Goal: Task Accomplishment & Management: Manage account settings

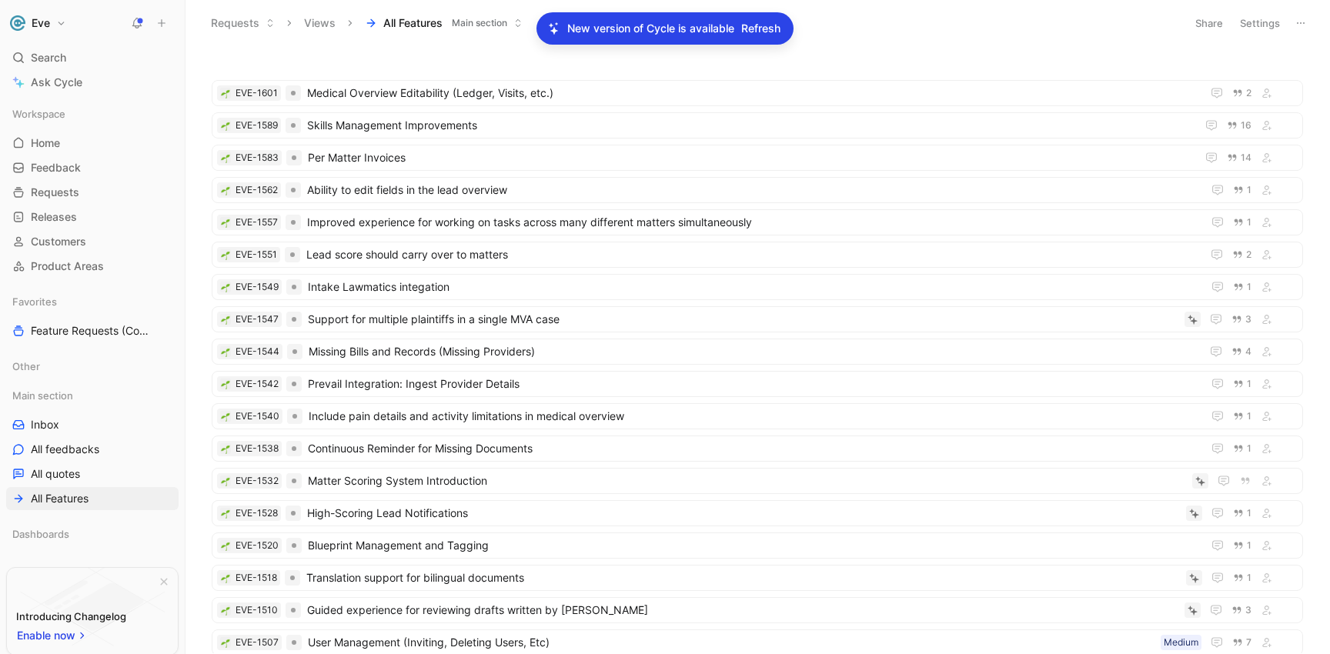
click at [466, 25] on span "Main section" at bounding box center [479, 22] width 55 height 15
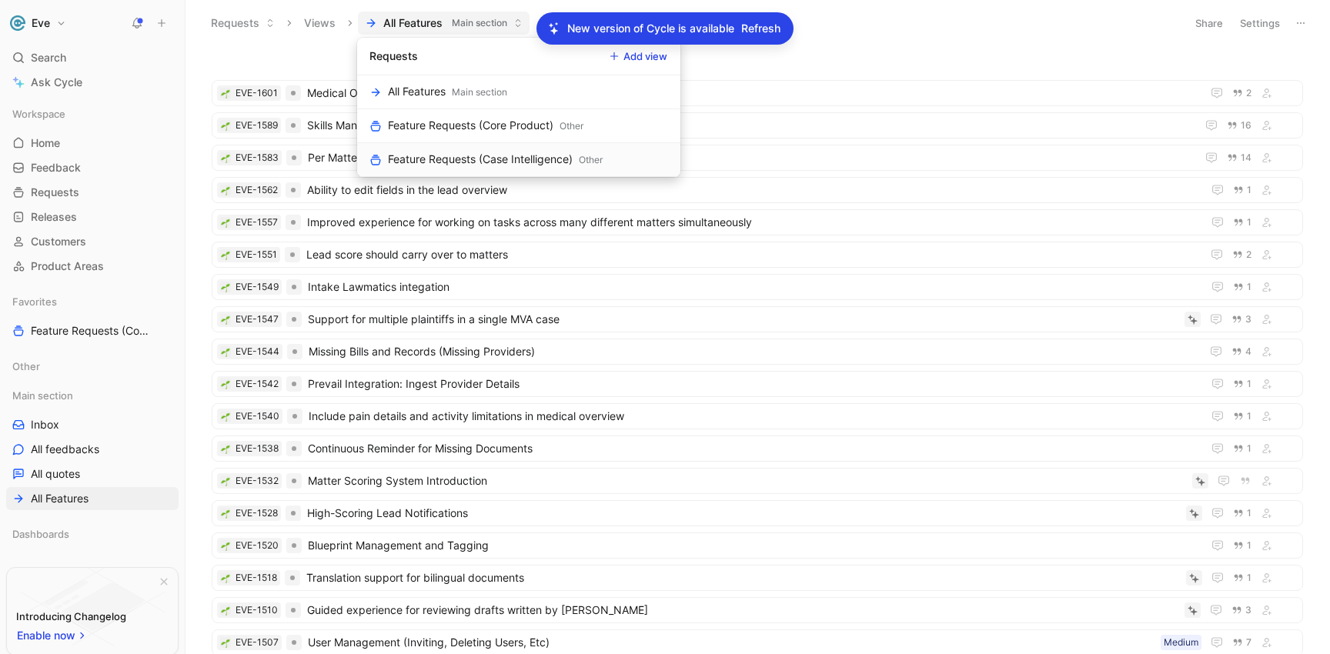
click at [456, 152] on div "Feature Requests (Case Intelligence)" at bounding box center [480, 159] width 185 height 18
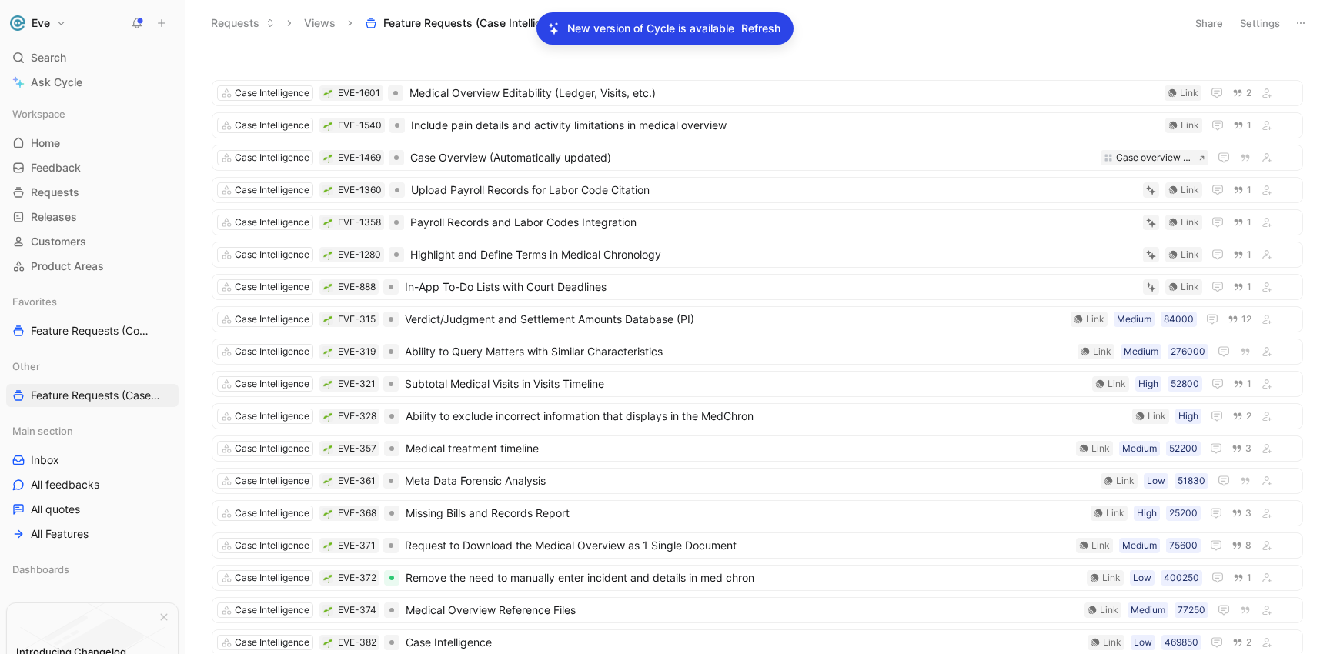
click at [329, 25] on button "Views" at bounding box center [319, 23] width 45 height 23
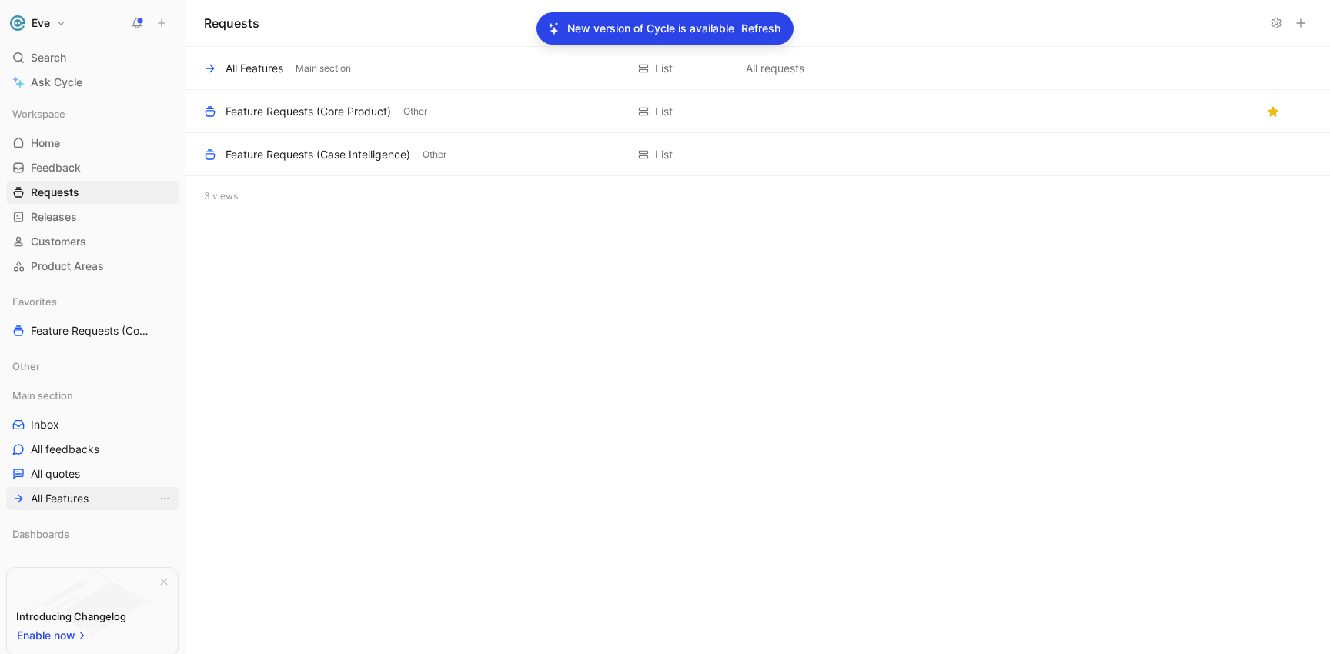
click at [62, 498] on span "All Features" at bounding box center [60, 498] width 58 height 15
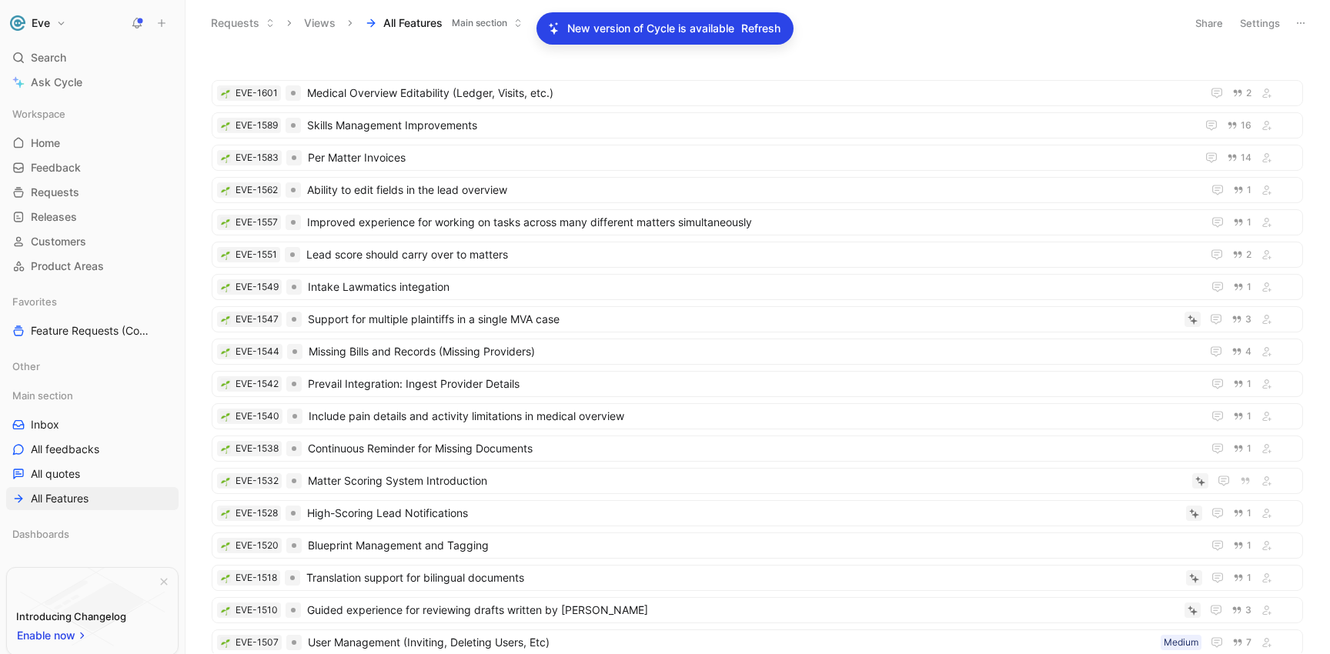
click at [747, 32] on span "Refresh" at bounding box center [760, 28] width 39 height 18
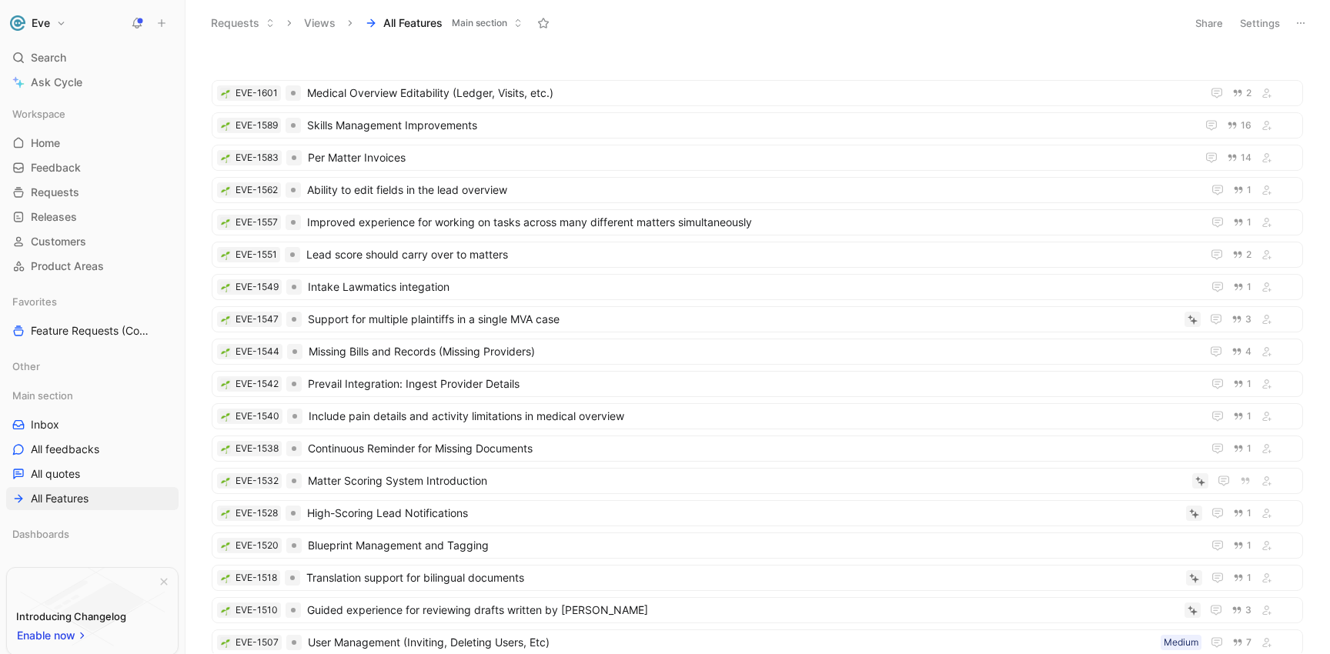
click at [406, 25] on span "All Features" at bounding box center [412, 22] width 59 height 15
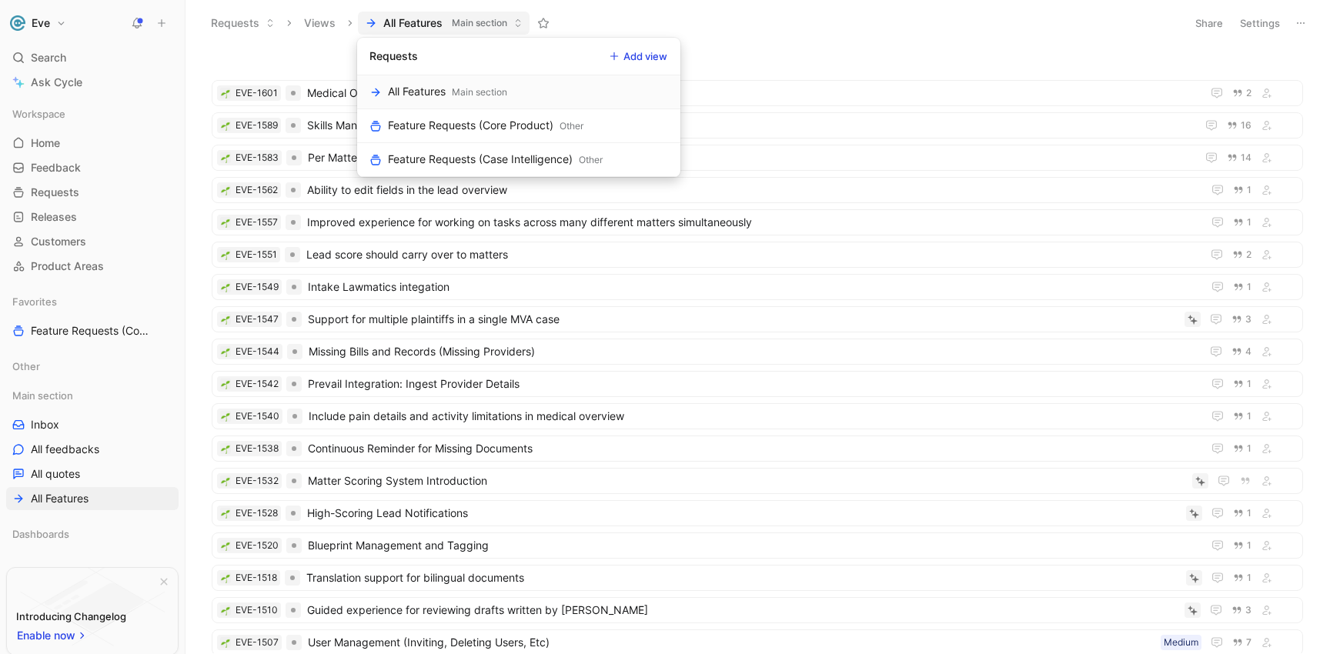
click at [650, 58] on button "Add view" at bounding box center [639, 56] width 72 height 22
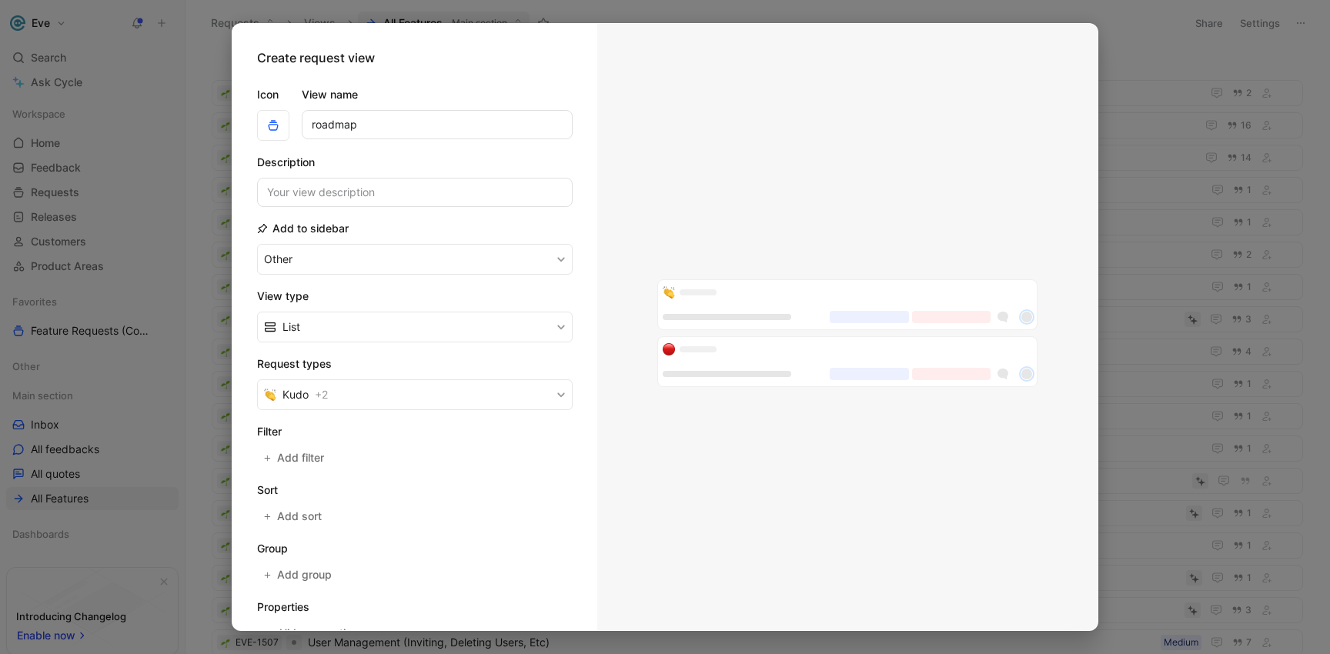
drag, startPoint x: 426, startPoint y: 129, endPoint x: 308, endPoint y: 128, distance: 118.5
click at [308, 128] on input "roadmap" at bounding box center [437, 124] width 271 height 29
click at [324, 396] on span "+ 2" at bounding box center [321, 395] width 13 height 18
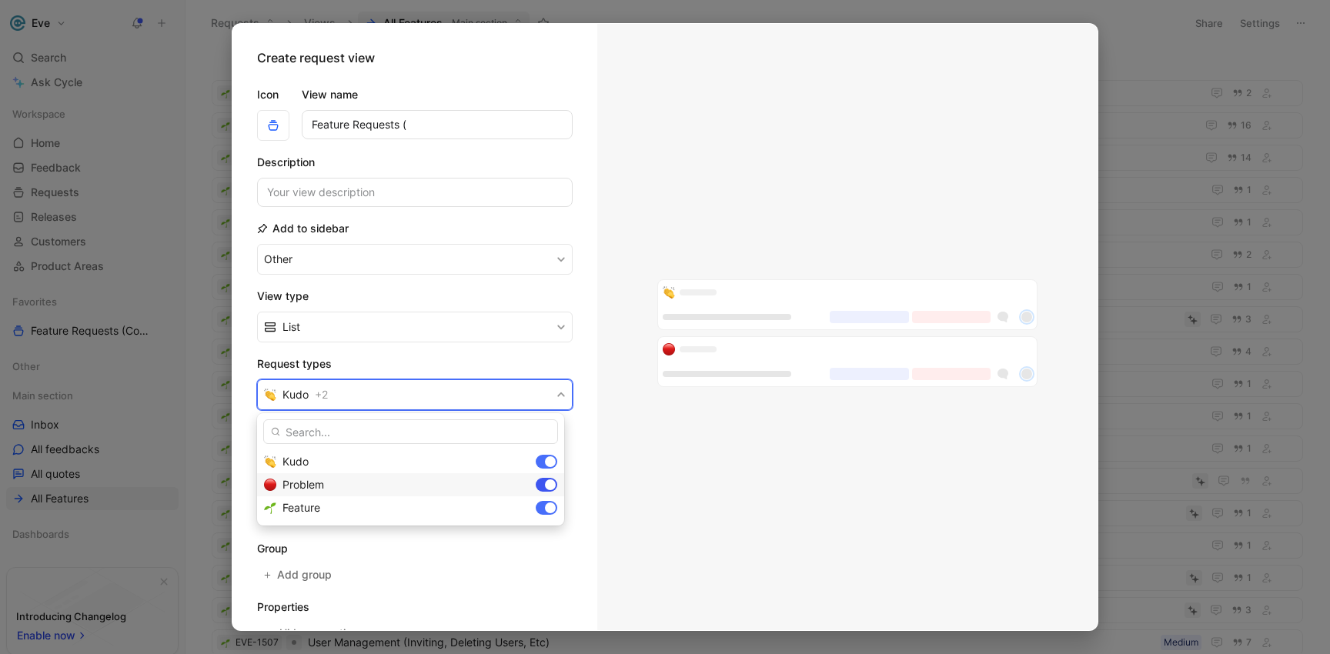
click at [542, 488] on div at bounding box center [547, 485] width 22 height 14
click at [554, 466] on div at bounding box center [547, 462] width 22 height 14
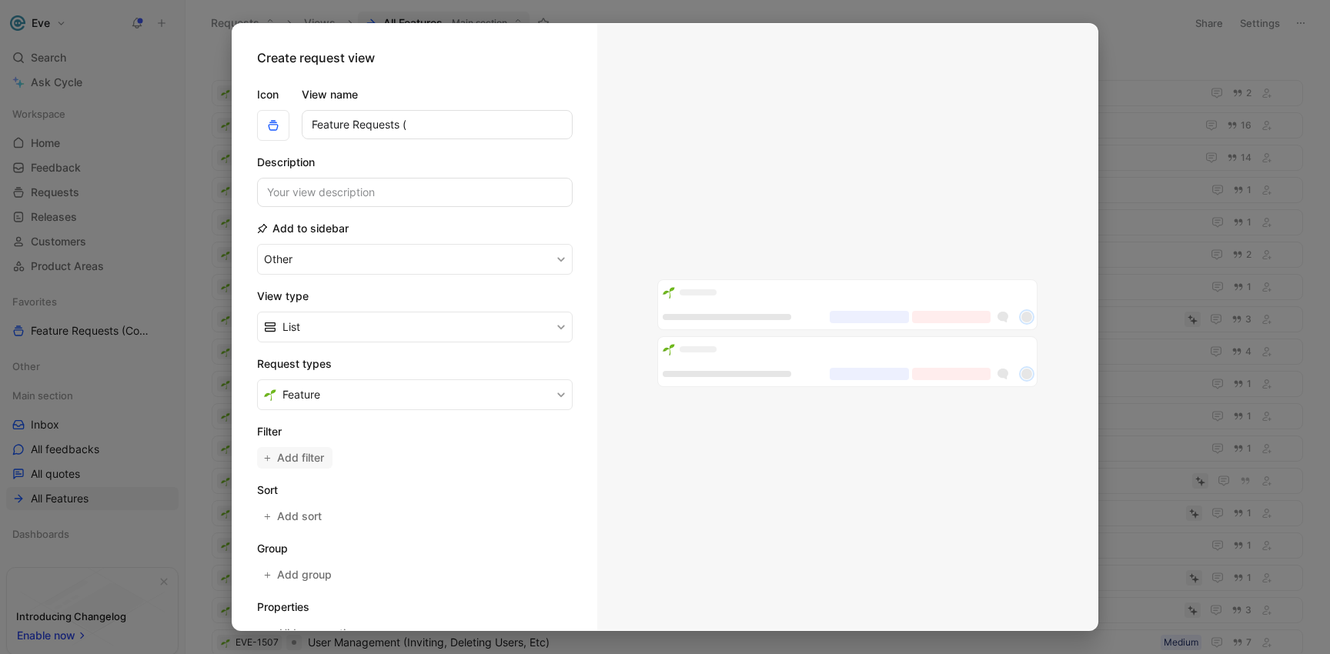
click at [320, 463] on span "Add filter" at bounding box center [301, 458] width 48 height 18
click at [306, 459] on span "Assignee" at bounding box center [308, 461] width 45 height 18
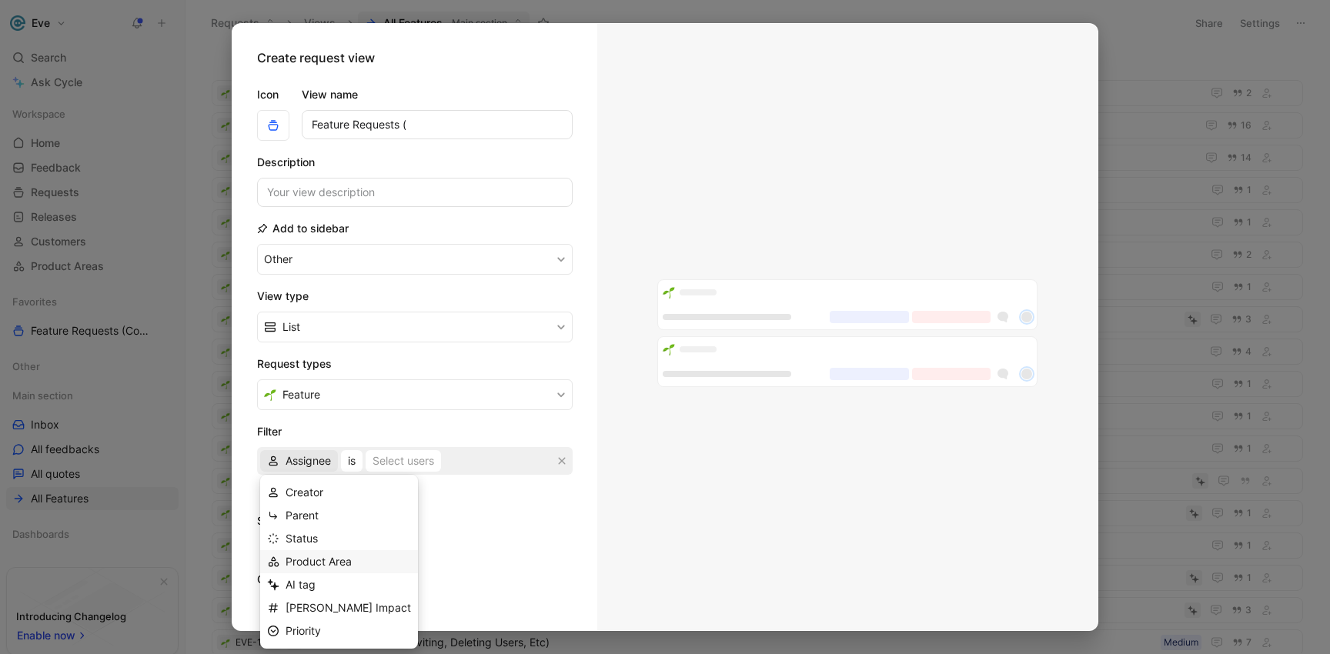
click at [309, 557] on span "Product Area" at bounding box center [319, 561] width 66 height 13
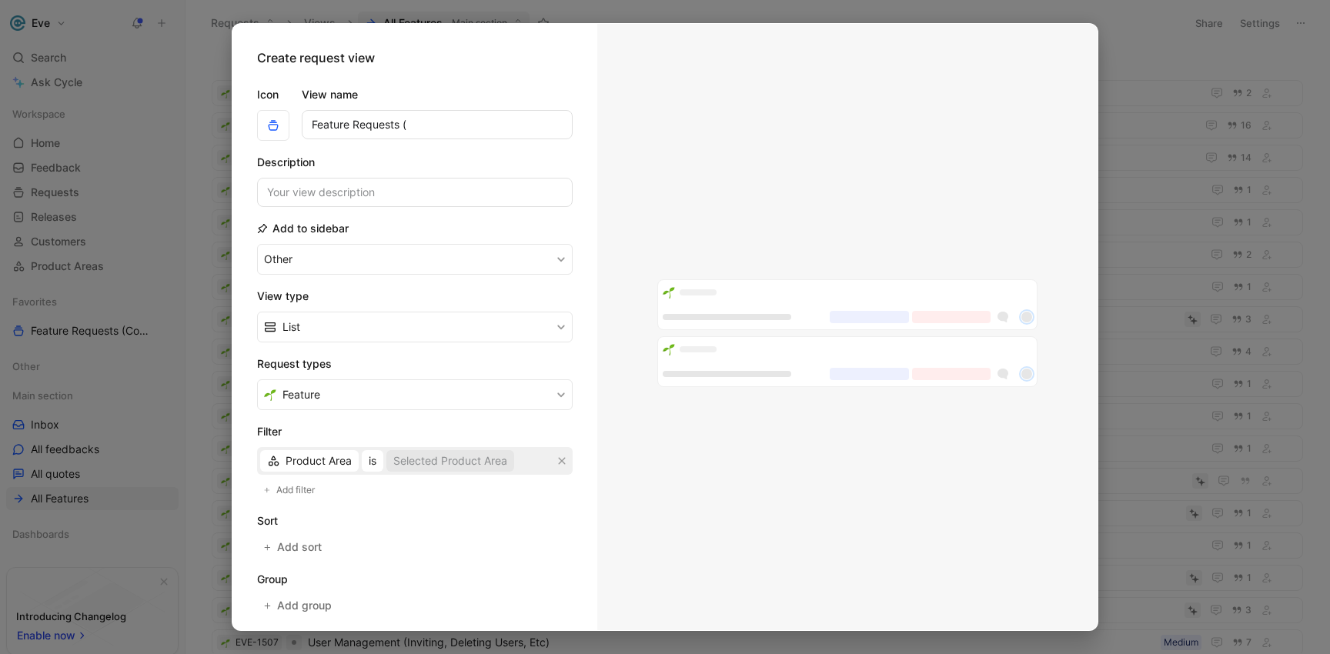
click at [439, 464] on div "Selected Product Area" at bounding box center [450, 461] width 114 height 18
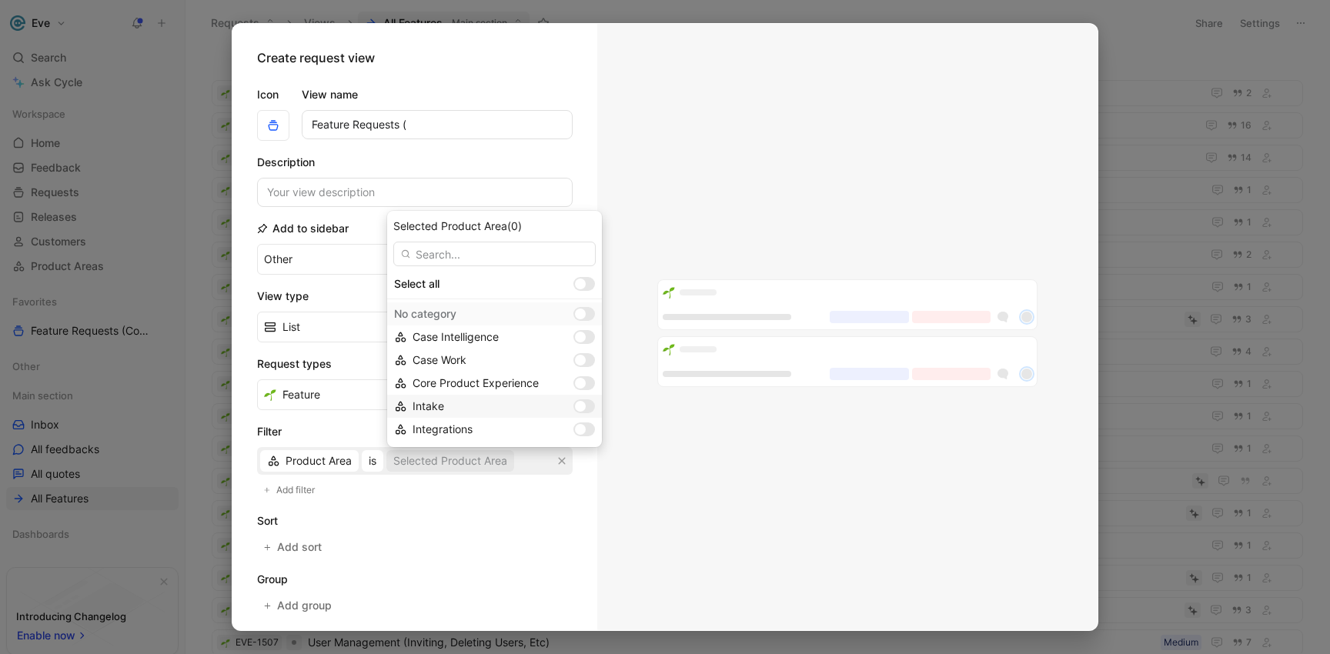
click at [575, 404] on div at bounding box center [580, 406] width 11 height 11
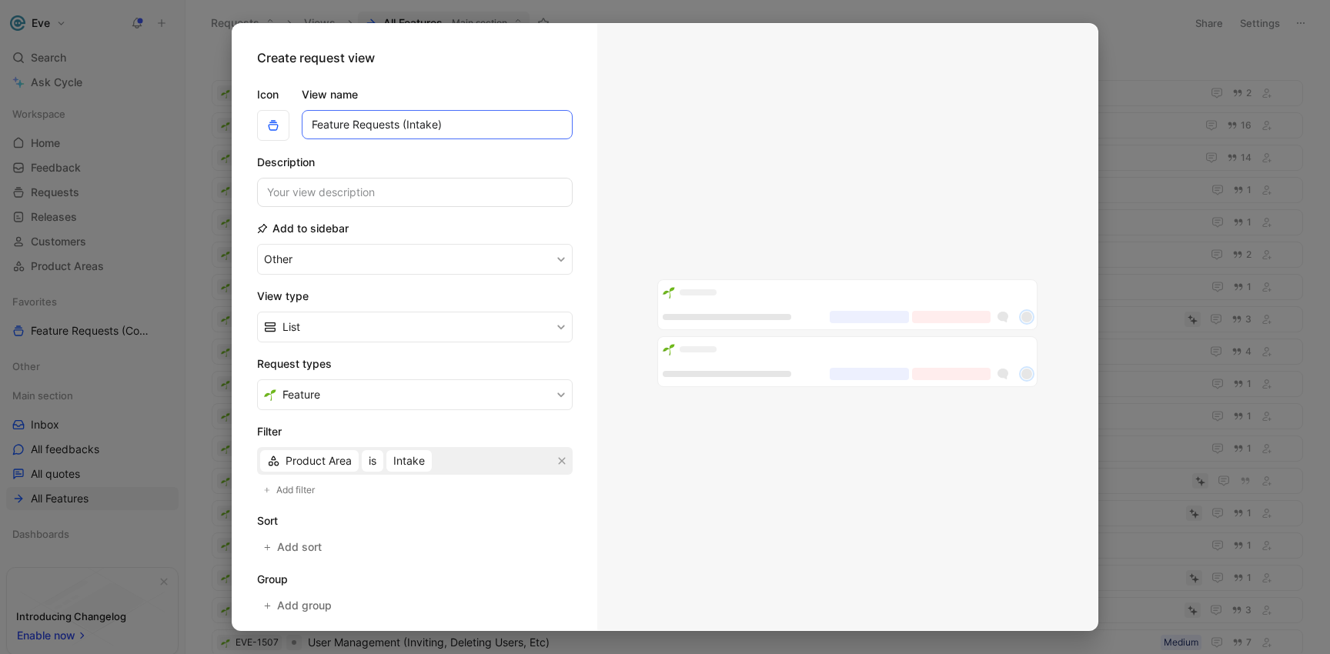
type input "Feature Requests (Intake)"
click at [366, 196] on input at bounding box center [415, 192] width 316 height 29
click at [327, 540] on button "Add sort" at bounding box center [293, 547] width 73 height 22
click at [385, 555] on span "Oldest" at bounding box center [387, 550] width 33 height 18
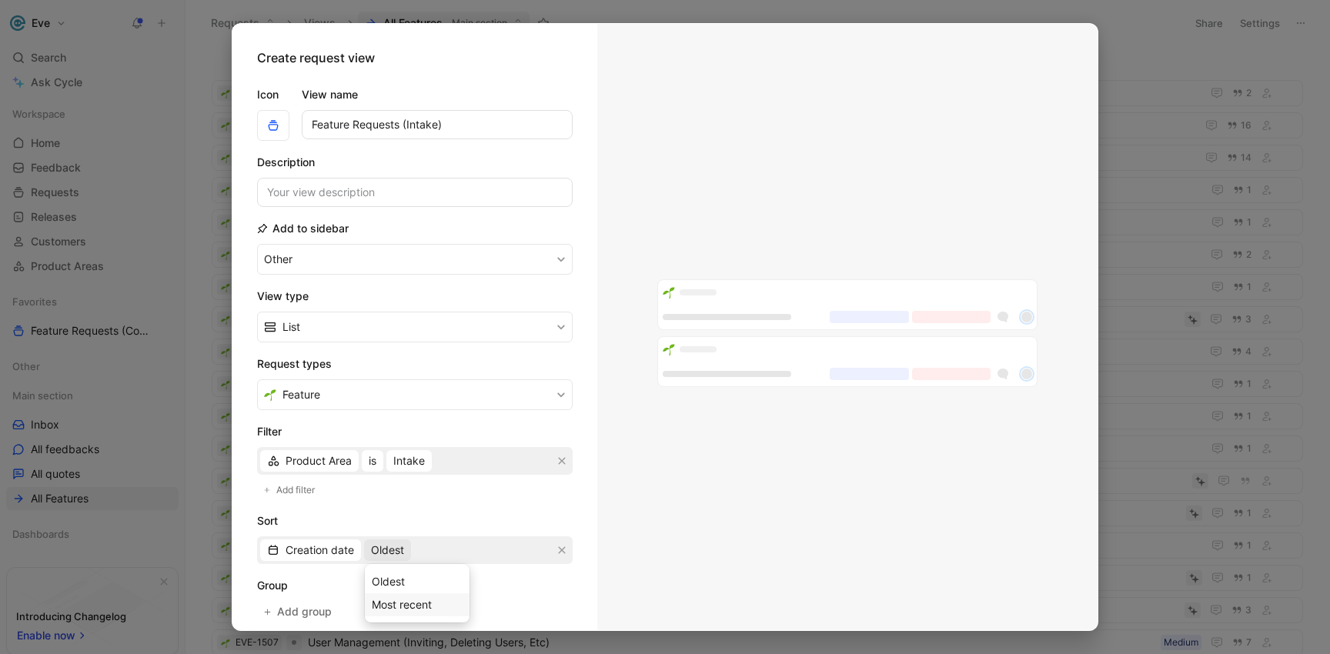
click at [399, 600] on span "Most recent" at bounding box center [402, 604] width 60 height 13
click at [504, 510] on form "Icon View name Feature Requests (Intake) Description Add to sidebar Other View …" at bounding box center [415, 411] width 316 height 676
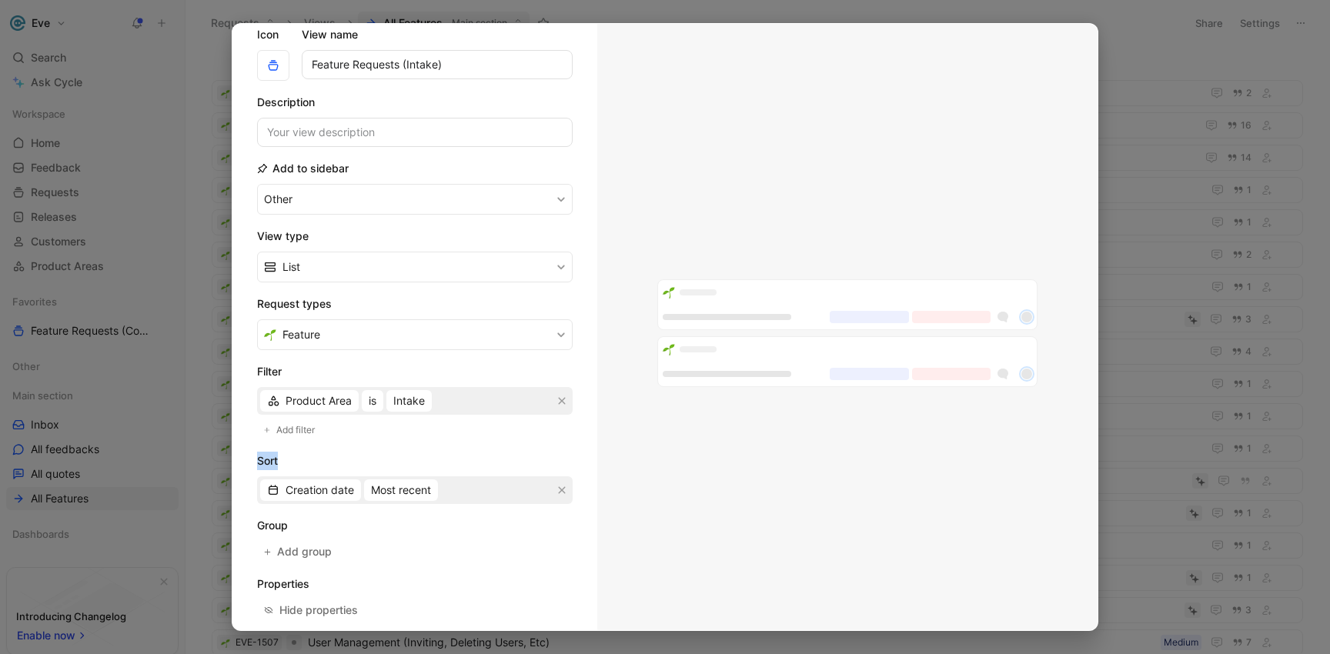
scroll to position [143, 0]
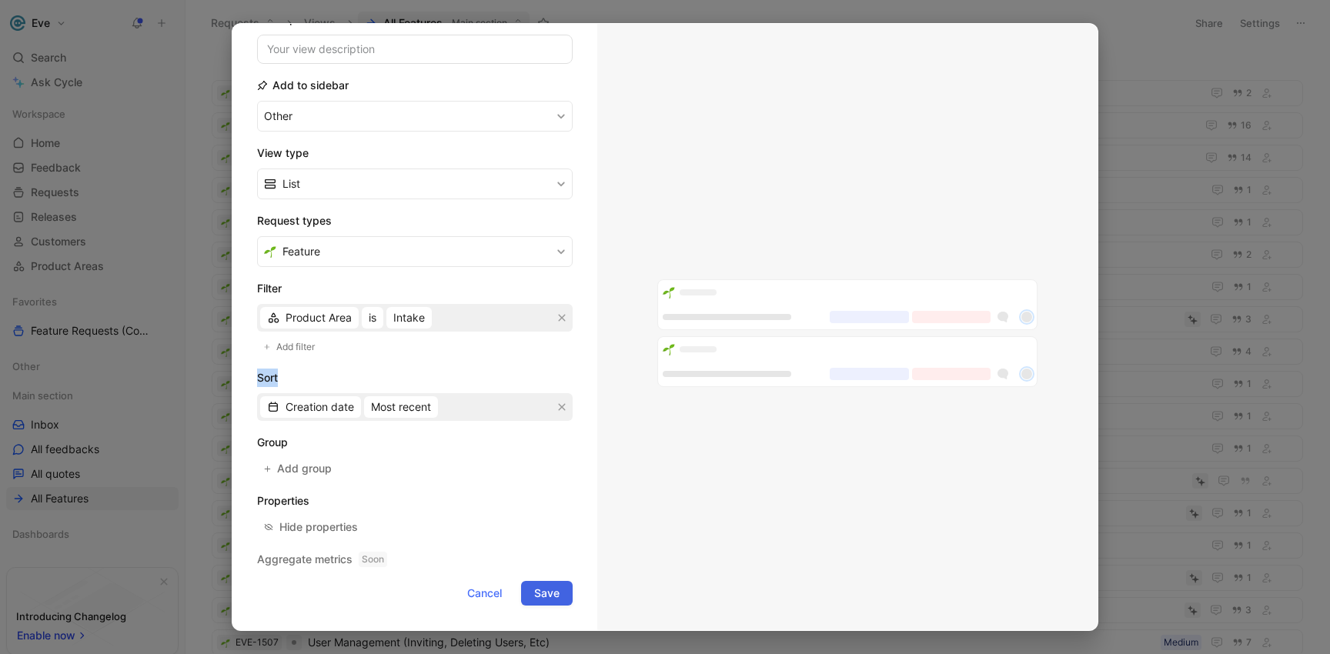
click at [534, 593] on span "Save" at bounding box center [546, 593] width 25 height 18
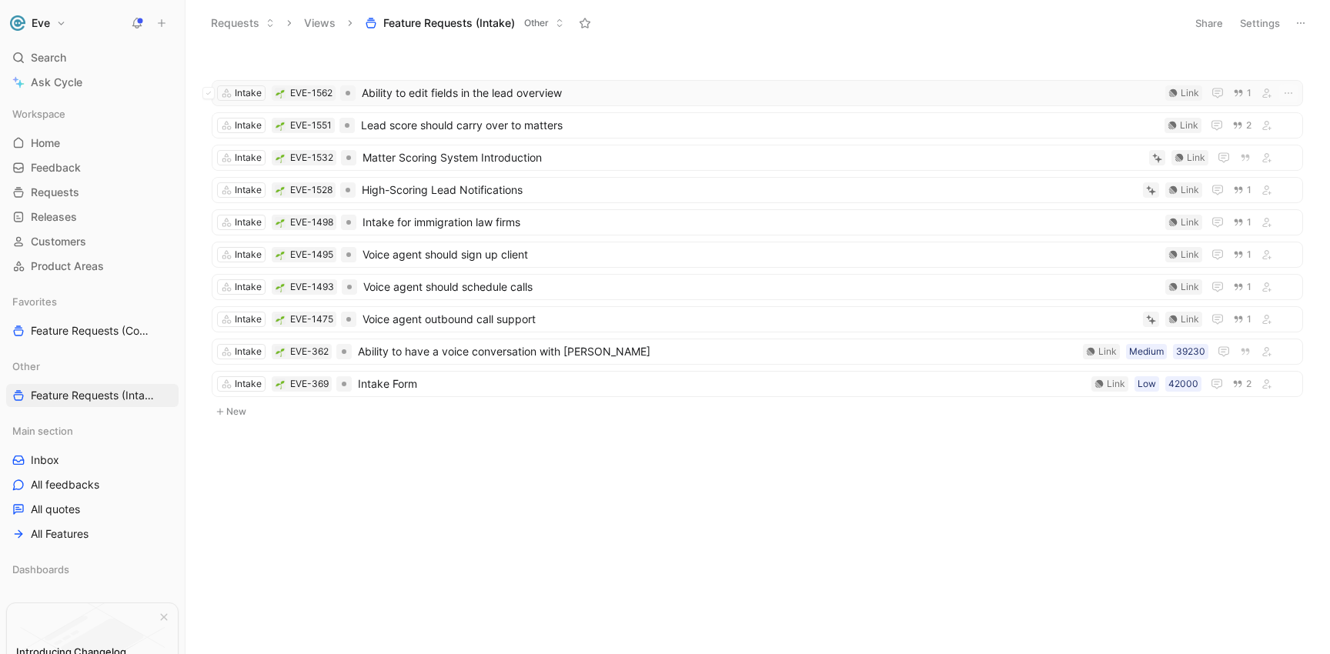
click at [489, 94] on span "Ability to edit fields in the lead overview" at bounding box center [760, 93] width 797 height 18
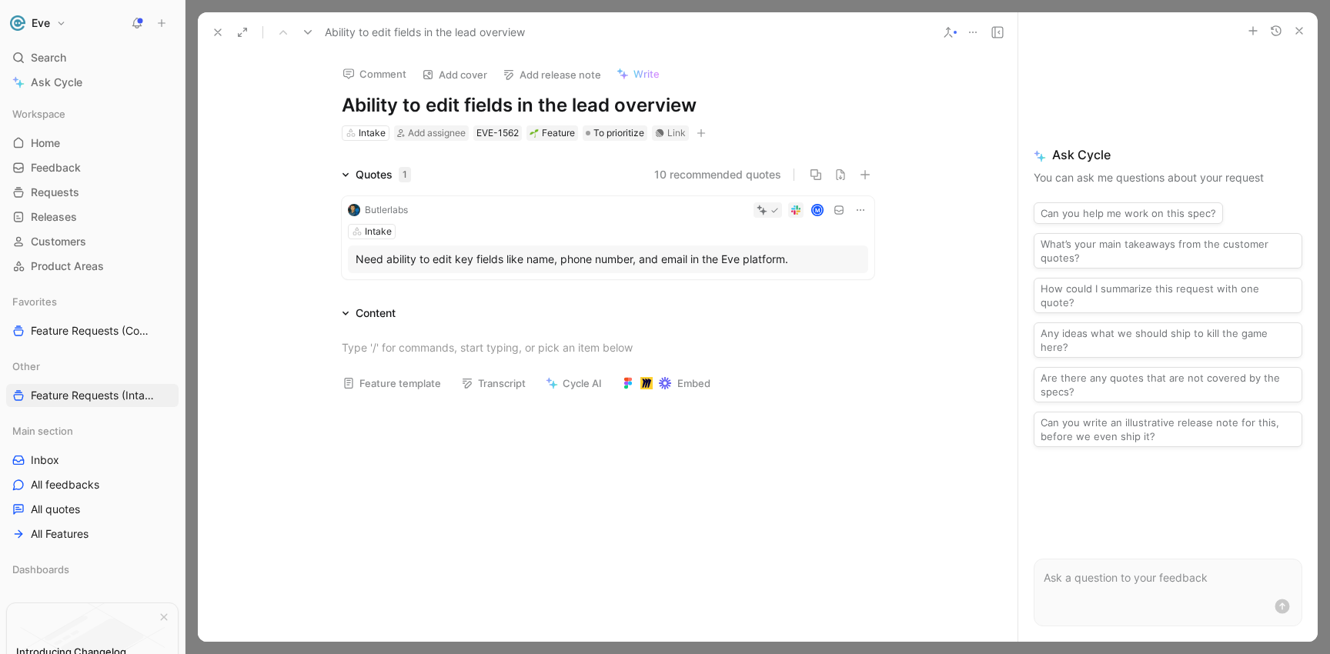
click at [954, 35] on icon at bounding box center [948, 32] width 12 height 12
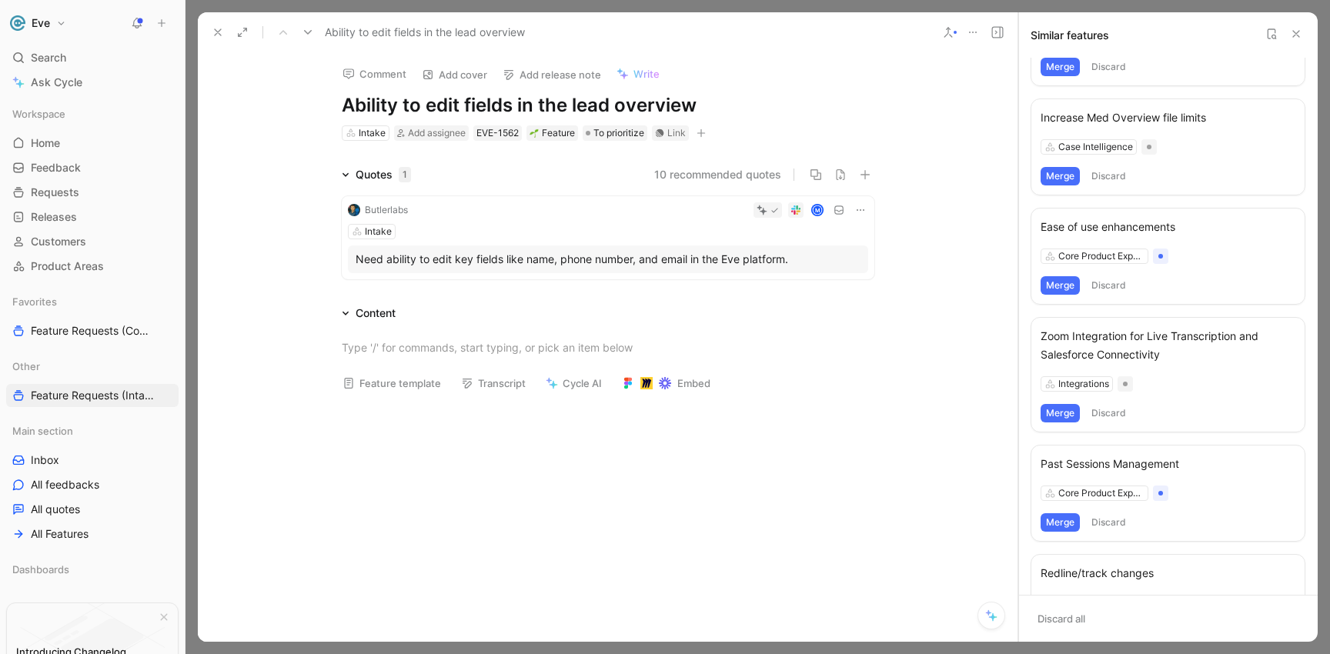
scroll to position [374, 0]
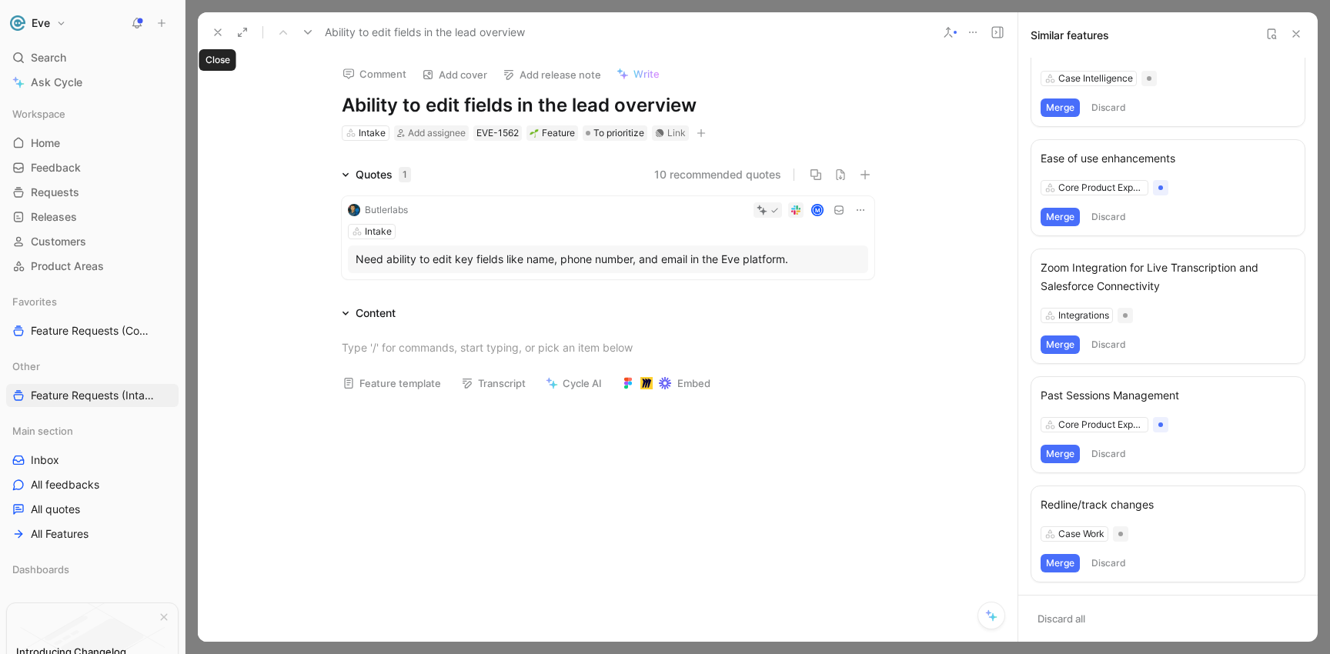
click at [215, 29] on use at bounding box center [218, 32] width 6 height 6
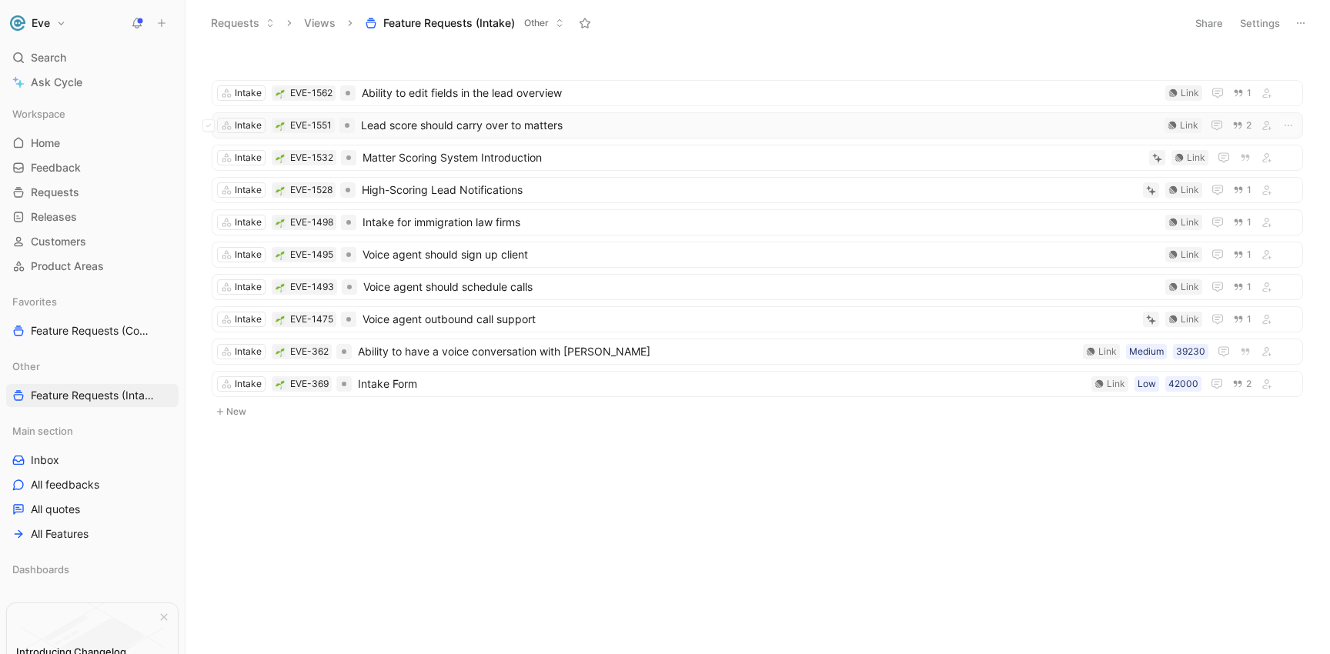
click at [407, 129] on span "Lead score should carry over to matters" at bounding box center [759, 125] width 797 height 18
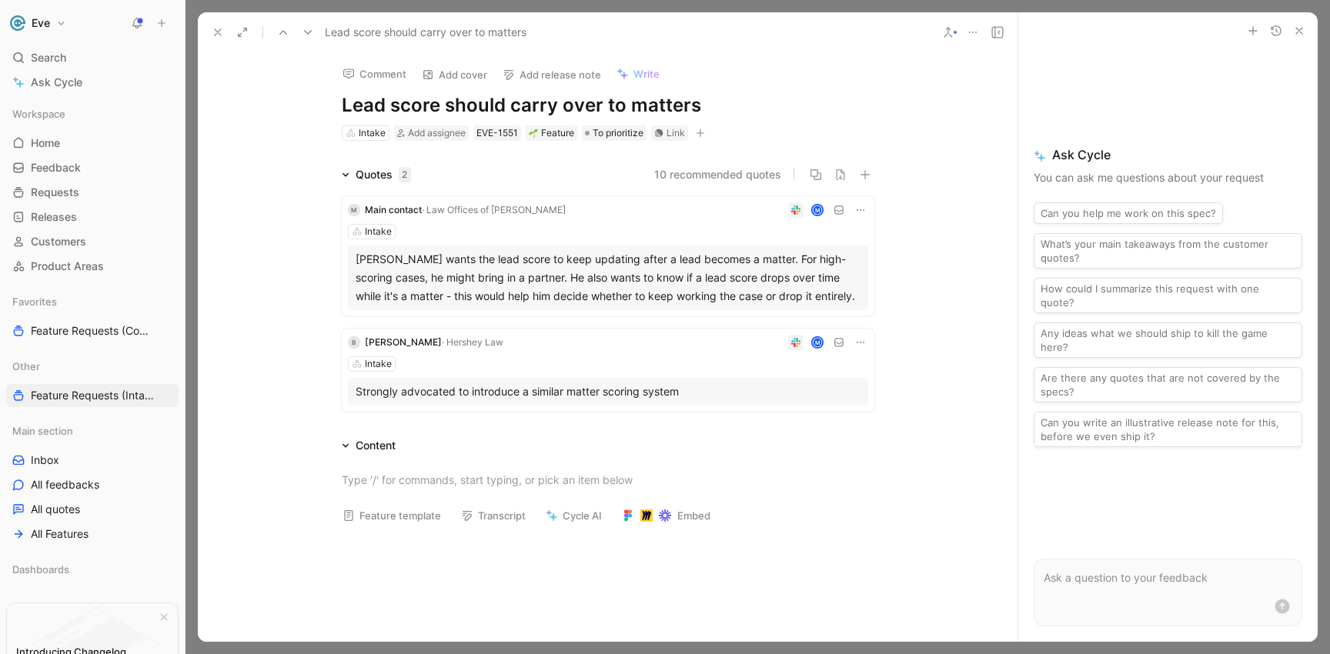
click at [209, 33] on button at bounding box center [218, 33] width 22 height 22
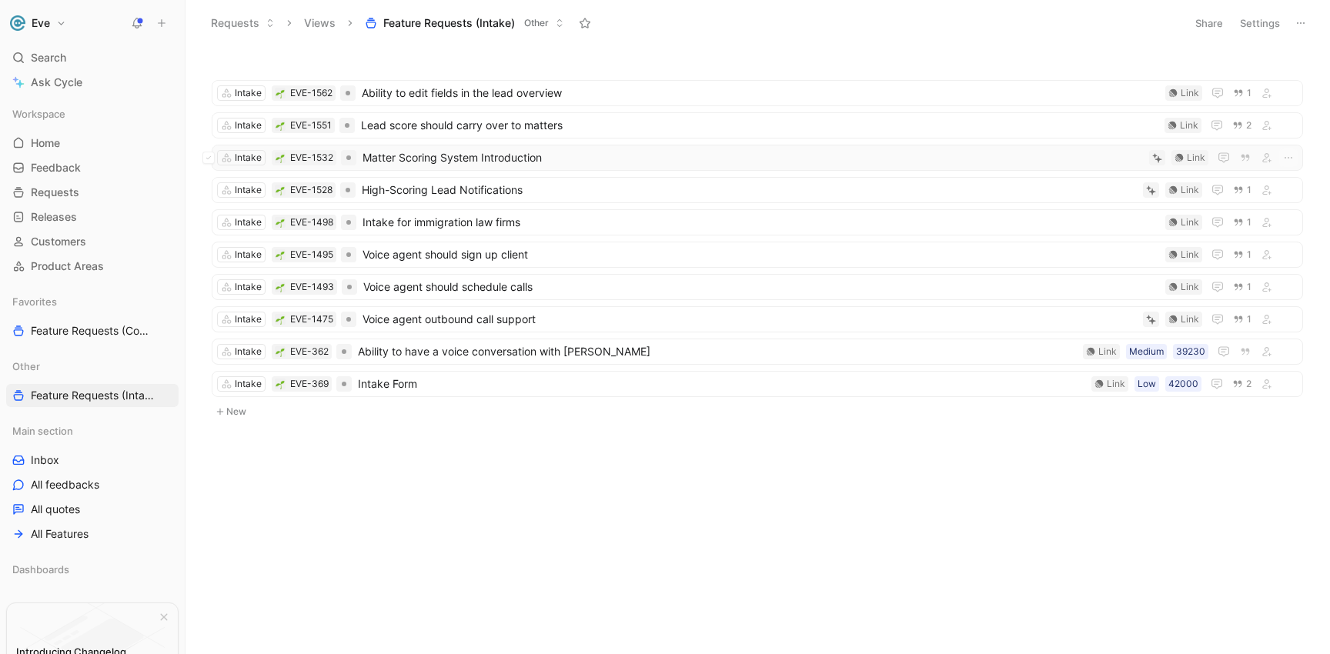
click at [442, 162] on span "Matter Scoring System Introduction" at bounding box center [753, 158] width 780 height 18
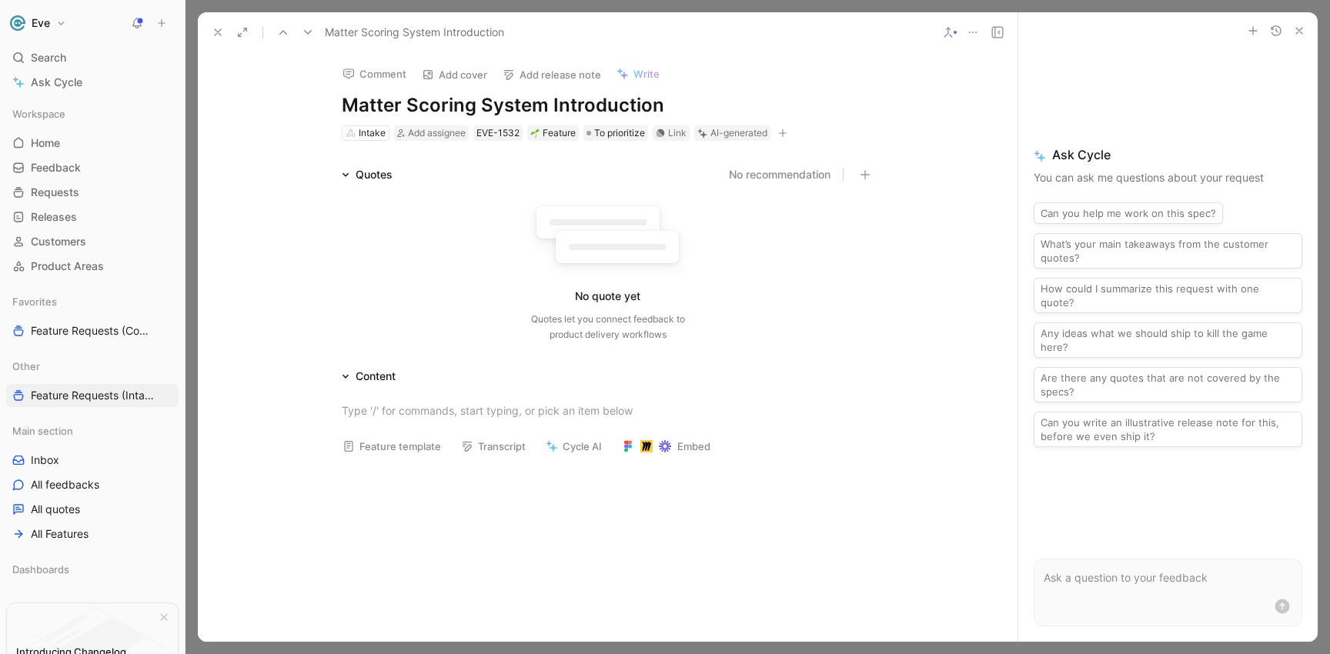
click at [977, 32] on icon at bounding box center [973, 32] width 12 height 12
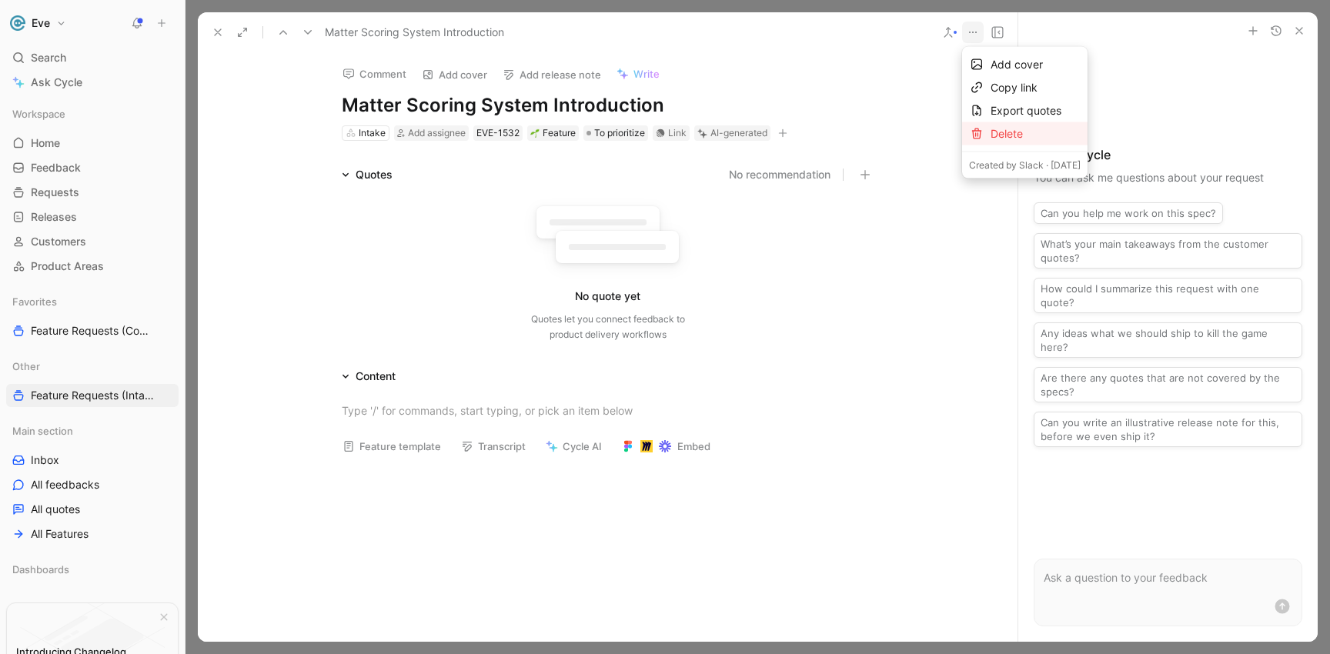
click at [998, 127] on div "Delete" at bounding box center [1036, 134] width 90 height 18
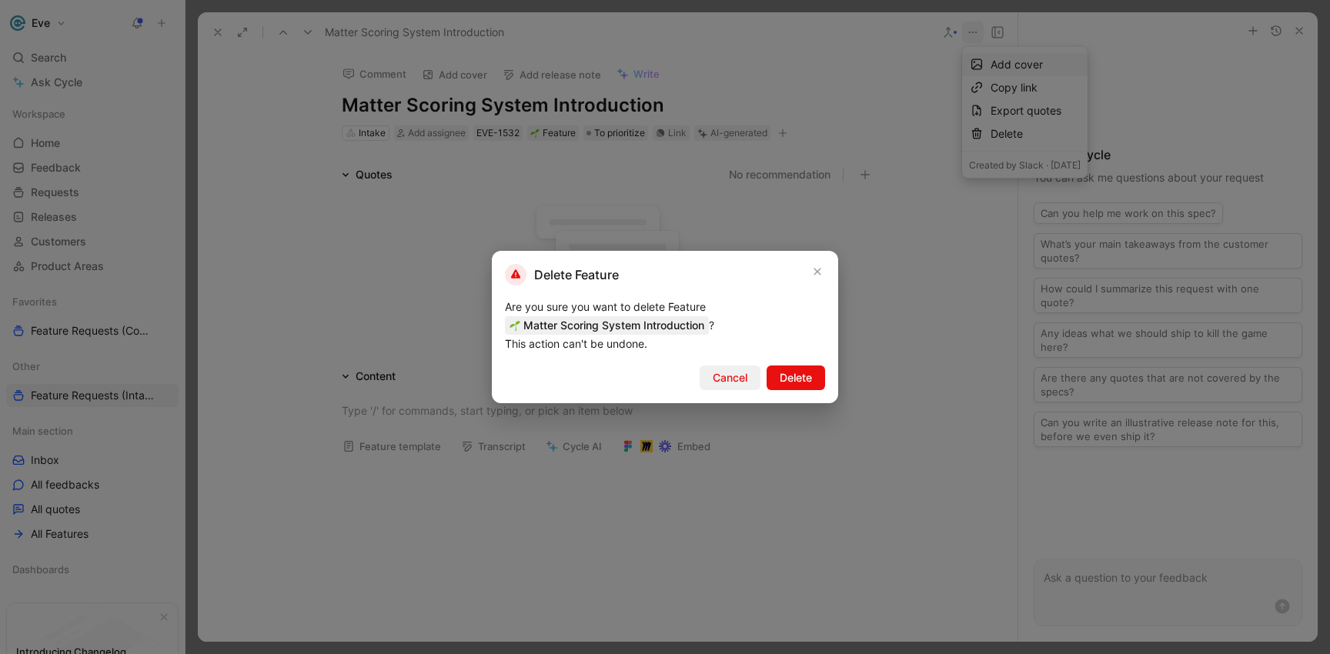
click at [733, 373] on span "Cancel" at bounding box center [730, 378] width 35 height 18
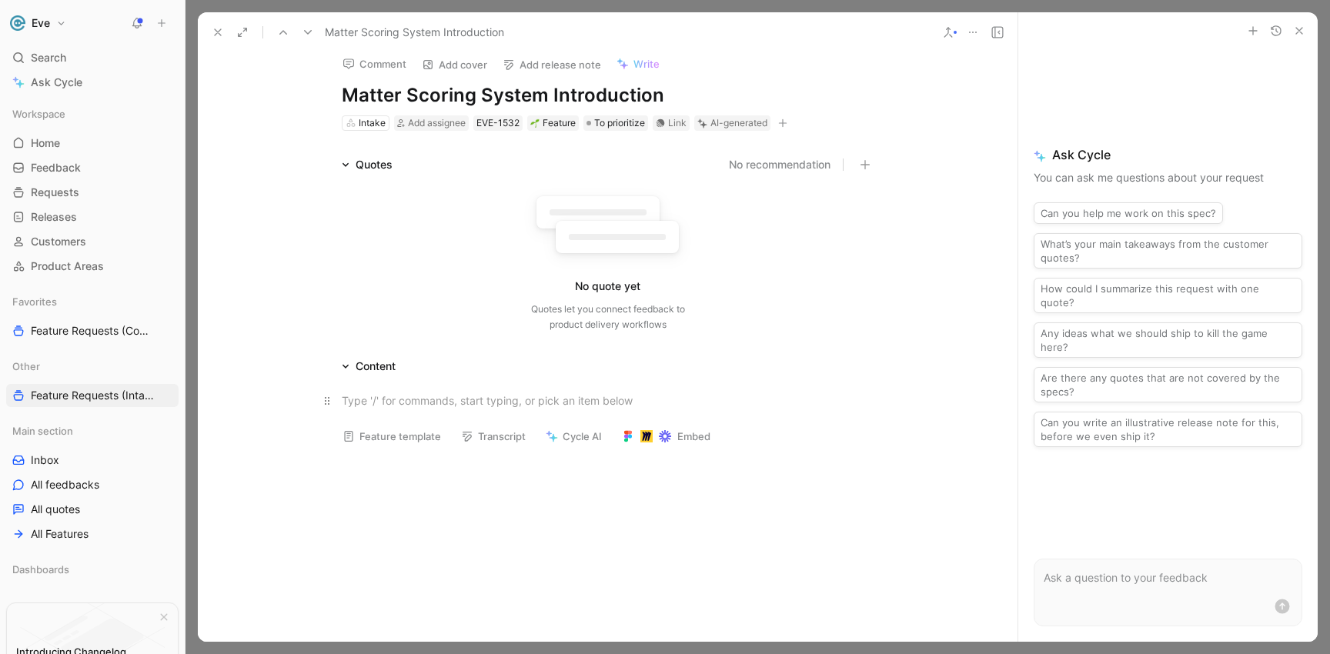
scroll to position [20, 0]
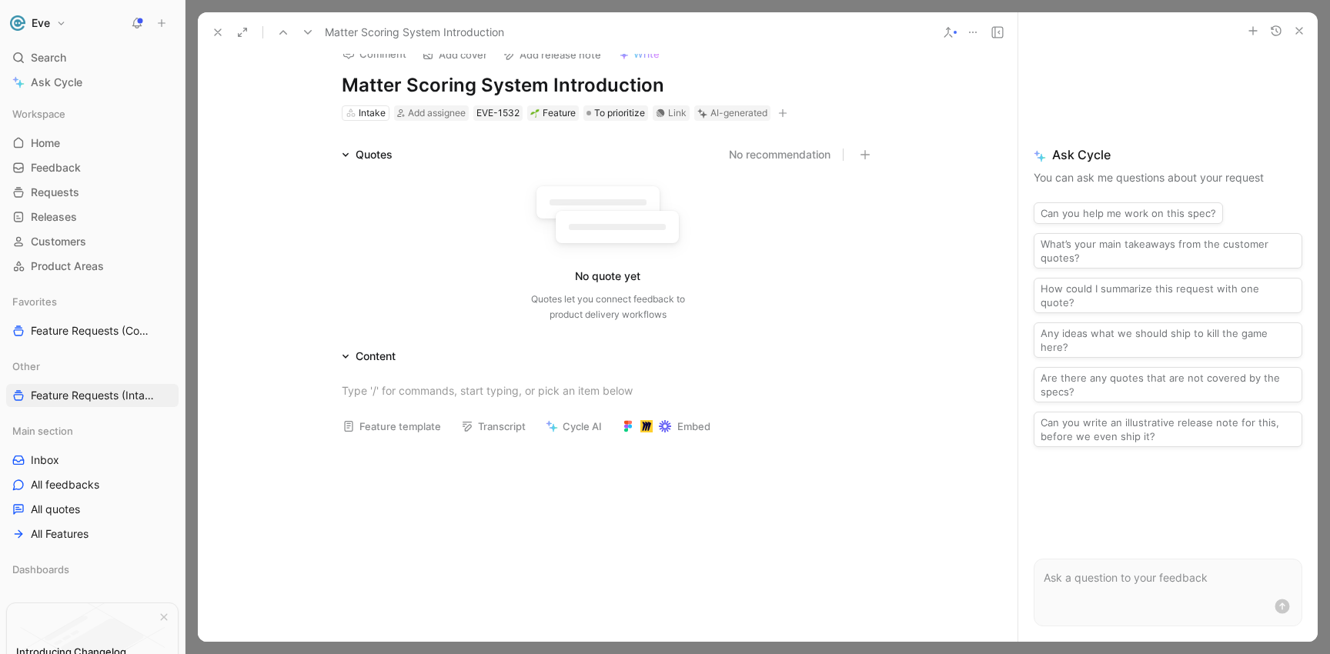
click at [975, 29] on icon at bounding box center [973, 32] width 12 height 12
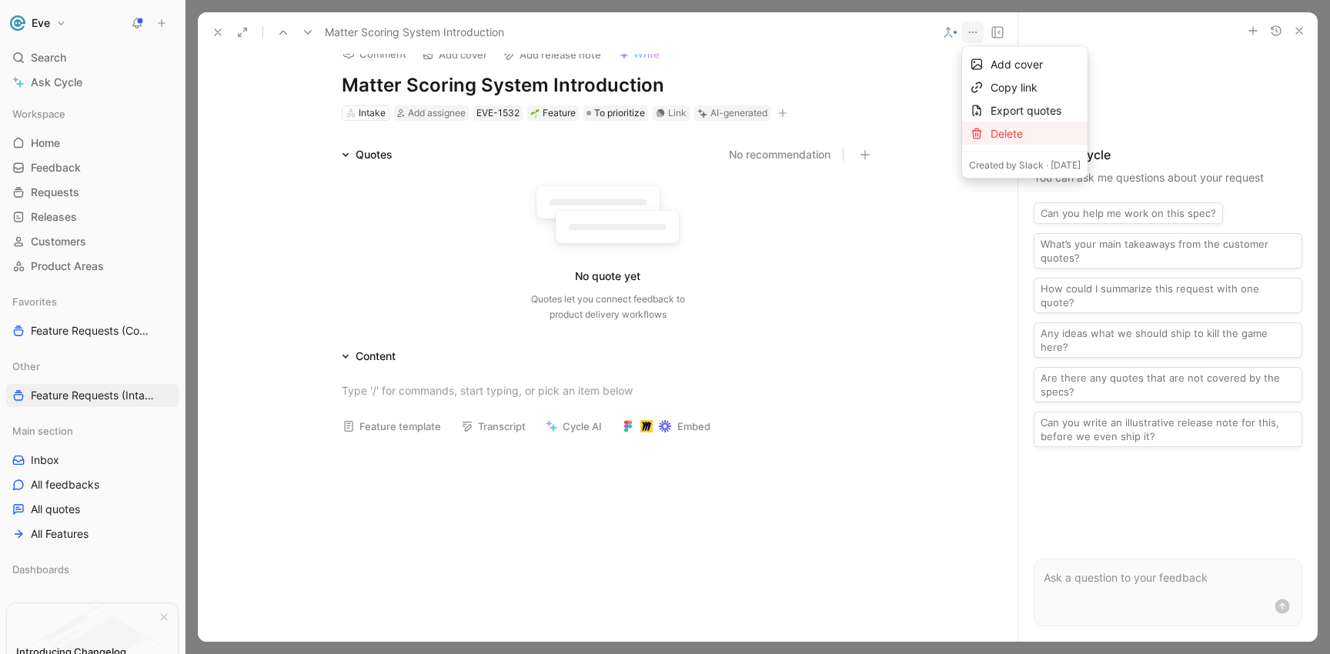
click at [993, 136] on div "Delete" at bounding box center [1036, 134] width 90 height 18
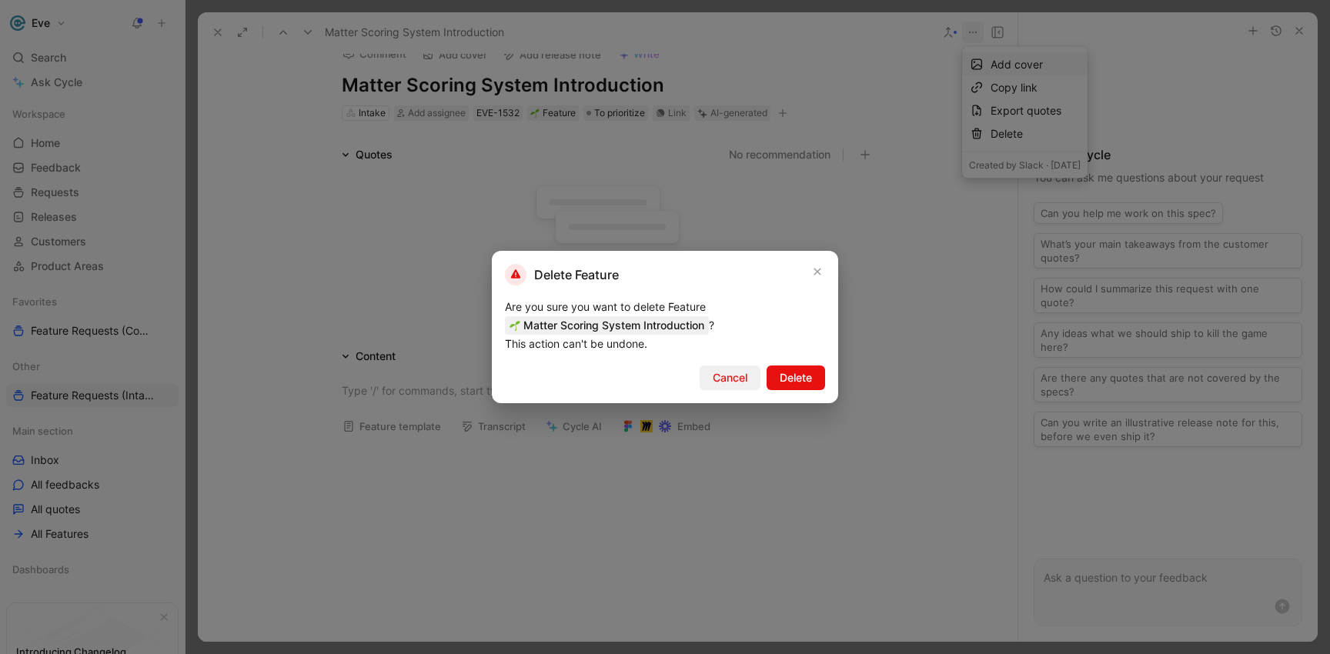
click at [732, 383] on span "Cancel" at bounding box center [730, 378] width 35 height 18
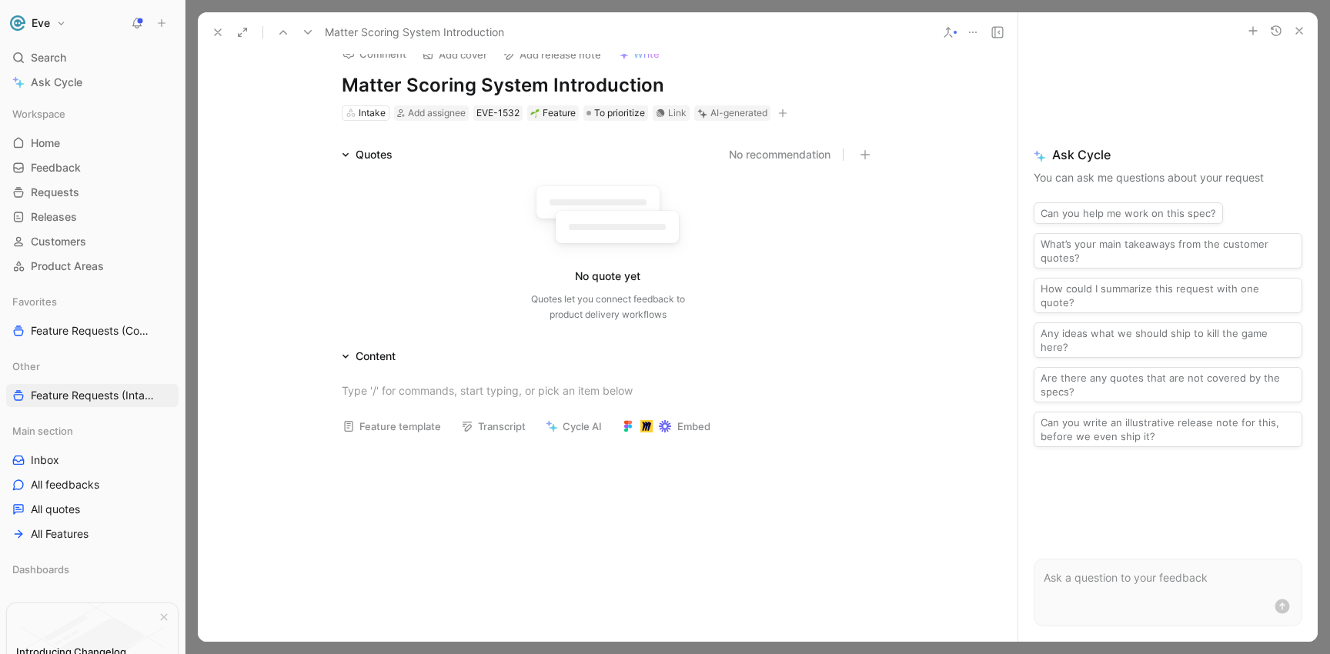
scroll to position [0, 0]
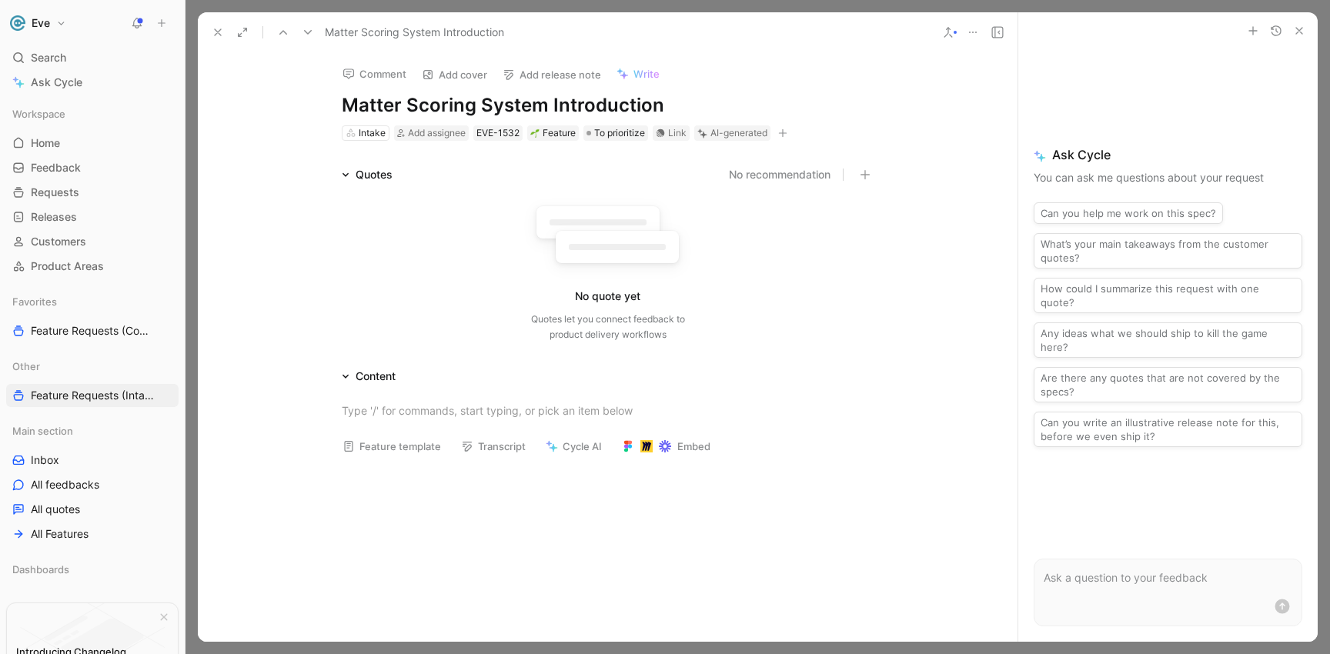
click at [346, 175] on div "Quotes" at bounding box center [367, 174] width 63 height 18
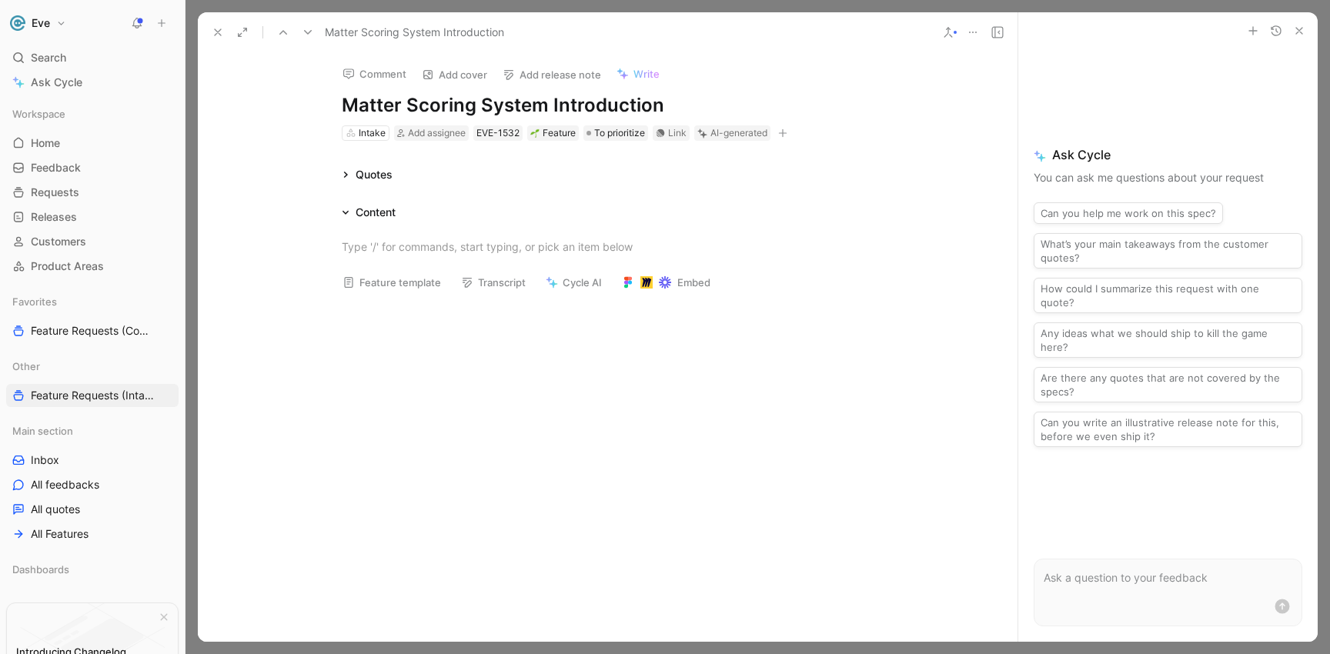
click at [345, 175] on div "Quotes" at bounding box center [367, 174] width 63 height 18
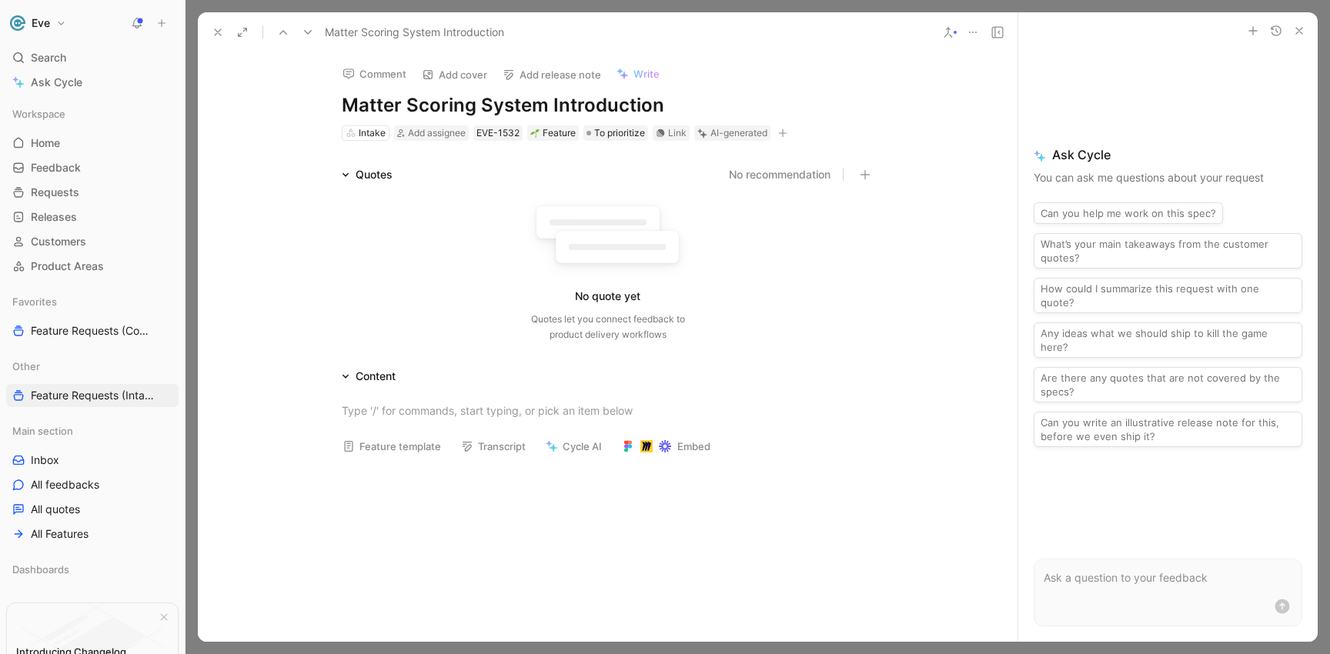
click at [374, 102] on h1 "Matter Scoring System Introduction" at bounding box center [608, 105] width 533 height 25
click at [976, 29] on icon at bounding box center [973, 32] width 12 height 12
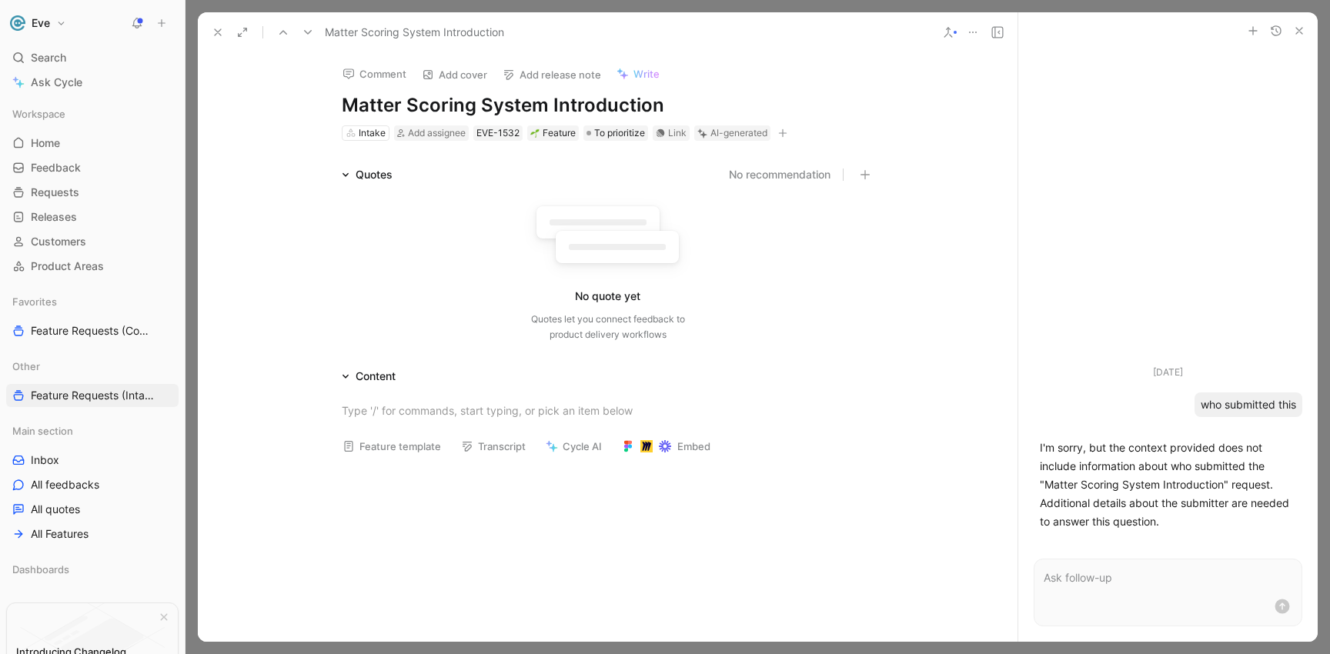
click at [974, 35] on icon at bounding box center [973, 32] width 12 height 12
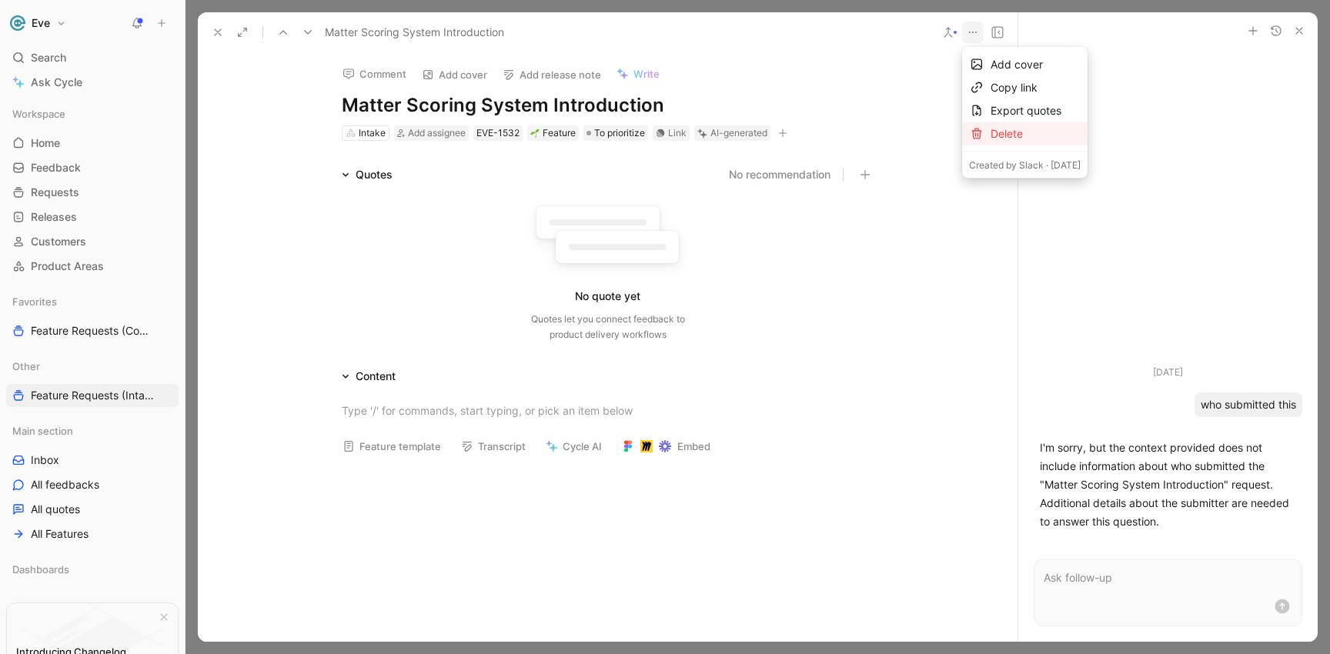
click at [993, 132] on div "Delete" at bounding box center [1036, 134] width 90 height 18
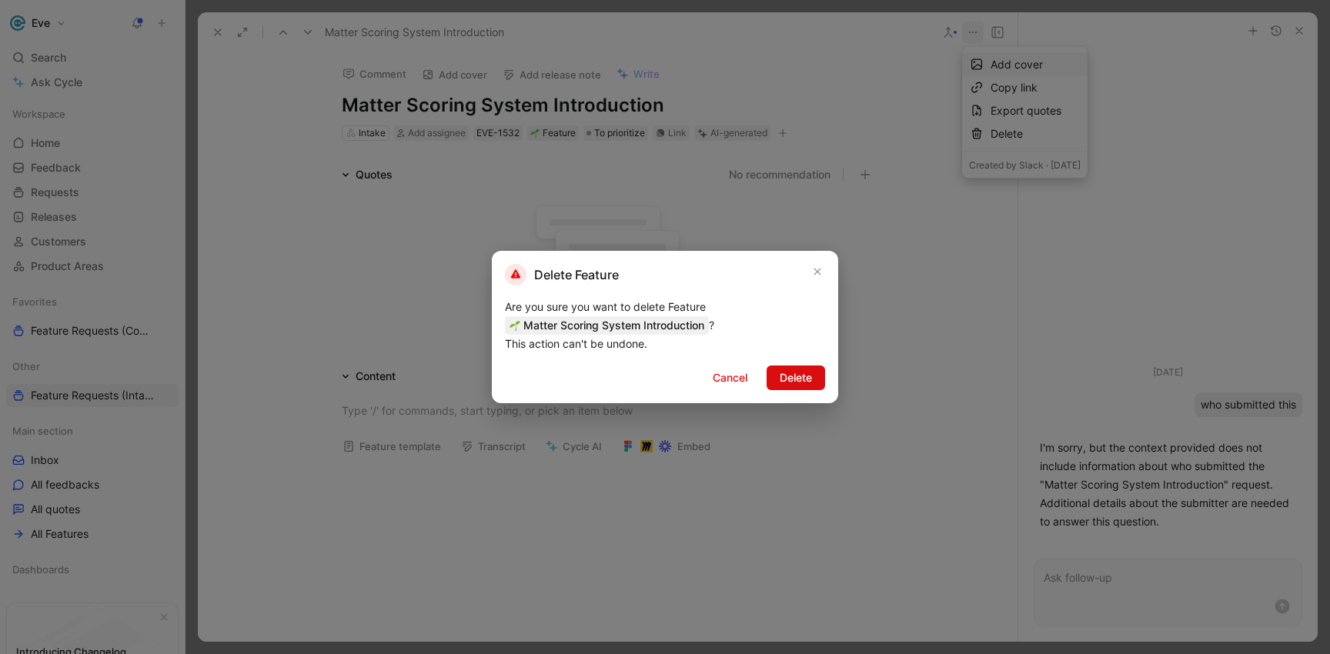
click at [795, 377] on span "Delete" at bounding box center [796, 378] width 32 height 18
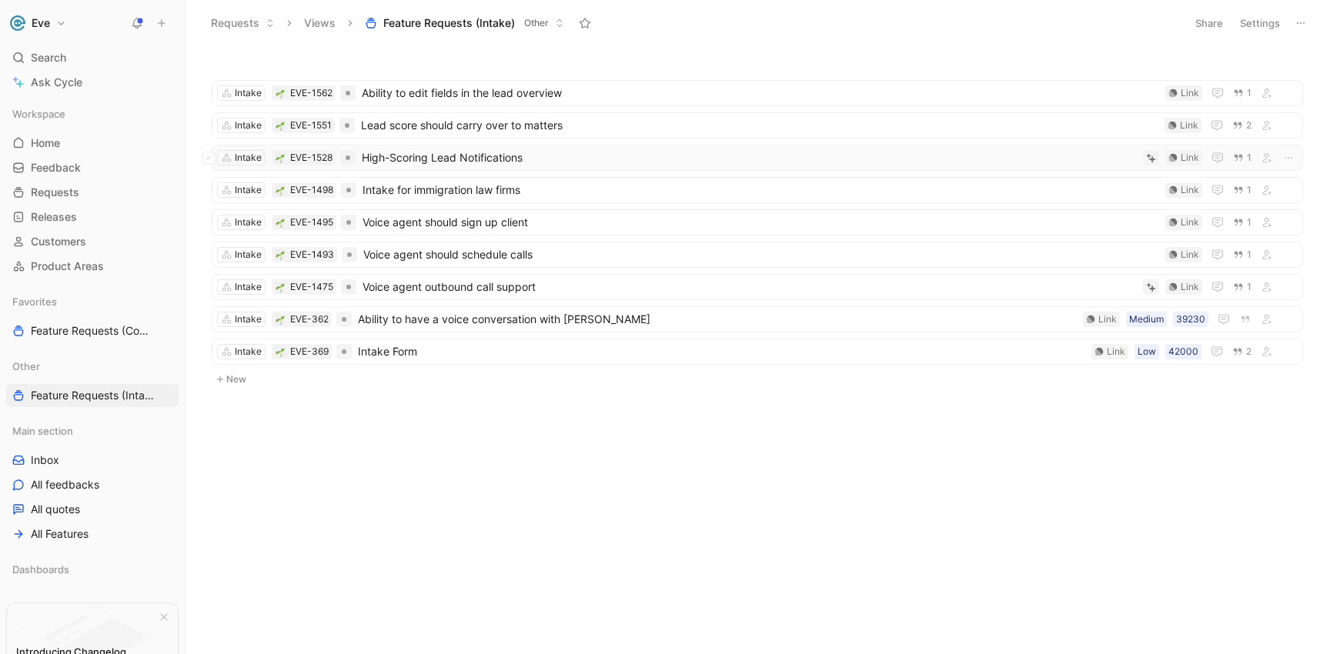
click at [456, 162] on span "High-Scoring Lead Notifications" at bounding box center [749, 158] width 775 height 18
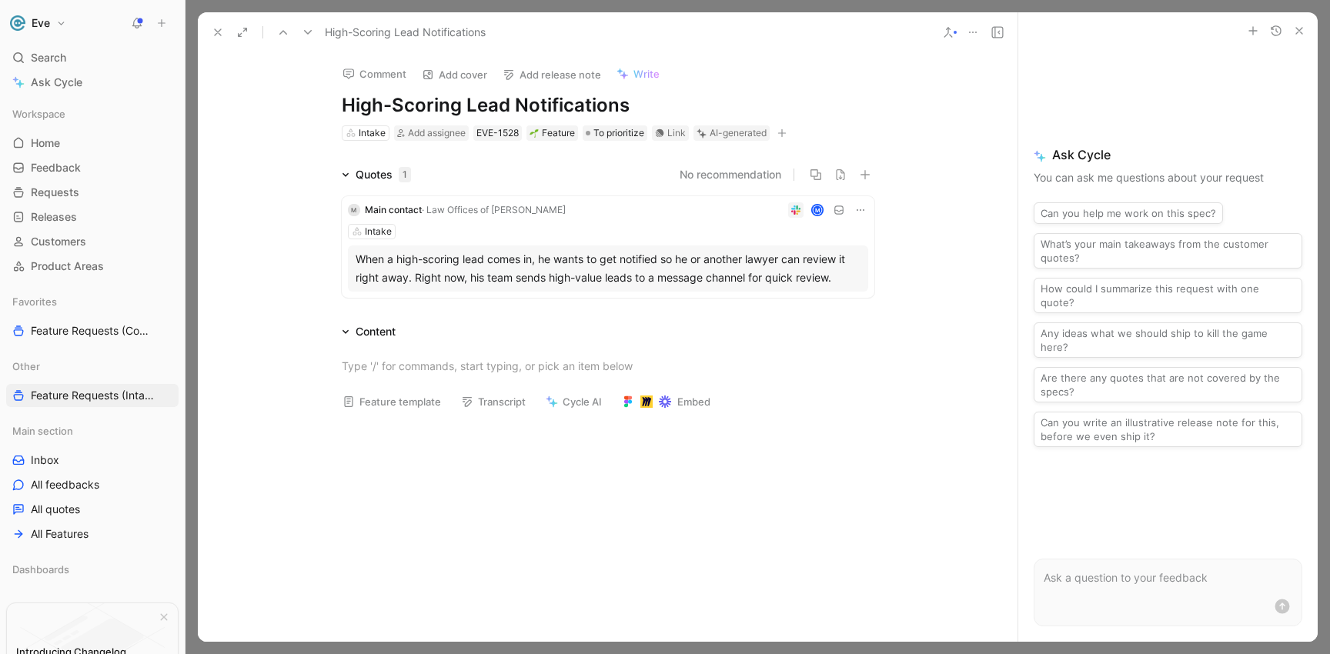
click at [222, 32] on icon at bounding box center [218, 32] width 12 height 12
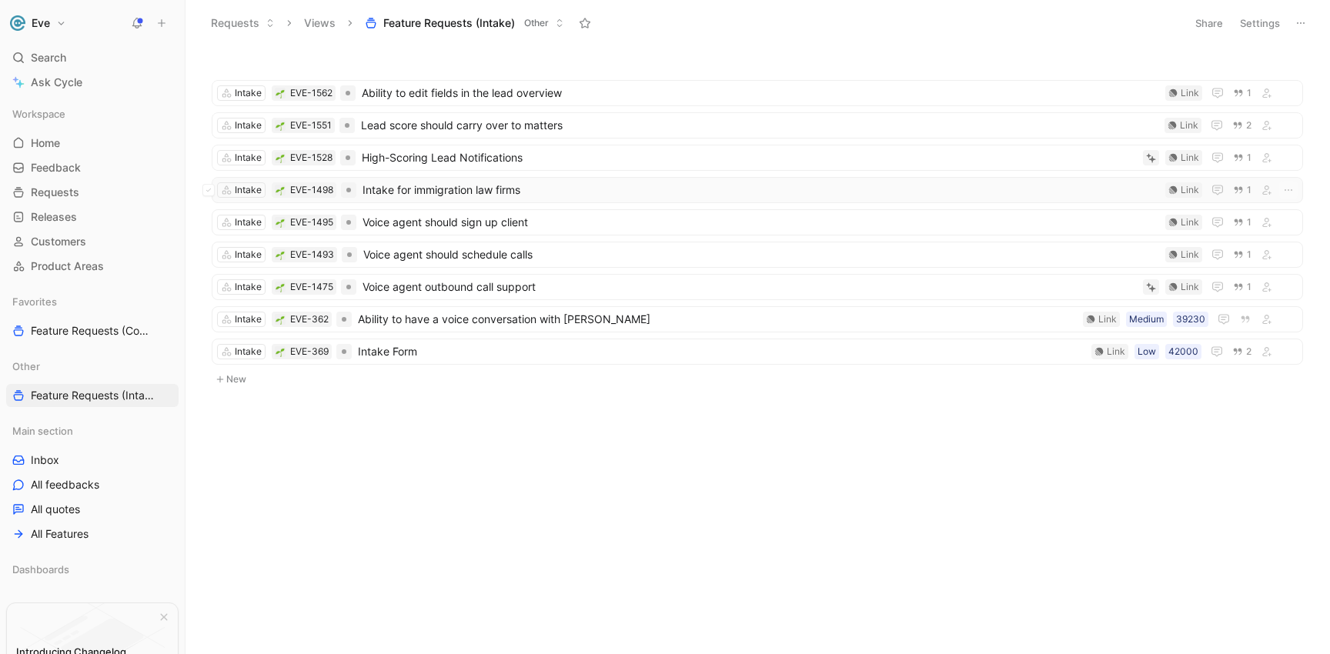
click at [401, 192] on span "Intake for immigration law firms" at bounding box center [761, 190] width 797 height 18
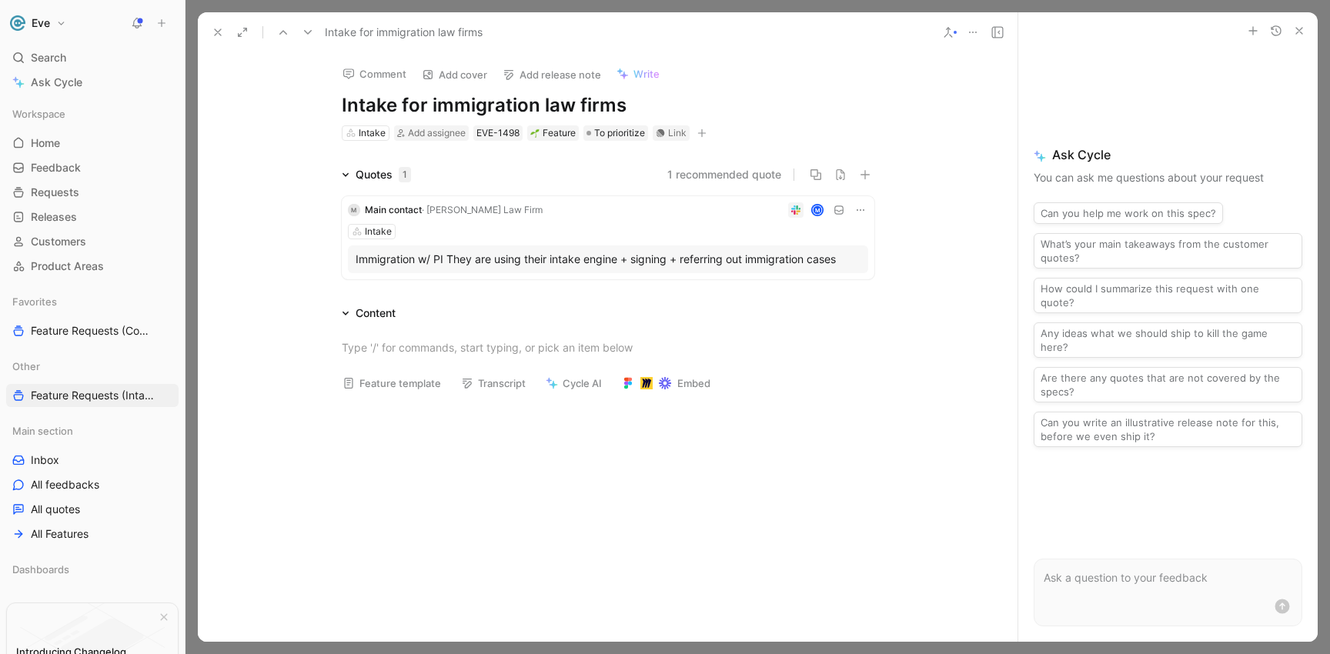
click at [225, 31] on button at bounding box center [218, 33] width 22 height 22
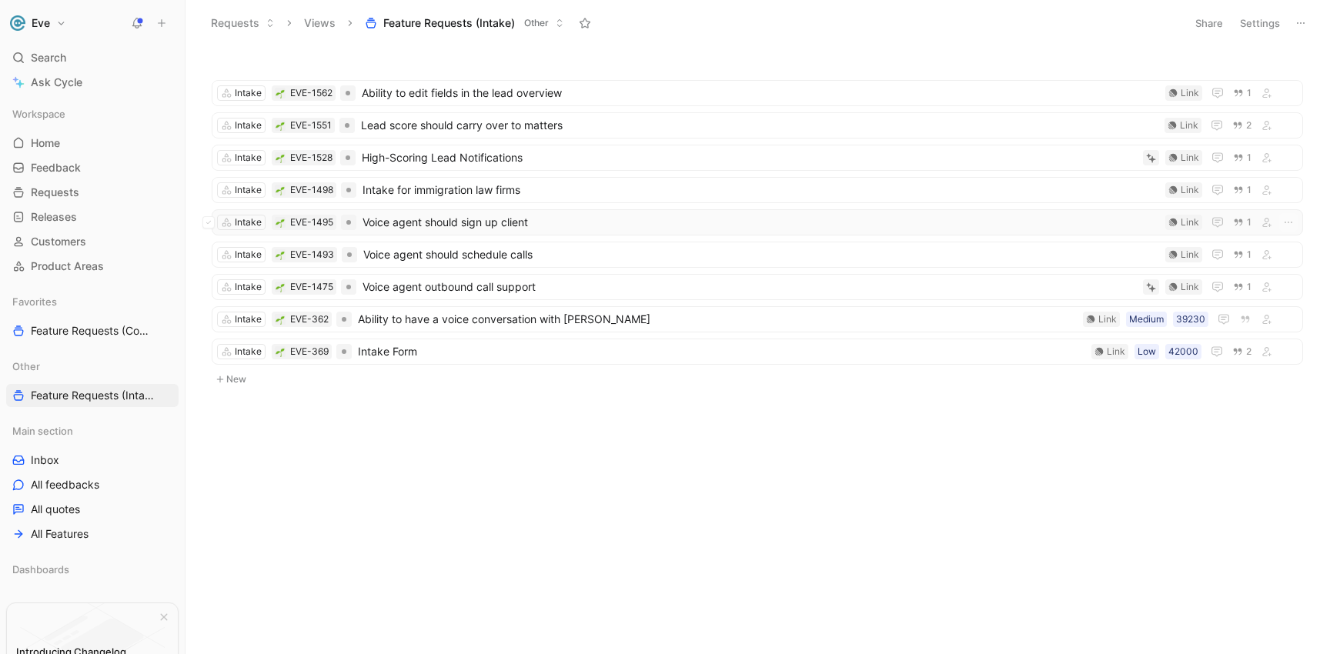
click at [439, 223] on span "Voice agent should sign up client" at bounding box center [761, 222] width 797 height 18
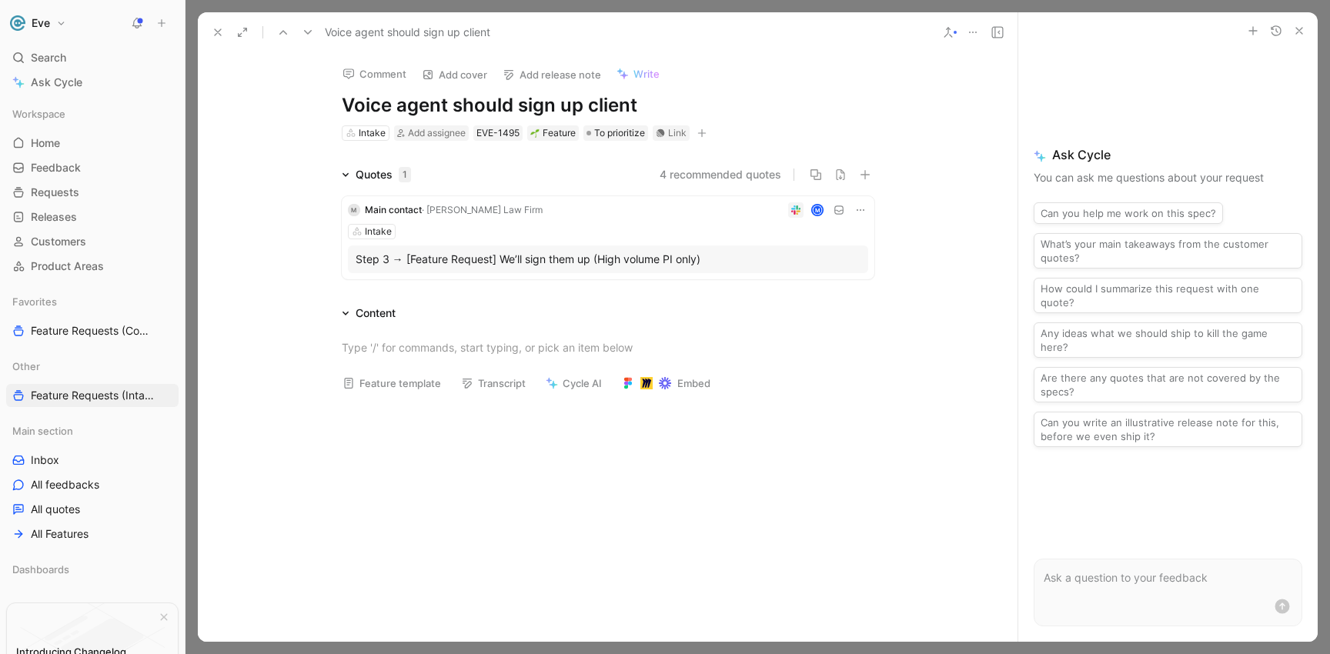
drag, startPoint x: 635, startPoint y: 106, endPoint x: 451, endPoint y: 111, distance: 184.0
click at [451, 111] on h1 "Voice agent should sign up client" at bounding box center [608, 105] width 533 height 25
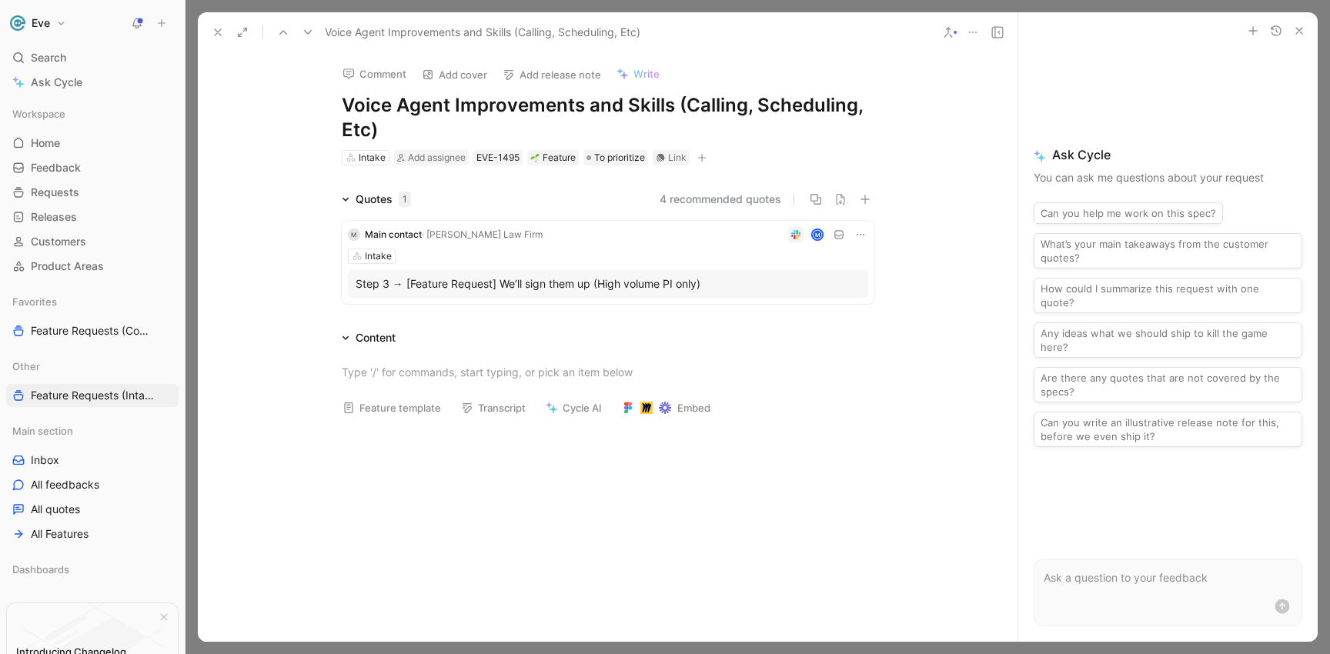
click at [942, 32] on icon at bounding box center [948, 32] width 12 height 12
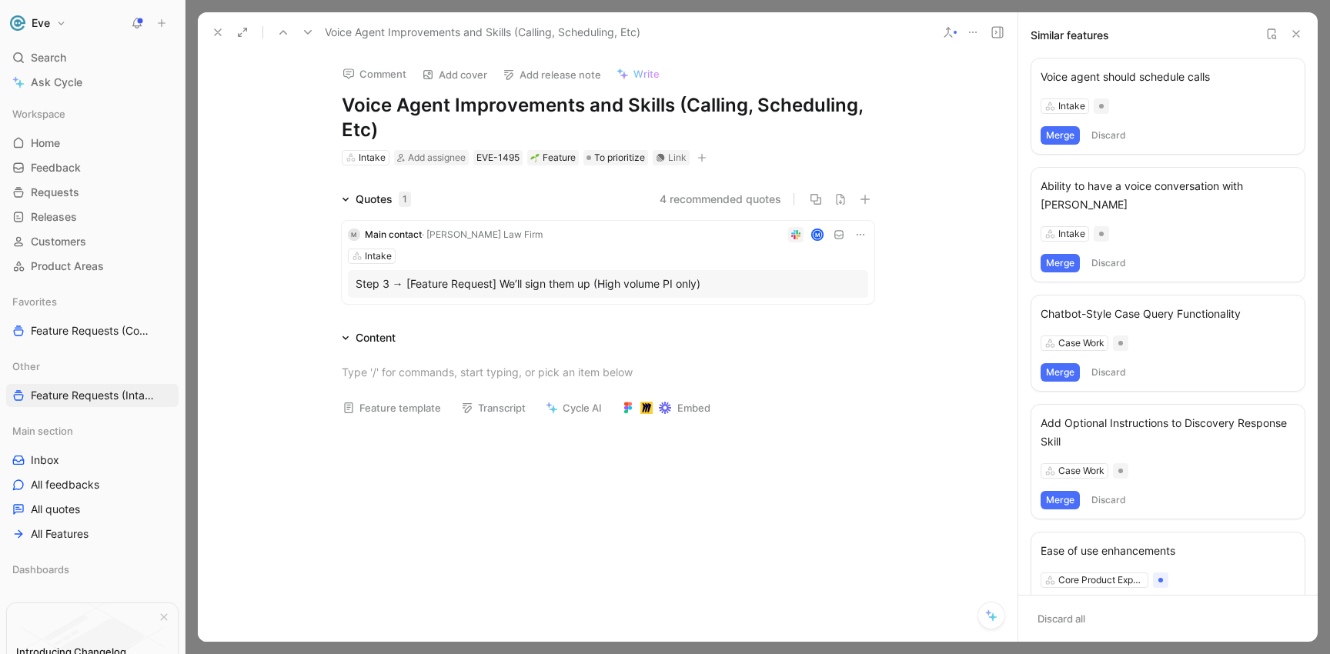
click at [1060, 137] on button "Merge" at bounding box center [1060, 135] width 39 height 18
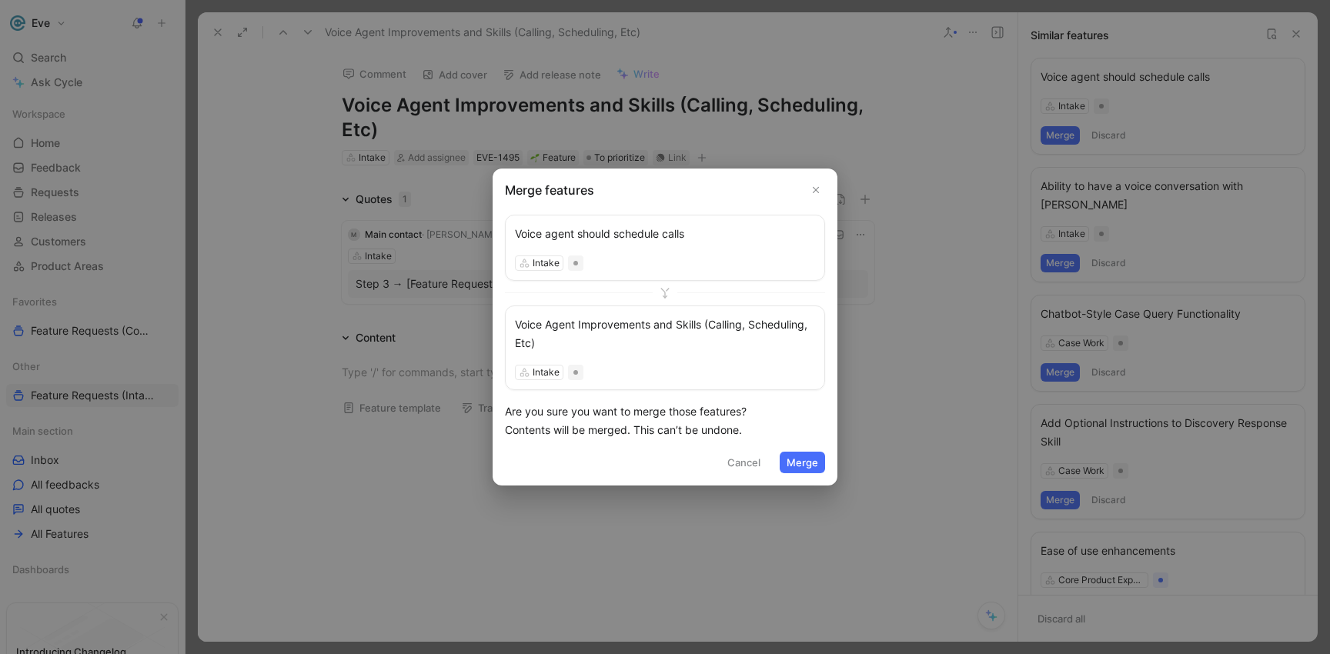
click at [804, 463] on button "Merge" at bounding box center [802, 463] width 45 height 22
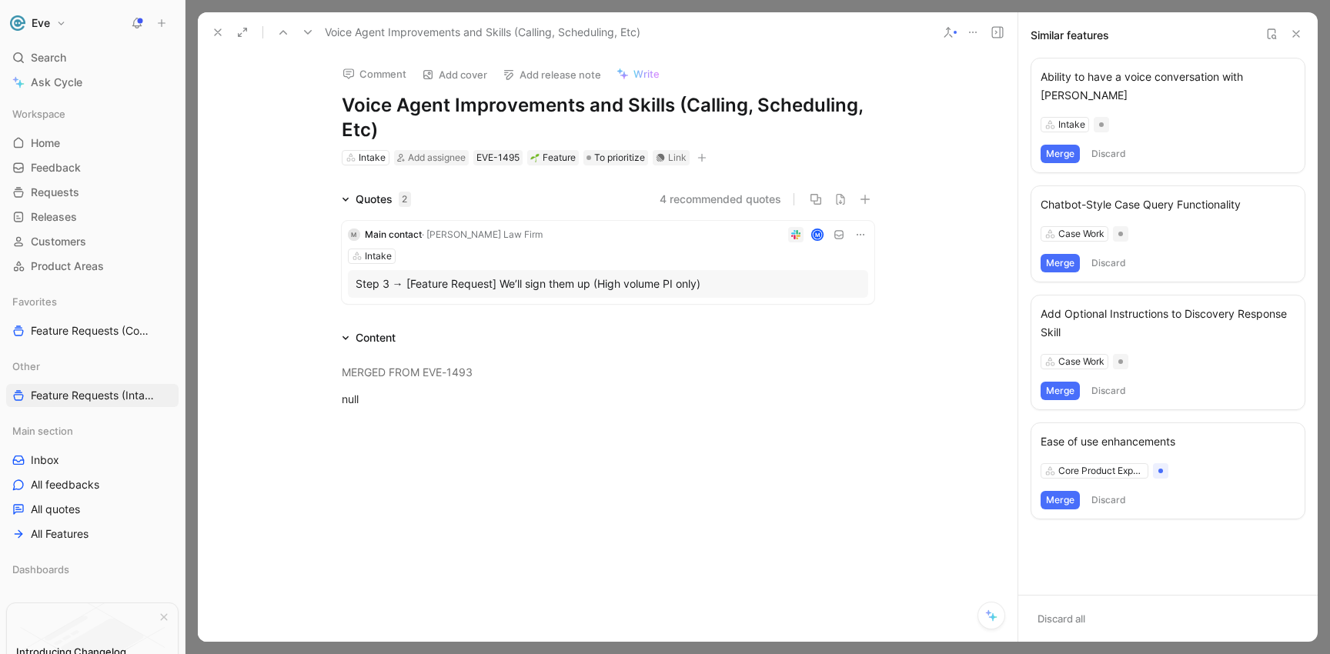
click at [222, 32] on icon at bounding box center [218, 32] width 12 height 12
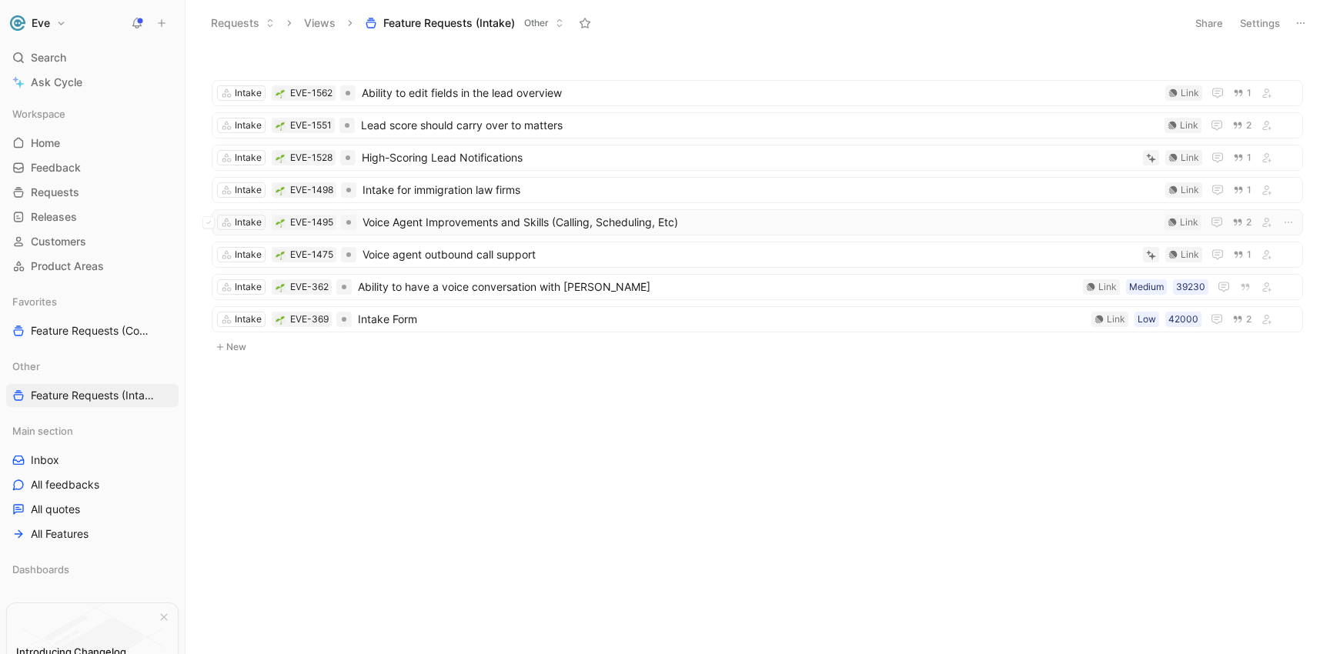
click at [474, 226] on span "Voice Agent Improvements and Skills (Calling, Scheduling, Etc)" at bounding box center [761, 222] width 796 height 18
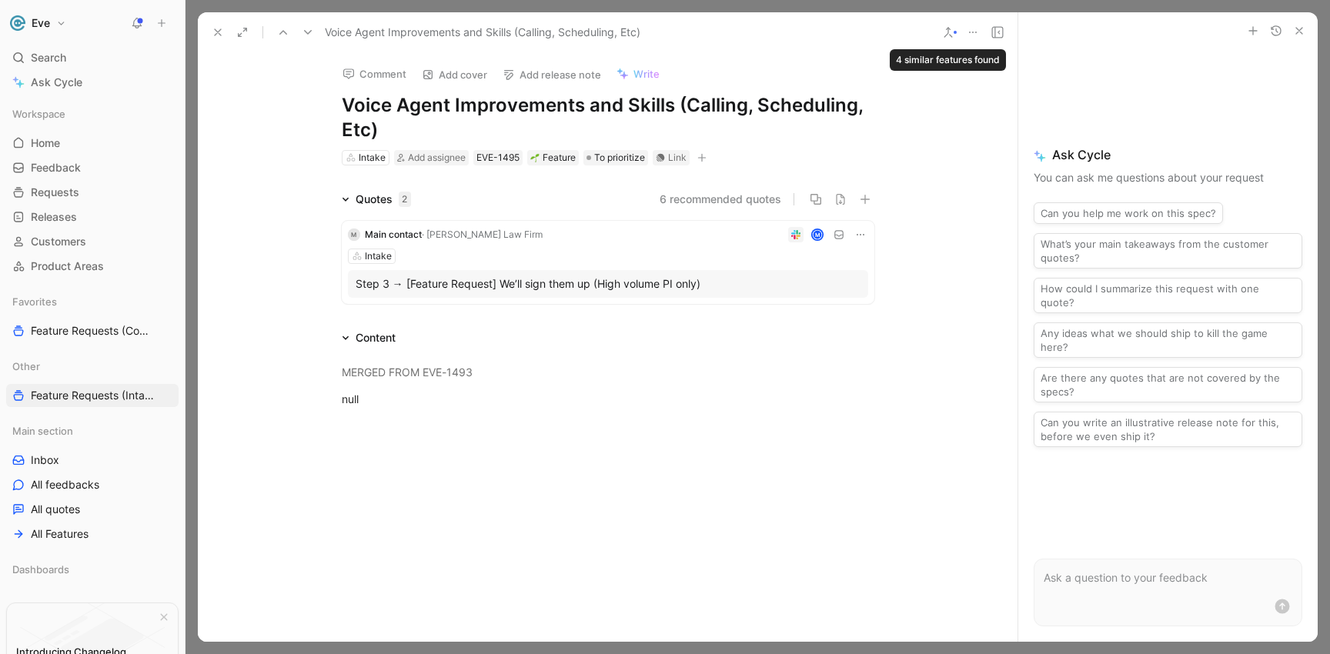
click at [951, 34] on icon at bounding box center [948, 32] width 12 height 12
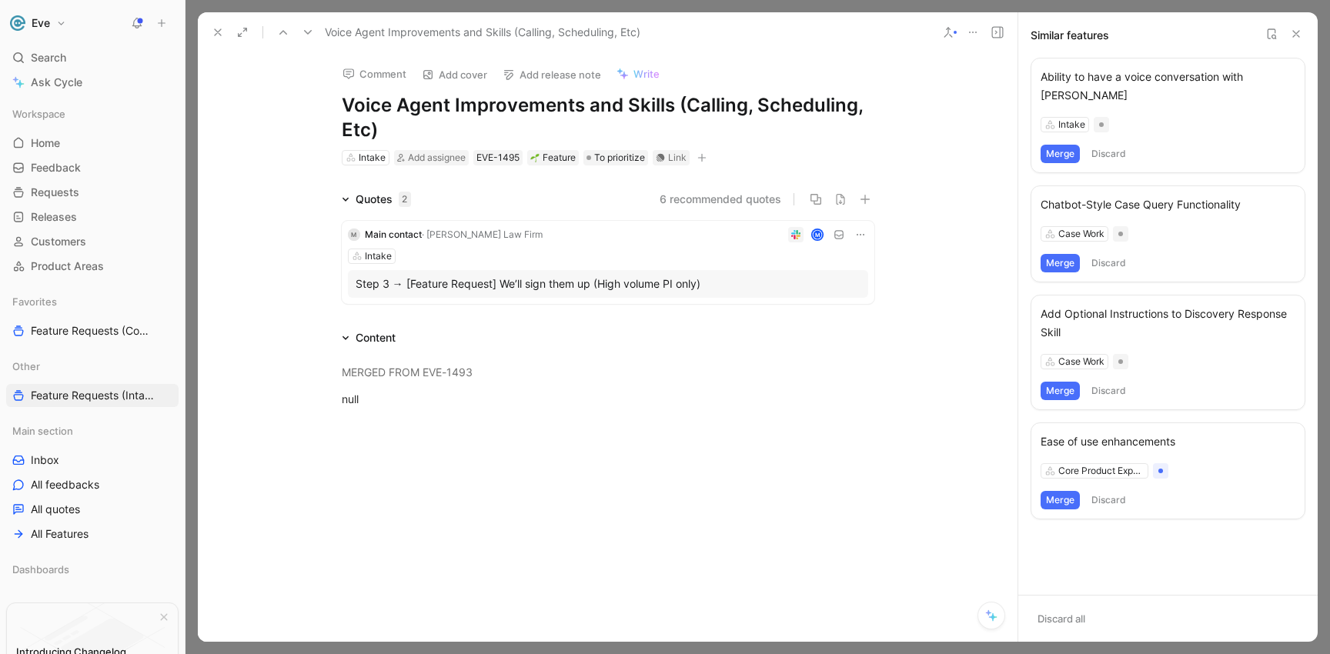
click at [1271, 35] on icon at bounding box center [1271, 34] width 12 height 12
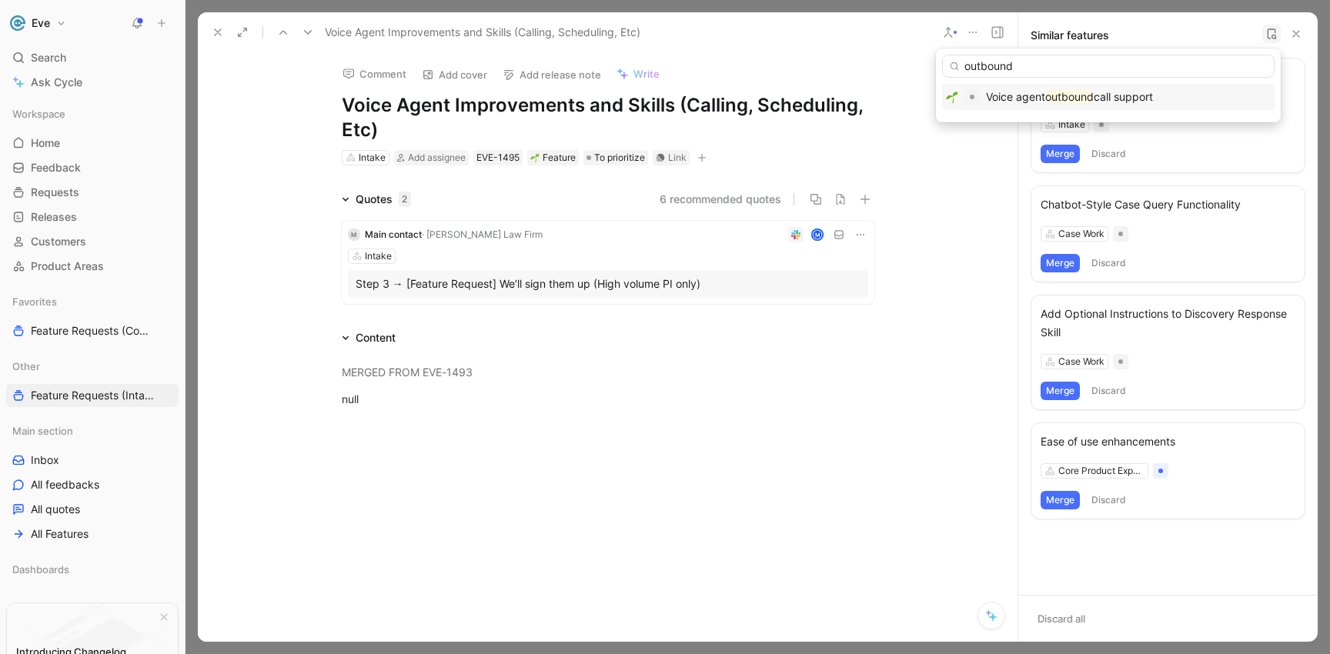
type input "outbound"
click at [1098, 102] on span "call support" at bounding box center [1123, 96] width 59 height 13
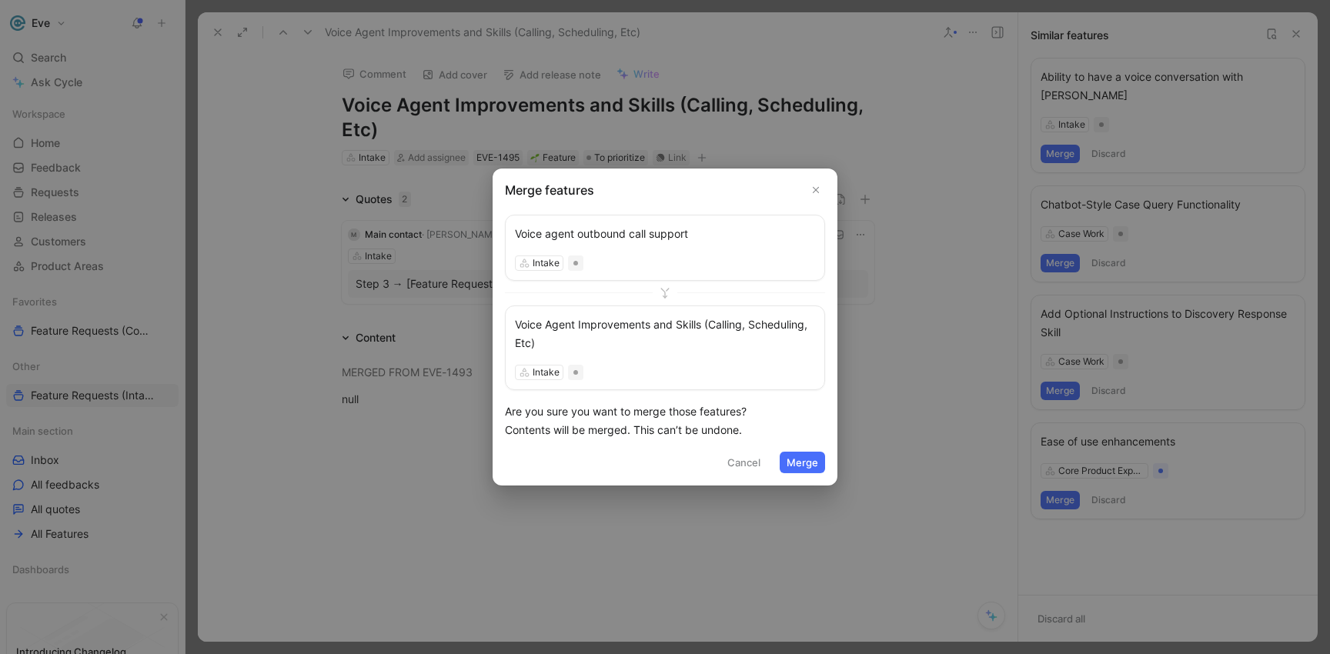
click at [816, 466] on button "Merge" at bounding box center [802, 463] width 45 height 22
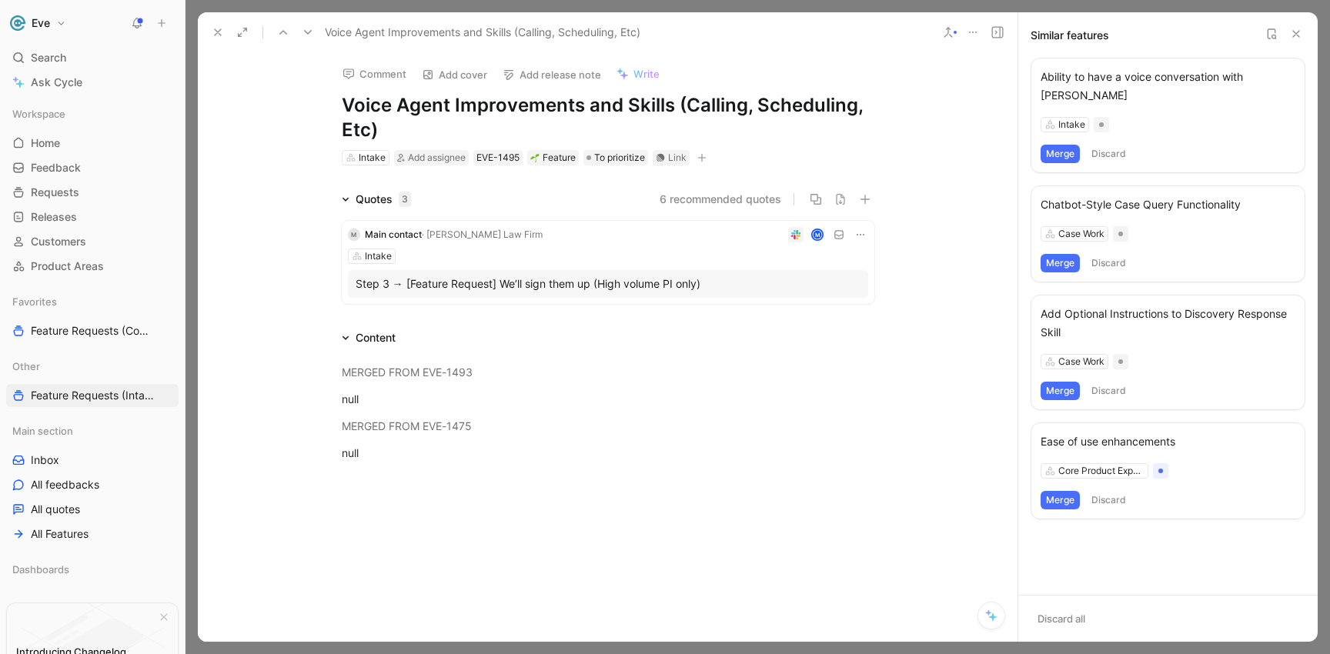
click at [216, 29] on use at bounding box center [218, 32] width 6 height 6
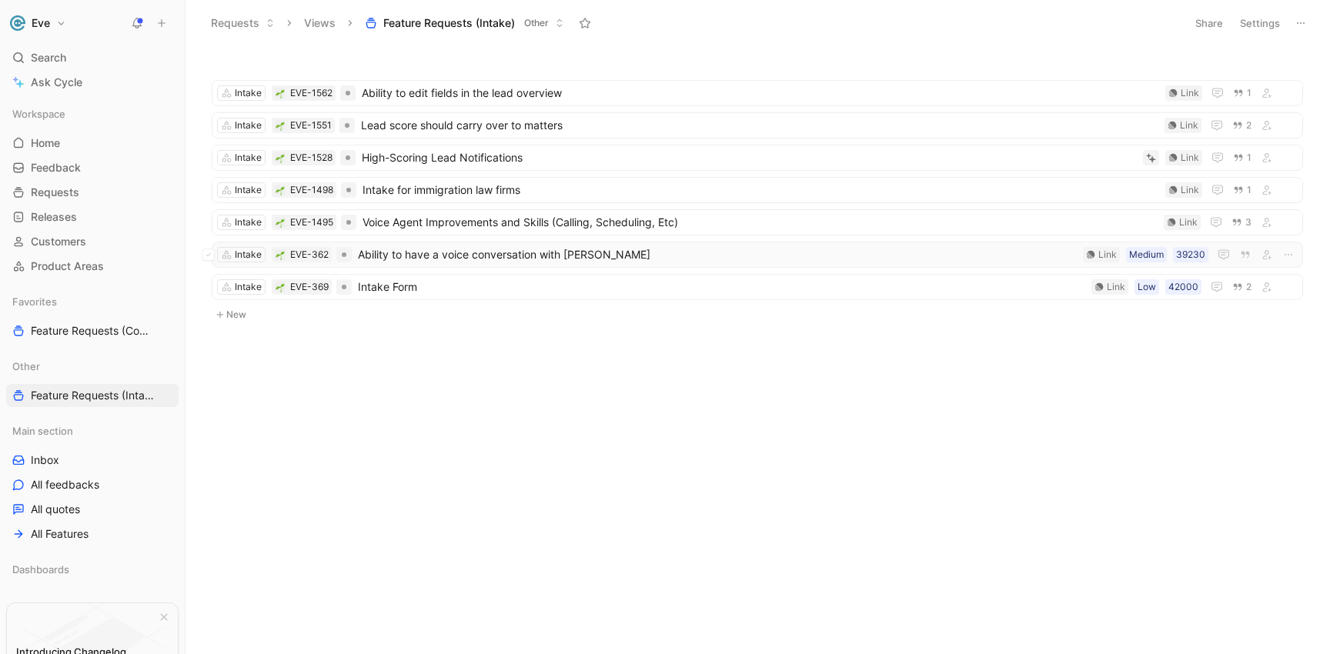
click at [427, 256] on span "Ability to have a voice conversation with [PERSON_NAME]" at bounding box center [717, 255] width 719 height 18
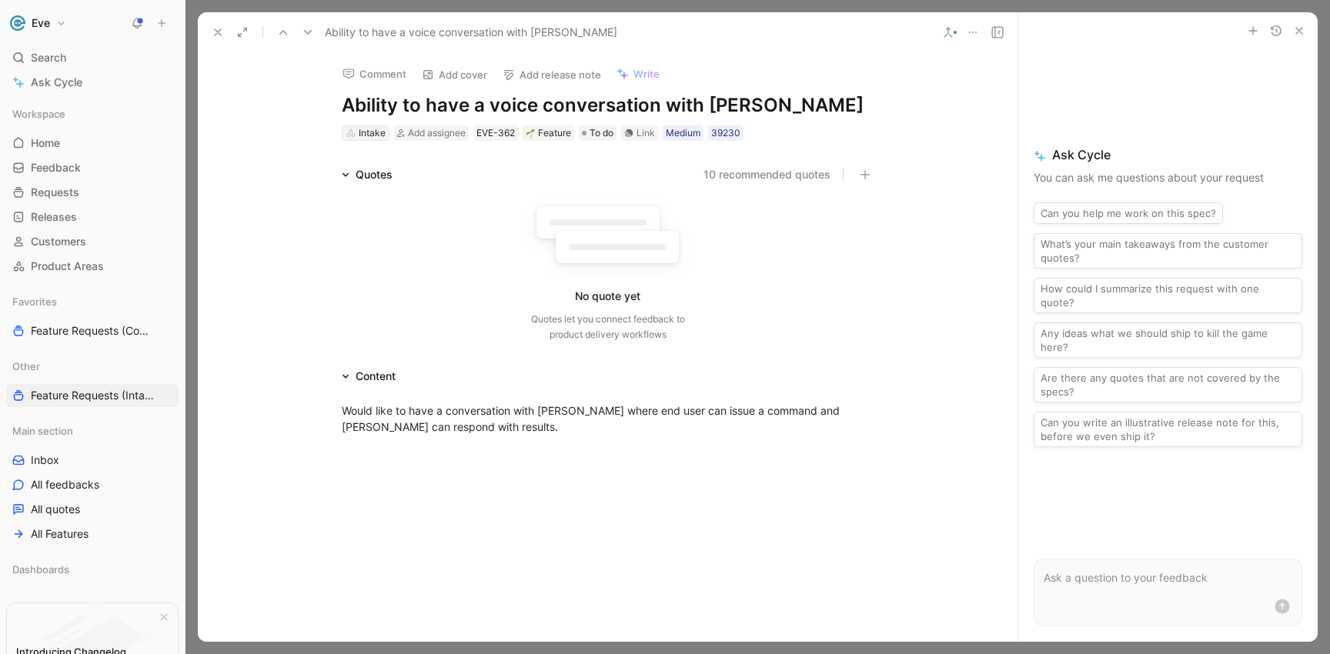
click at [378, 132] on div "Intake" at bounding box center [372, 132] width 27 height 15
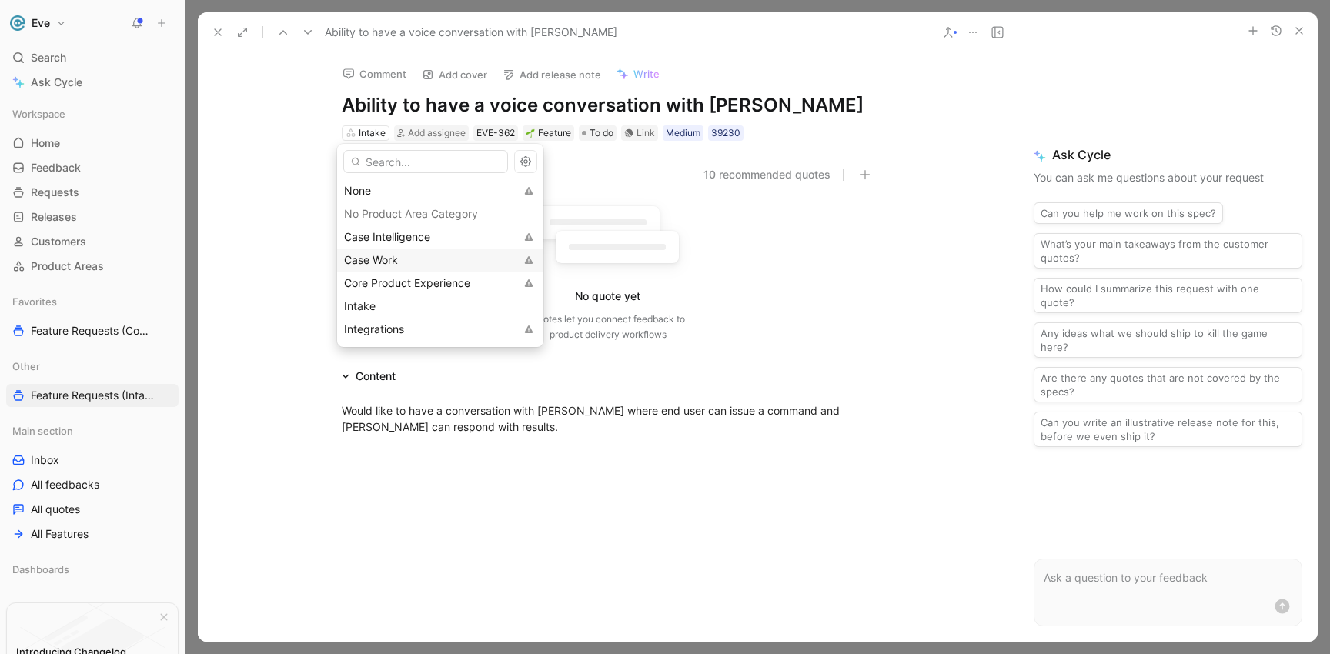
click at [412, 260] on div "Case Work" at bounding box center [429, 260] width 171 height 18
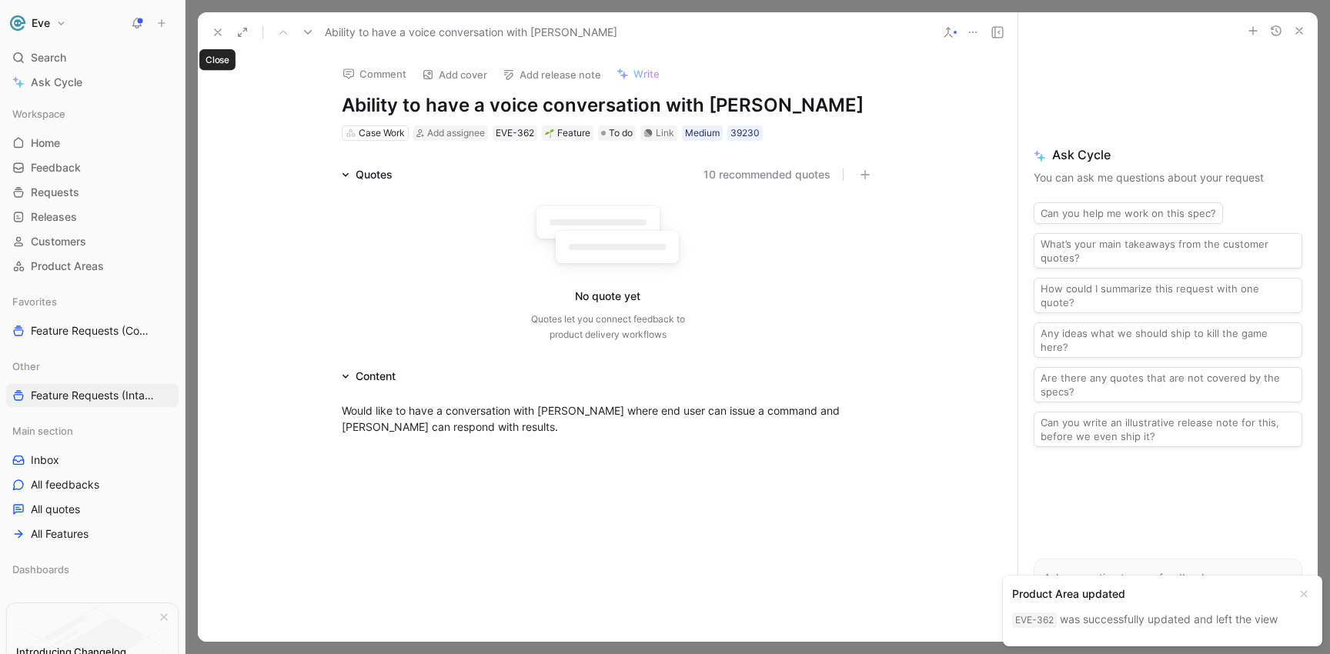
click at [220, 32] on icon at bounding box center [218, 32] width 12 height 12
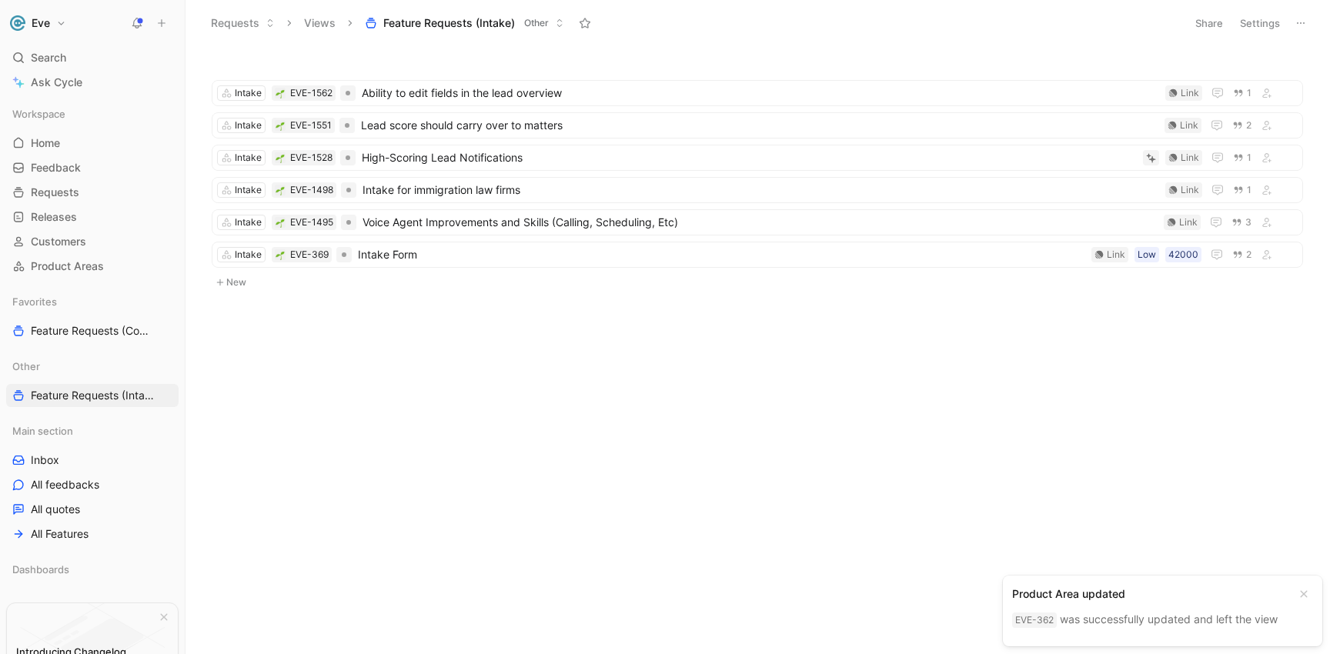
click at [496, 20] on span "Feature Requests (Intake)" at bounding box center [449, 22] width 132 height 15
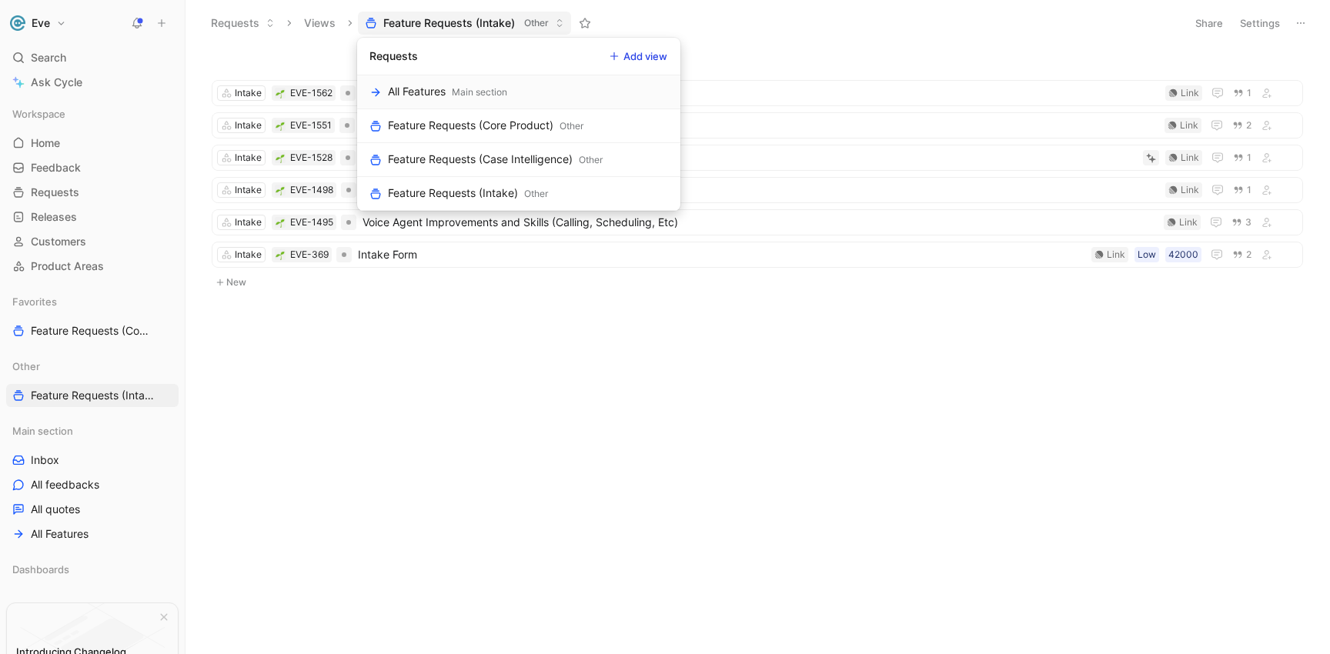
click at [615, 53] on icon at bounding box center [614, 56] width 9 height 9
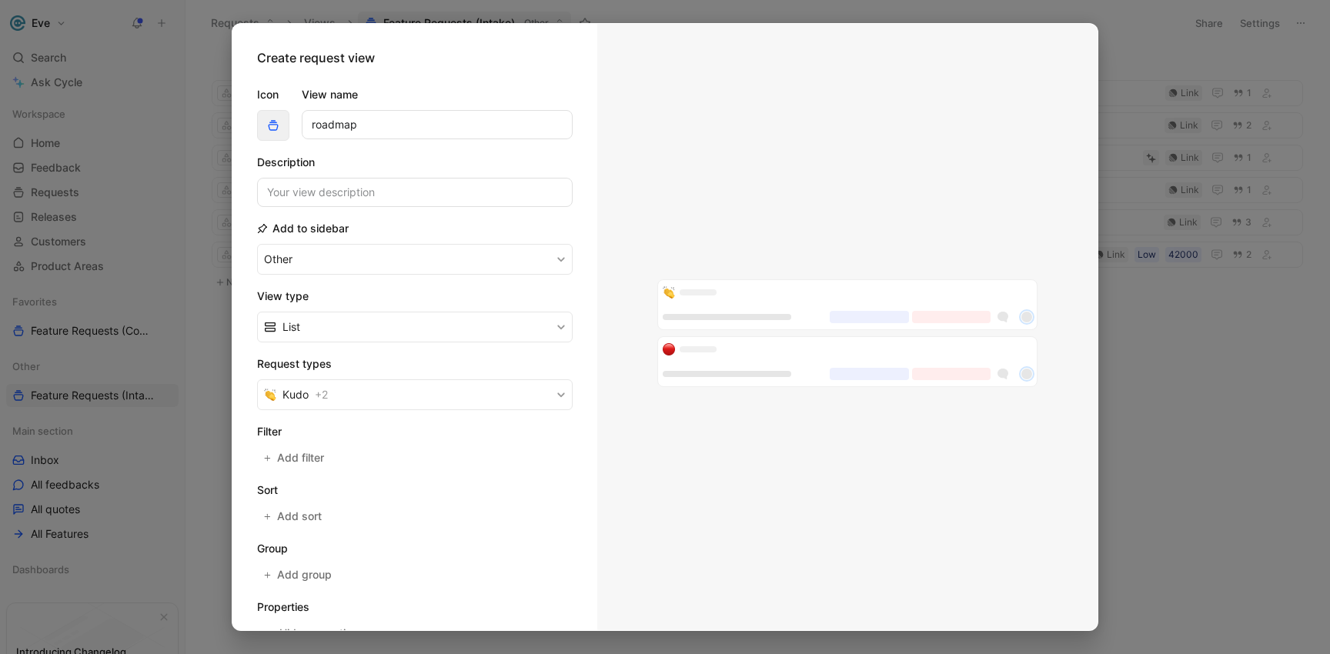
drag, startPoint x: 376, startPoint y: 121, endPoint x: 285, endPoint y: 123, distance: 90.8
click at [284, 123] on div "Icon View name roadmap" at bounding box center [415, 112] width 316 height 55
click at [284, 383] on button "Kudo + 2" at bounding box center [415, 394] width 316 height 31
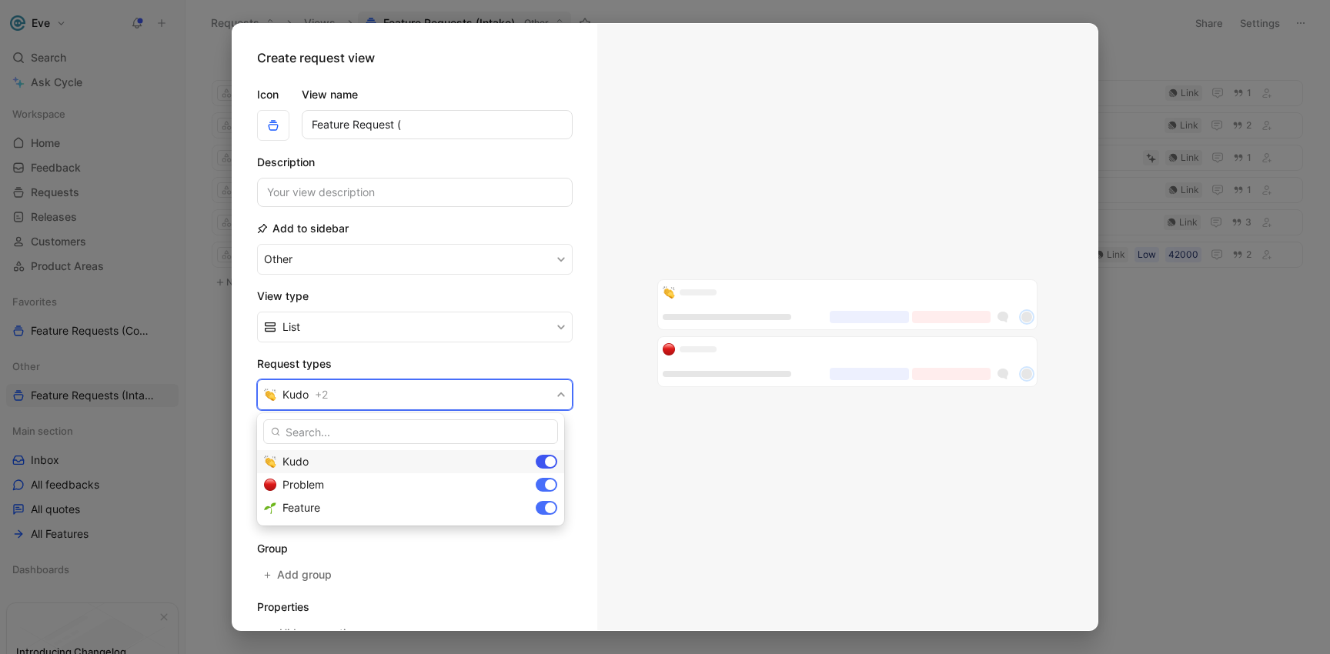
drag, startPoint x: 542, startPoint y: 459, endPoint x: 546, endPoint y: 466, distance: 7.9
click at [543, 460] on div at bounding box center [547, 462] width 22 height 14
click at [546, 480] on div at bounding box center [547, 485] width 22 height 14
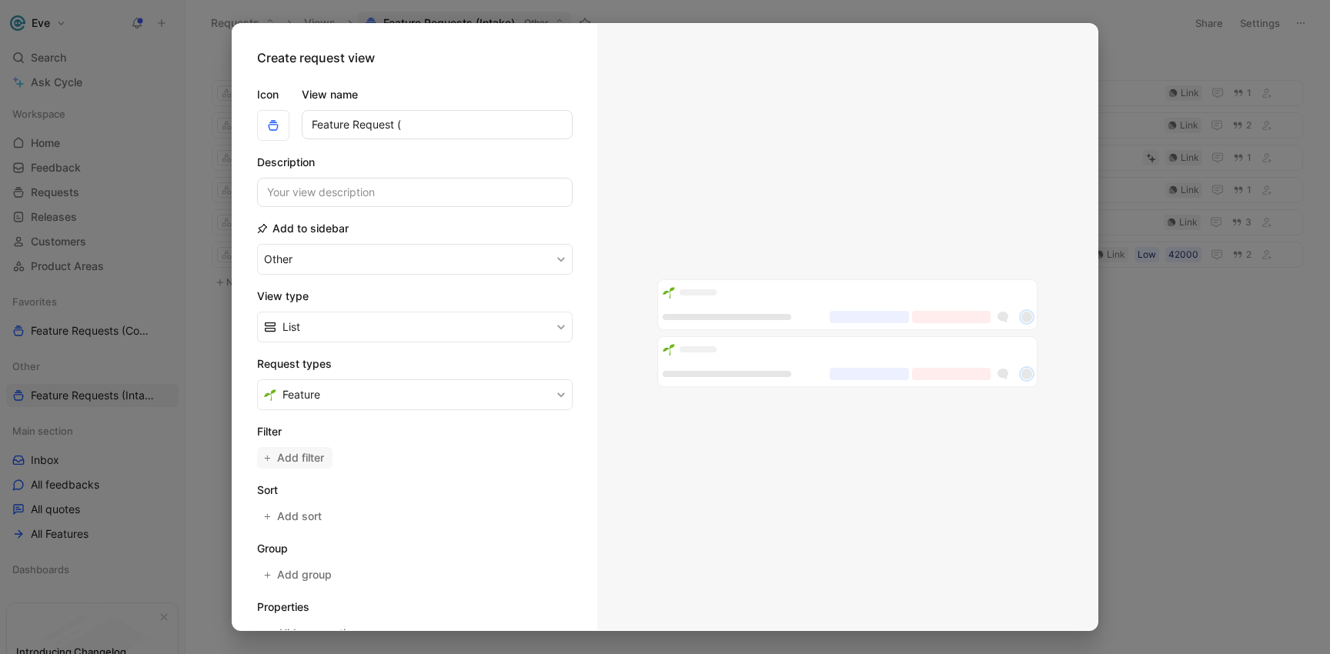
click at [319, 456] on span "Add filter" at bounding box center [301, 458] width 48 height 18
click at [319, 460] on span "Assignee" at bounding box center [308, 461] width 45 height 18
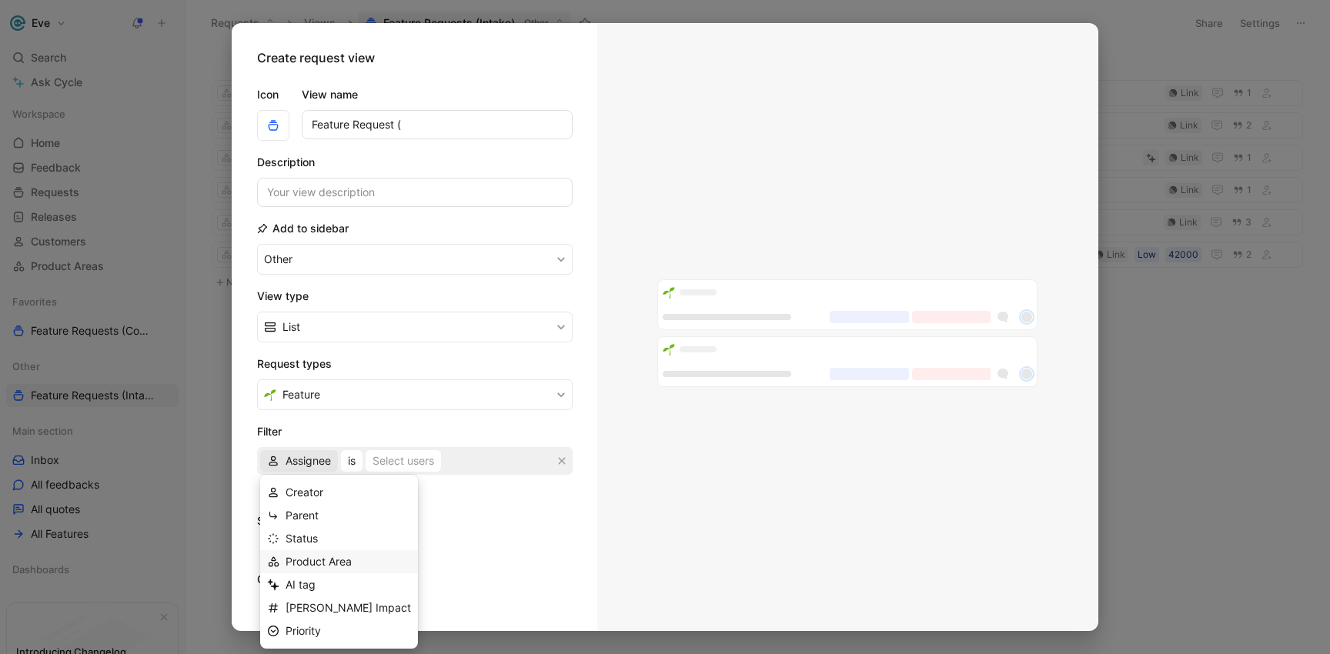
click at [310, 559] on span "Product Area" at bounding box center [319, 561] width 66 height 13
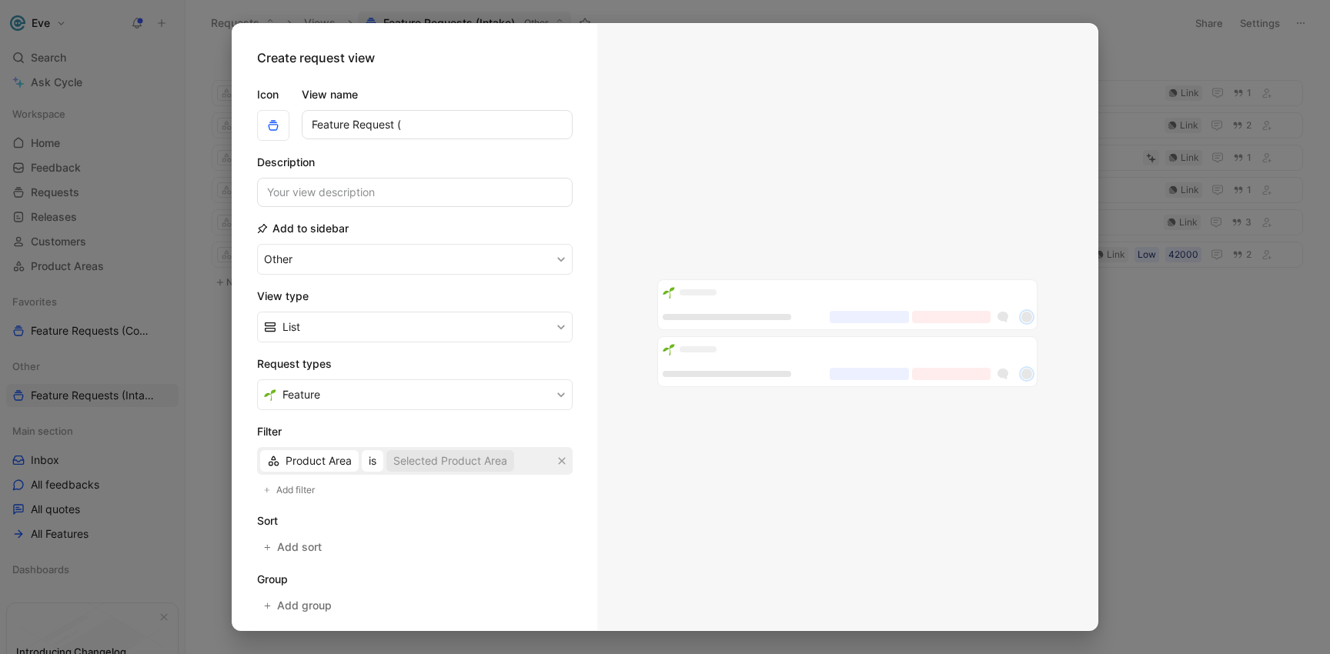
click at [407, 464] on div "Selected Product Area" at bounding box center [450, 461] width 114 height 18
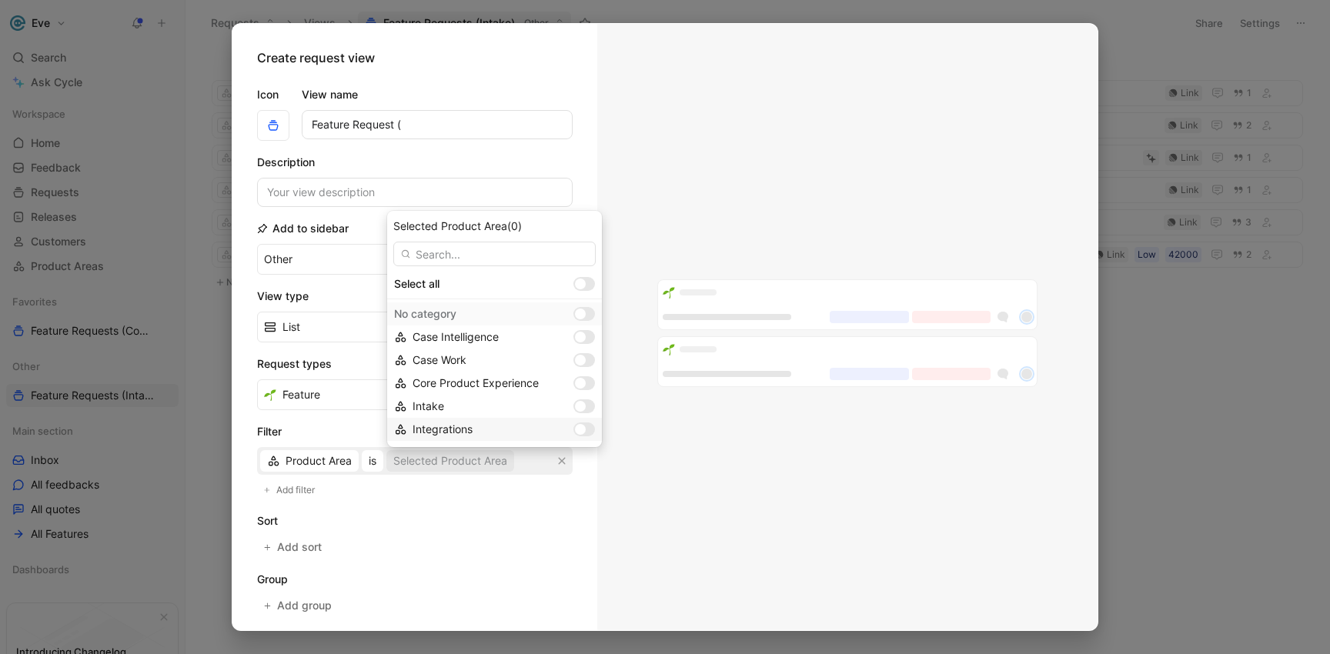
click at [543, 430] on div "Integrations" at bounding box center [494, 429] width 215 height 23
click at [573, 433] on div at bounding box center [584, 430] width 22 height 14
click at [573, 434] on label at bounding box center [584, 430] width 22 height 14
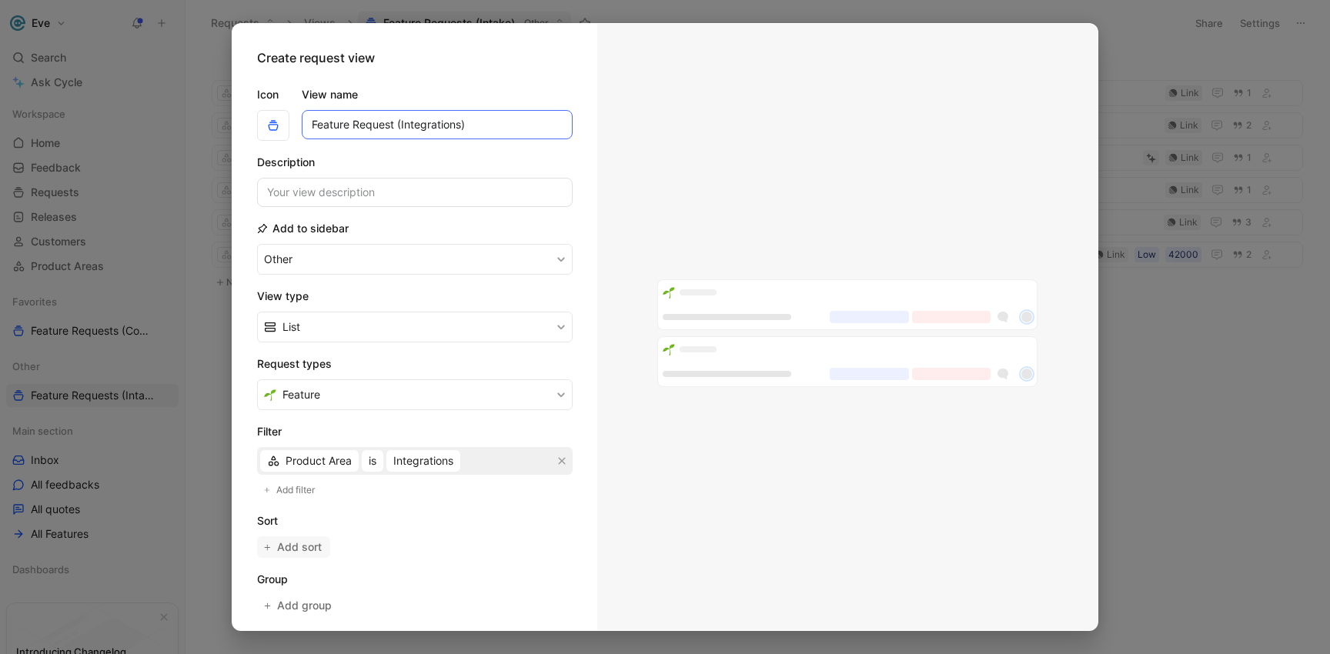
type input "Feature Request (Integrations)"
click at [302, 539] on span "Add sort" at bounding box center [300, 547] width 46 height 18
click at [380, 553] on span "Oldest" at bounding box center [387, 550] width 33 height 18
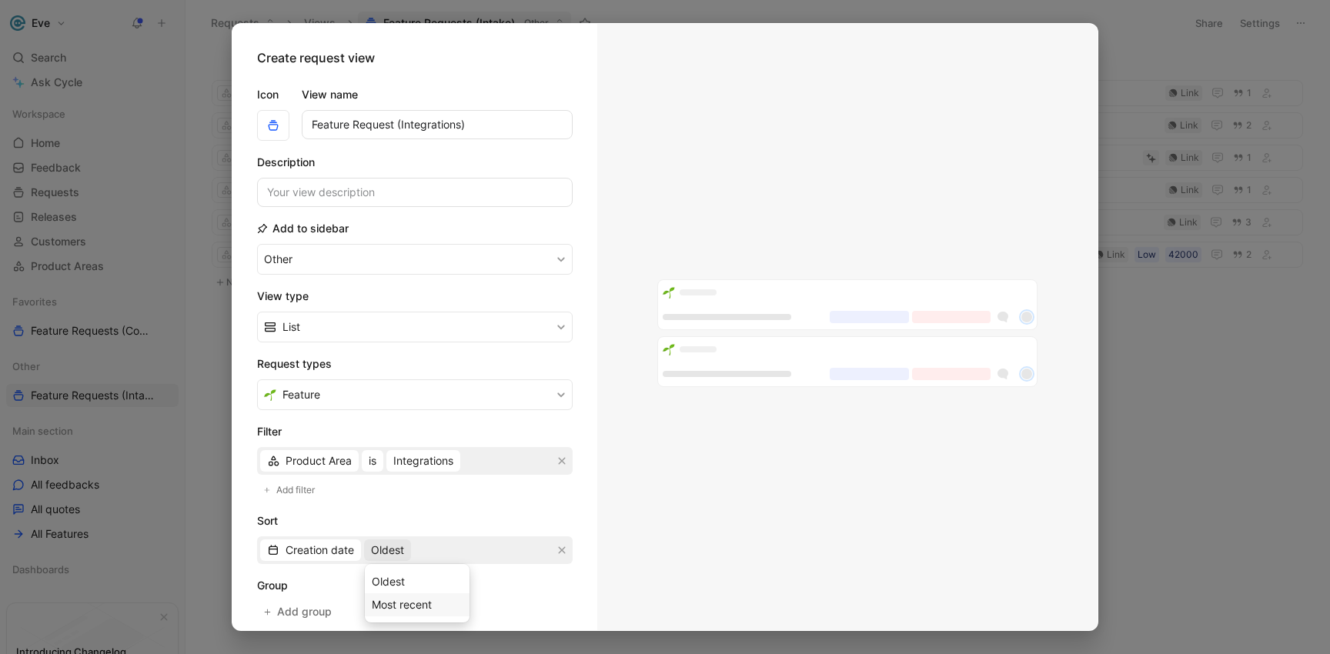
click at [396, 597] on div "Most recent" at bounding box center [417, 605] width 91 height 18
click at [456, 508] on form "Icon View name Feature Request (Integrations) Description Add to sidebar Other …" at bounding box center [415, 411] width 316 height 676
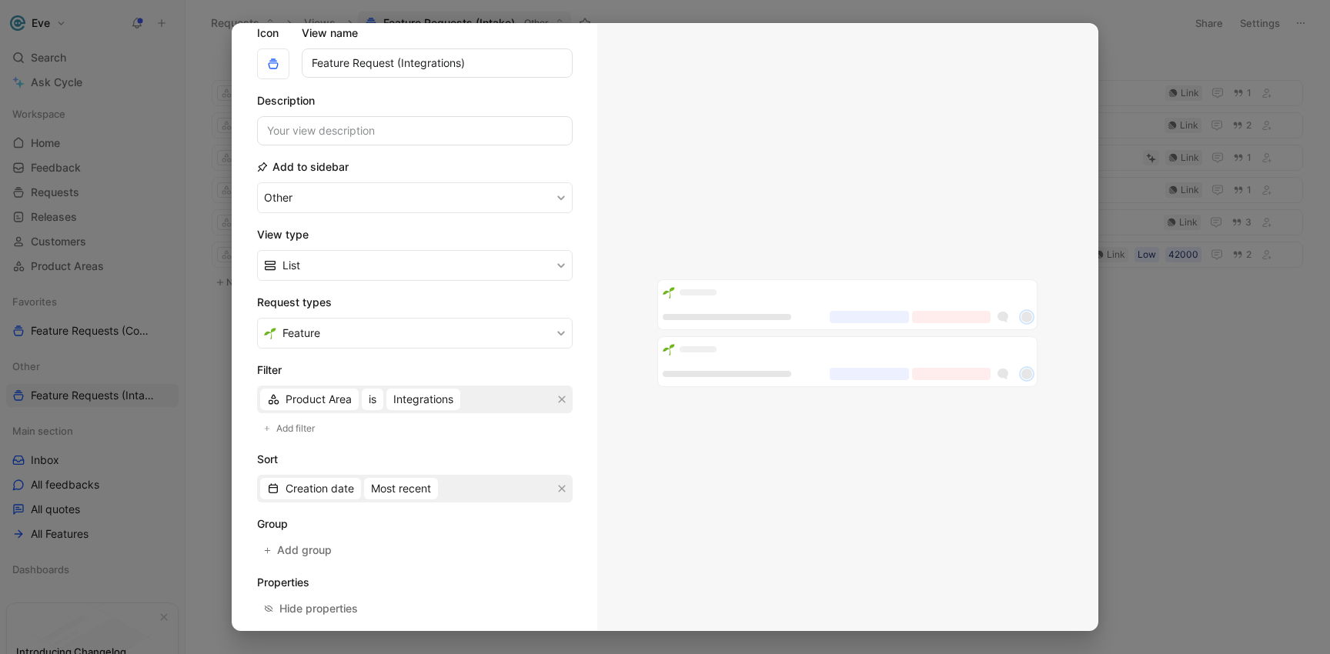
scroll to position [143, 0]
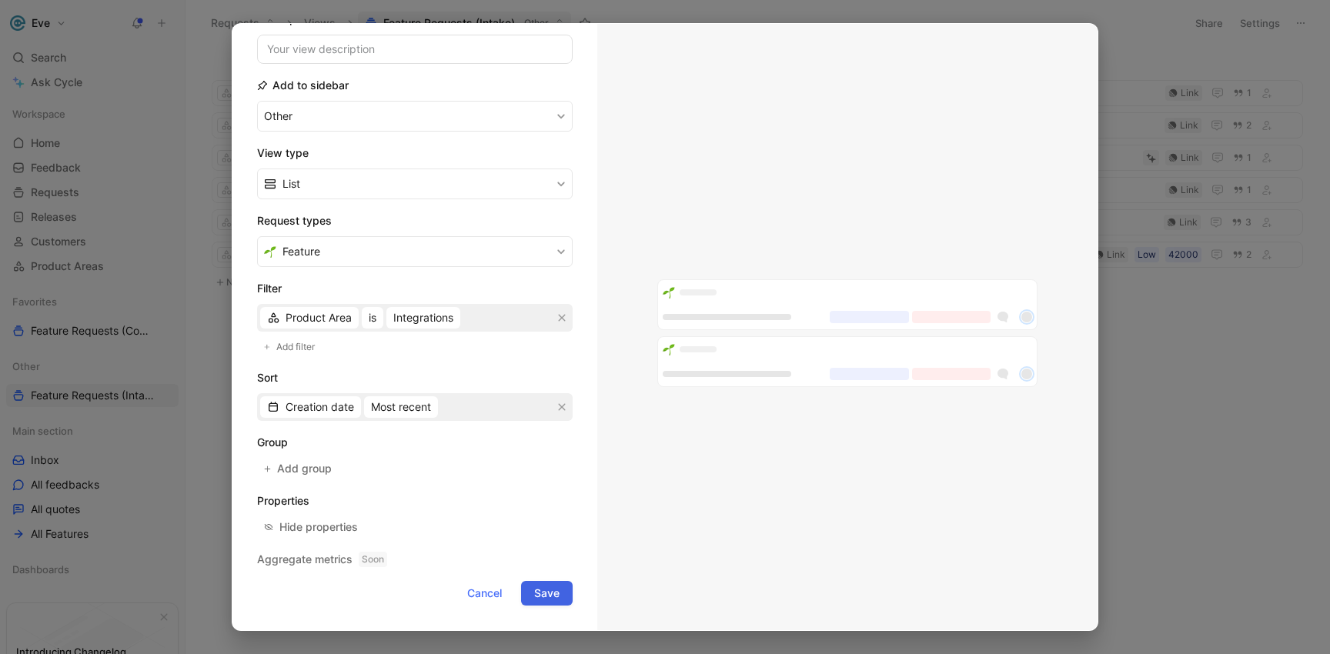
click at [543, 591] on span "Save" at bounding box center [546, 593] width 25 height 18
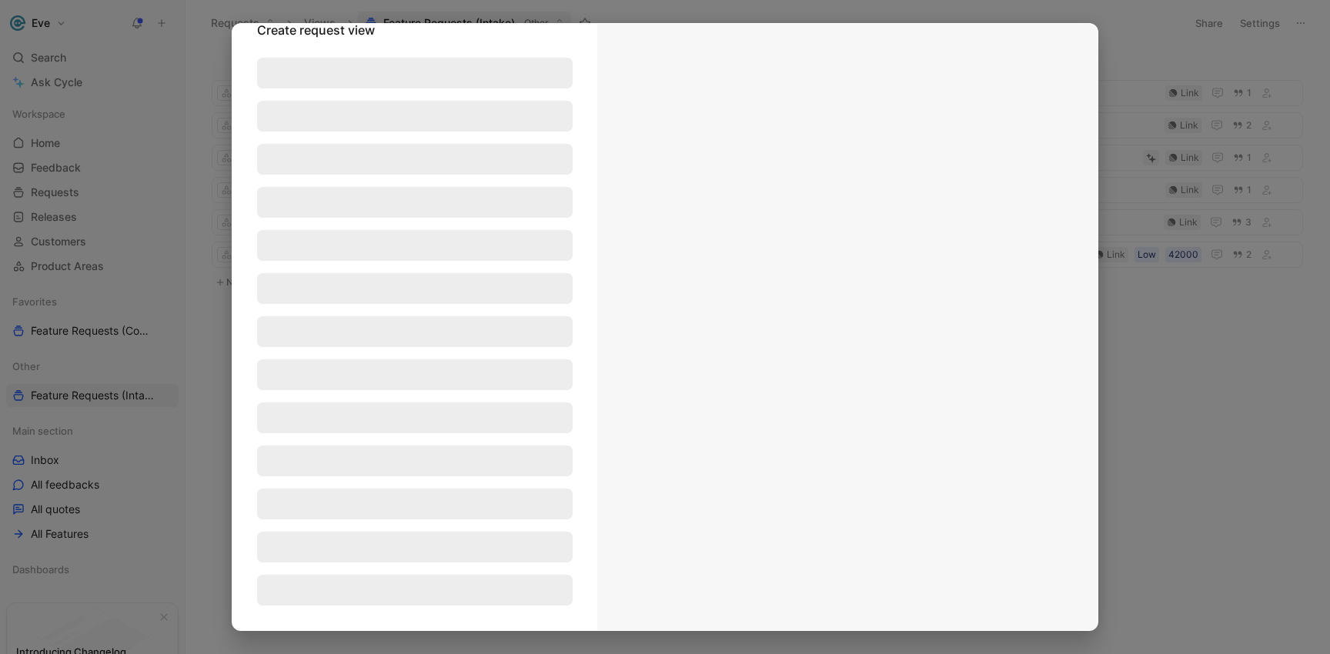
scroll to position [28, 0]
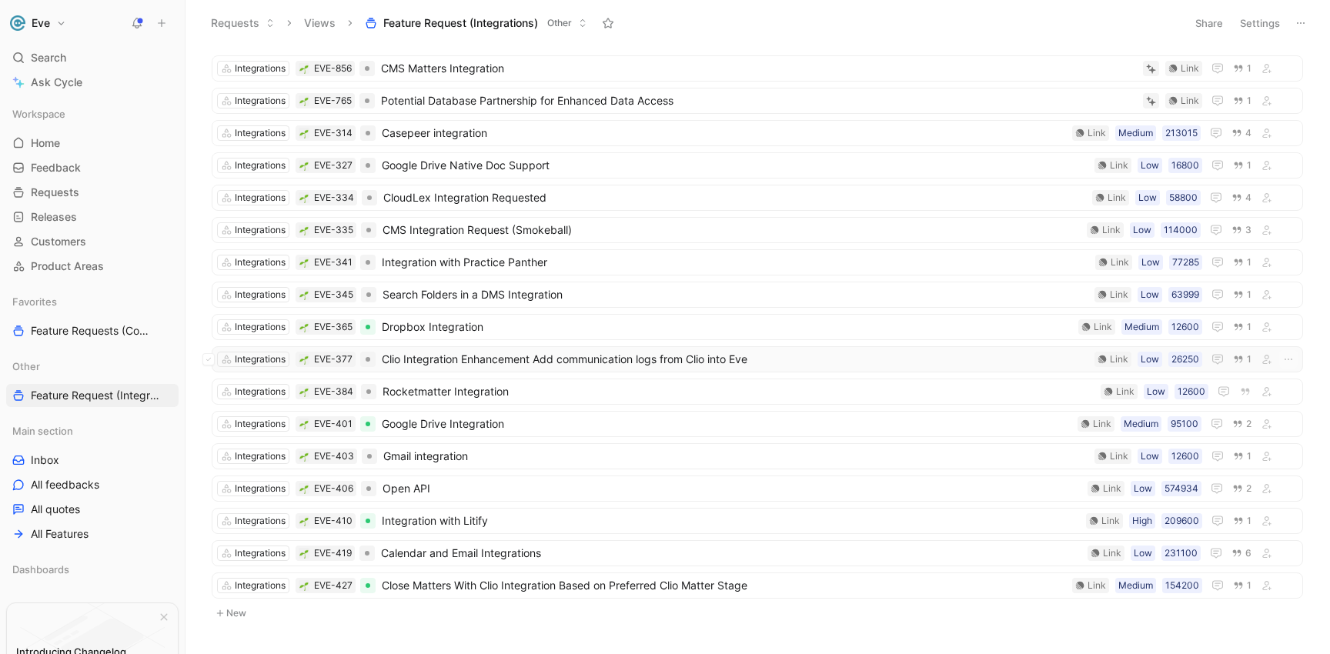
scroll to position [266, 0]
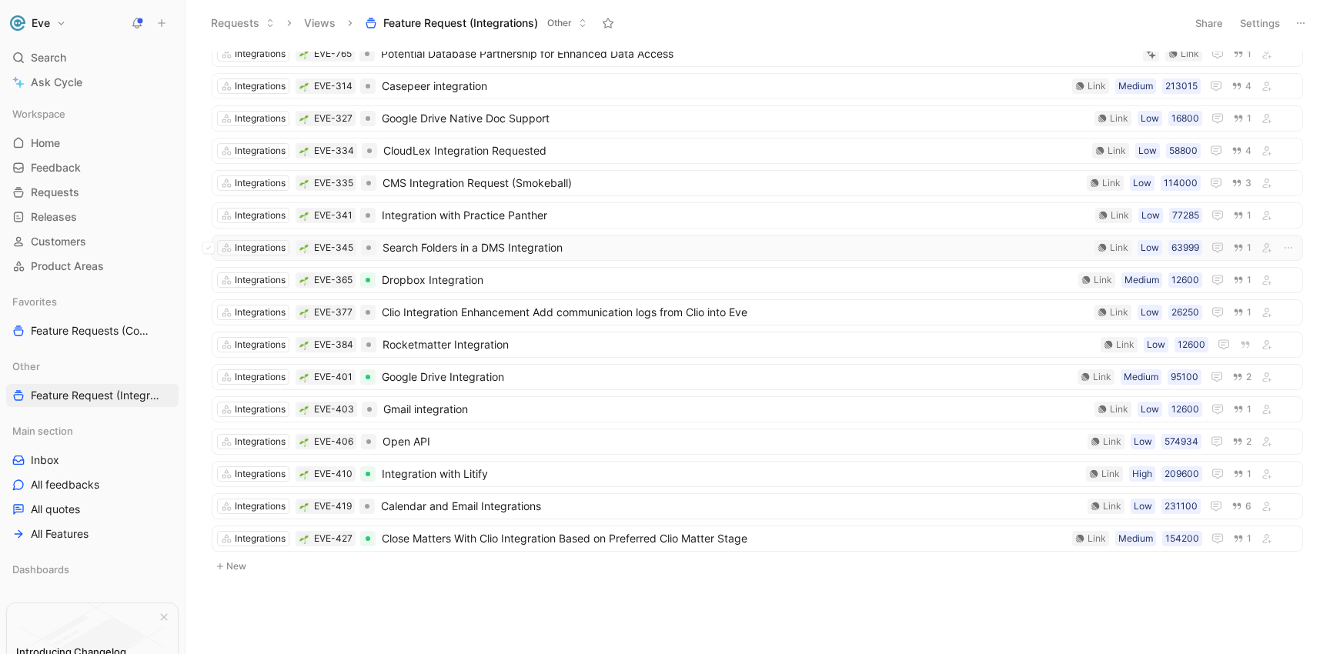
click at [428, 250] on span "Search Folders in a DMS Integration" at bounding box center [736, 248] width 706 height 18
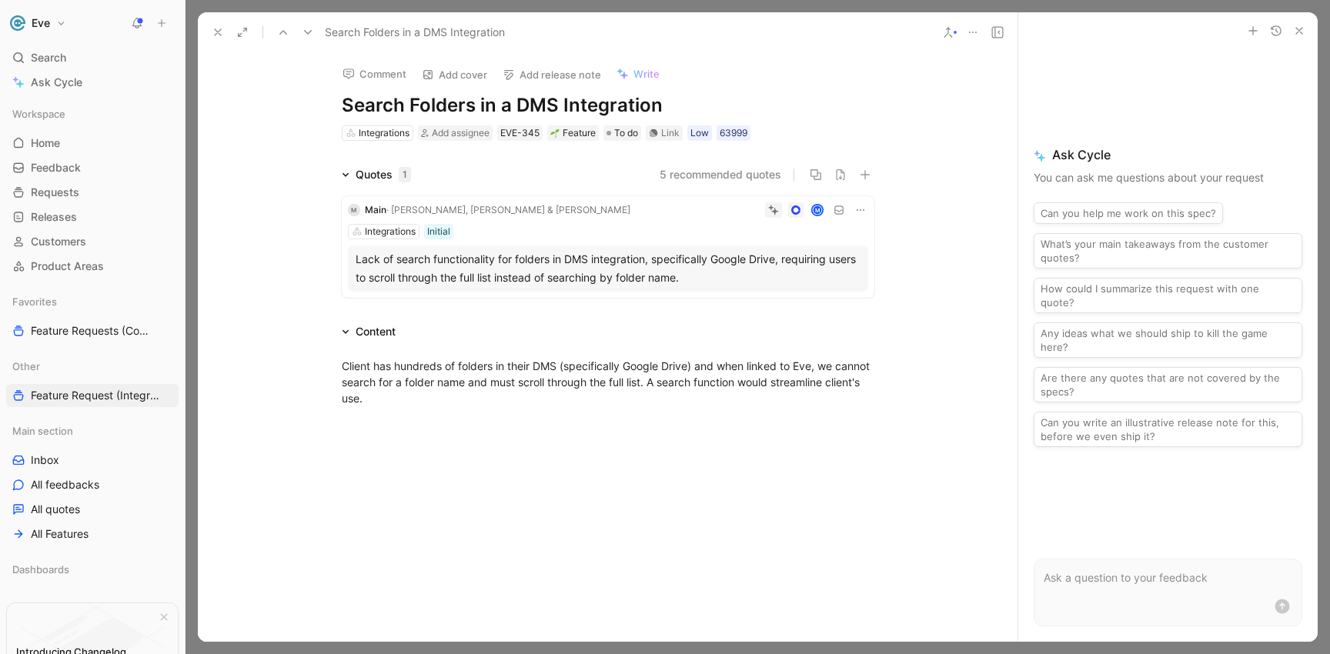
click at [214, 36] on icon at bounding box center [218, 32] width 12 height 12
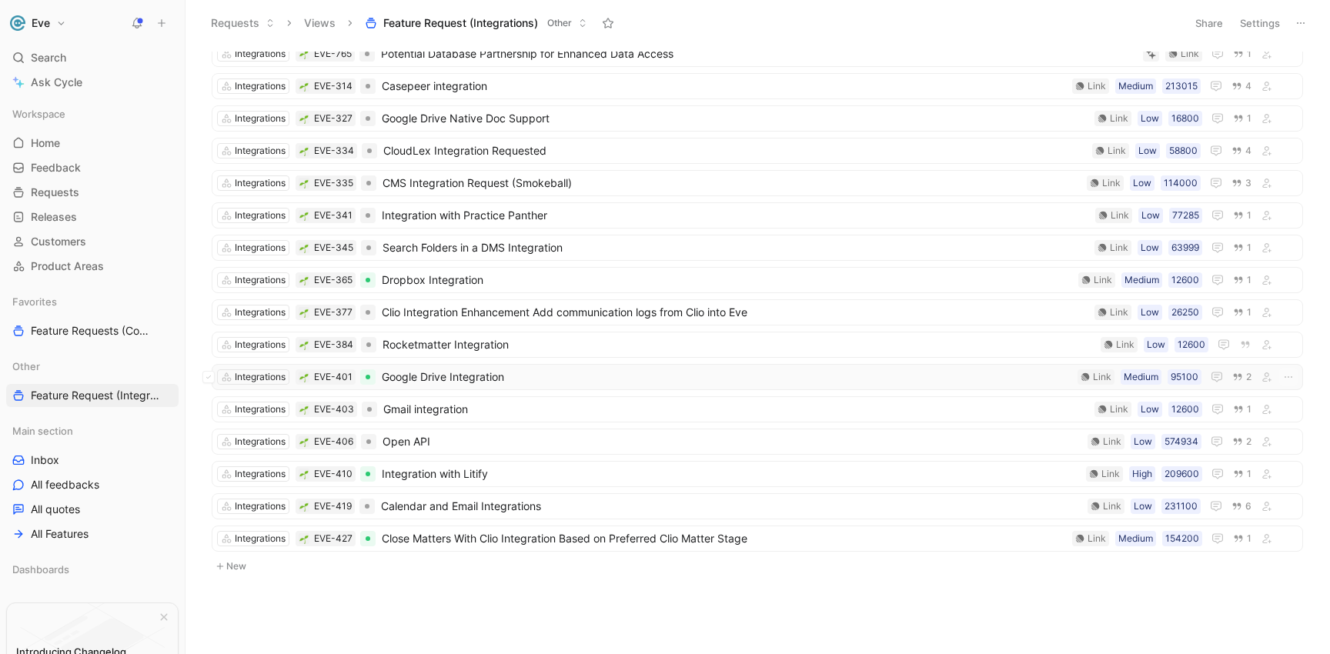
click at [463, 381] on span "Google Drive Integration" at bounding box center [727, 377] width 690 height 18
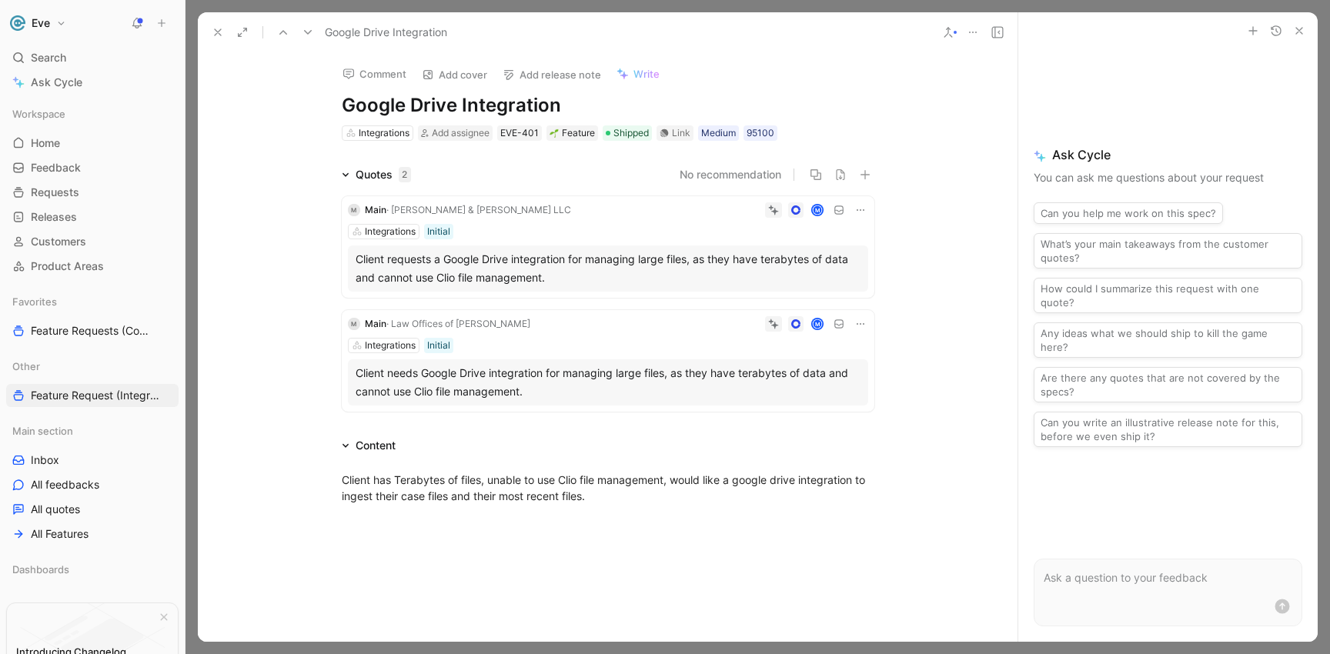
drag, startPoint x: 563, startPoint y: 103, endPoint x: 332, endPoint y: 109, distance: 230.2
click at [332, 109] on div "Comment Add cover Add release note Write Google Drive Integration Integrations …" at bounding box center [607, 97] width 591 height 90
click at [345, 105] on h1 "Google Drive Integration" at bounding box center [608, 105] width 533 height 25
click at [342, 106] on h1 "Google Drive Integration" at bounding box center [608, 105] width 533 height 25
drag, startPoint x: 456, startPoint y: 106, endPoint x: 409, endPoint y: 105, distance: 46.2
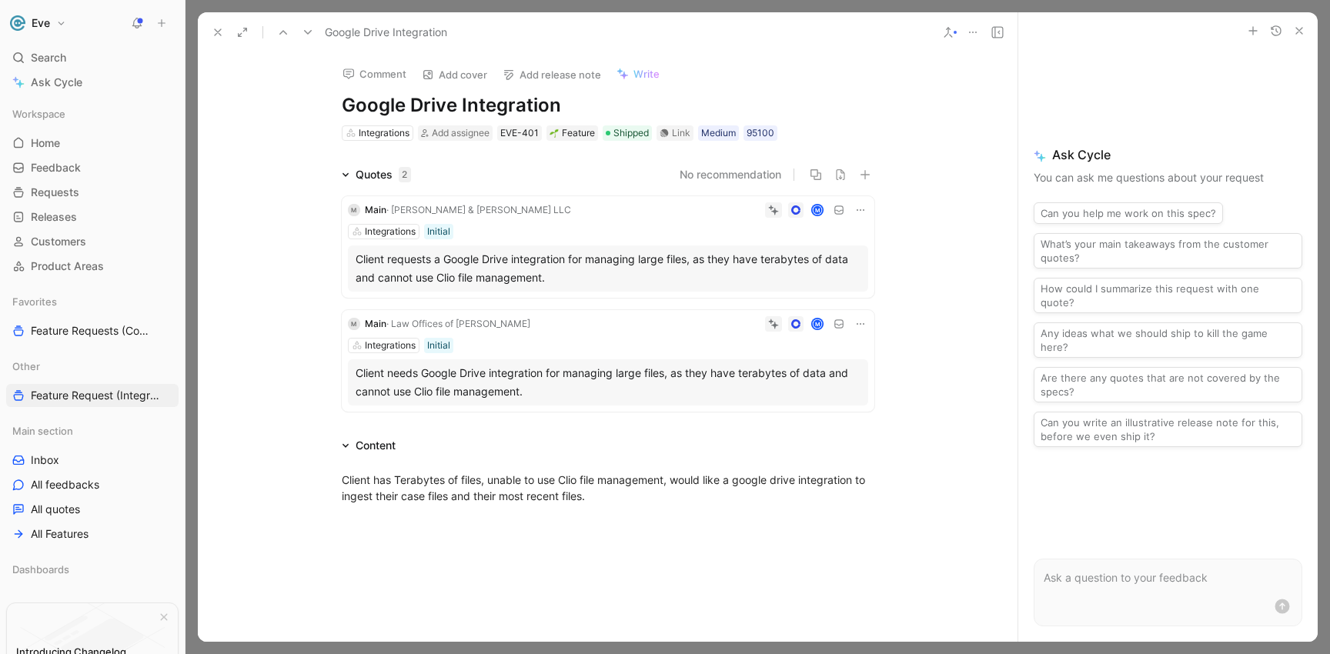
click at [409, 105] on h1 "Google Drive Integration" at bounding box center [608, 105] width 533 height 25
click at [944, 30] on icon at bounding box center [948, 32] width 12 height 12
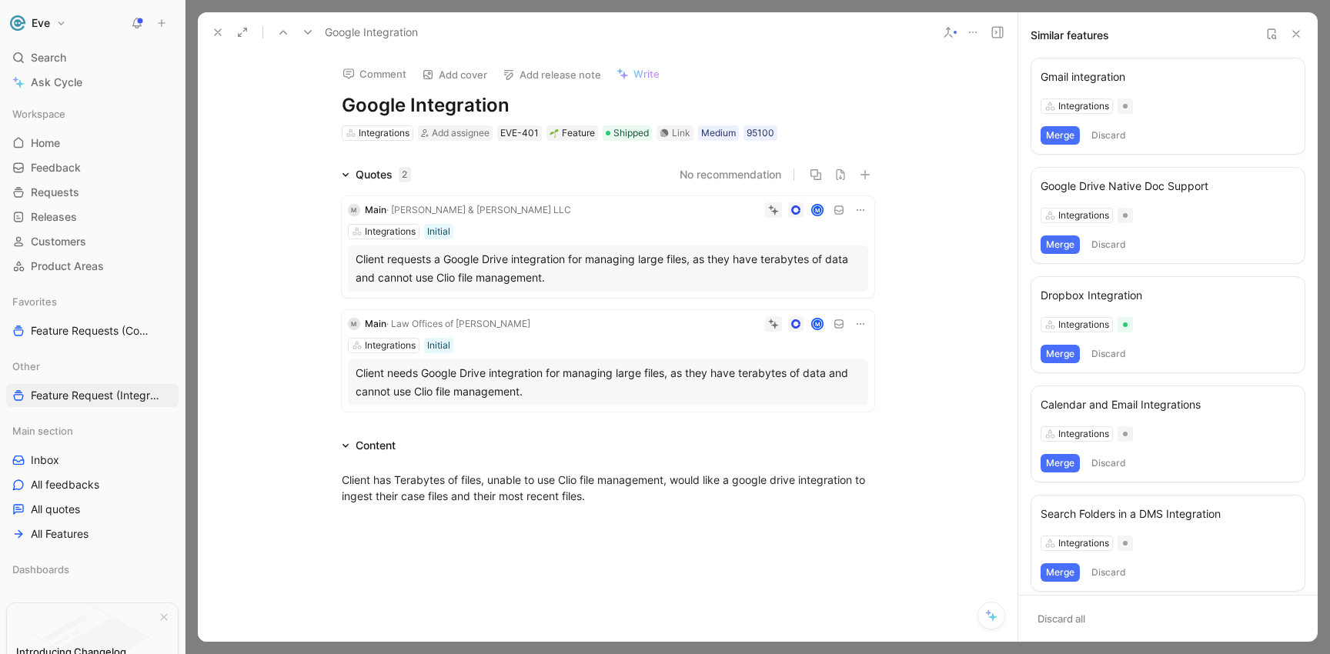
click at [1051, 135] on button "Merge" at bounding box center [1060, 135] width 39 height 18
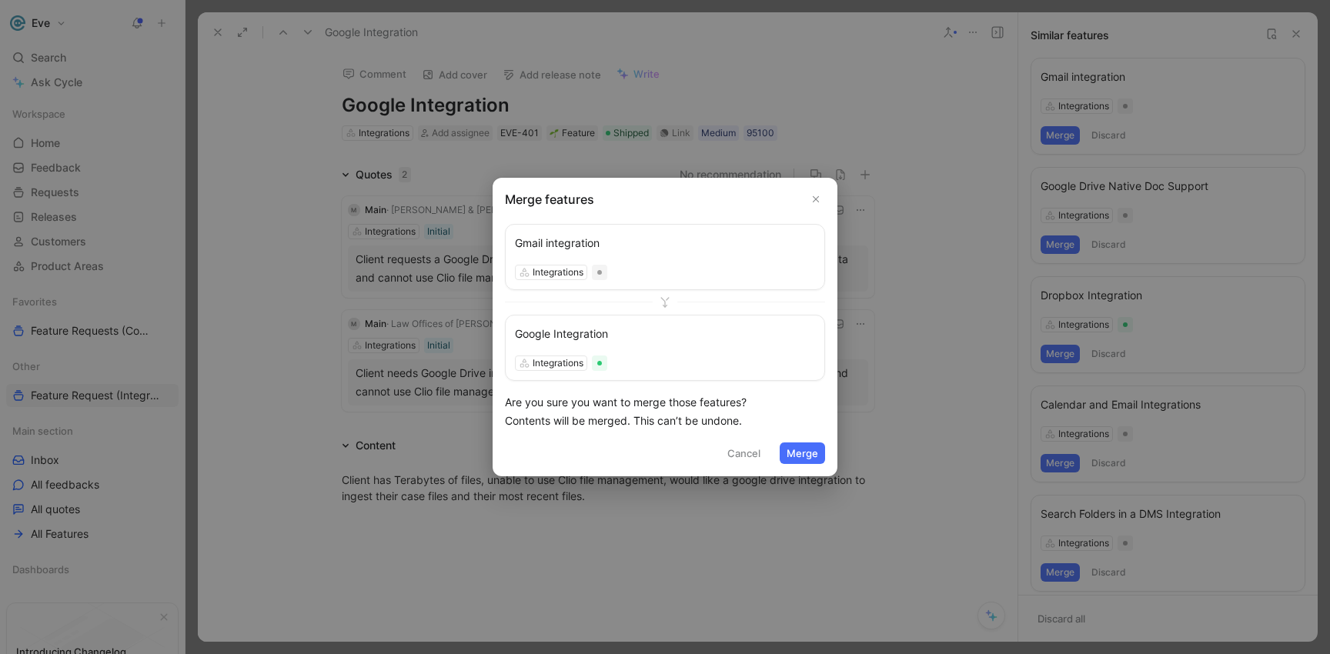
click at [814, 453] on button "Merge" at bounding box center [802, 454] width 45 height 22
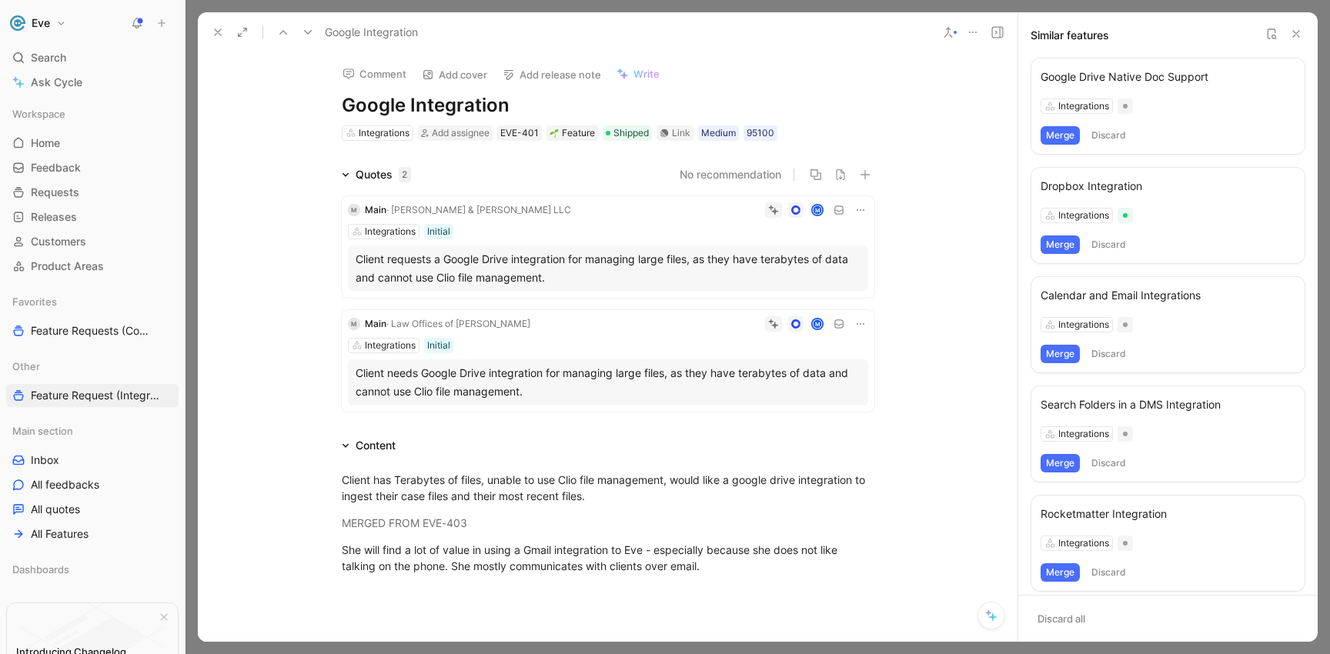
scroll to position [233, 0]
click at [1054, 135] on button "Merge" at bounding box center [1060, 135] width 39 height 18
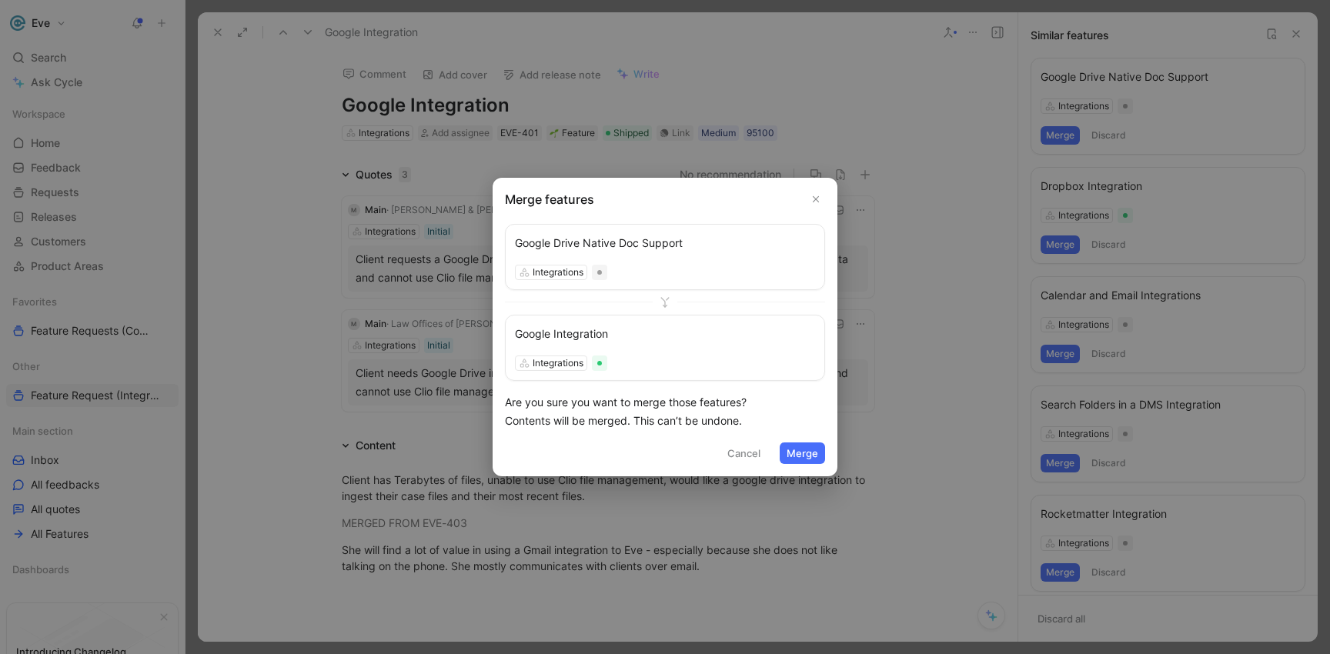
click at [796, 446] on button "Merge" at bounding box center [802, 454] width 45 height 22
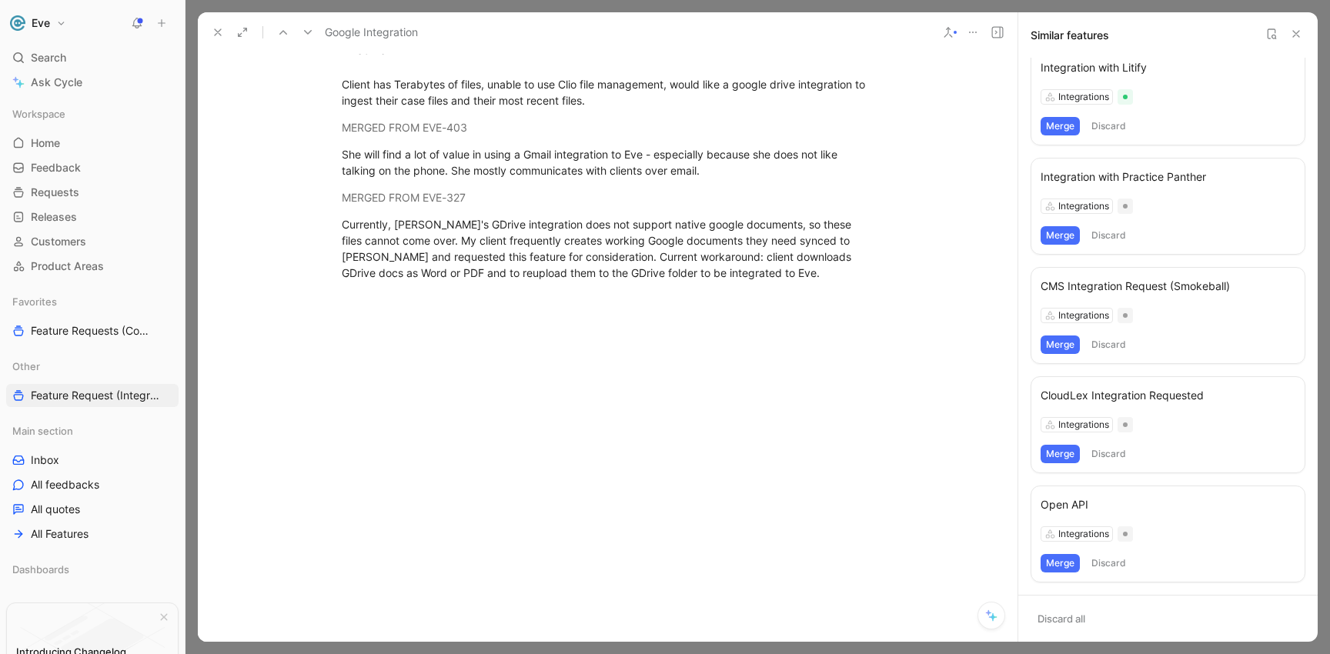
scroll to position [0, 0]
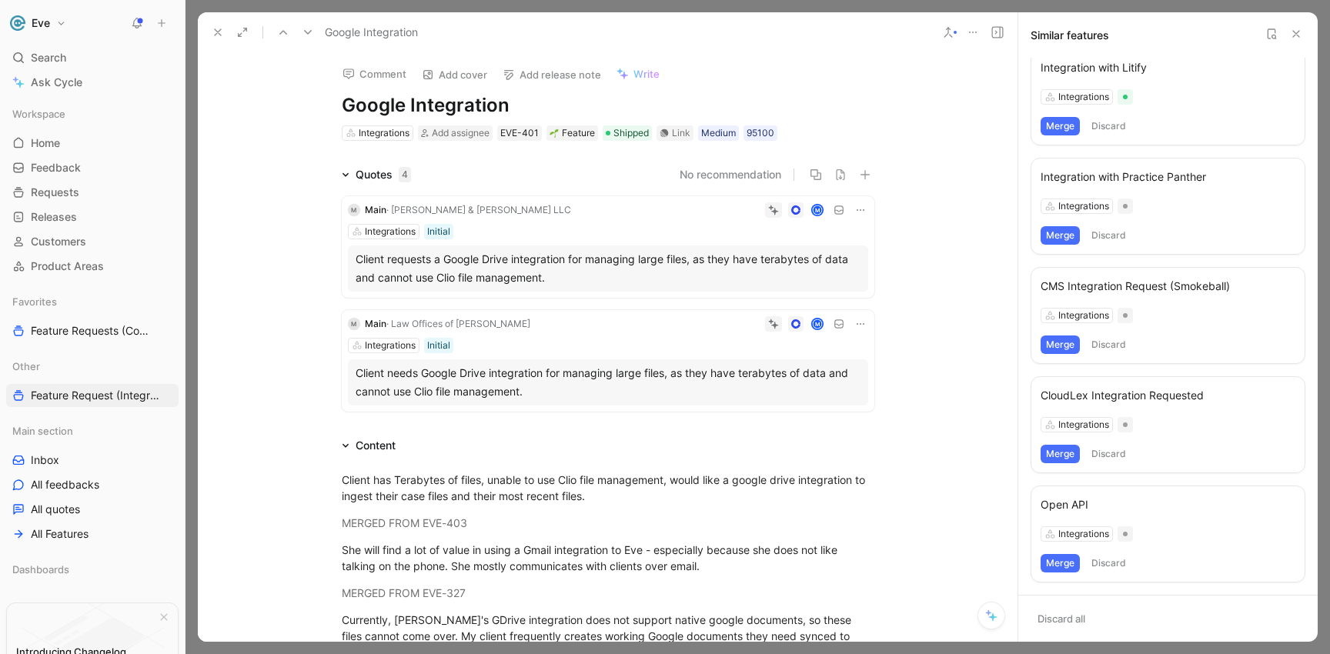
click at [214, 28] on icon at bounding box center [218, 32] width 12 height 12
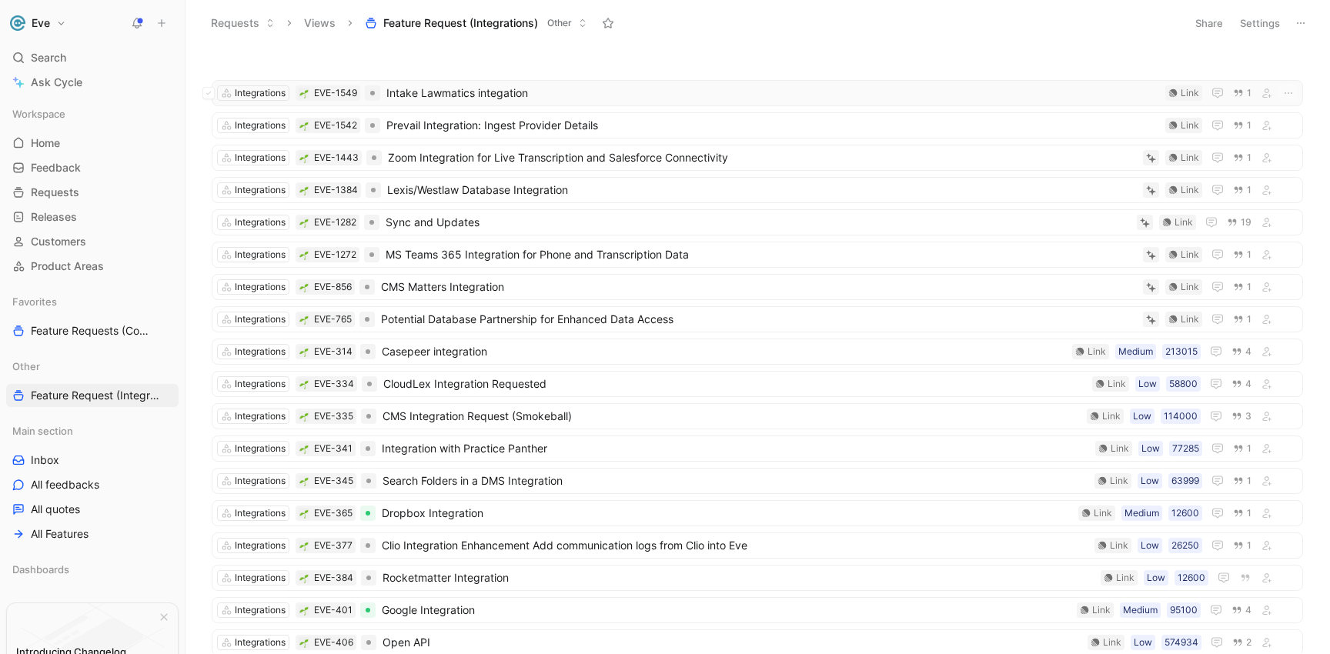
click at [491, 95] on span "Intake Lawmatics integation" at bounding box center [772, 93] width 773 height 18
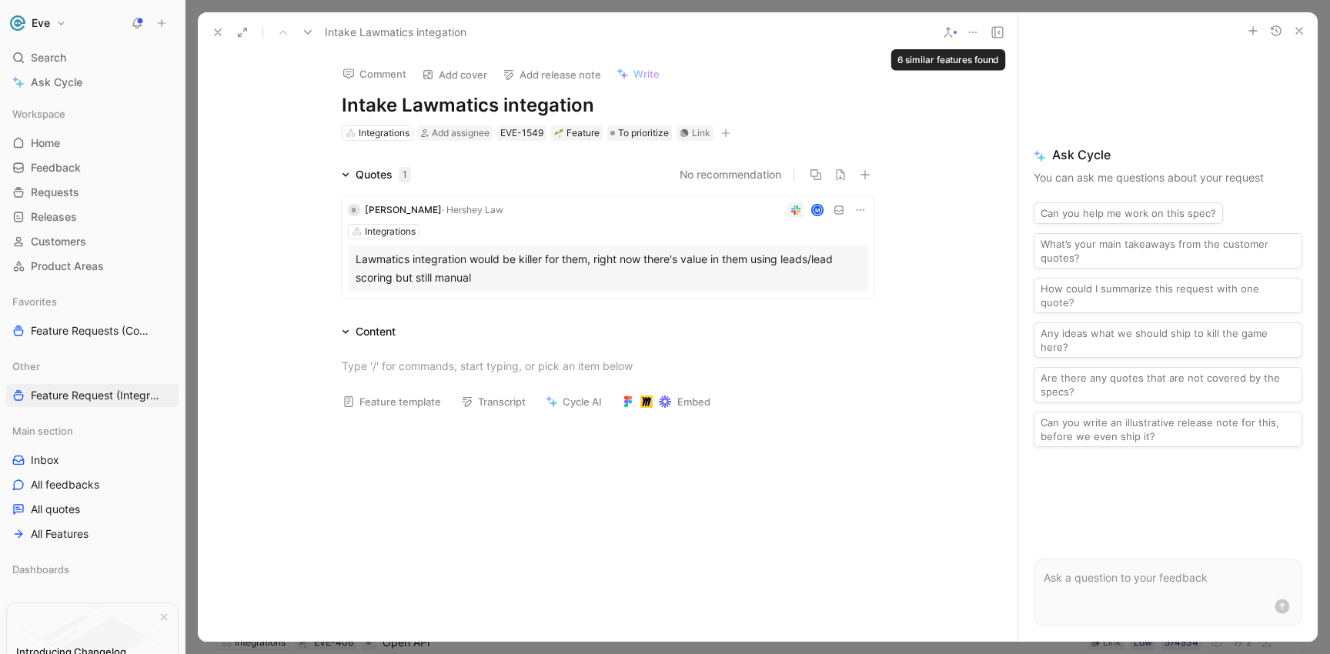
click at [949, 30] on icon at bounding box center [948, 32] width 12 height 12
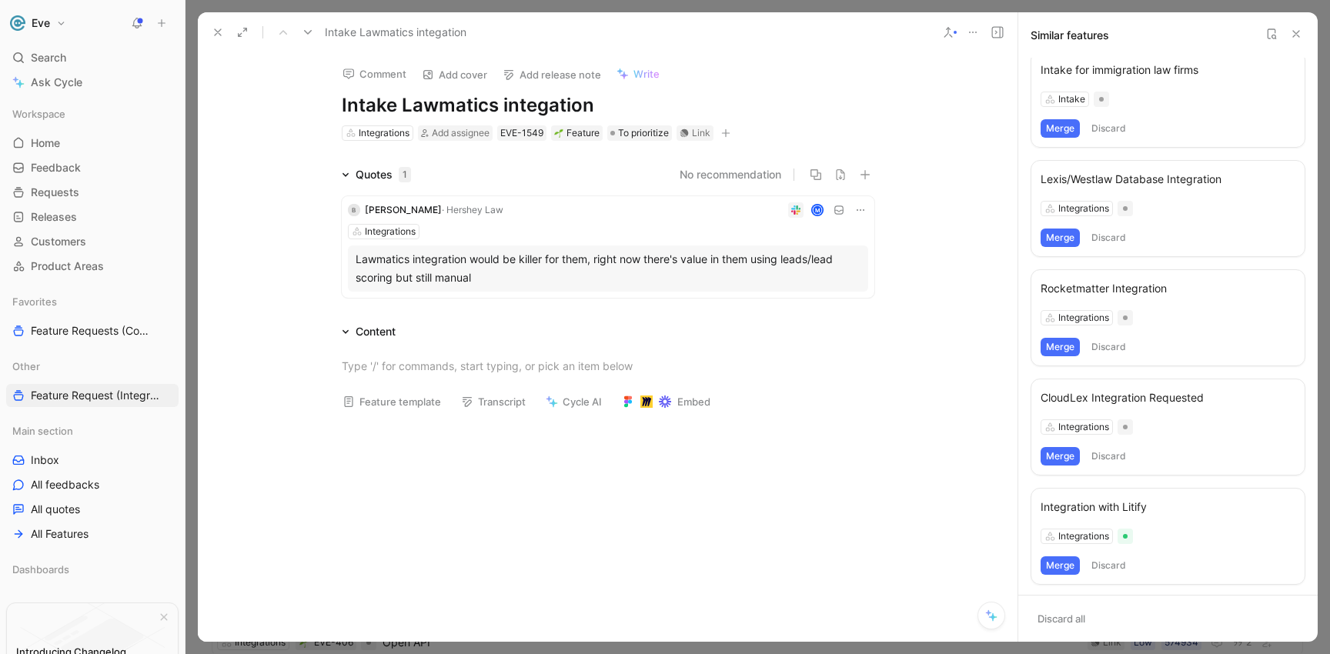
scroll to position [119, 0]
click at [305, 30] on use at bounding box center [308, 32] width 8 height 5
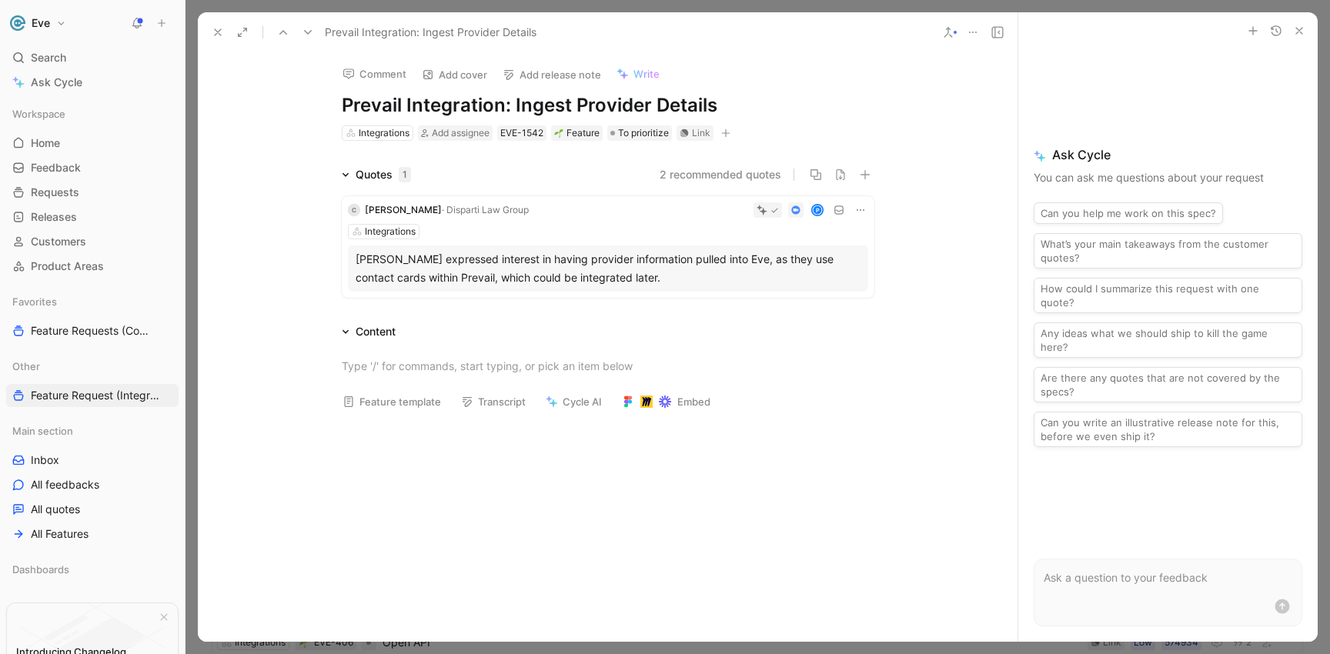
click at [957, 30] on button at bounding box center [948, 33] width 22 height 22
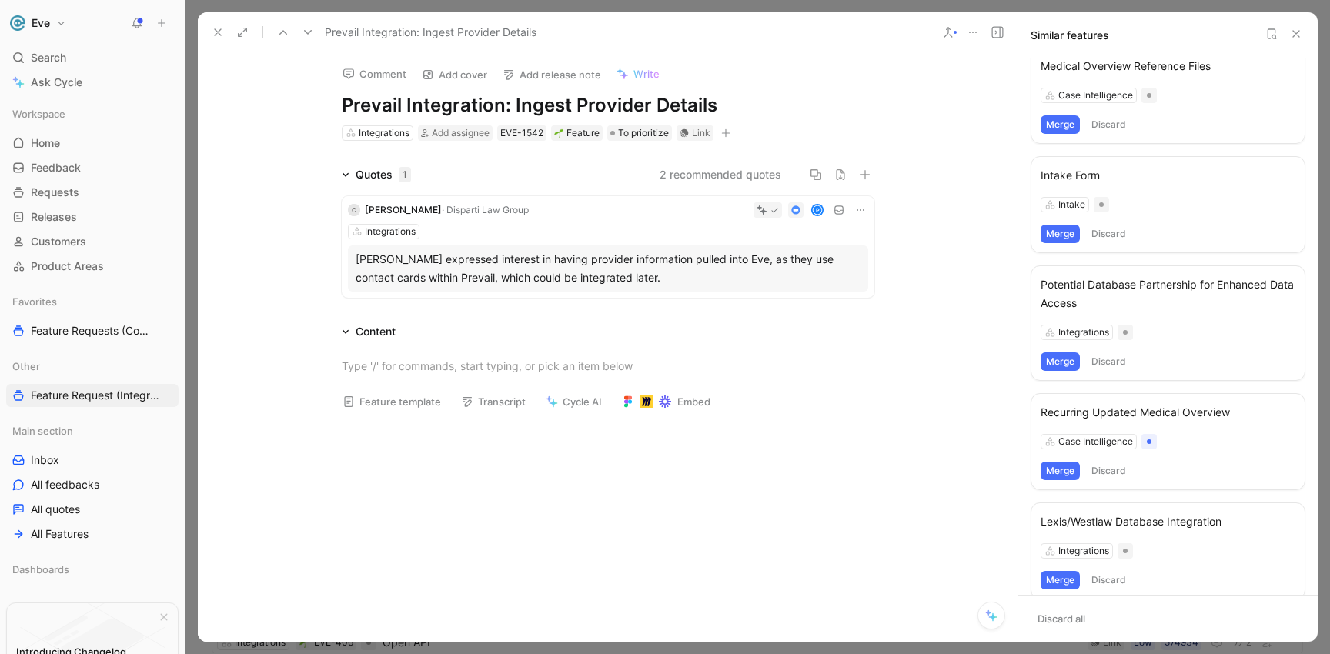
scroll to position [483, 0]
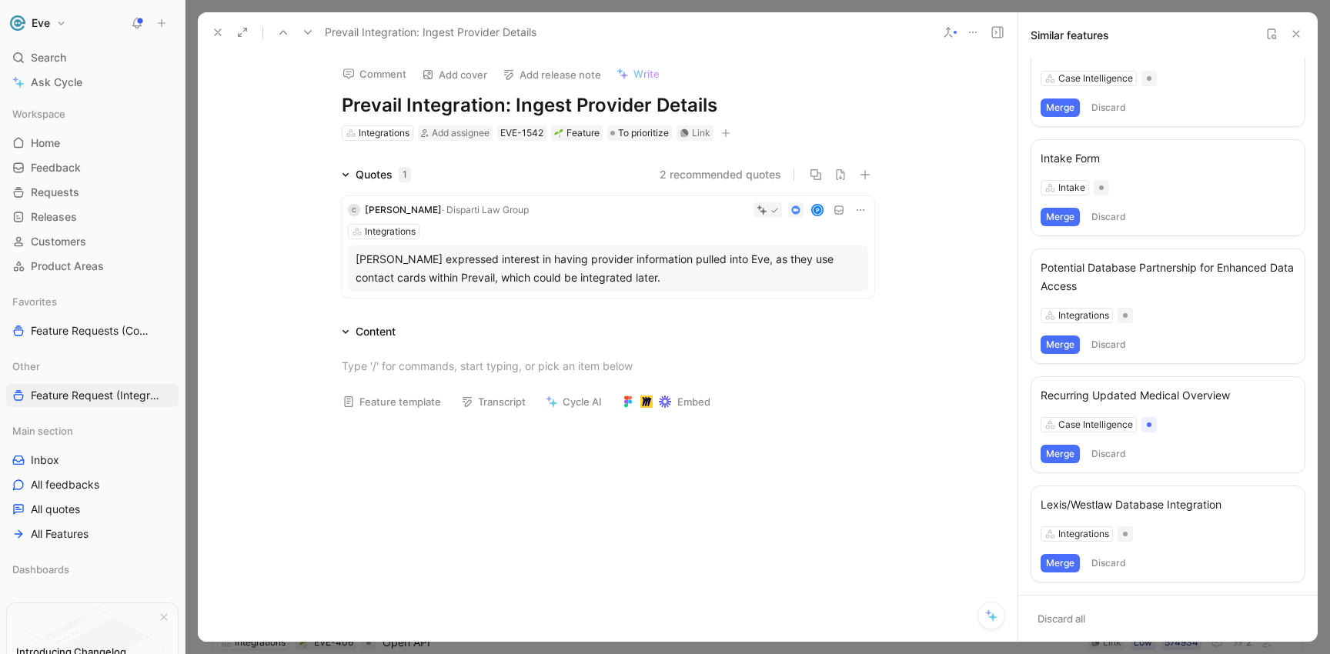
click at [310, 28] on icon at bounding box center [308, 32] width 12 height 12
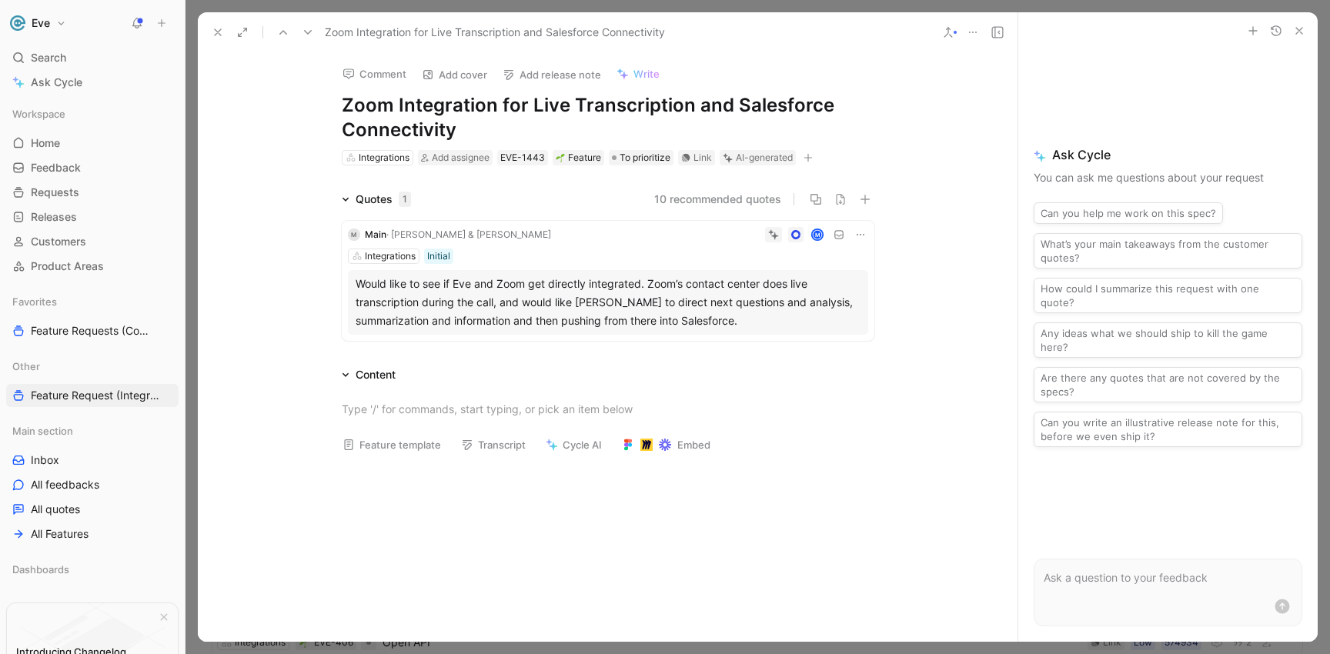
click at [310, 28] on icon at bounding box center [308, 32] width 12 height 12
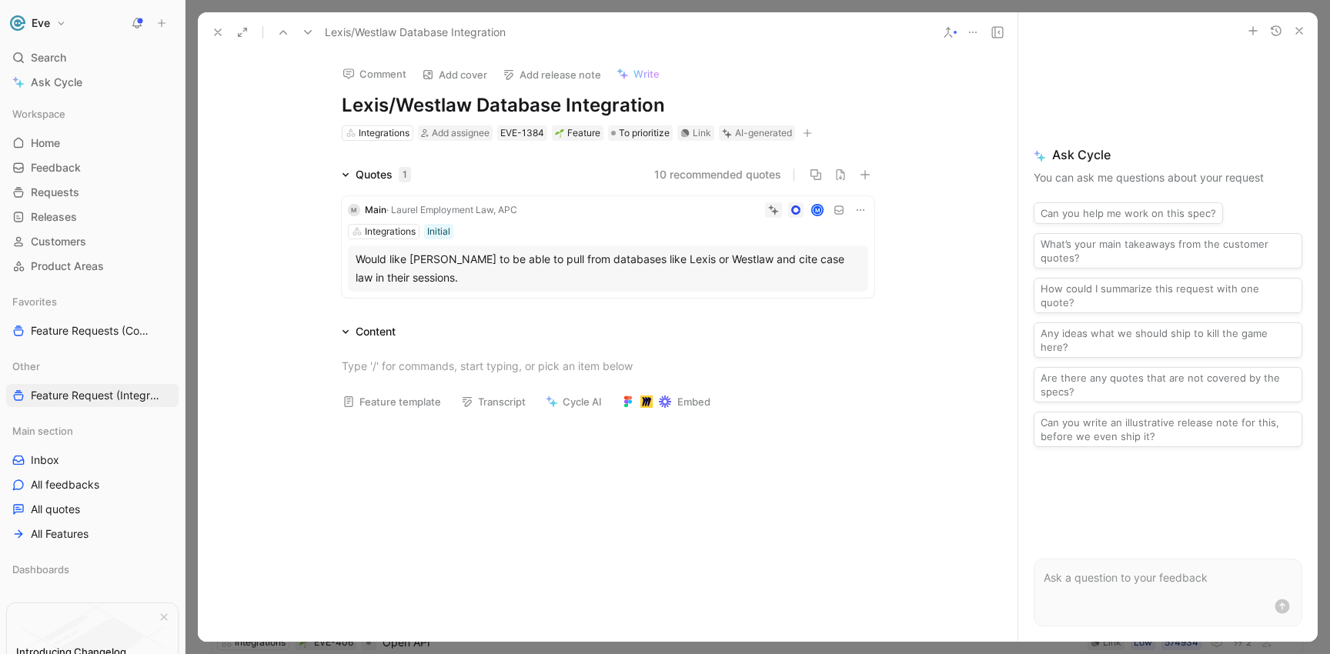
click at [310, 28] on icon at bounding box center [308, 32] width 12 height 12
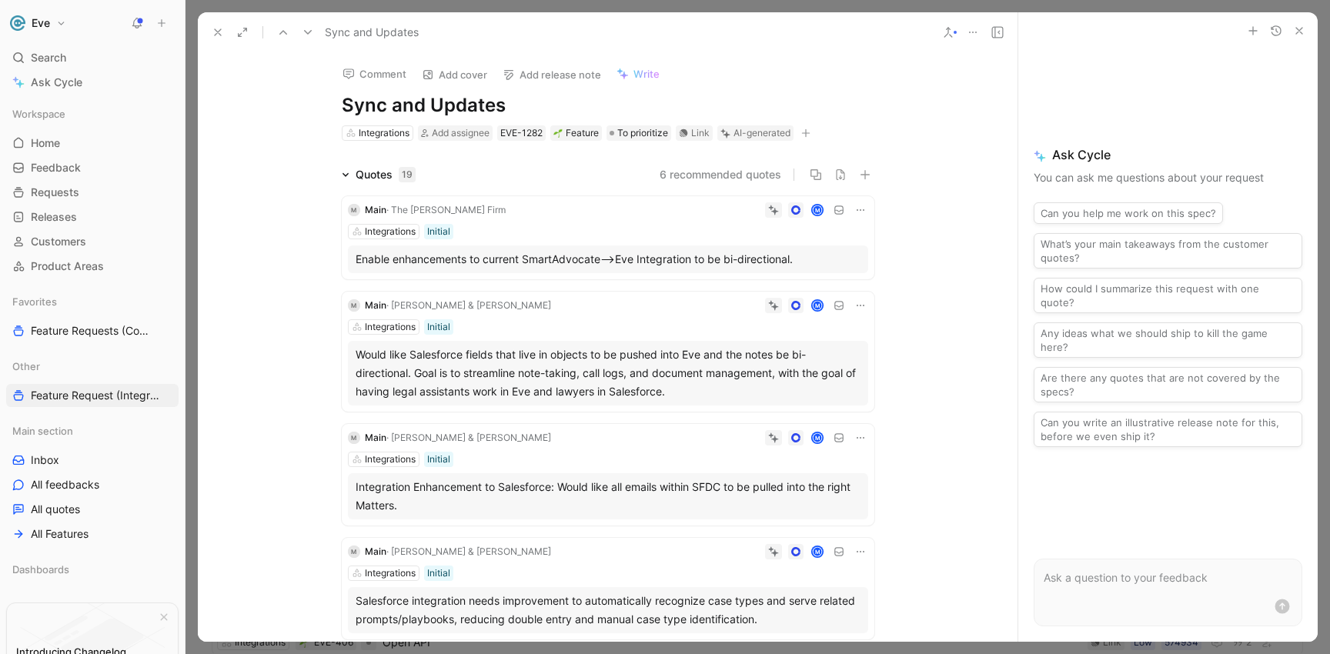
click at [310, 28] on icon at bounding box center [308, 32] width 12 height 12
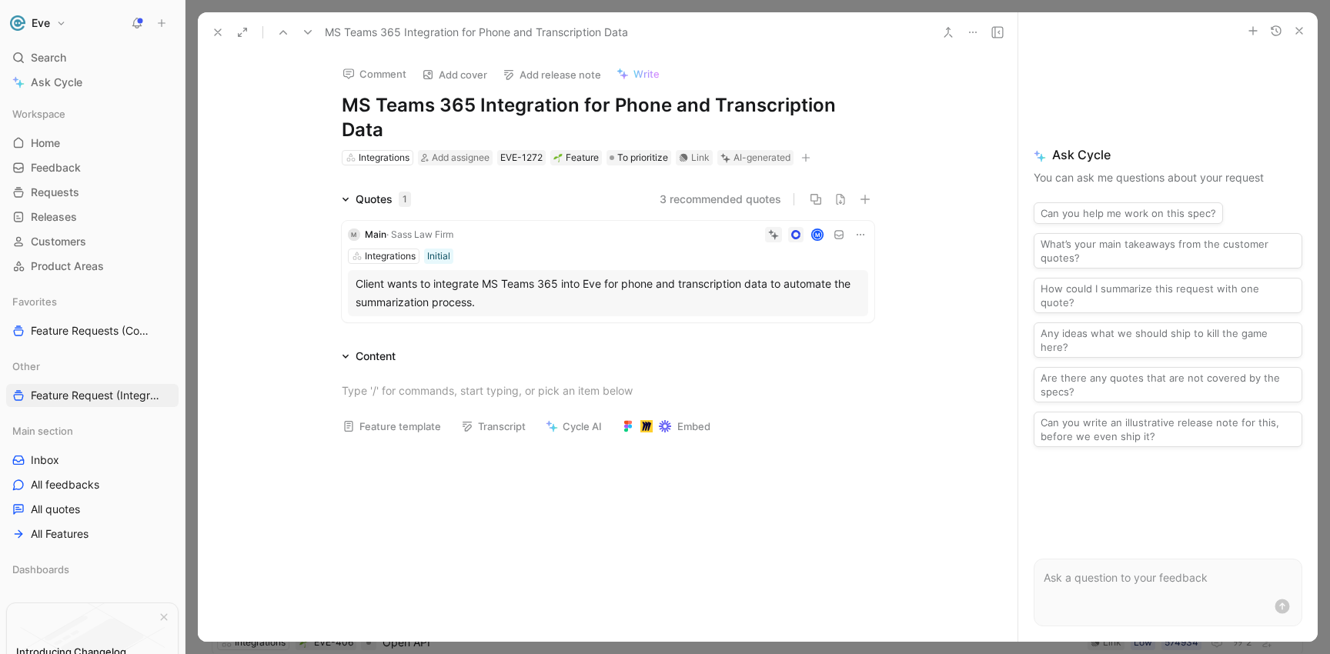
click at [310, 28] on icon at bounding box center [308, 32] width 12 height 12
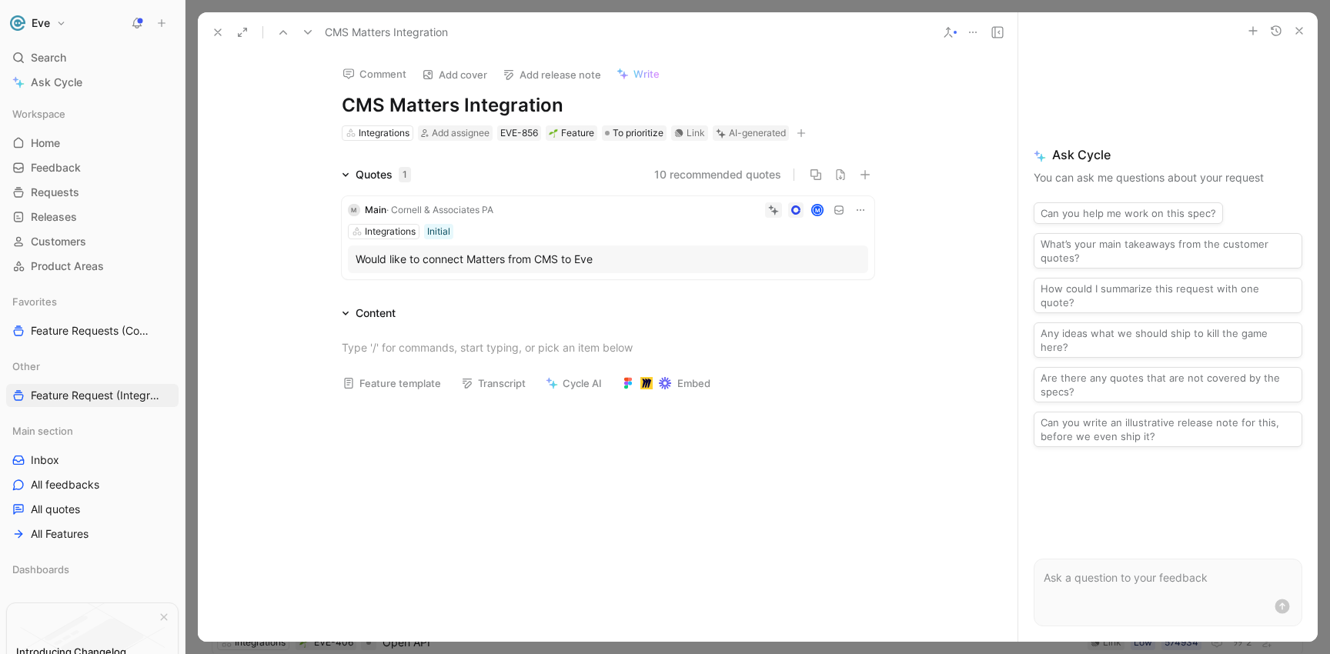
click at [977, 32] on icon at bounding box center [973, 32] width 12 height 12
click at [212, 28] on icon at bounding box center [218, 32] width 12 height 12
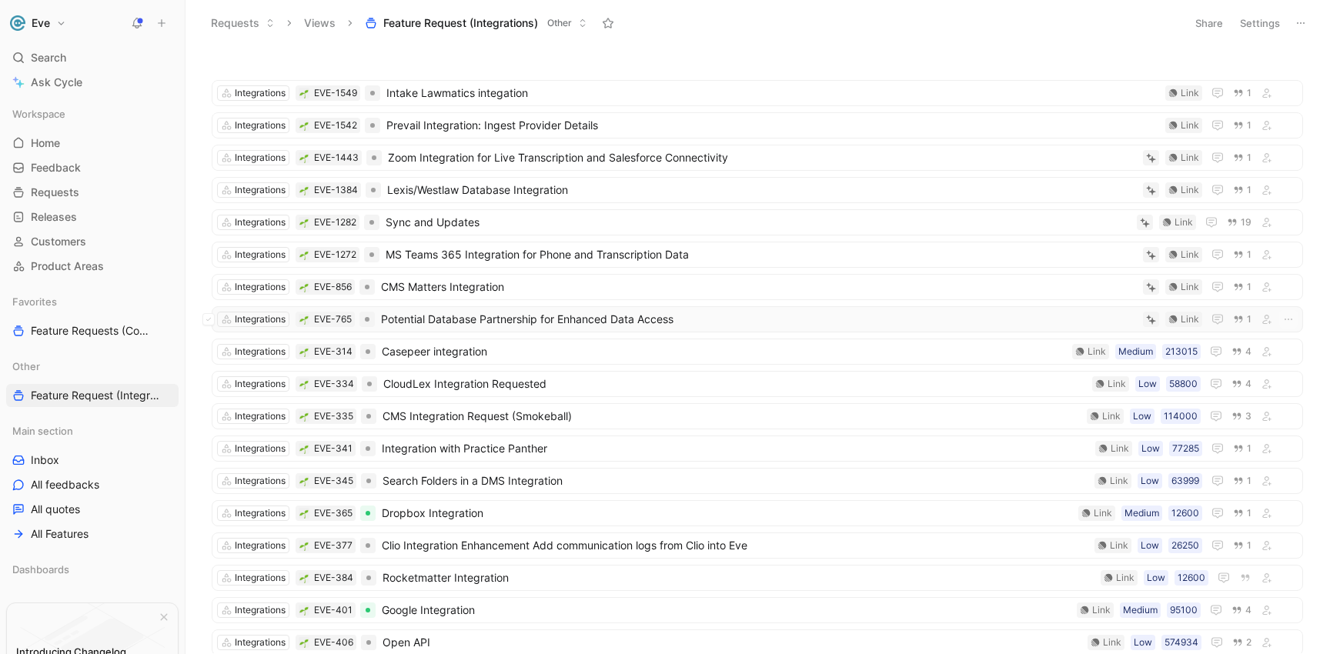
click at [455, 315] on span "Potential Database Partnership for Enhanced Data Access" at bounding box center [759, 319] width 756 height 18
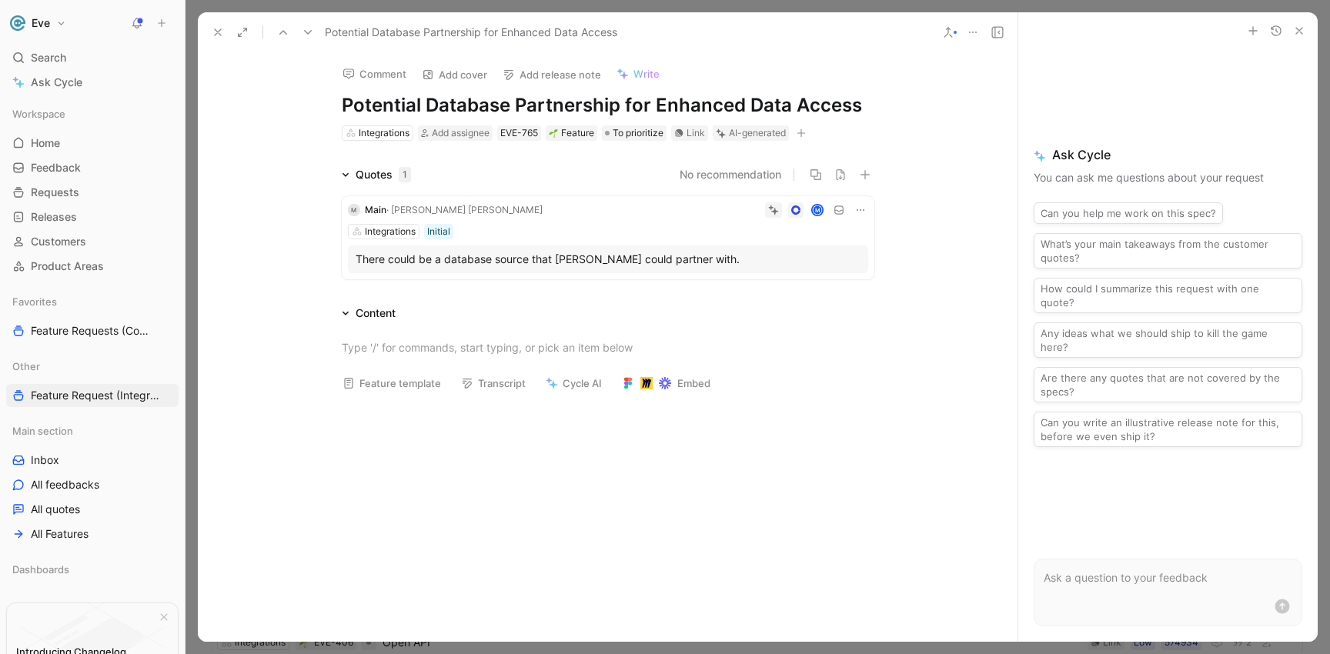
click at [303, 30] on icon at bounding box center [308, 32] width 12 height 12
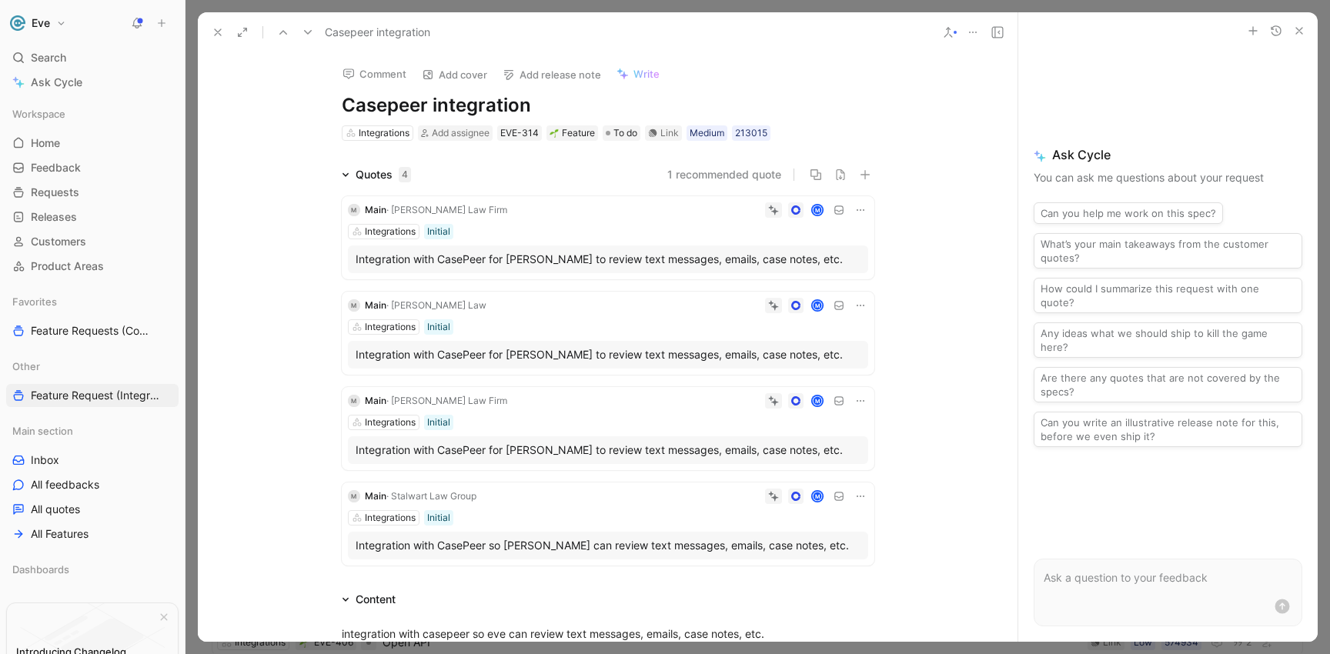
click at [947, 31] on icon at bounding box center [948, 32] width 12 height 12
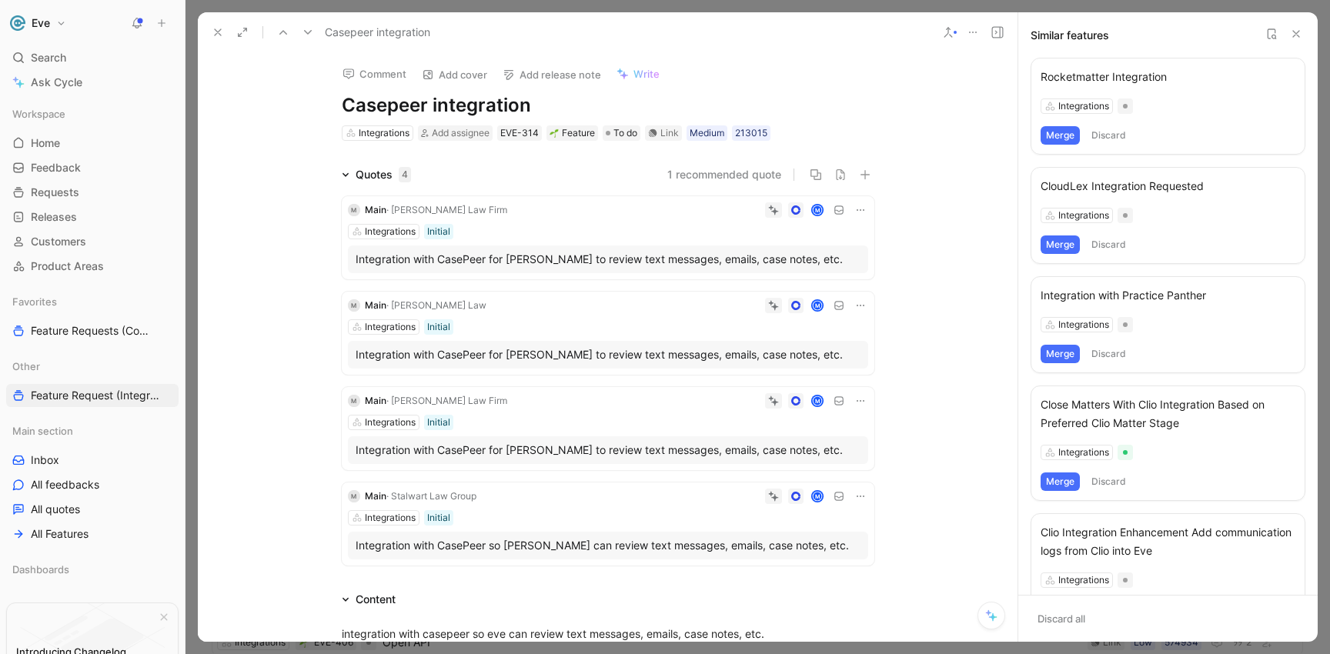
click at [312, 32] on icon at bounding box center [308, 32] width 12 height 12
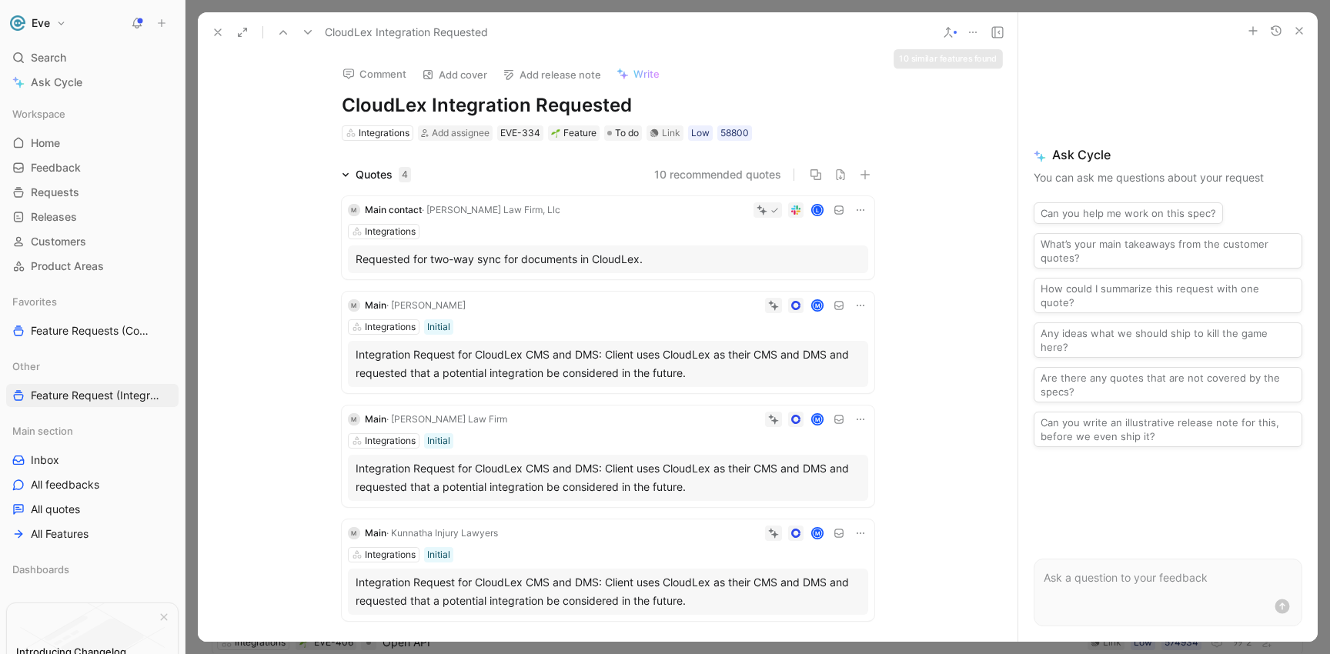
click at [952, 35] on icon at bounding box center [948, 32] width 12 height 12
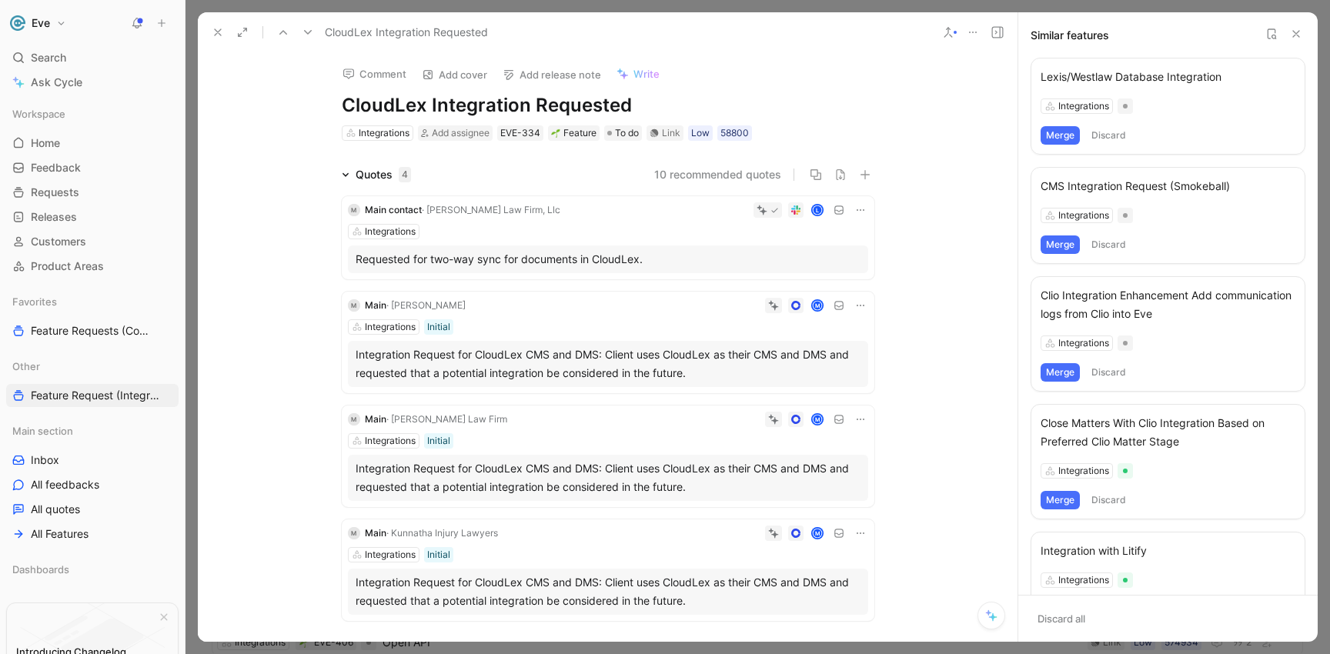
click at [306, 32] on use at bounding box center [308, 32] width 8 height 5
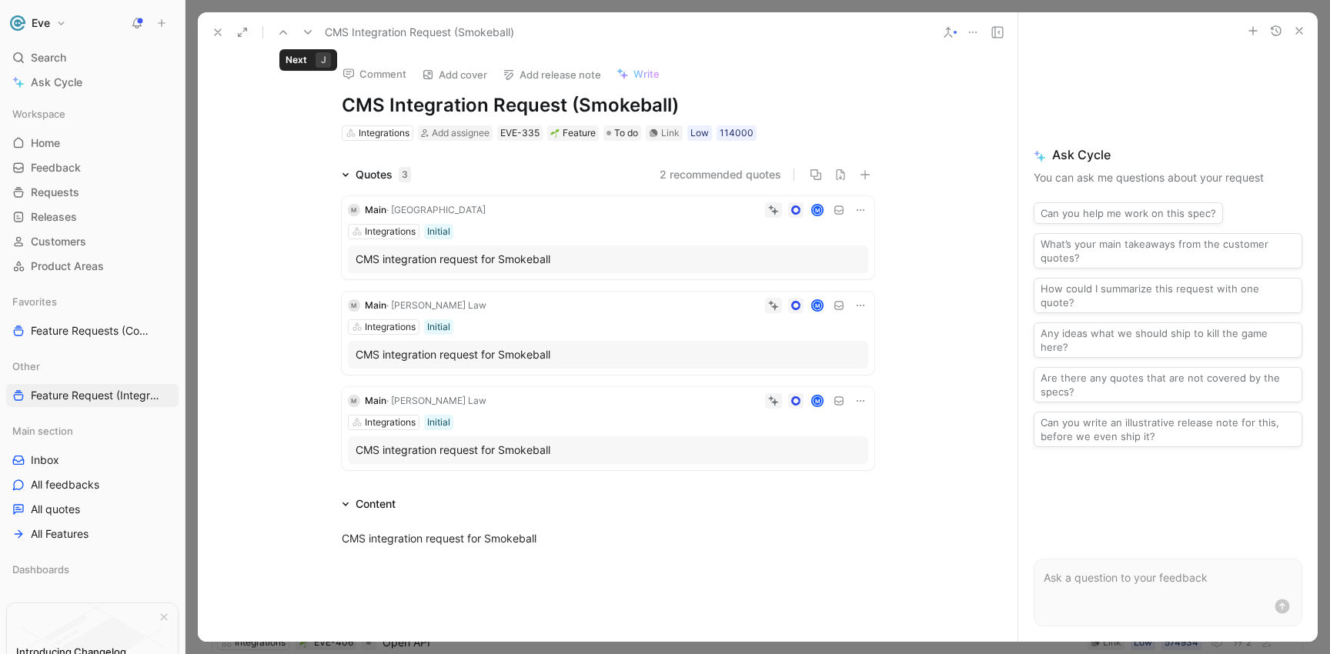
click at [306, 31] on icon at bounding box center [308, 32] width 12 height 12
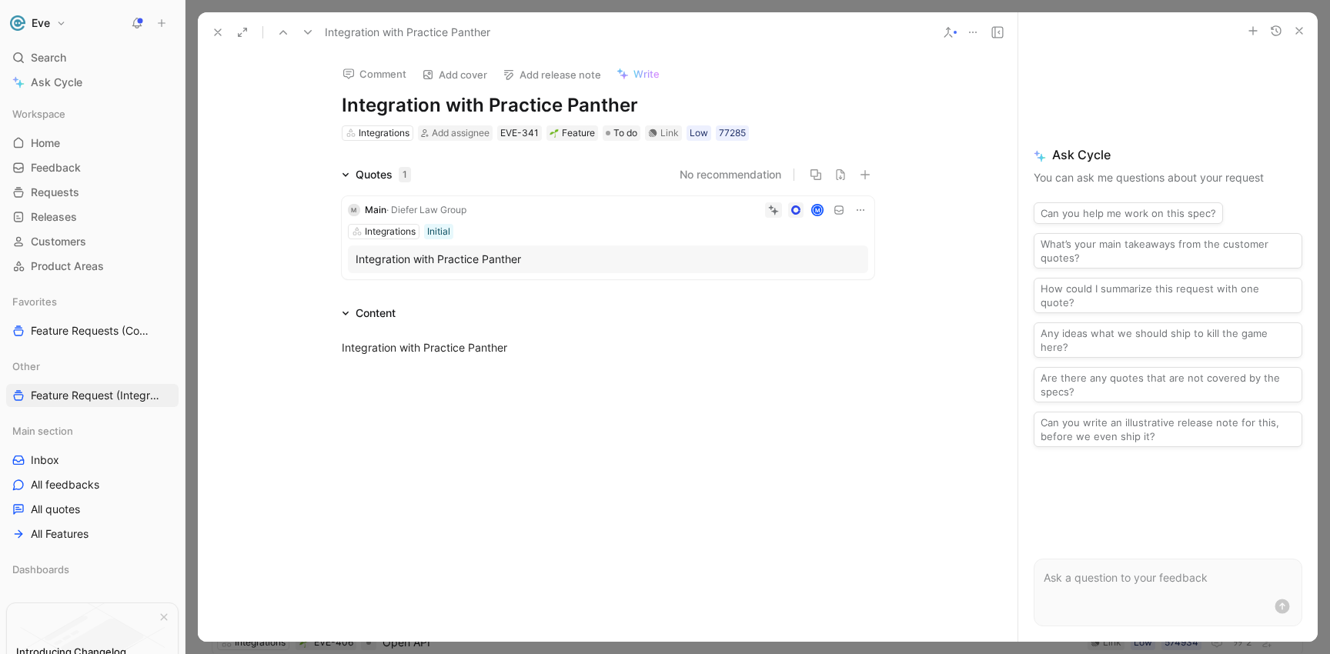
click at [306, 31] on icon at bounding box center [308, 32] width 12 height 12
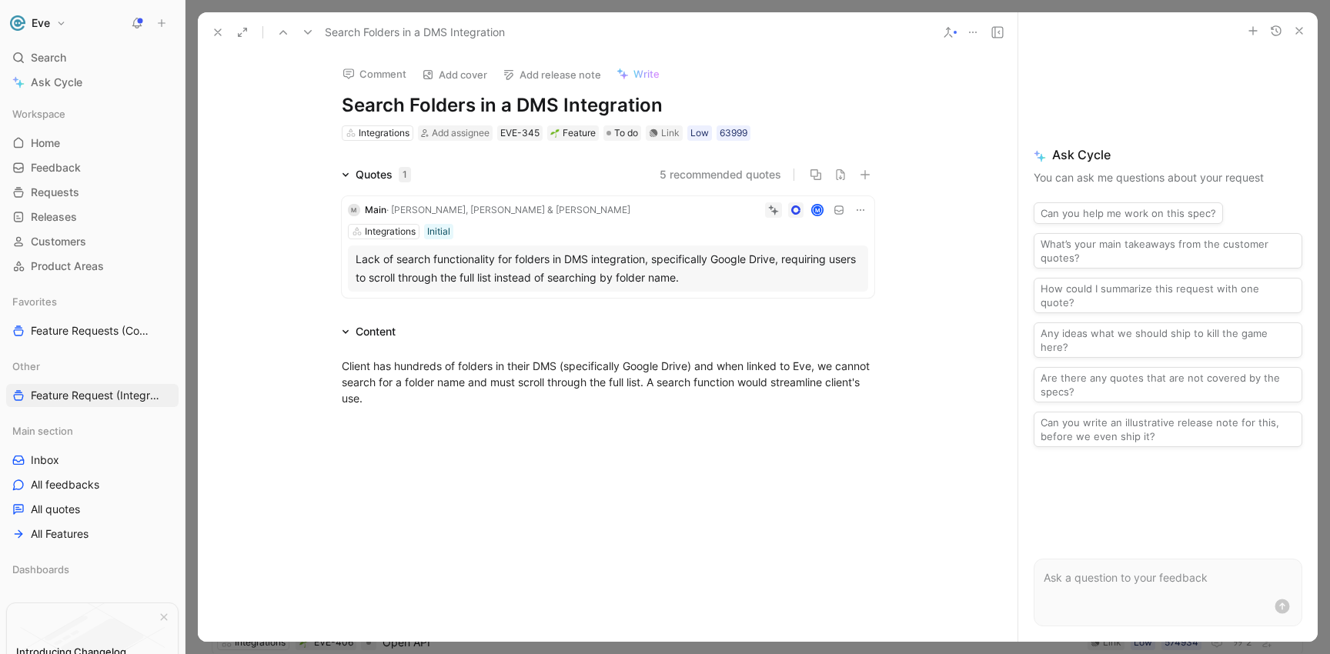
click at [306, 31] on icon at bounding box center [308, 32] width 12 height 12
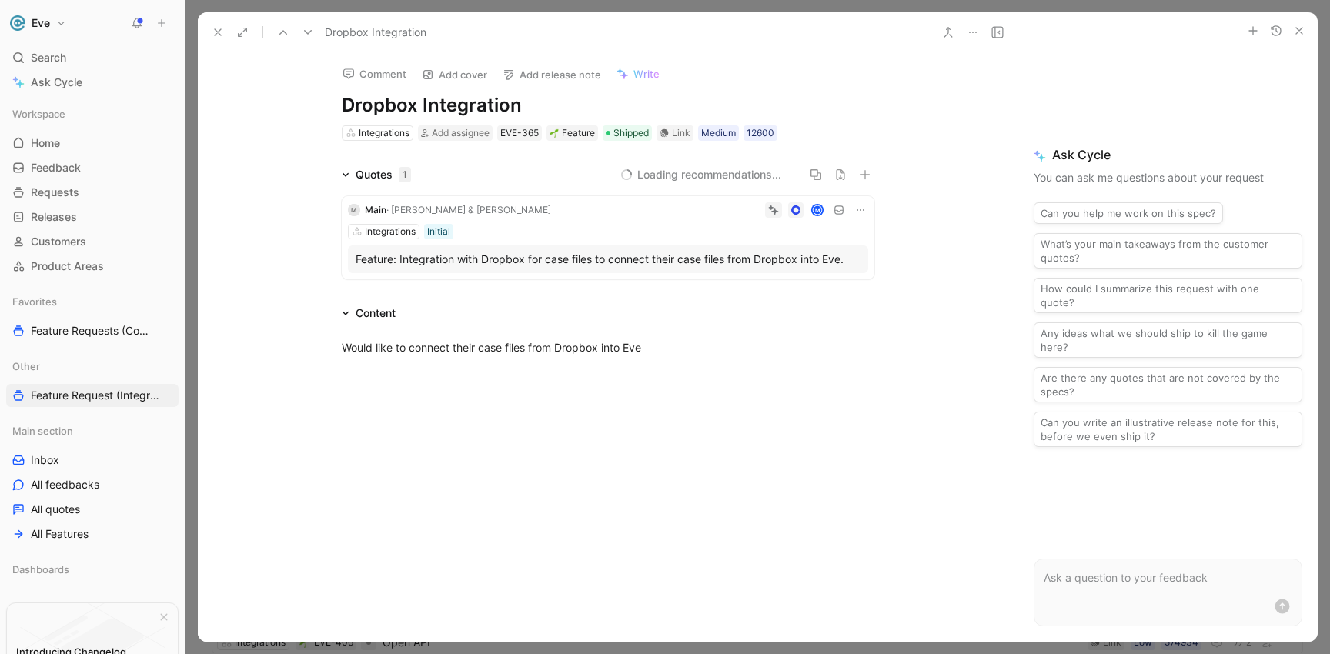
click at [306, 31] on icon at bounding box center [308, 32] width 12 height 12
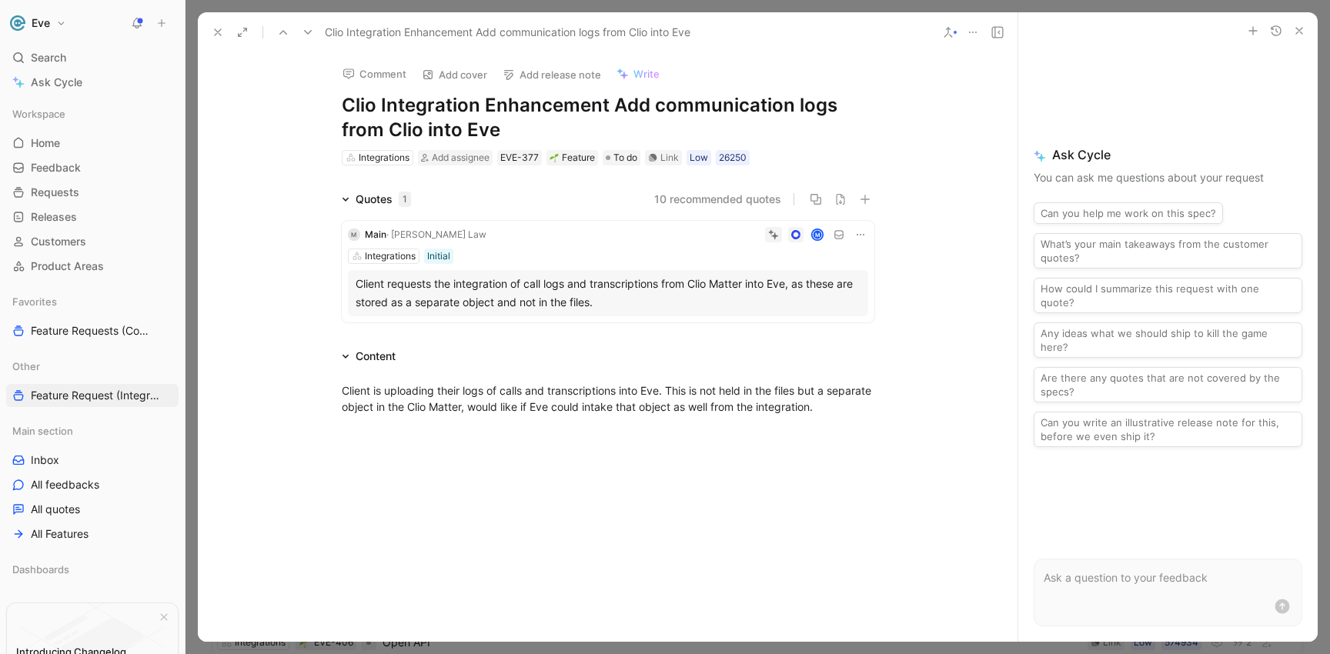
click at [286, 32] on icon at bounding box center [283, 32] width 12 height 12
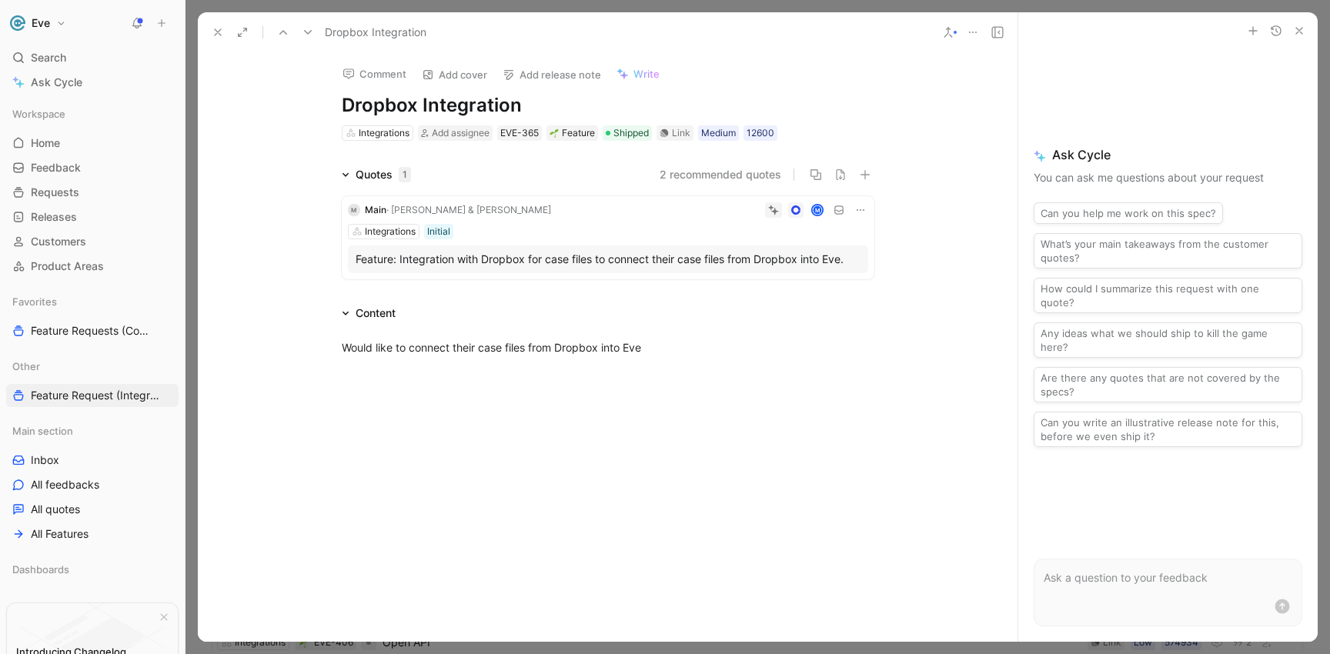
click at [299, 35] on button at bounding box center [308, 33] width 22 height 22
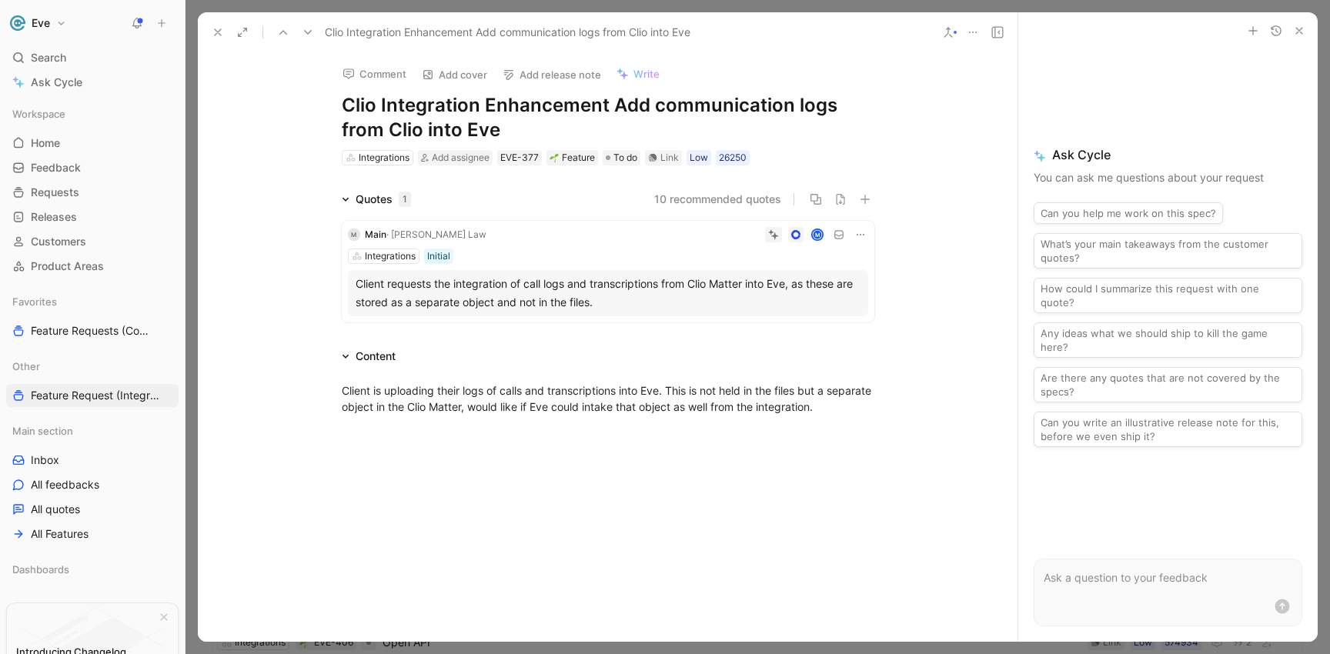
click at [299, 35] on button at bounding box center [308, 33] width 22 height 22
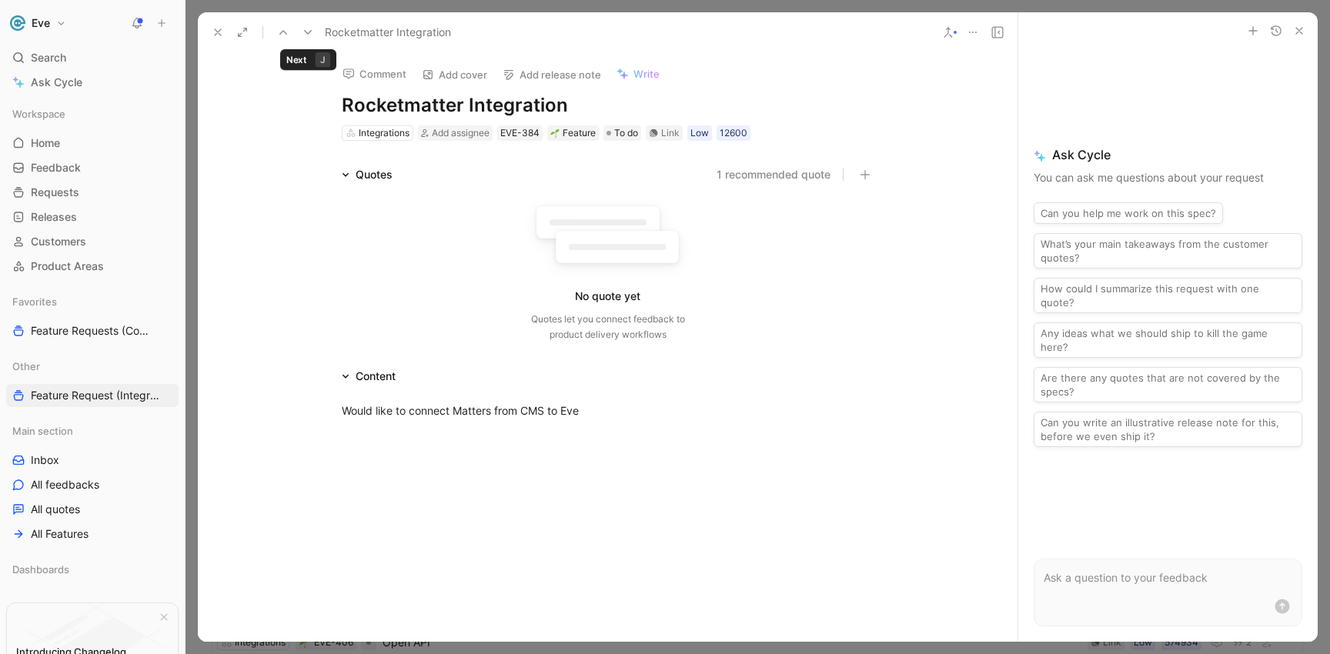
click at [299, 35] on button at bounding box center [308, 33] width 22 height 22
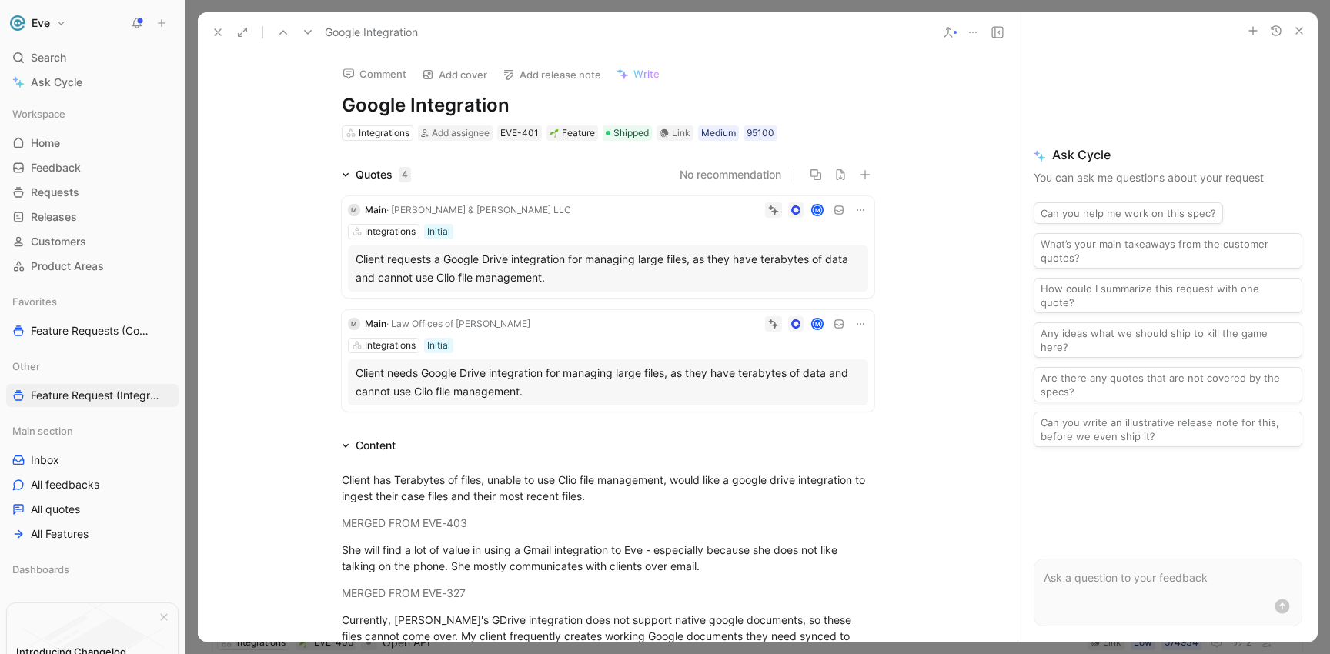
click at [299, 35] on button at bounding box center [308, 33] width 22 height 22
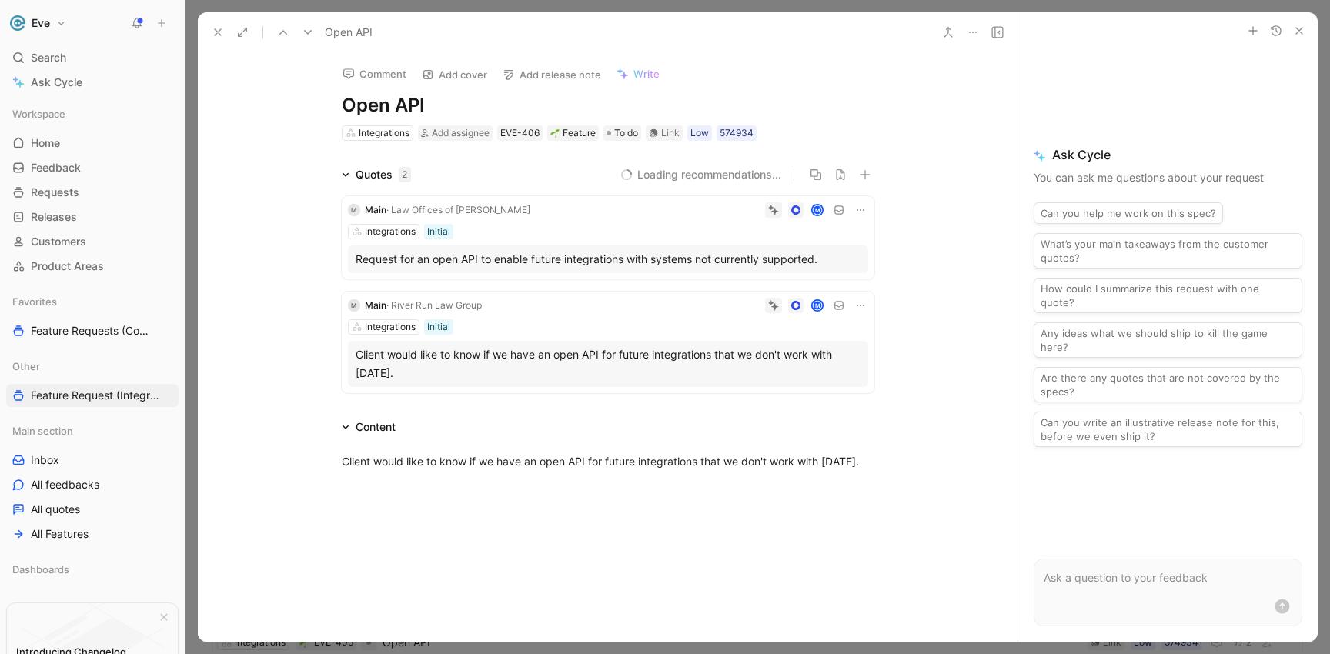
click at [299, 35] on button at bounding box center [308, 33] width 22 height 22
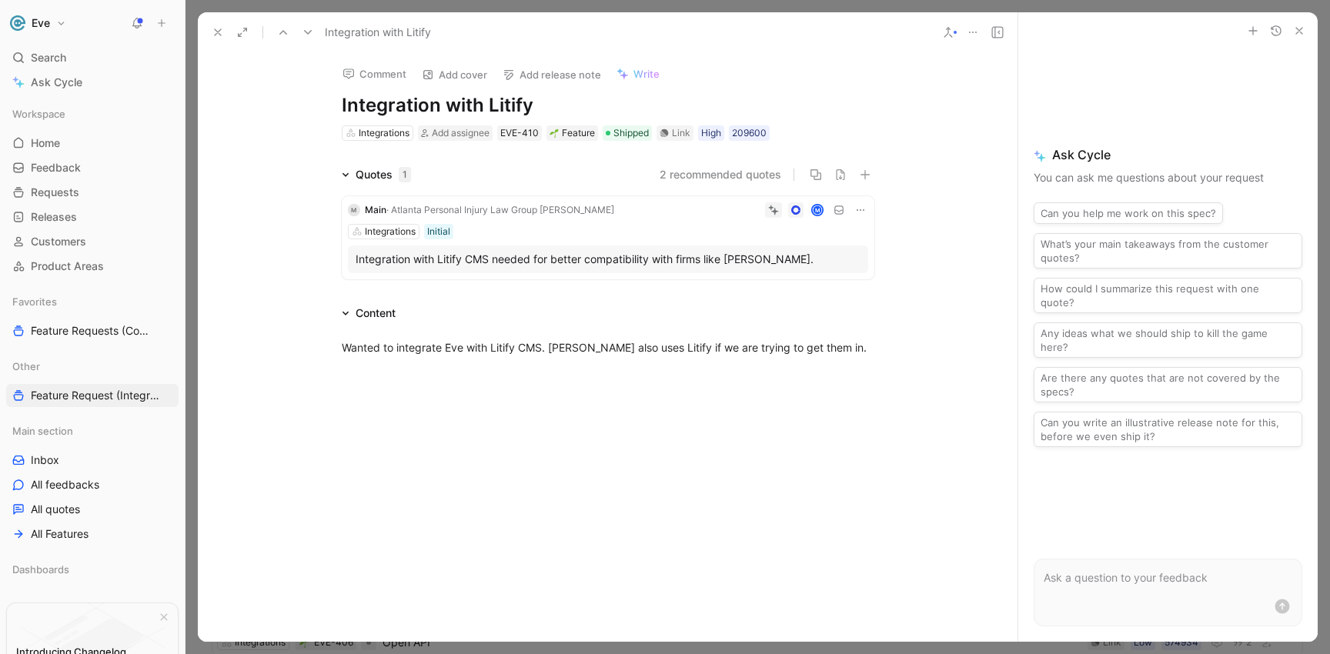
click at [299, 35] on button at bounding box center [308, 33] width 22 height 22
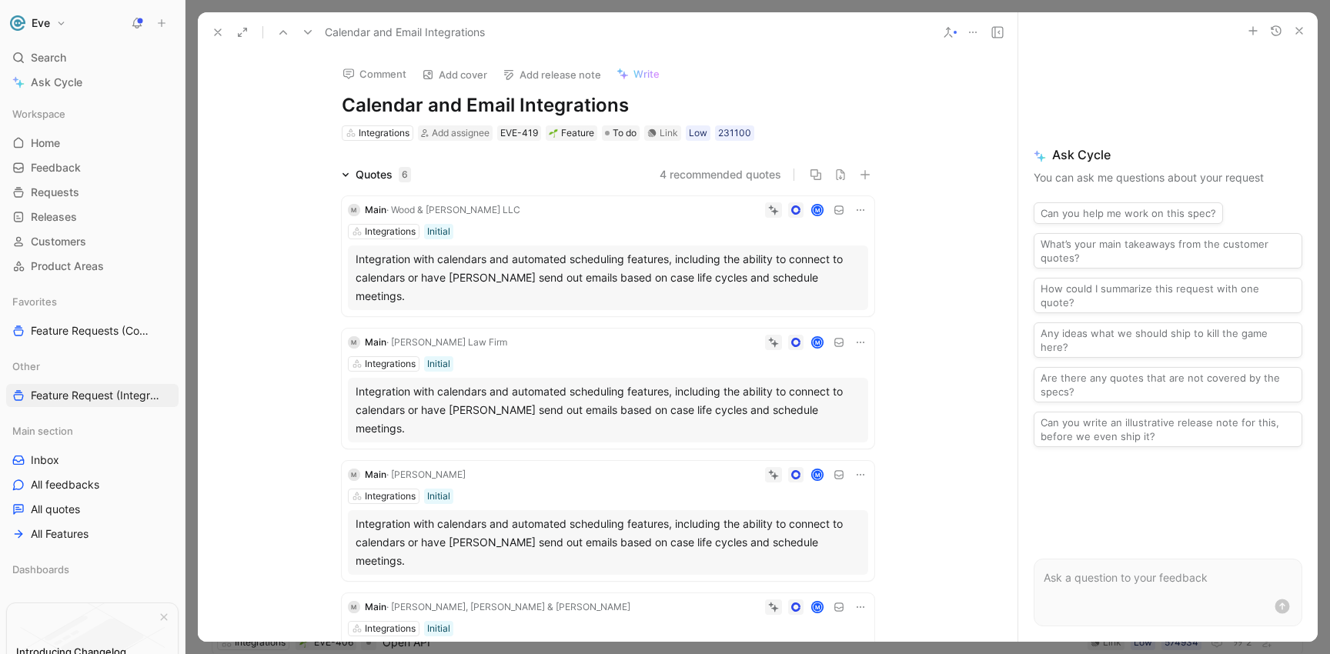
click at [299, 35] on button at bounding box center [308, 33] width 22 height 22
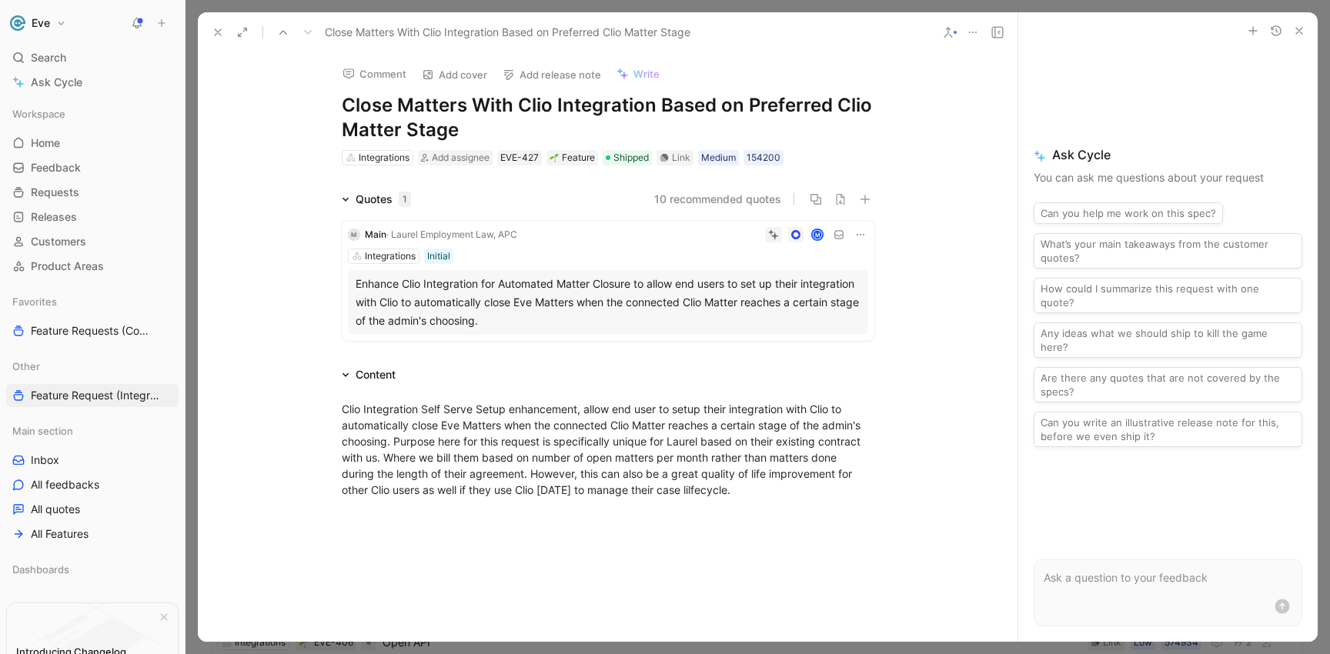
click at [228, 32] on button at bounding box center [218, 33] width 22 height 22
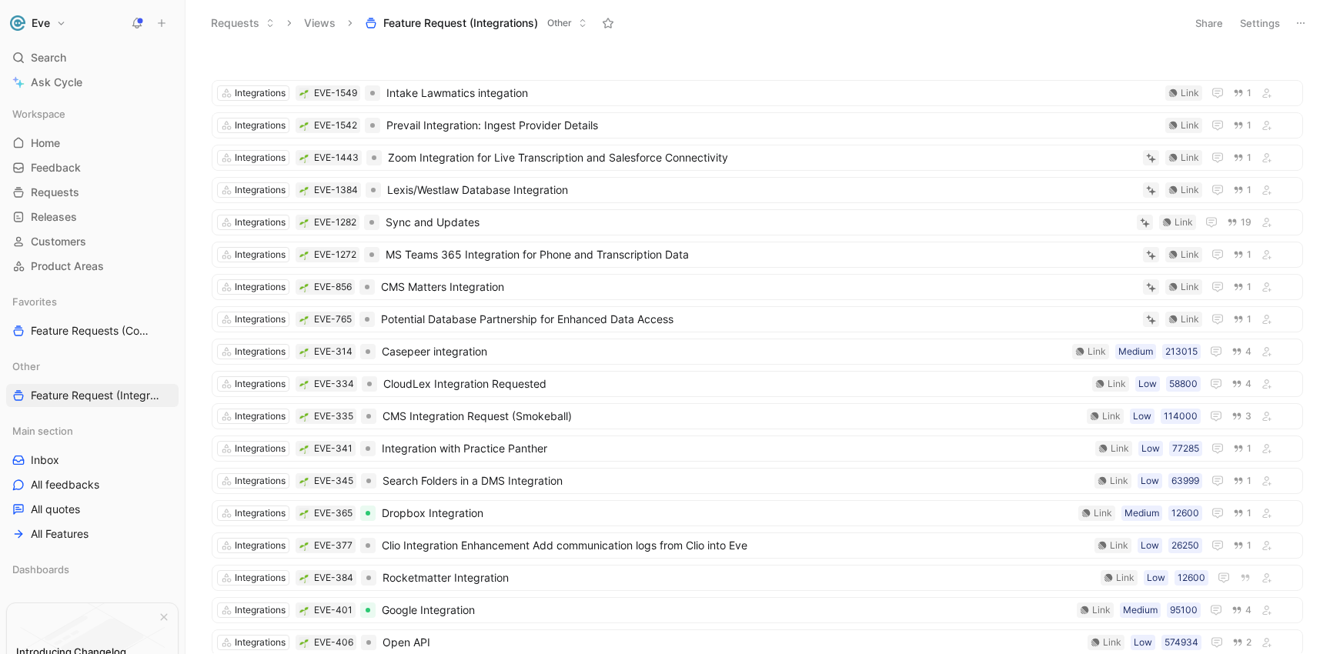
click at [536, 28] on span "Feature Request (Integrations)" at bounding box center [460, 22] width 155 height 15
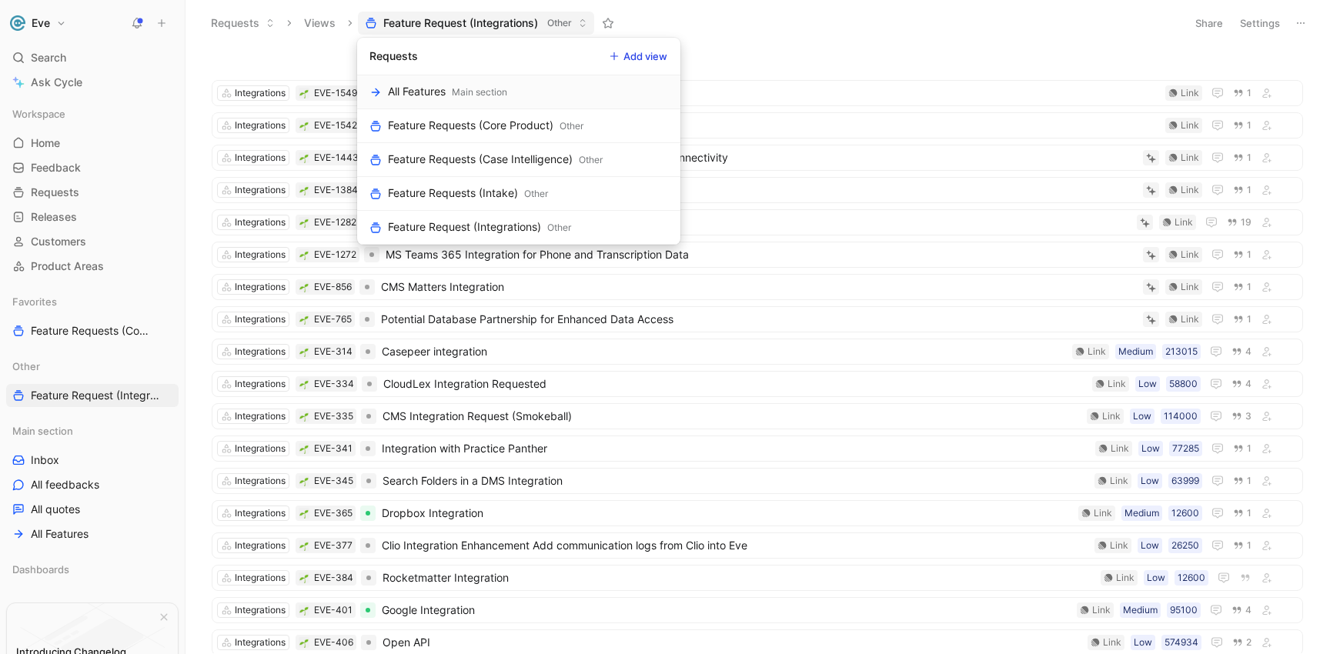
click at [610, 58] on icon at bounding box center [614, 56] width 9 height 9
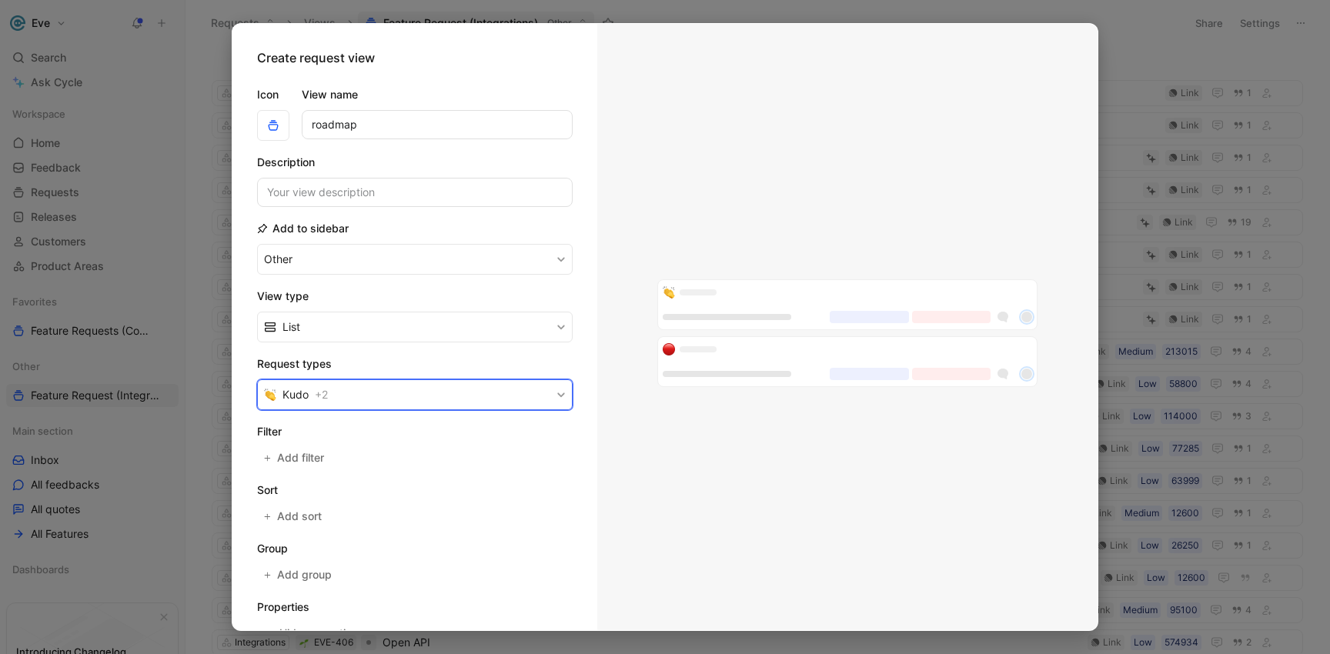
click at [346, 386] on button "Kudo + 2" at bounding box center [415, 394] width 316 height 31
click at [542, 459] on div at bounding box center [547, 462] width 22 height 14
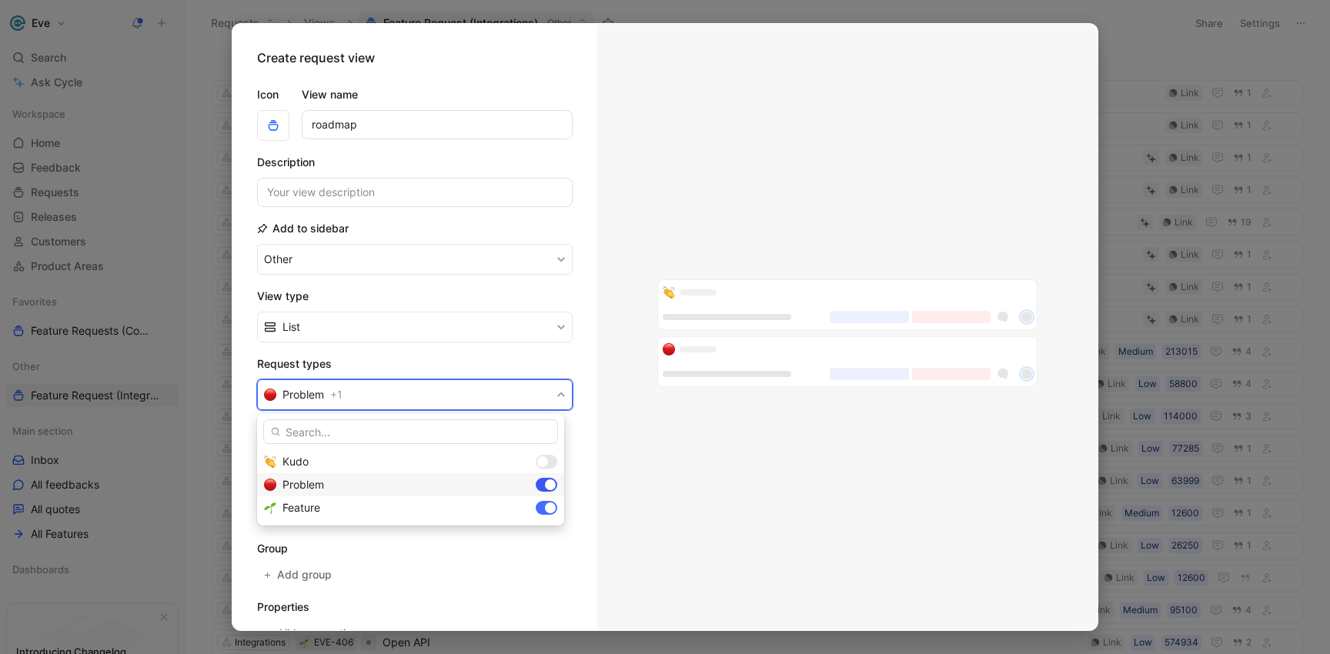
click at [546, 481] on div at bounding box center [550, 484] width 11 height 11
drag, startPoint x: 404, startPoint y: 573, endPoint x: 406, endPoint y: 565, distance: 8.6
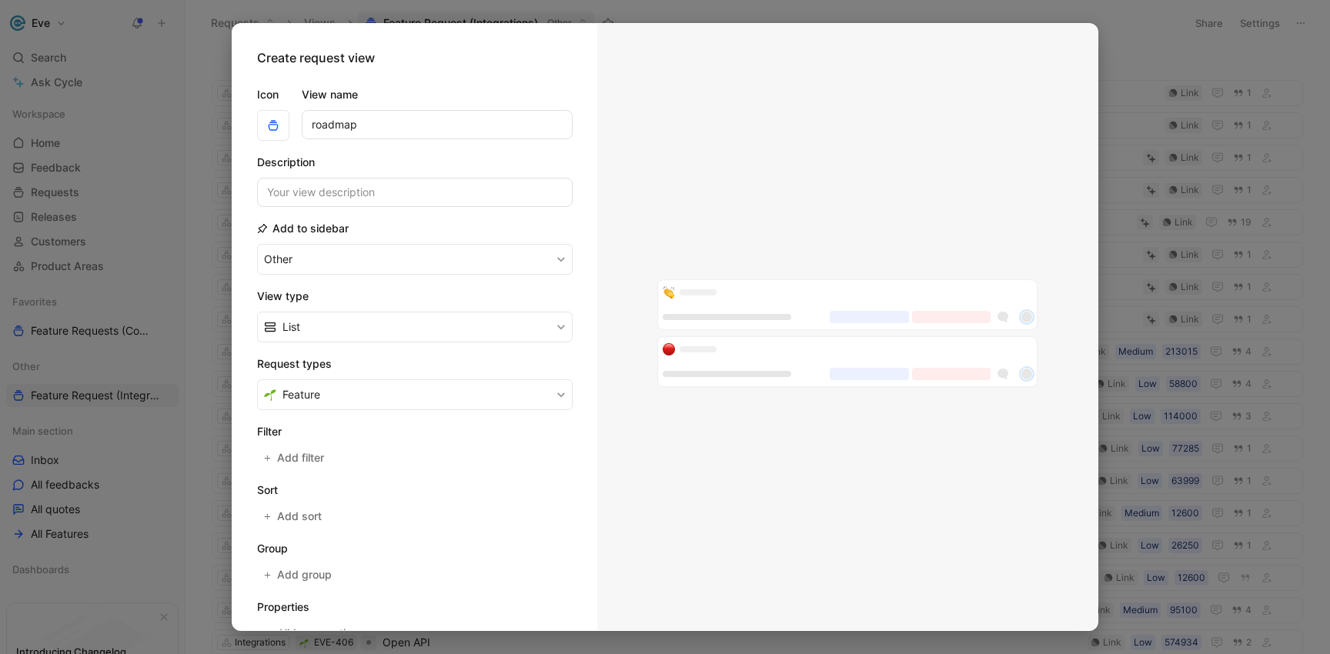
click at [363, 456] on section "Filter Add filter" at bounding box center [415, 446] width 316 height 46
click at [317, 454] on span "Add filter" at bounding box center [301, 458] width 48 height 18
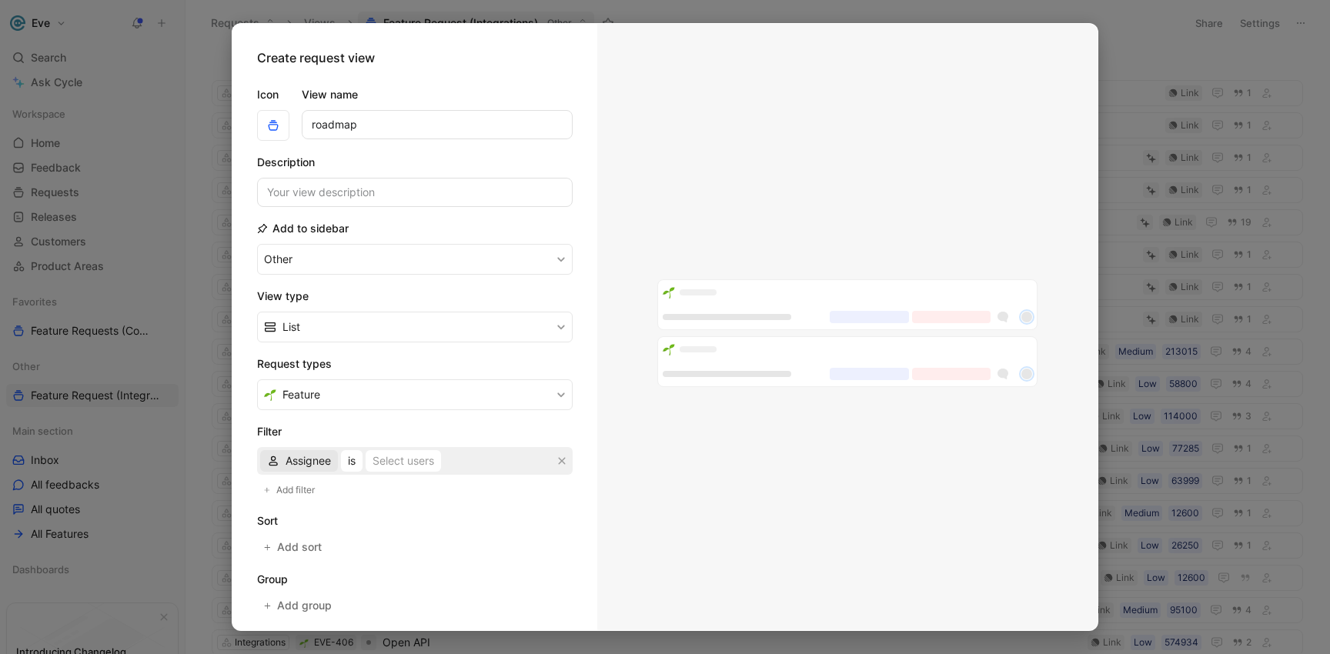
click at [319, 460] on span "Assignee" at bounding box center [308, 461] width 45 height 18
click at [328, 560] on span "Product Area" at bounding box center [319, 561] width 66 height 13
click at [410, 464] on div "Selected Product Area" at bounding box center [450, 461] width 114 height 18
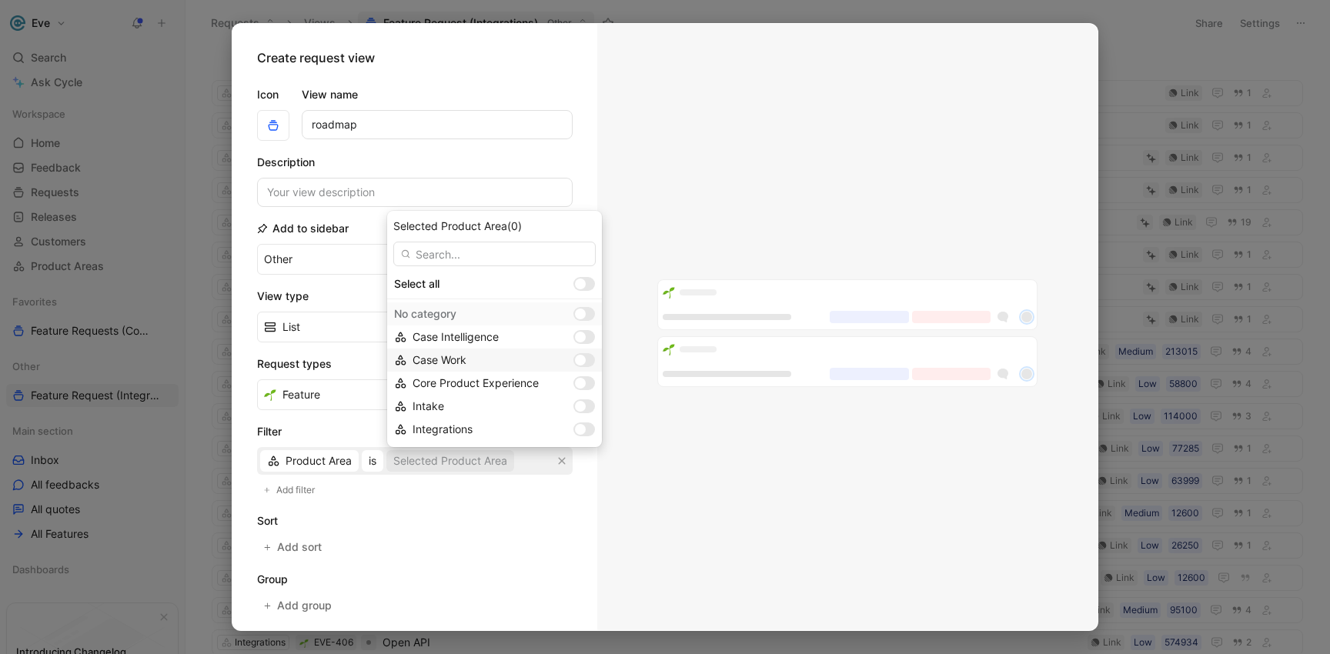
click at [573, 360] on div at bounding box center [584, 360] width 22 height 14
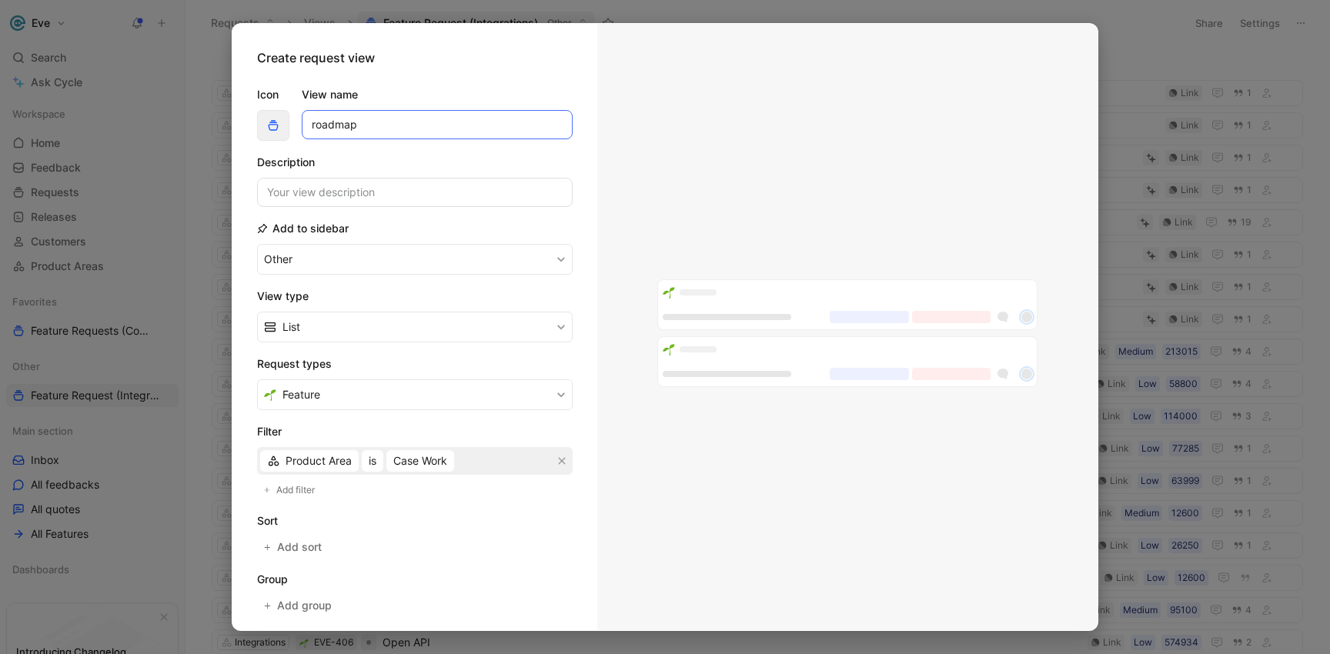
drag, startPoint x: 399, startPoint y: 129, endPoint x: 265, endPoint y: 118, distance: 135.2
click at [264, 118] on div "Icon View name roadmap" at bounding box center [415, 112] width 316 height 55
type input "Feature Request (Case Work)"
click at [281, 544] on span "Add sort" at bounding box center [300, 547] width 46 height 18
click at [389, 556] on span "Oldest" at bounding box center [387, 550] width 33 height 18
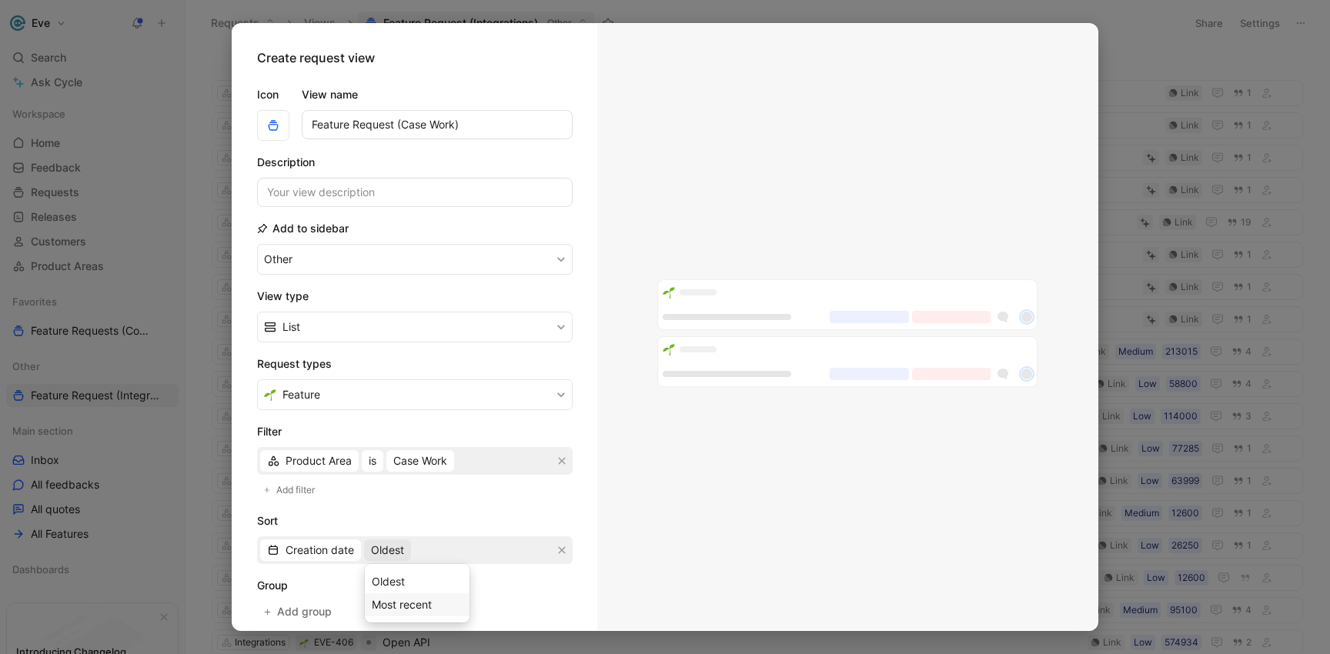
click at [386, 607] on span "Most recent" at bounding box center [402, 604] width 60 height 13
click at [457, 506] on form "Icon View name Feature Request (Case Work) Description Add to sidebar Other Vie…" at bounding box center [415, 411] width 316 height 676
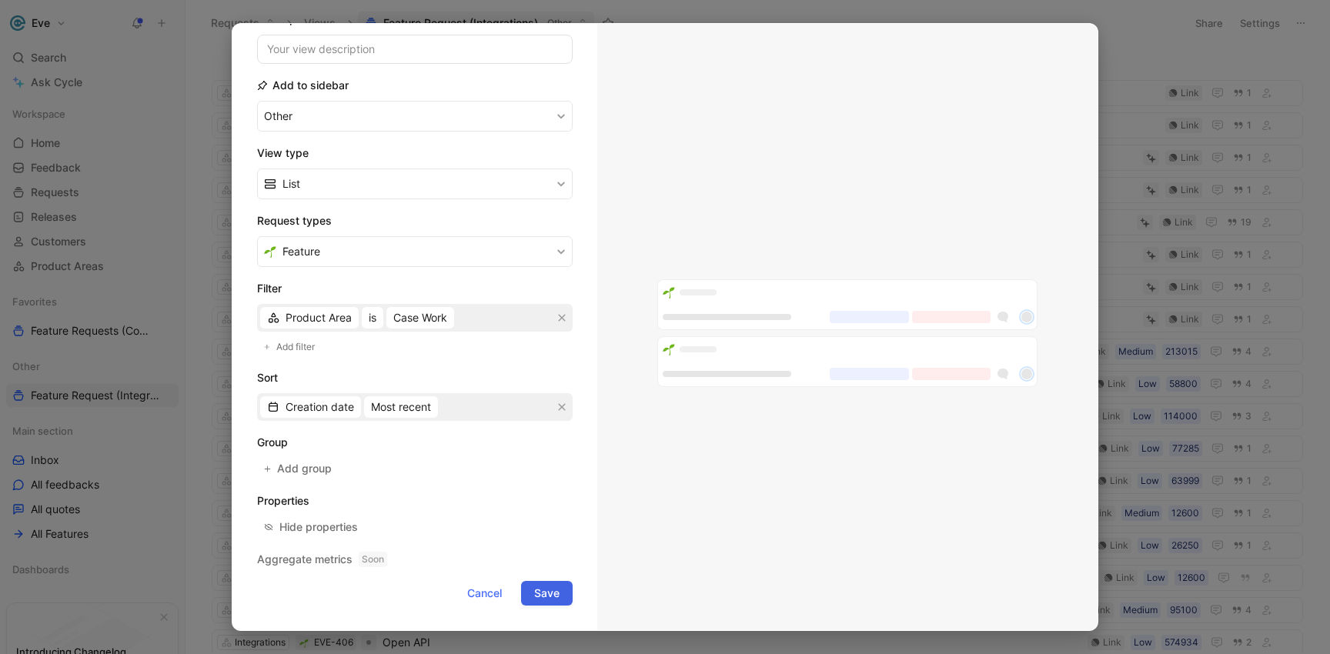
click at [544, 593] on span "Save" at bounding box center [546, 593] width 25 height 18
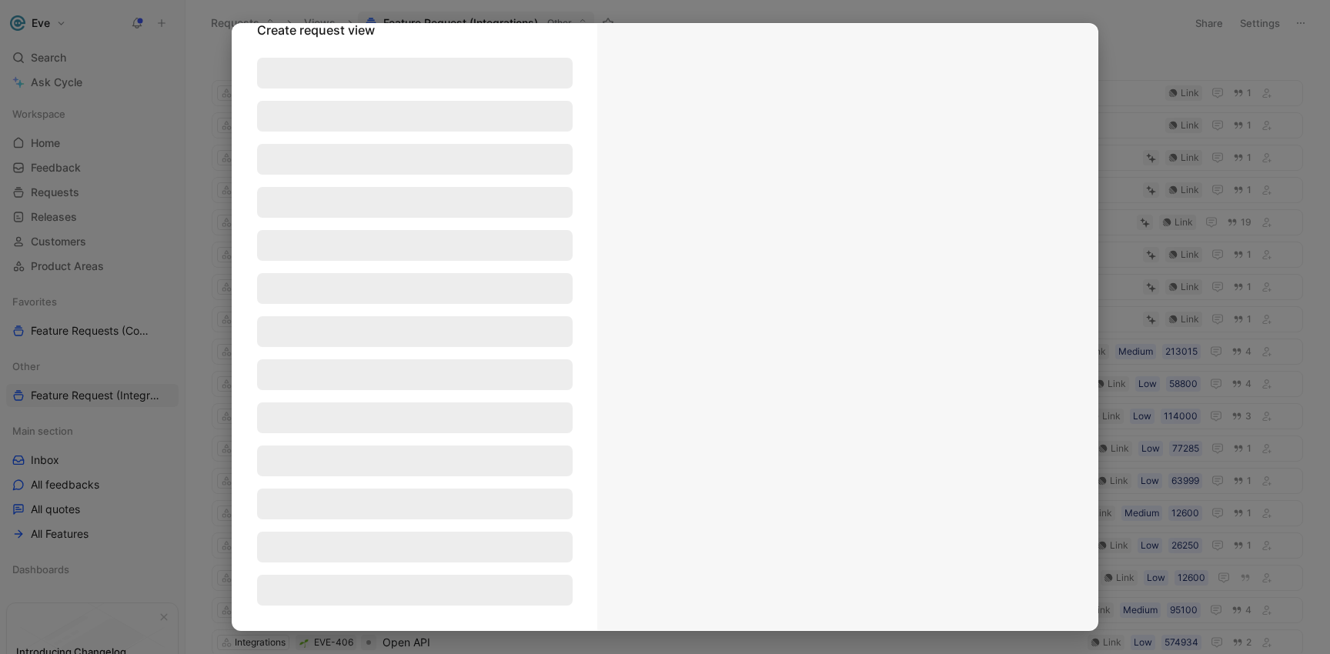
scroll to position [28, 0]
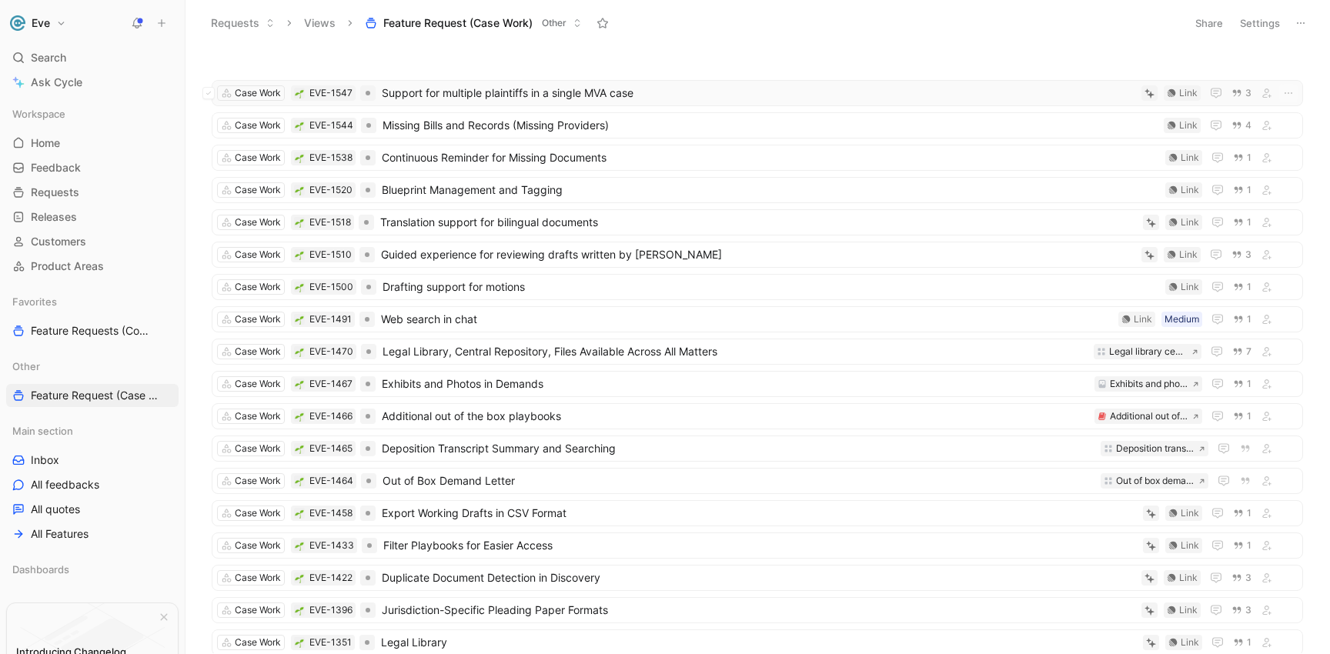
click at [565, 97] on span "Support for multiple plaintiffs in a single MVA case" at bounding box center [758, 93] width 753 height 18
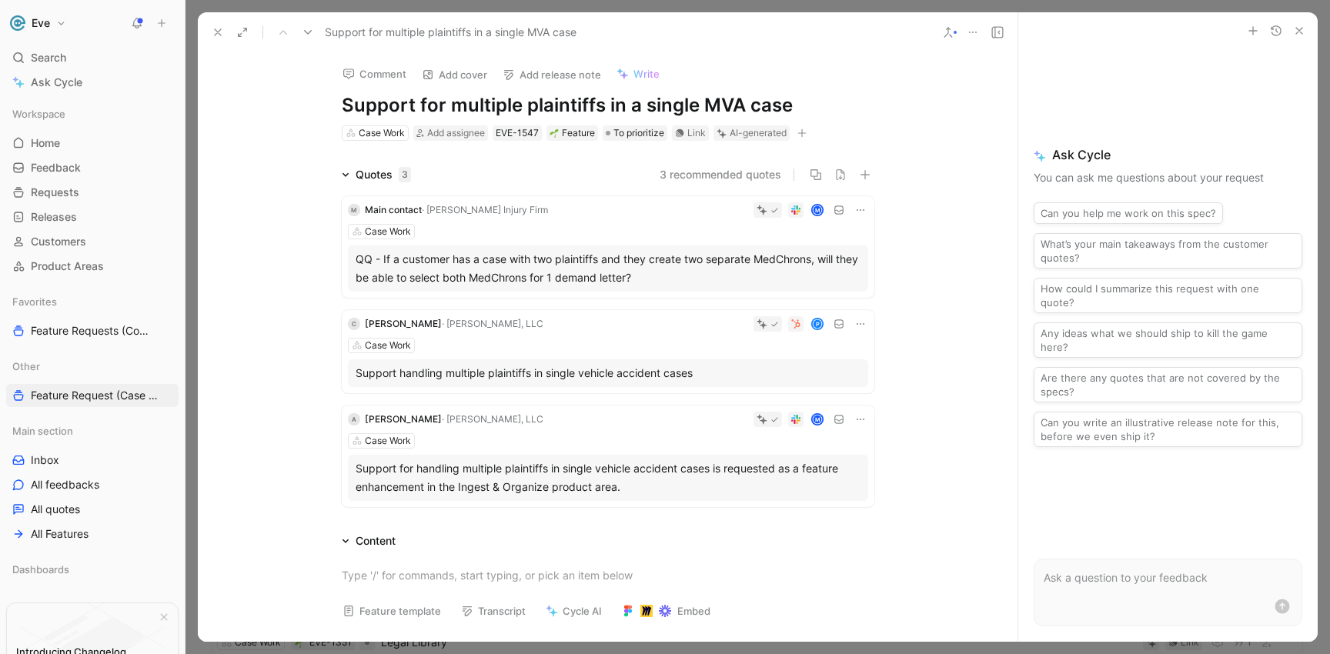
click at [945, 32] on icon at bounding box center [948, 32] width 12 height 12
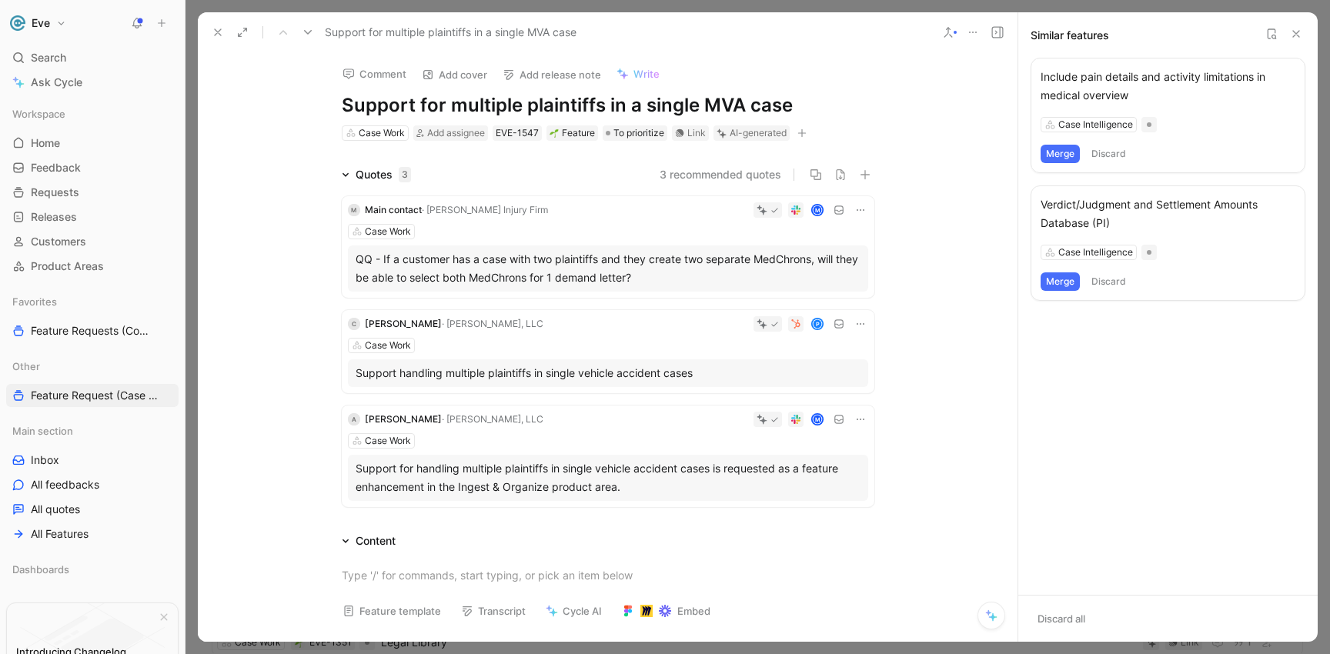
click at [313, 35] on icon at bounding box center [308, 32] width 12 height 12
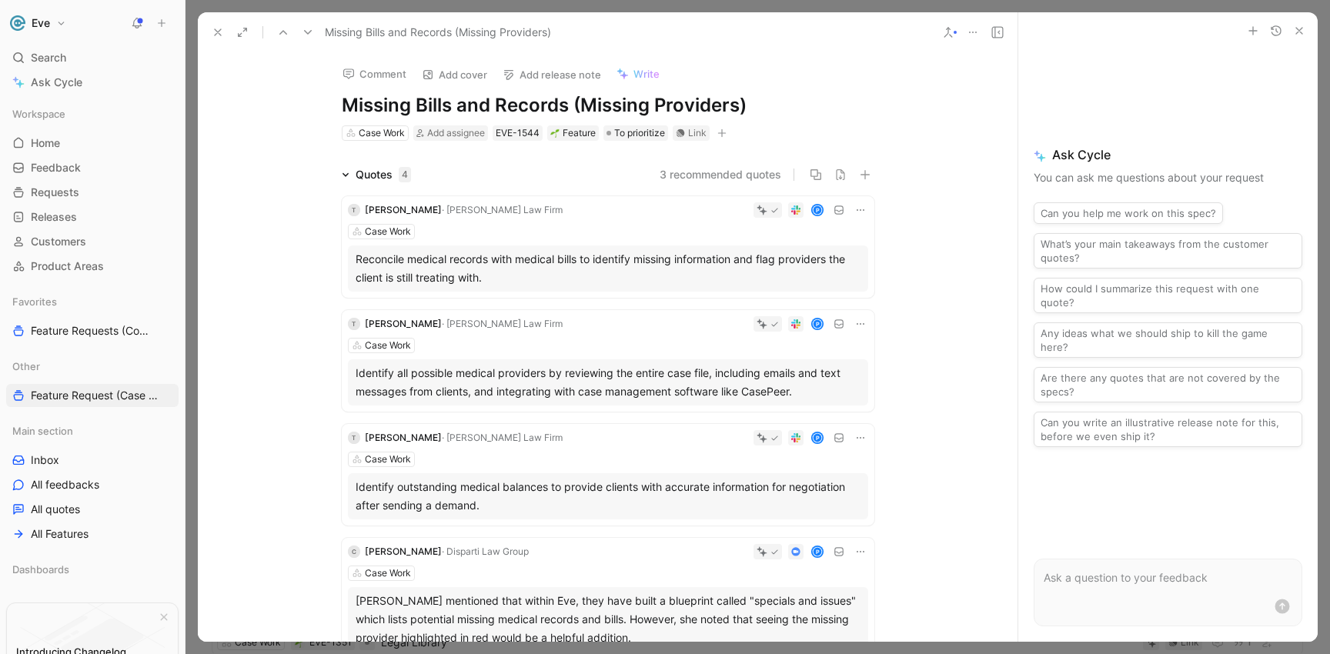
click at [950, 33] on icon at bounding box center [948, 32] width 12 height 12
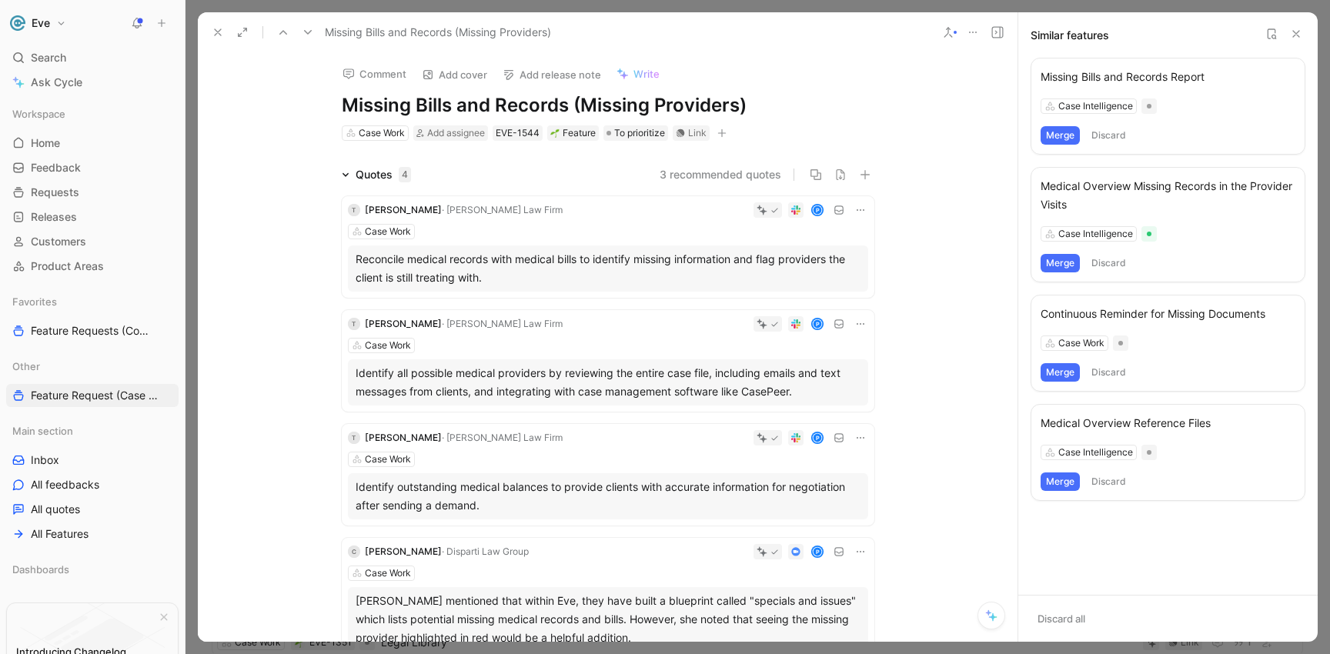
click at [1062, 135] on button "Merge" at bounding box center [1060, 135] width 39 height 18
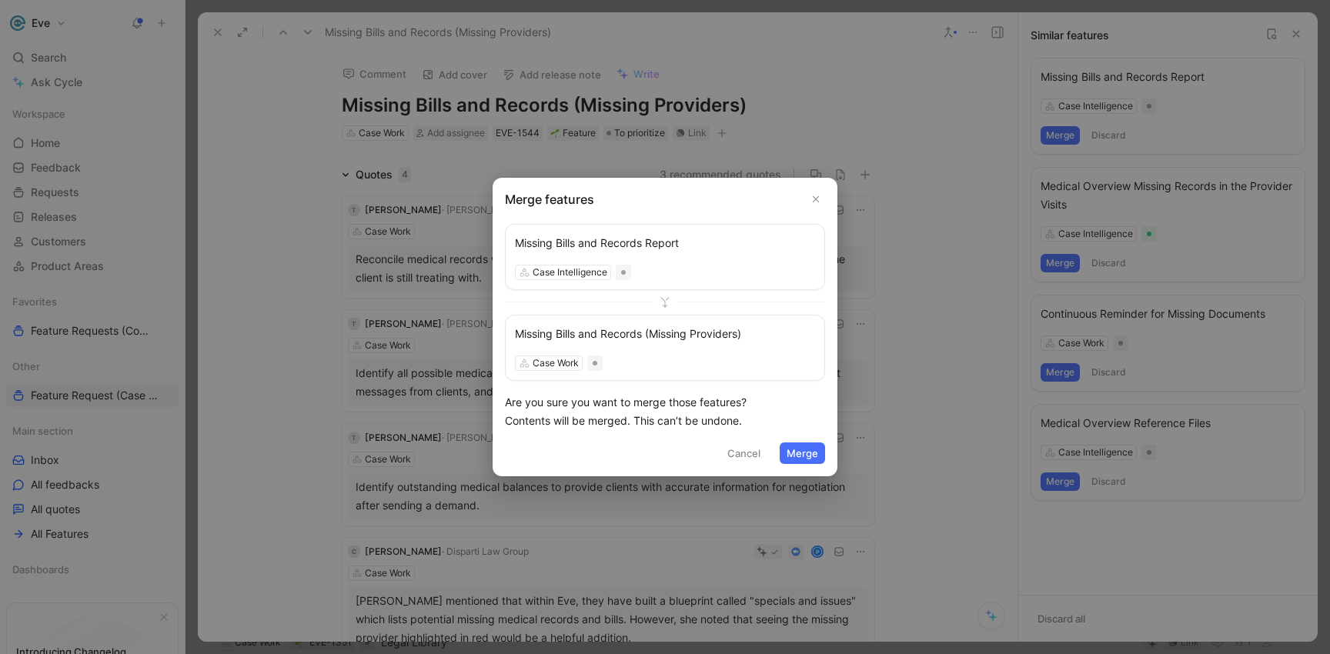
click at [803, 457] on button "Merge" at bounding box center [802, 454] width 45 height 22
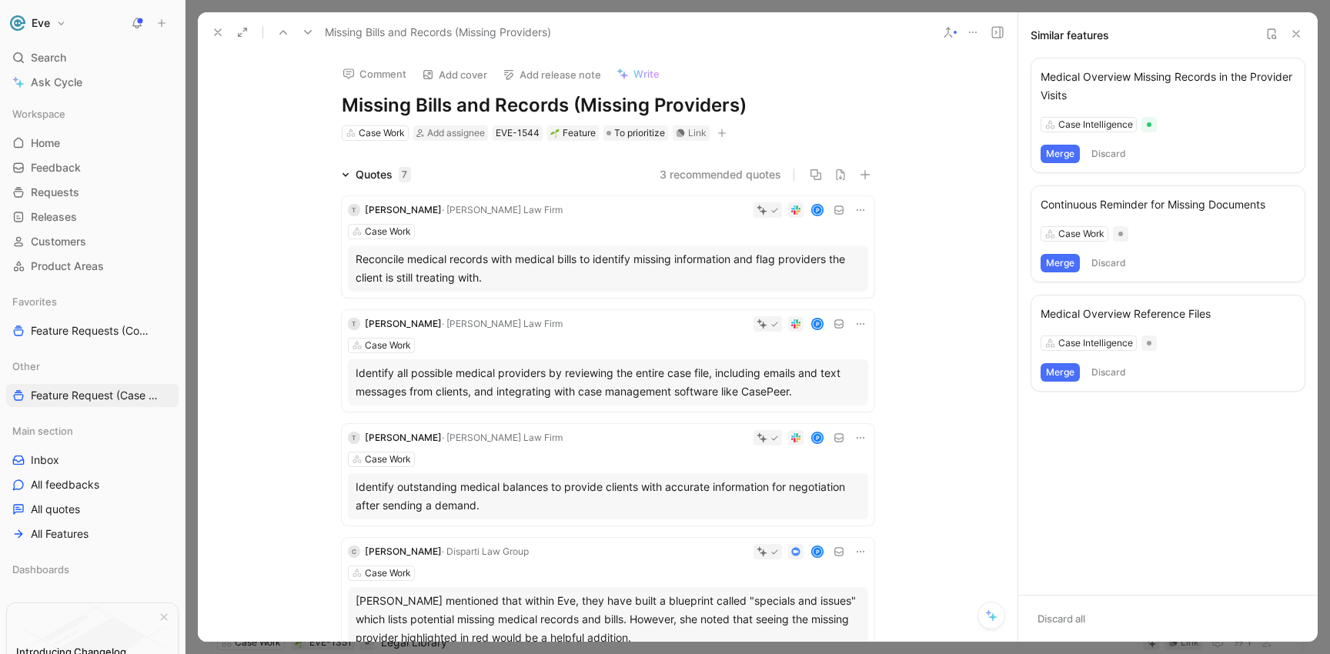
click at [1057, 156] on button "Merge" at bounding box center [1060, 154] width 39 height 18
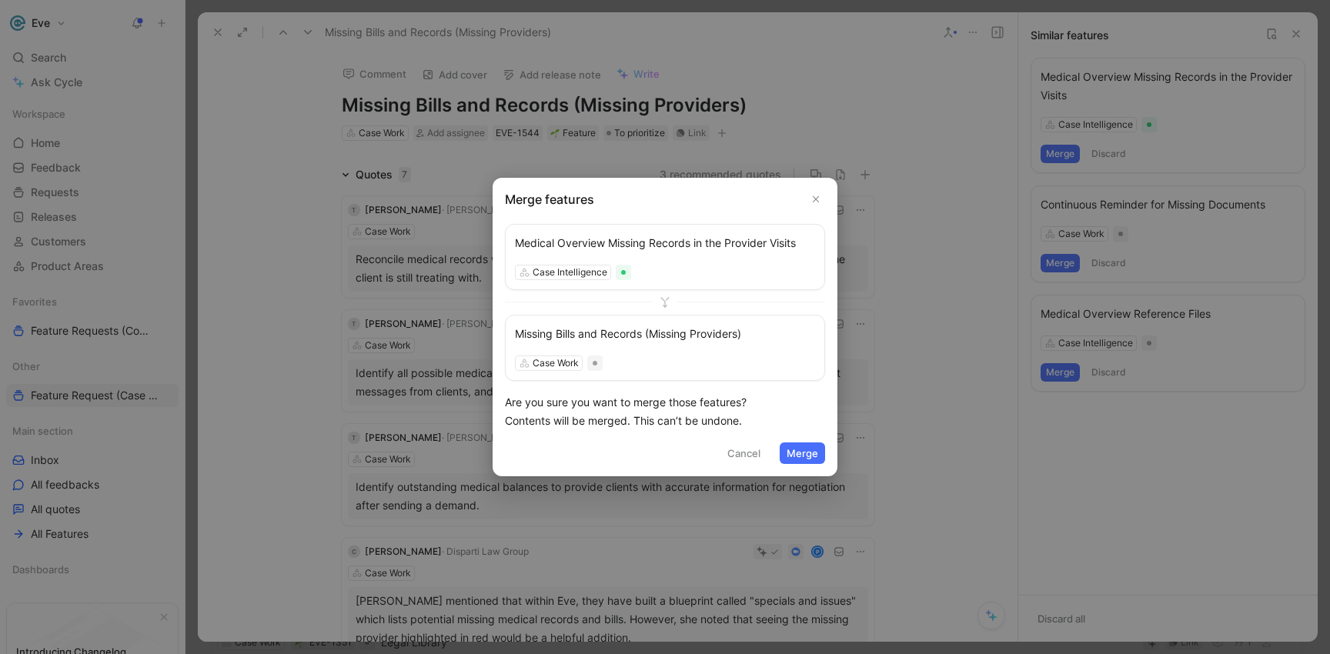
click at [814, 450] on button "Merge" at bounding box center [802, 454] width 45 height 22
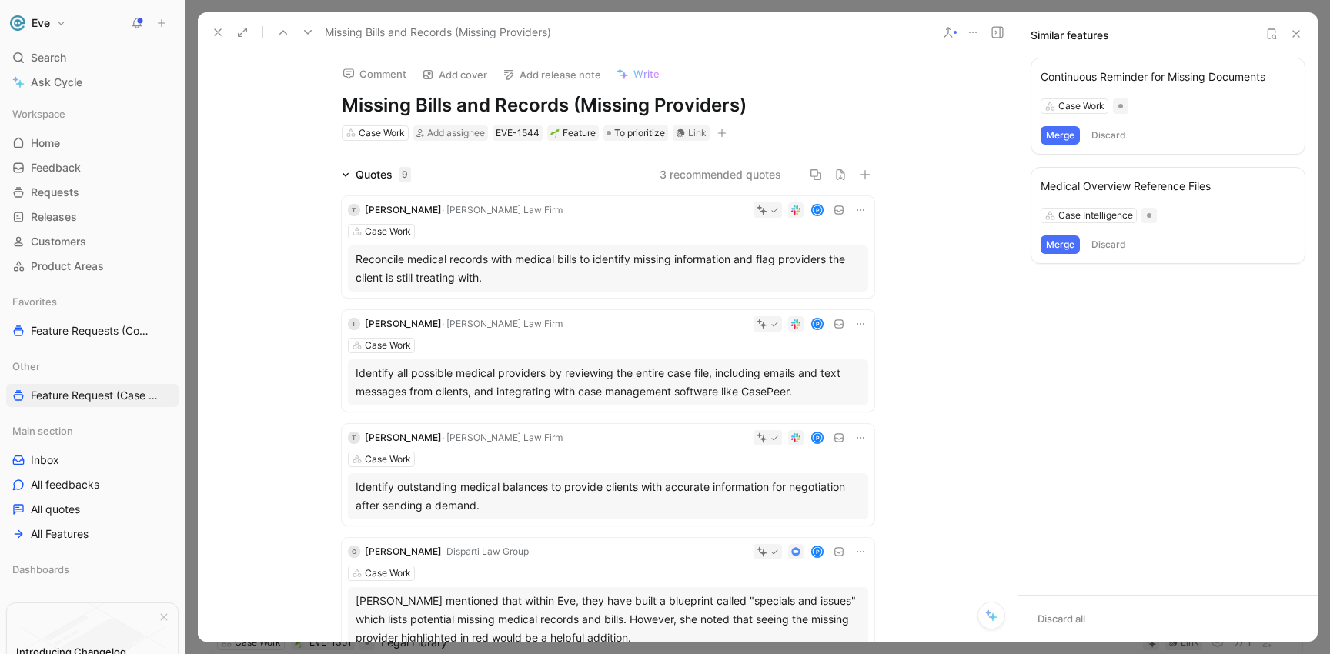
click at [1064, 134] on button "Merge" at bounding box center [1060, 135] width 39 height 18
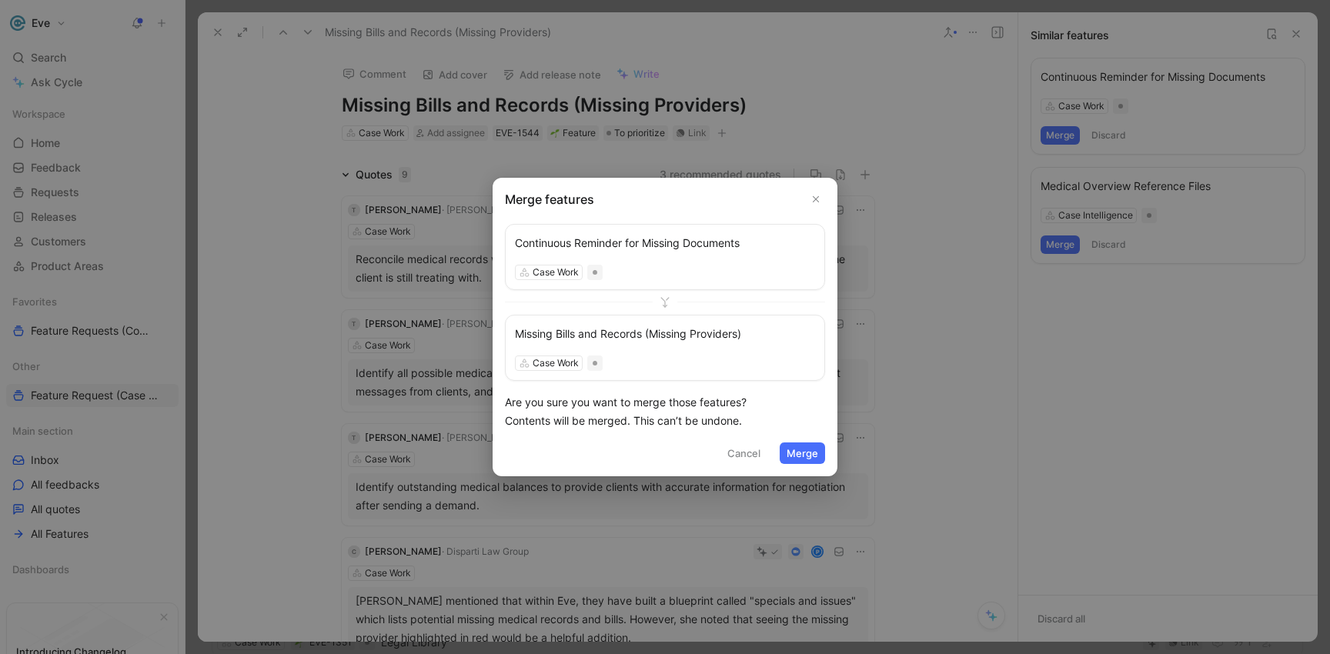
click at [798, 452] on button "Merge" at bounding box center [802, 454] width 45 height 22
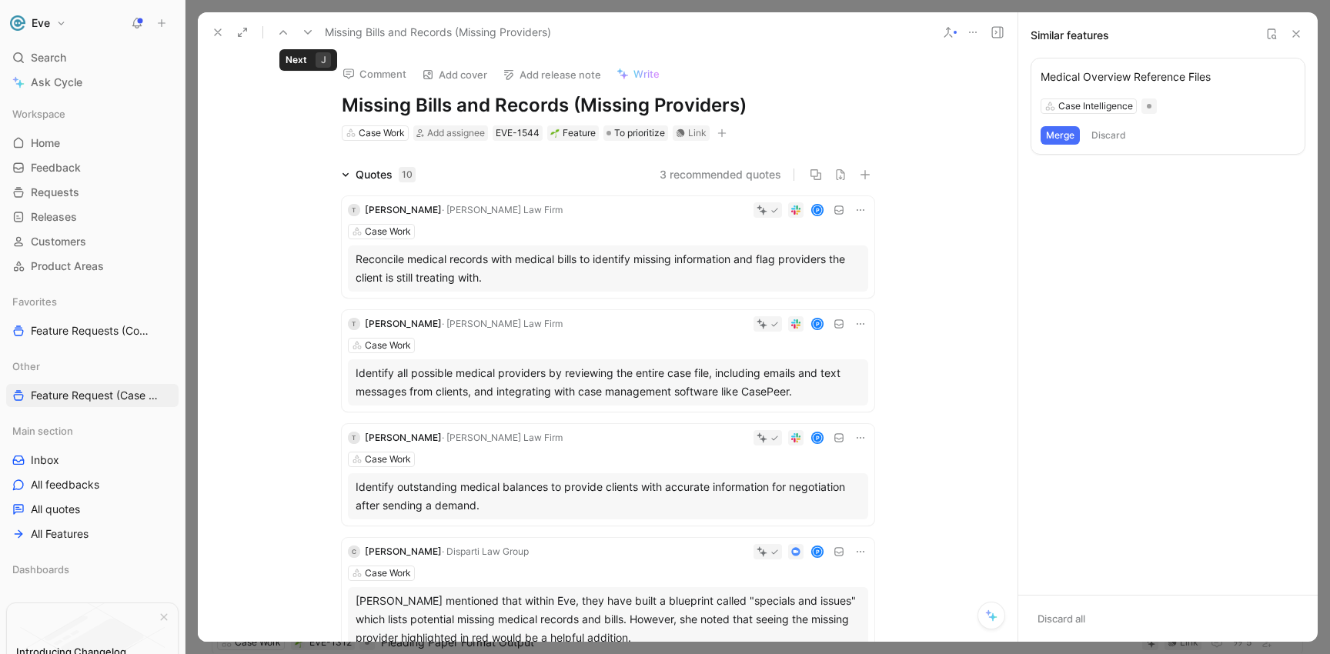
click at [314, 31] on button at bounding box center [308, 33] width 22 height 22
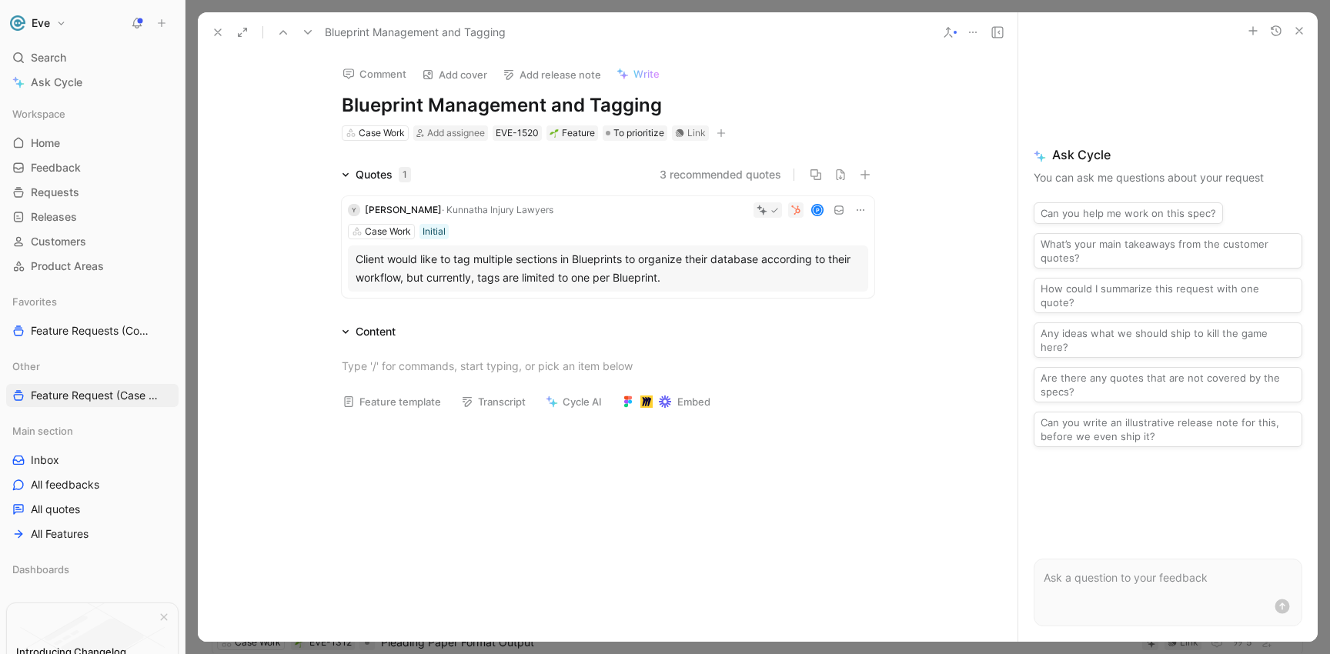
click at [948, 31] on use at bounding box center [948, 32] width 8 height 9
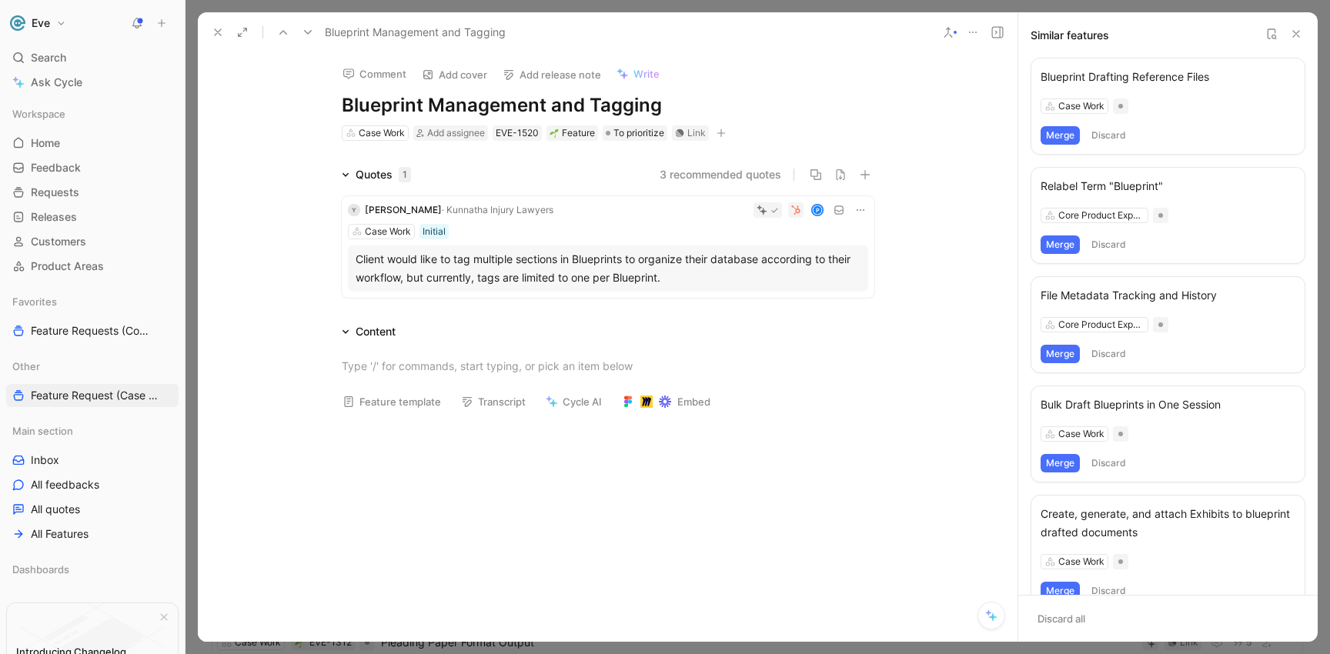
click at [1063, 132] on button "Merge" at bounding box center [1060, 135] width 39 height 18
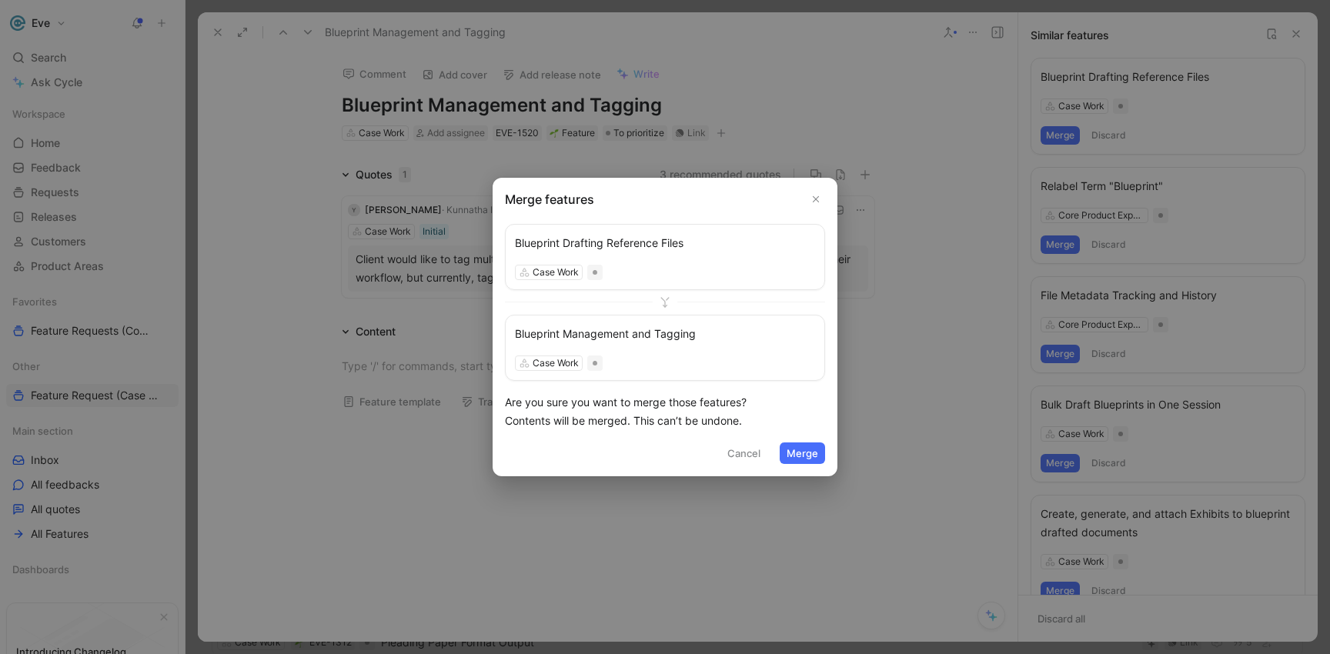
click at [814, 457] on button "Merge" at bounding box center [802, 454] width 45 height 22
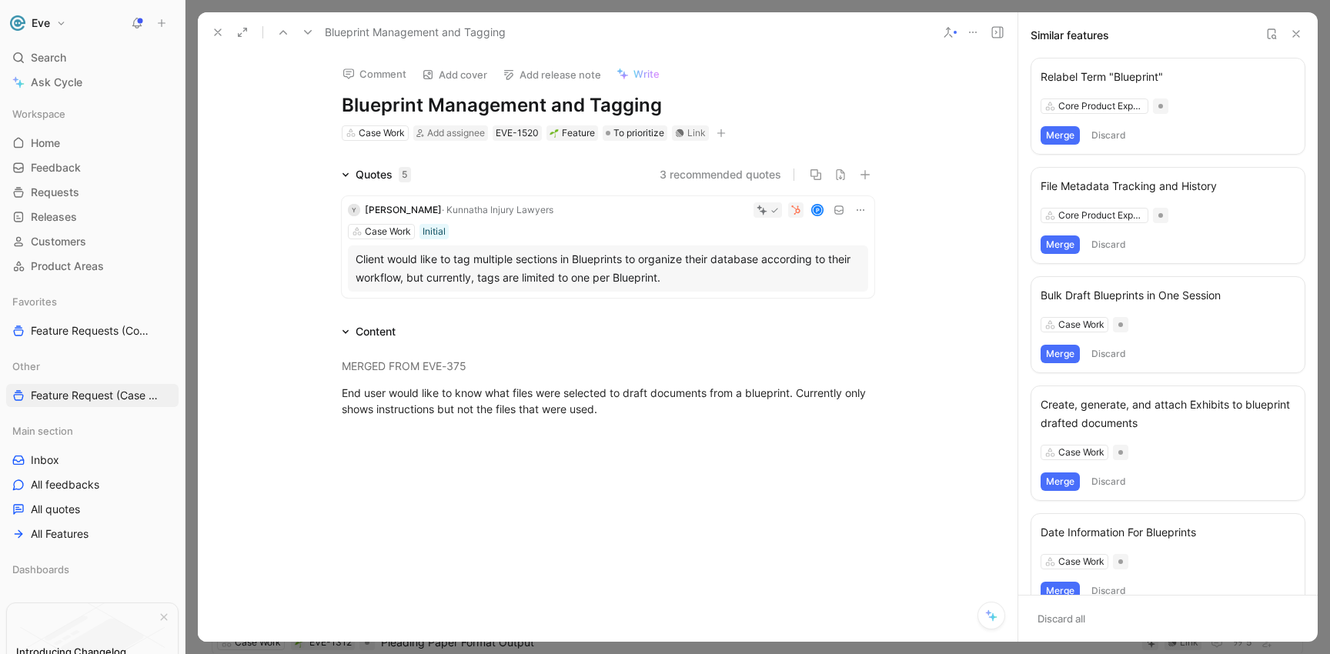
click at [1066, 356] on button "Merge" at bounding box center [1060, 354] width 39 height 18
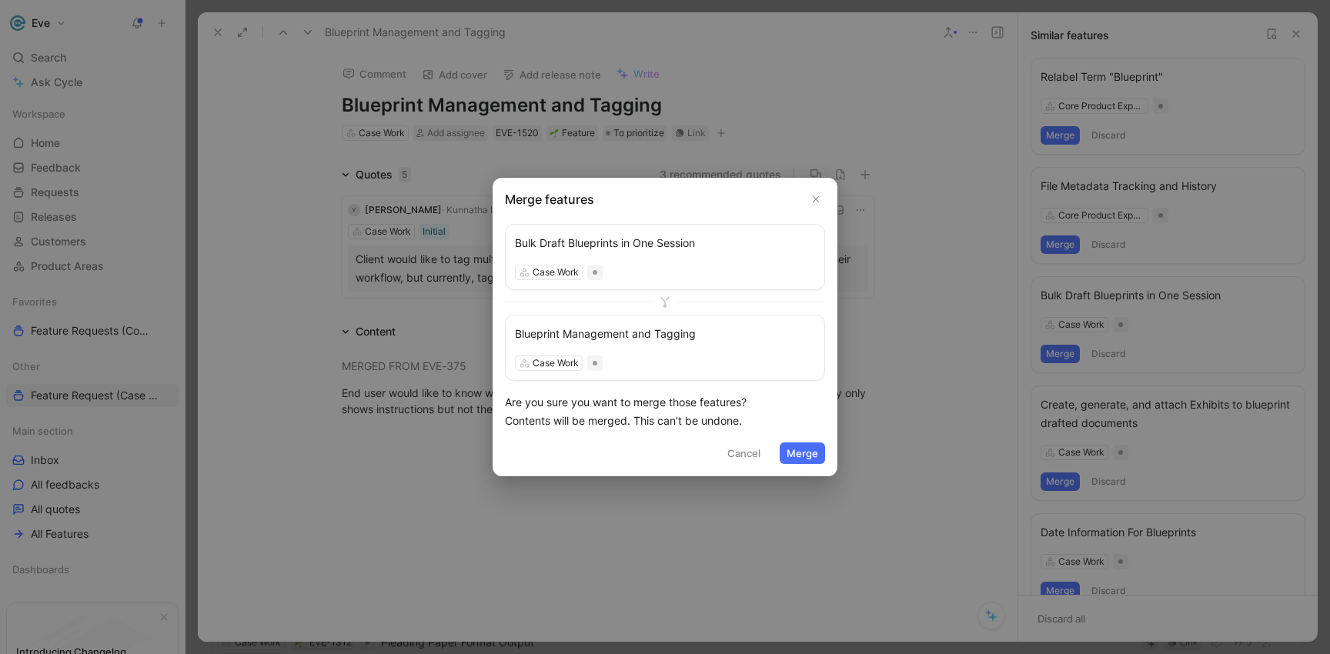
click at [802, 459] on button "Merge" at bounding box center [802, 454] width 45 height 22
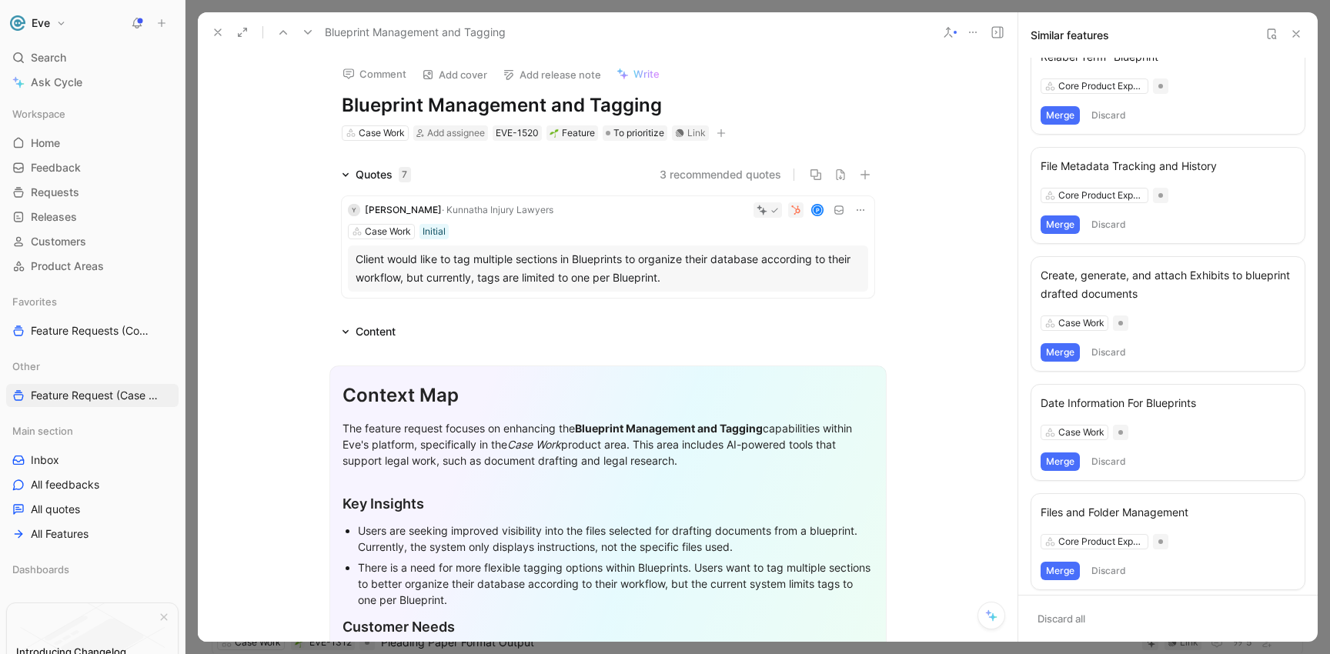
scroll to position [28, 0]
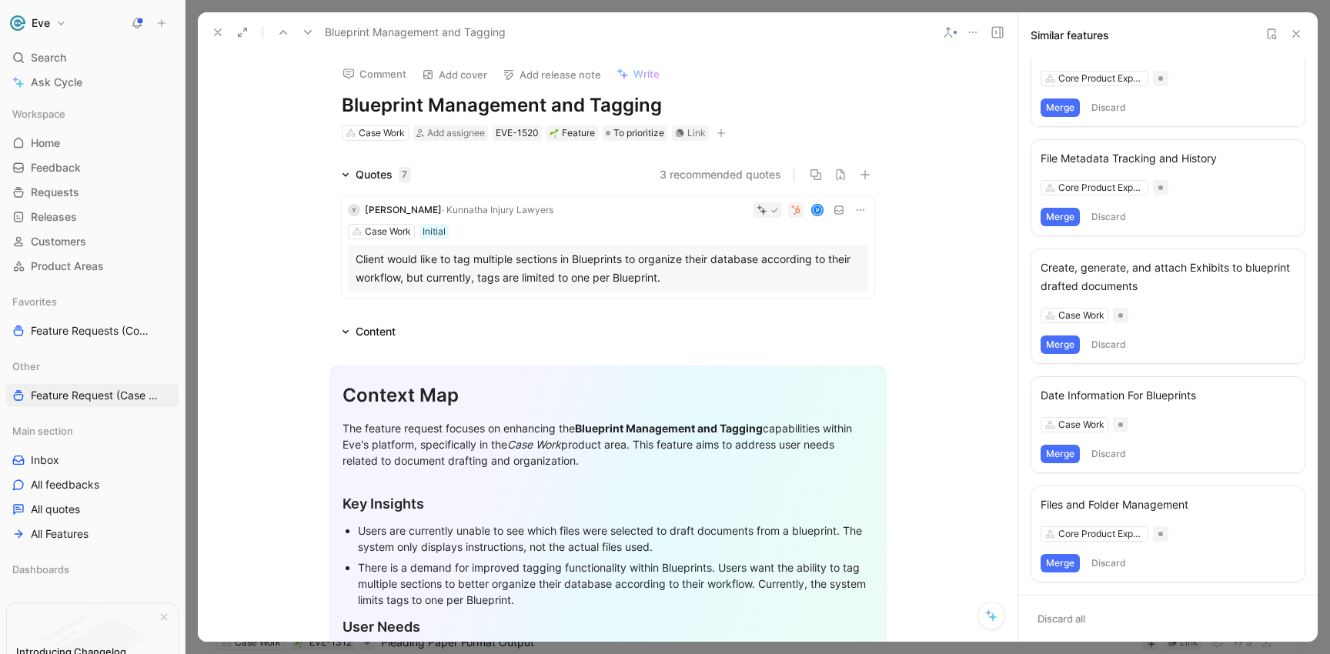
click at [1064, 455] on button "Merge" at bounding box center [1060, 454] width 39 height 18
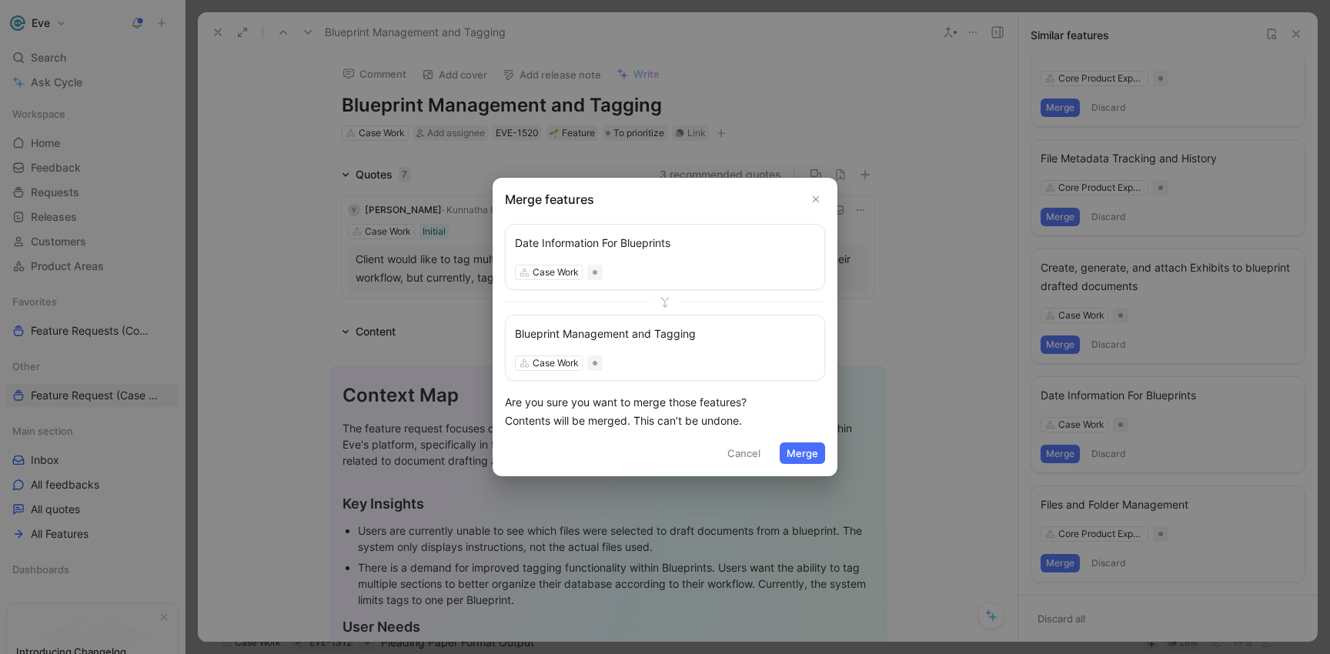
click at [815, 446] on button "Merge" at bounding box center [802, 454] width 45 height 22
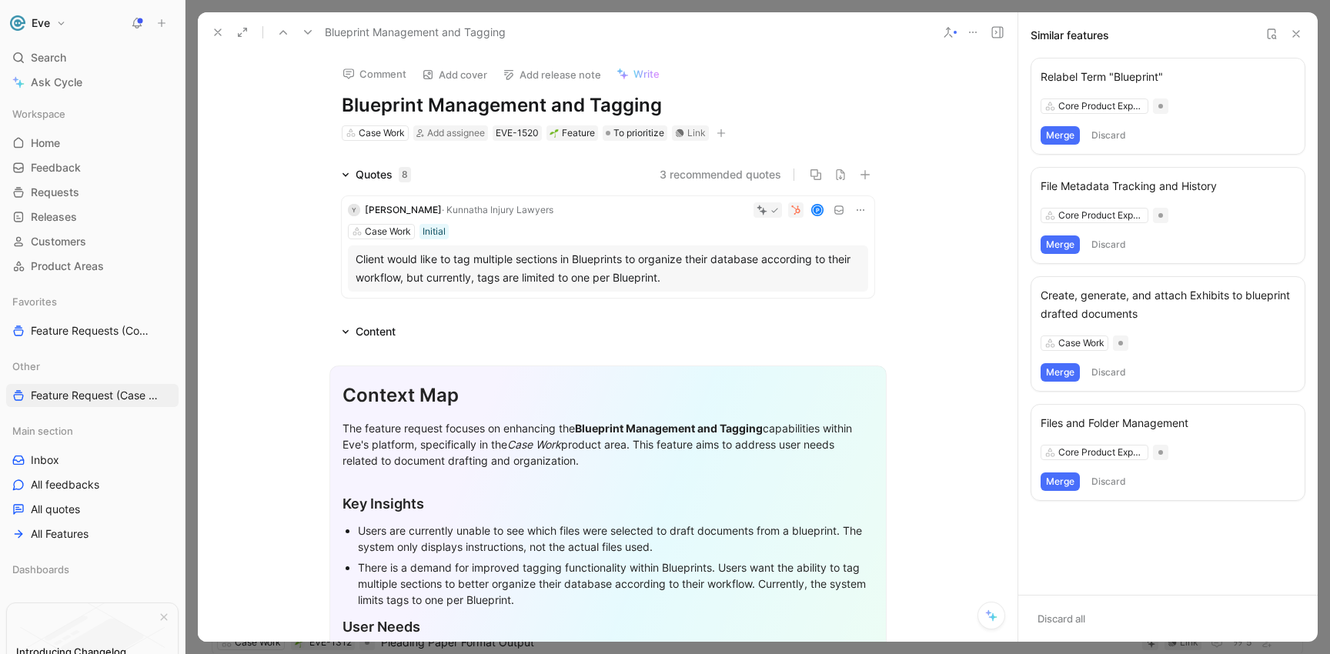
scroll to position [30, 0]
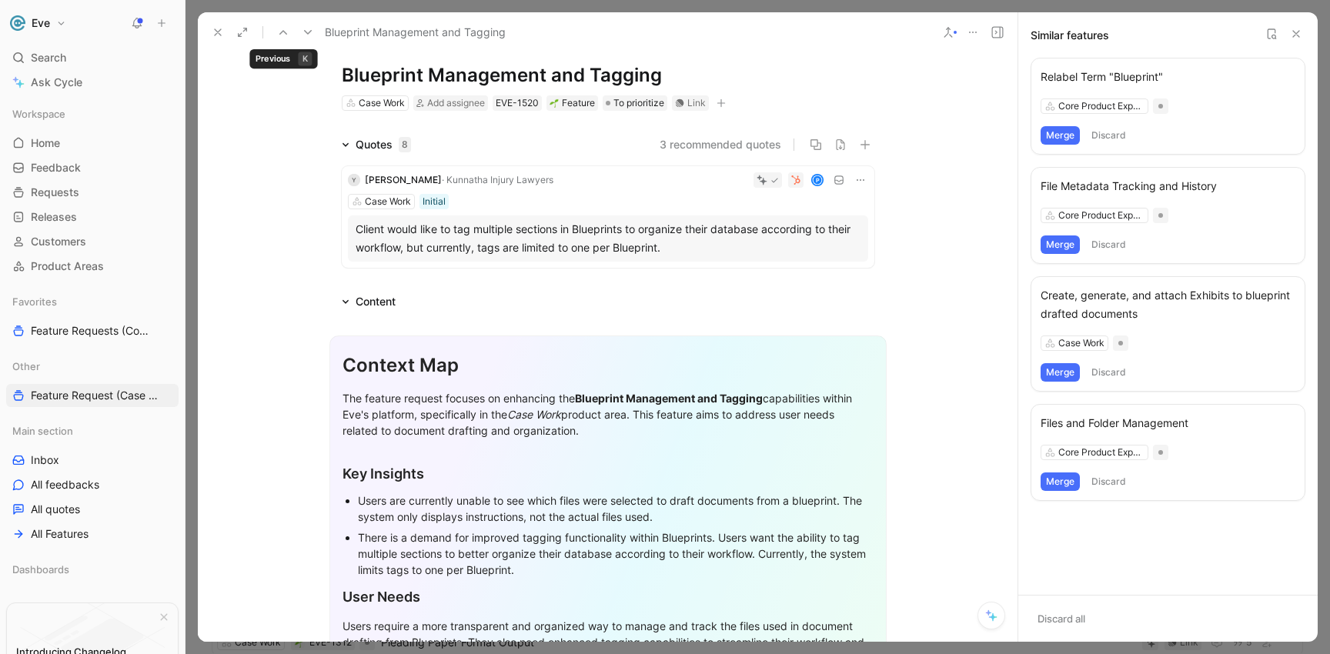
click at [302, 34] on icon at bounding box center [308, 32] width 12 height 12
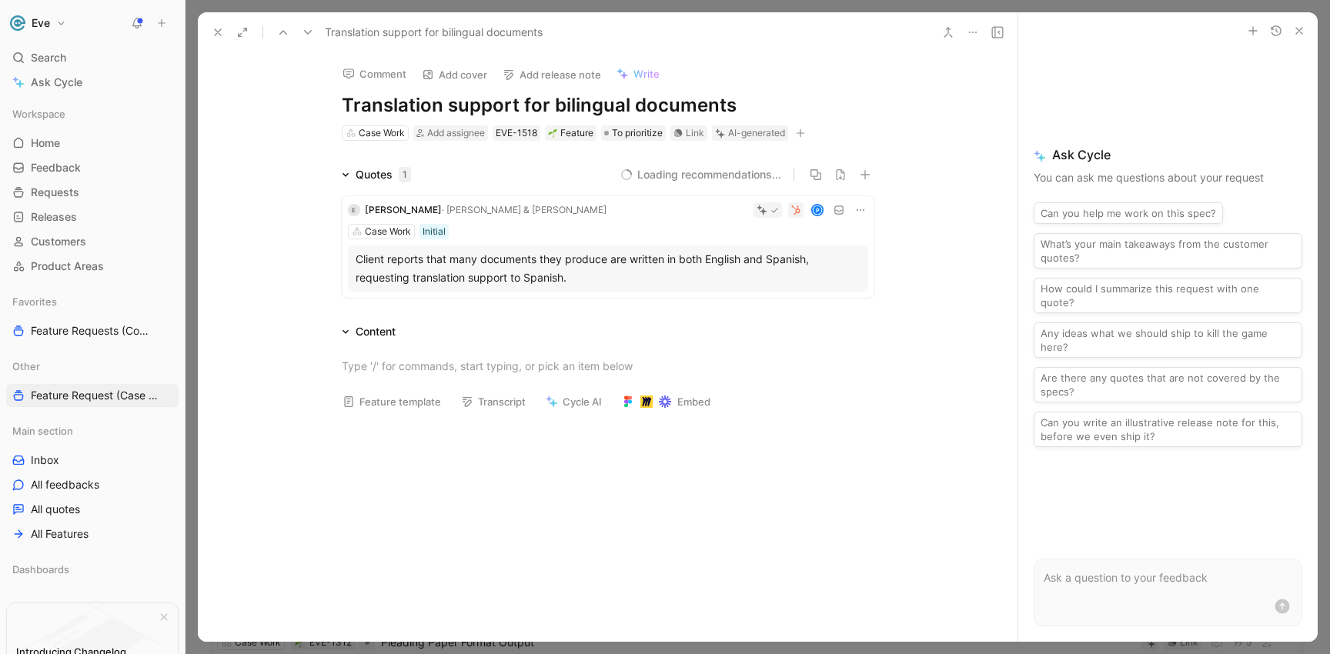
click at [947, 32] on icon at bounding box center [948, 32] width 12 height 12
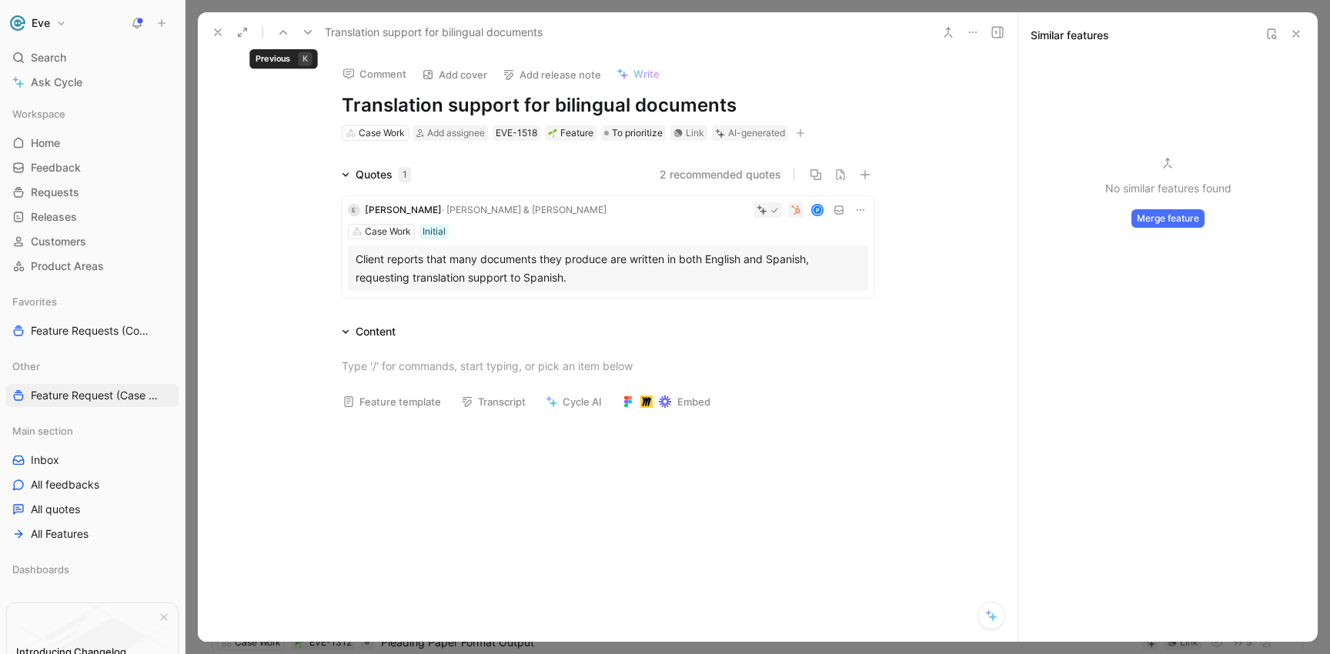
click at [305, 31] on use at bounding box center [308, 32] width 8 height 5
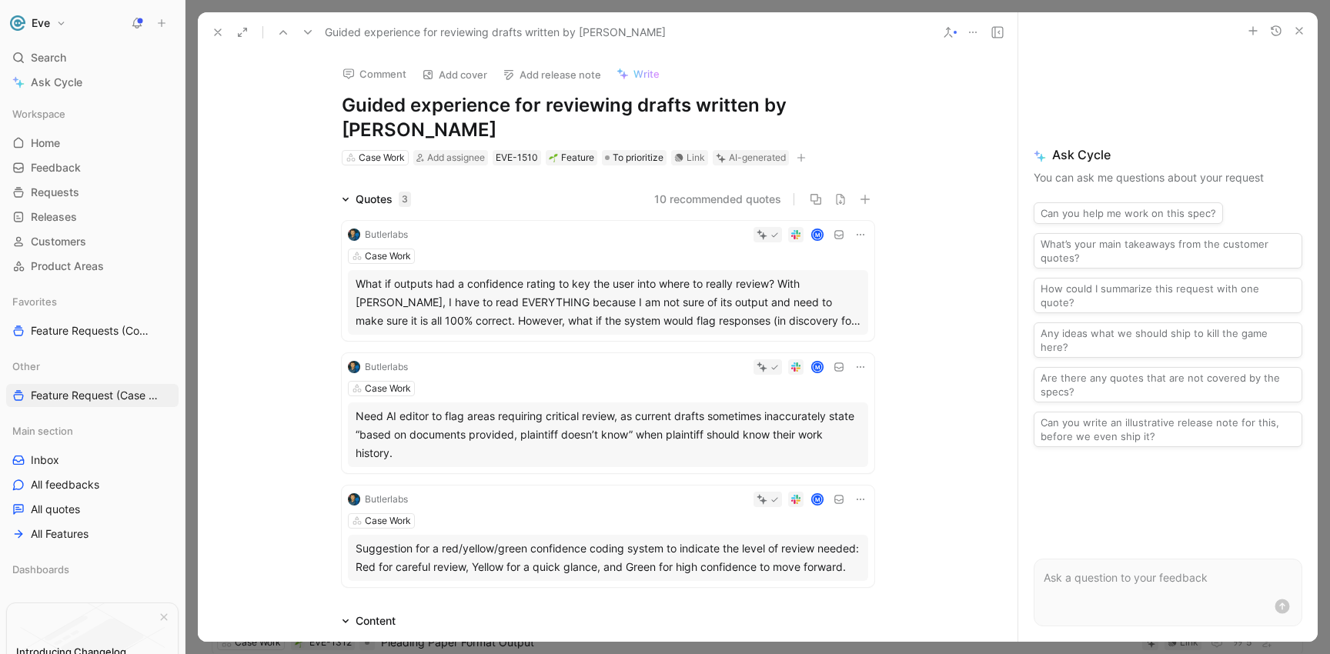
click at [947, 36] on icon at bounding box center [948, 32] width 12 height 12
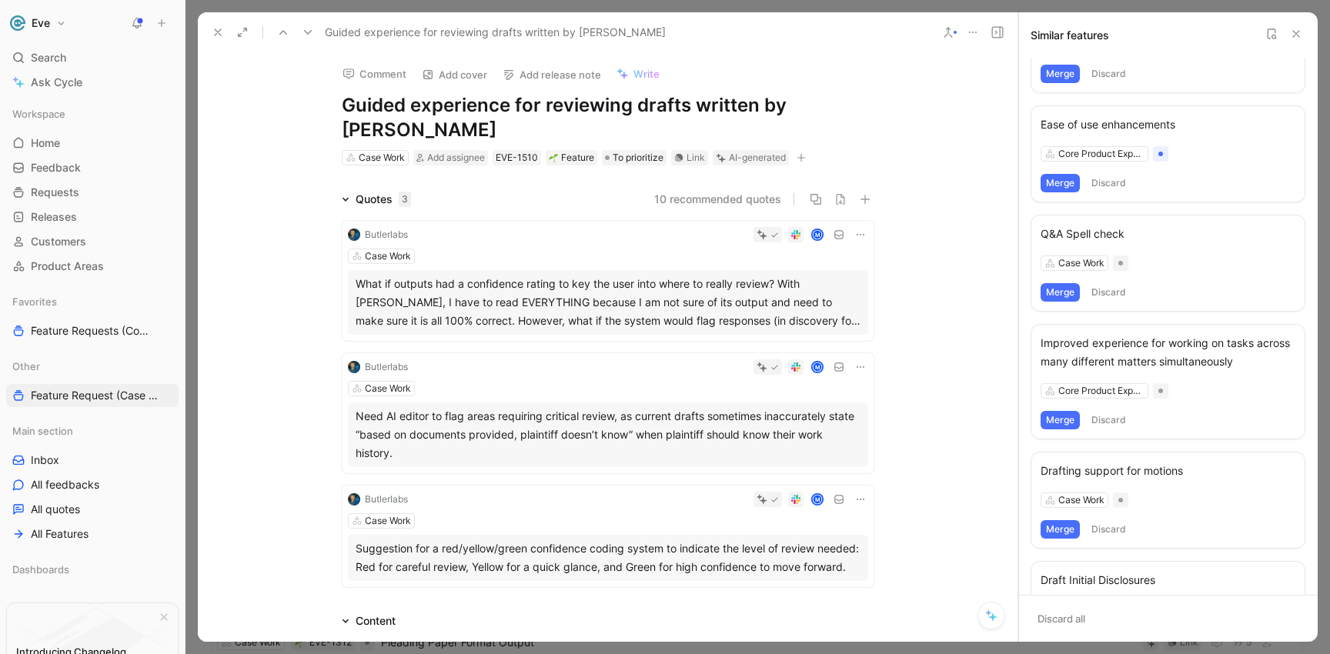
scroll to position [359, 0]
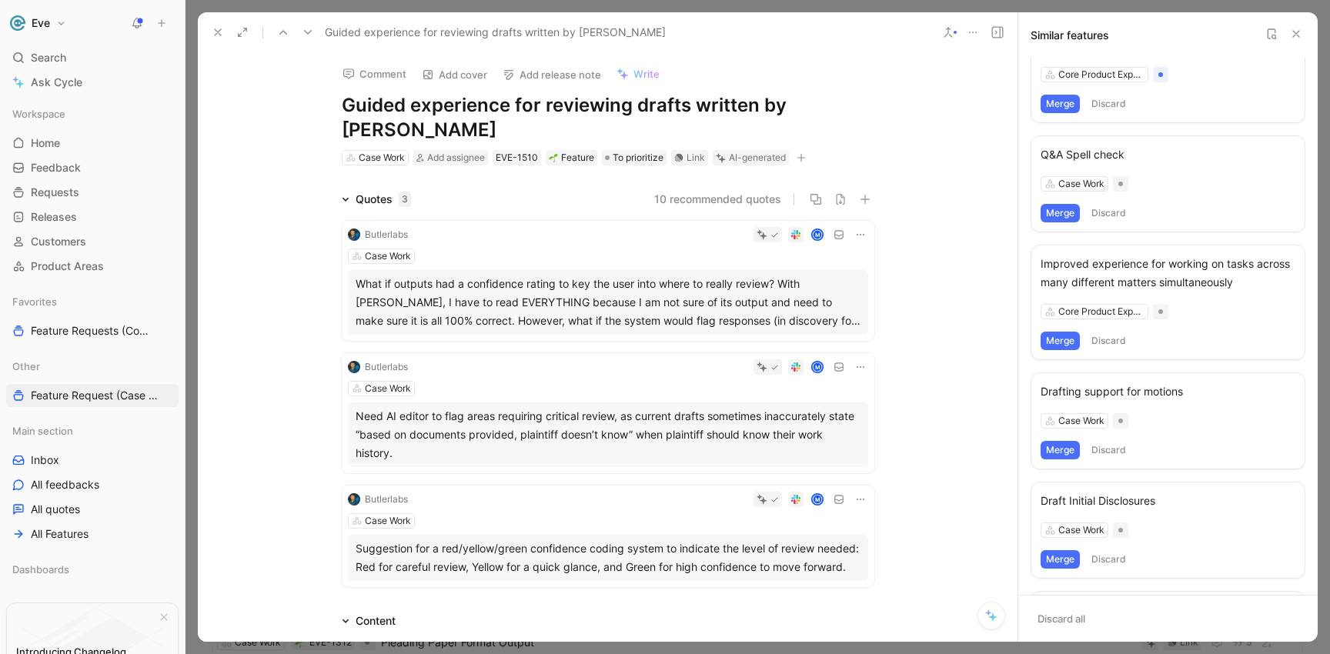
click at [314, 31] on button at bounding box center [308, 33] width 22 height 22
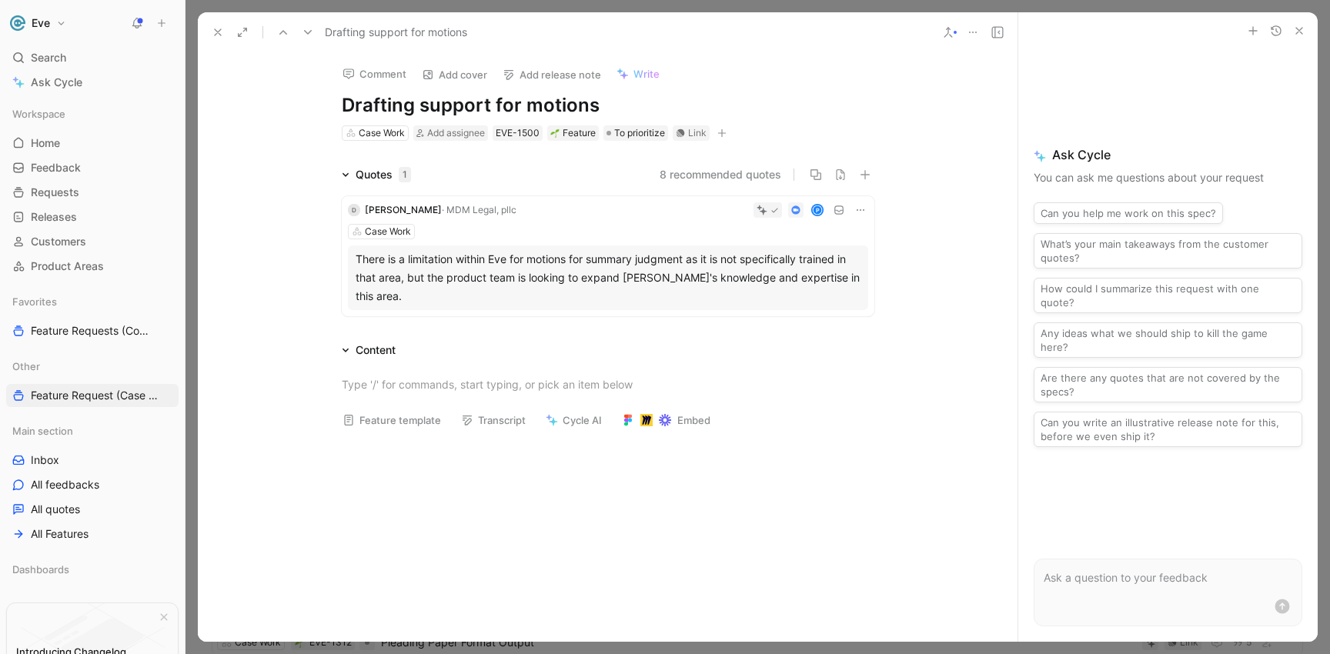
click at [940, 35] on button at bounding box center [948, 33] width 22 height 22
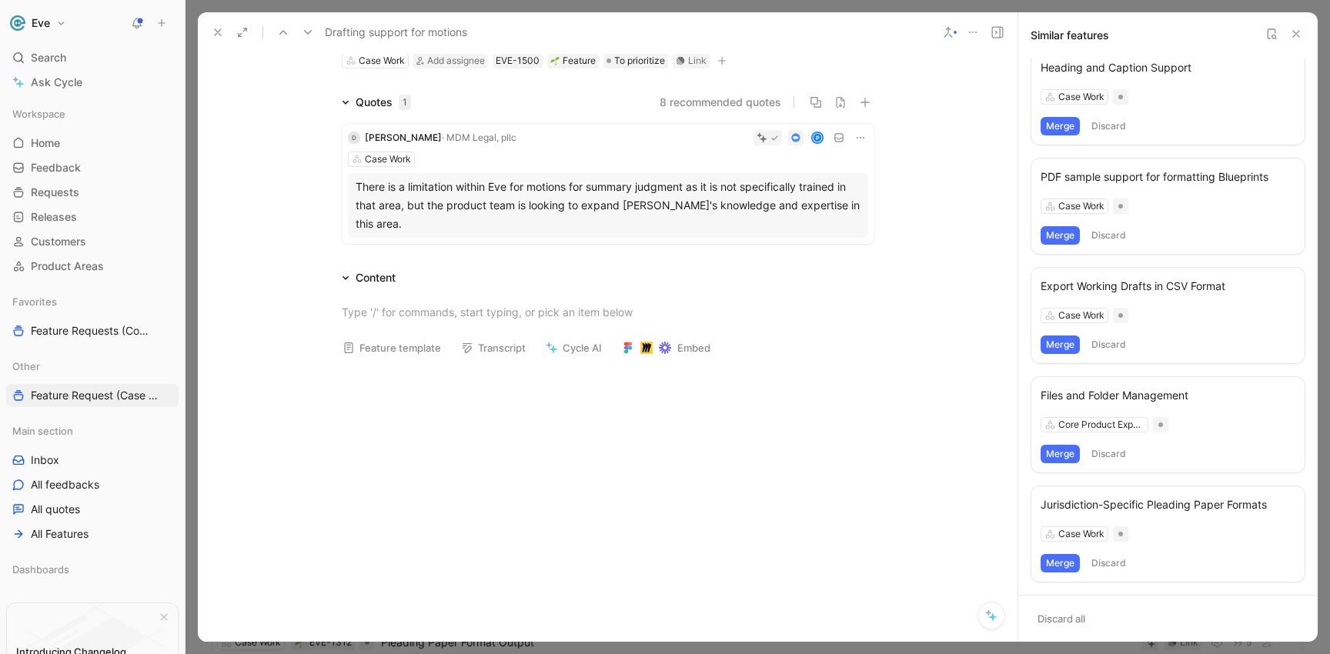
scroll to position [125, 0]
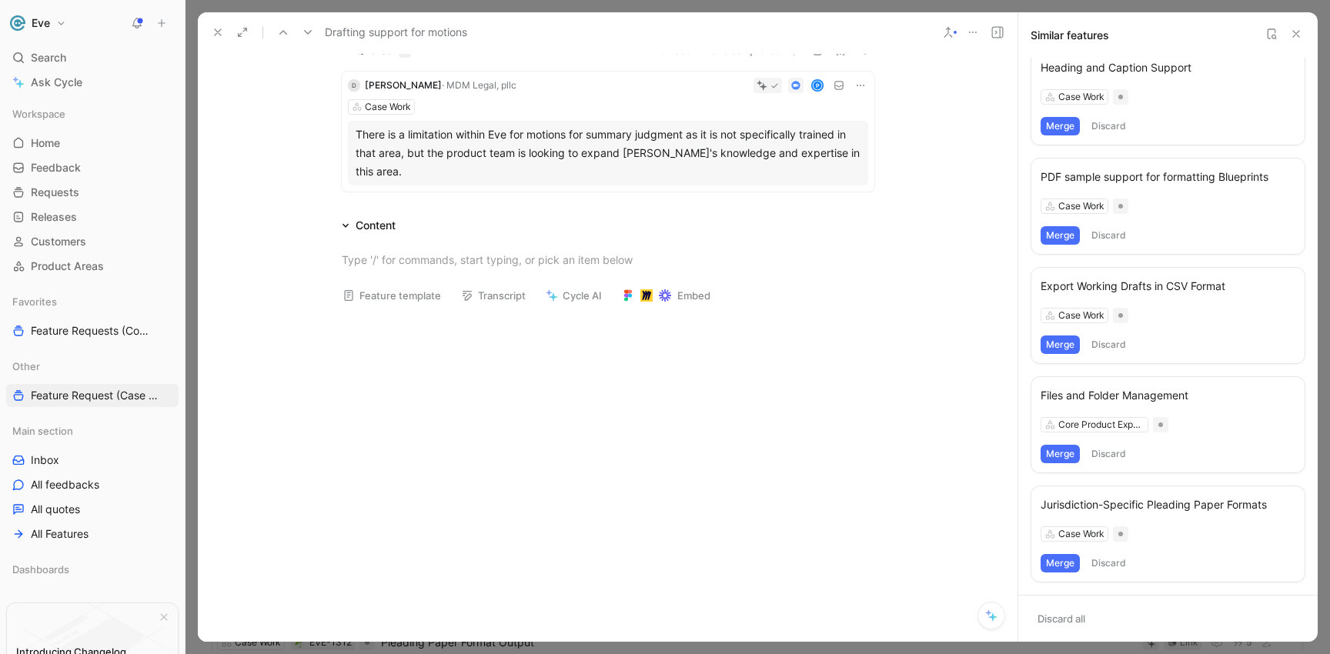
click at [312, 32] on icon at bounding box center [308, 32] width 12 height 12
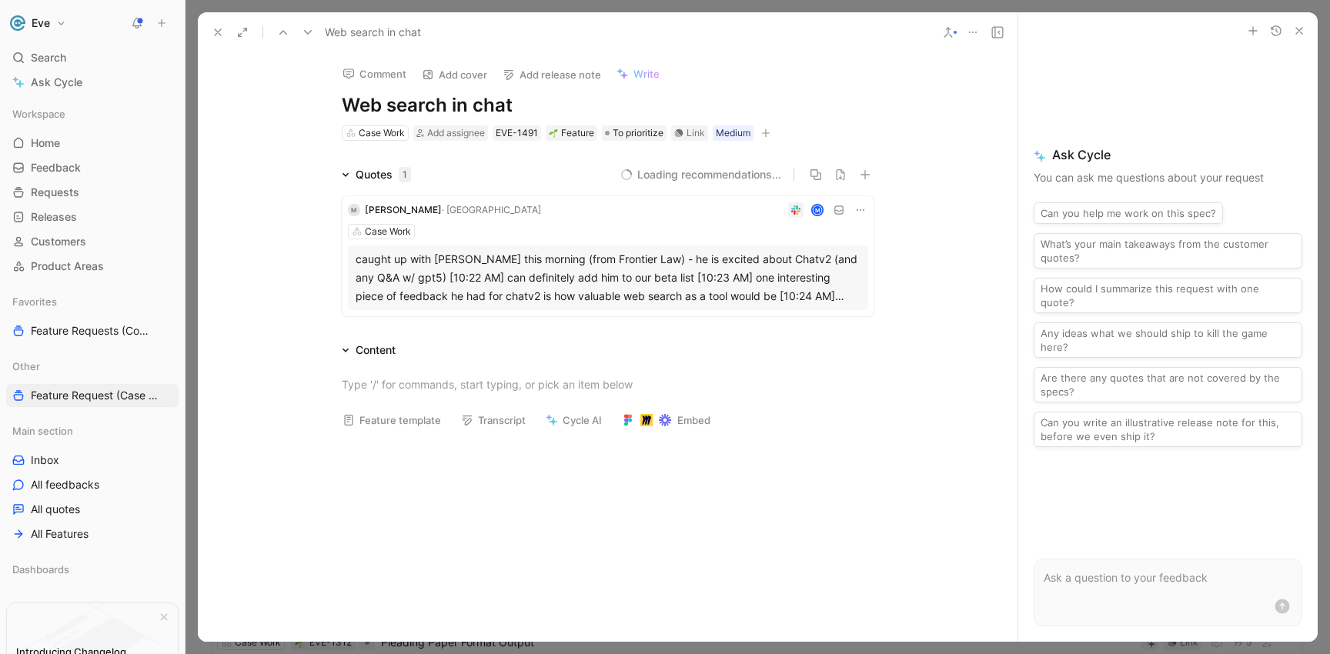
click at [944, 31] on icon at bounding box center [948, 32] width 12 height 12
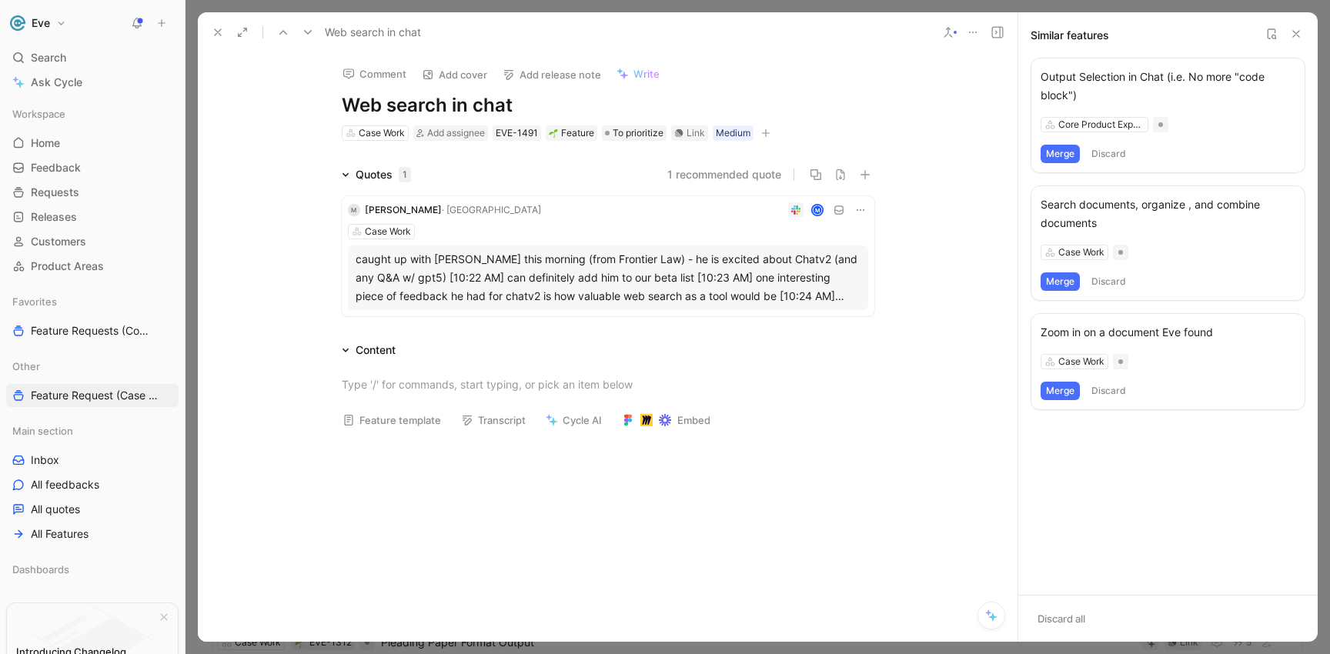
click at [305, 31] on use at bounding box center [308, 32] width 8 height 5
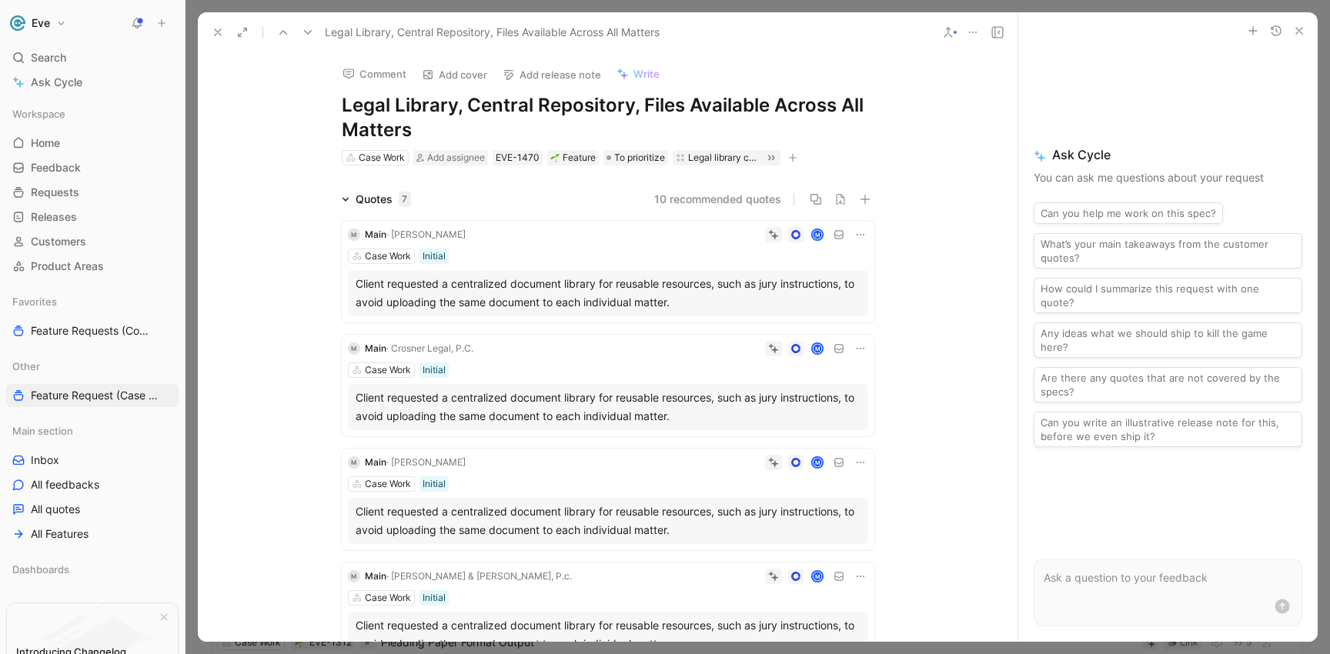
click at [951, 30] on icon at bounding box center [948, 32] width 12 height 12
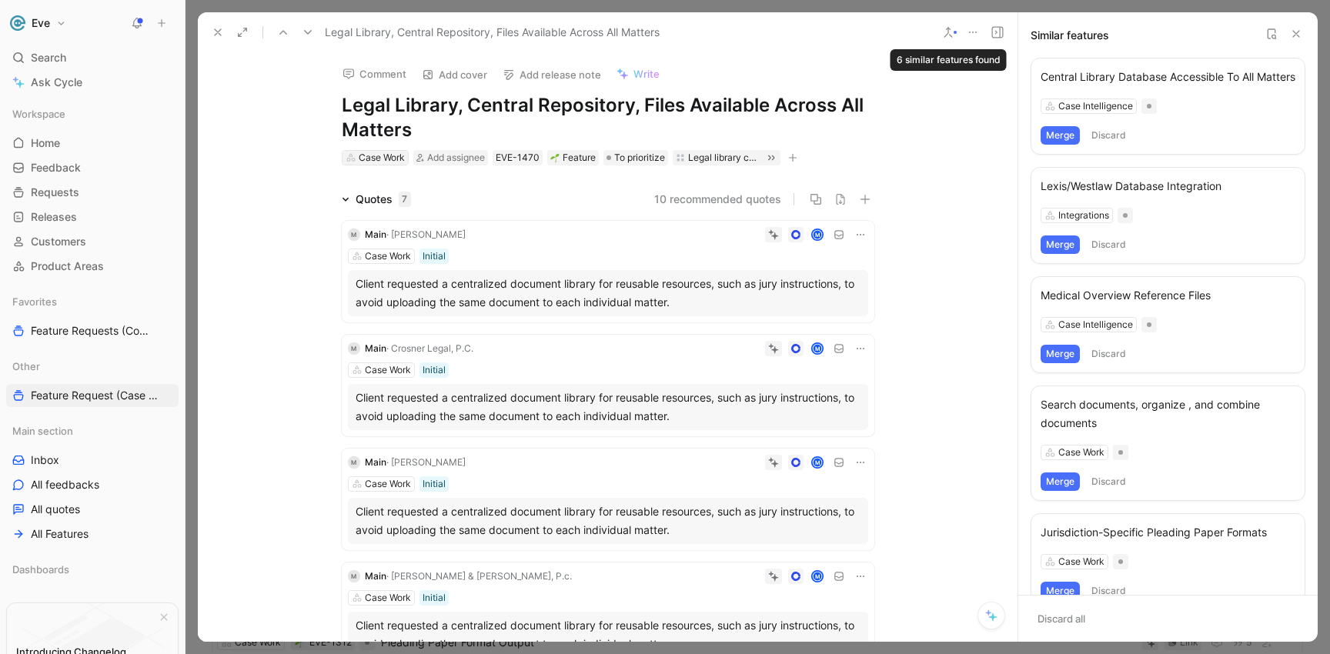
click at [384, 159] on div "Case Work" at bounding box center [382, 157] width 46 height 15
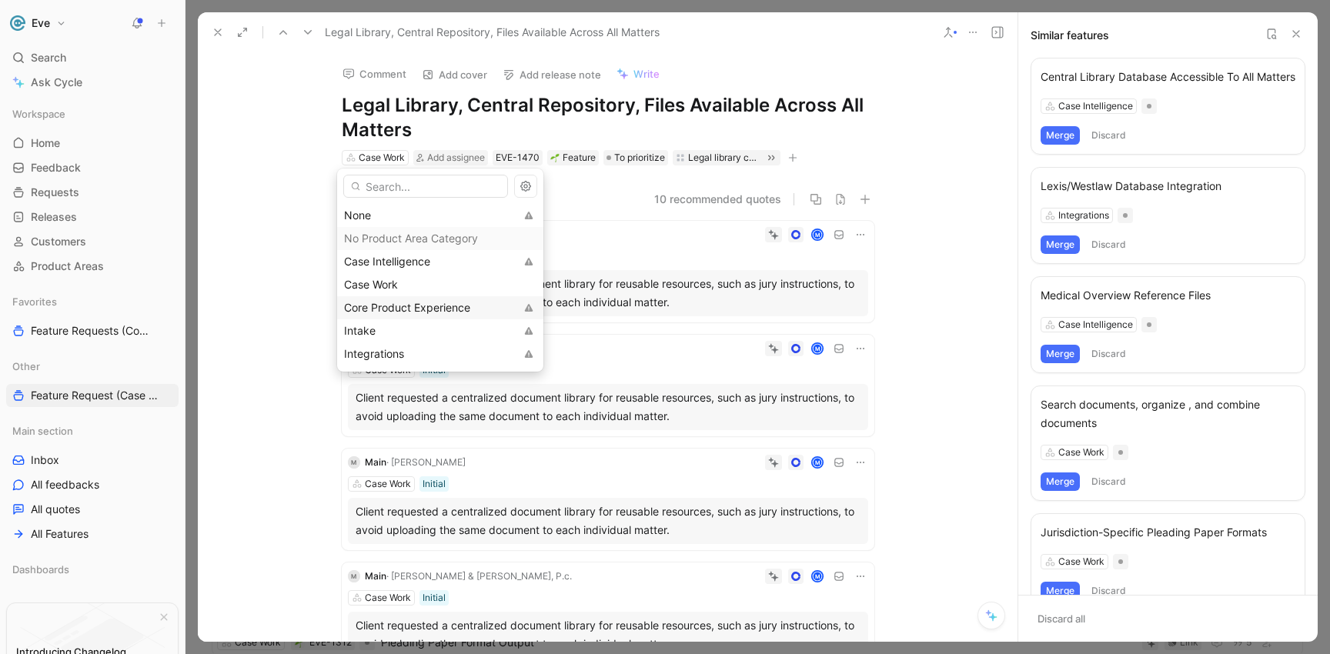
click at [396, 306] on span "Core Product Experience" at bounding box center [407, 307] width 126 height 13
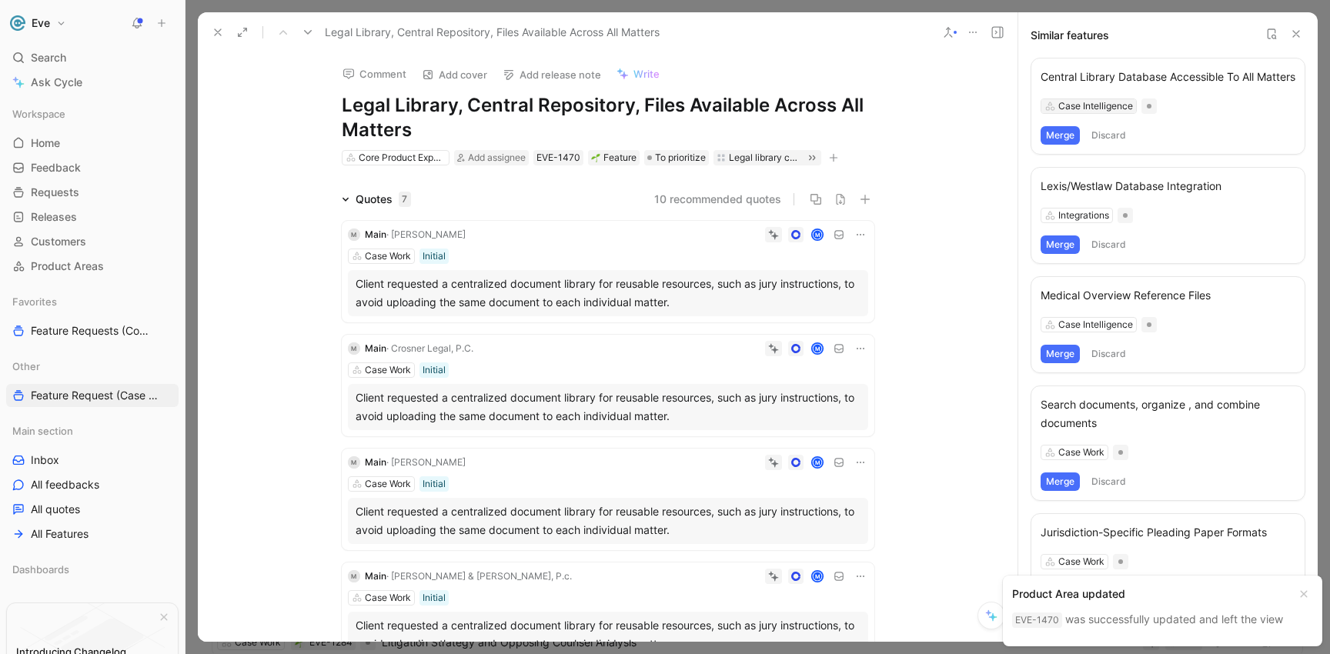
click at [1078, 114] on div "Case Intelligence" at bounding box center [1095, 106] width 75 height 15
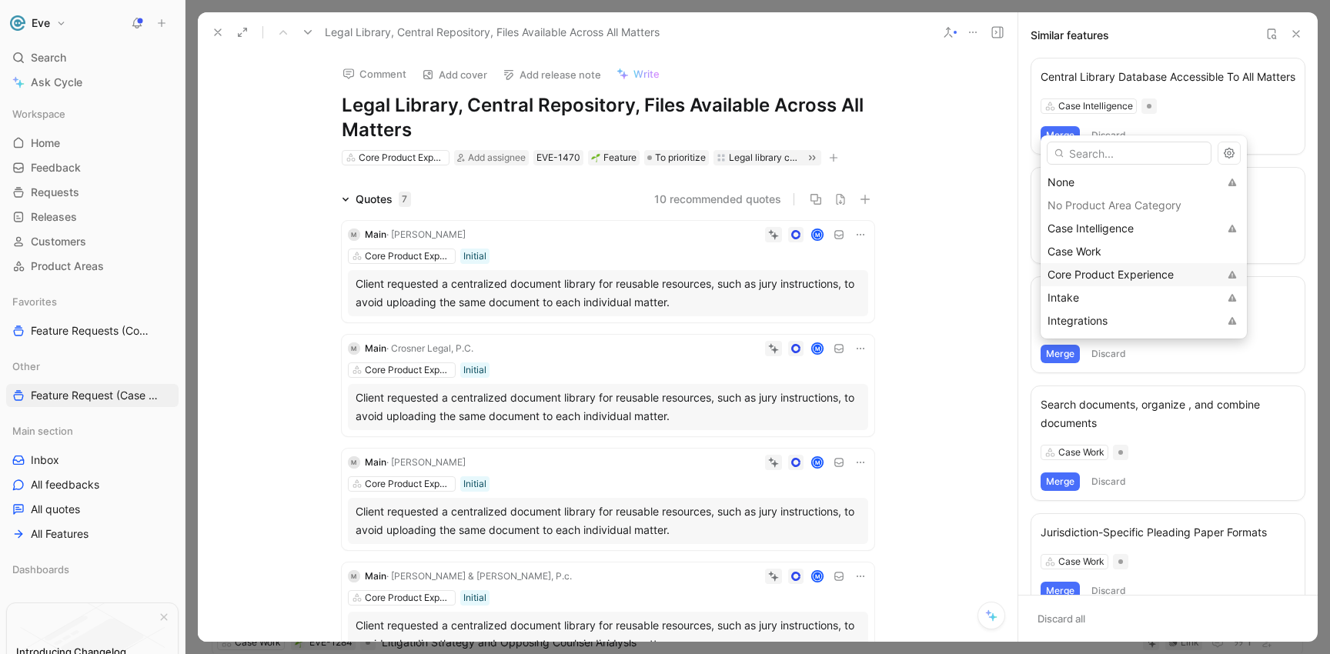
click at [1081, 273] on span "Core Product Experience" at bounding box center [1110, 274] width 126 height 13
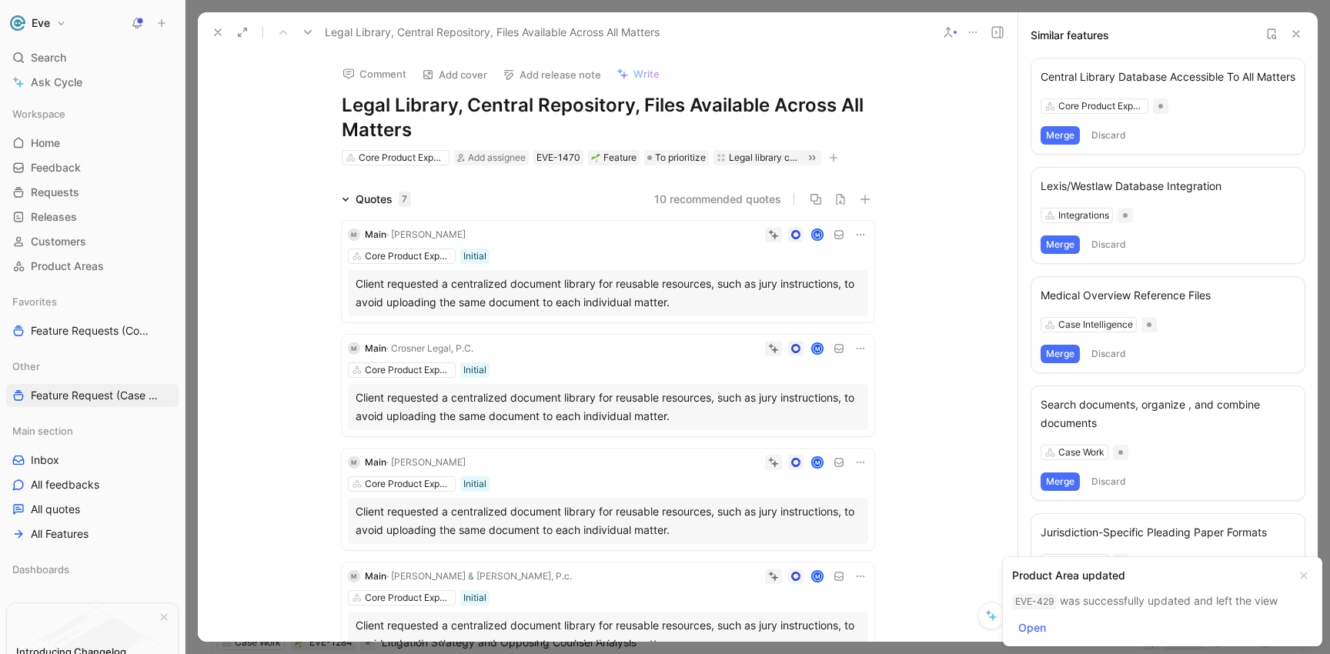
click at [1084, 81] on div "Central Library Database Accessible To All Matters" at bounding box center [1168, 77] width 255 height 18
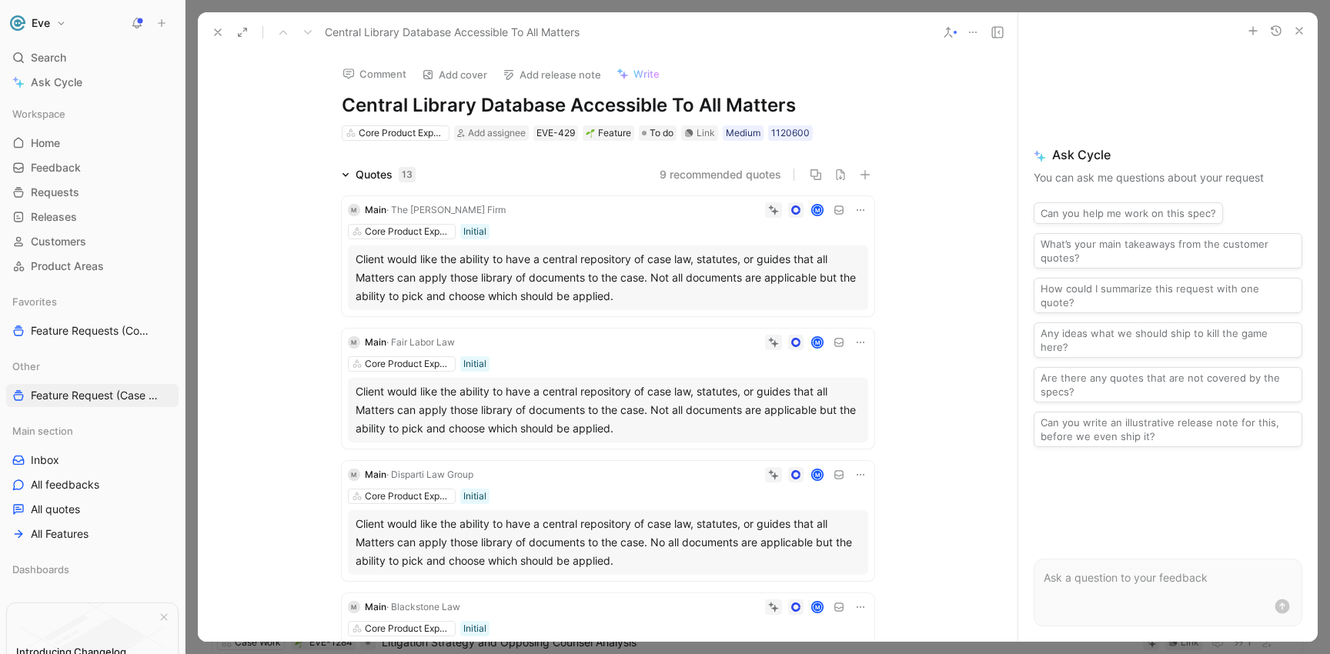
click at [957, 30] on button at bounding box center [948, 33] width 22 height 22
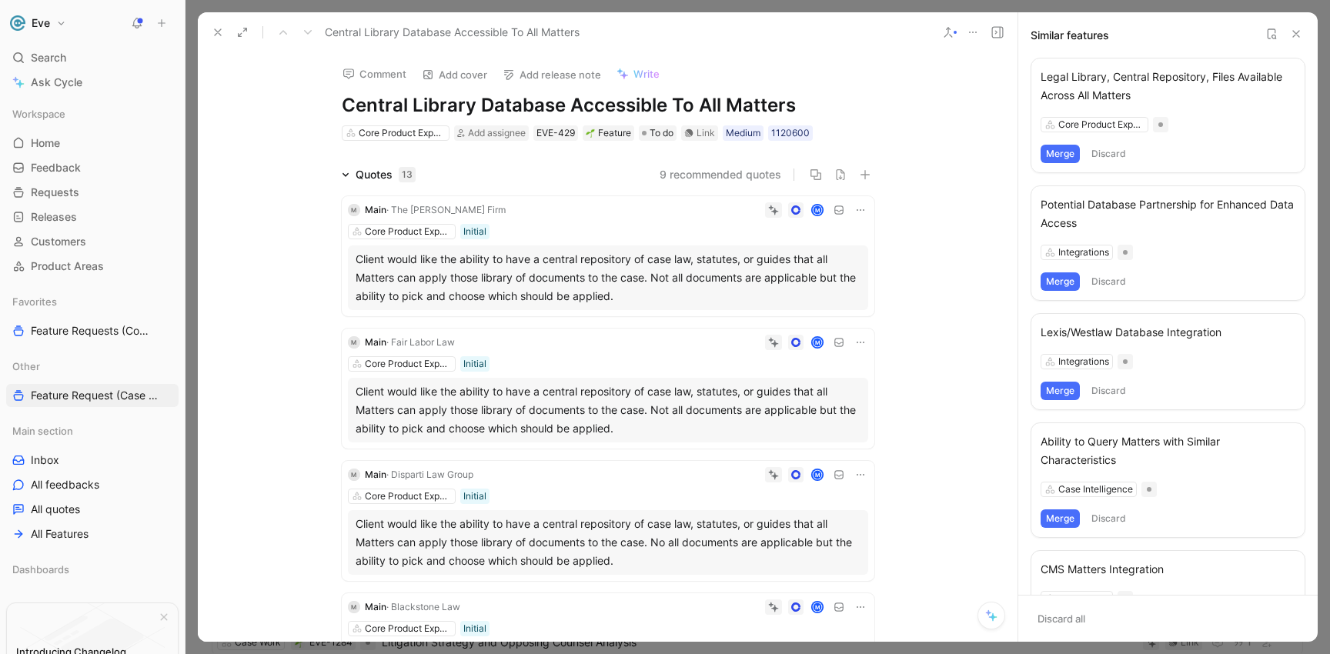
click at [1079, 81] on div "Legal Library, Central Repository, Files Available Across All Matters" at bounding box center [1168, 86] width 255 height 37
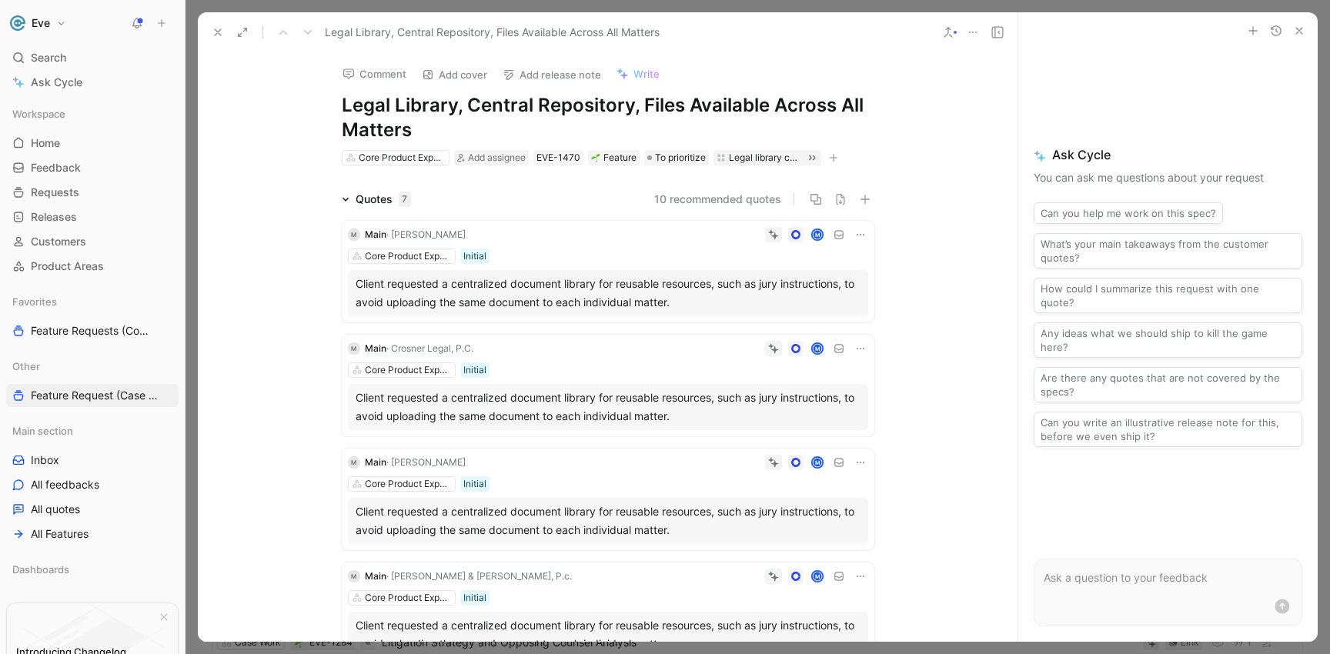
click at [956, 32] on div at bounding box center [955, 32] width 3 height 3
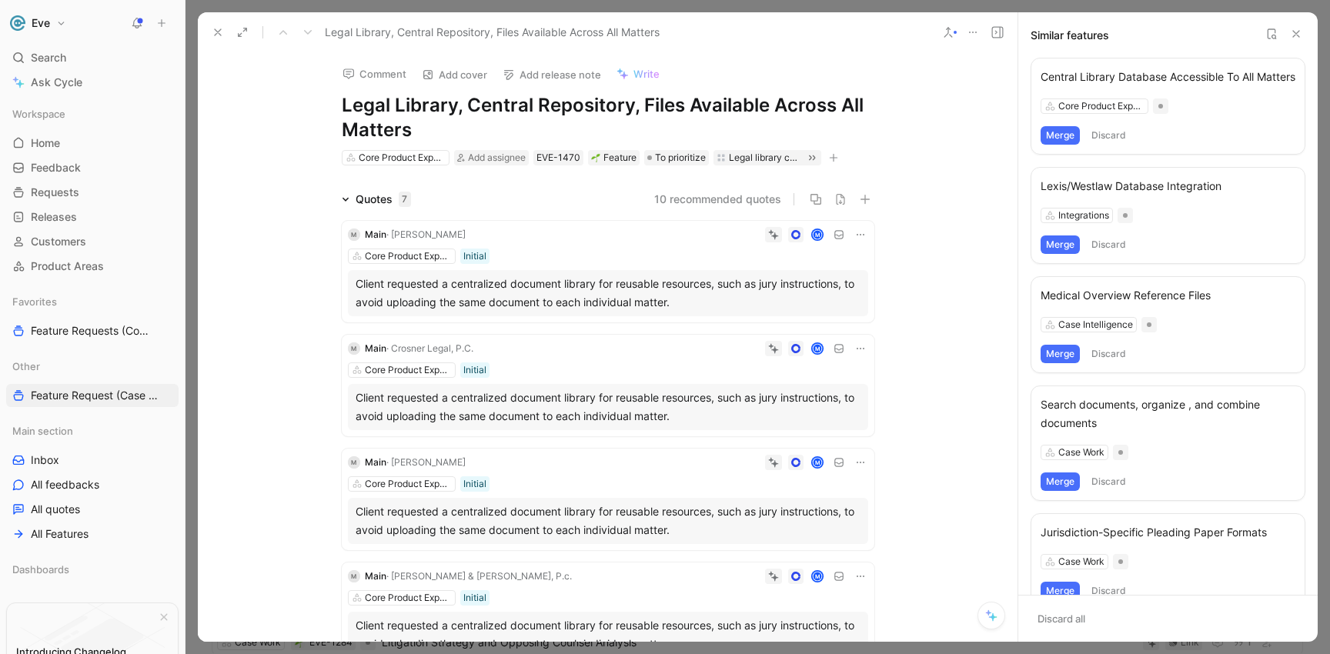
click at [1071, 145] on button "Merge" at bounding box center [1060, 135] width 39 height 18
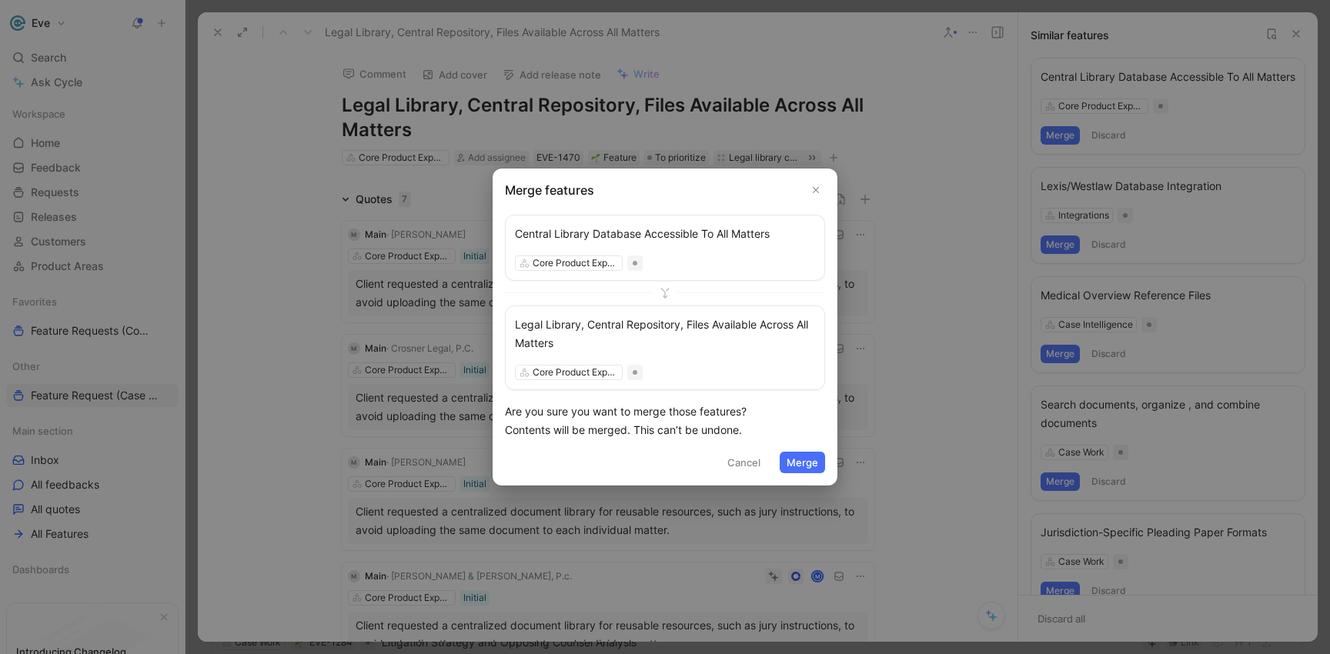
click at [805, 453] on button "Merge" at bounding box center [802, 463] width 45 height 22
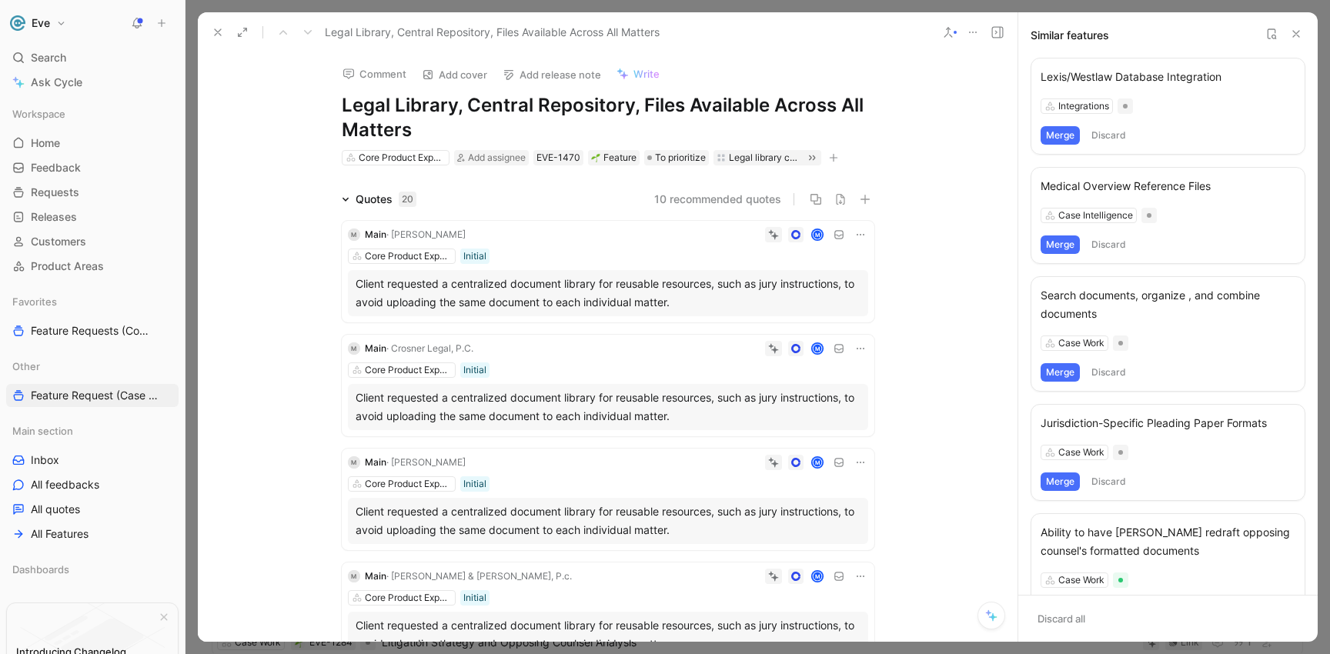
click at [222, 30] on icon at bounding box center [218, 32] width 12 height 12
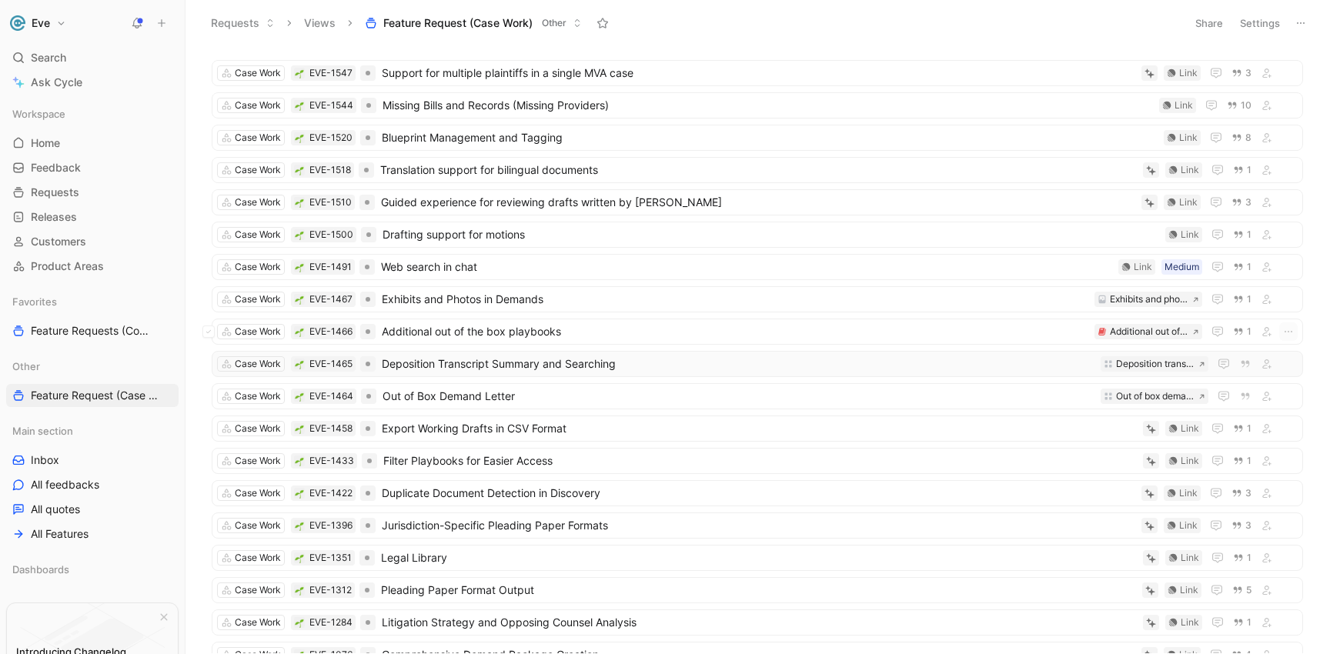
scroll to position [30, 0]
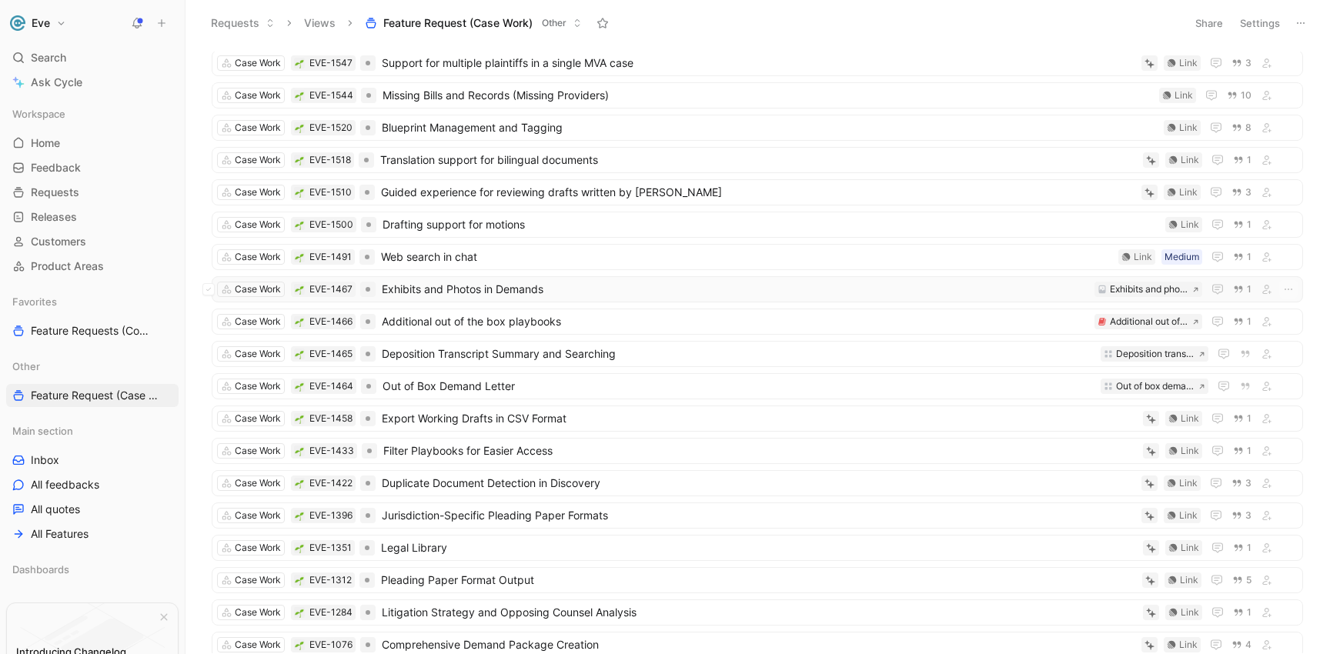
click at [432, 285] on span "Exhibits and Photos in Demands" at bounding box center [735, 289] width 707 height 18
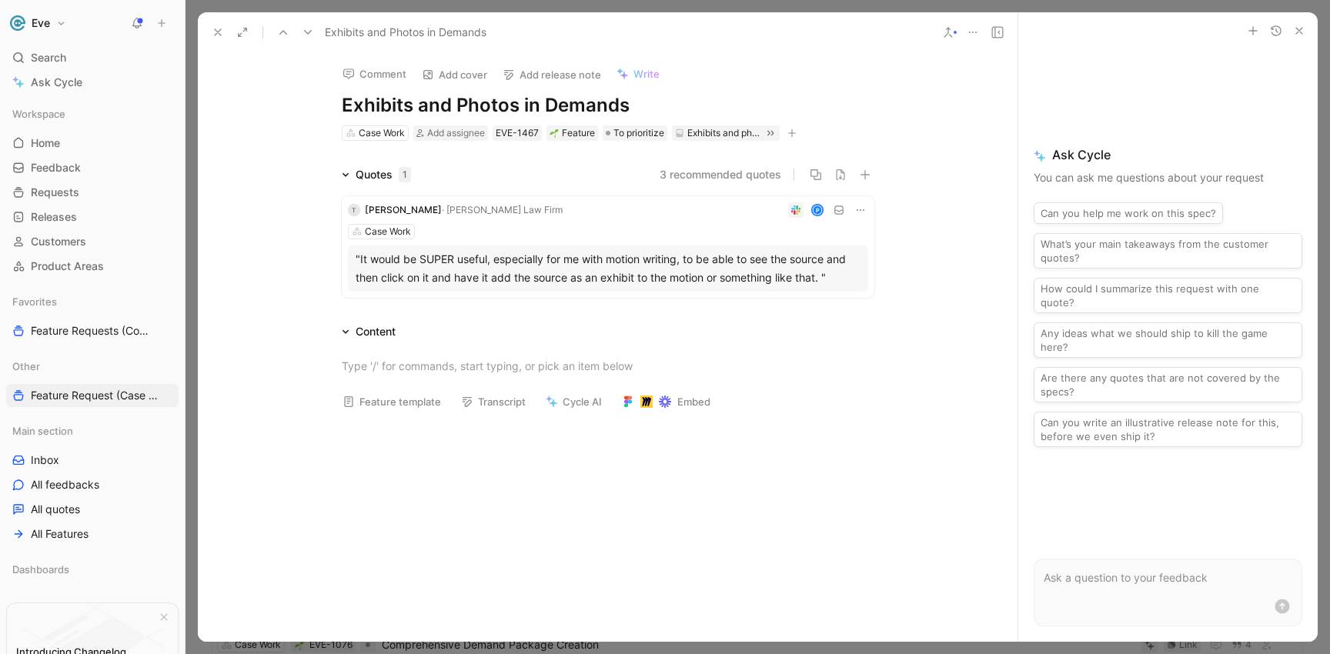
click at [951, 31] on icon at bounding box center [948, 32] width 12 height 12
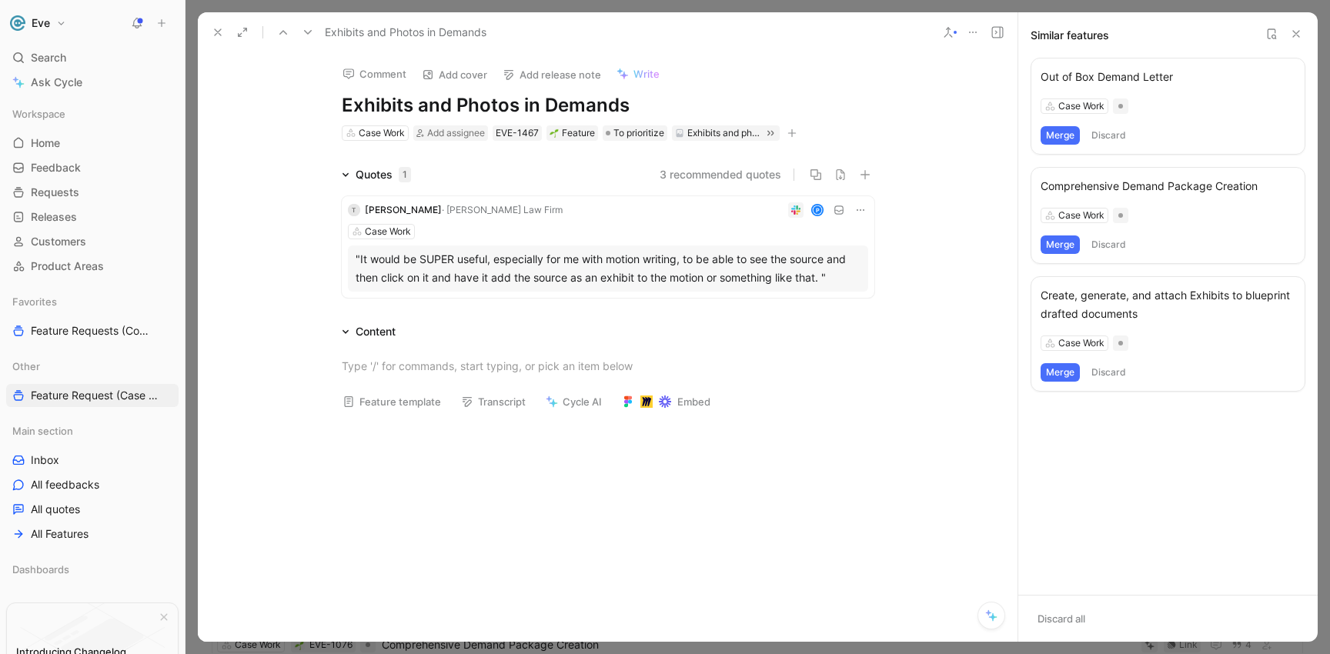
click at [1057, 373] on button "Merge" at bounding box center [1060, 372] width 39 height 18
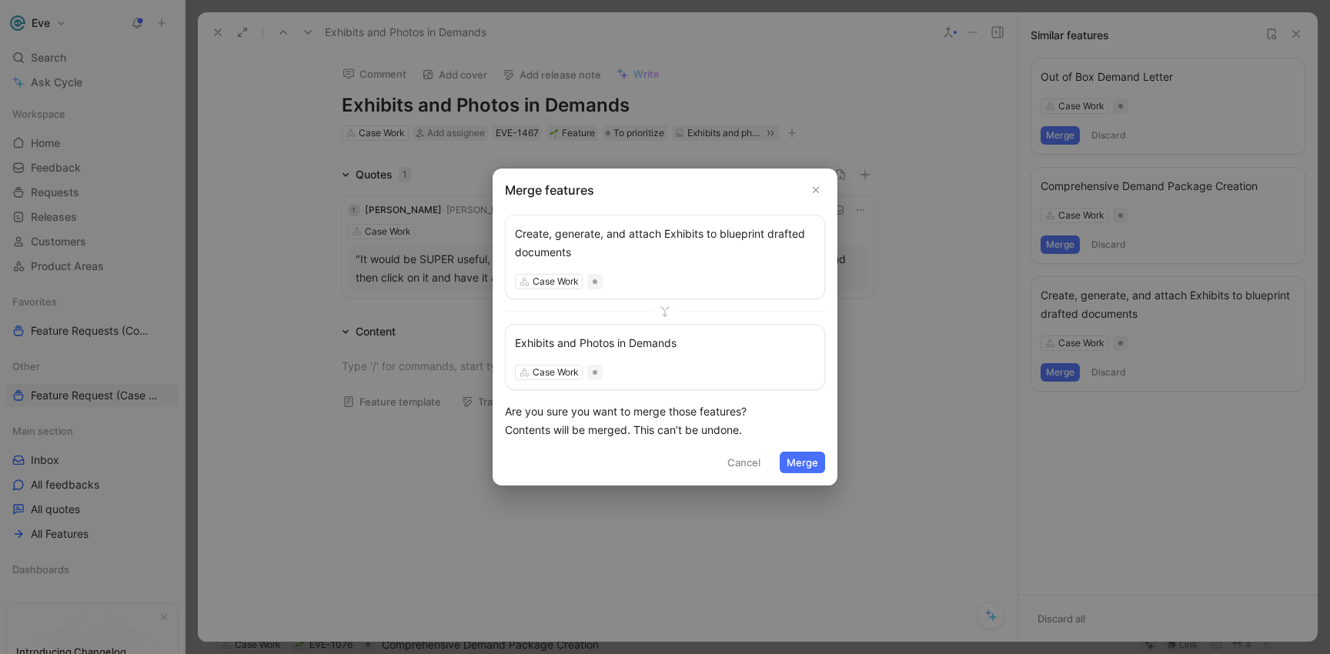
click at [791, 464] on button "Merge" at bounding box center [802, 463] width 45 height 22
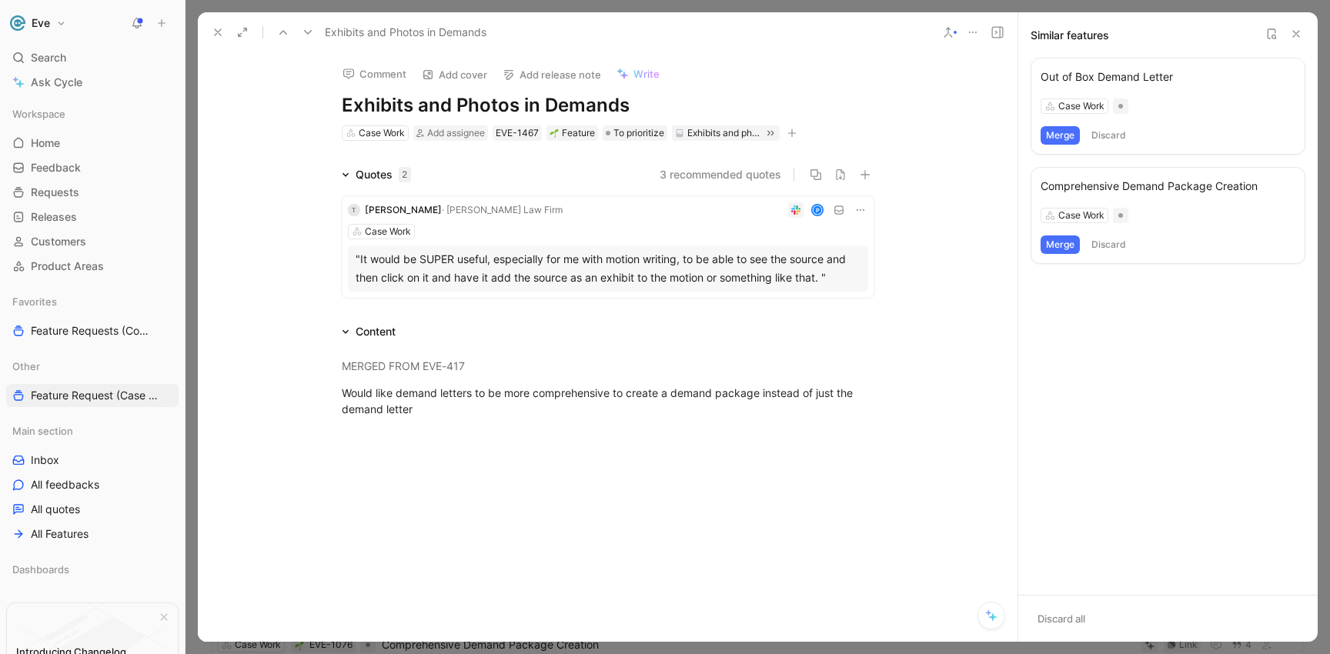
click at [309, 35] on icon at bounding box center [308, 32] width 12 height 12
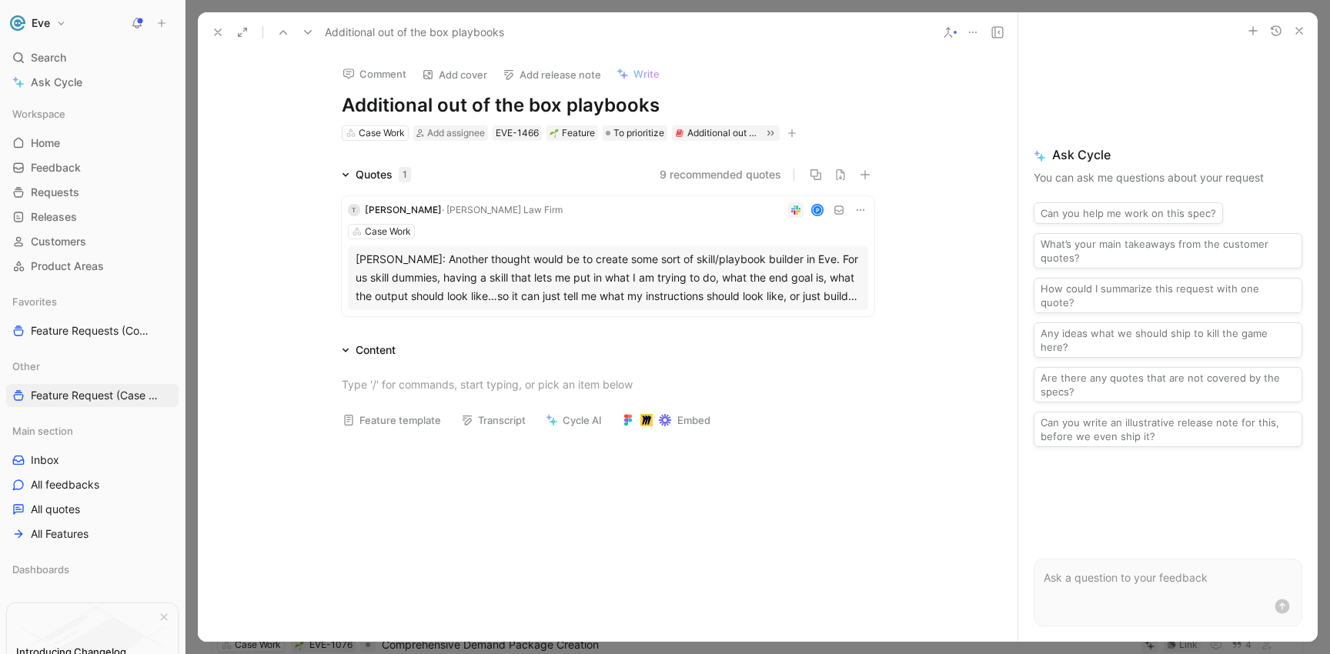
click at [942, 28] on icon at bounding box center [948, 32] width 12 height 12
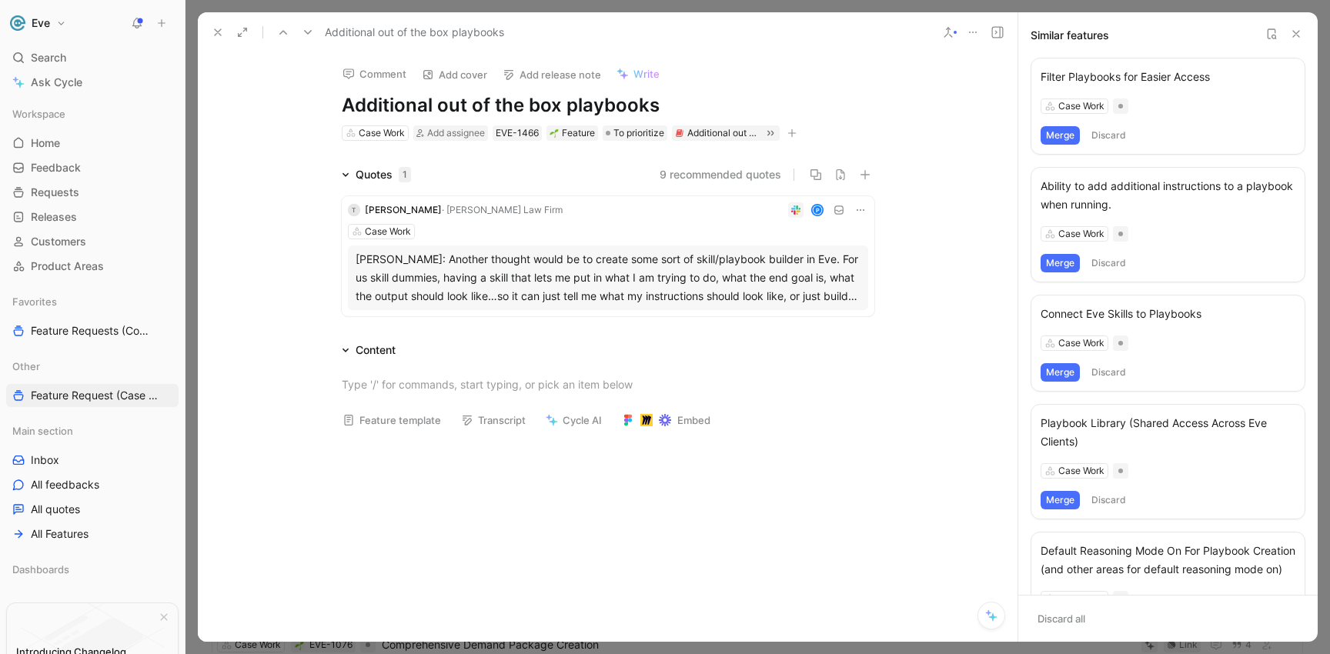
click at [1063, 500] on button "Merge" at bounding box center [1060, 500] width 39 height 18
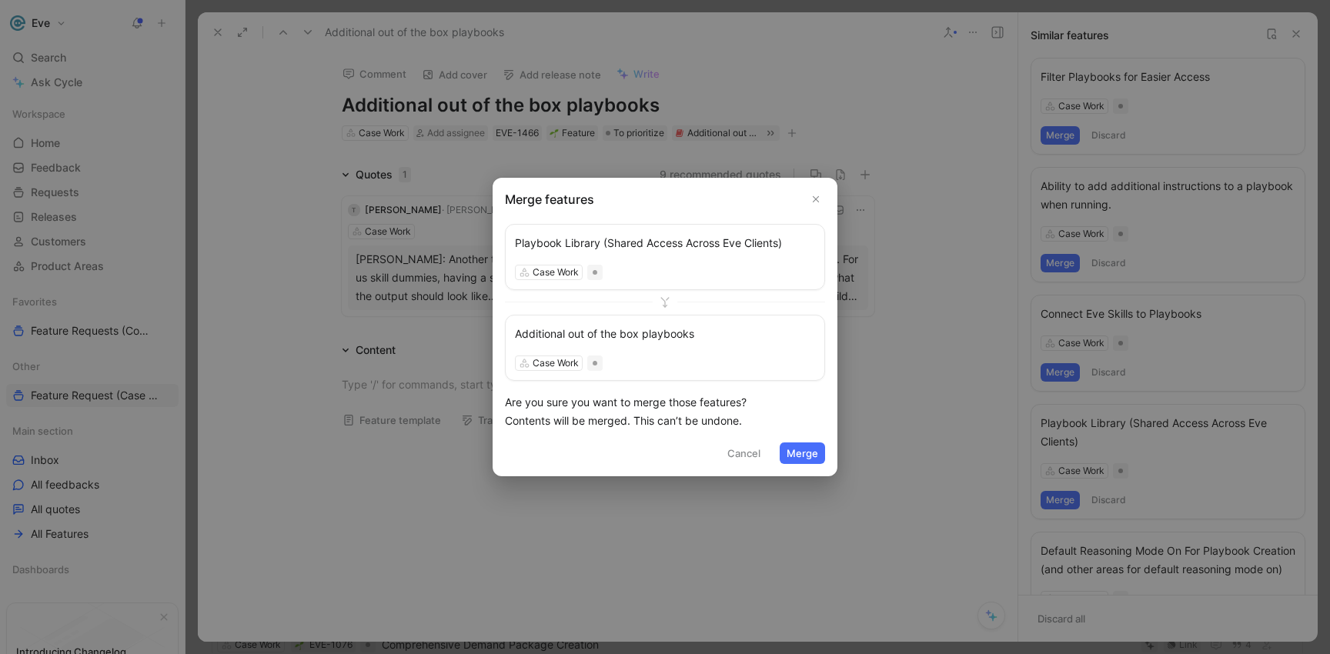
click at [794, 456] on button "Merge" at bounding box center [802, 454] width 45 height 22
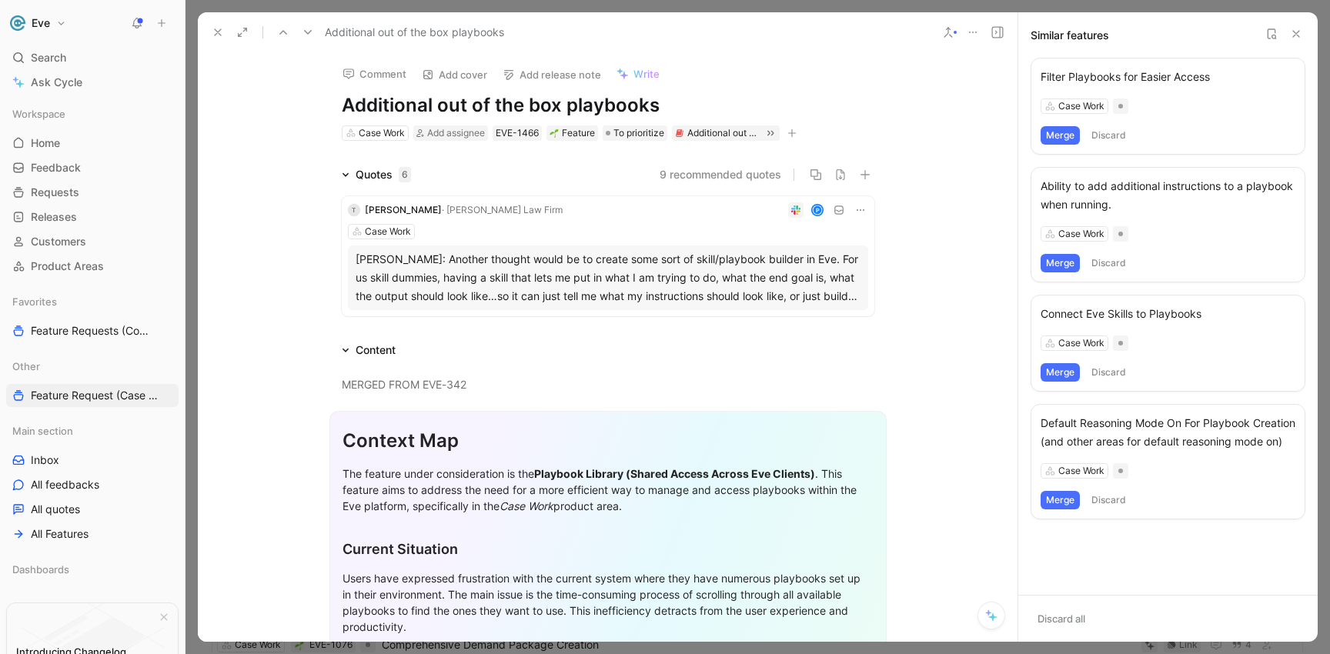
scroll to position [20, 0]
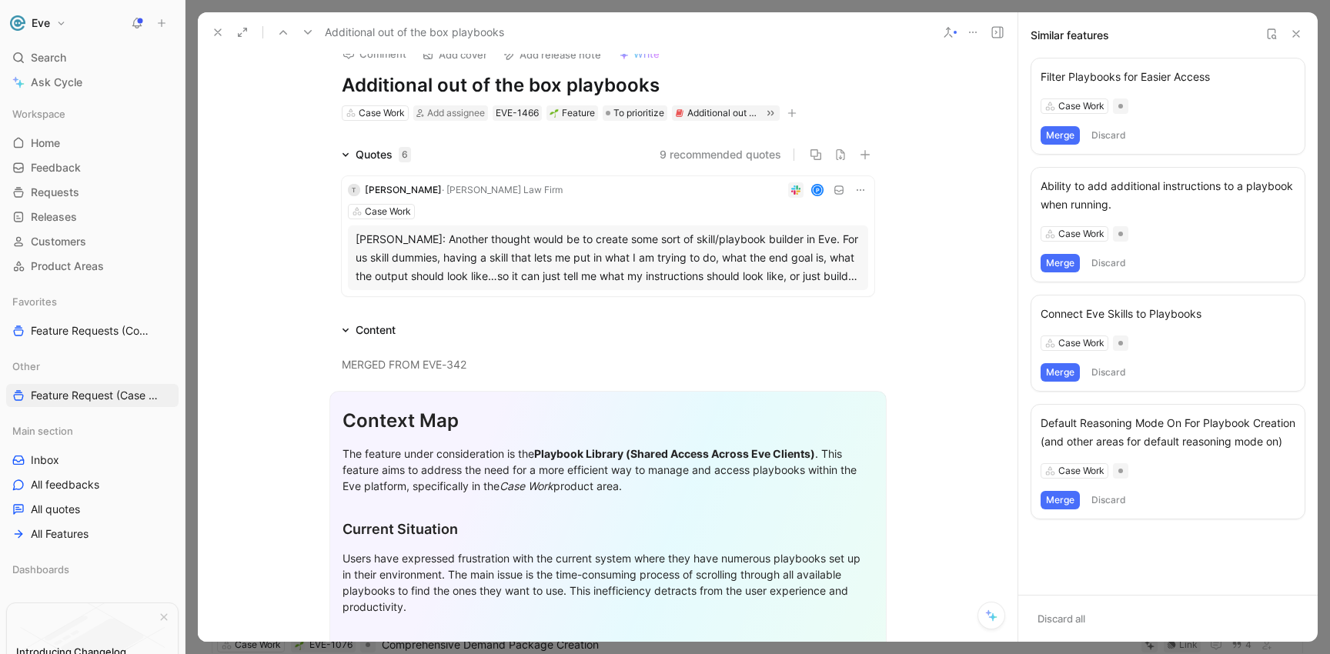
click at [310, 31] on use at bounding box center [308, 32] width 8 height 5
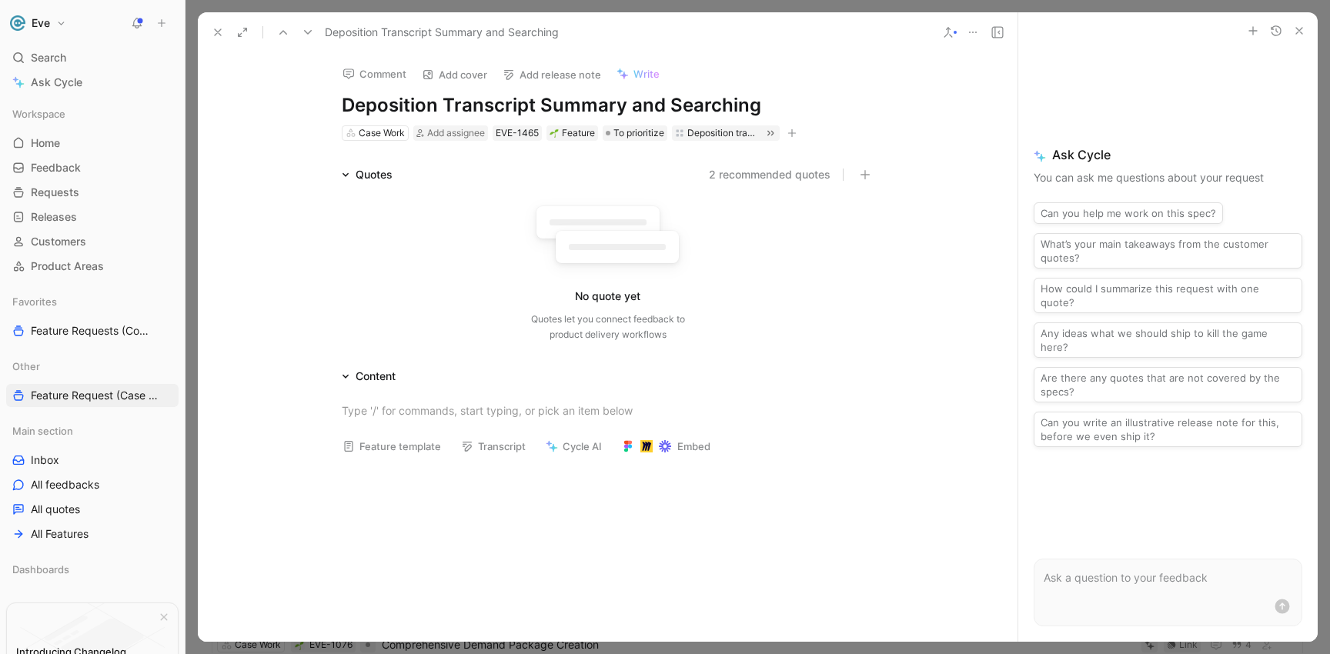
click at [951, 35] on use at bounding box center [948, 32] width 8 height 9
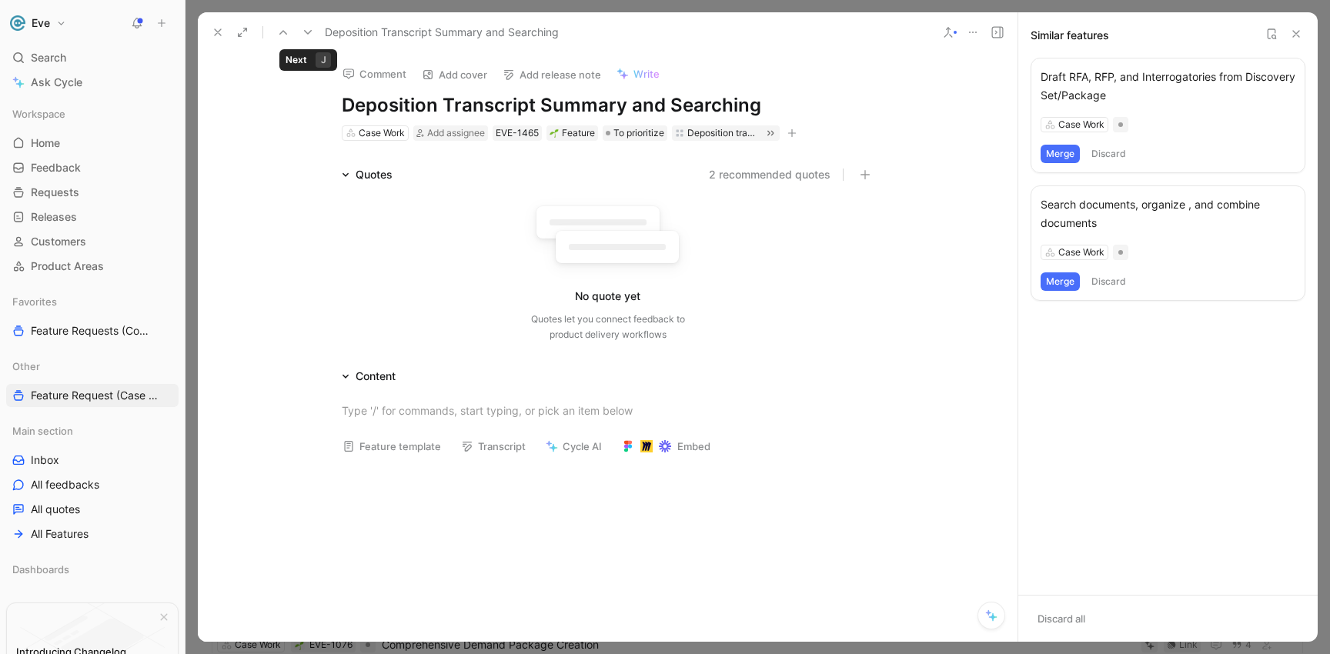
click at [309, 33] on use at bounding box center [308, 32] width 8 height 5
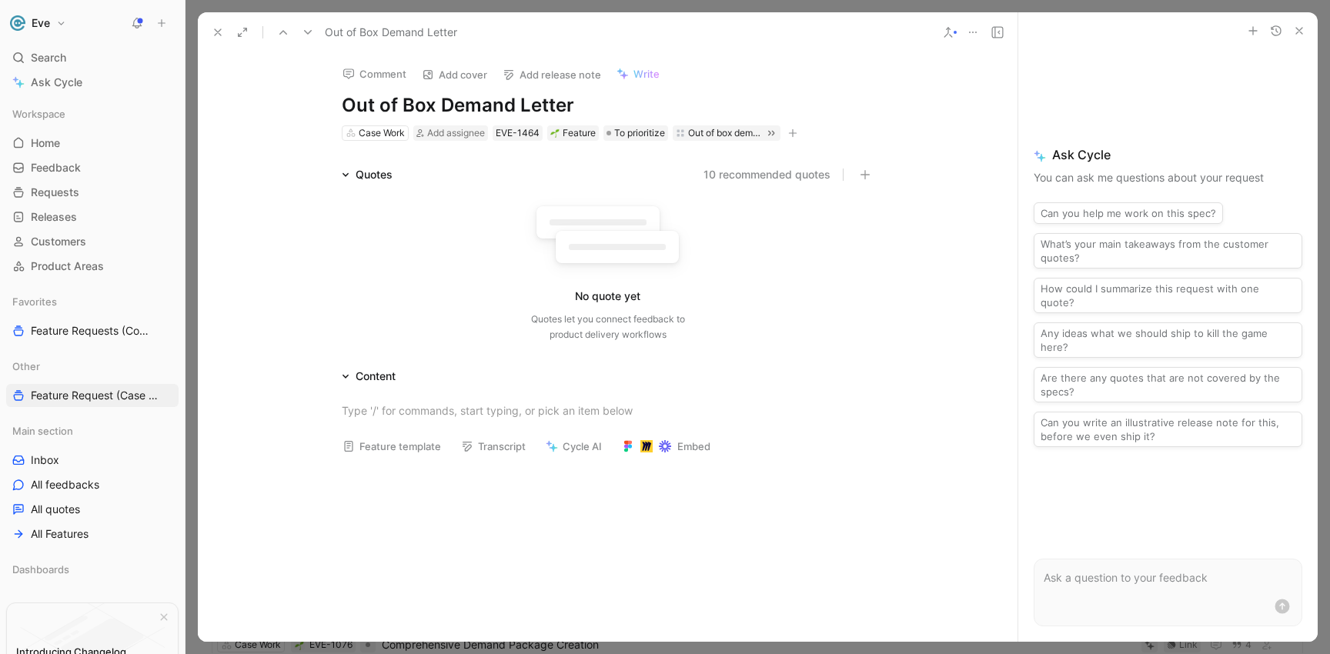
click at [942, 33] on icon at bounding box center [948, 32] width 12 height 12
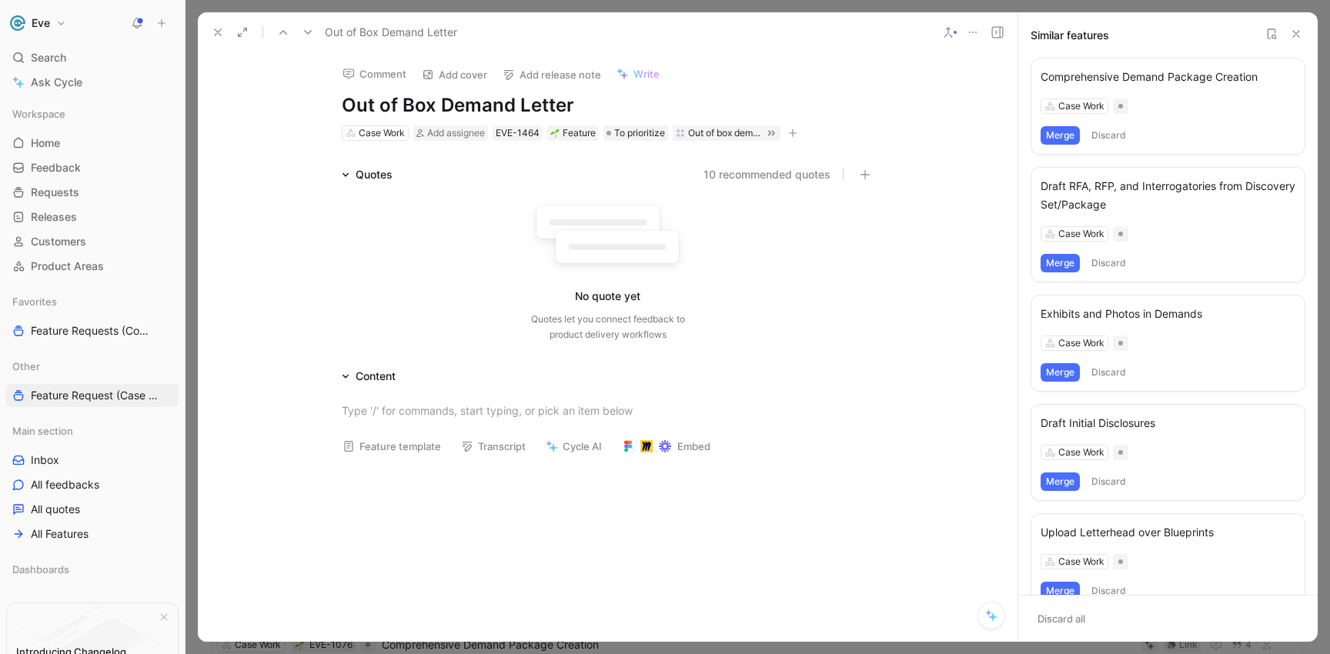
click at [1064, 132] on button "Merge" at bounding box center [1060, 135] width 39 height 18
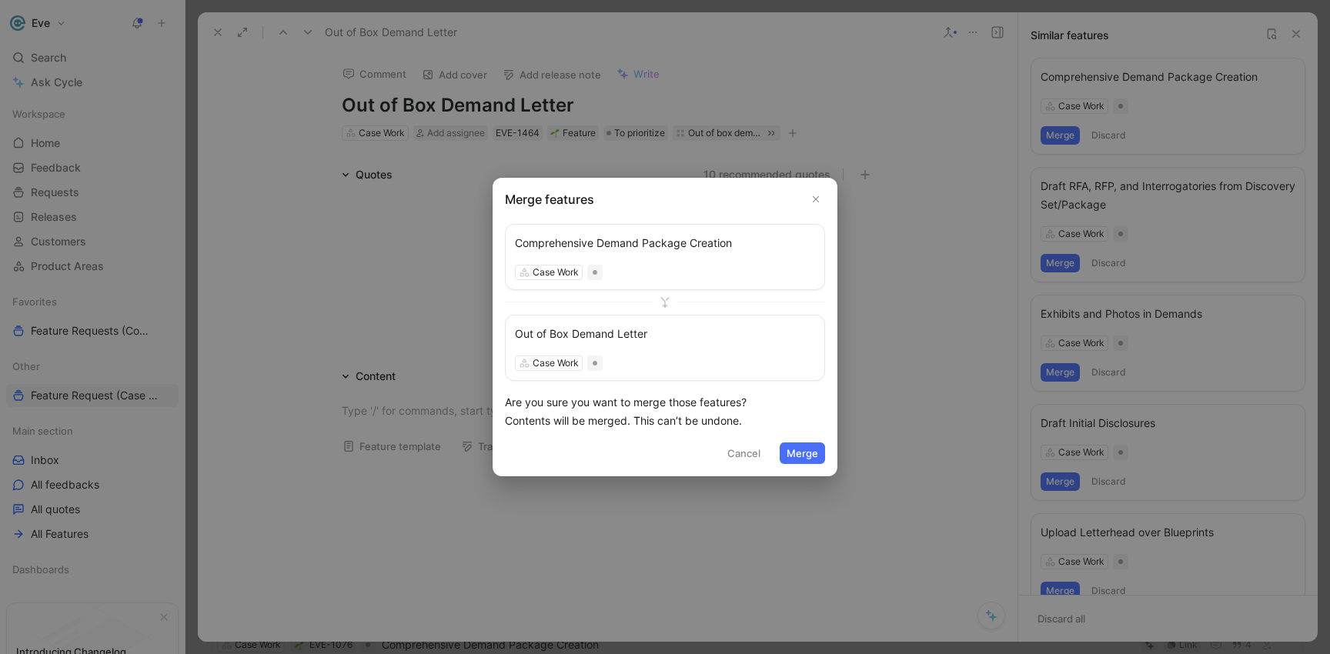
click at [807, 454] on button "Merge" at bounding box center [802, 454] width 45 height 22
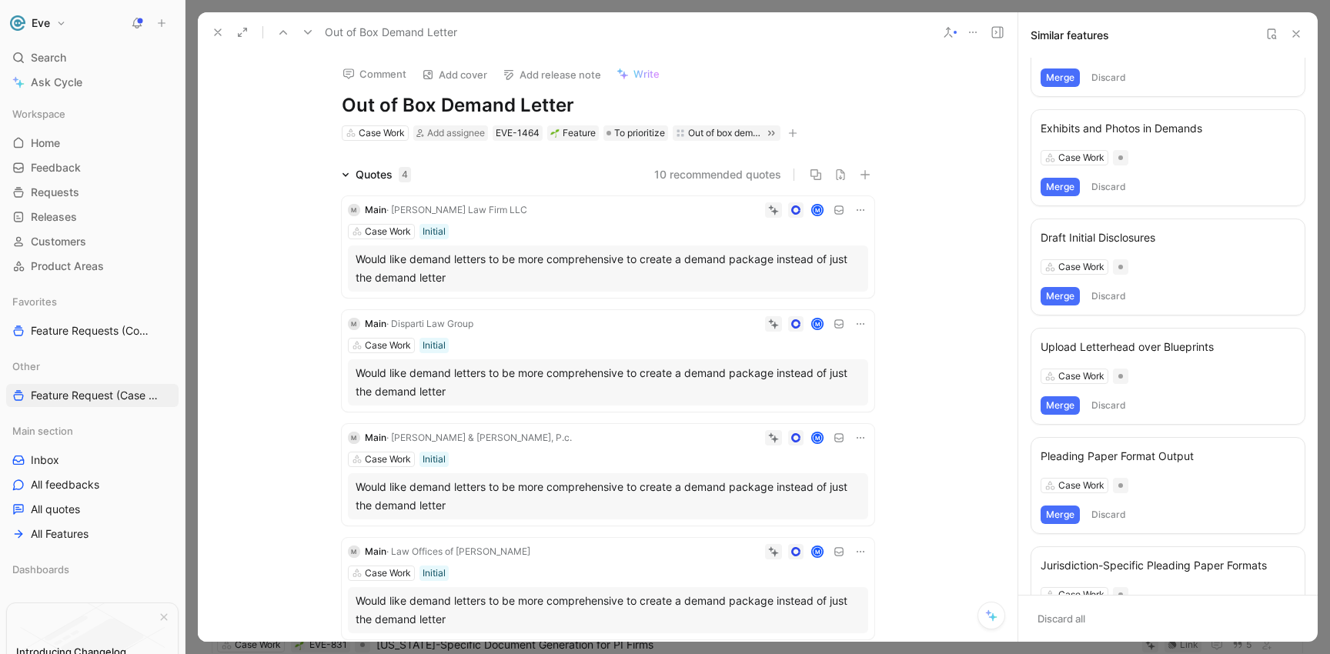
scroll to position [137, 0]
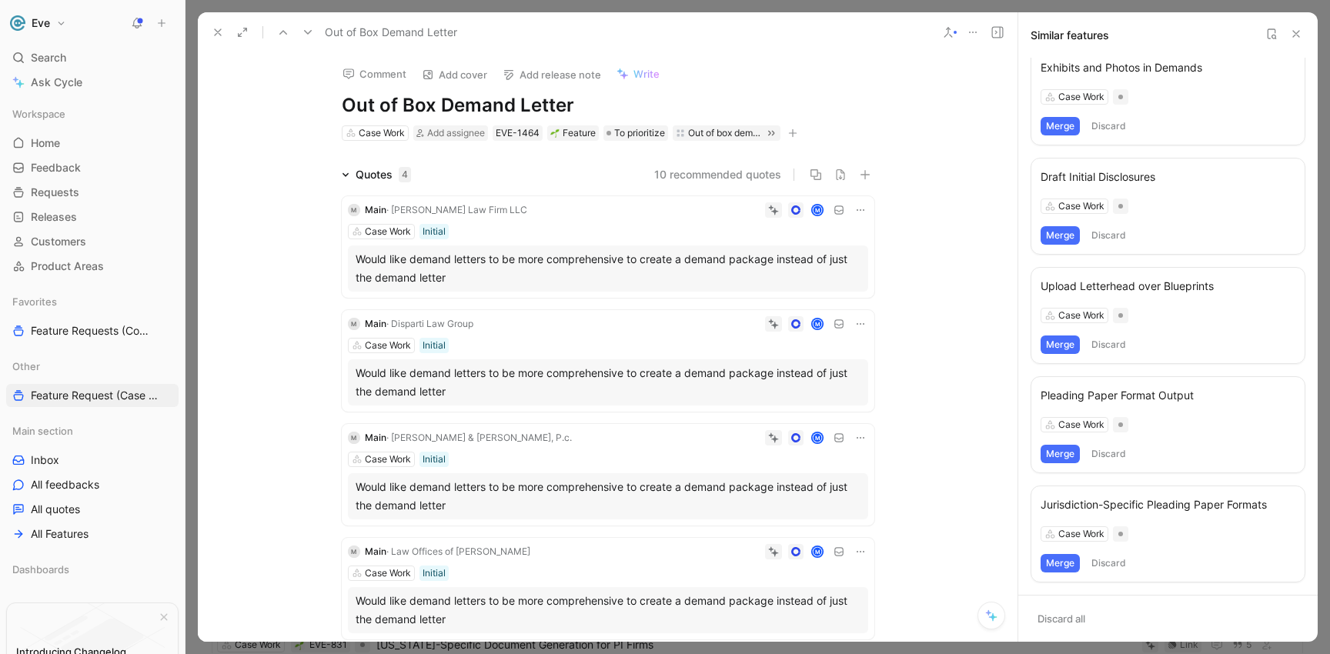
click at [312, 29] on icon at bounding box center [308, 32] width 12 height 12
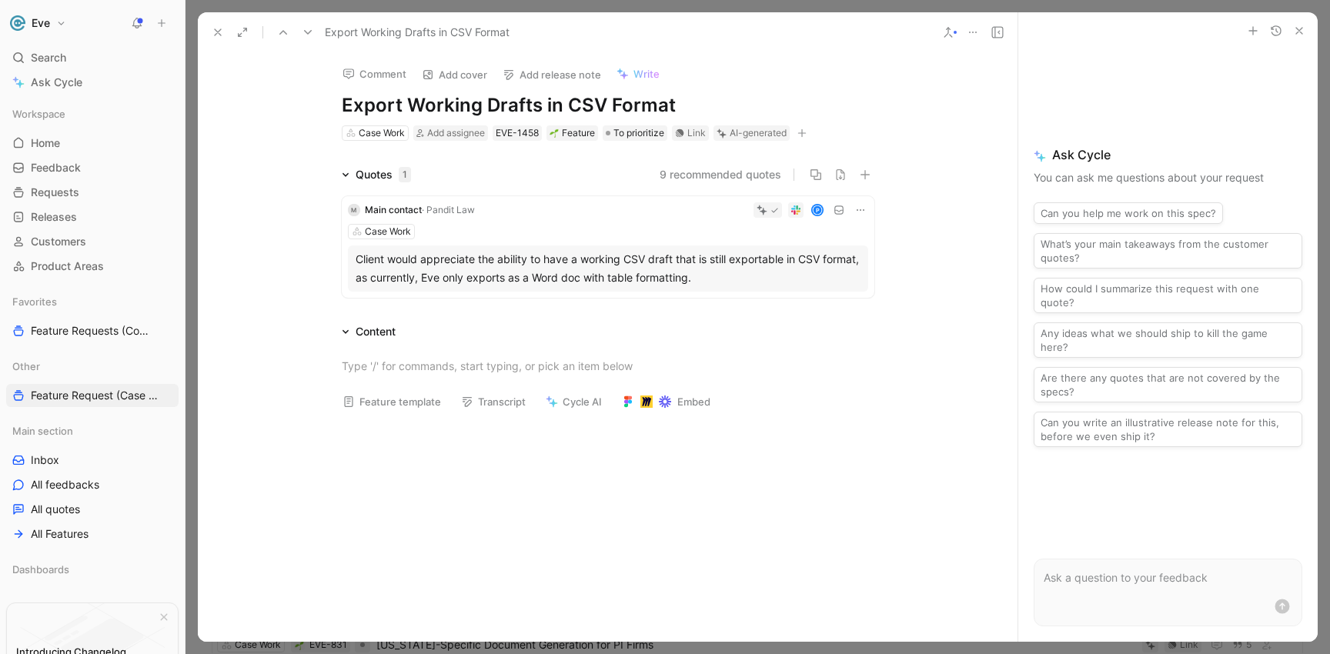
click at [957, 30] on button at bounding box center [948, 33] width 22 height 22
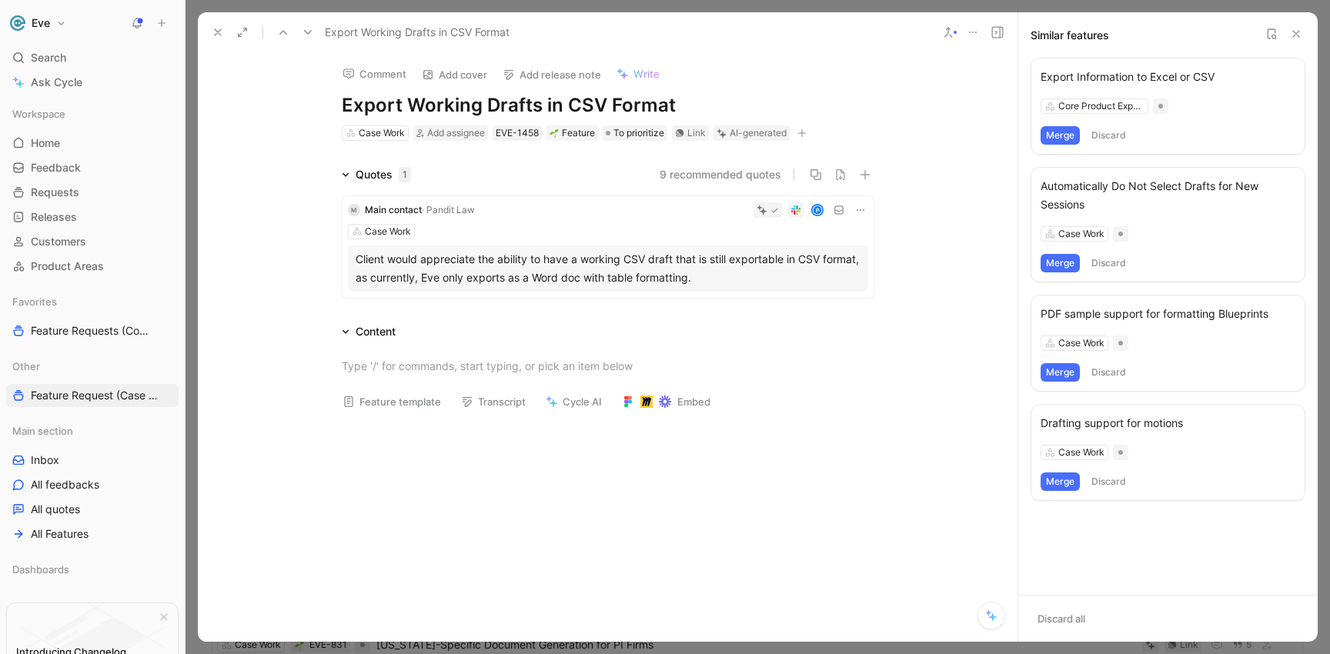
click at [1055, 132] on button "Merge" at bounding box center [1060, 135] width 39 height 18
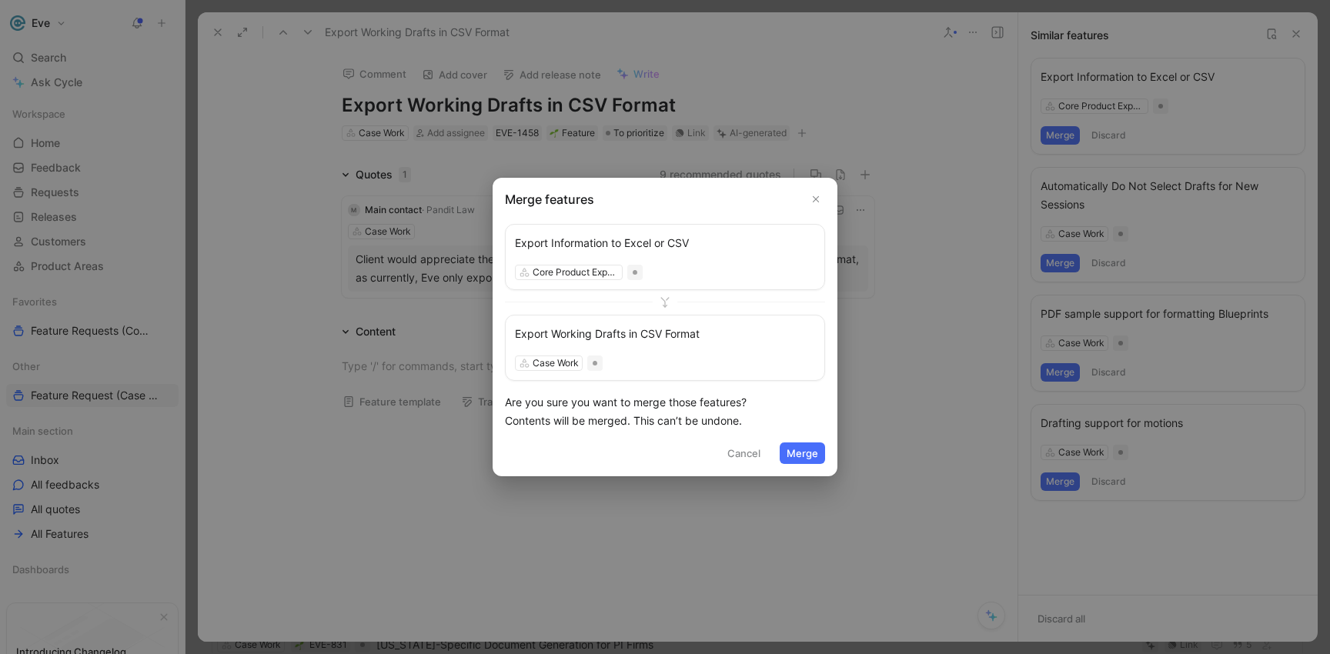
click at [809, 455] on button "Merge" at bounding box center [802, 454] width 45 height 22
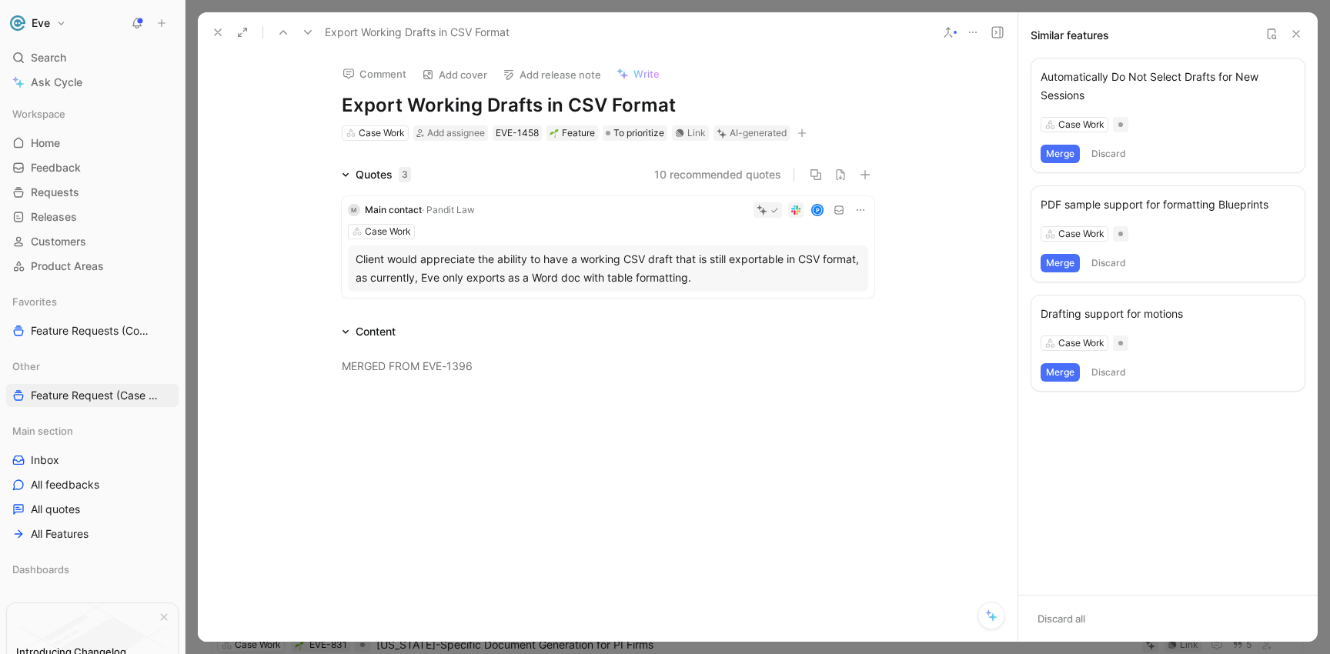
click at [312, 32] on icon at bounding box center [308, 32] width 12 height 12
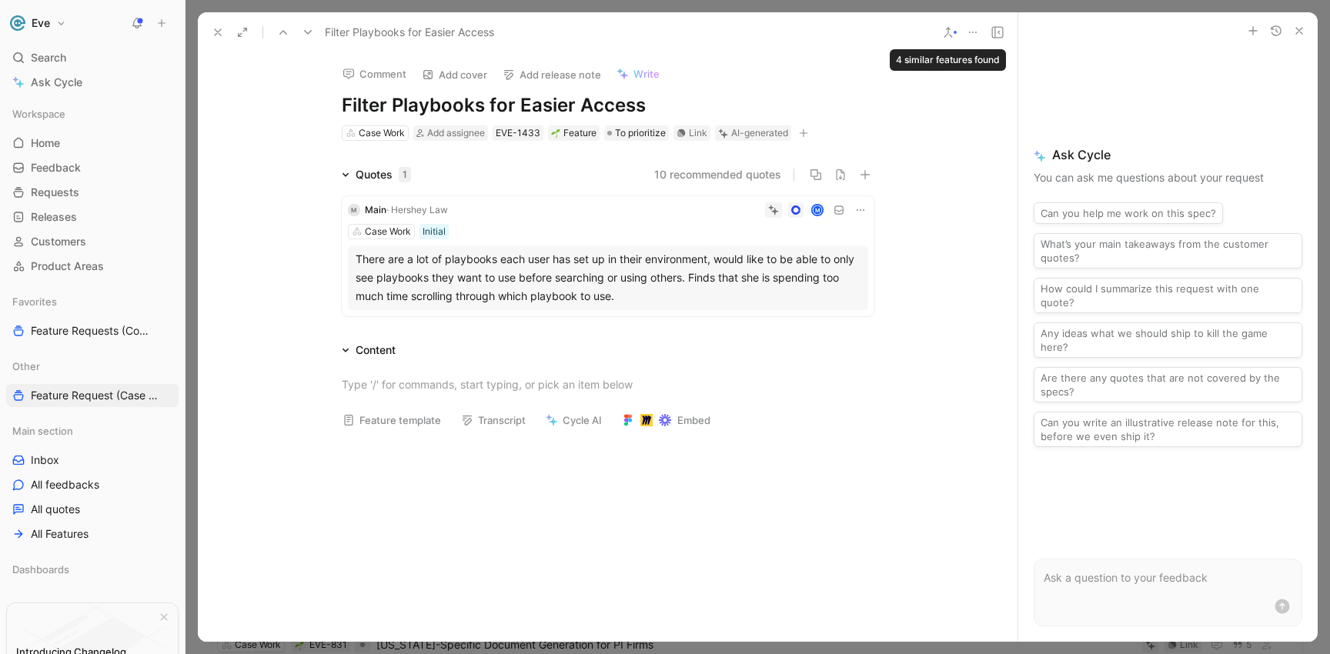
click at [944, 23] on button at bounding box center [948, 33] width 22 height 22
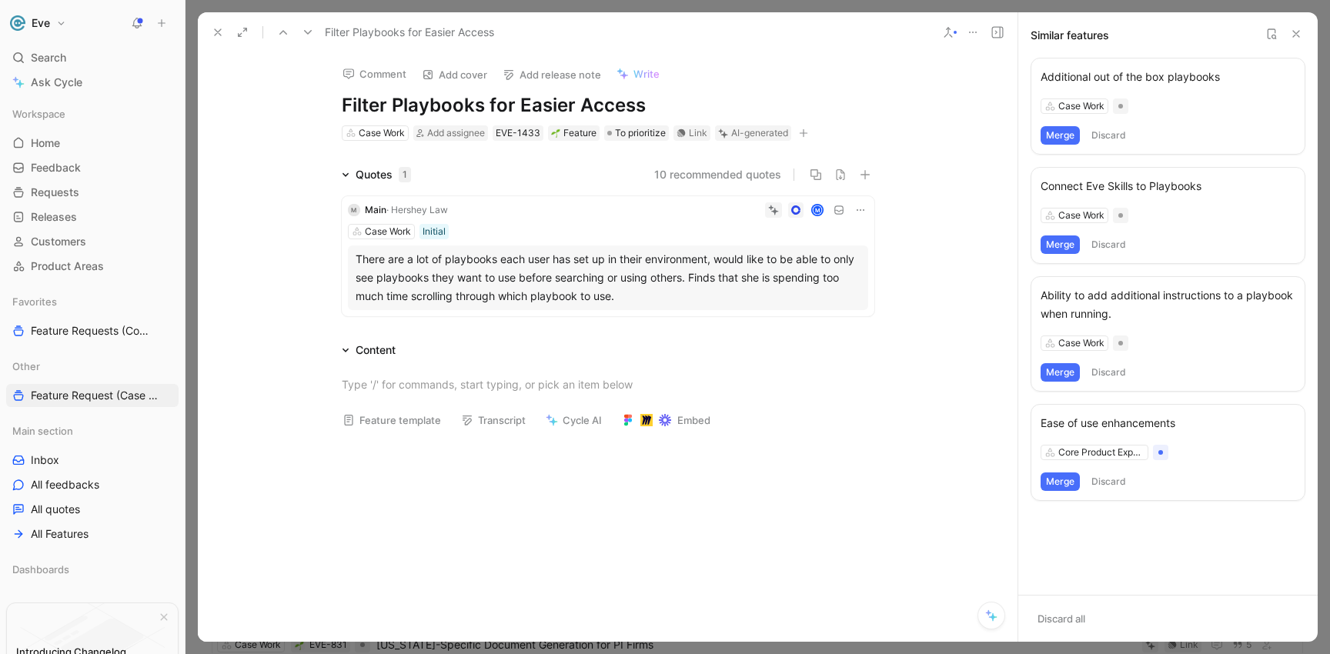
click at [313, 33] on icon at bounding box center [308, 32] width 12 height 12
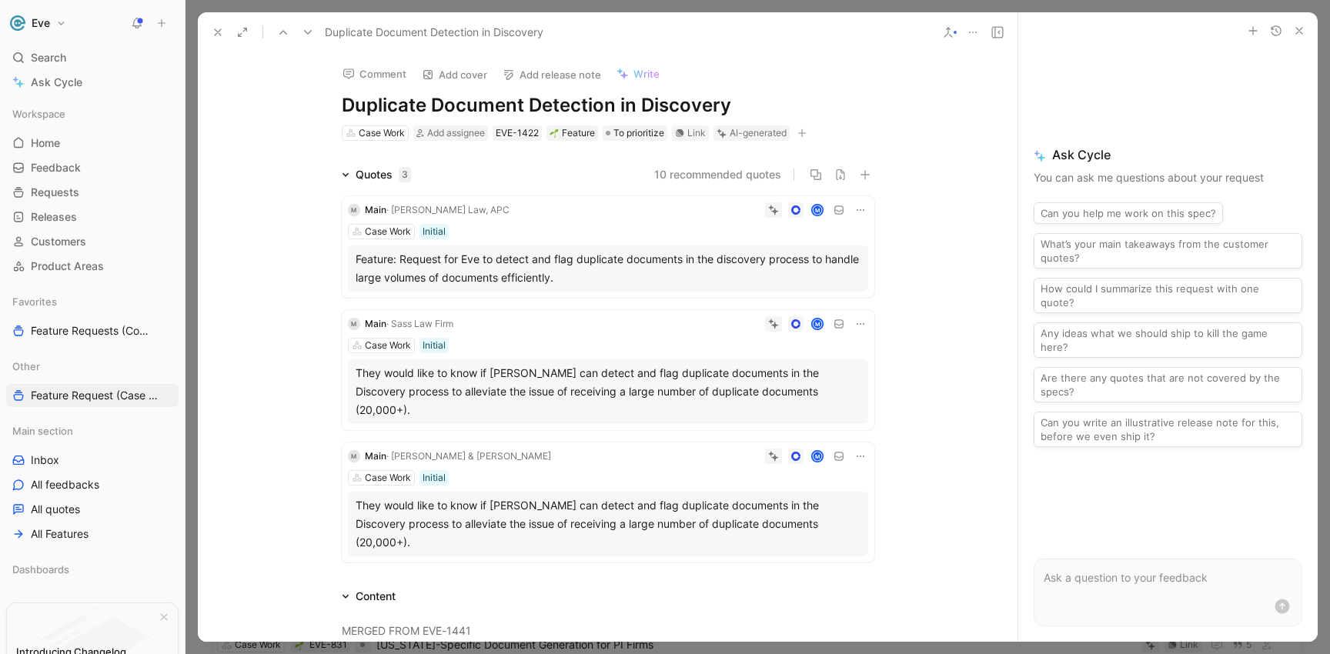
click at [944, 30] on icon at bounding box center [948, 32] width 12 height 12
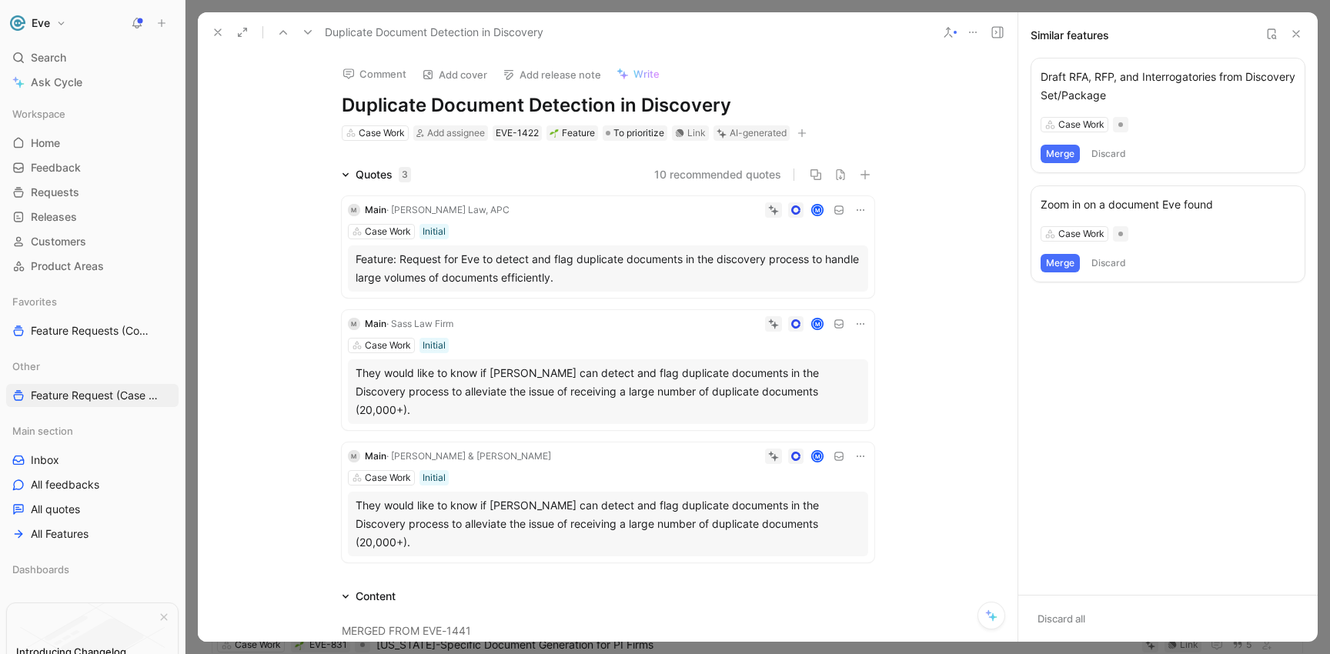
click at [312, 27] on icon at bounding box center [308, 32] width 12 height 12
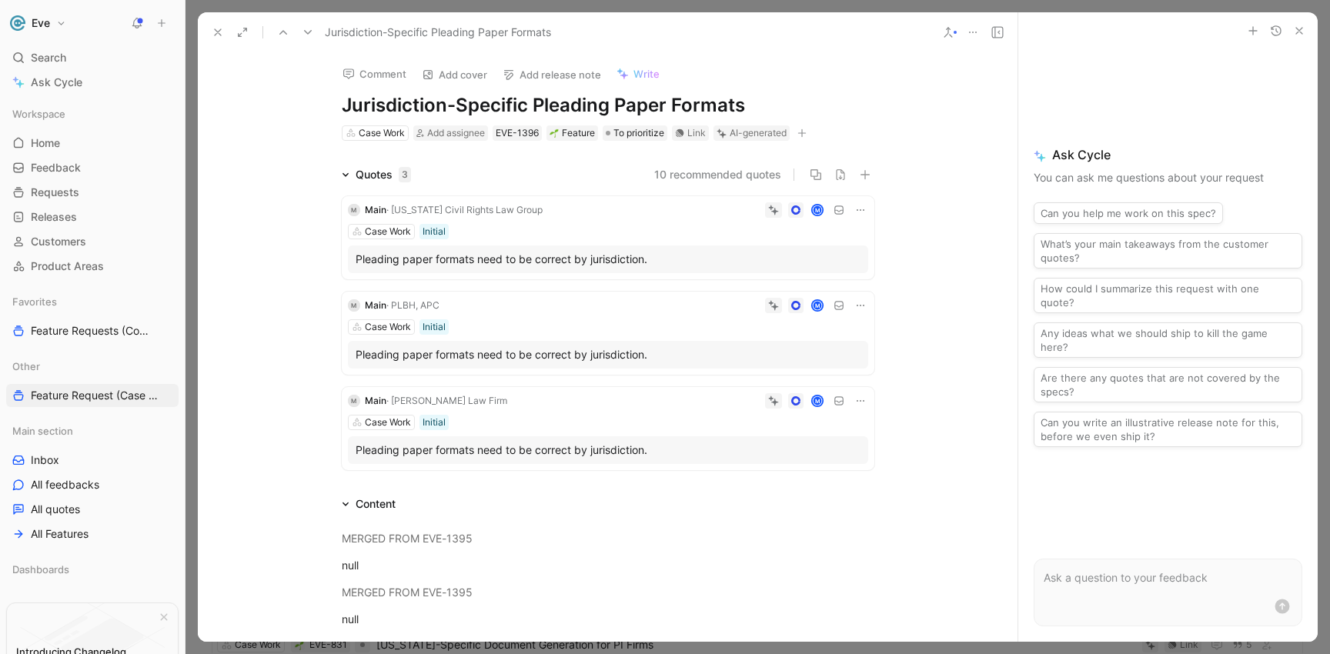
click at [939, 35] on button at bounding box center [948, 33] width 22 height 22
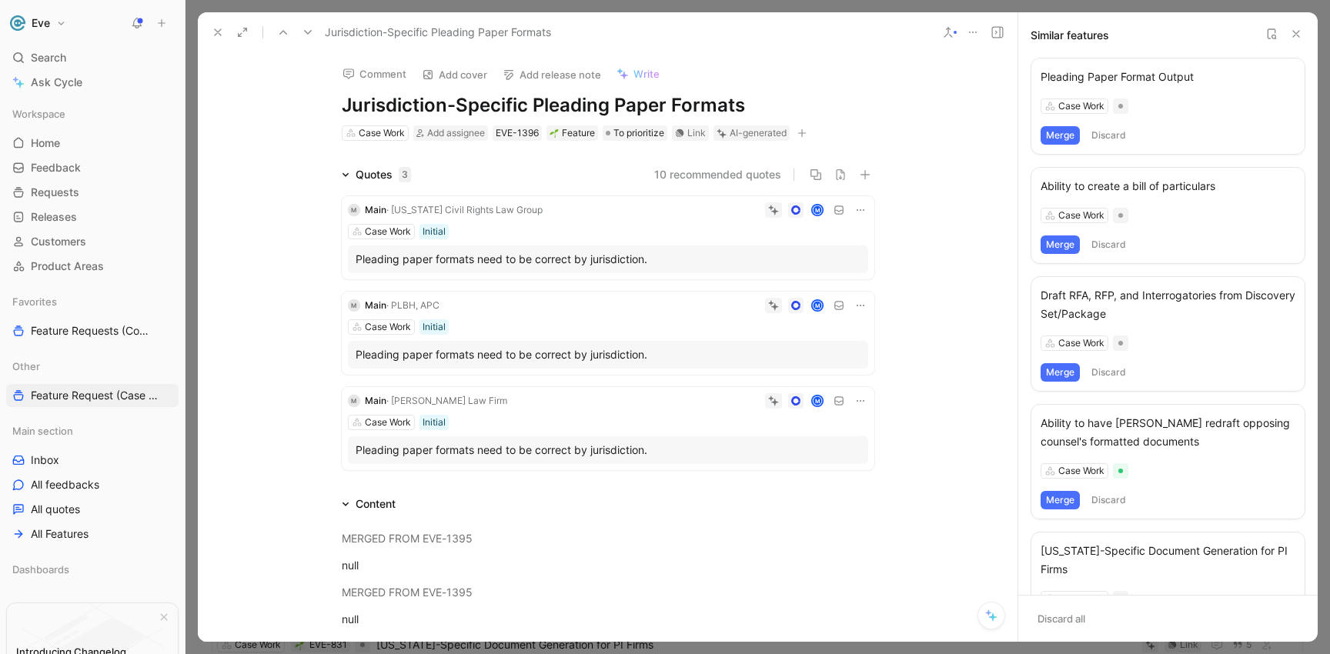
click at [1061, 134] on button "Merge" at bounding box center [1060, 135] width 39 height 18
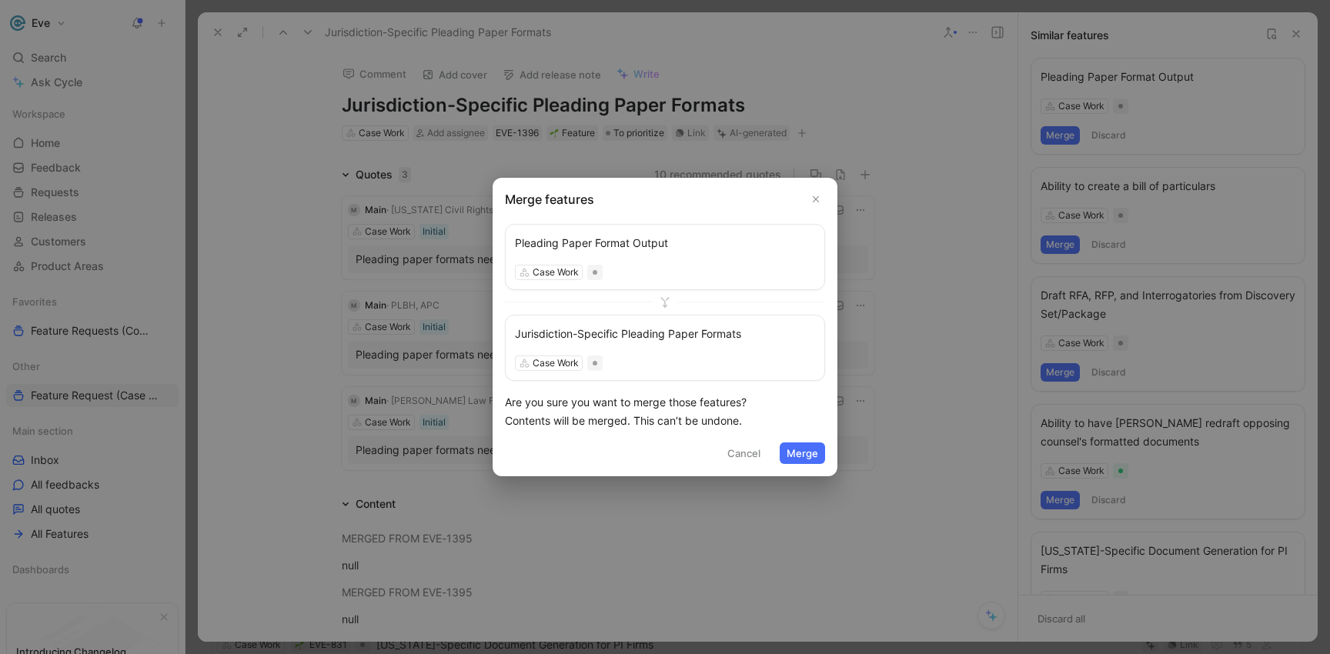
click at [797, 445] on button "Merge" at bounding box center [802, 454] width 45 height 22
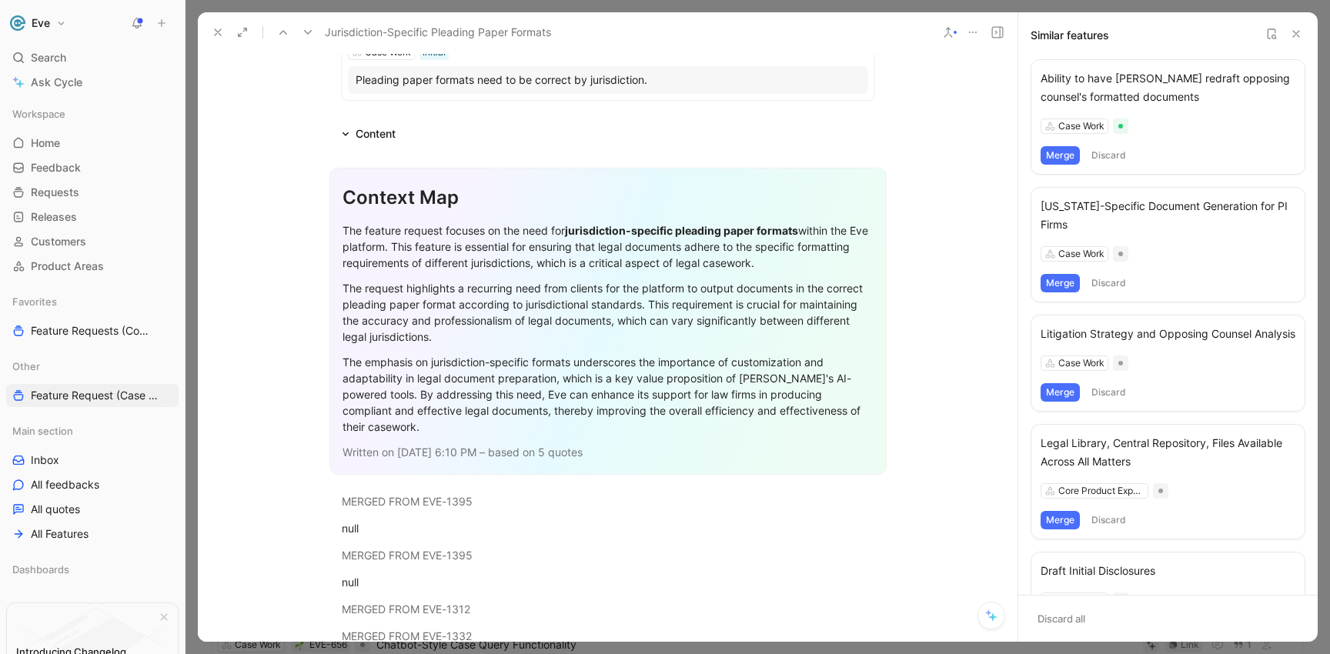
scroll to position [212, 0]
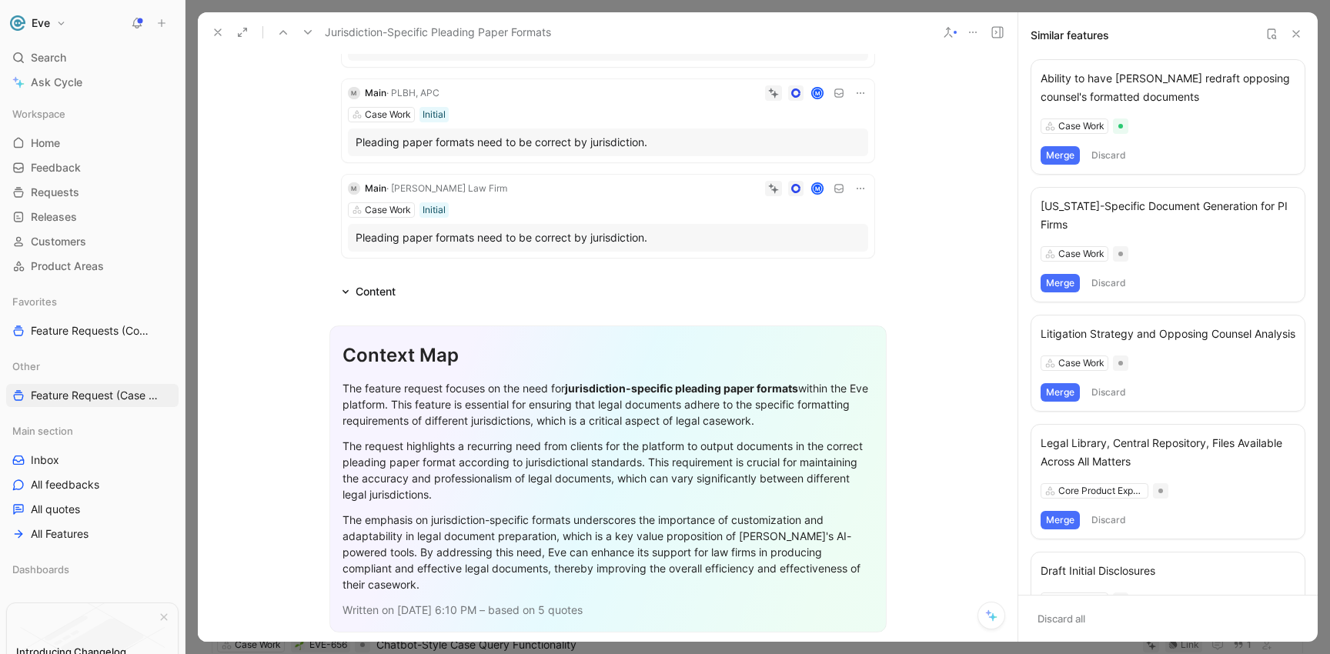
click at [312, 33] on icon at bounding box center [308, 32] width 12 height 12
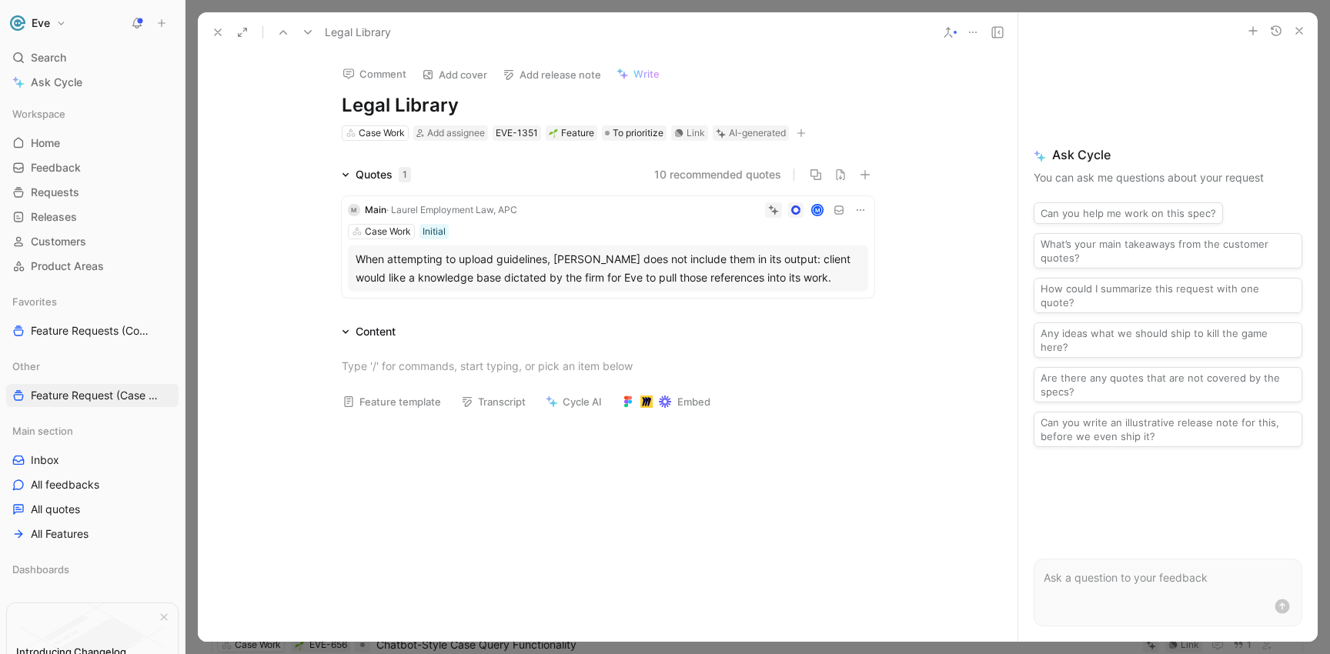
click at [954, 35] on icon at bounding box center [948, 32] width 12 height 12
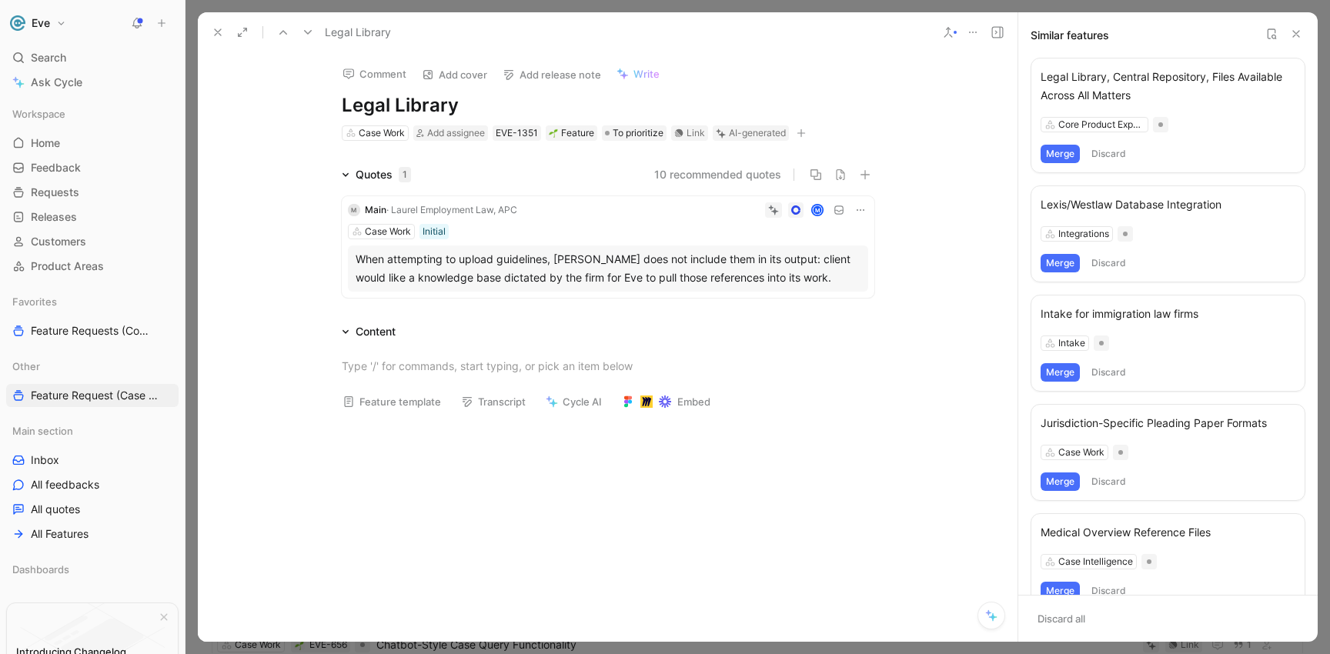
click at [1096, 86] on div "Legal Library, Central Repository, Files Available Across All Matters" at bounding box center [1168, 86] width 255 height 37
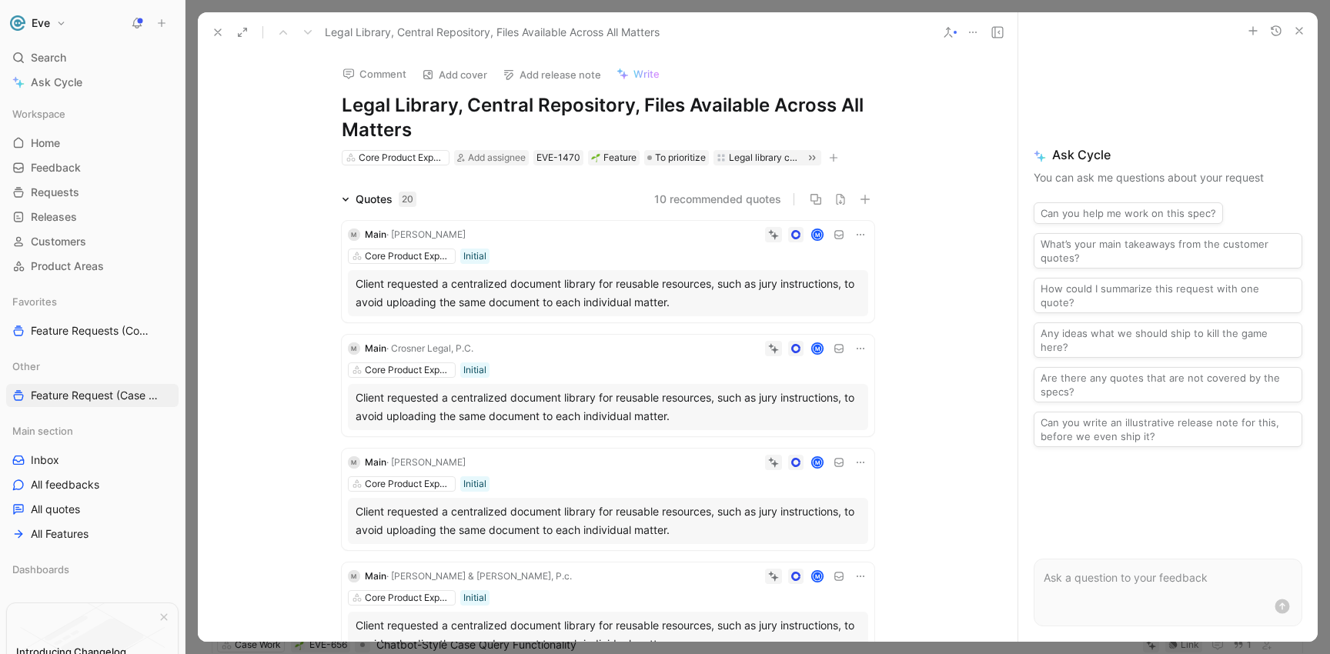
click at [948, 34] on icon at bounding box center [948, 32] width 12 height 12
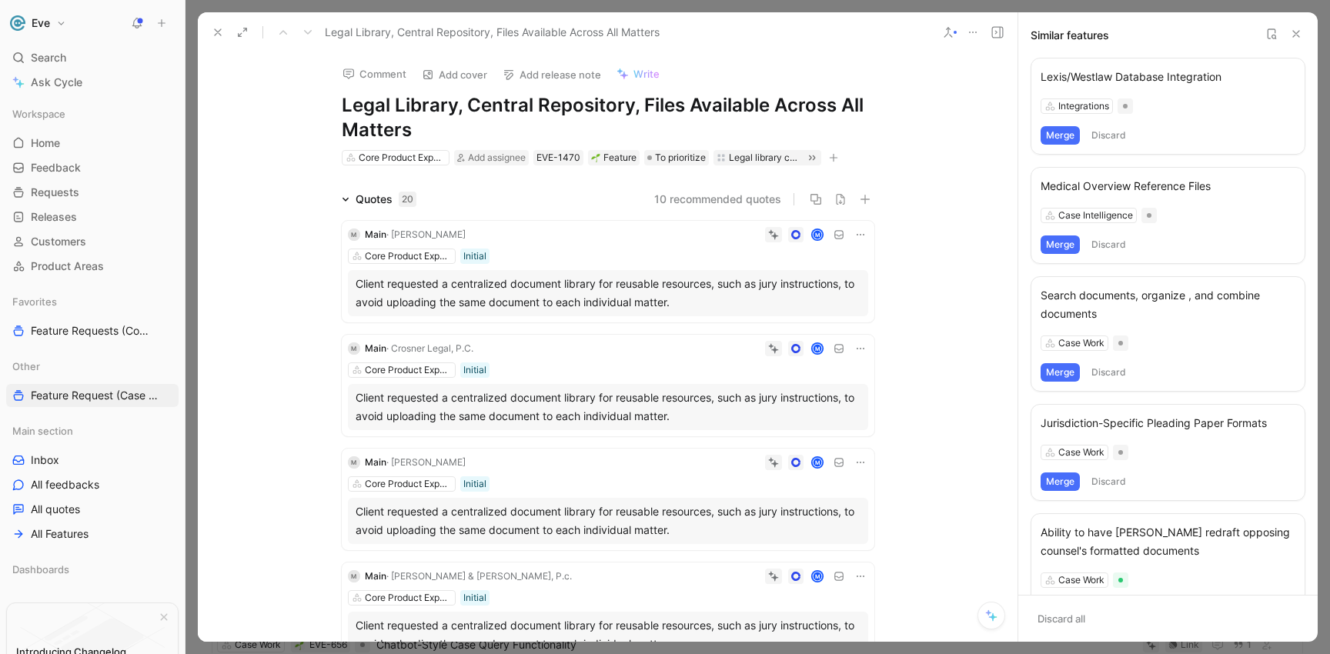
scroll to position [46, 0]
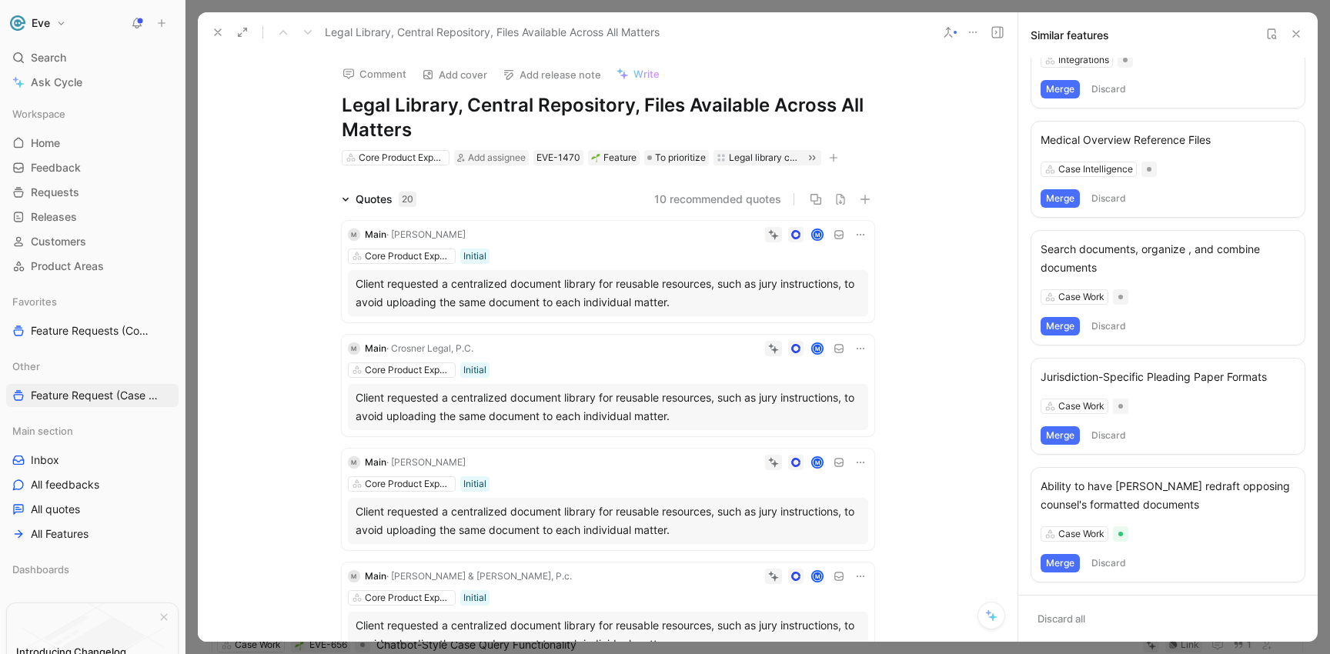
click at [1278, 32] on button at bounding box center [1271, 34] width 18 height 18
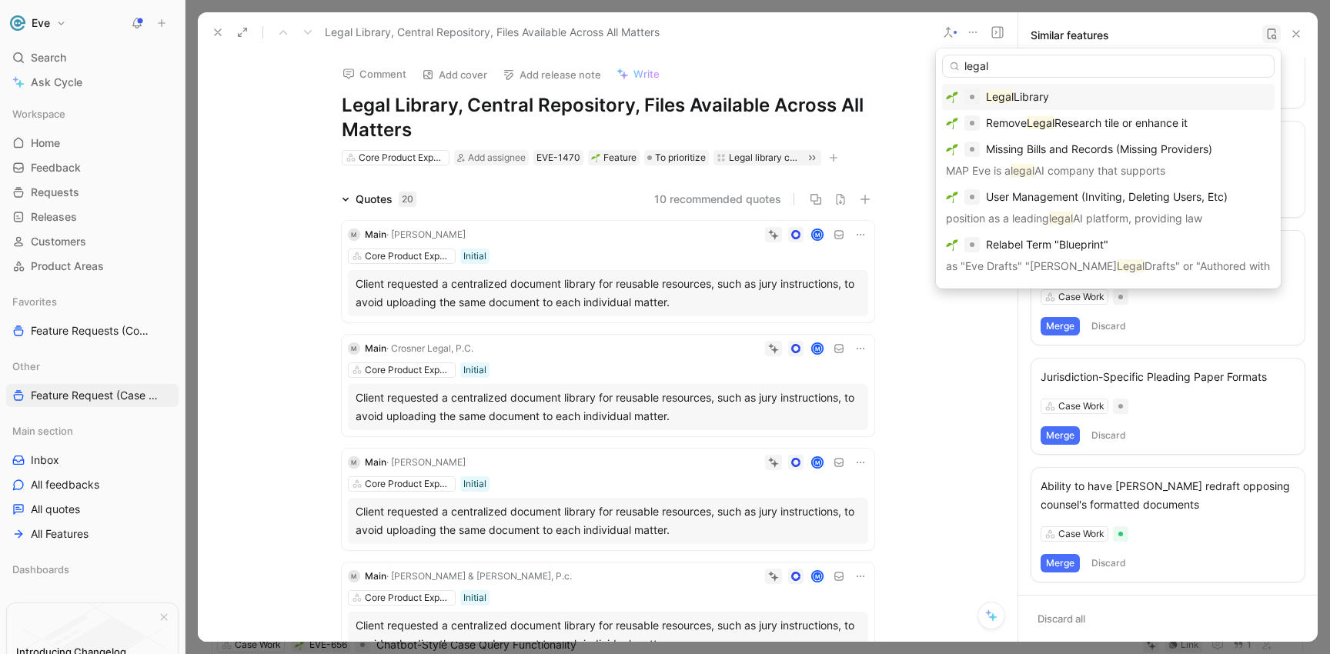
type input "legal"
click at [1034, 99] on span "Library" at bounding box center [1031, 96] width 35 height 13
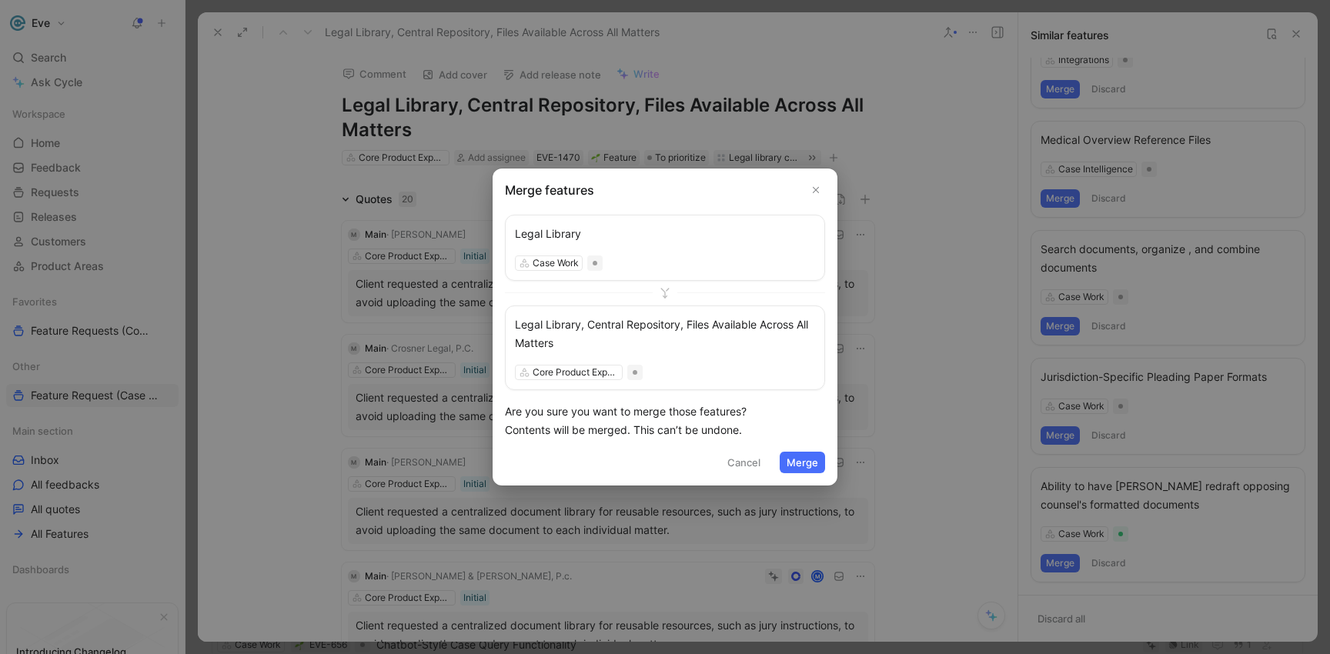
click at [804, 463] on button "Merge" at bounding box center [802, 463] width 45 height 22
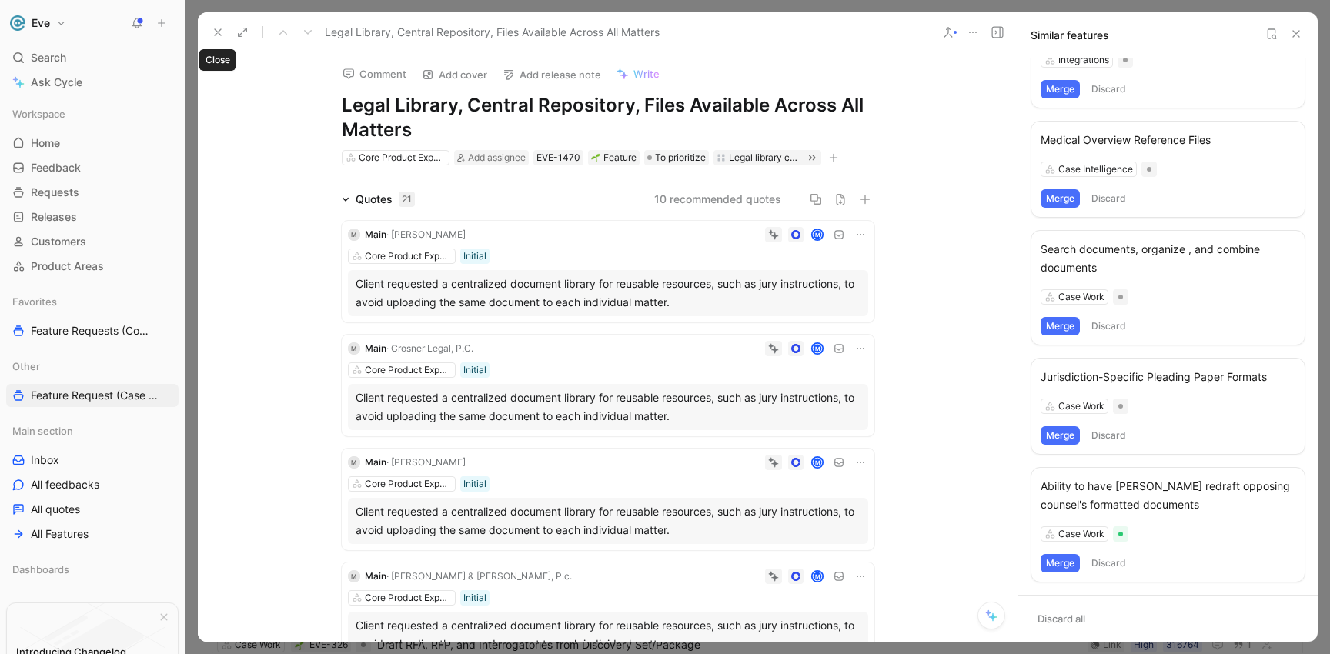
click at [223, 30] on icon at bounding box center [218, 32] width 12 height 12
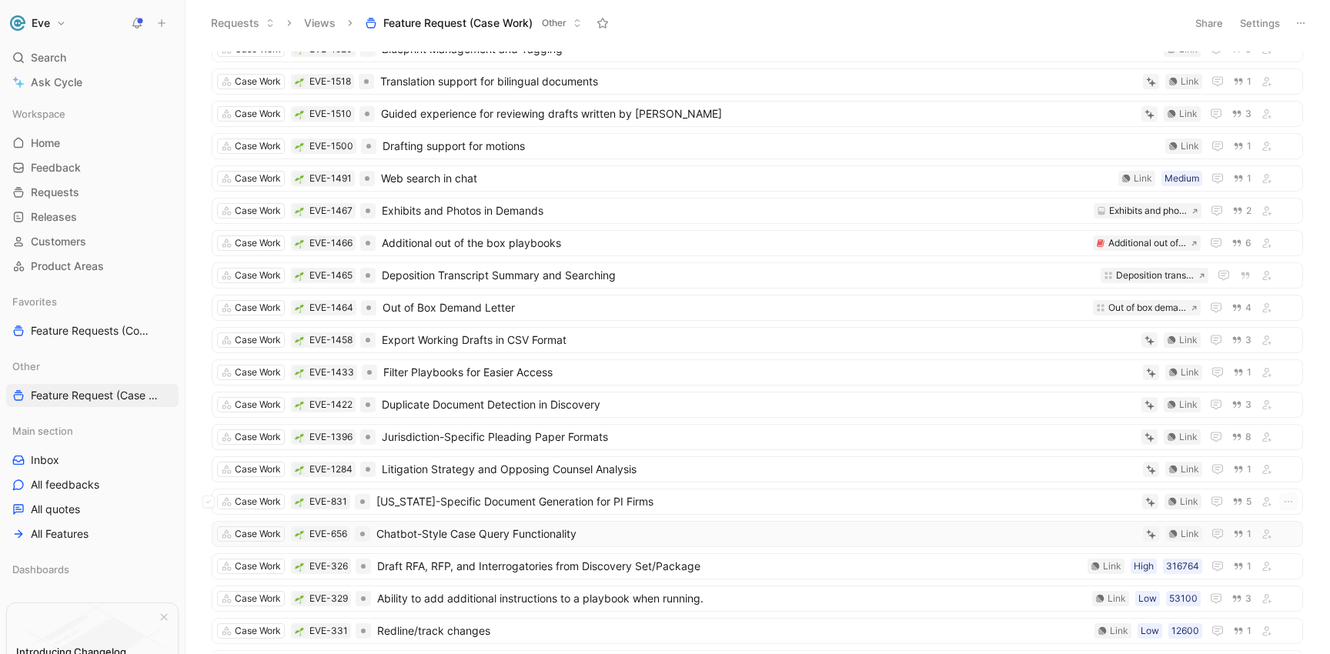
scroll to position [129, 0]
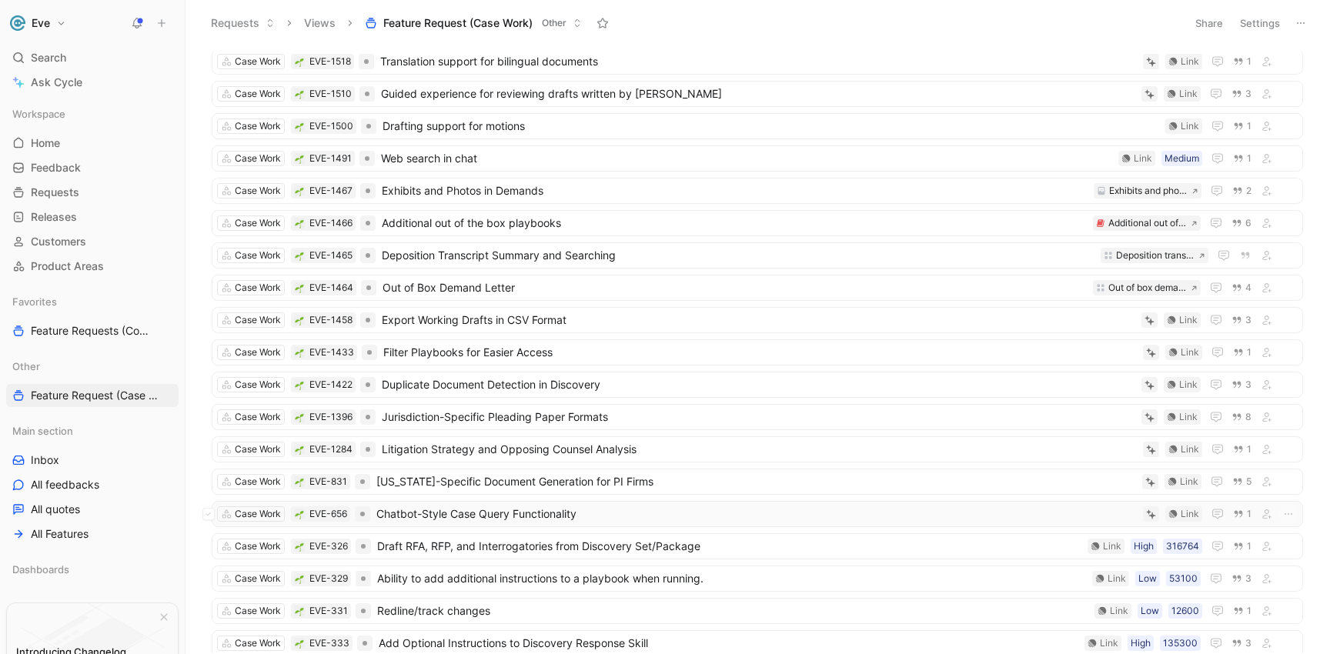
click at [451, 518] on span "Chatbot-Style Case Query Functionality" at bounding box center [756, 514] width 760 height 18
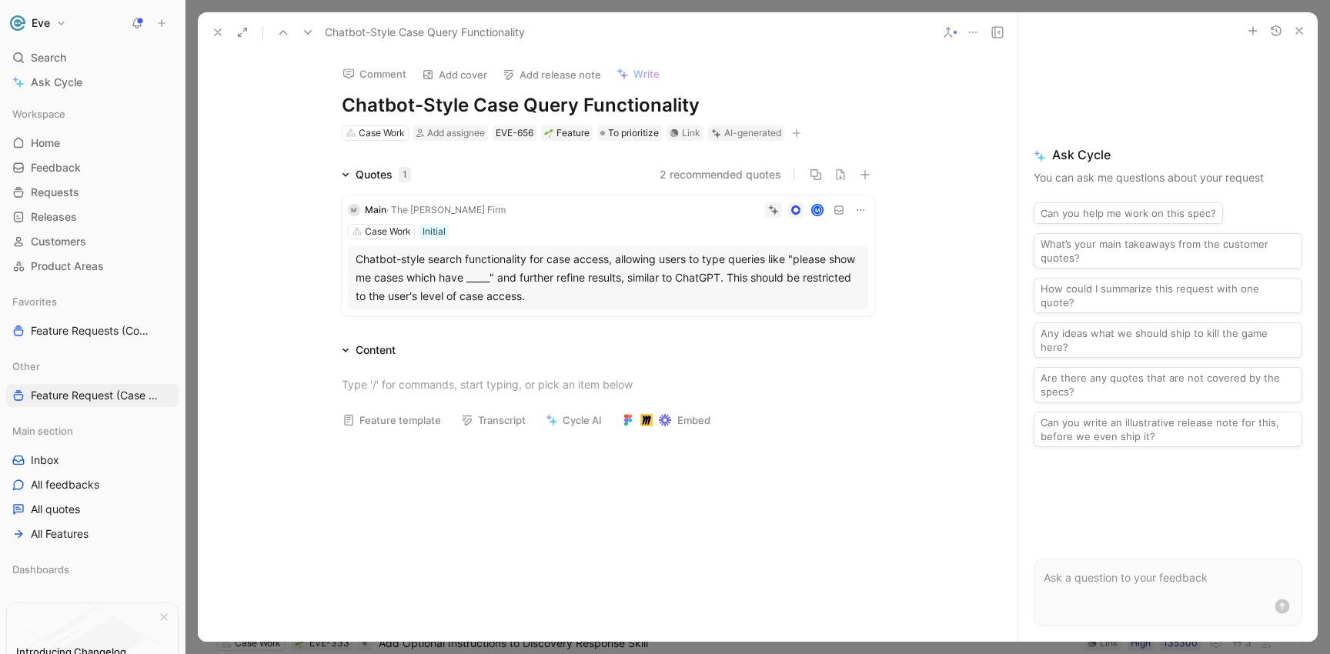
click at [949, 32] on icon at bounding box center [948, 32] width 12 height 12
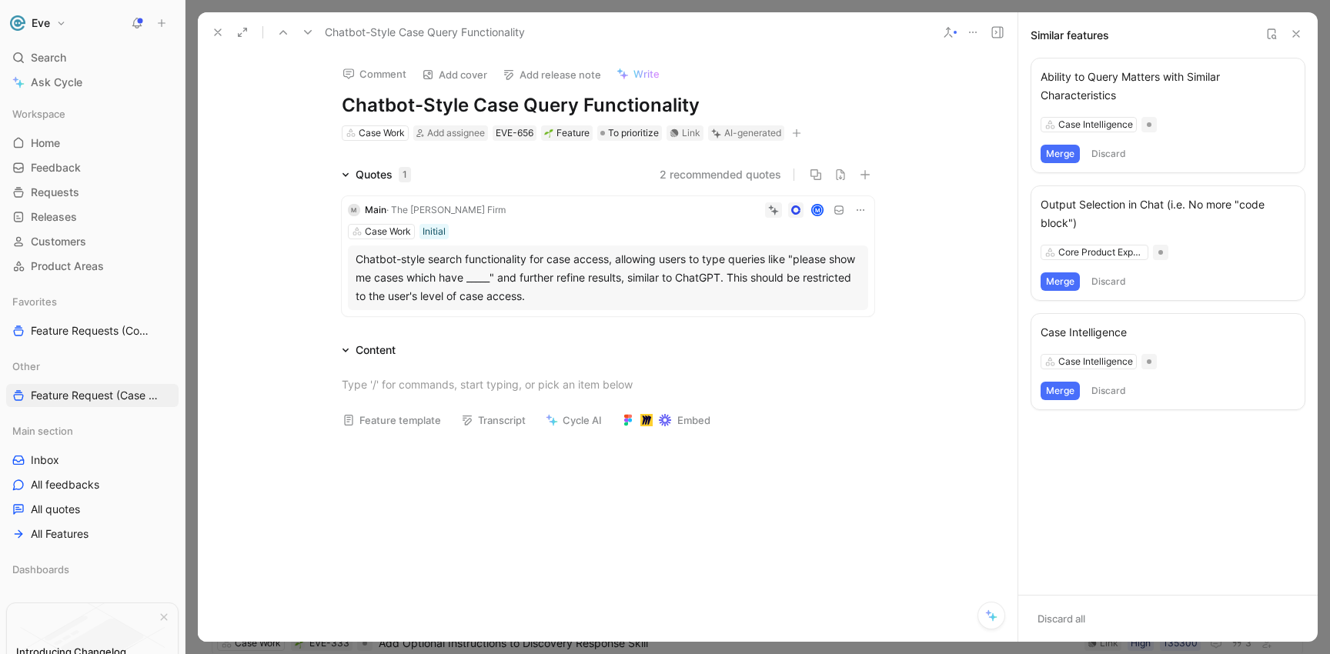
click at [1066, 151] on button "Merge" at bounding box center [1060, 154] width 39 height 18
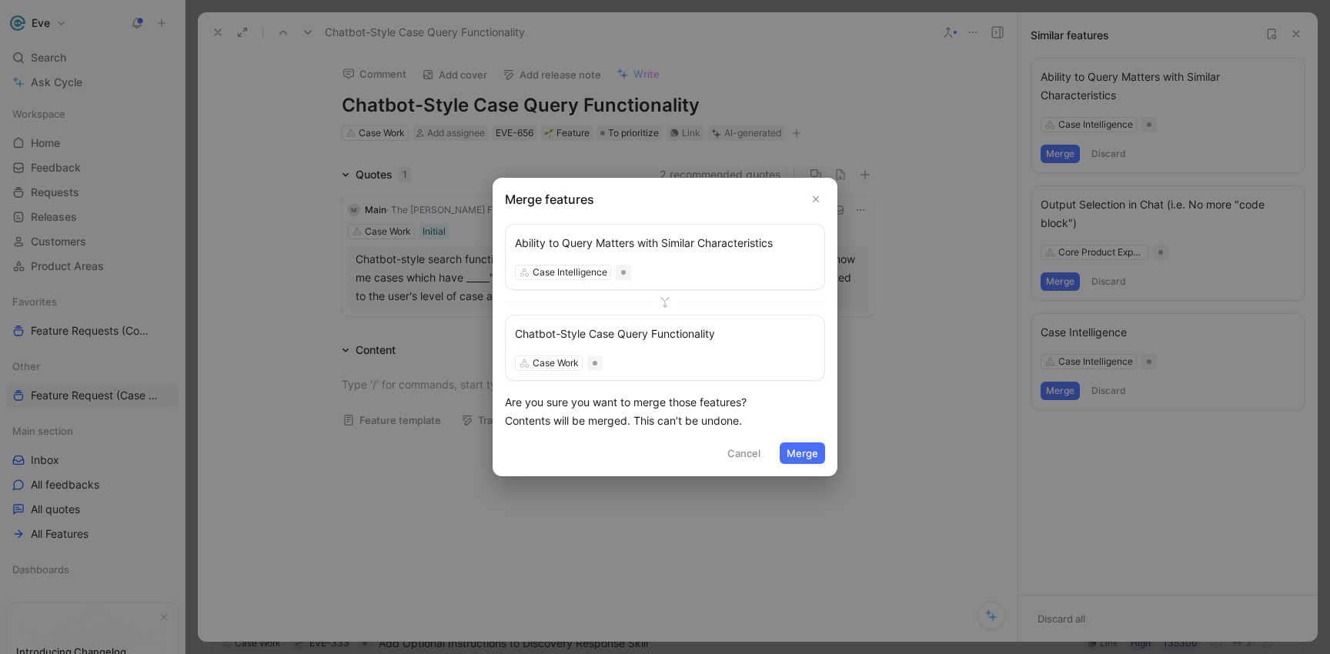
click at [809, 446] on button "Merge" at bounding box center [802, 454] width 45 height 22
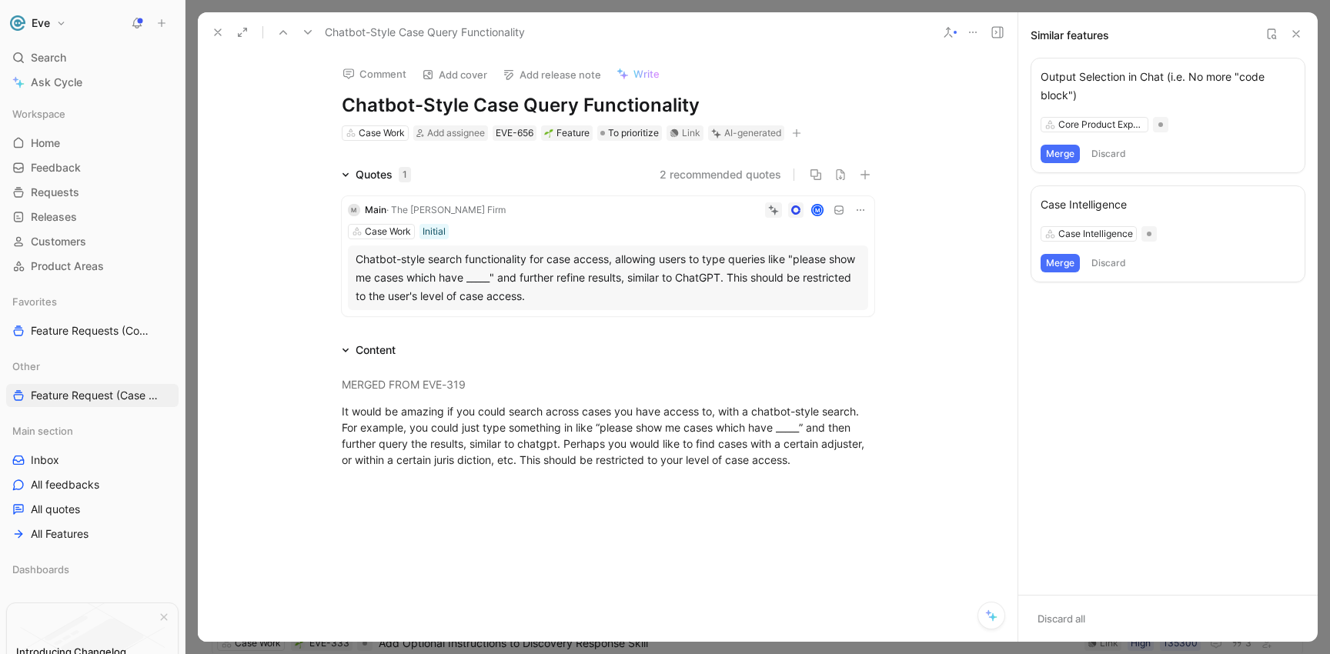
click at [309, 34] on icon at bounding box center [308, 32] width 12 height 12
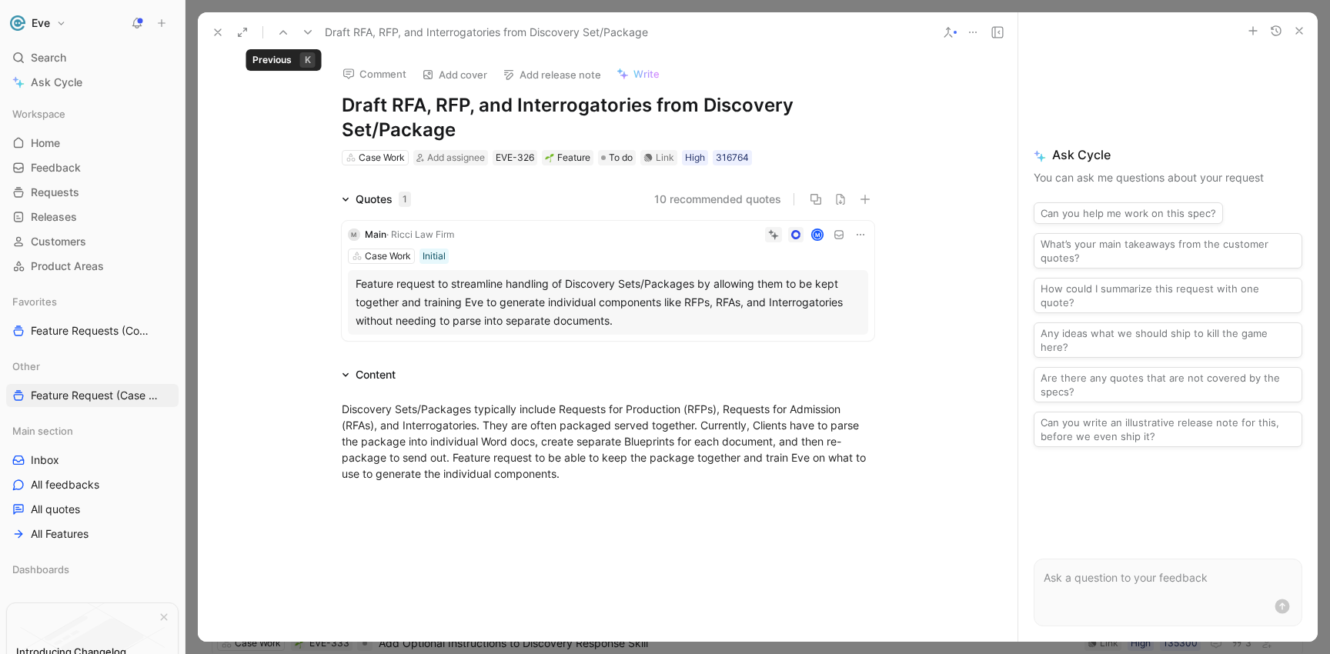
click at [286, 32] on icon at bounding box center [283, 32] width 12 height 12
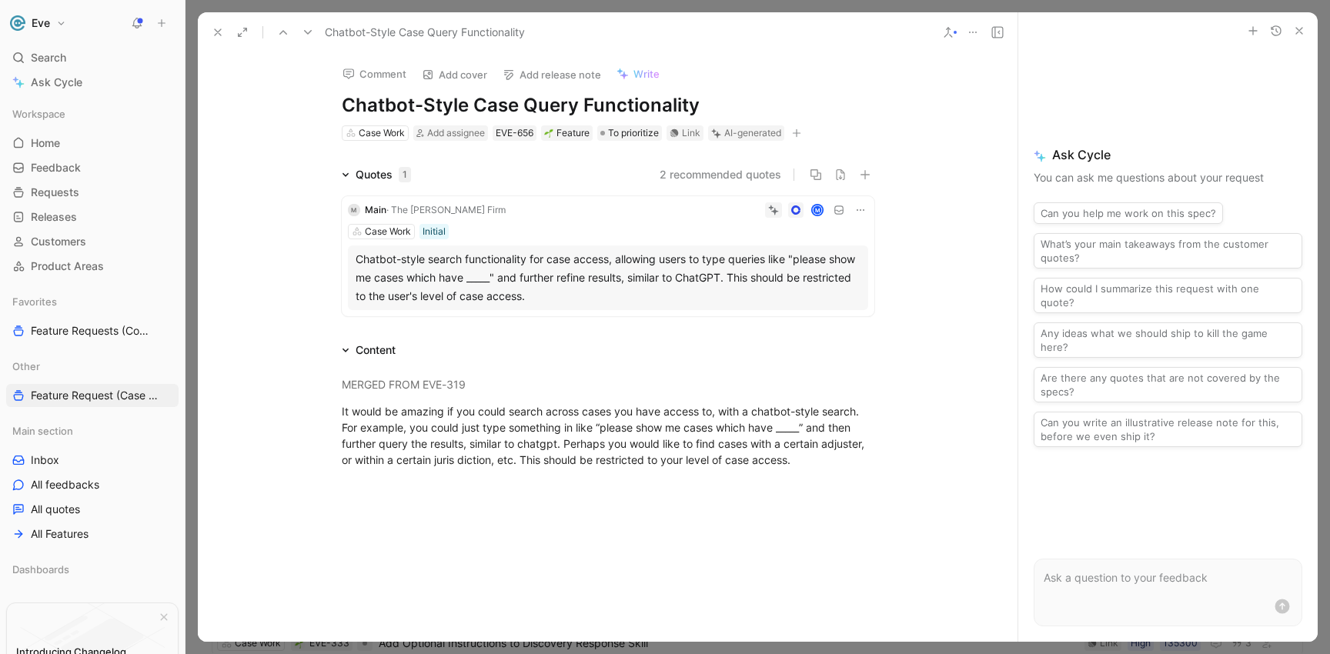
drag, startPoint x: 690, startPoint y: 108, endPoint x: 341, endPoint y: 99, distance: 349.5
click at [342, 99] on h1 "Chatbot-Style Case Query Functionality" at bounding box center [608, 105] width 533 height 25
click at [312, 31] on icon at bounding box center [308, 32] width 12 height 12
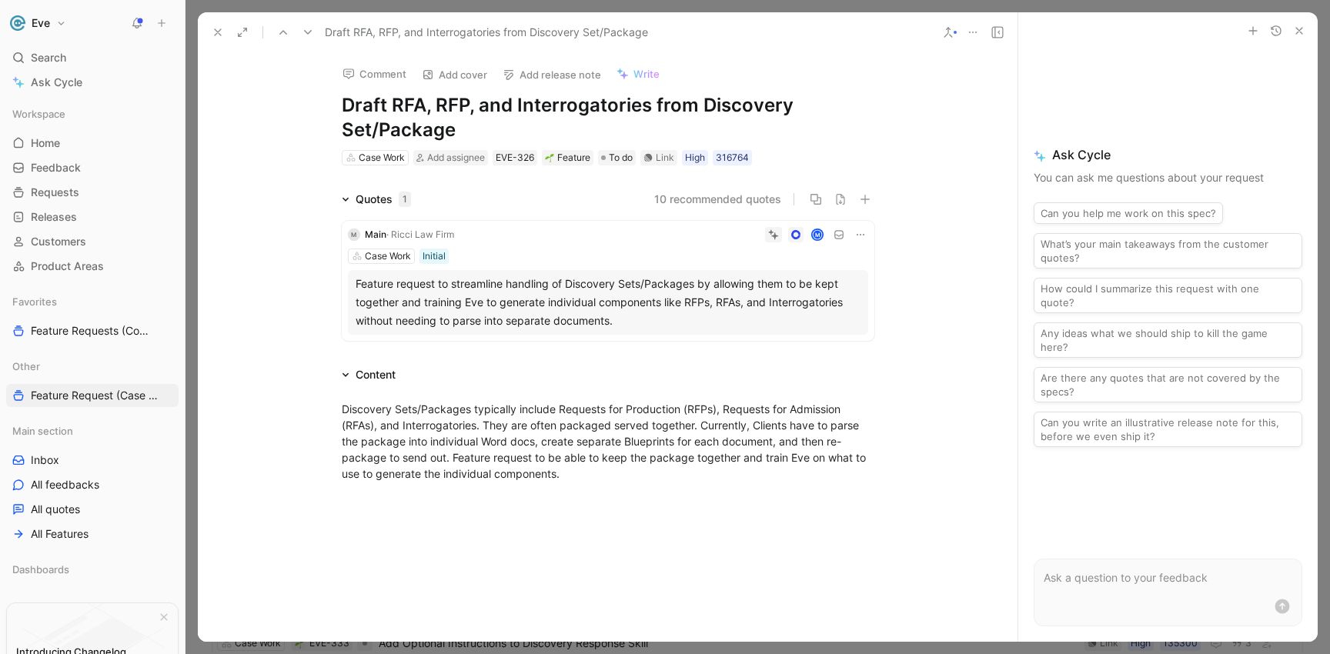
click at [954, 35] on icon at bounding box center [948, 32] width 12 height 12
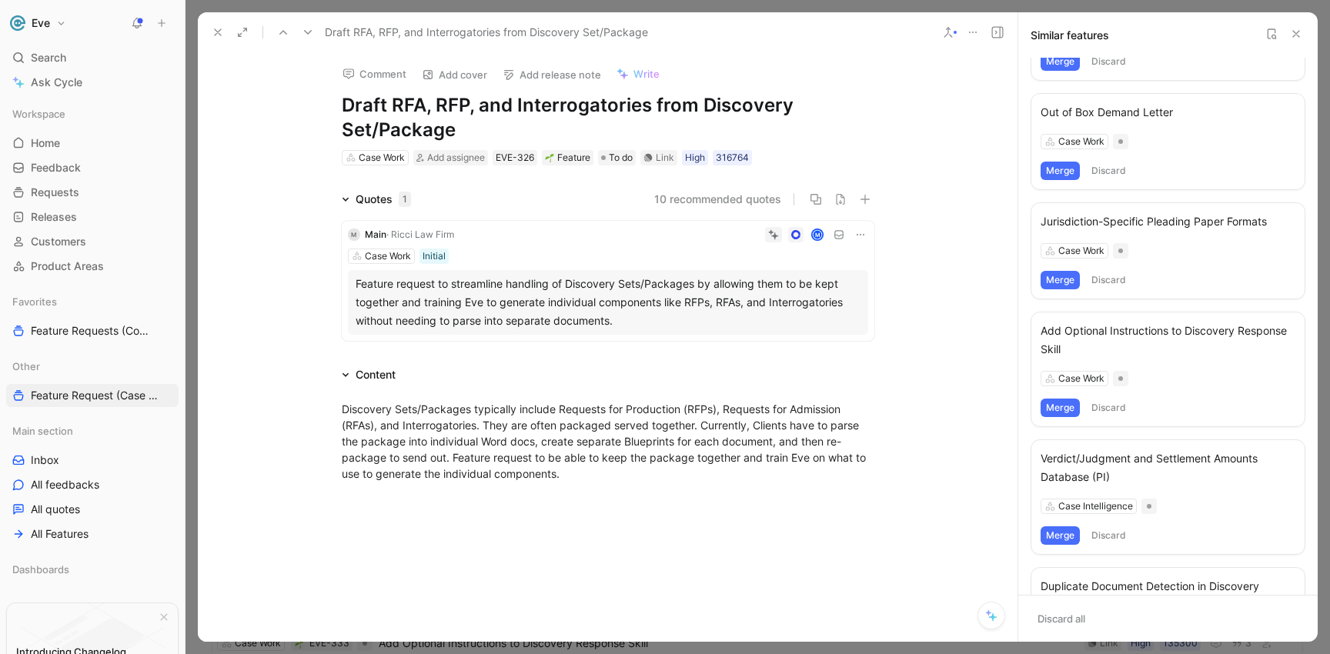
scroll to position [159, 0]
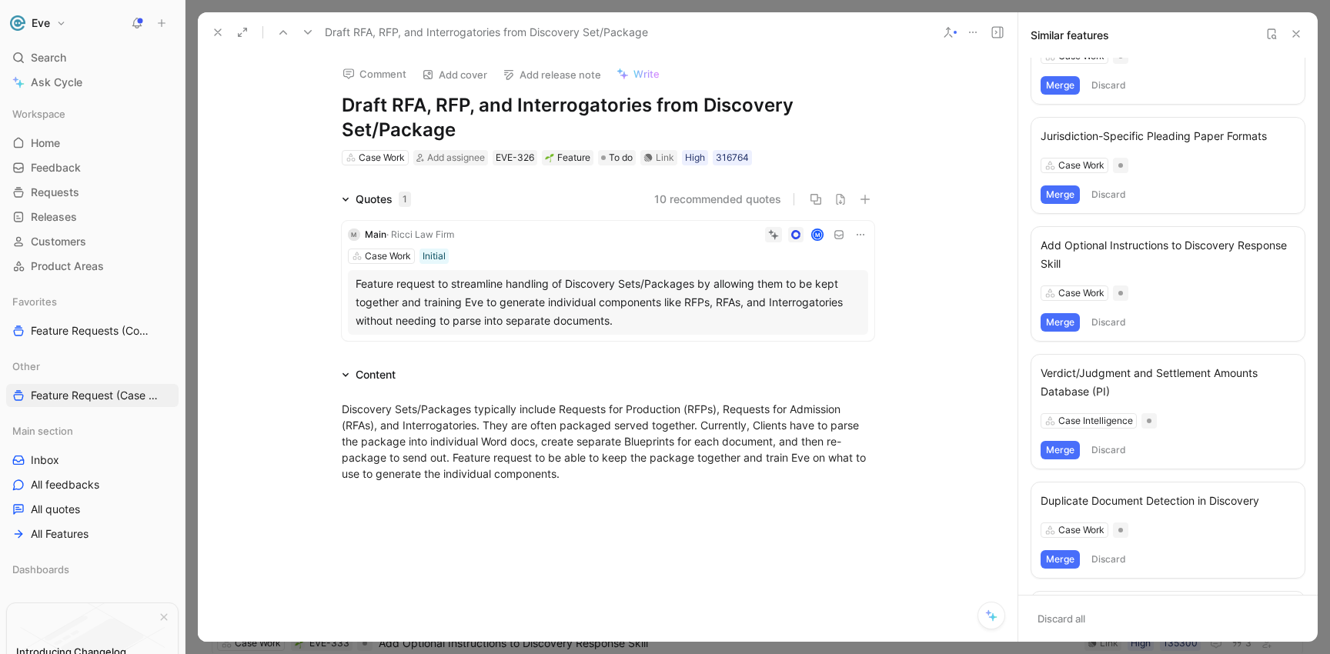
click at [312, 35] on icon at bounding box center [308, 32] width 12 height 12
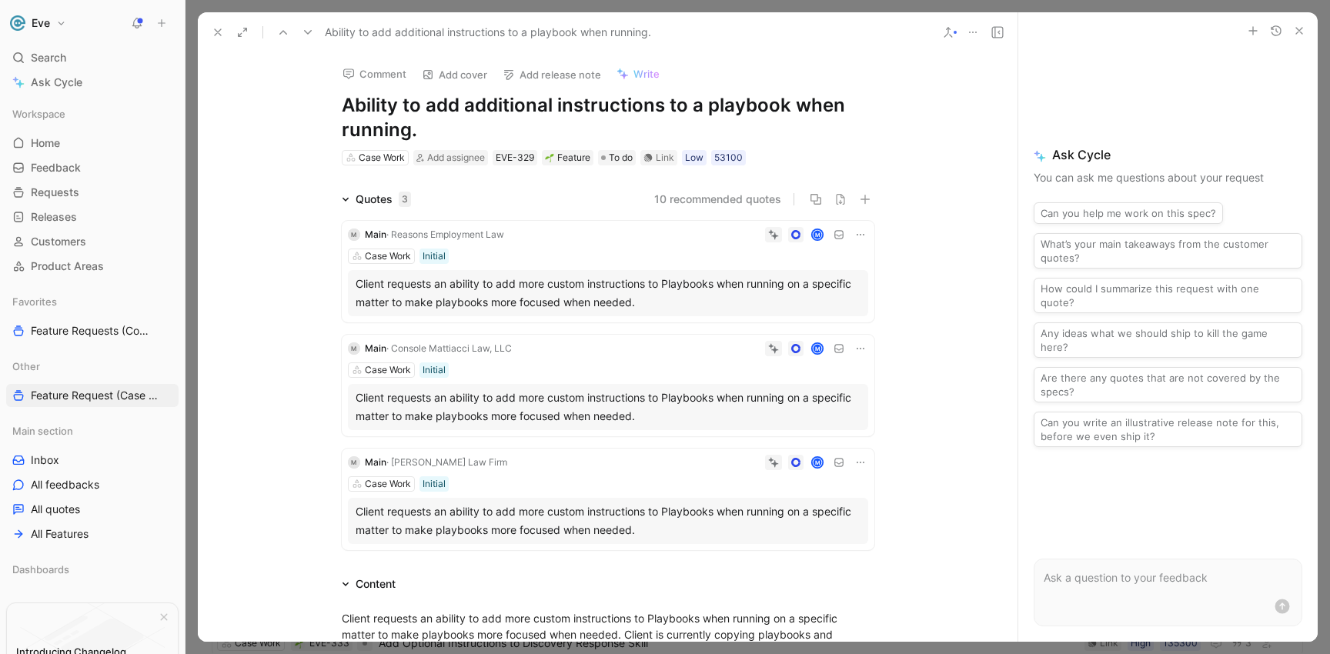
click at [958, 34] on button at bounding box center [948, 33] width 22 height 22
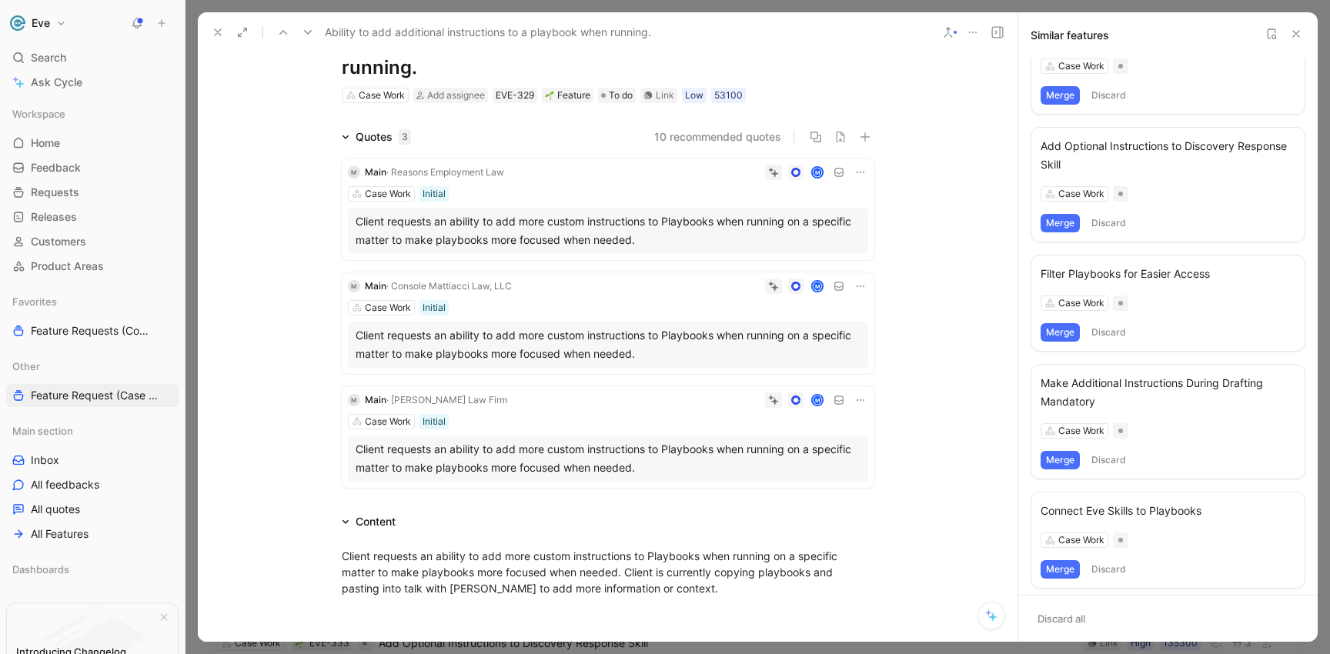
scroll to position [46, 0]
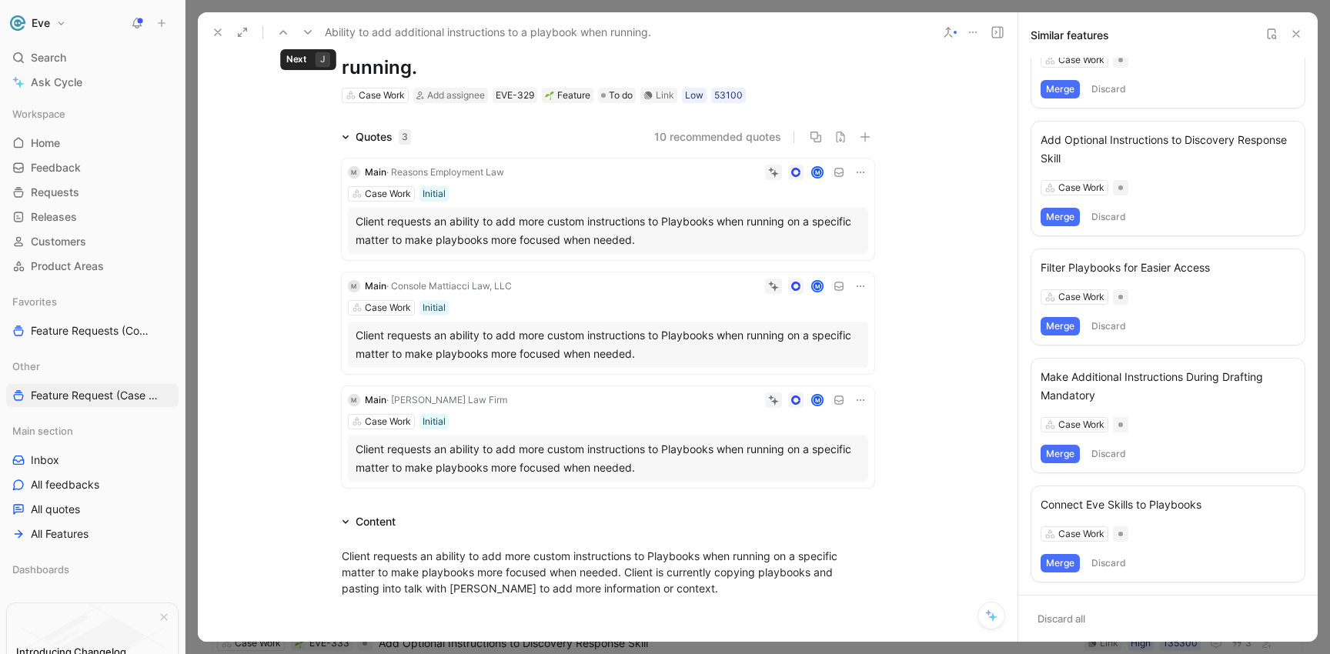
click at [306, 32] on use at bounding box center [308, 32] width 8 height 5
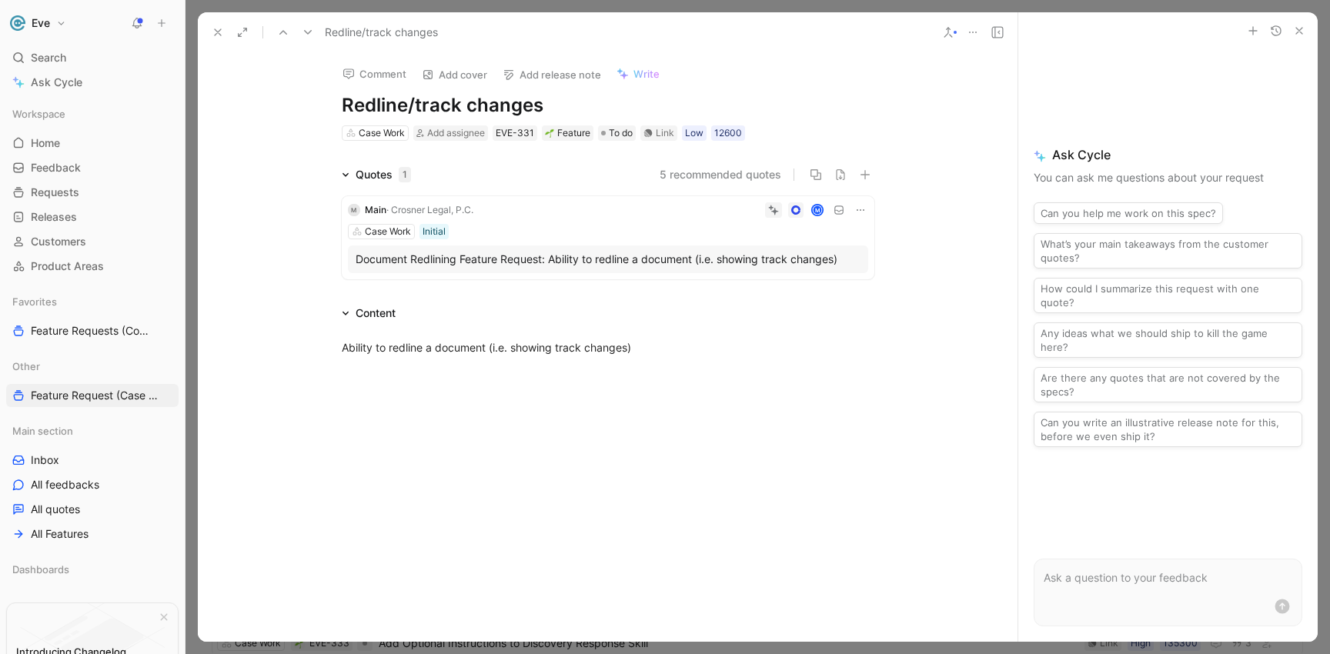
click at [957, 33] on button at bounding box center [948, 33] width 22 height 22
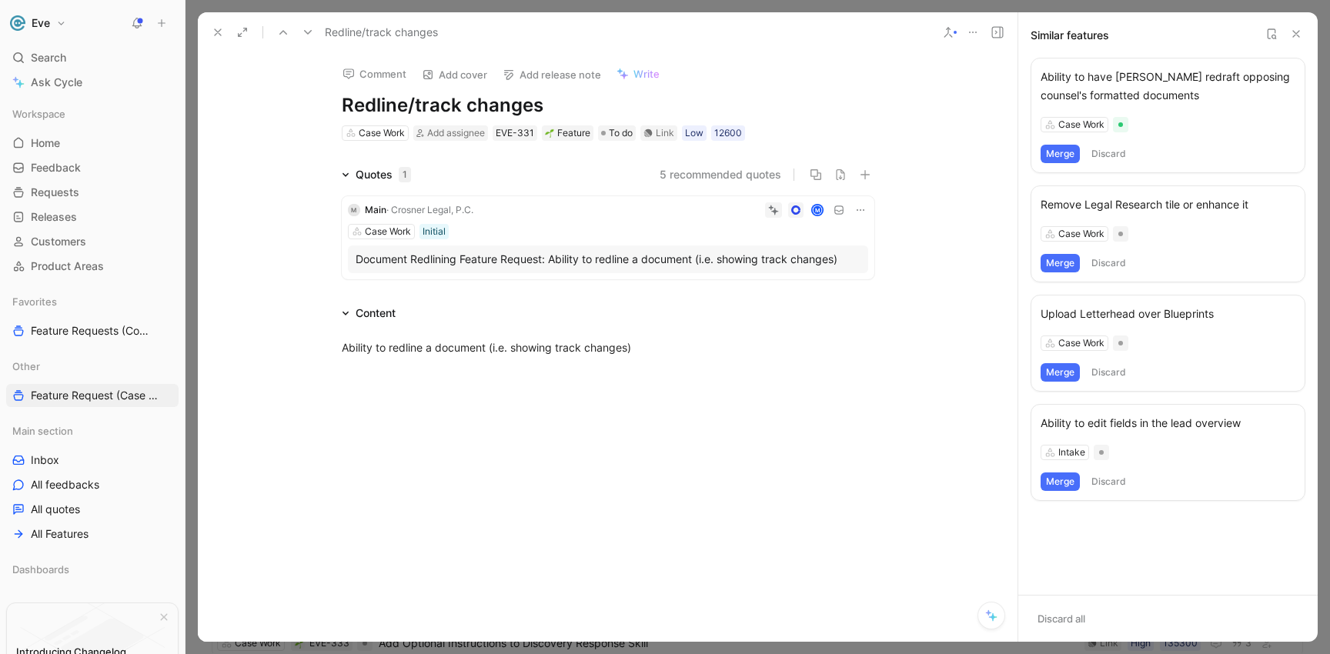
click at [309, 31] on icon at bounding box center [308, 32] width 12 height 12
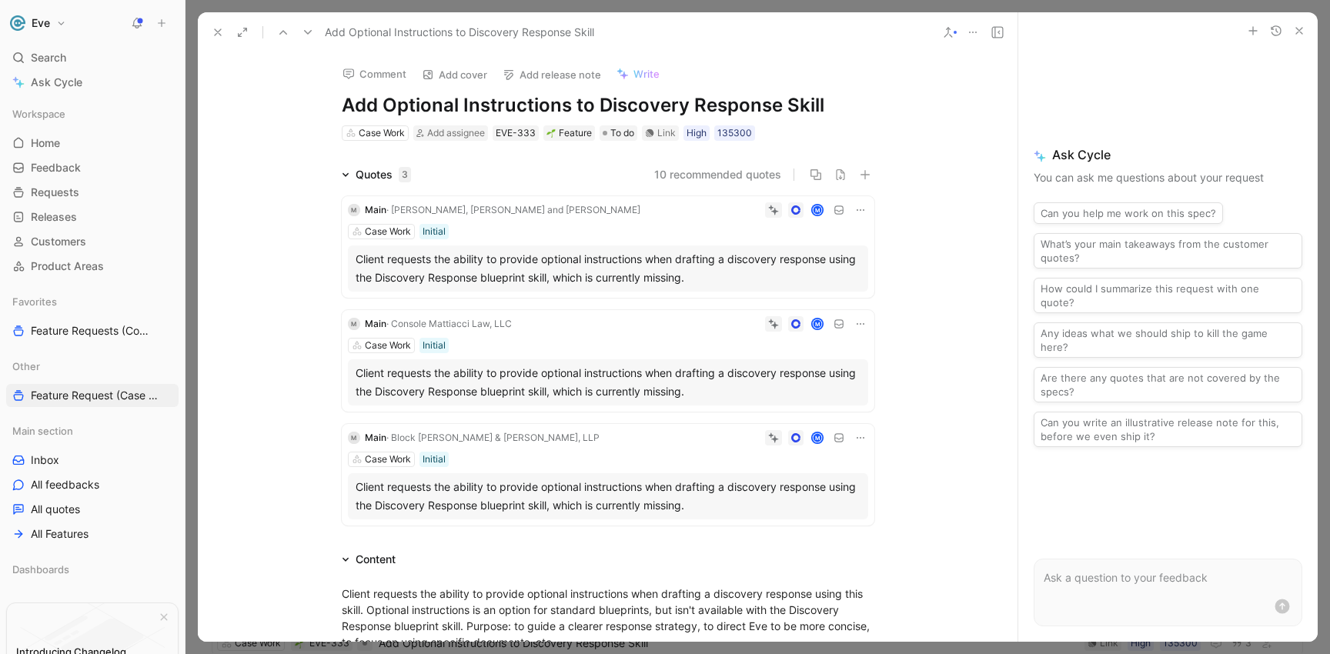
click at [951, 32] on icon at bounding box center [948, 32] width 12 height 12
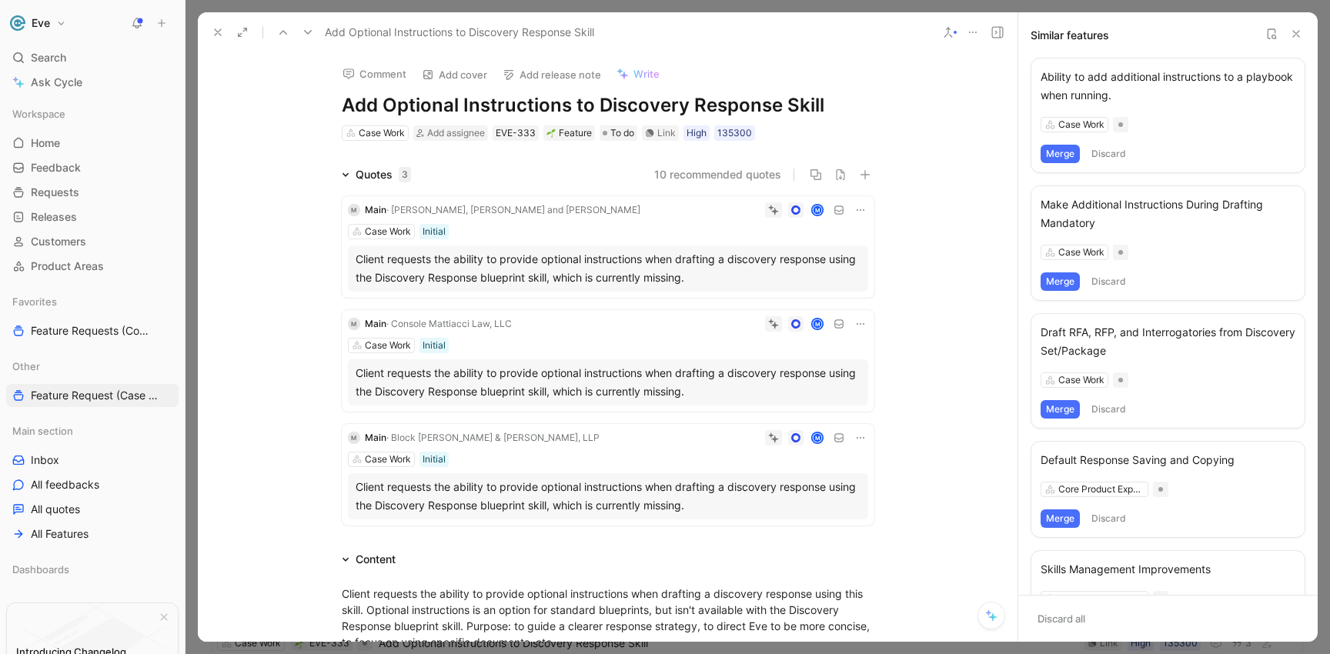
click at [301, 32] on button at bounding box center [308, 33] width 22 height 22
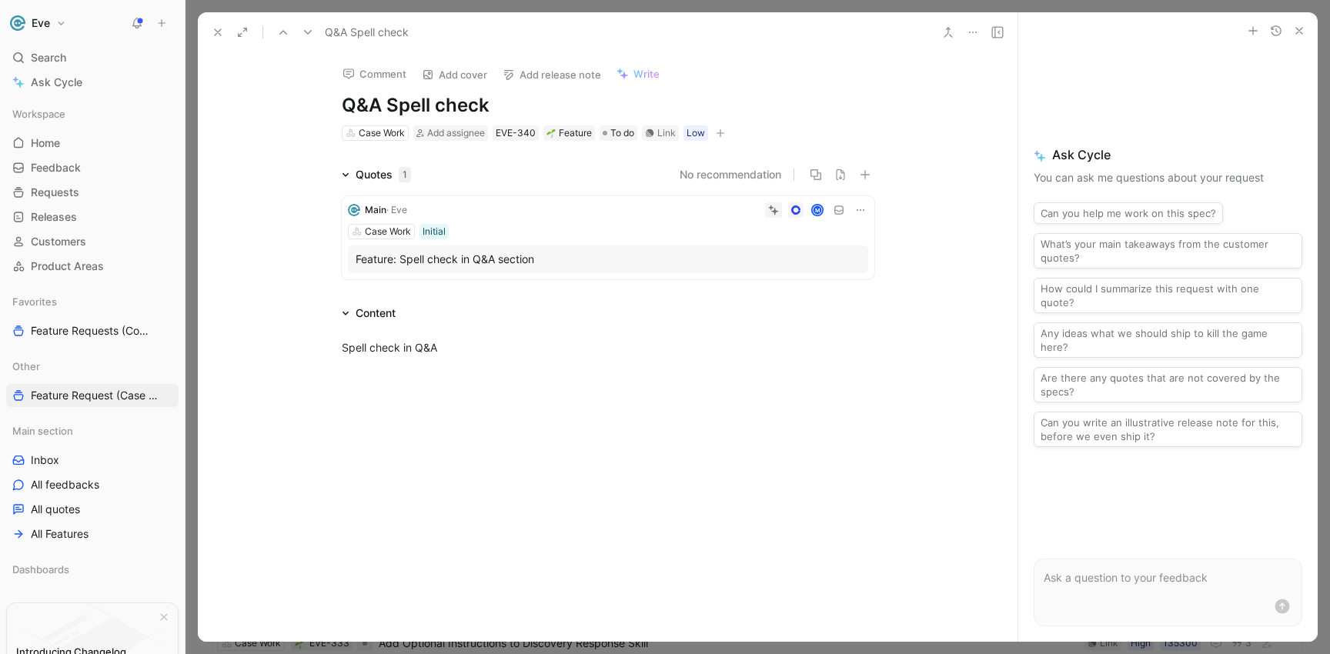
click at [301, 32] on button at bounding box center [308, 33] width 22 height 22
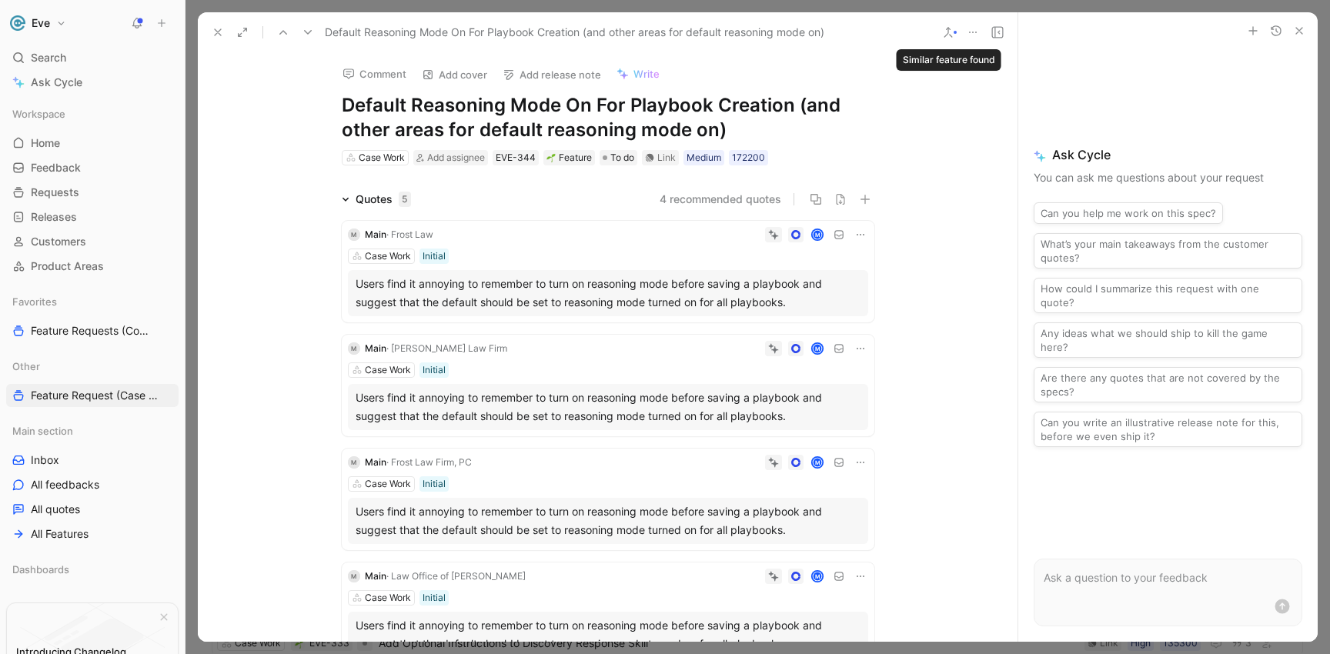
click at [949, 31] on icon at bounding box center [948, 32] width 12 height 12
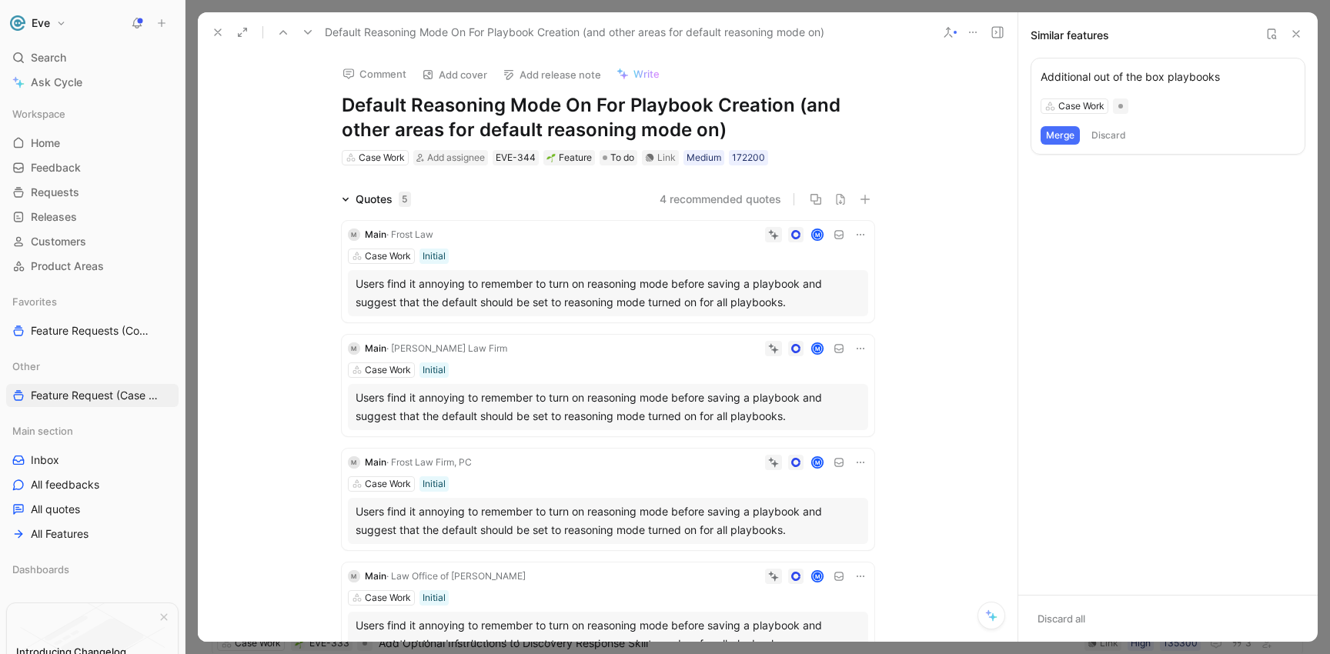
click at [302, 29] on icon at bounding box center [308, 32] width 12 height 12
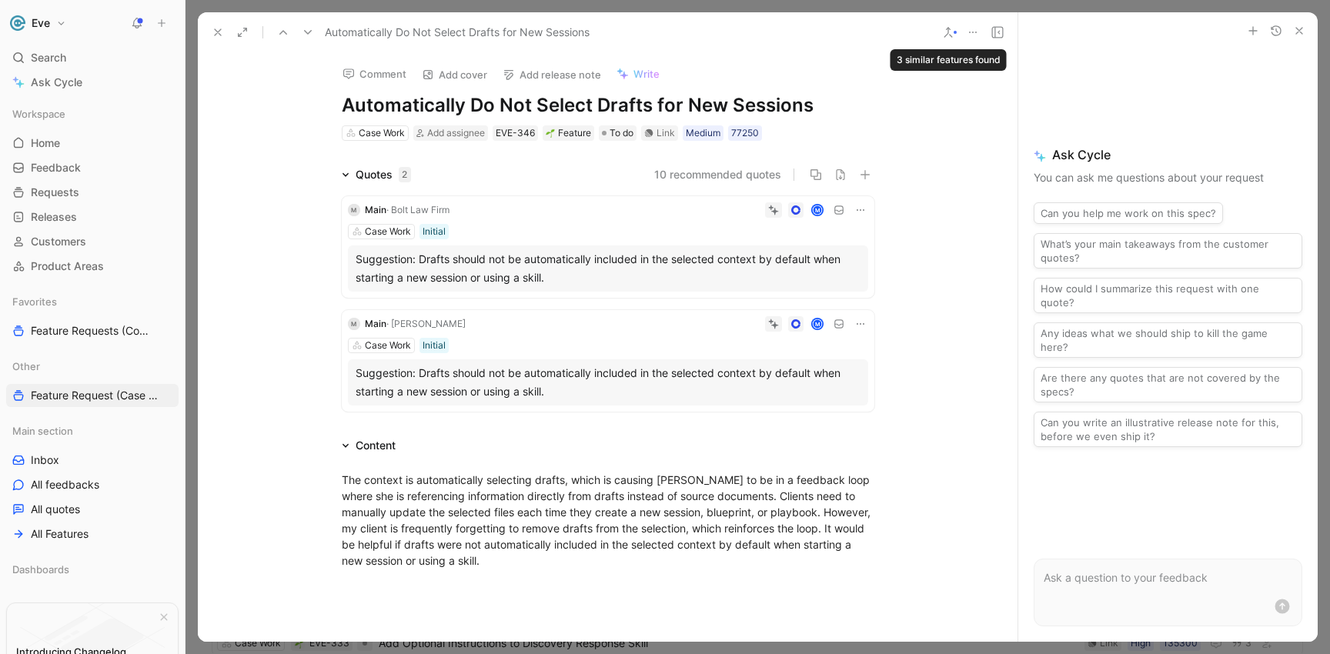
click at [955, 34] on button at bounding box center [948, 33] width 22 height 22
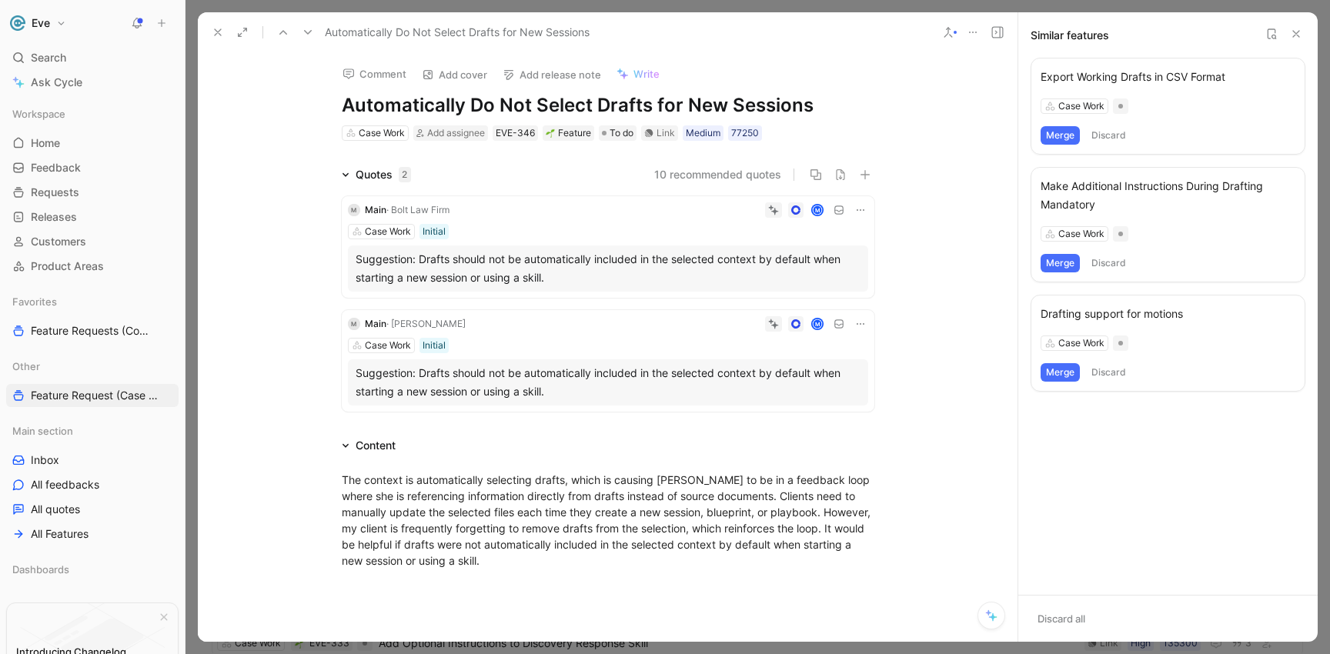
click at [309, 30] on icon at bounding box center [308, 32] width 12 height 12
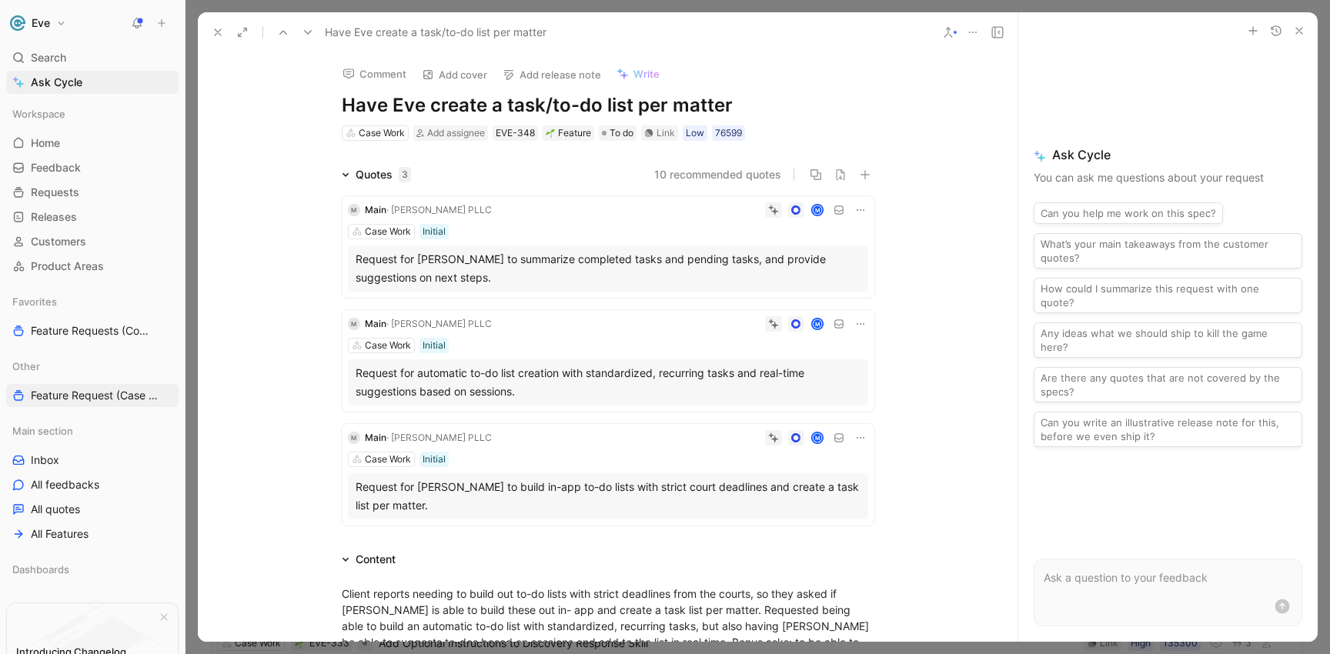
click at [939, 33] on button at bounding box center [948, 33] width 22 height 22
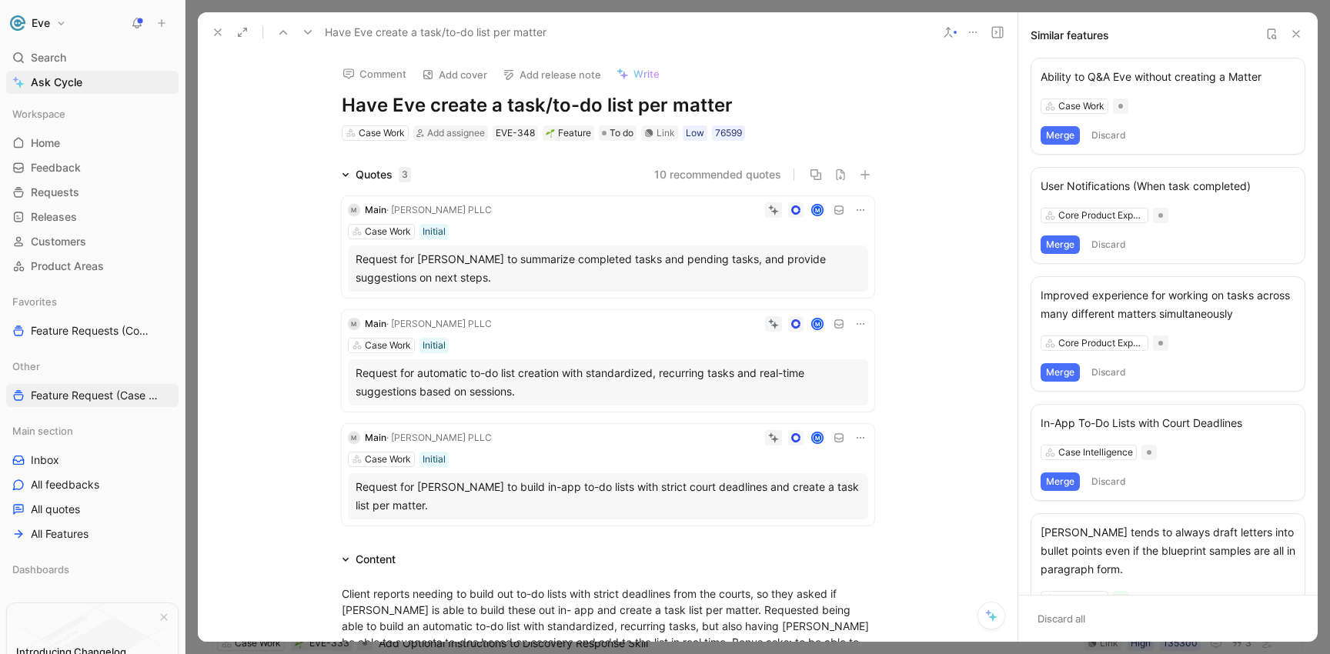
click at [1059, 482] on button "Merge" at bounding box center [1060, 482] width 39 height 18
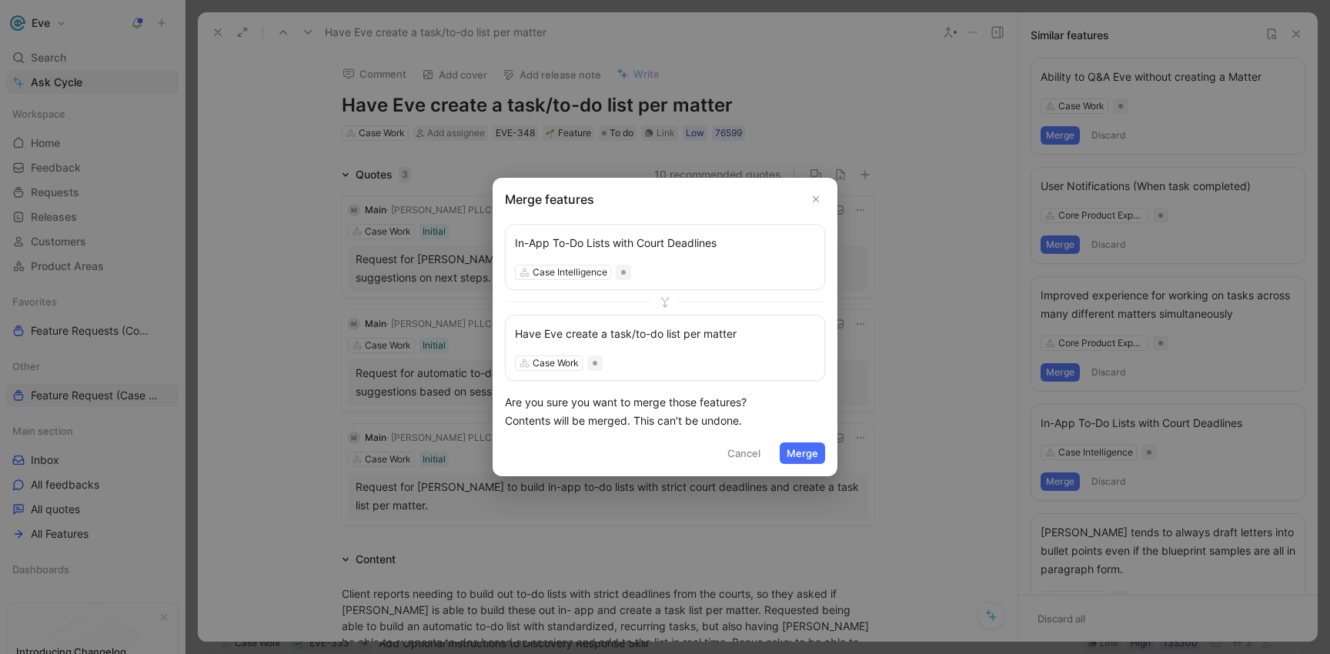
click at [815, 202] on icon "Close" at bounding box center [815, 199] width 11 height 11
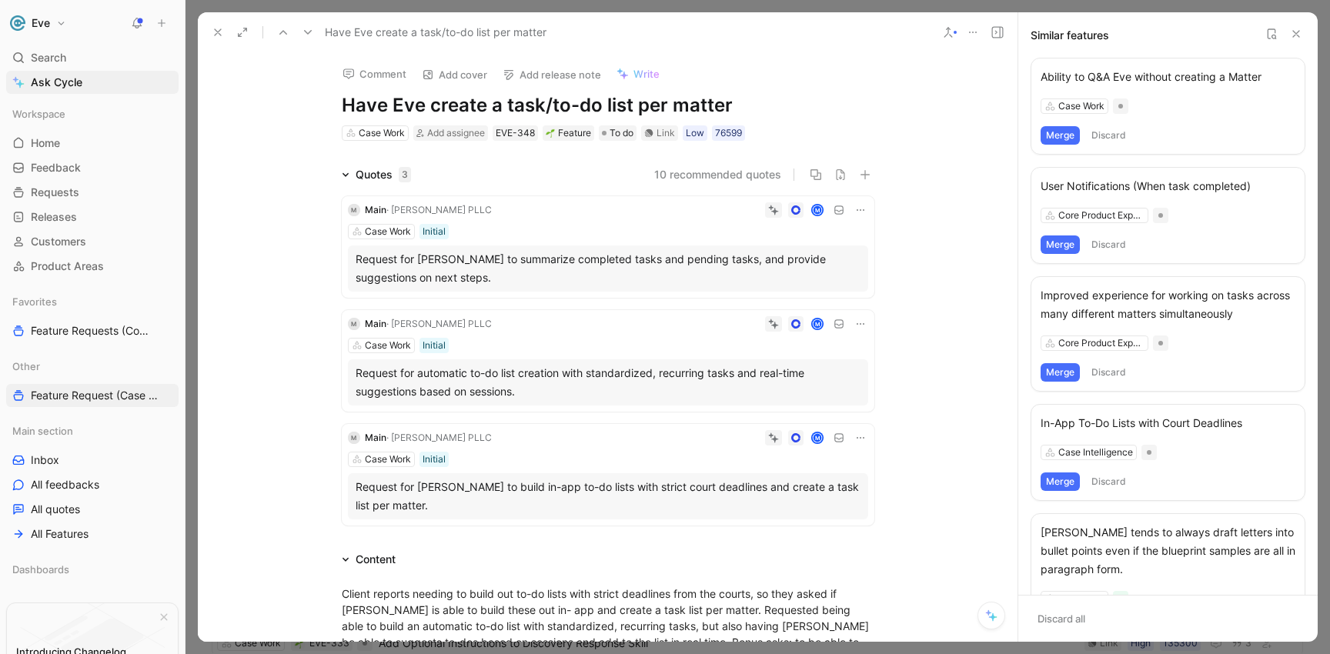
click at [1093, 416] on div "In-App To-Do Lists with Court Deadlines" at bounding box center [1168, 423] width 255 height 18
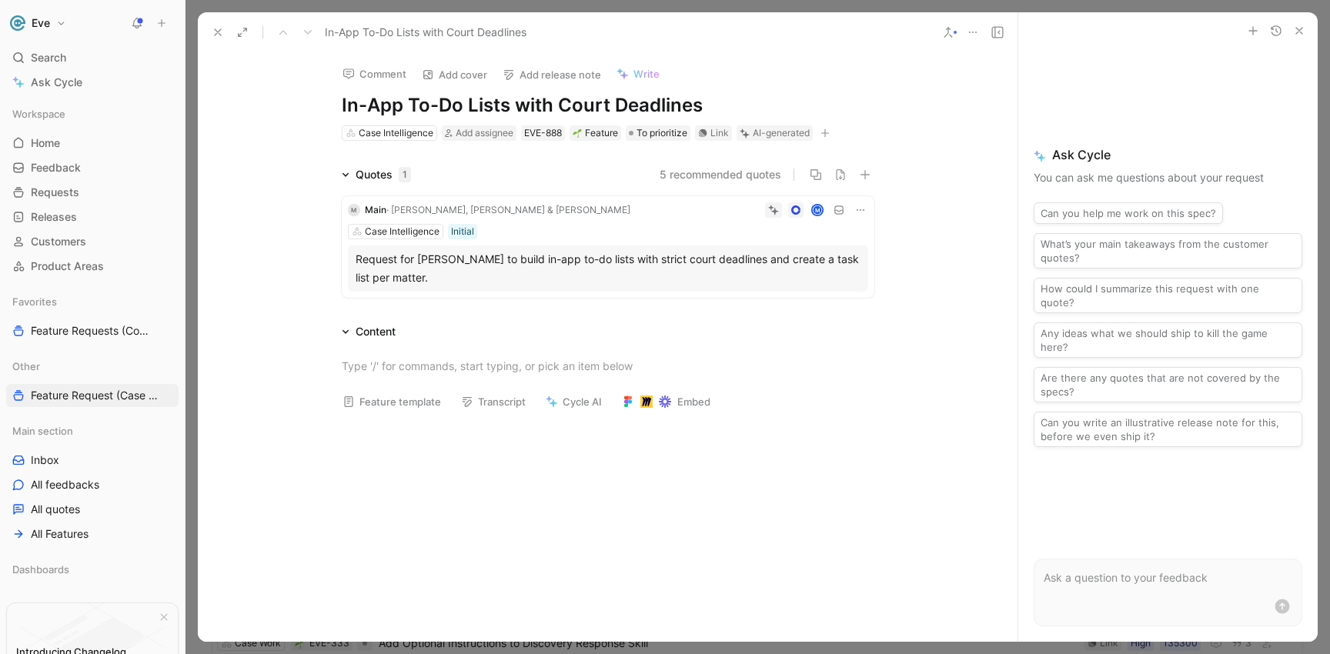
click at [947, 32] on icon at bounding box center [948, 32] width 12 height 12
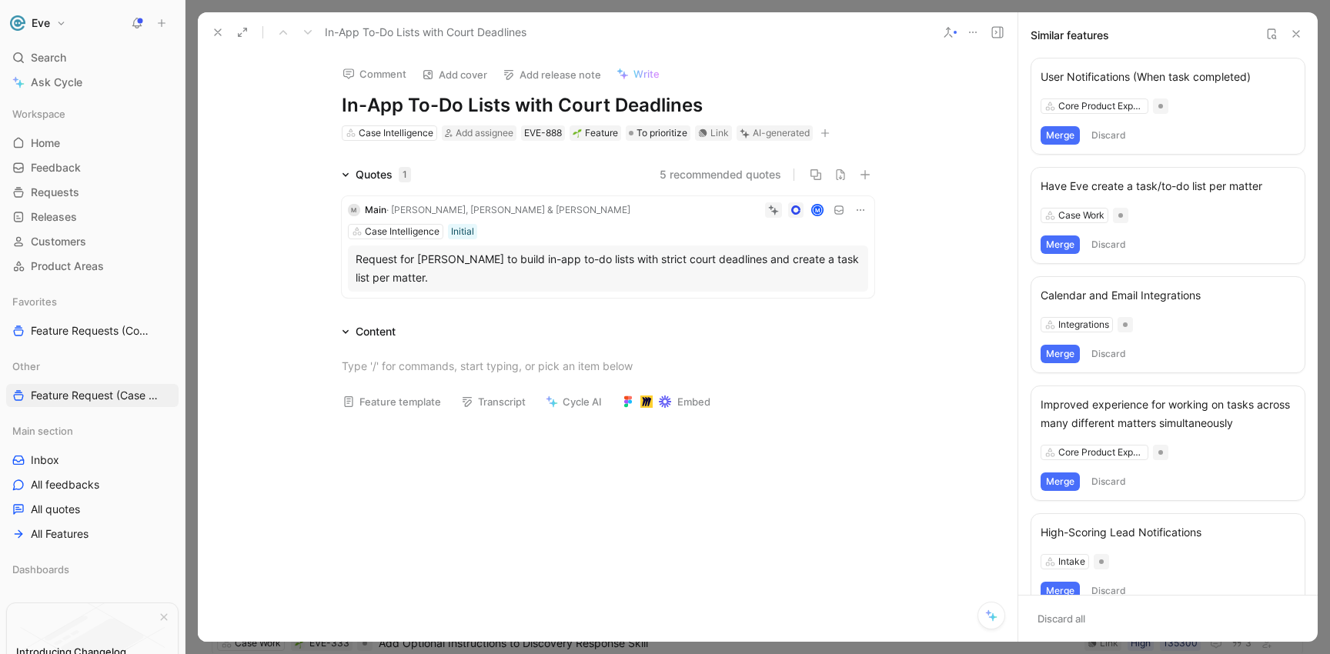
click at [1057, 242] on button "Merge" at bounding box center [1060, 245] width 39 height 18
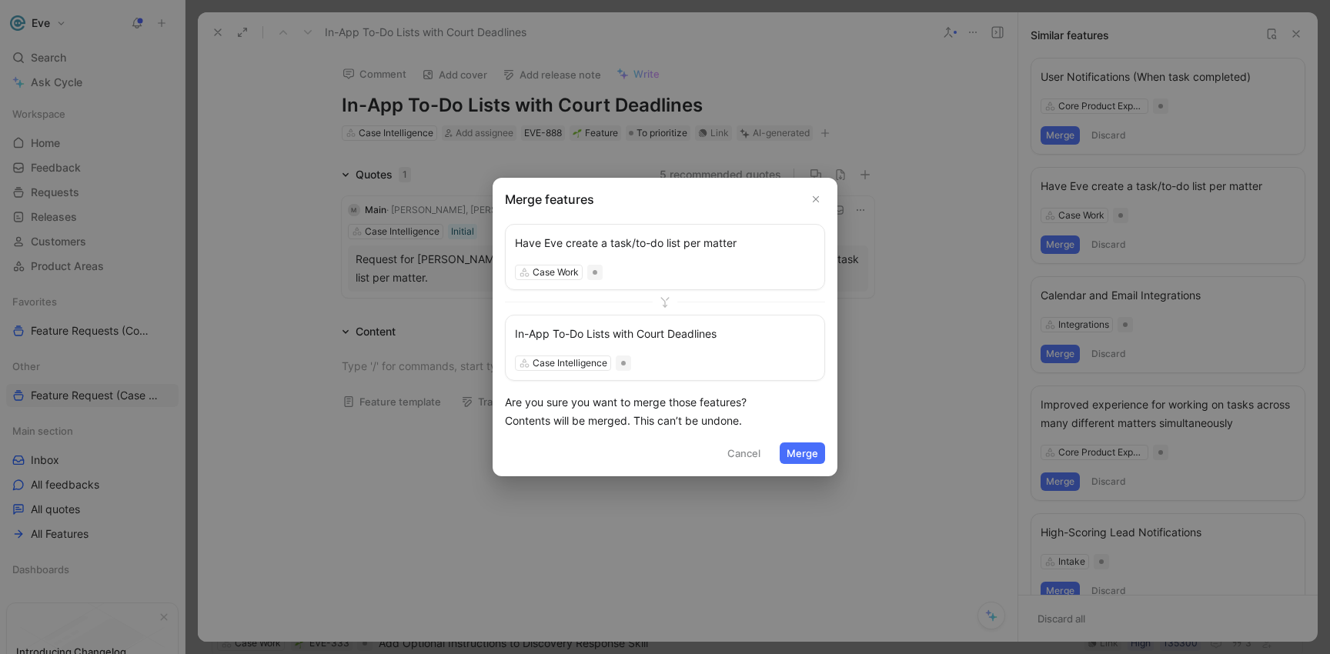
drag, startPoint x: 743, startPoint y: 454, endPoint x: 759, endPoint y: 449, distance: 16.3
click at [744, 454] on button "Cancel" at bounding box center [743, 454] width 47 height 22
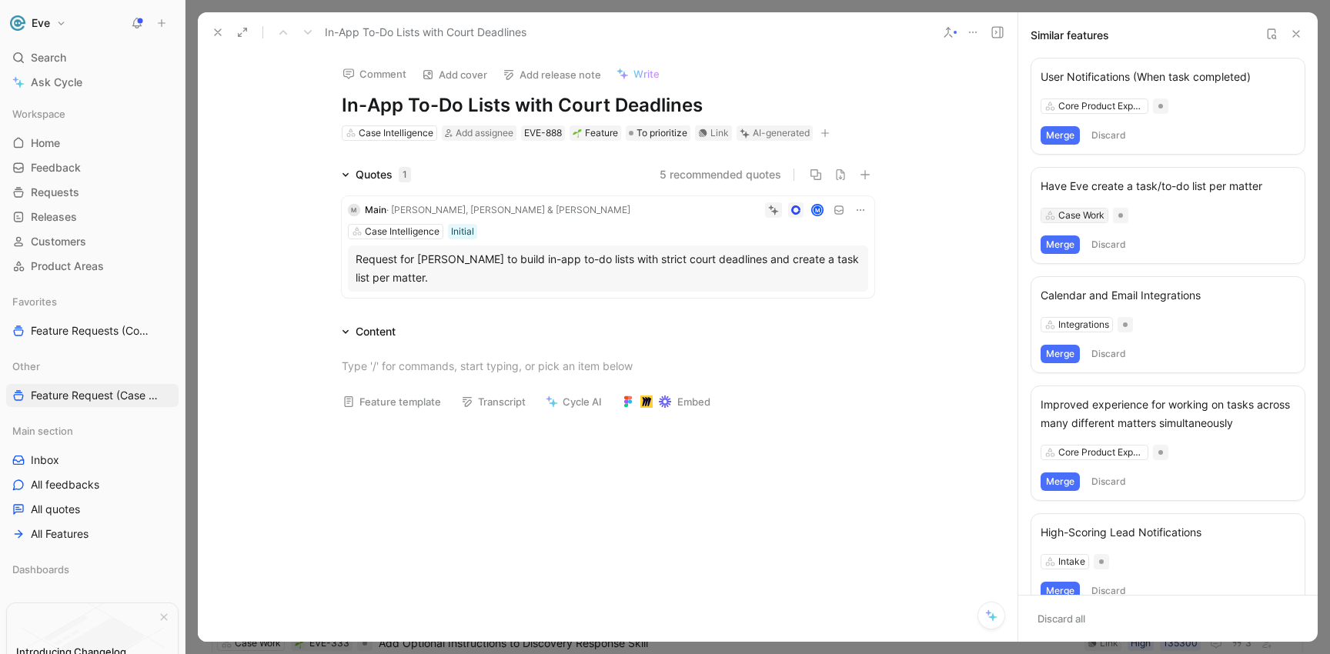
click at [1065, 217] on div "Case Work" at bounding box center [1081, 215] width 46 height 15
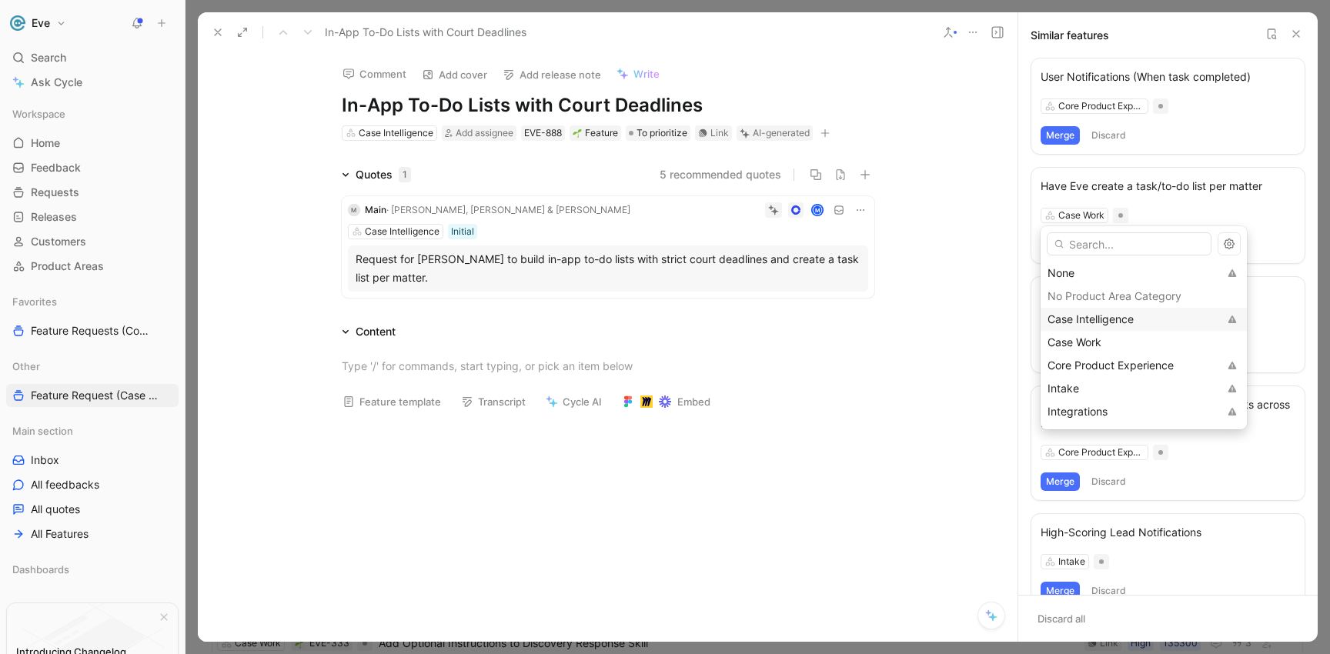
click at [1086, 323] on span "Case Intelligence" at bounding box center [1090, 318] width 86 height 13
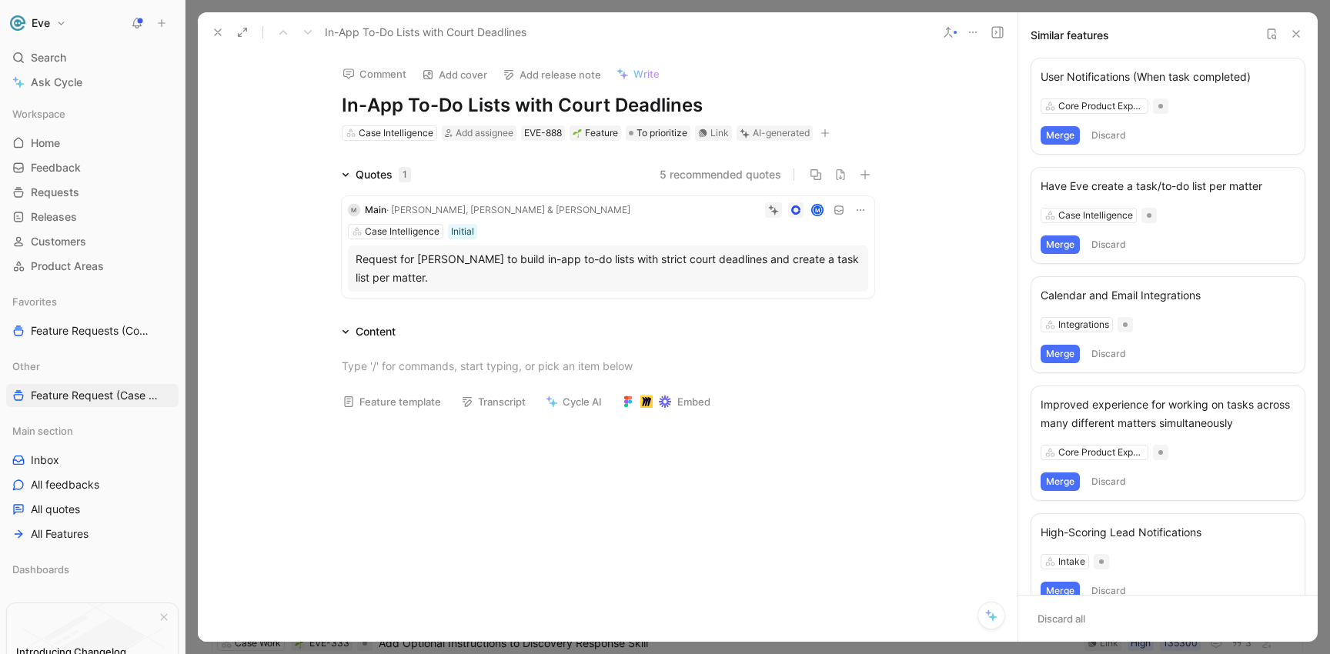
click at [1067, 247] on button "Merge" at bounding box center [1060, 245] width 39 height 18
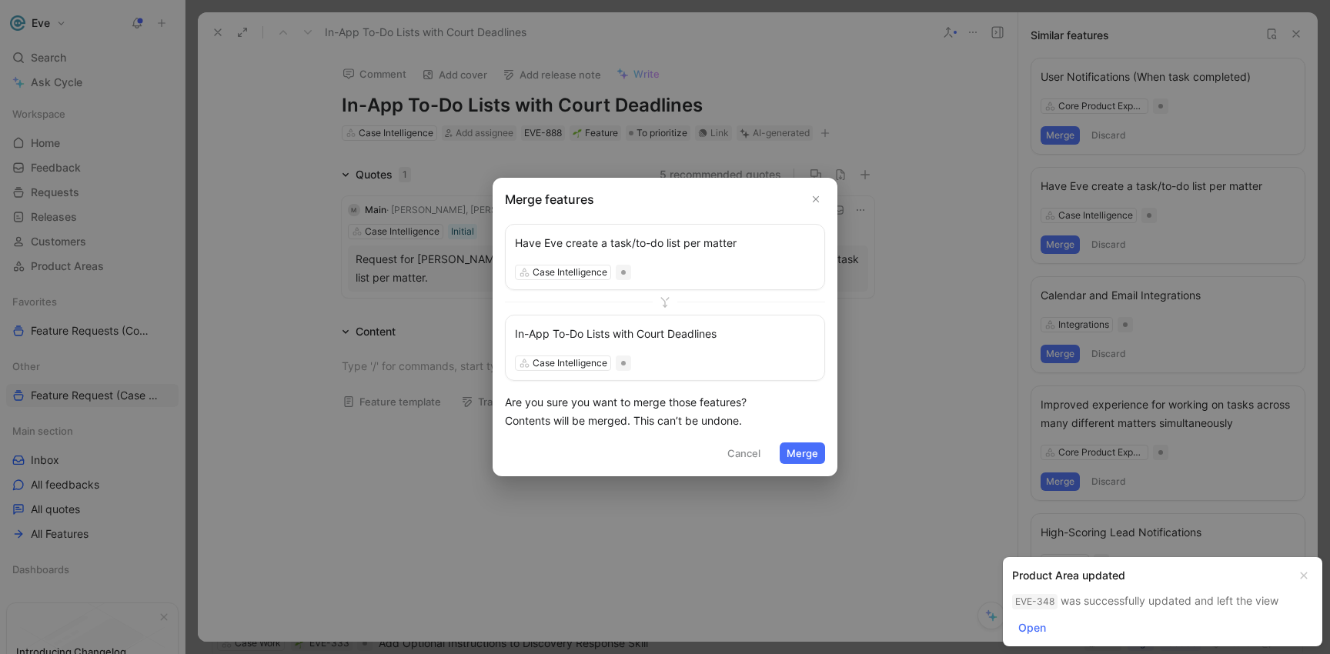
click at [804, 458] on button "Merge" at bounding box center [802, 454] width 45 height 22
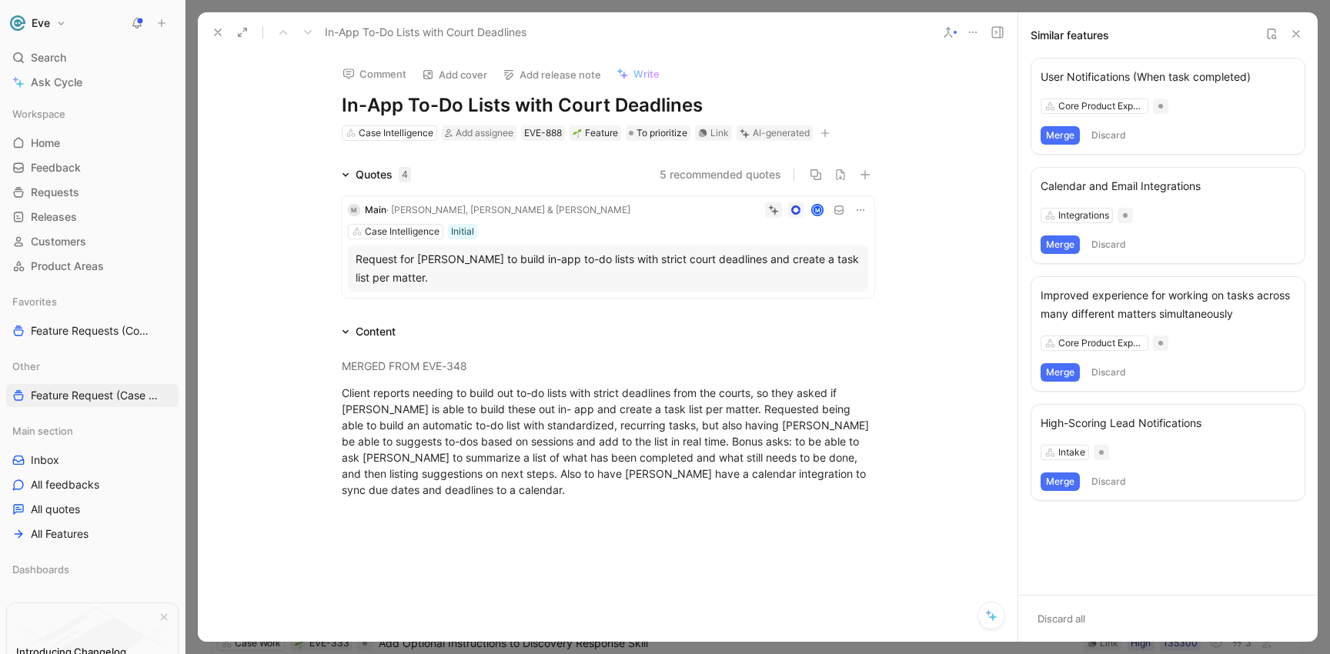
click at [223, 31] on icon at bounding box center [218, 32] width 12 height 12
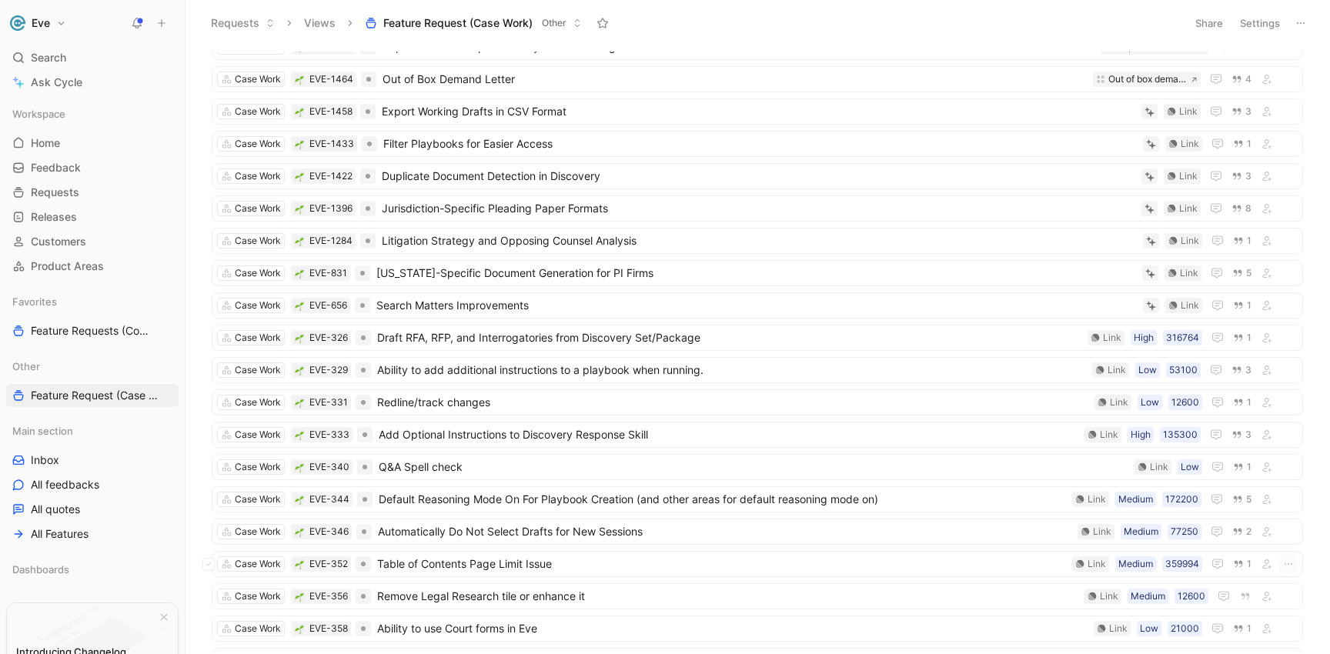
scroll to position [347, 0]
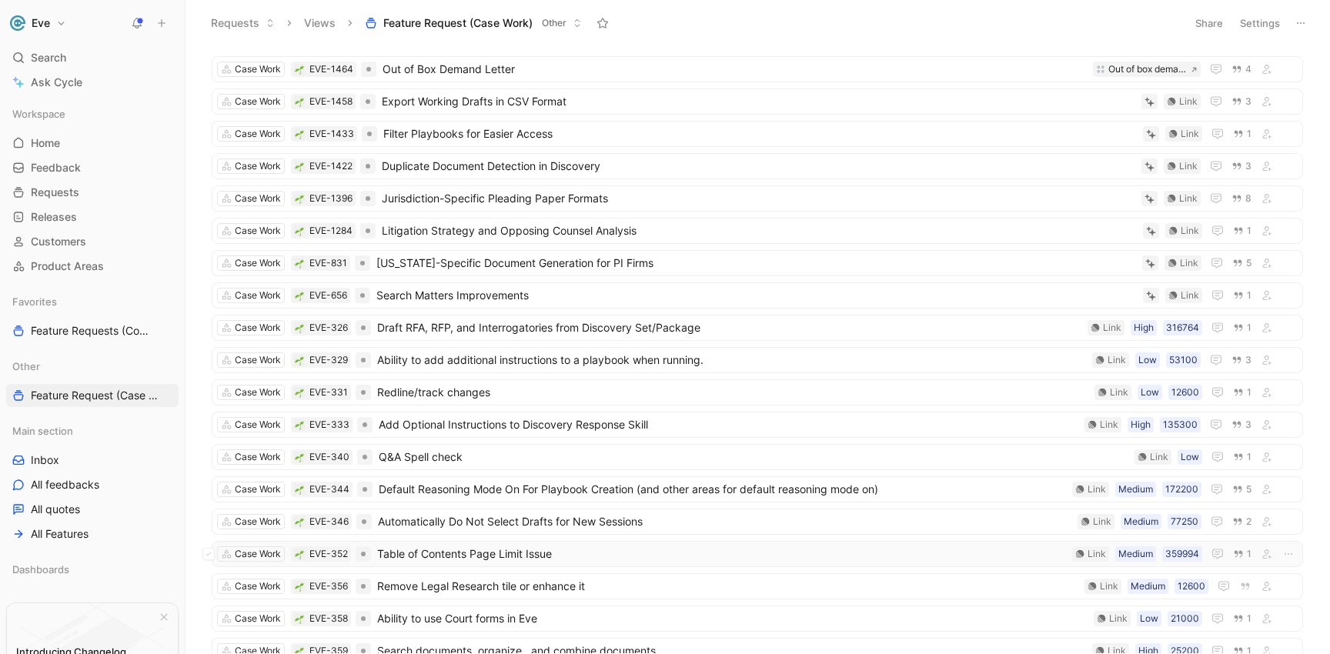
click at [469, 560] on span "Table of Contents Page Limit Issue" at bounding box center [721, 554] width 689 height 18
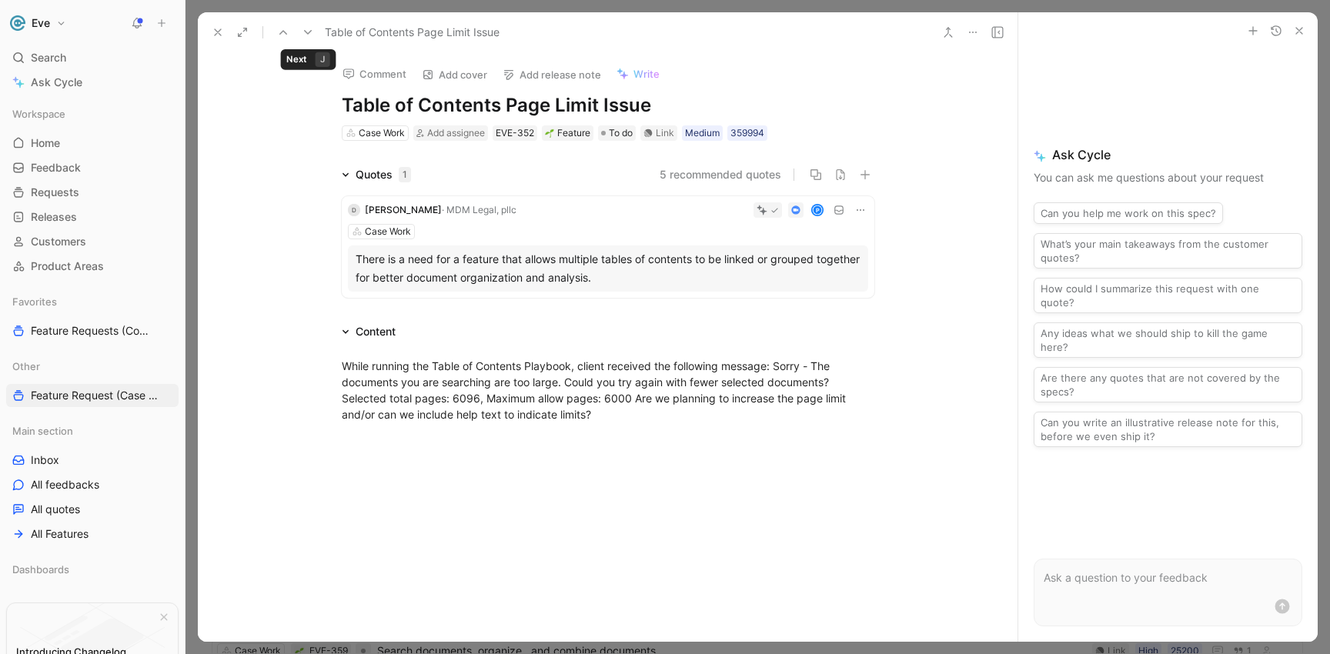
click at [309, 28] on icon at bounding box center [308, 32] width 12 height 12
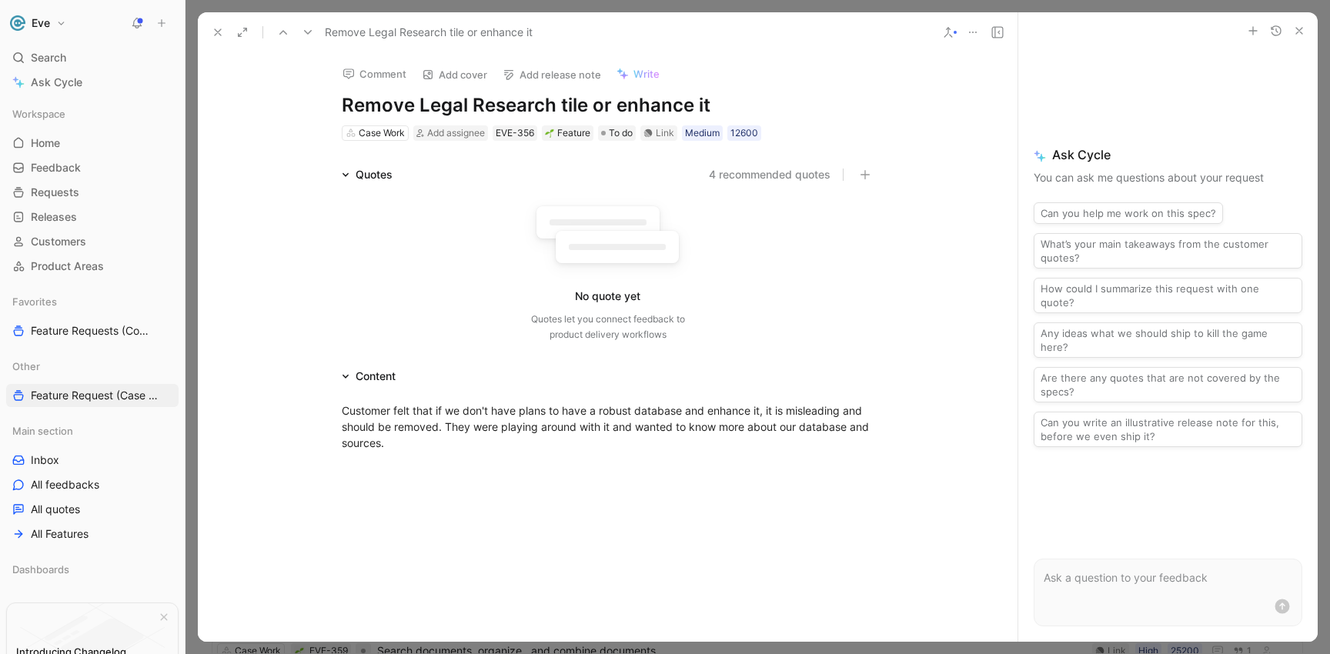
click at [948, 30] on use at bounding box center [948, 32] width 8 height 9
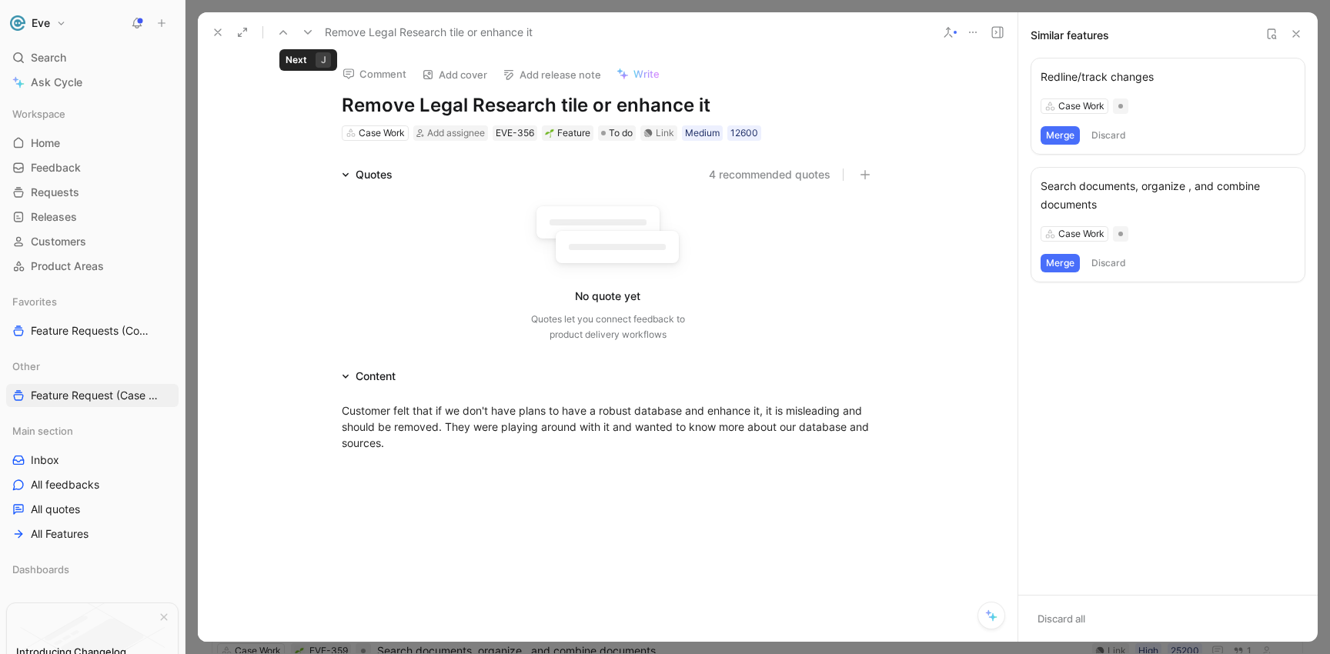
click at [309, 35] on icon at bounding box center [308, 32] width 12 height 12
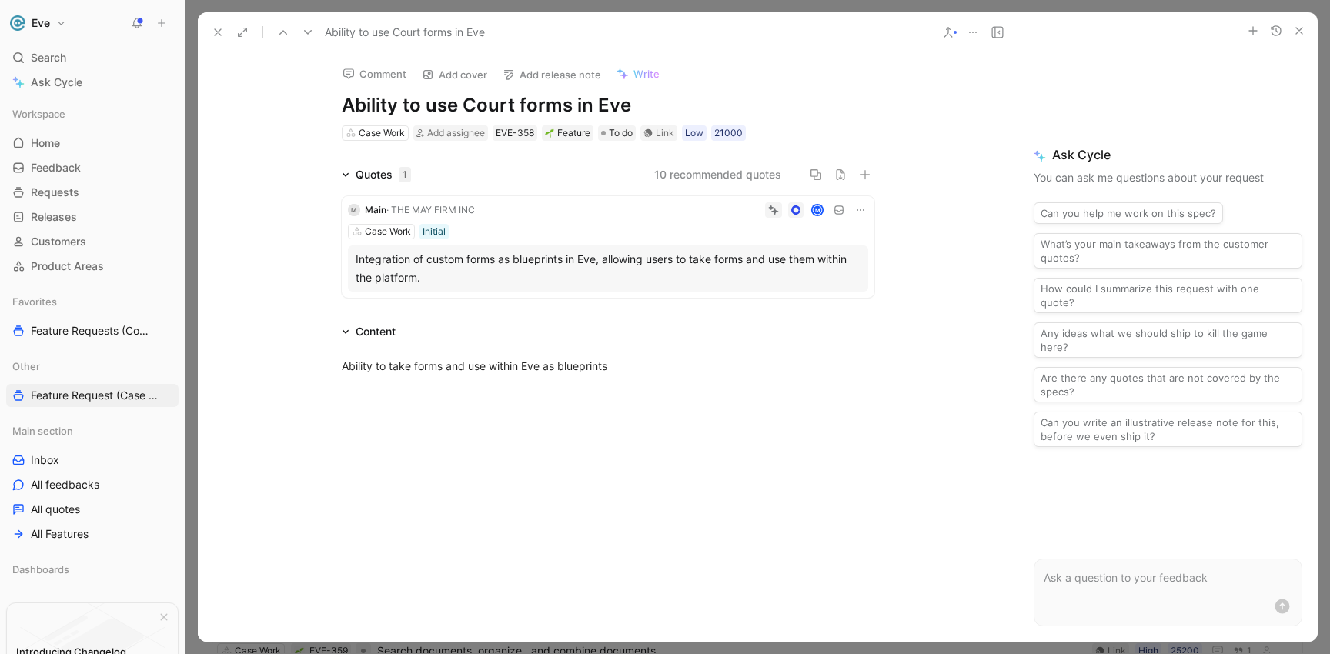
click at [309, 35] on icon at bounding box center [308, 32] width 12 height 12
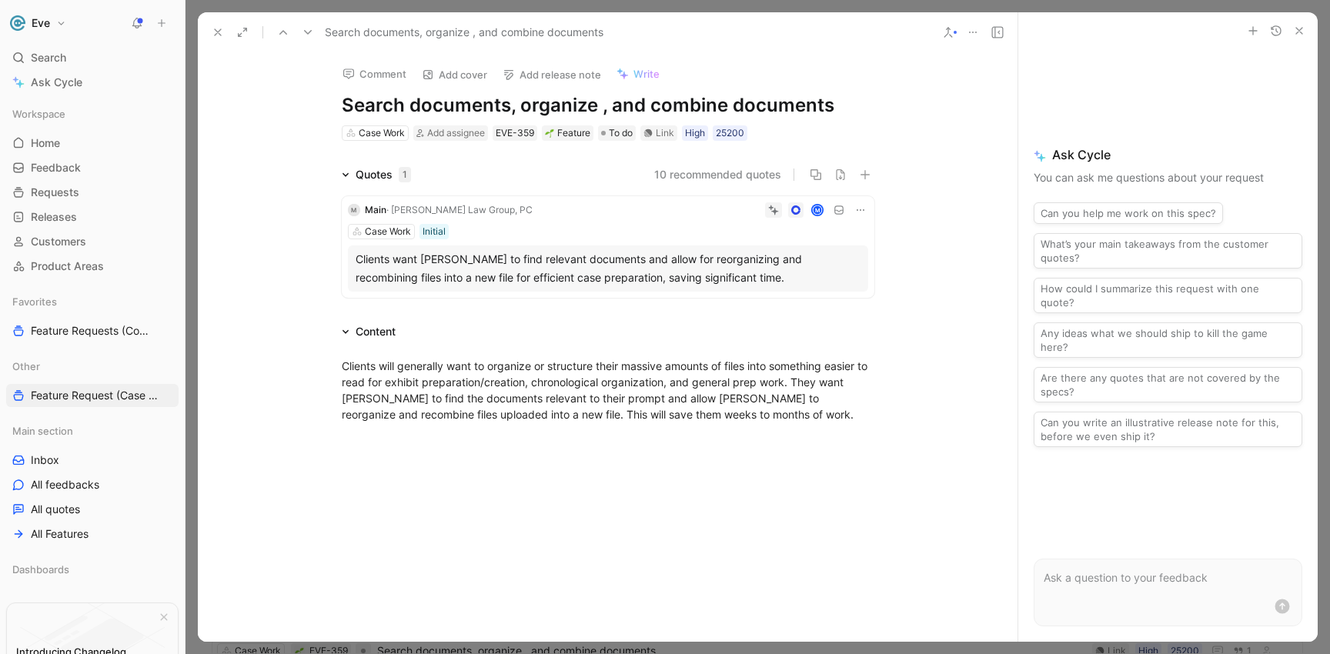
click at [309, 35] on icon at bounding box center [308, 32] width 12 height 12
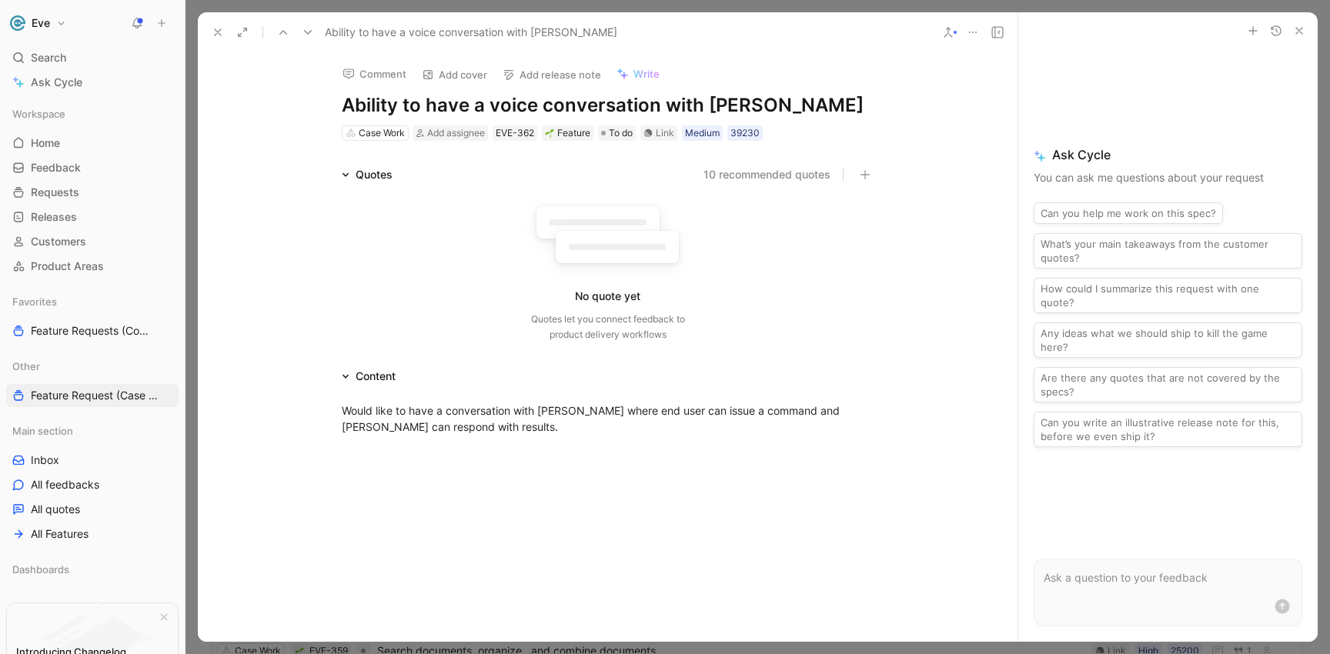
click at [1001, 34] on icon at bounding box center [997, 32] width 12 height 12
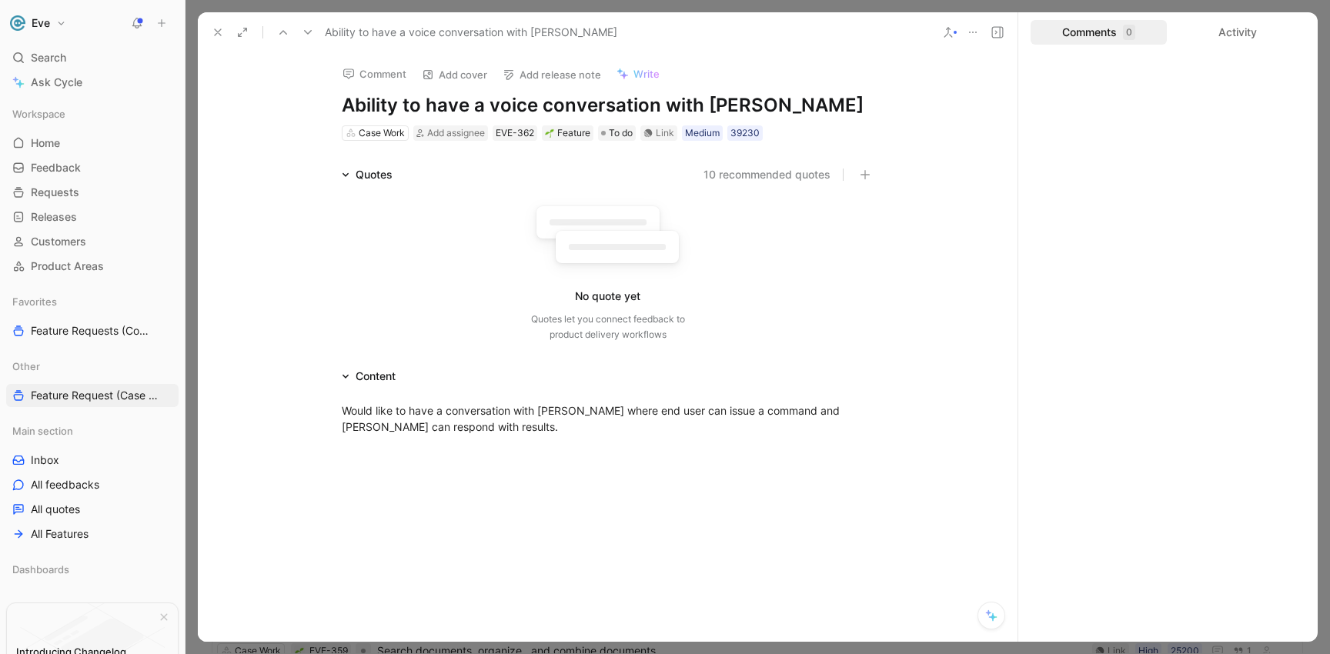
click at [1001, 34] on icon at bounding box center [997, 32] width 12 height 12
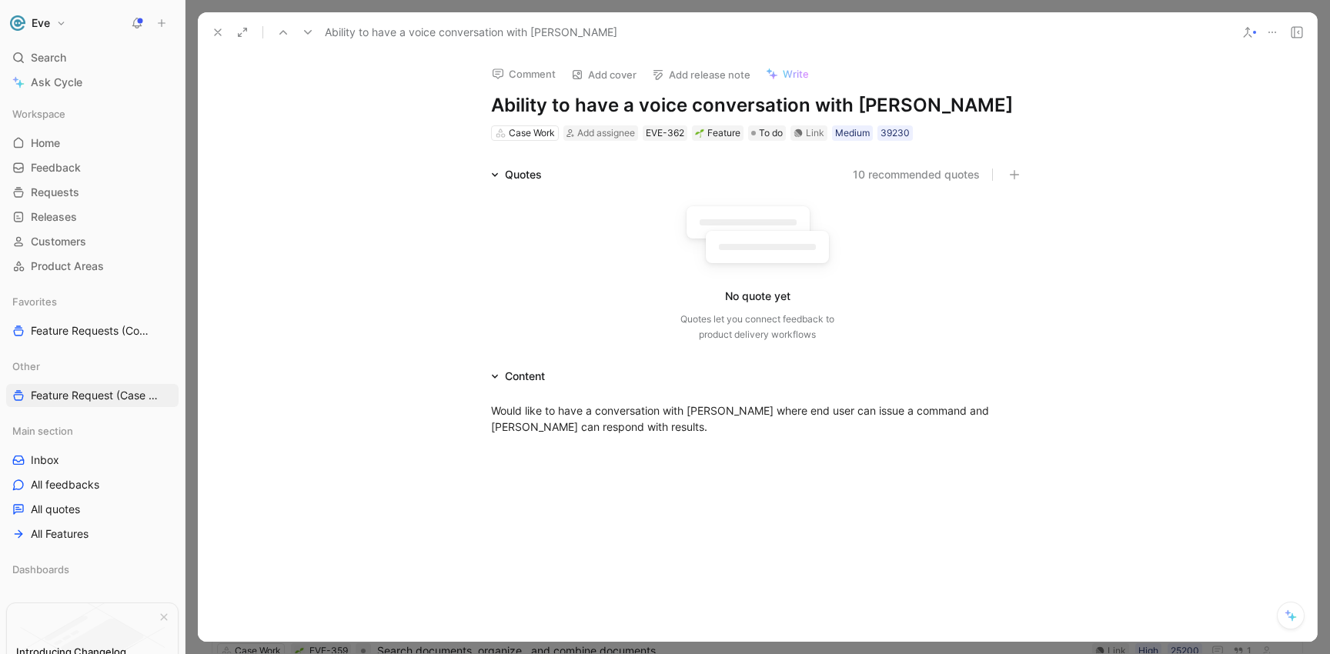
click at [1291, 35] on use at bounding box center [1296, 32] width 11 height 11
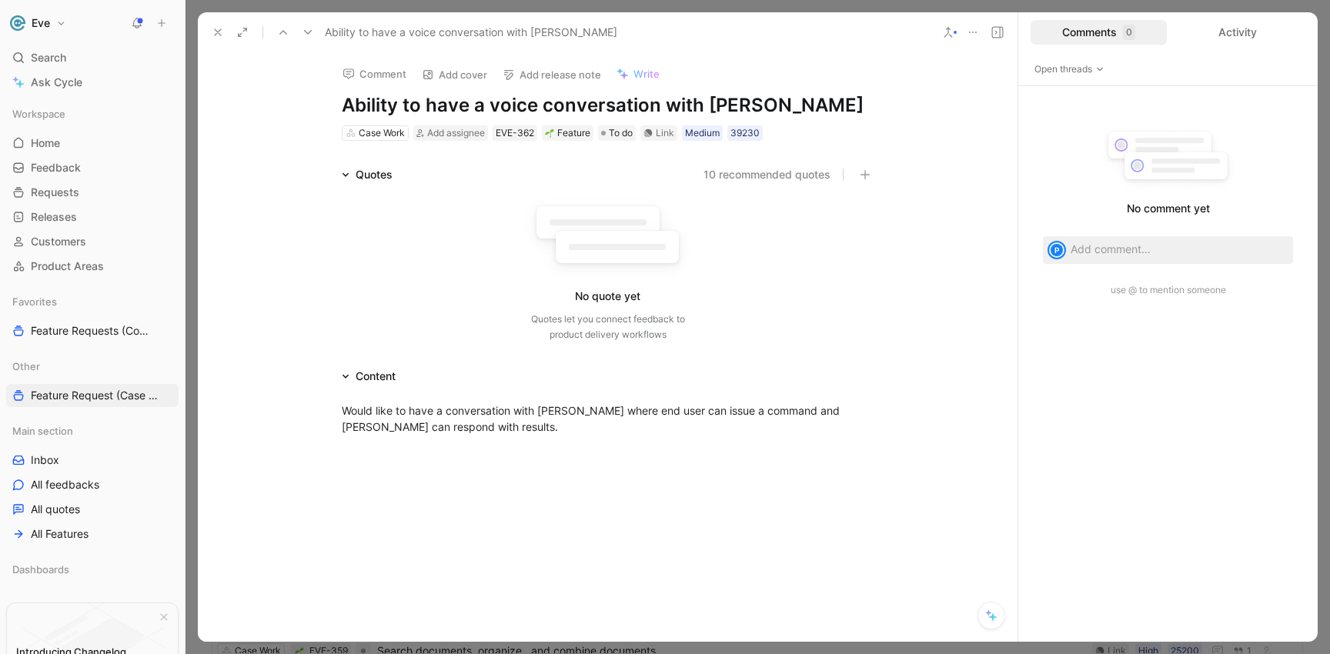
click at [947, 38] on icon at bounding box center [948, 32] width 12 height 12
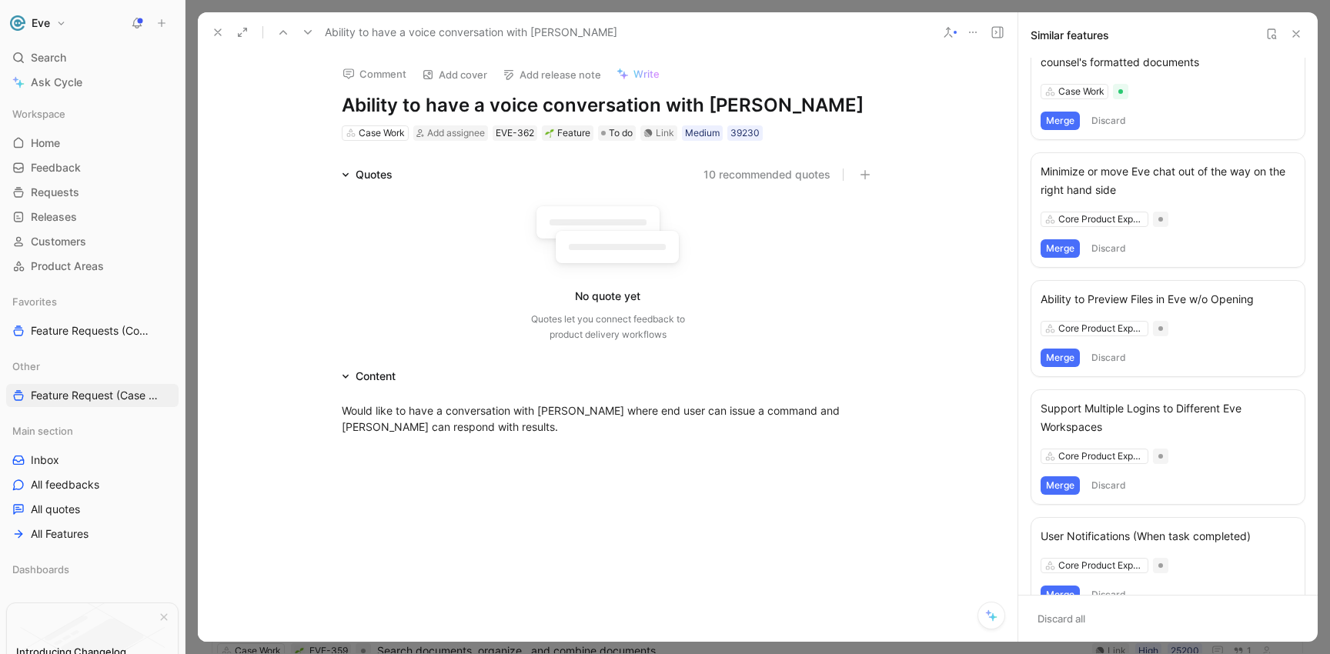
scroll to position [648, 0]
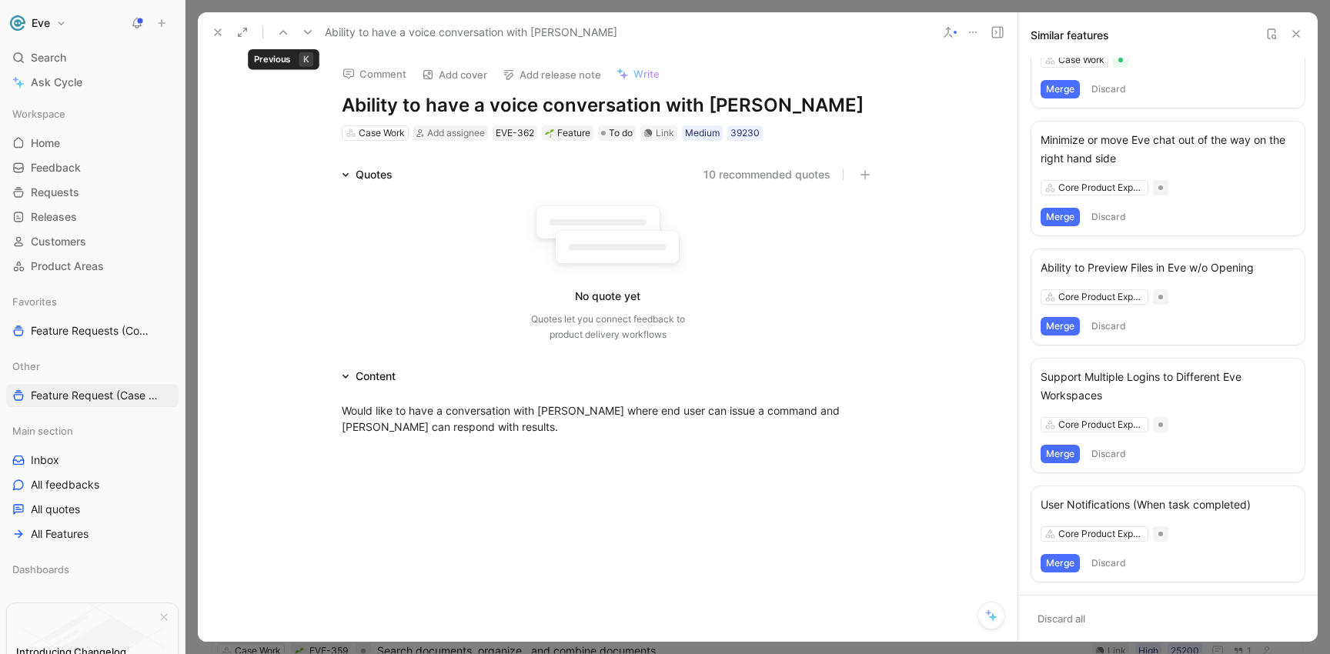
click at [302, 31] on icon at bounding box center [308, 32] width 12 height 12
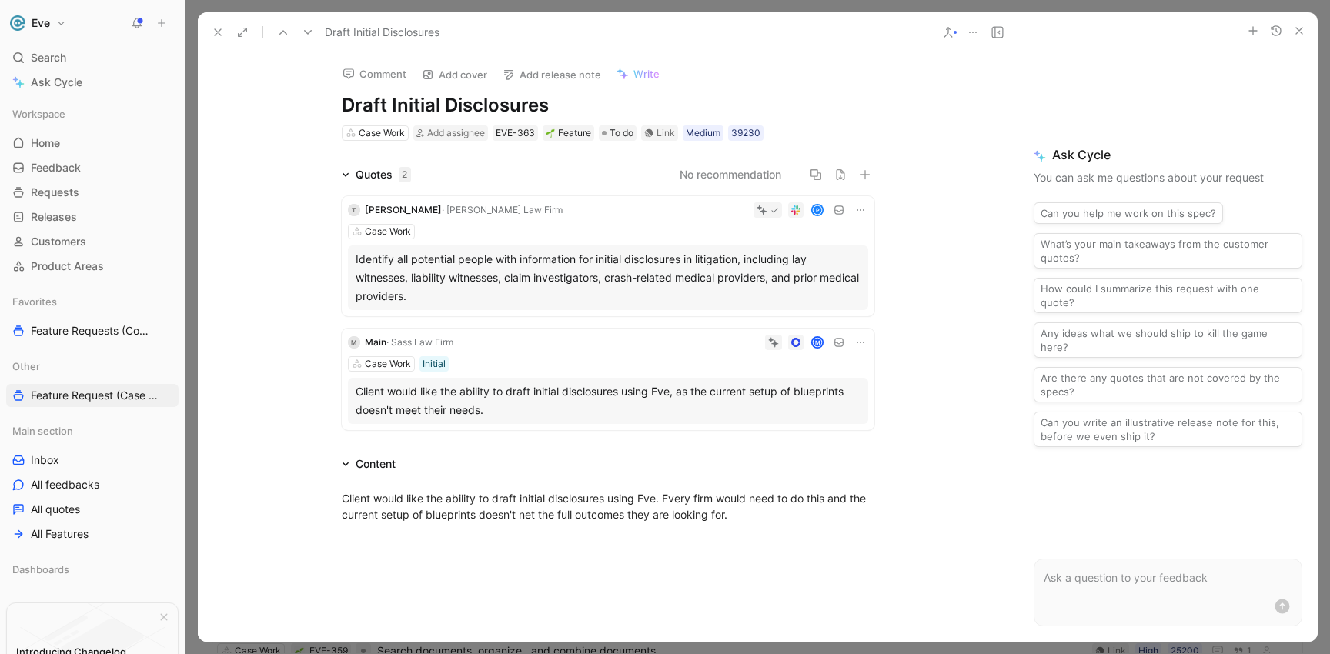
click at [955, 33] on button at bounding box center [948, 33] width 22 height 22
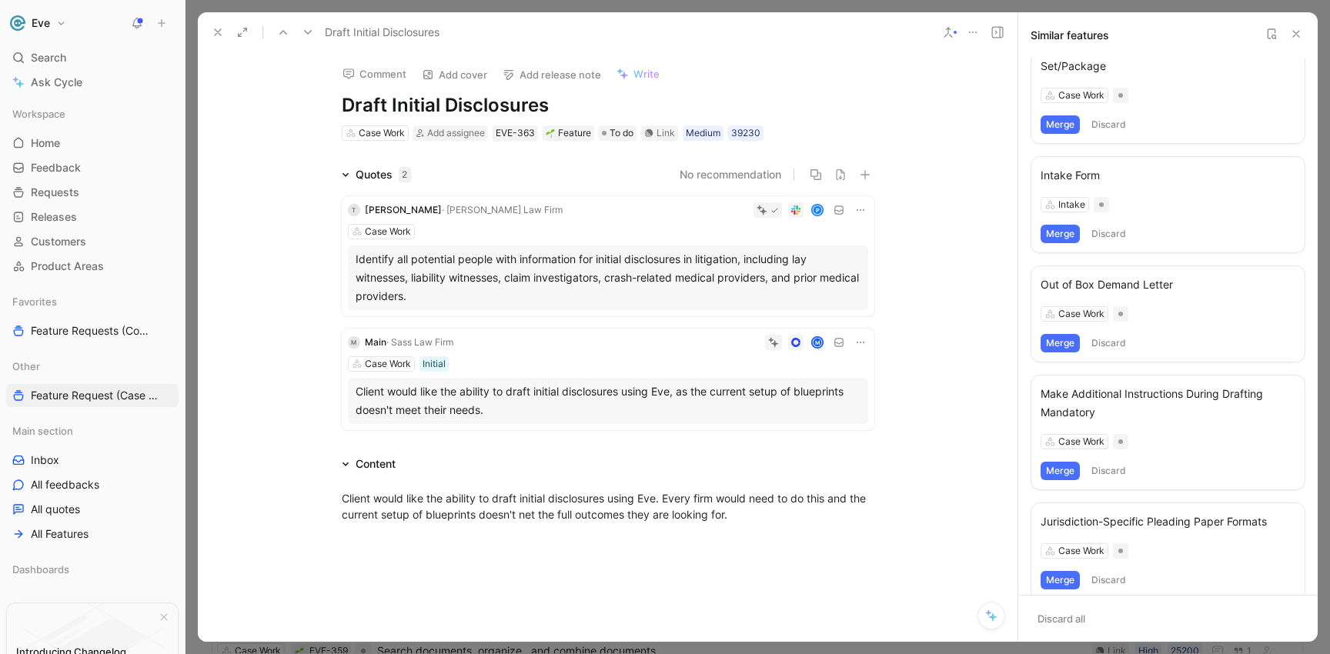
scroll to position [46, 0]
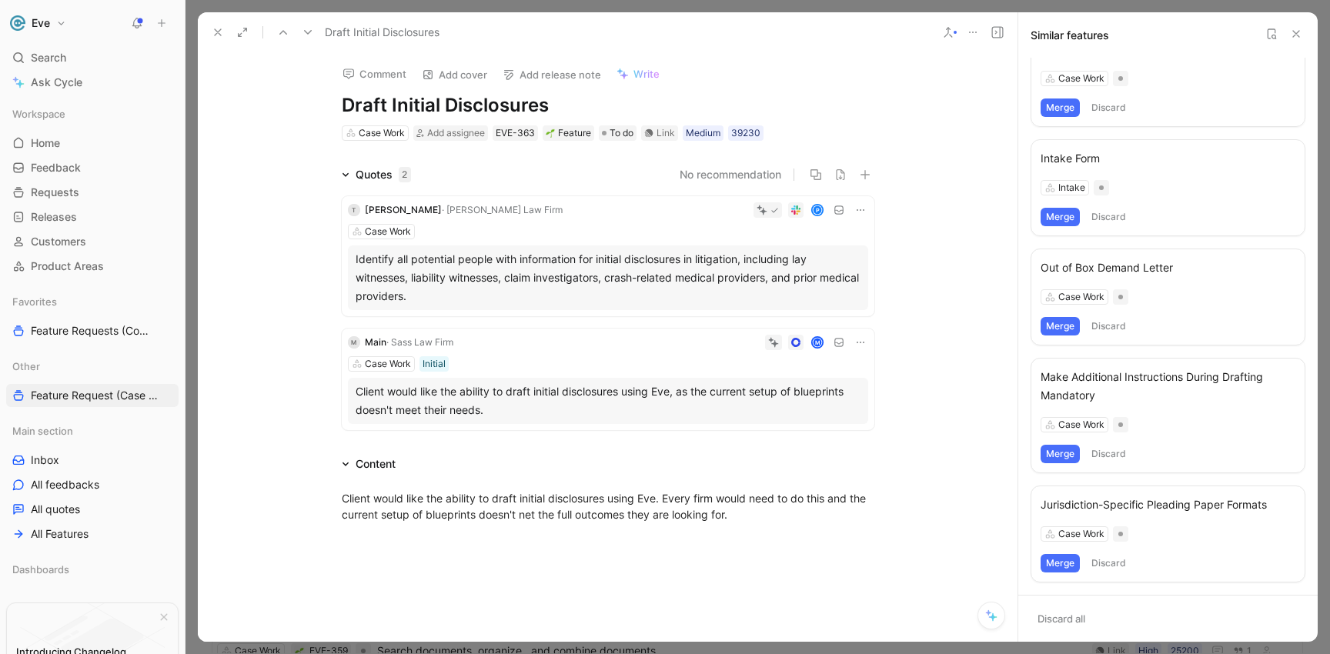
click at [314, 33] on button at bounding box center [308, 33] width 22 height 22
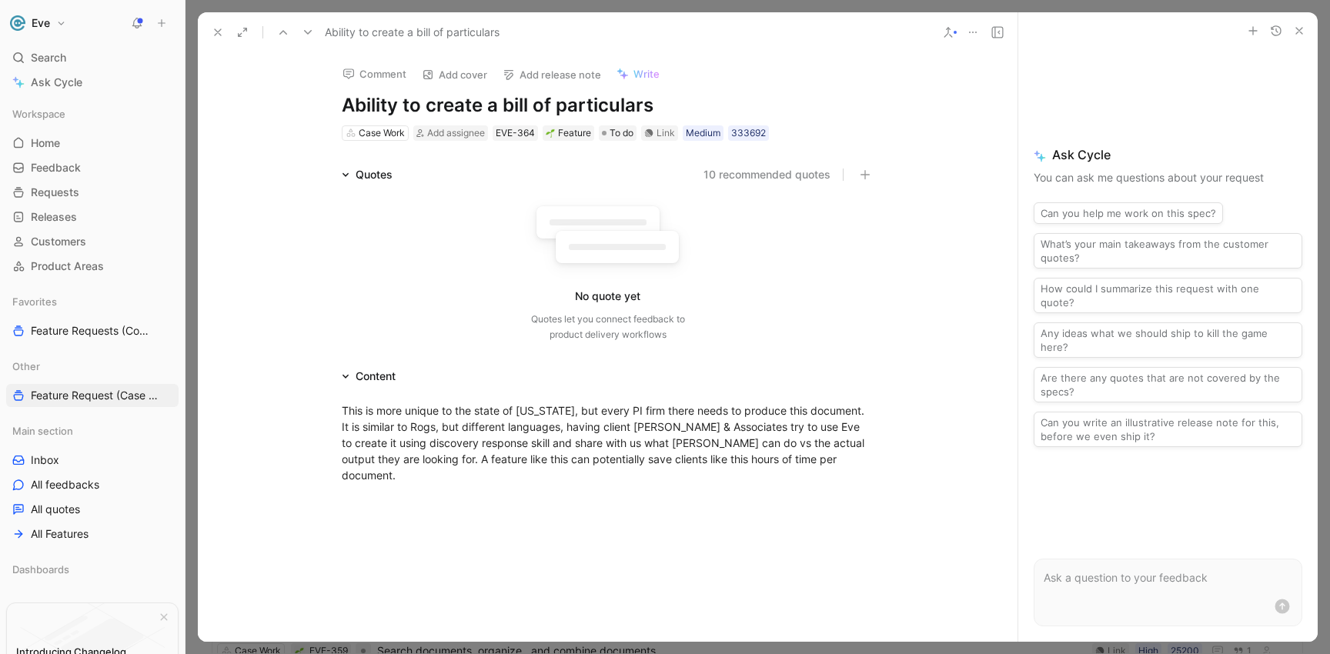
click at [959, 34] on div at bounding box center [972, 33] width 71 height 22
click at [954, 32] on div at bounding box center [955, 32] width 3 height 3
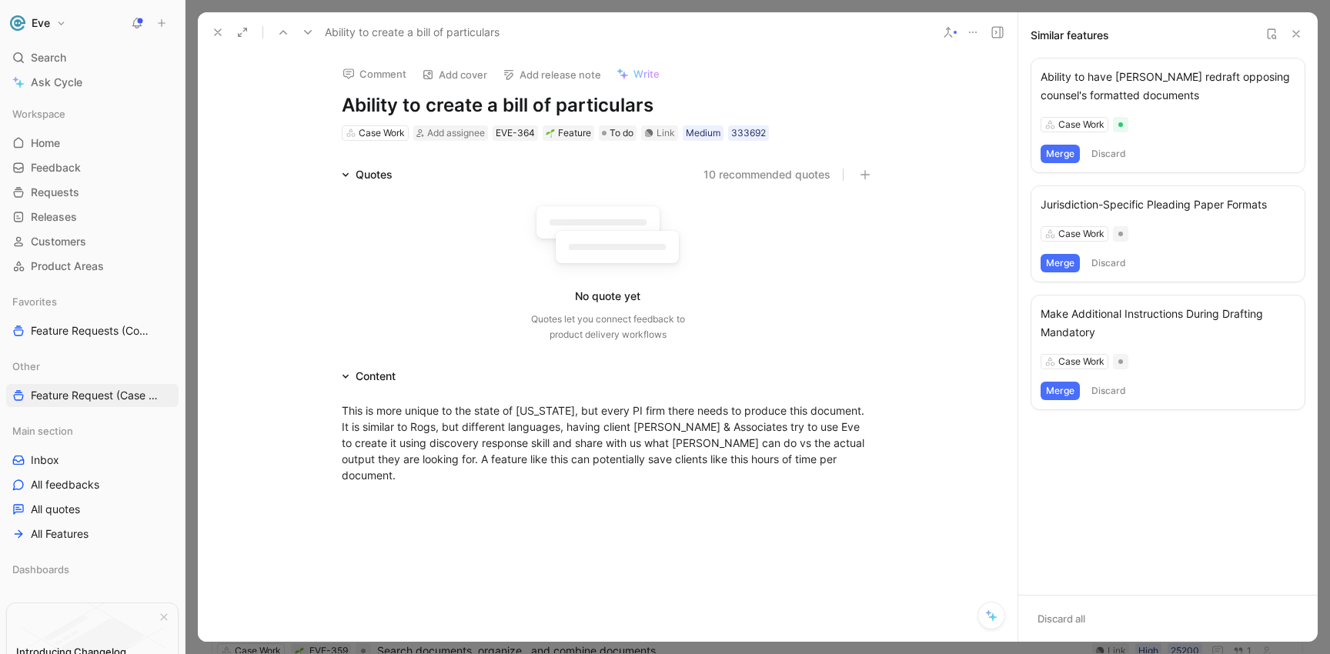
click at [306, 33] on use at bounding box center [308, 32] width 8 height 5
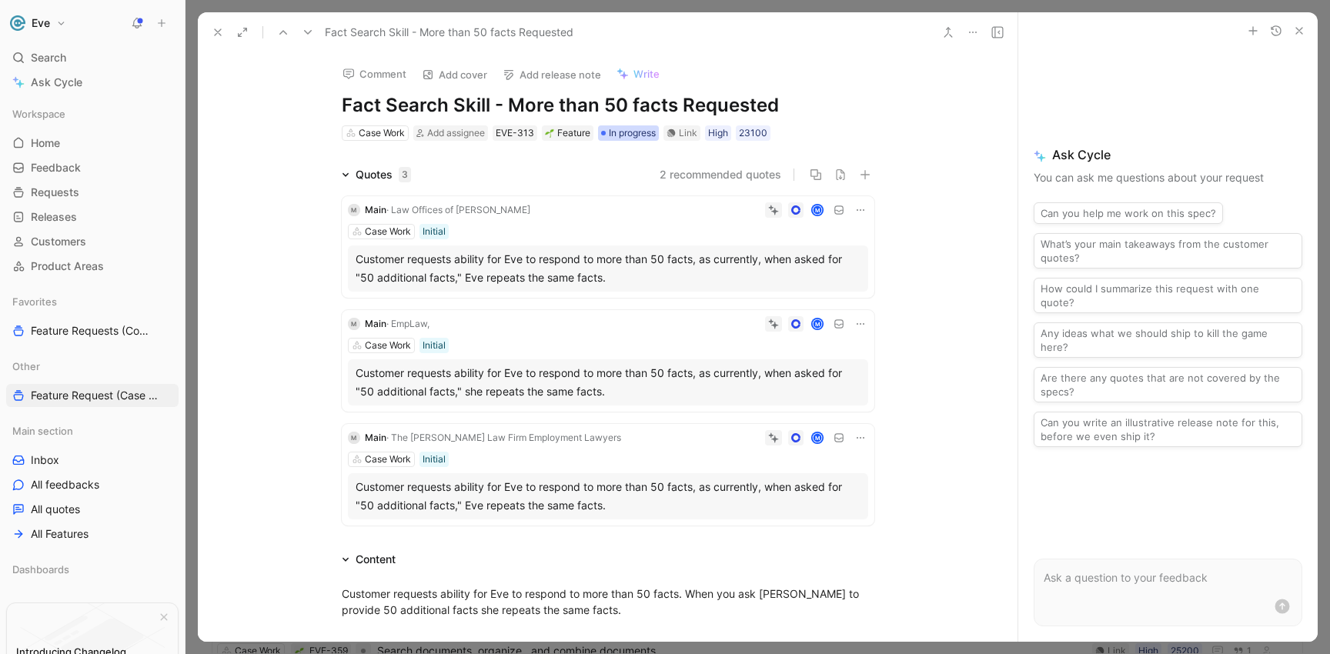
click at [628, 130] on span "In progress" at bounding box center [632, 132] width 47 height 15
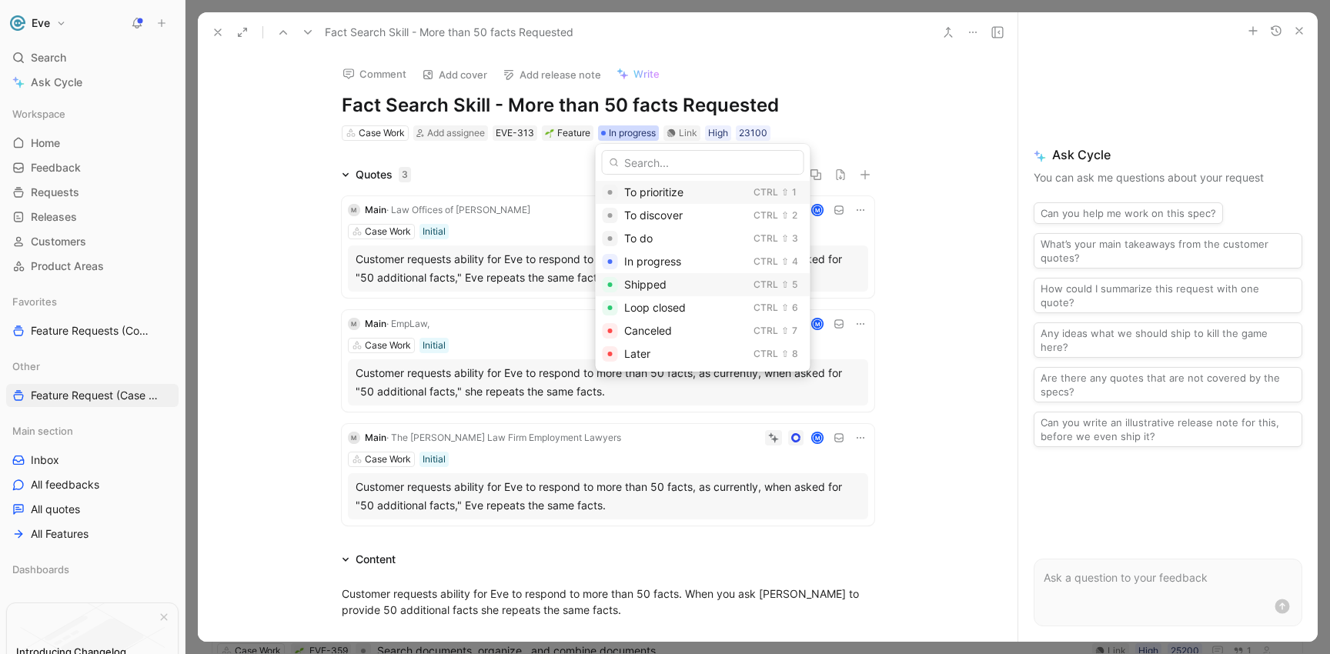
click at [647, 286] on span "Shipped" at bounding box center [645, 284] width 42 height 13
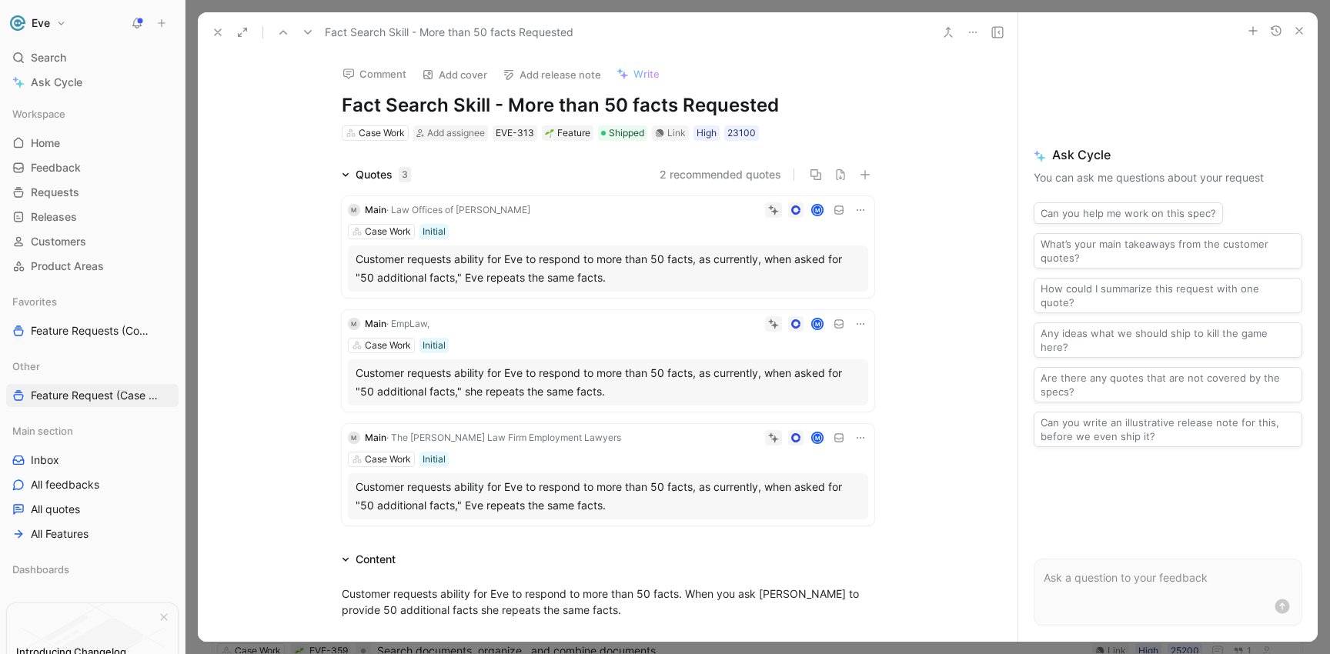
click at [309, 35] on icon at bounding box center [308, 32] width 12 height 12
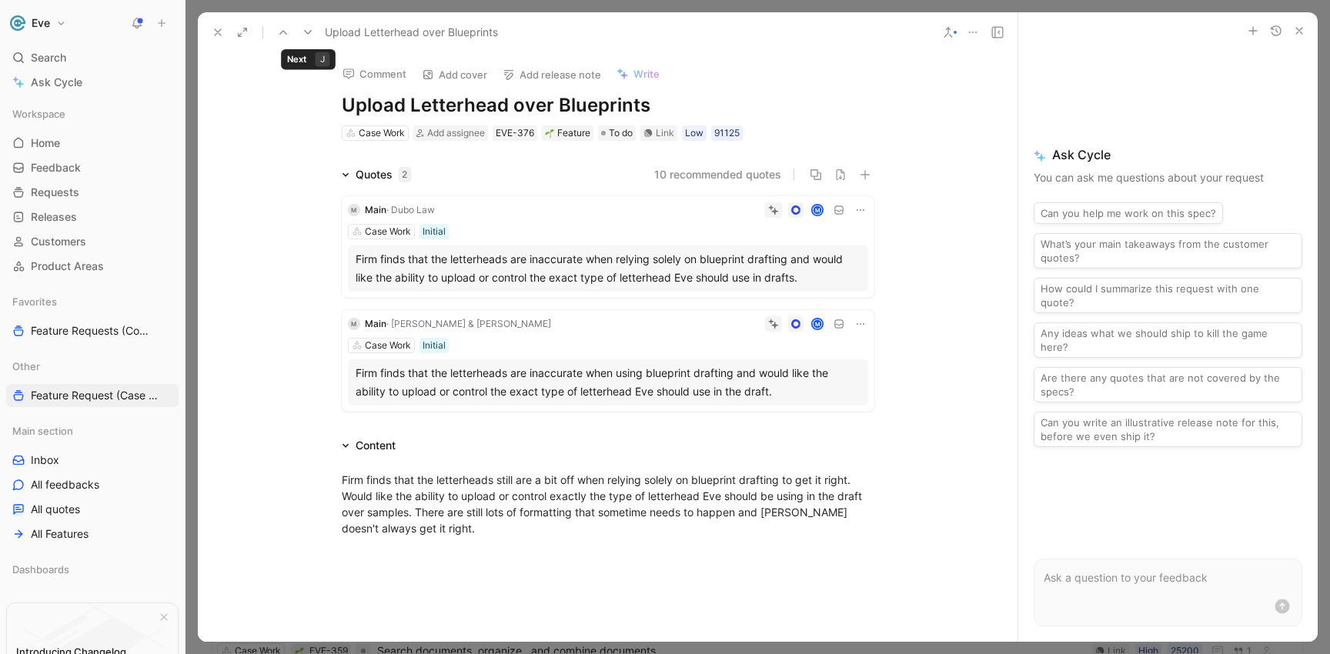
click at [309, 35] on icon at bounding box center [308, 32] width 12 height 12
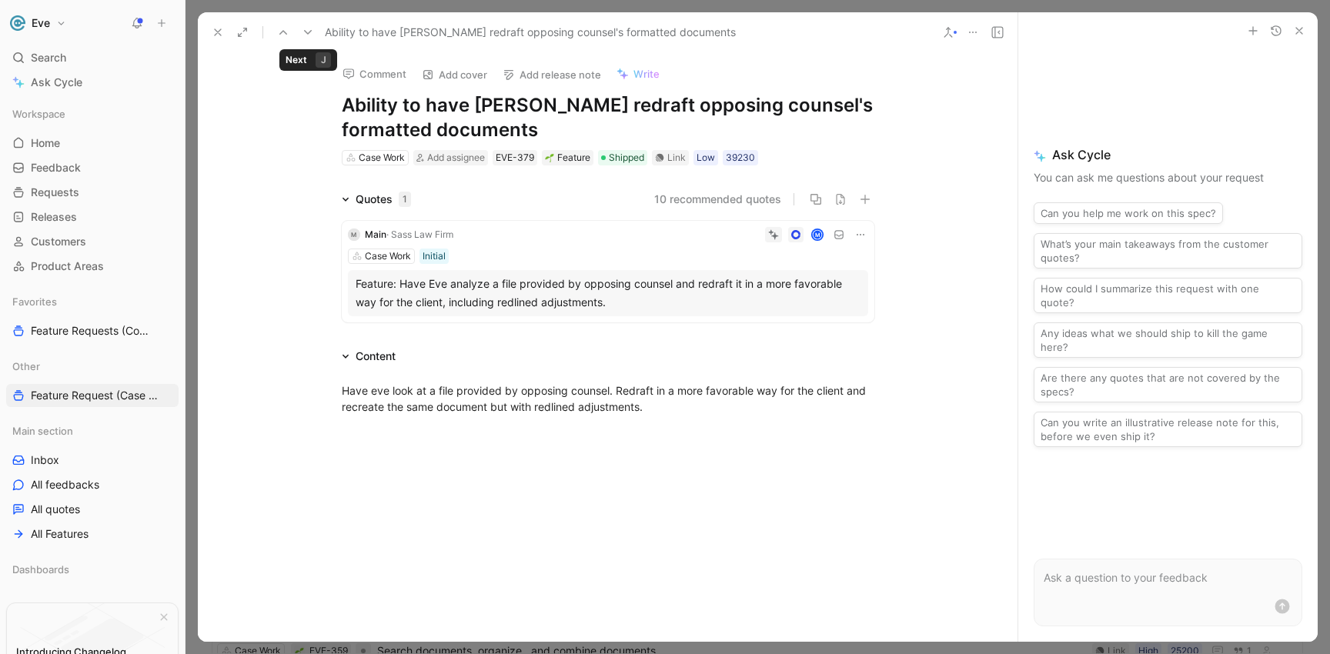
click at [309, 35] on icon at bounding box center [308, 32] width 12 height 12
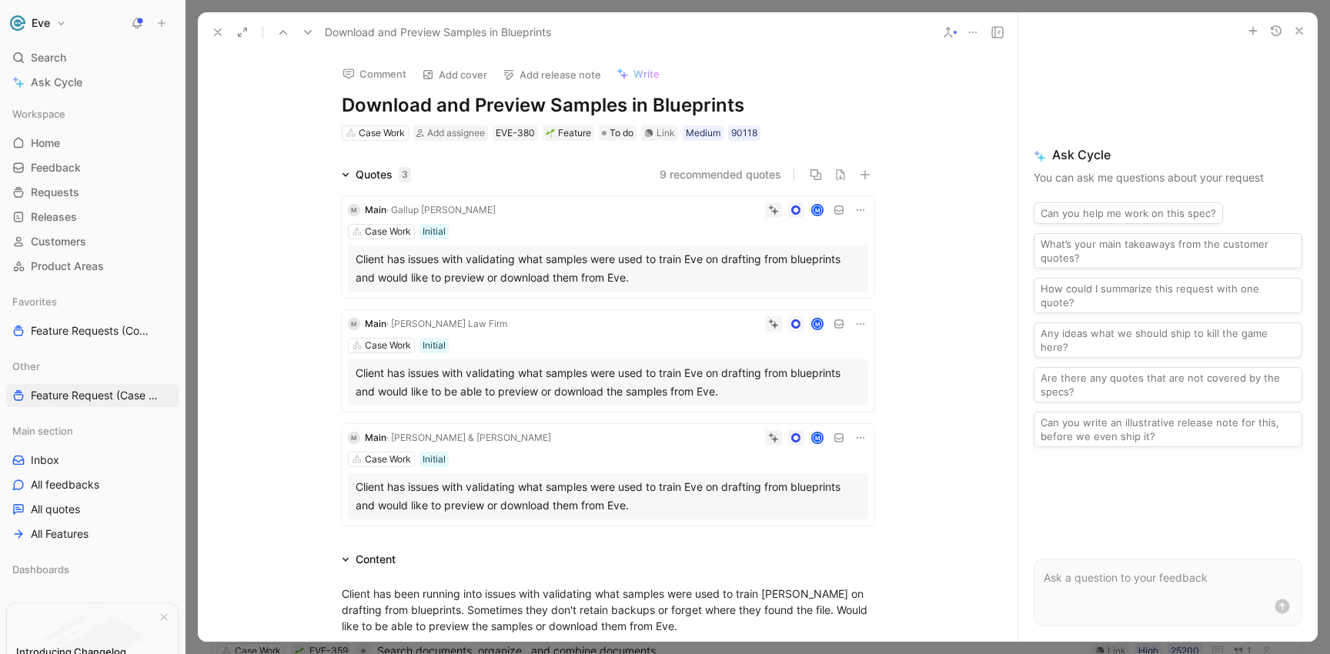
click at [309, 35] on icon at bounding box center [308, 32] width 12 height 12
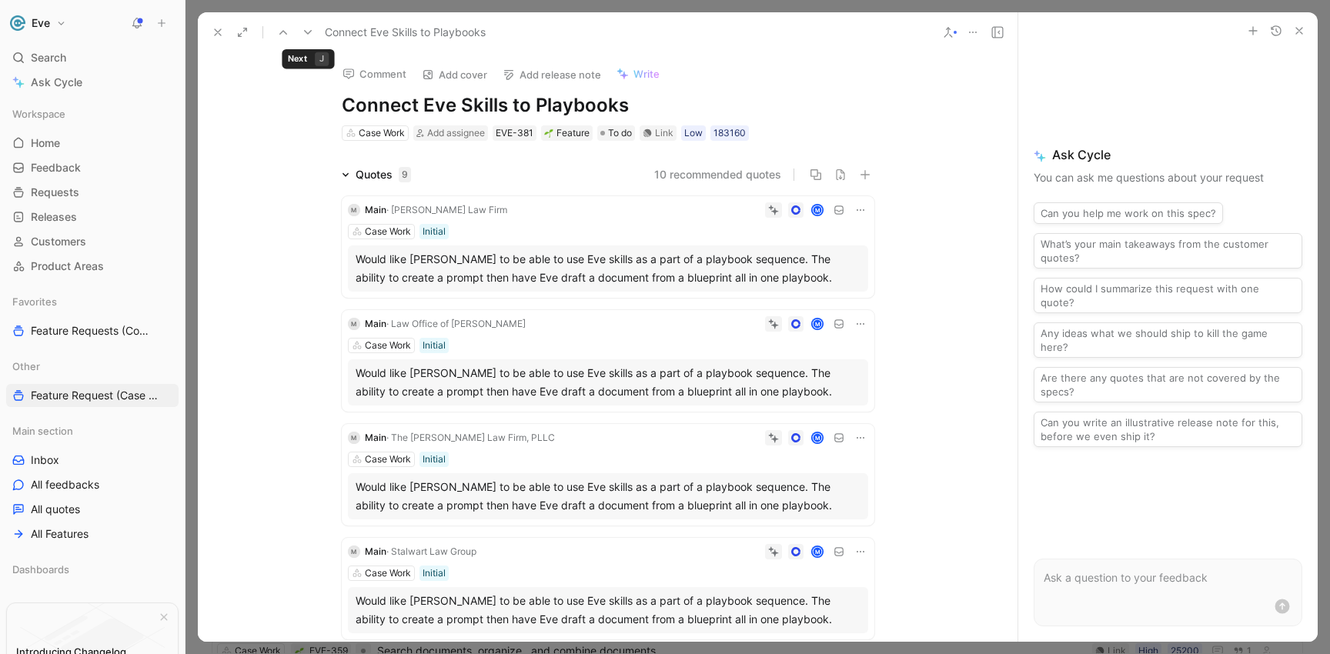
click at [309, 35] on icon at bounding box center [308, 32] width 12 height 12
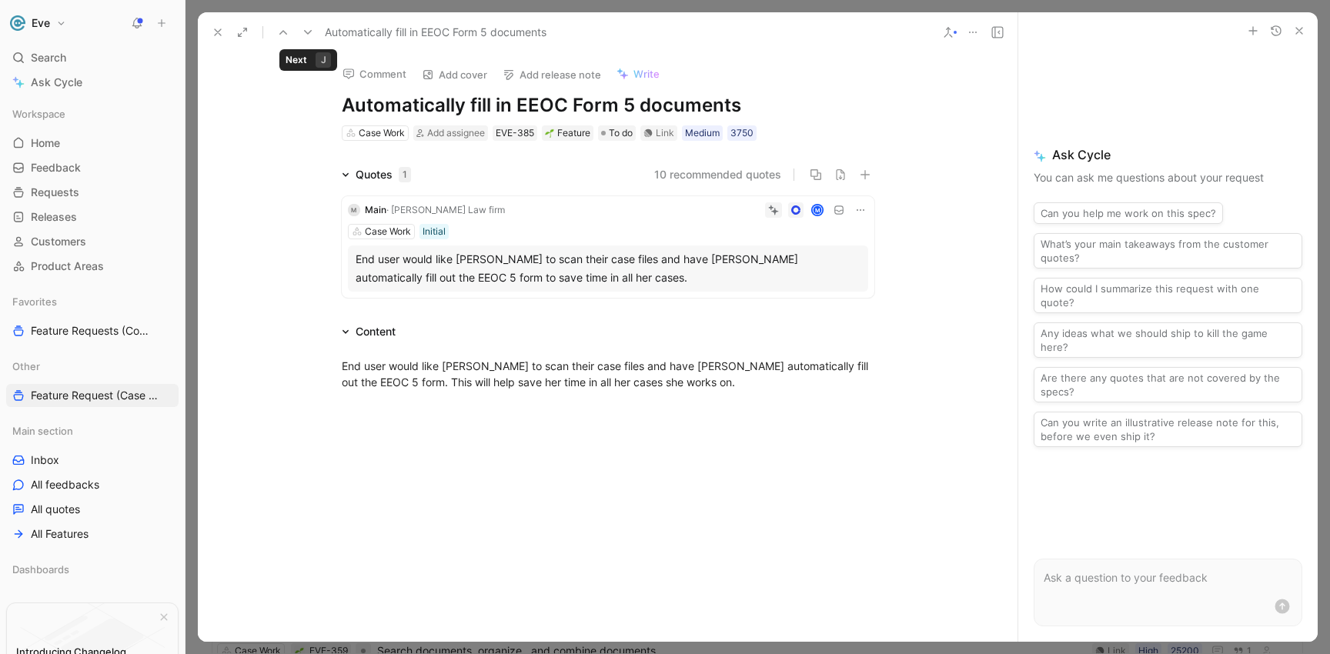
click at [309, 35] on icon at bounding box center [308, 32] width 12 height 12
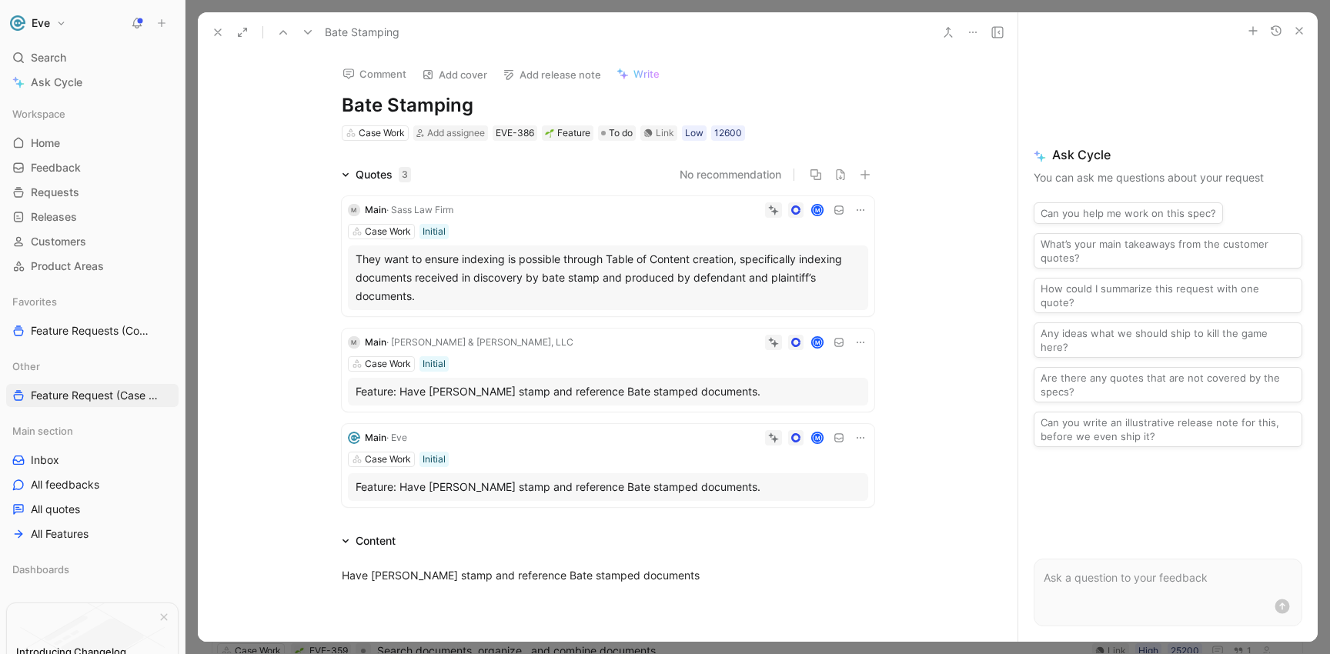
click at [951, 35] on use at bounding box center [948, 32] width 8 height 9
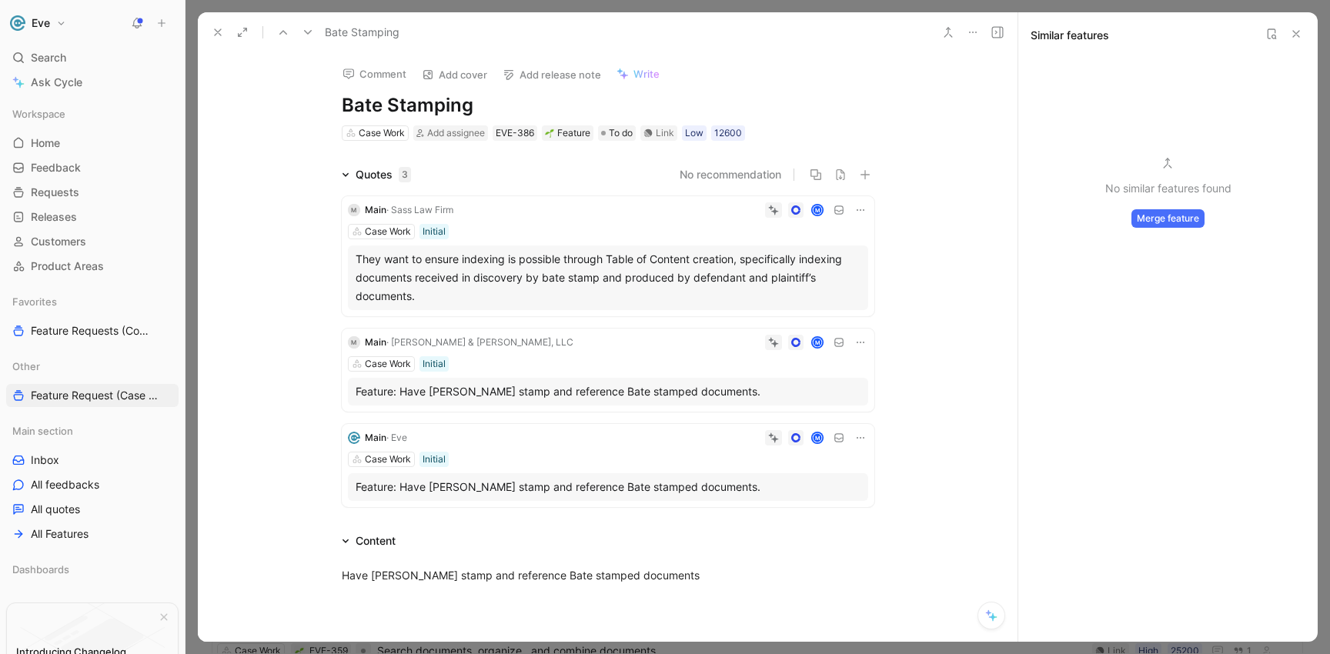
click at [312, 28] on icon at bounding box center [308, 32] width 12 height 12
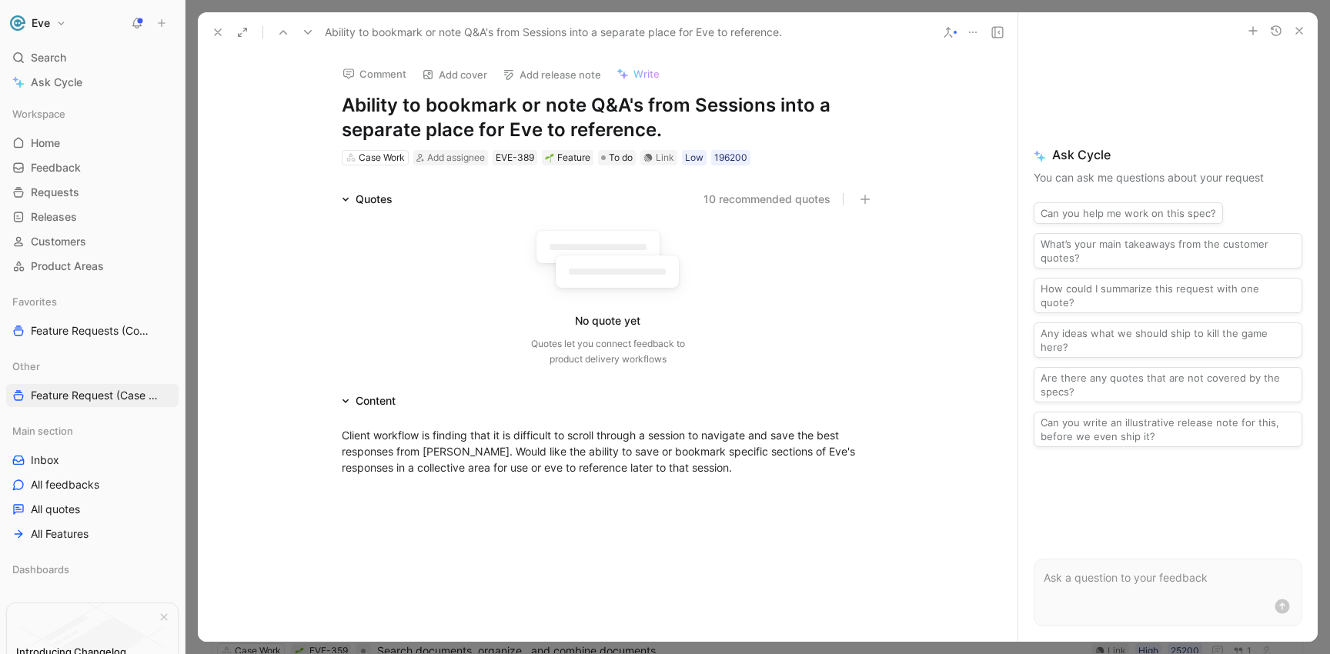
click at [954, 42] on button at bounding box center [948, 33] width 22 height 22
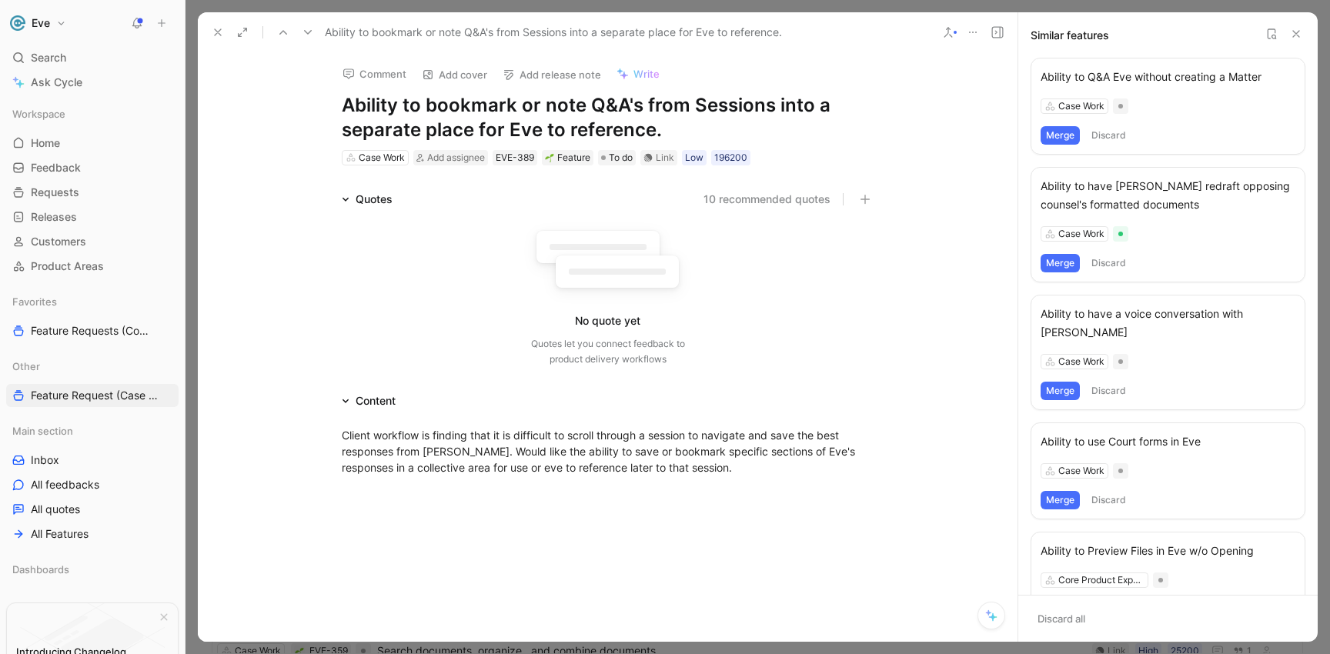
click at [313, 32] on icon at bounding box center [308, 32] width 12 height 12
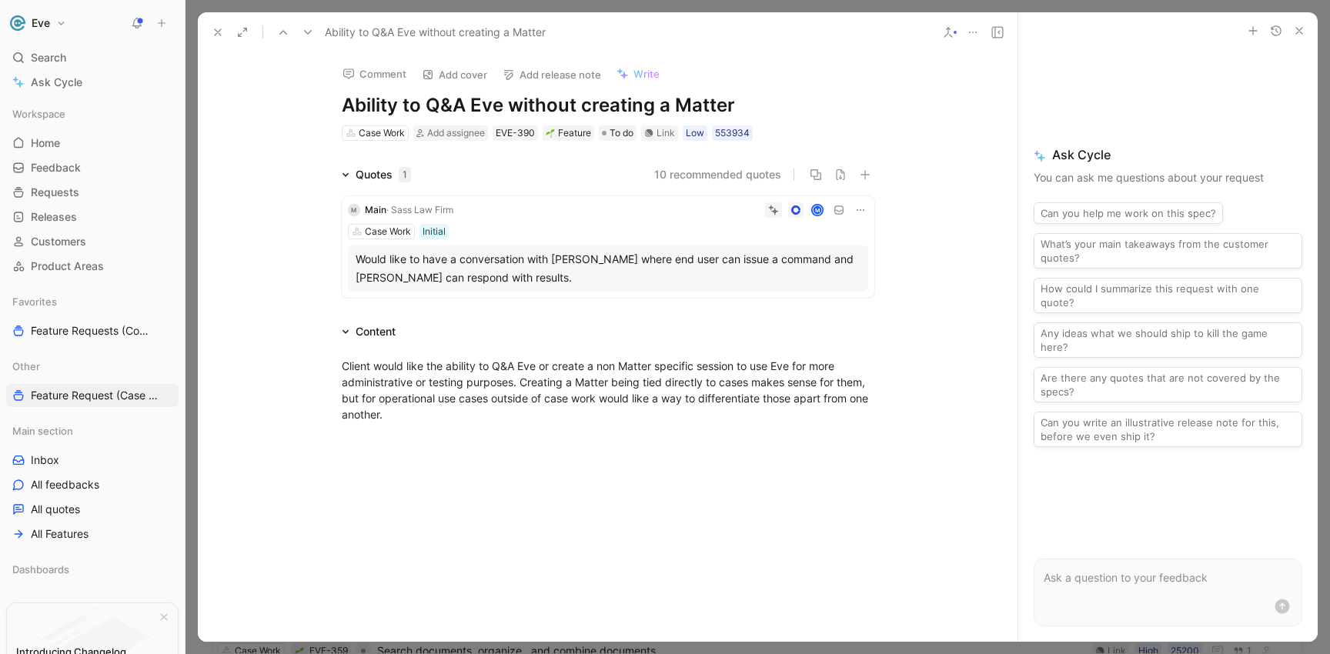
click at [313, 32] on icon at bounding box center [308, 32] width 12 height 12
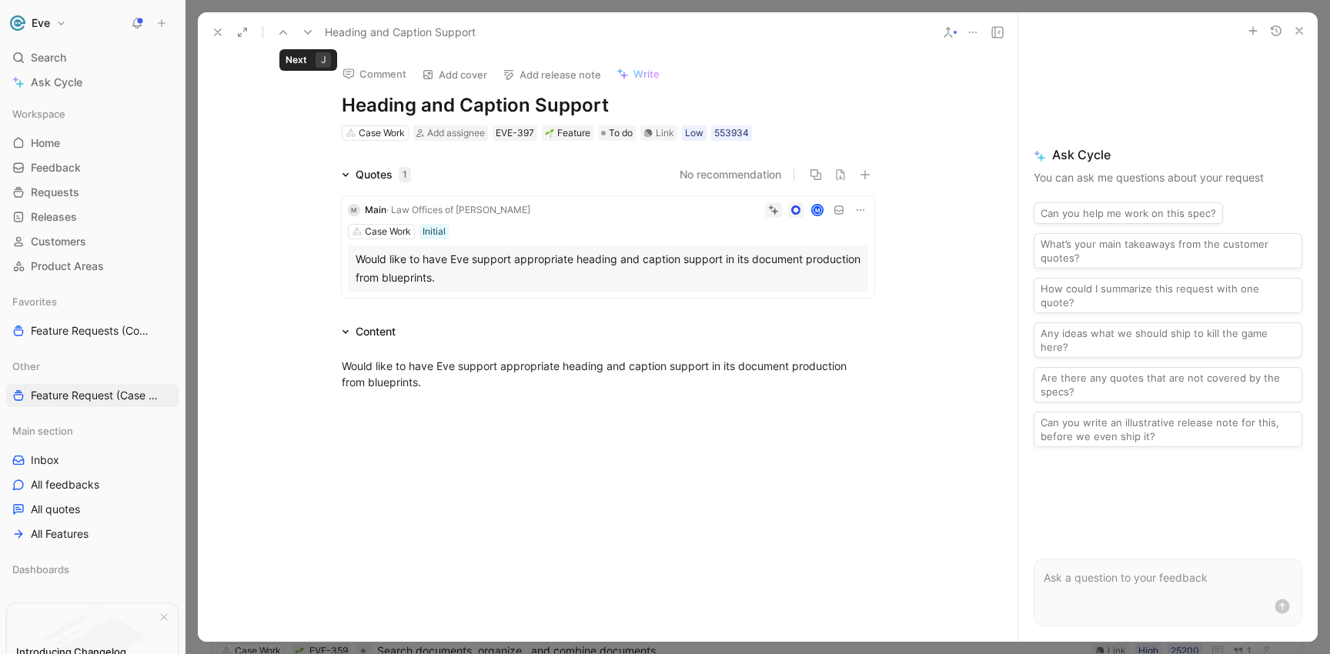
click at [313, 32] on icon at bounding box center [308, 32] width 12 height 12
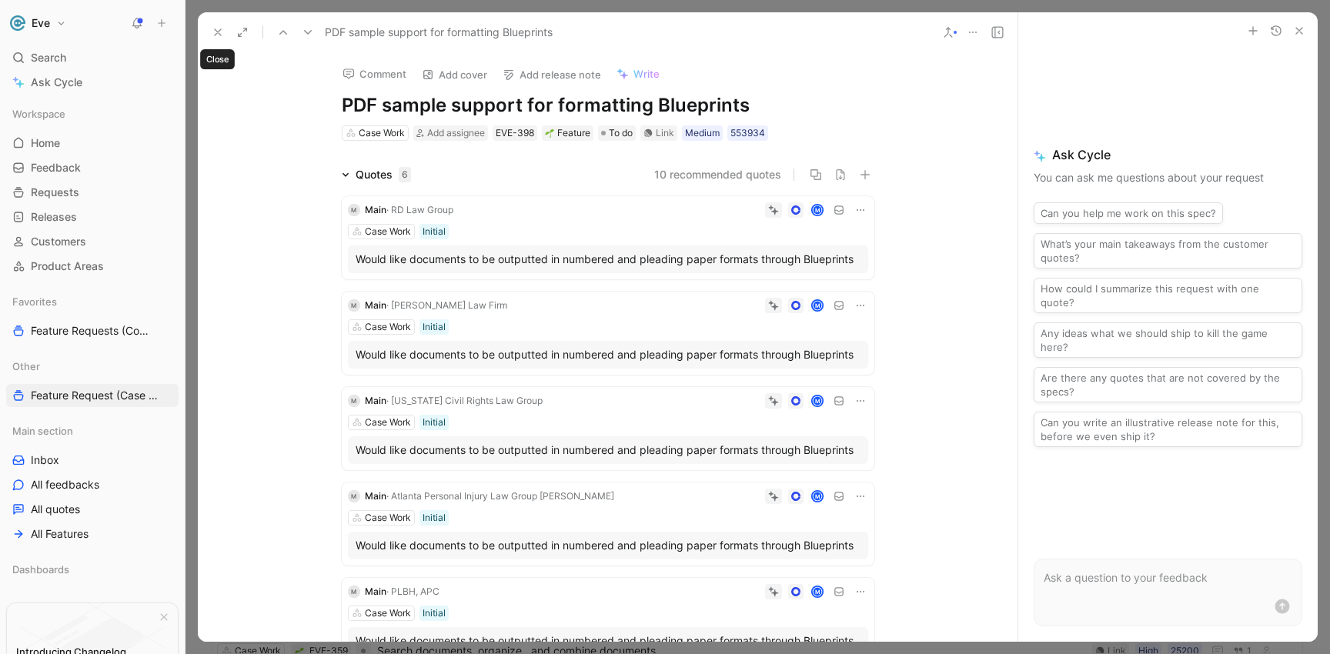
click at [225, 35] on button at bounding box center [218, 33] width 22 height 22
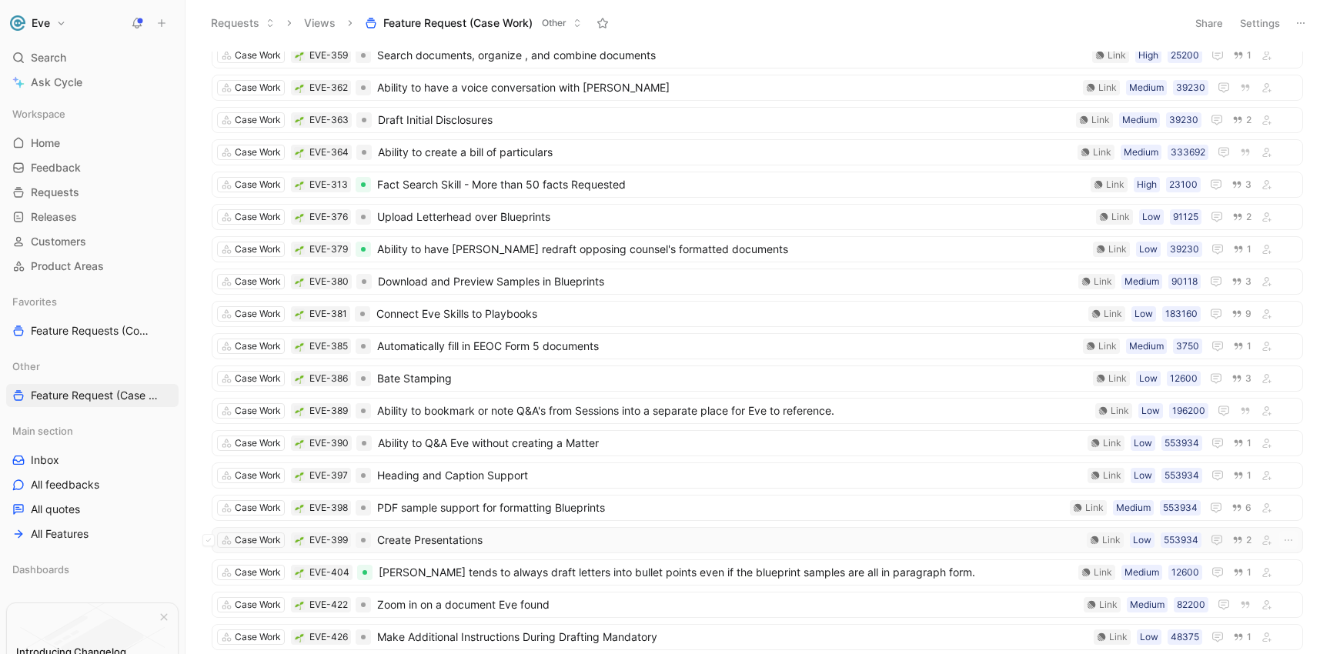
scroll to position [1021, 0]
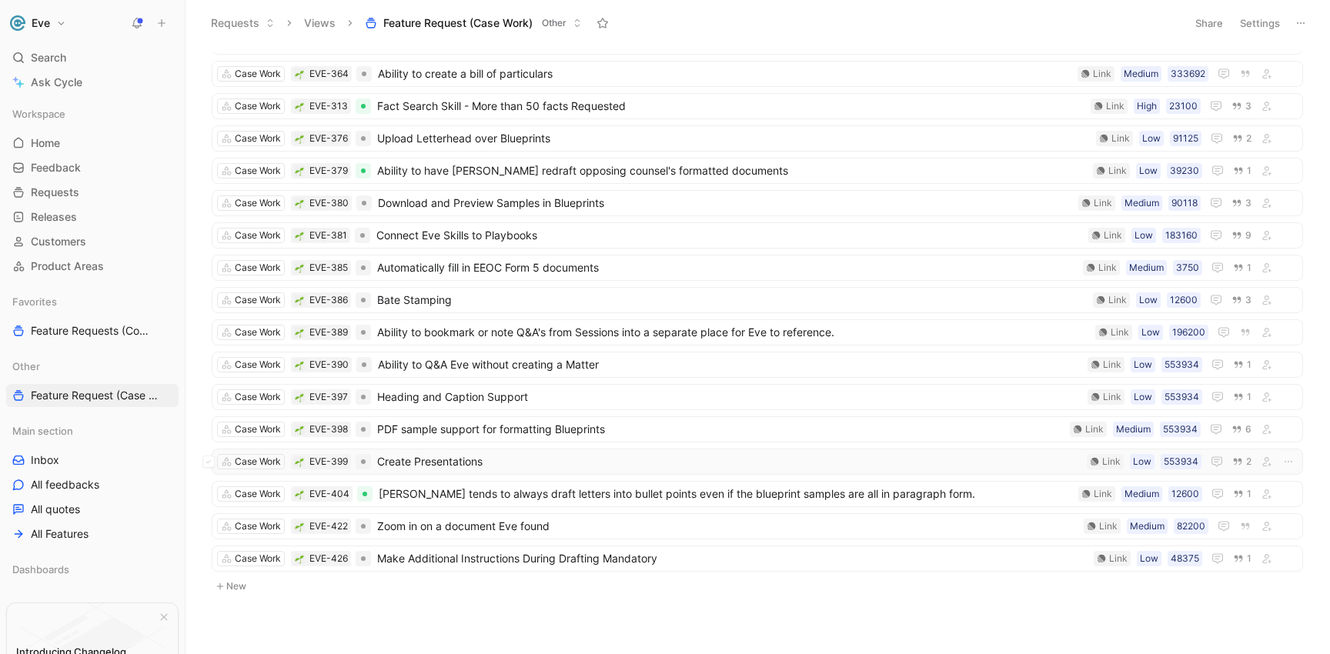
click at [455, 463] on span "Create Presentations" at bounding box center [728, 462] width 703 height 18
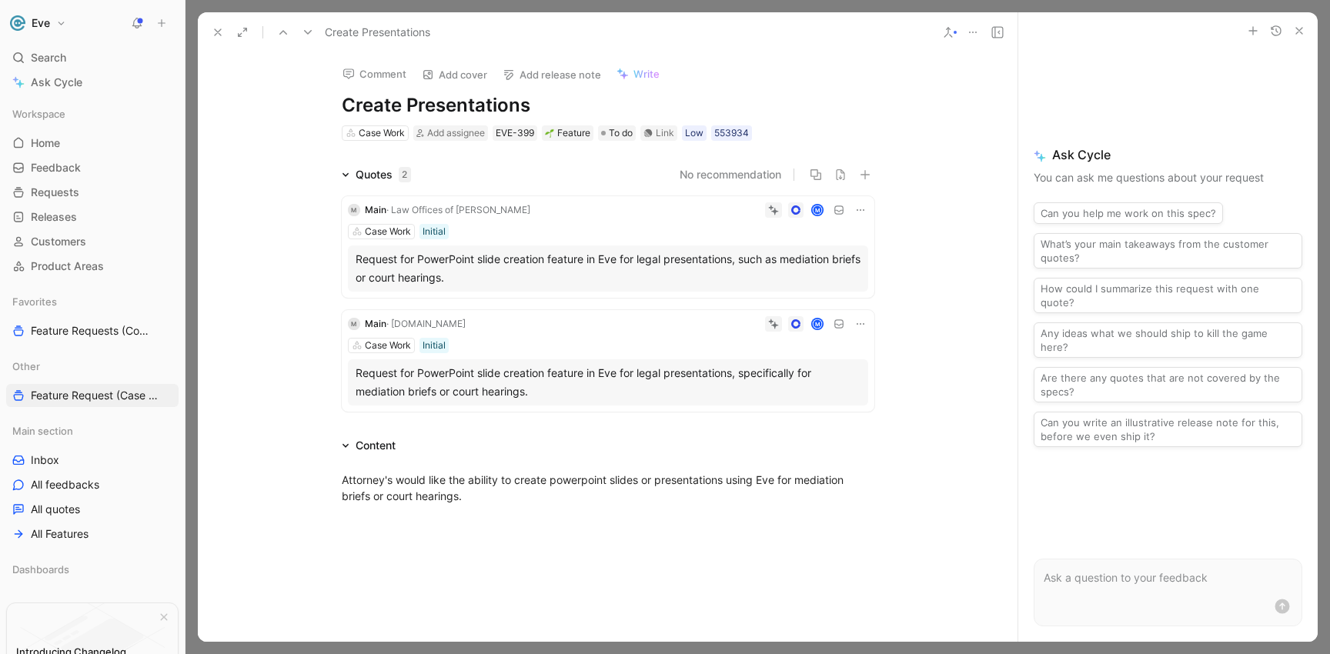
click at [954, 32] on div at bounding box center [955, 32] width 3 height 3
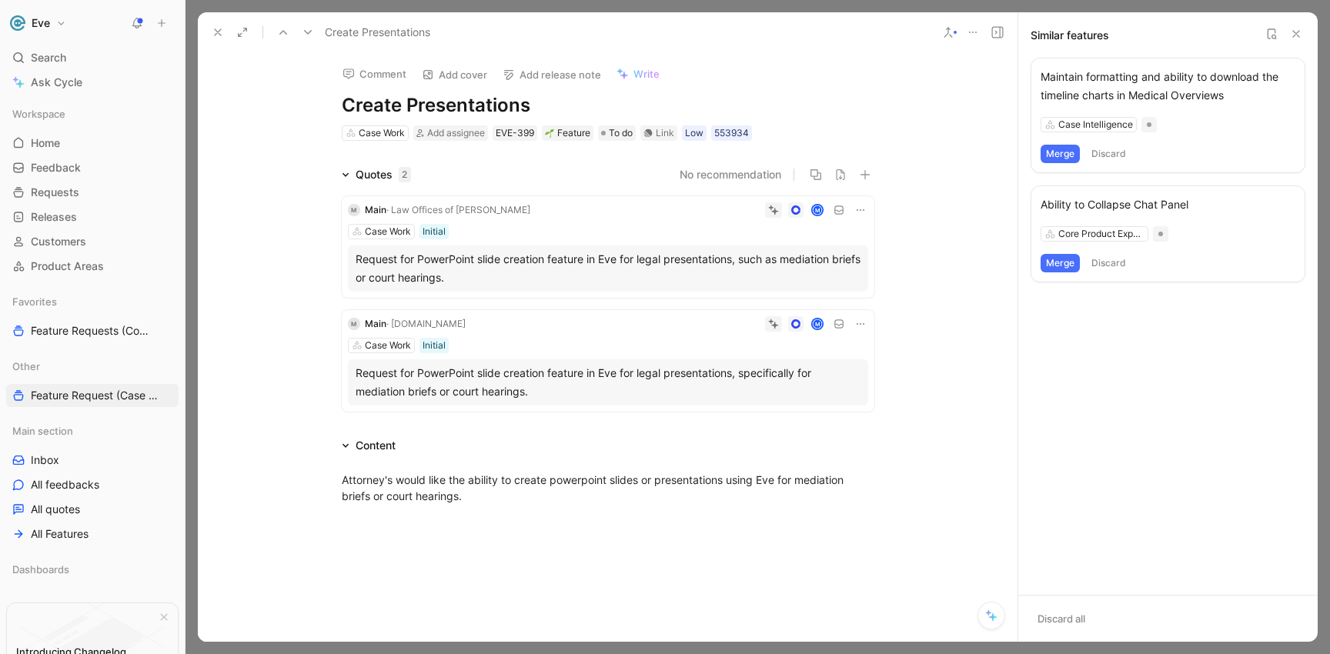
click at [305, 32] on use at bounding box center [308, 32] width 8 height 5
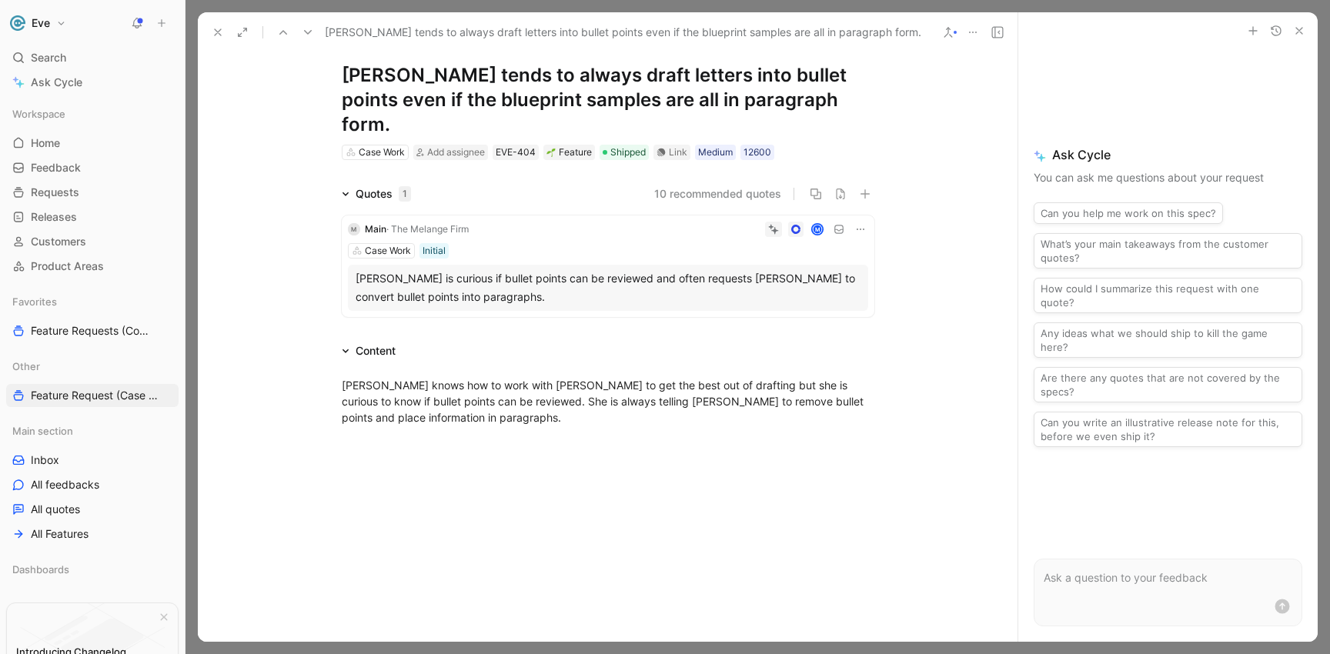
scroll to position [11, 0]
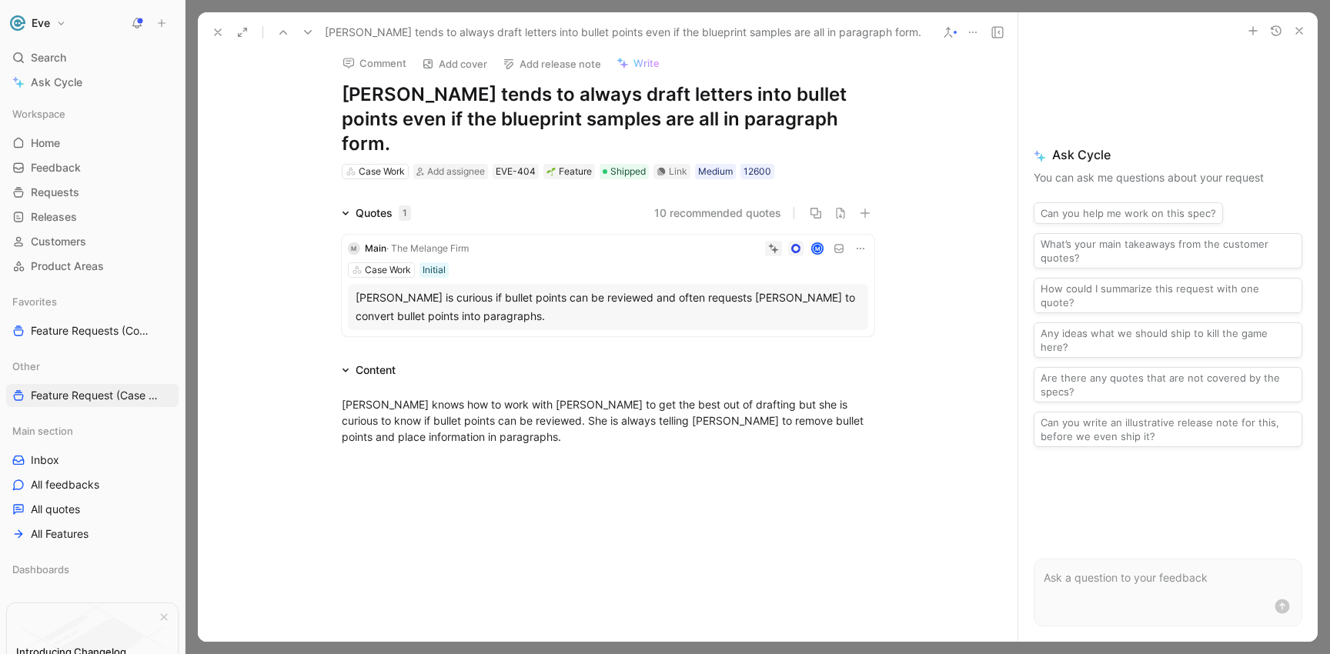
click at [225, 29] on button at bounding box center [218, 33] width 22 height 22
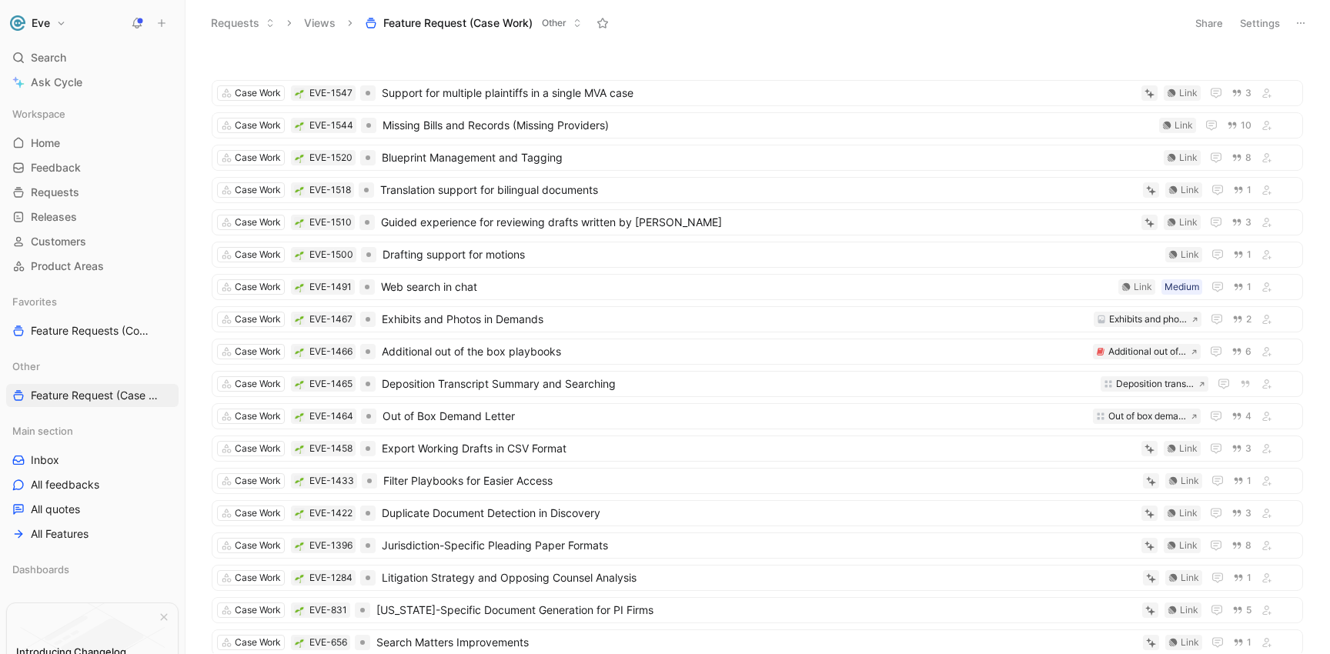
click at [442, 25] on span "Feature Request (Case Work)" at bounding box center [457, 22] width 149 height 15
click at [48, 145] on span "Home" at bounding box center [45, 142] width 29 height 15
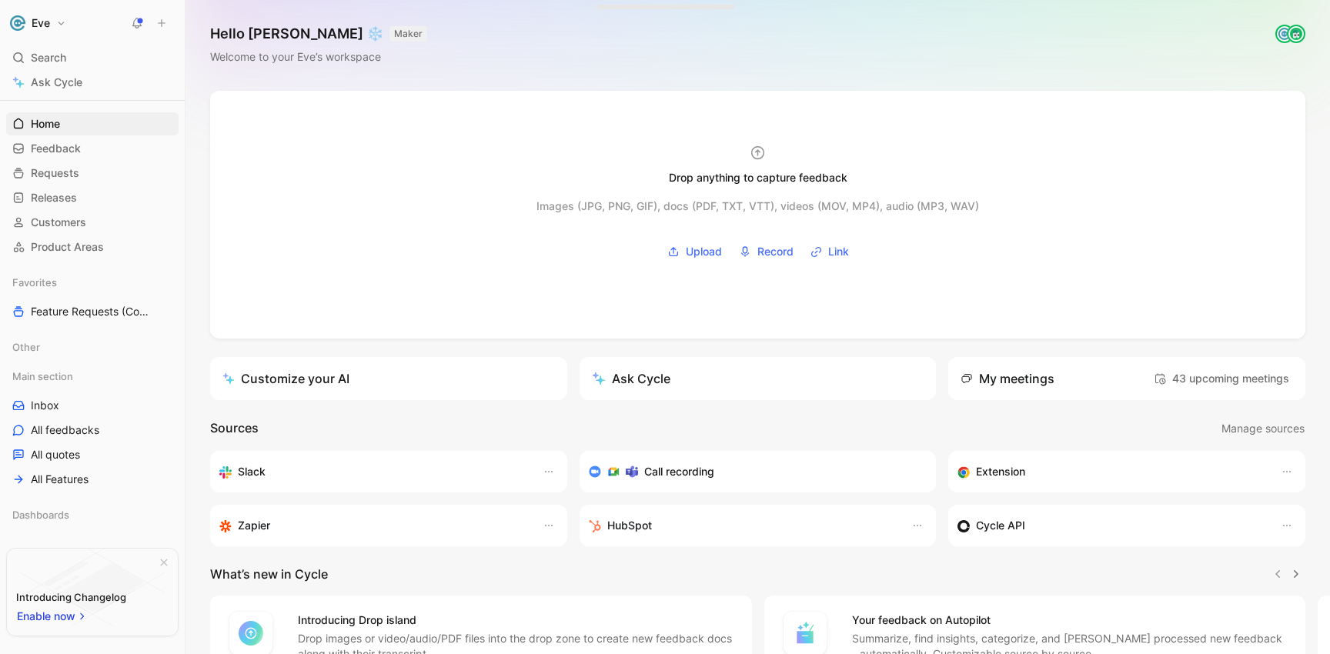
scroll to position [82, 0]
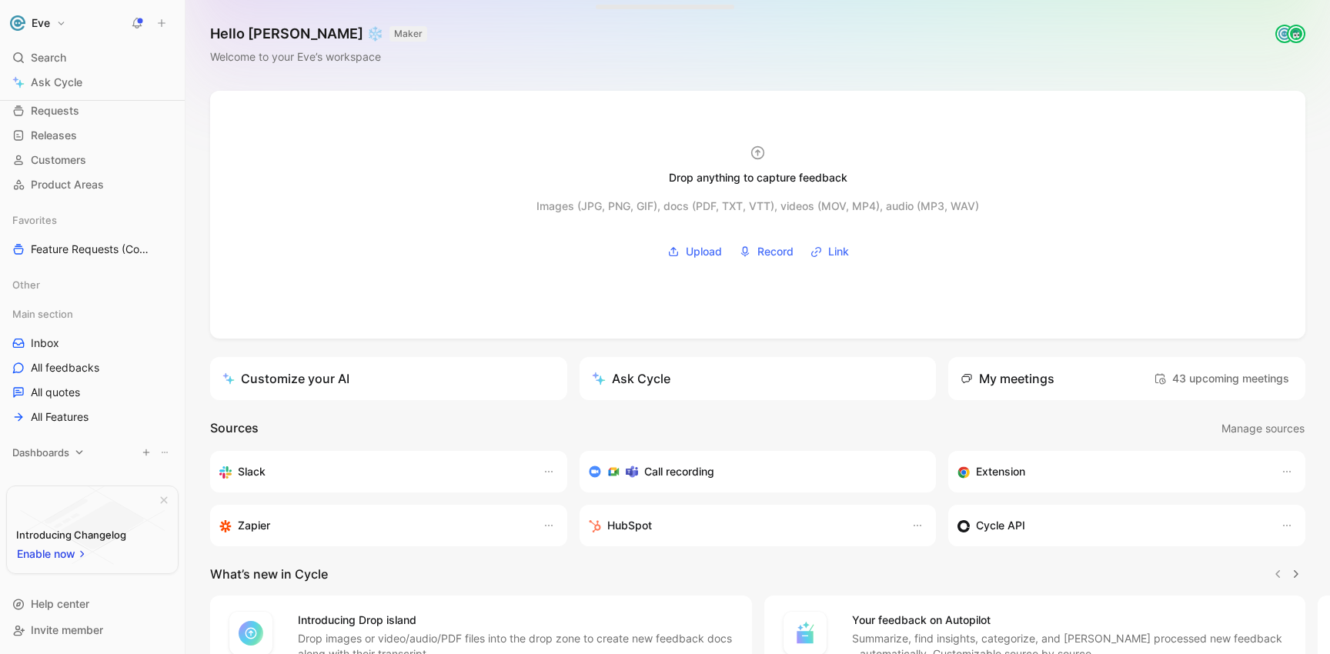
click at [57, 453] on span "Dashboards" at bounding box center [40, 452] width 57 height 15
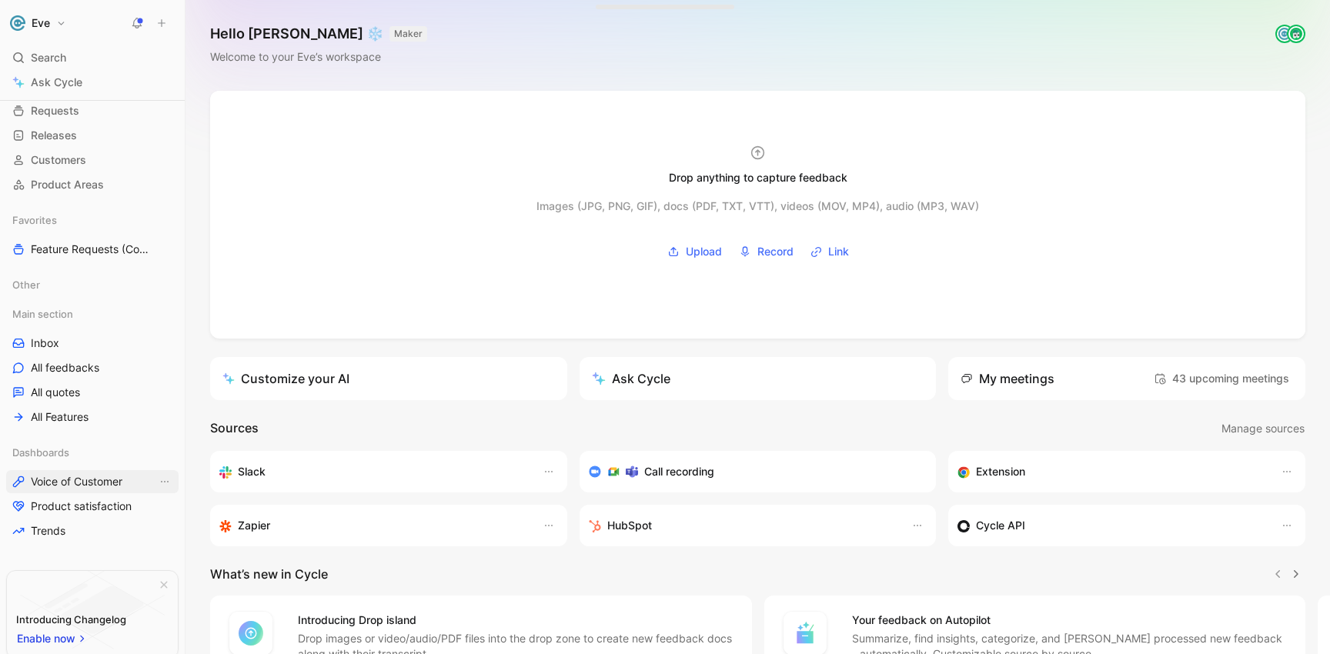
click at [67, 481] on span "Voice of Customer" at bounding box center [77, 481] width 92 height 15
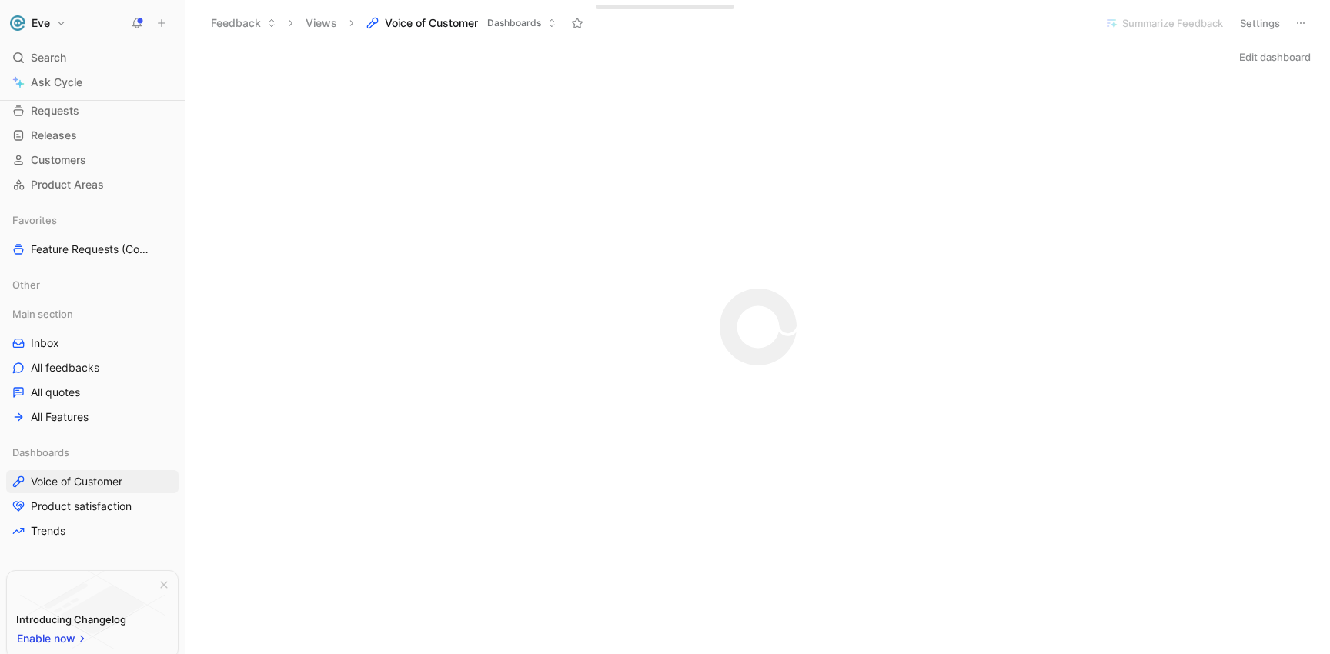
click at [575, 25] on use at bounding box center [577, 23] width 11 height 10
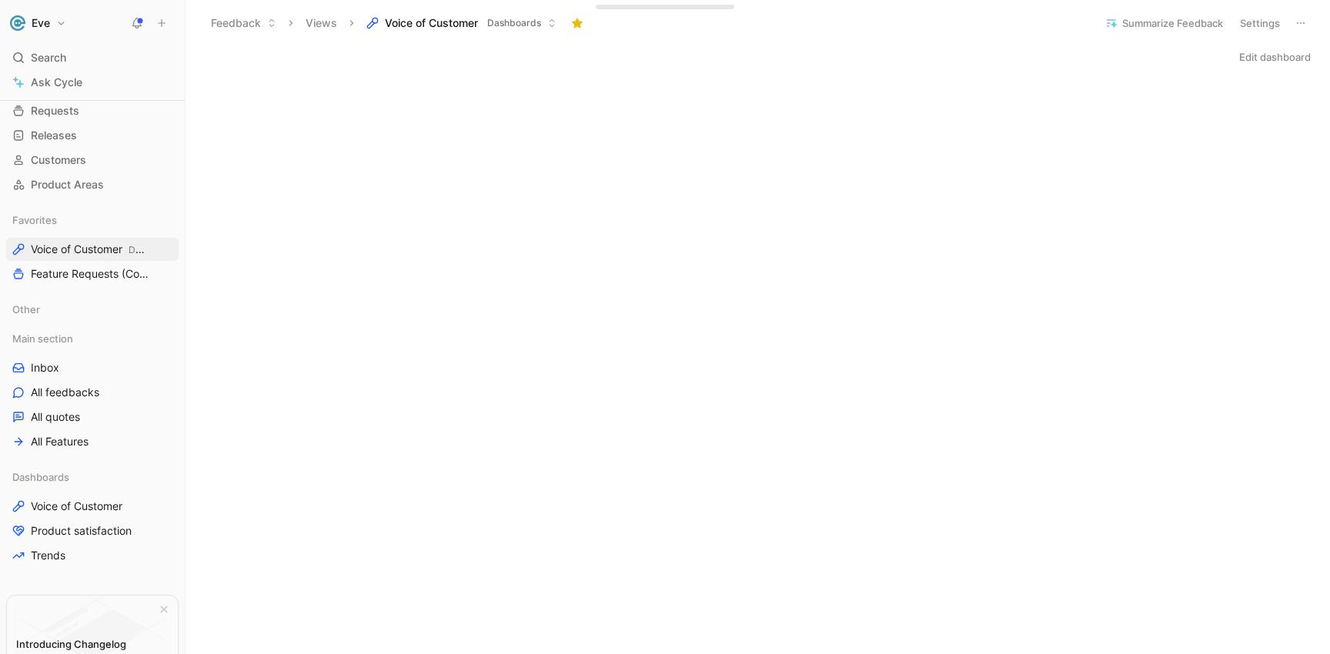
click at [550, 23] on icon at bounding box center [551, 22] width 9 height 9
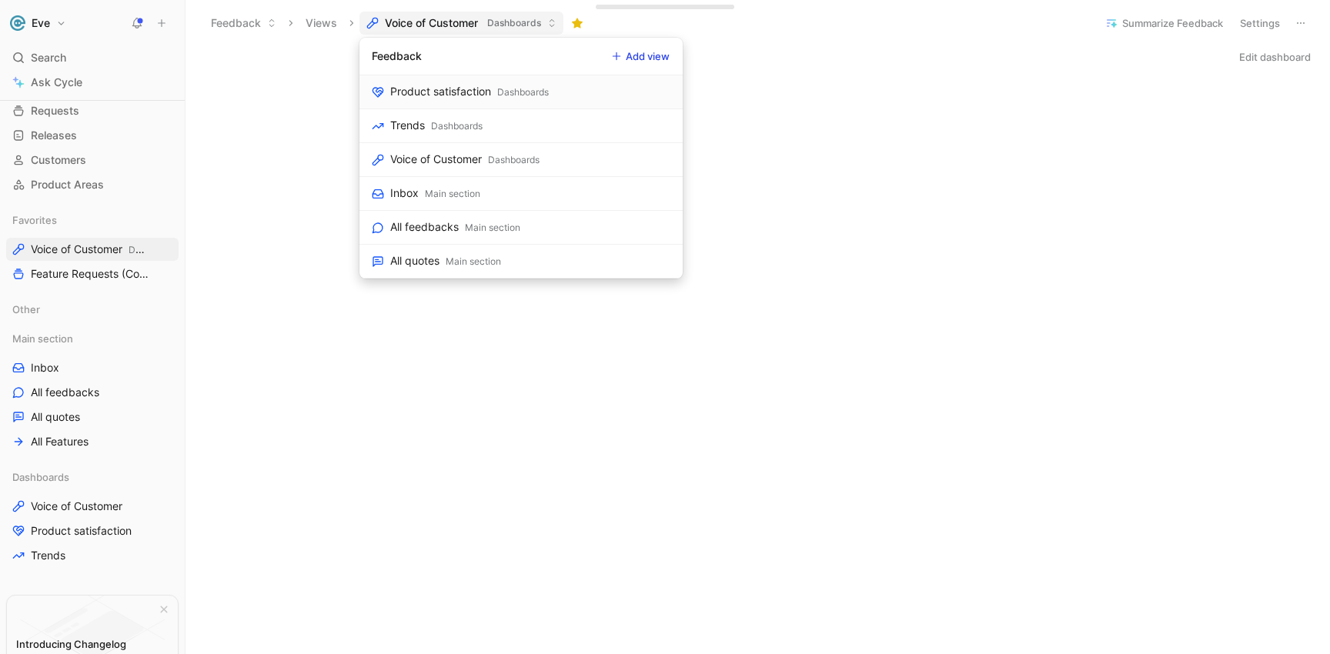
click at [637, 57] on button "Add view" at bounding box center [641, 56] width 72 height 22
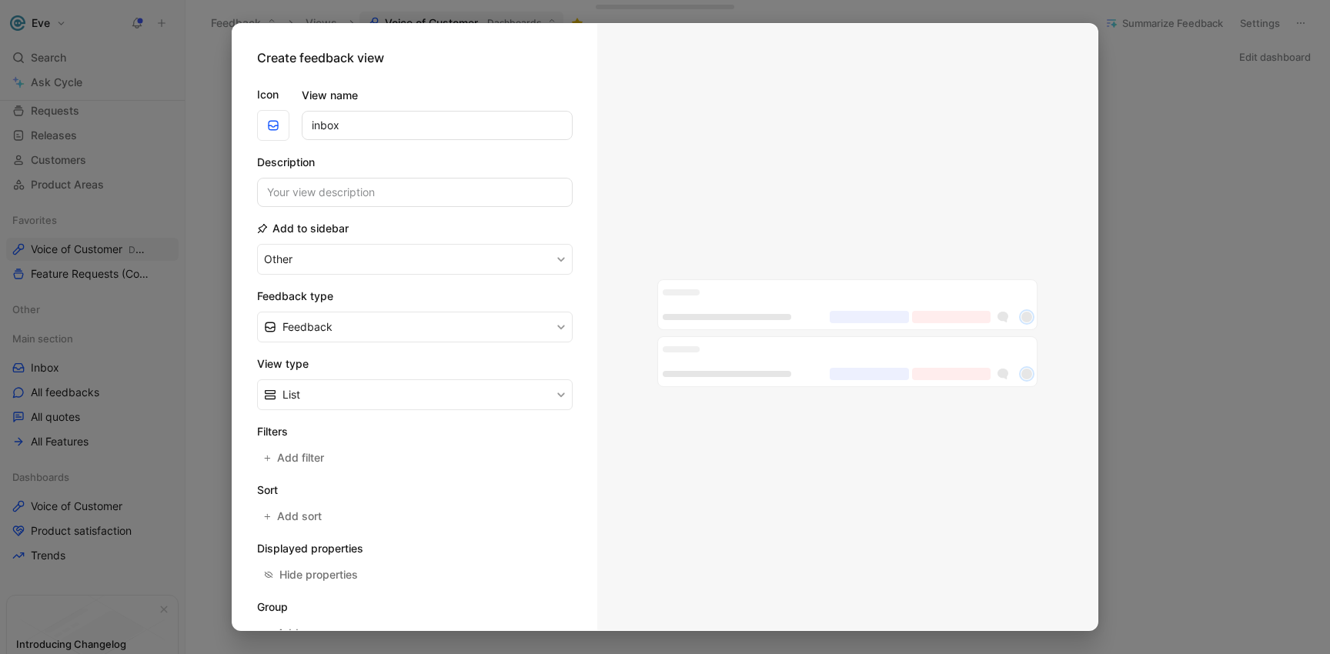
click at [191, 178] on div at bounding box center [665, 327] width 1330 height 654
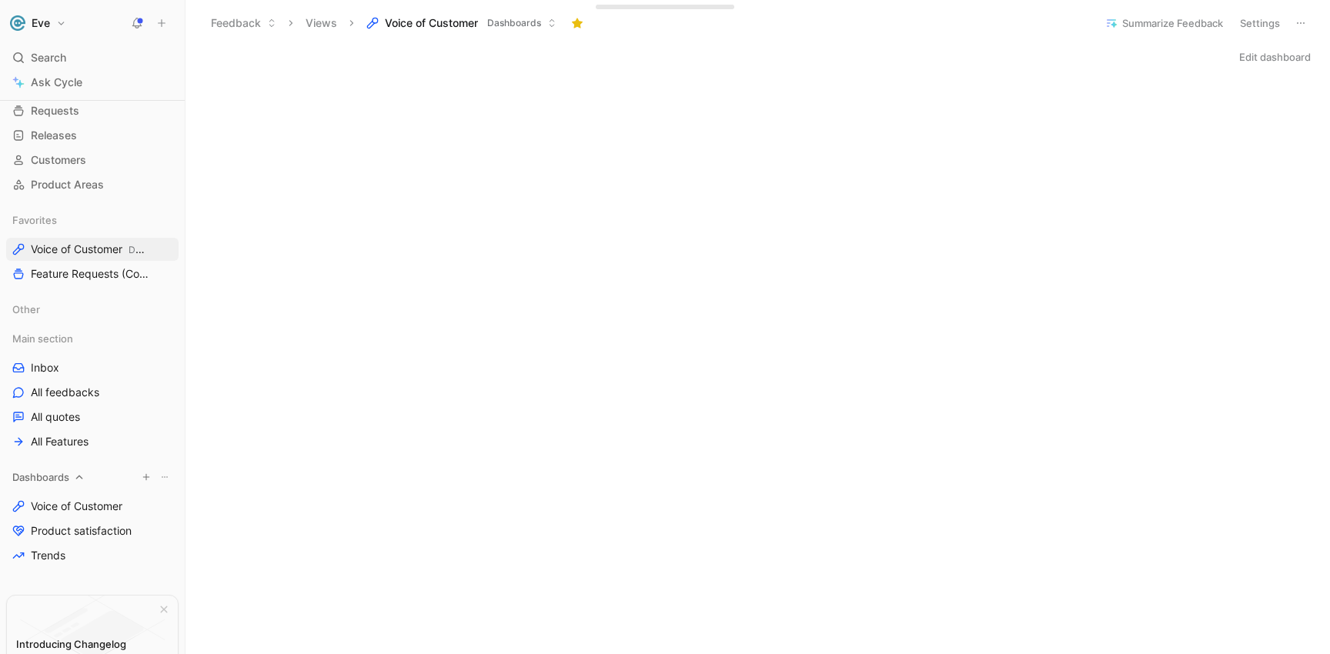
click at [142, 479] on icon "button" at bounding box center [146, 477] width 9 height 9
click at [73, 445] on div at bounding box center [665, 327] width 1330 height 654
click at [72, 444] on span "All Features" at bounding box center [60, 441] width 58 height 15
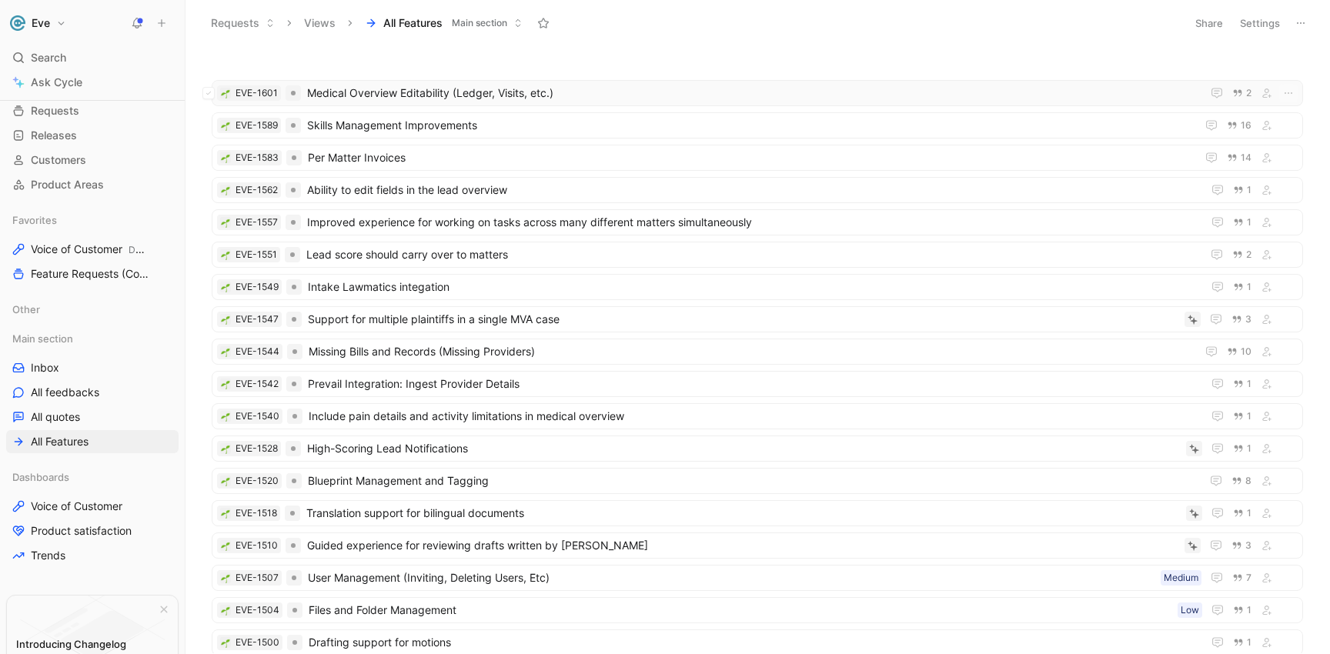
click at [383, 92] on span "Medical Overview Editability (Ledger, Visits, etc.)" at bounding box center [751, 93] width 888 height 18
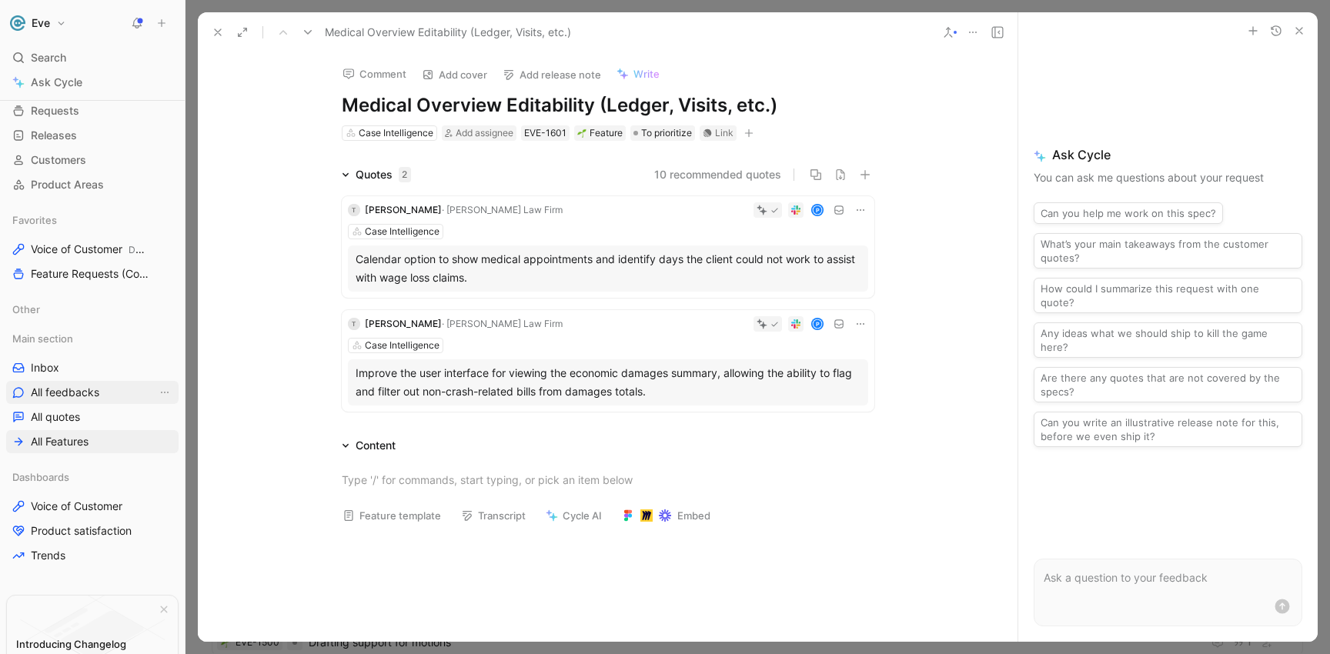
click at [69, 392] on span "All feedbacks" at bounding box center [65, 392] width 68 height 15
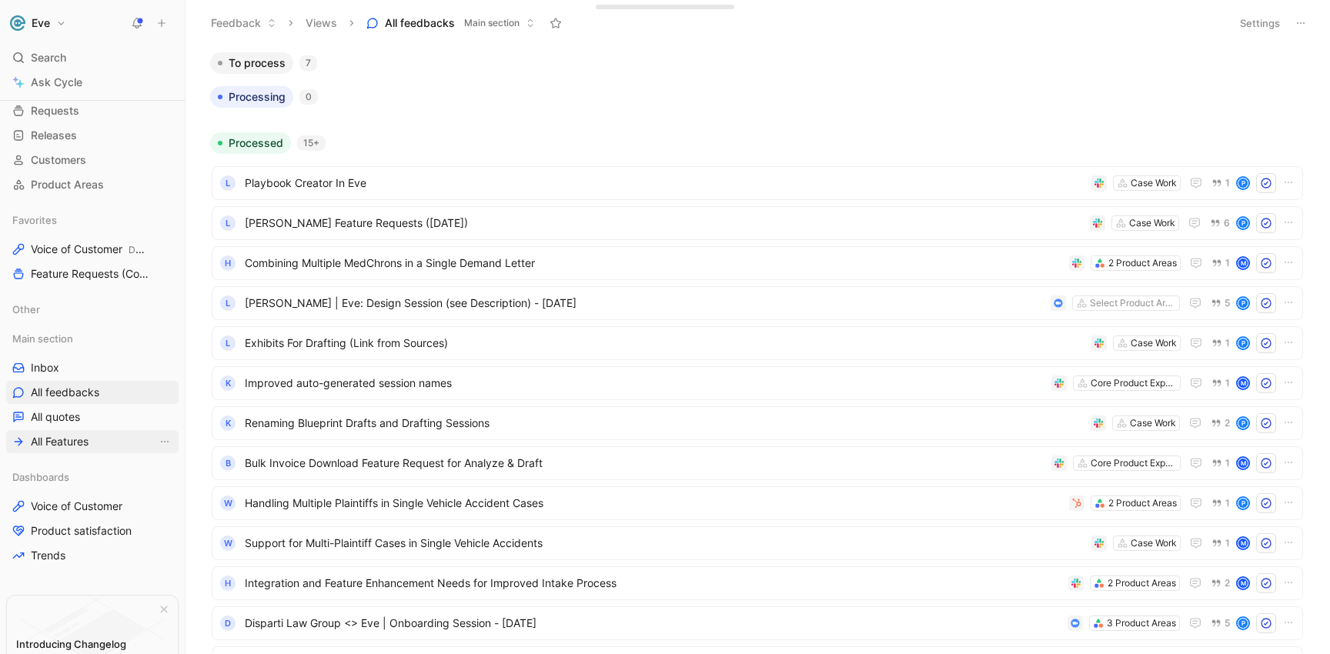
click at [83, 446] on span "All Features" at bounding box center [60, 441] width 58 height 15
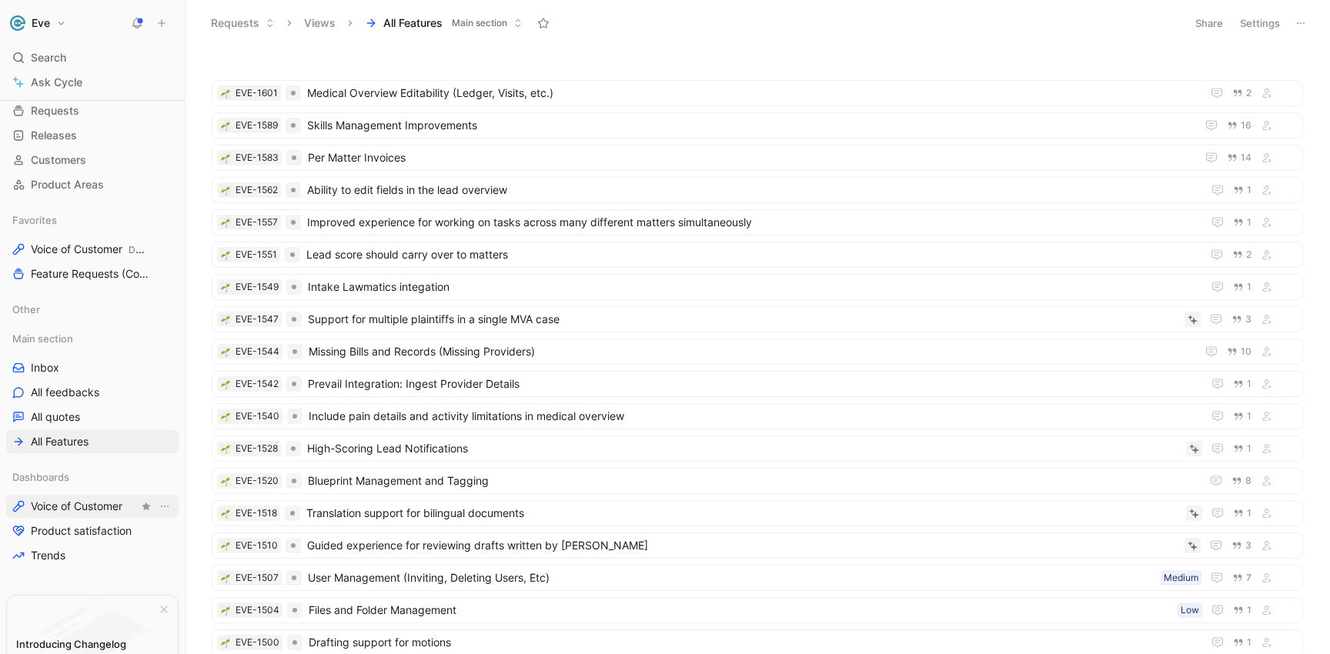
scroll to position [185, 0]
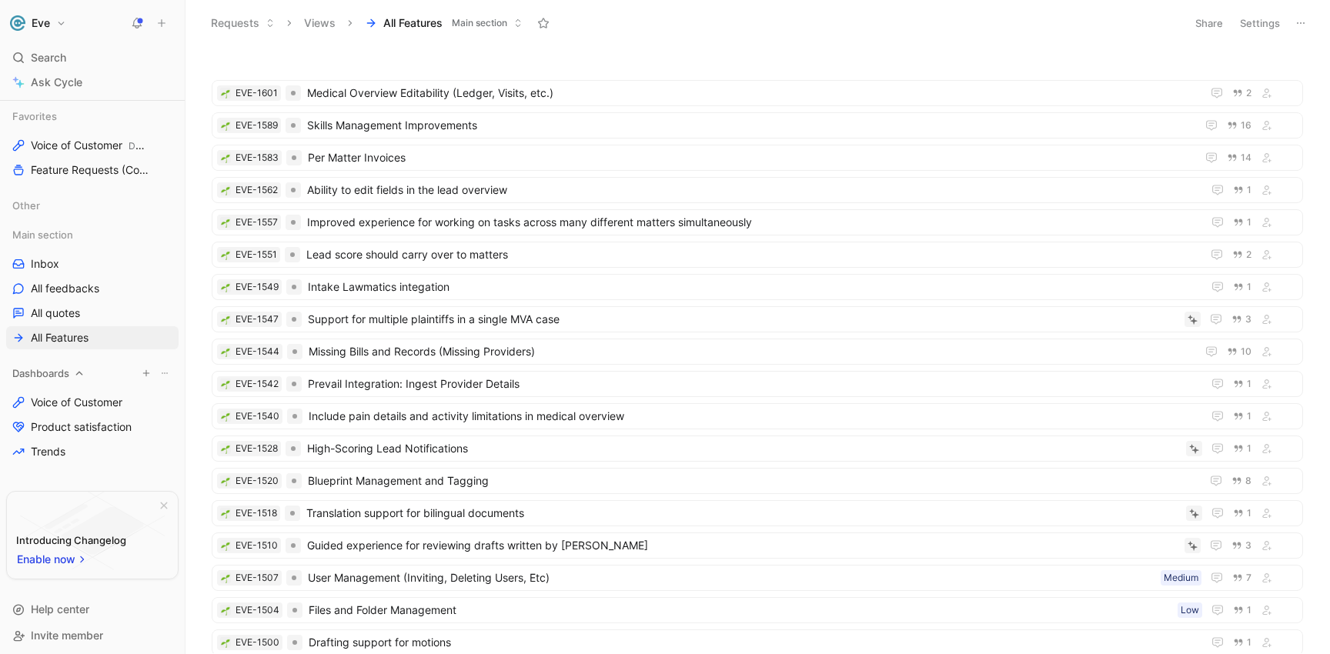
click at [143, 371] on use "button" at bounding box center [146, 373] width 6 height 6
click at [264, 401] on span "Create view" at bounding box center [292, 400] width 60 height 15
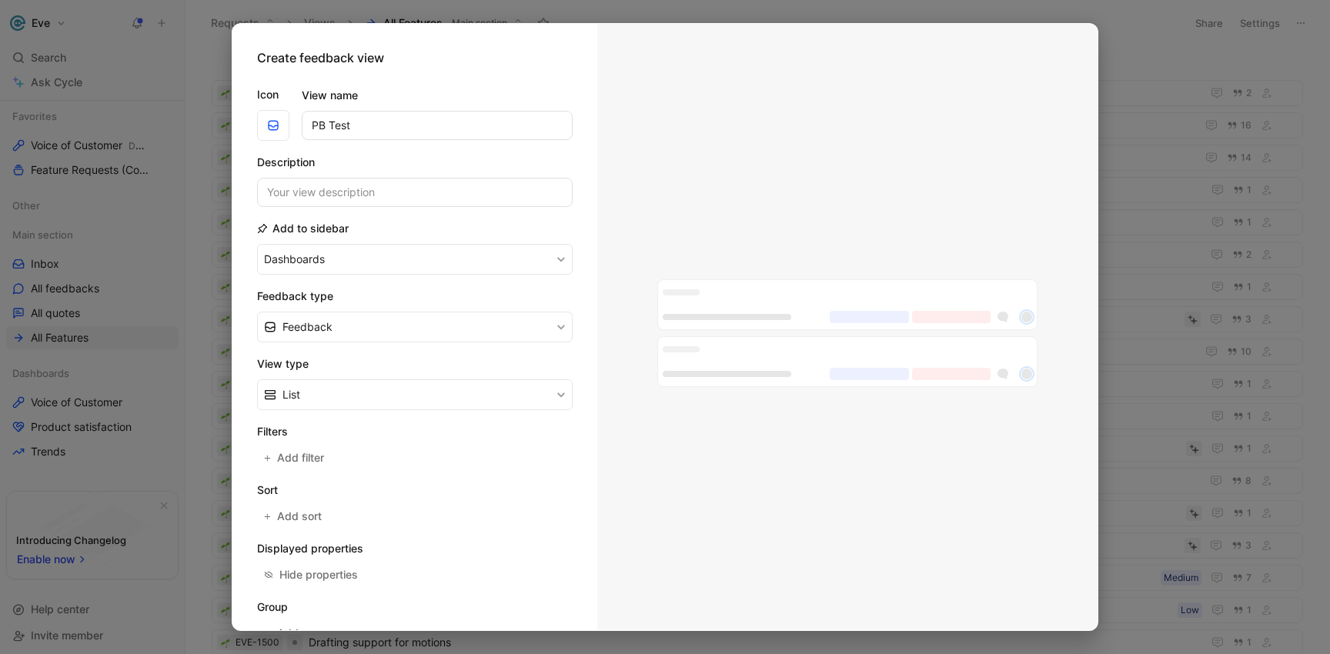
type input "PB Test"
click at [341, 258] on button "Dashboards" at bounding box center [415, 259] width 316 height 31
click at [361, 332] on button "Feedback" at bounding box center [415, 327] width 316 height 31
click at [364, 329] on button "Feedback" at bounding box center [415, 327] width 316 height 31
click at [340, 393] on button "List" at bounding box center [415, 394] width 316 height 31
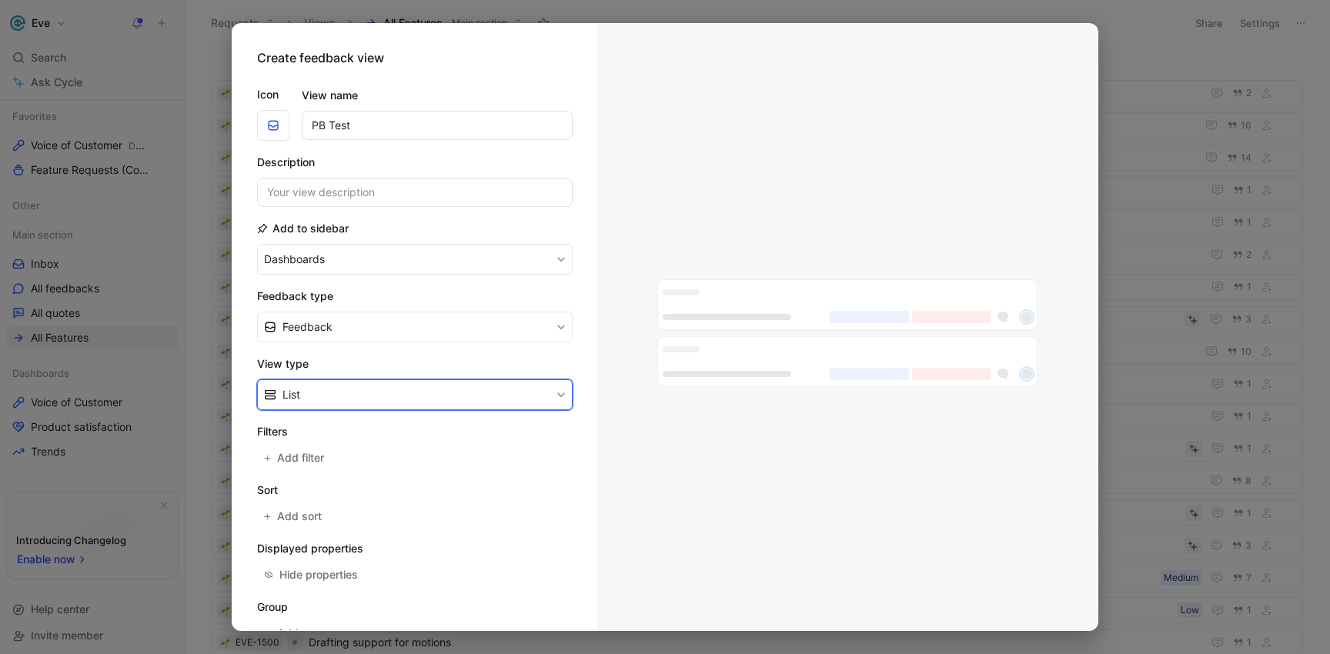
click at [340, 393] on button "List" at bounding box center [415, 394] width 316 height 31
click at [342, 392] on button "List" at bounding box center [415, 394] width 316 height 31
click at [326, 459] on button "Add filter" at bounding box center [294, 458] width 75 height 22
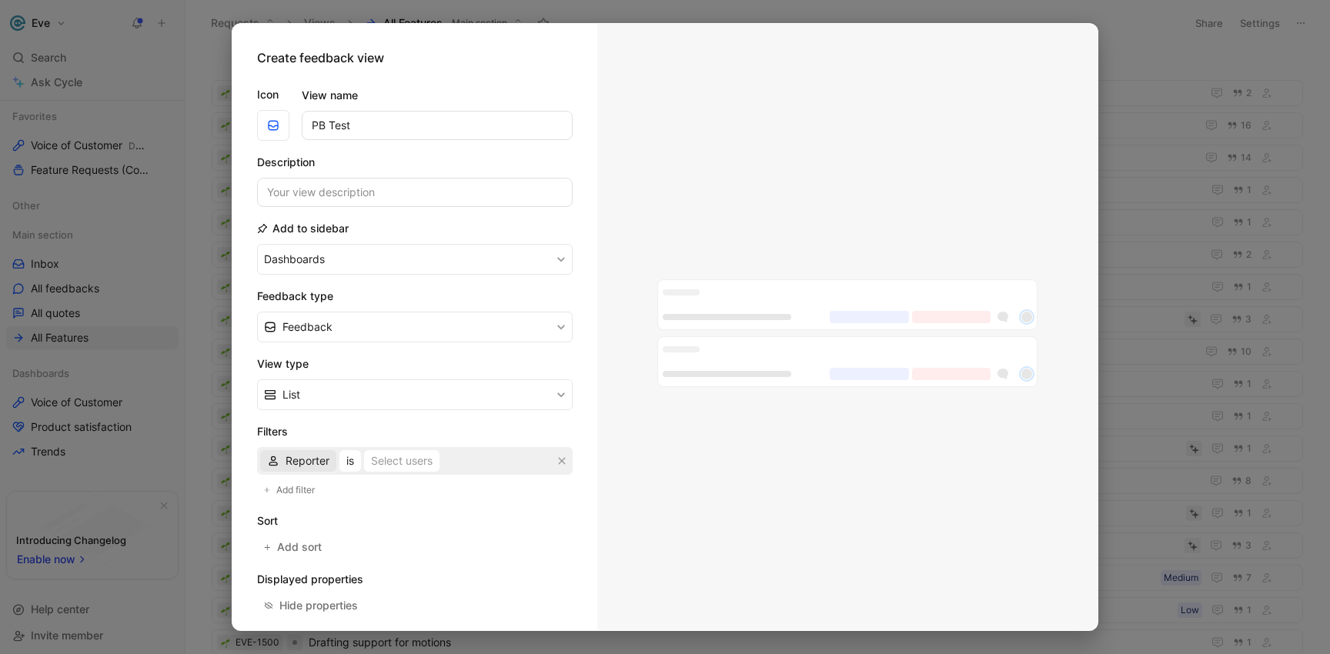
click at [312, 466] on span "Reporter" at bounding box center [308, 461] width 44 height 18
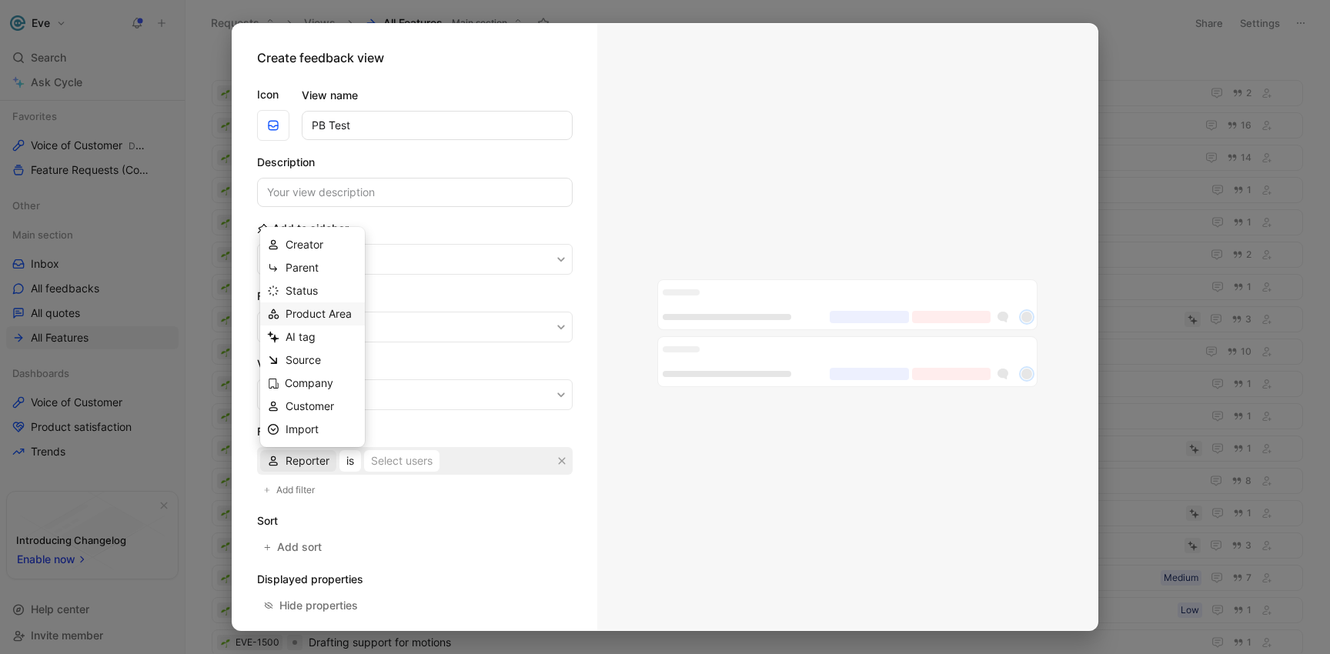
click at [329, 315] on span "Product Area" at bounding box center [319, 313] width 66 height 13
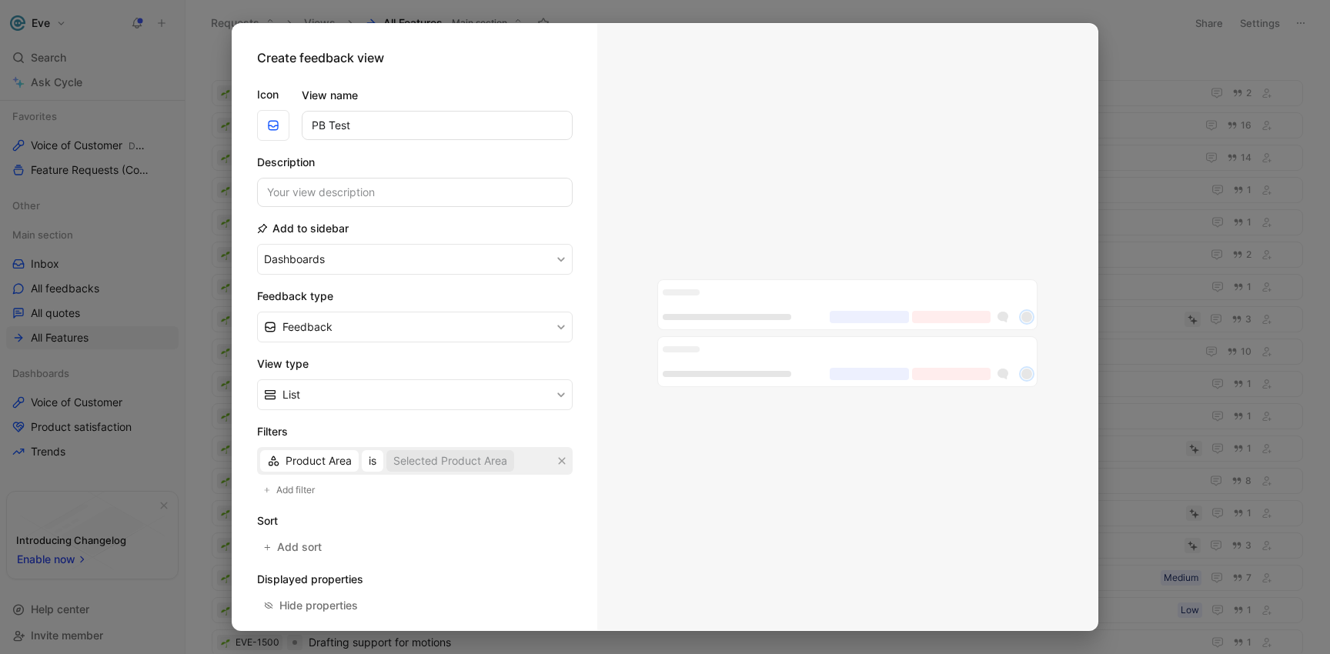
click at [421, 464] on div "Selected Product Area" at bounding box center [450, 461] width 114 height 18
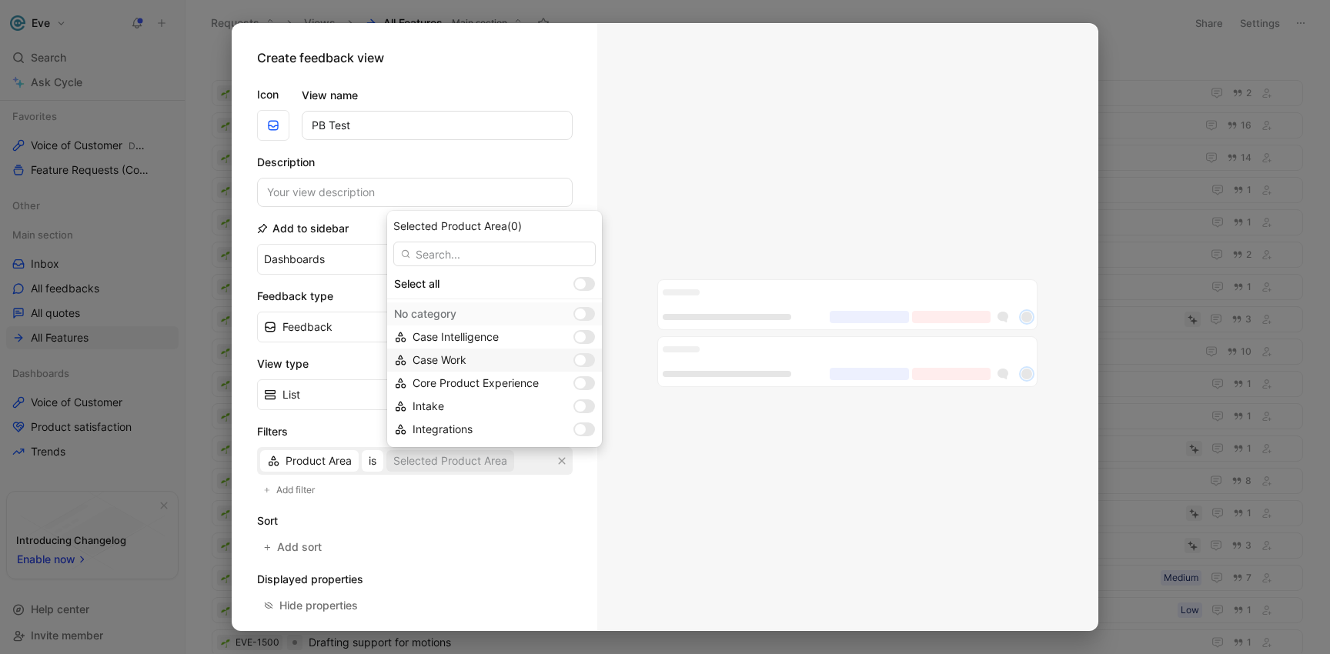
click at [538, 352] on div "Case Work" at bounding box center [490, 360] width 155 height 18
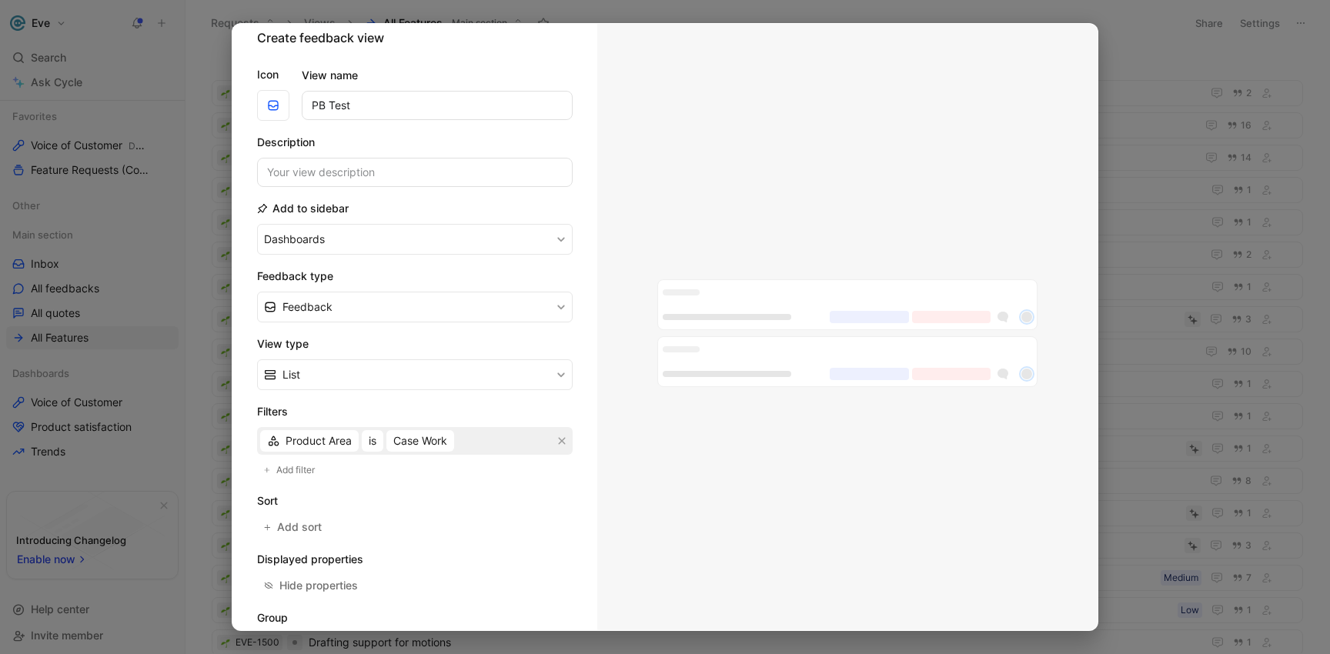
scroll to position [30, 0]
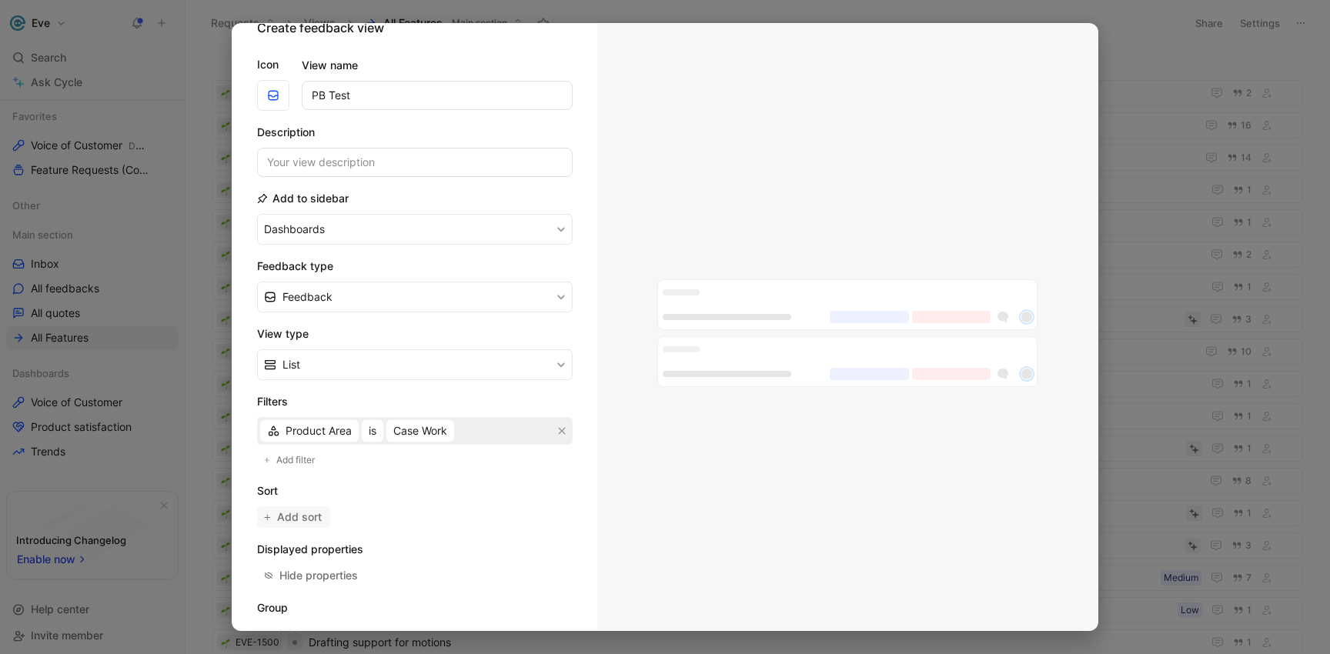
click at [305, 513] on span "Add sort" at bounding box center [300, 517] width 46 height 18
click at [381, 522] on span "Oldest" at bounding box center [387, 520] width 33 height 18
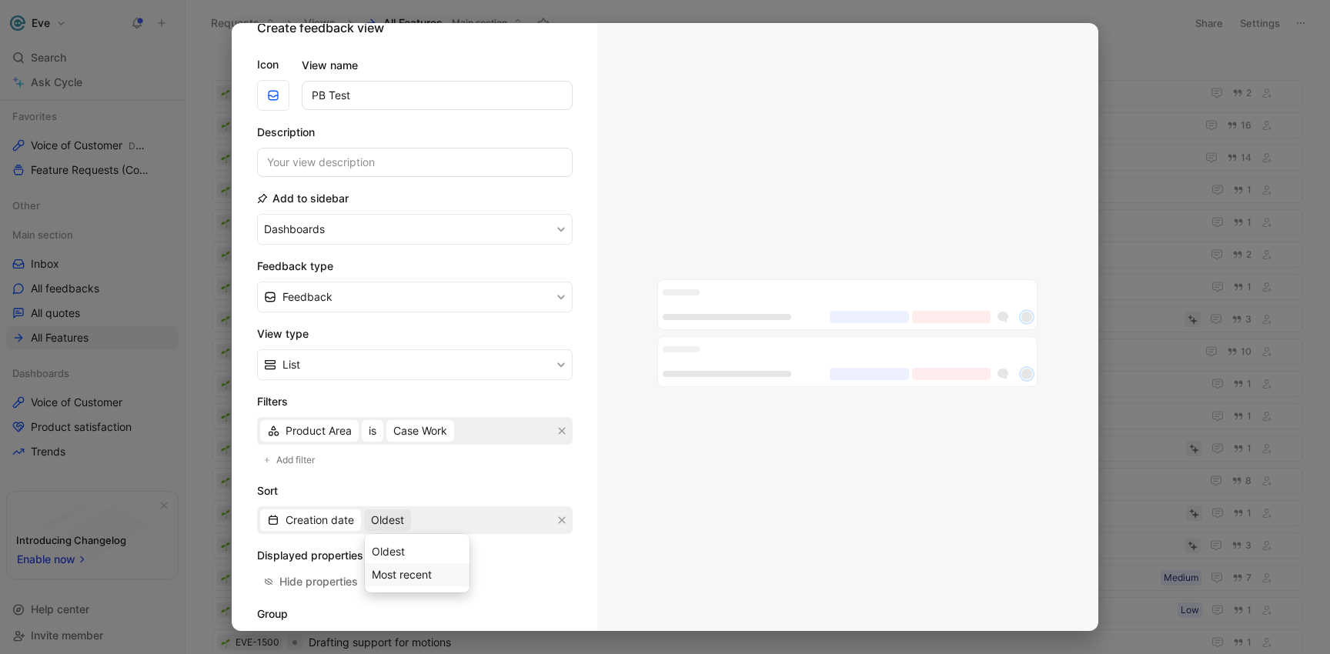
click at [389, 580] on span "Most recent" at bounding box center [402, 574] width 60 height 13
click at [414, 492] on h2 "Sort" at bounding box center [415, 491] width 316 height 18
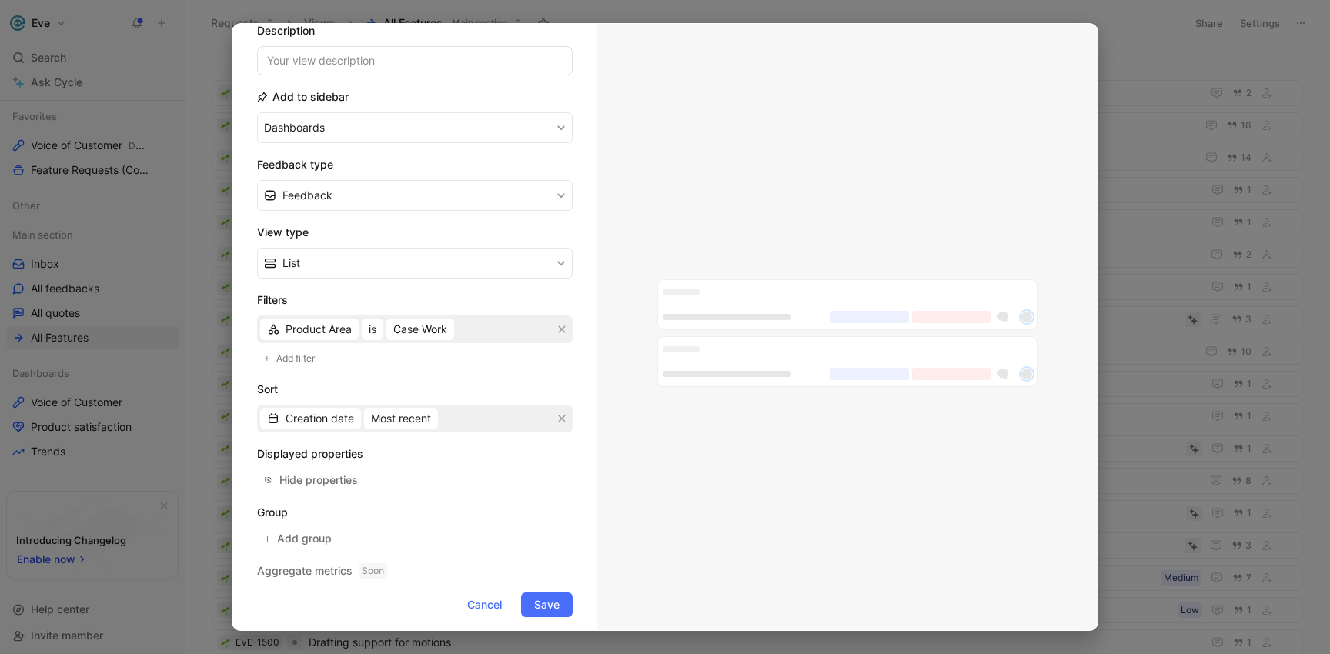
scroll to position [143, 0]
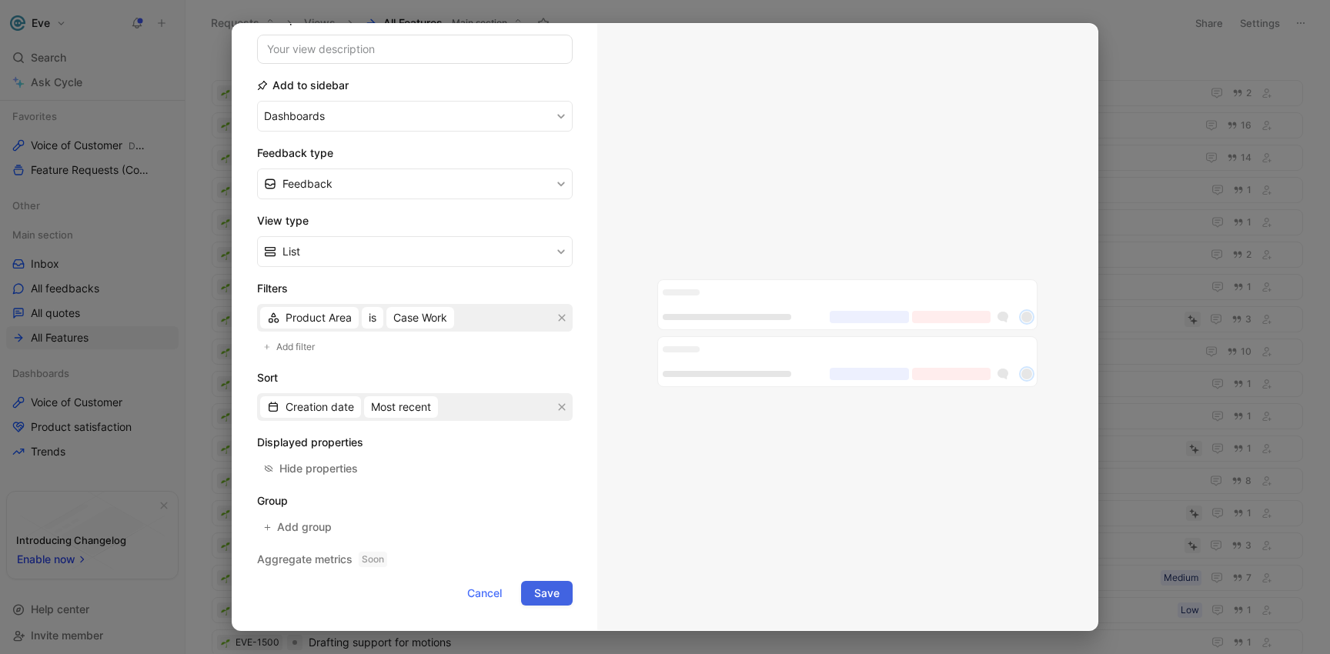
click at [537, 596] on span "Save" at bounding box center [546, 593] width 25 height 18
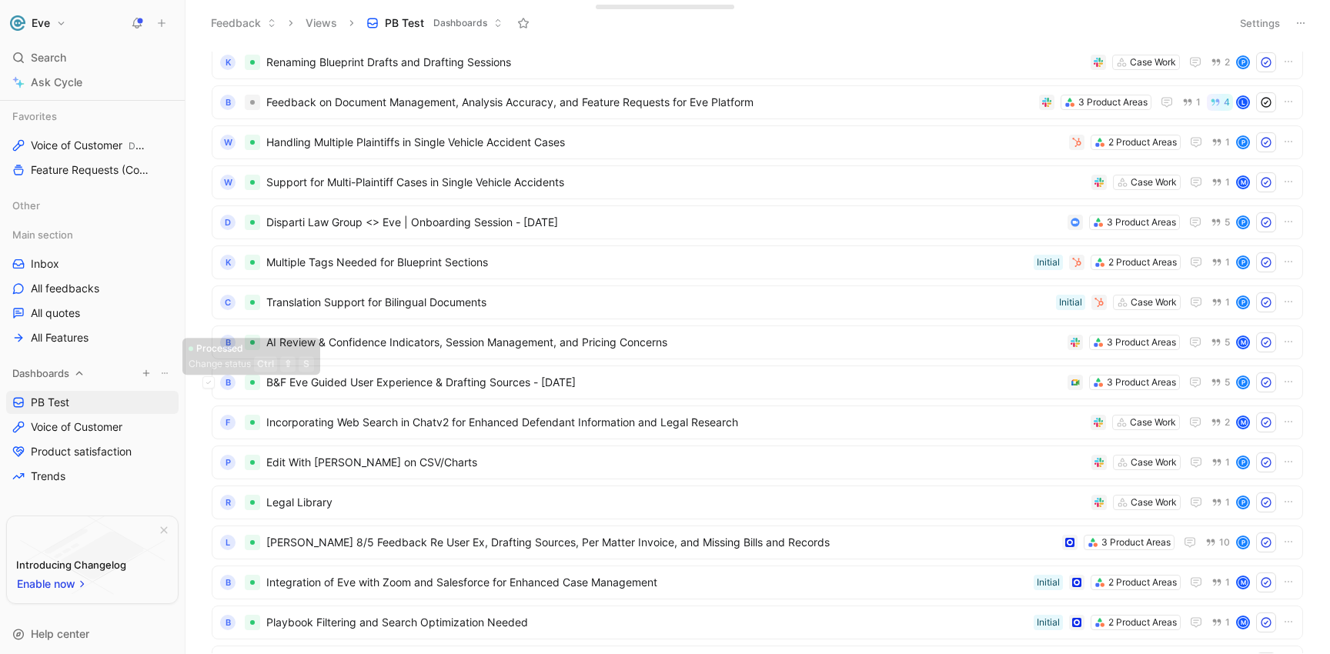
scroll to position [365, 0]
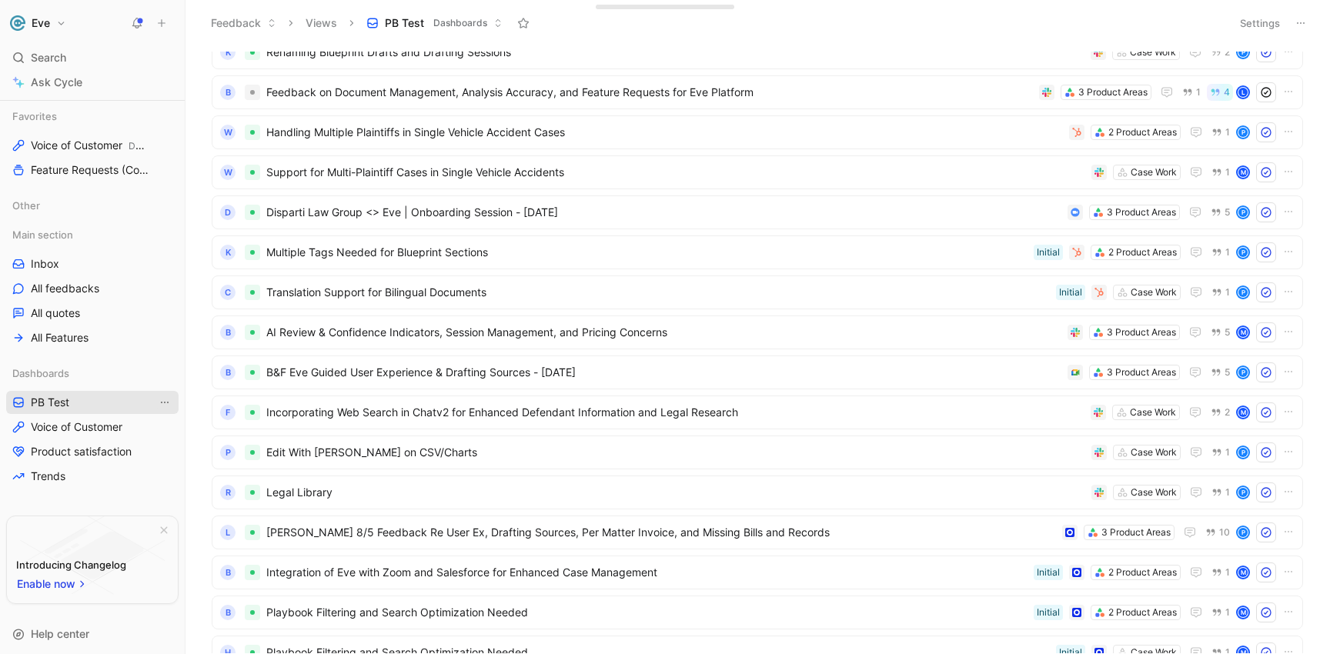
click at [159, 402] on icon "View actions" at bounding box center [165, 402] width 12 height 12
click at [132, 531] on span "Delete" at bounding box center [124, 535] width 32 height 13
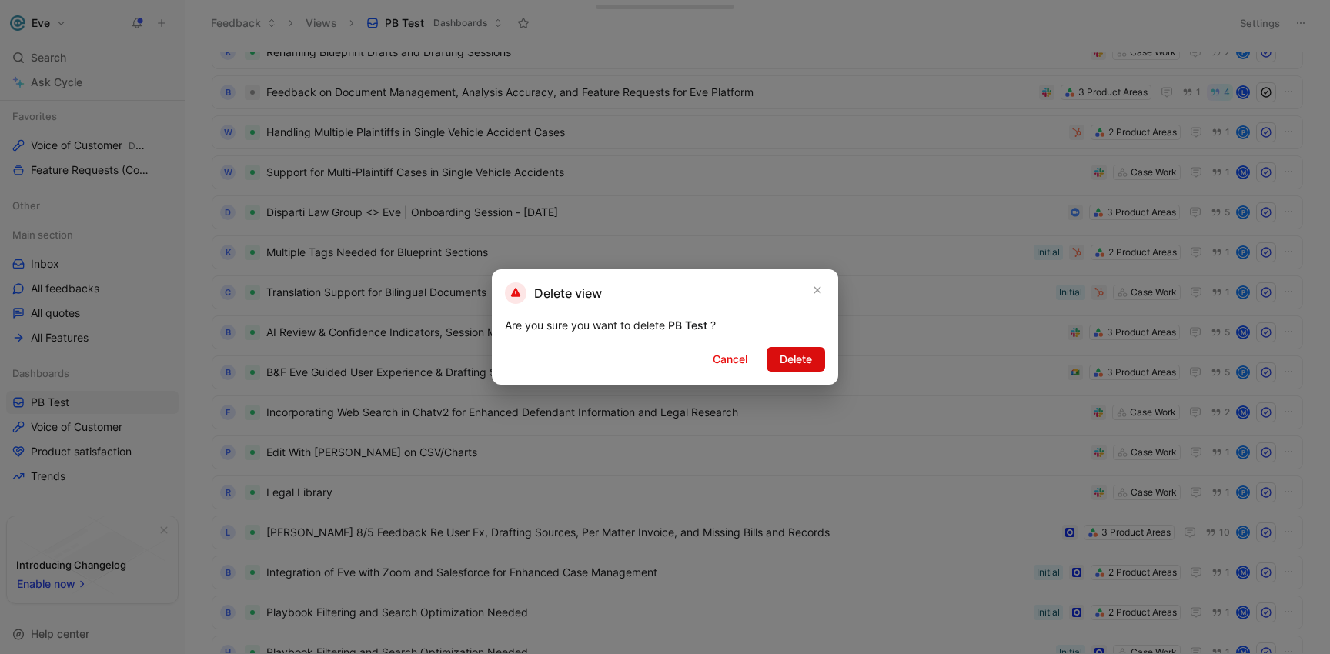
click at [808, 357] on span "Delete" at bounding box center [796, 359] width 32 height 18
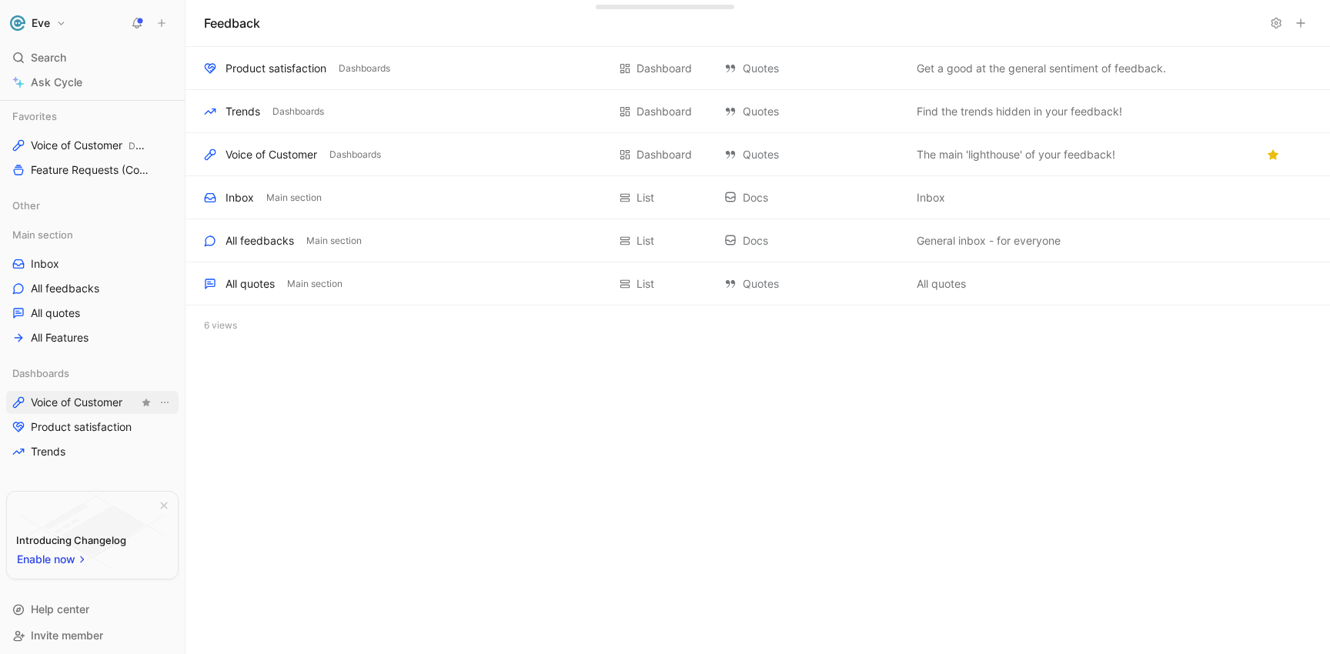
click at [101, 406] on span "Voice of Customer" at bounding box center [77, 402] width 92 height 15
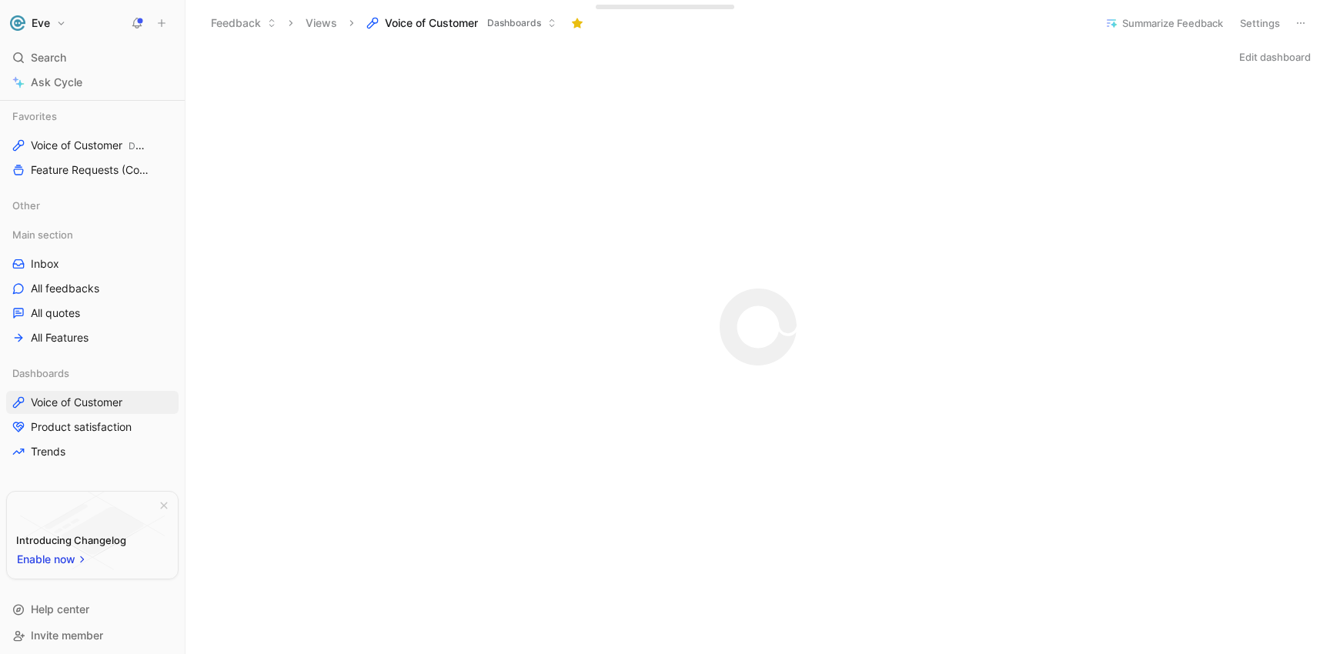
click at [1271, 58] on button "Edit dashboard" at bounding box center [1274, 57] width 85 height 22
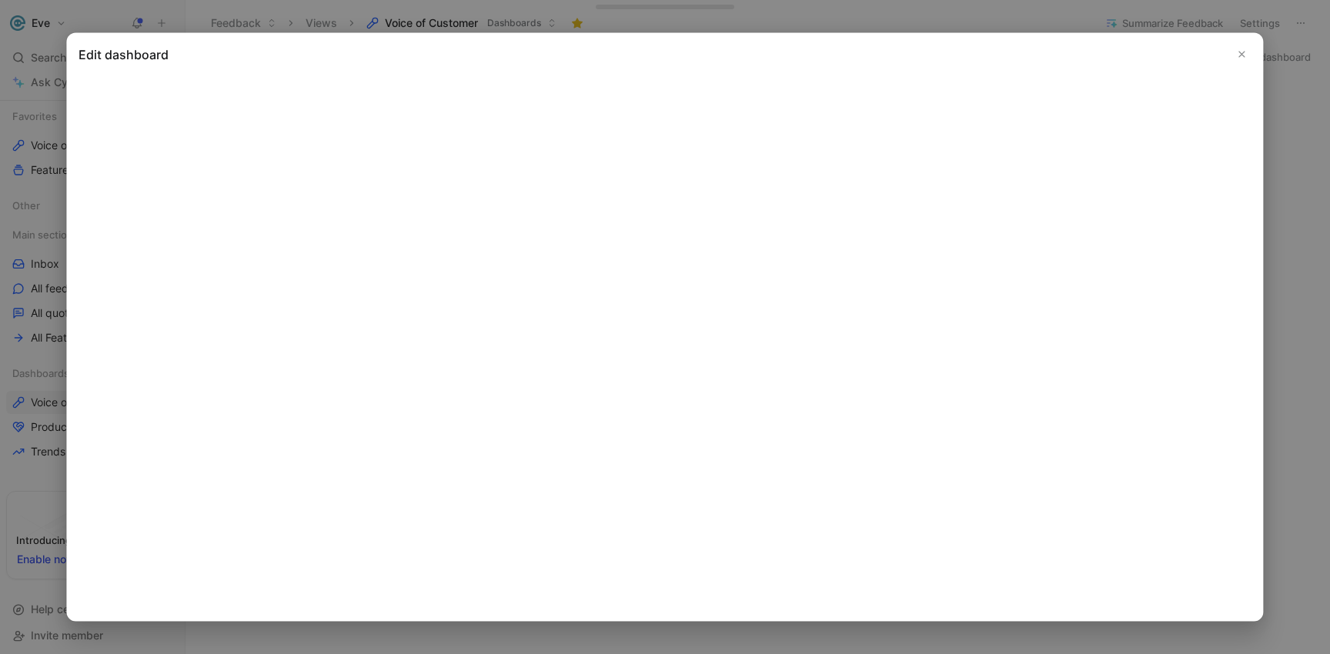
click at [1241, 54] on icon "Close" at bounding box center [1242, 54] width 11 height 11
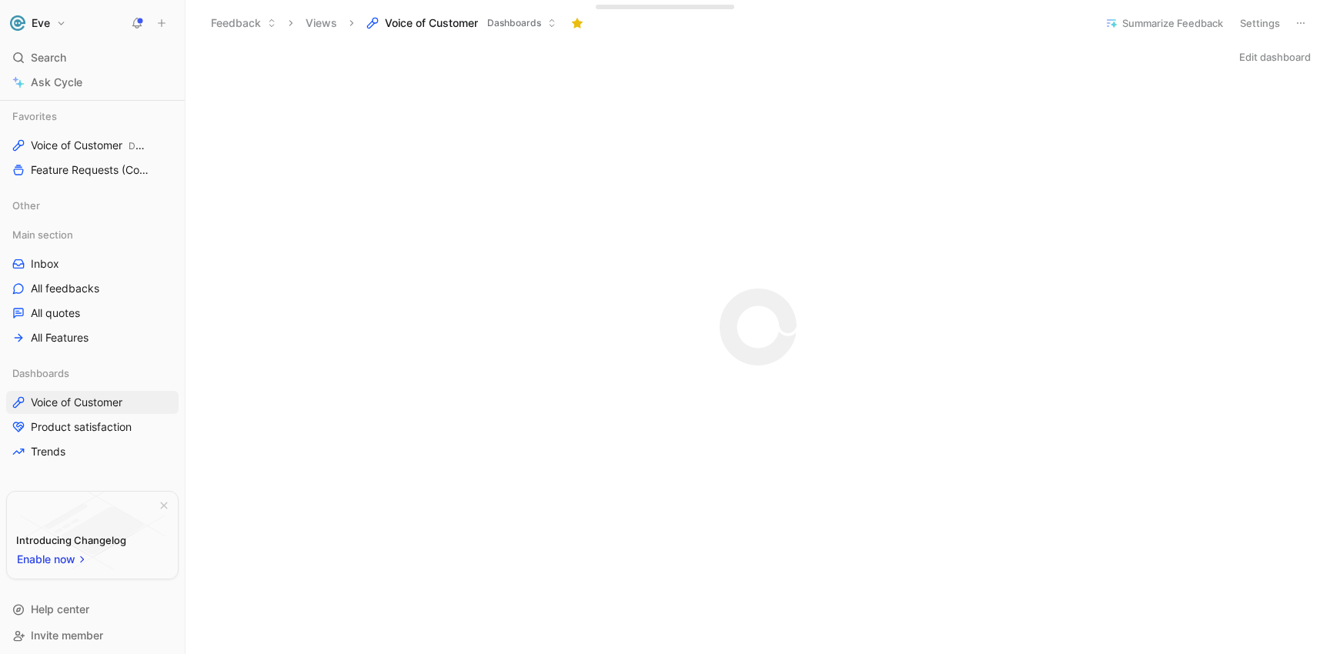
click at [423, 28] on span "Voice of Customer" at bounding box center [431, 22] width 93 height 15
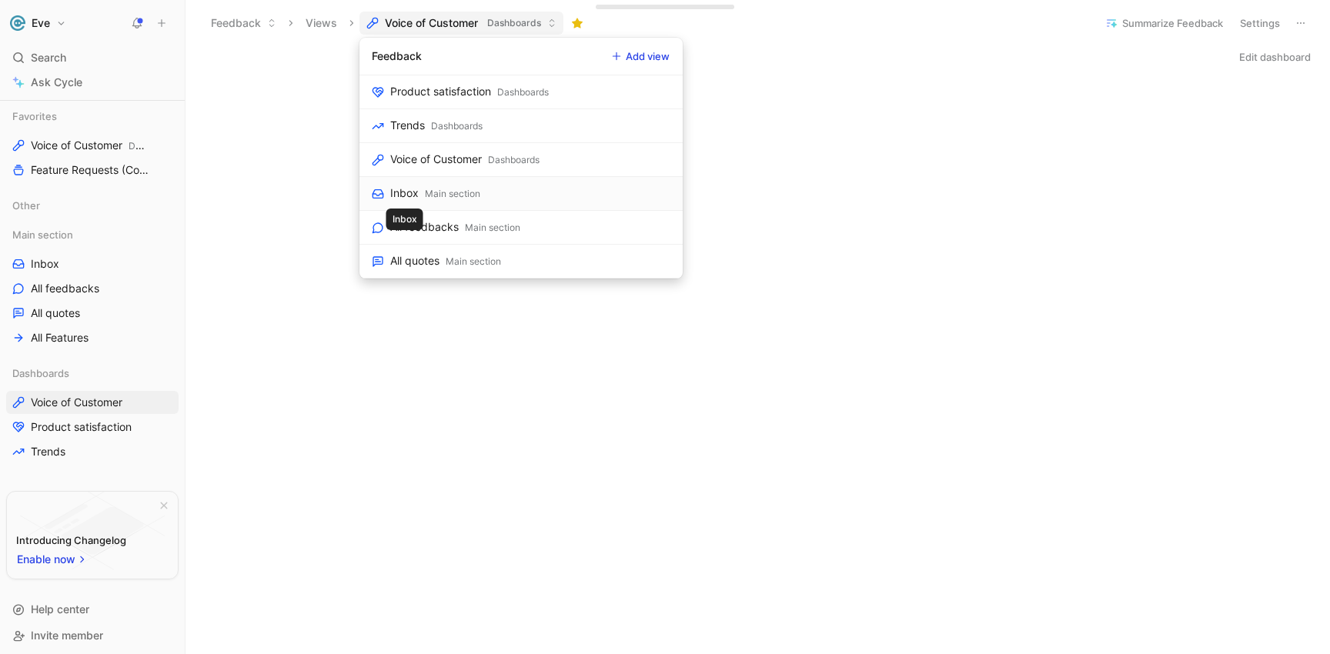
click at [410, 192] on div "Inbox" at bounding box center [404, 193] width 28 height 18
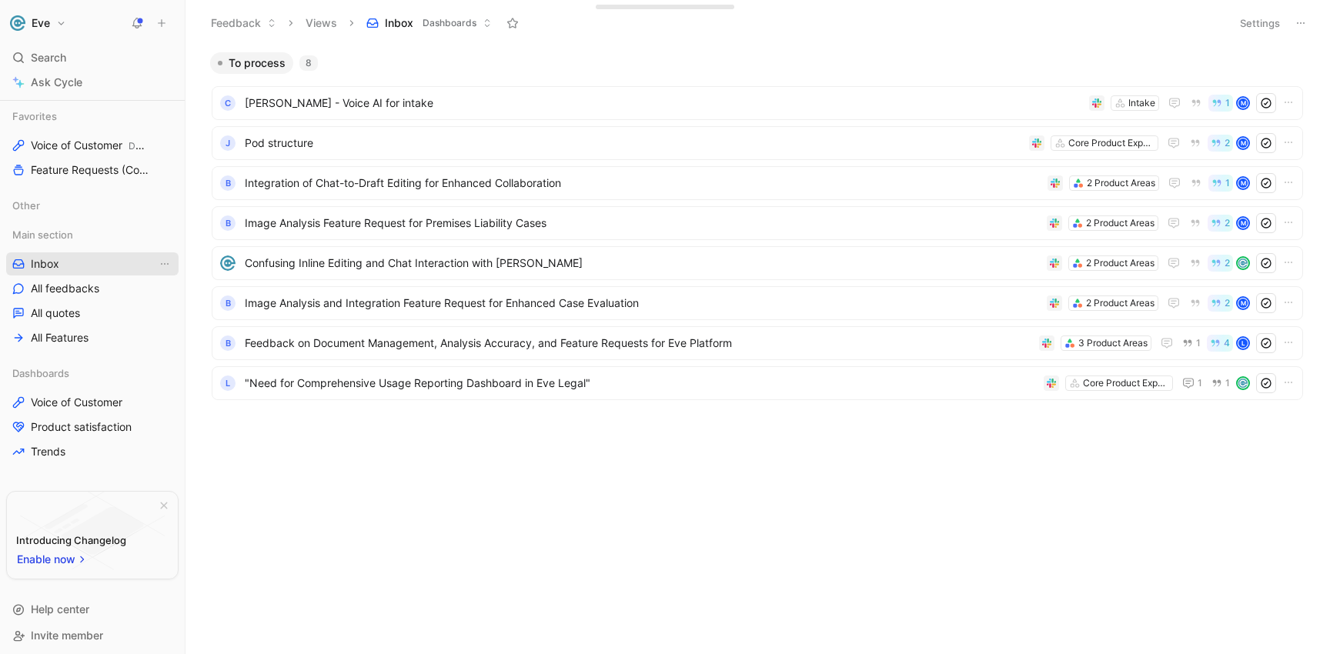
click at [68, 260] on link "Inbox" at bounding box center [92, 263] width 172 height 23
click at [60, 433] on span "Product satisfaction" at bounding box center [81, 426] width 101 height 15
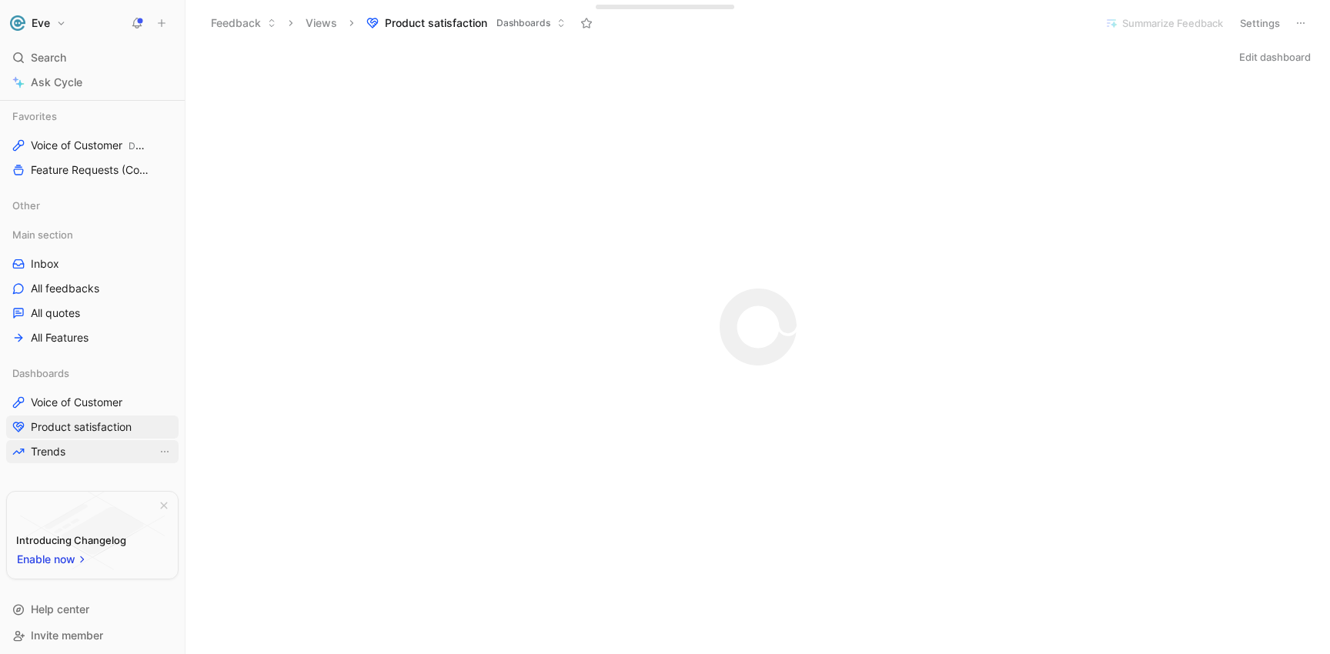
click at [40, 453] on span "Trends" at bounding box center [48, 451] width 35 height 15
click at [95, 261] on link "Inbox" at bounding box center [92, 263] width 172 height 23
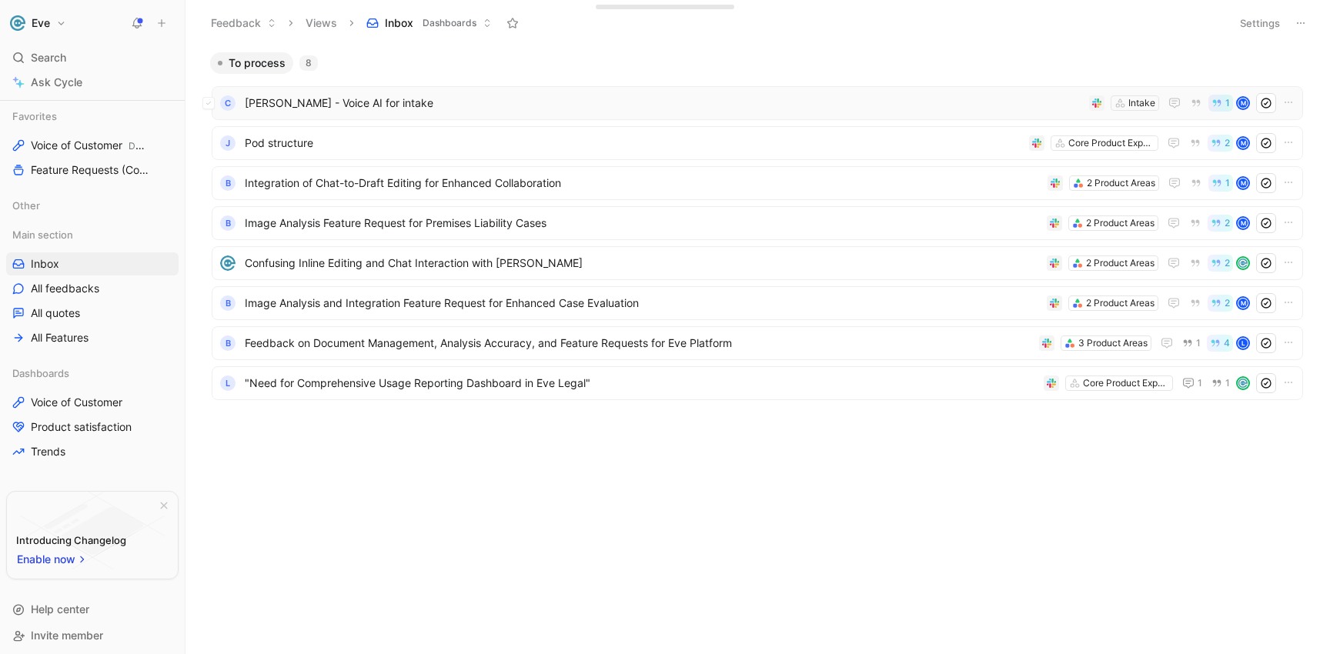
click at [376, 99] on span "[PERSON_NAME] - Voice AI for intake" at bounding box center [664, 103] width 838 height 18
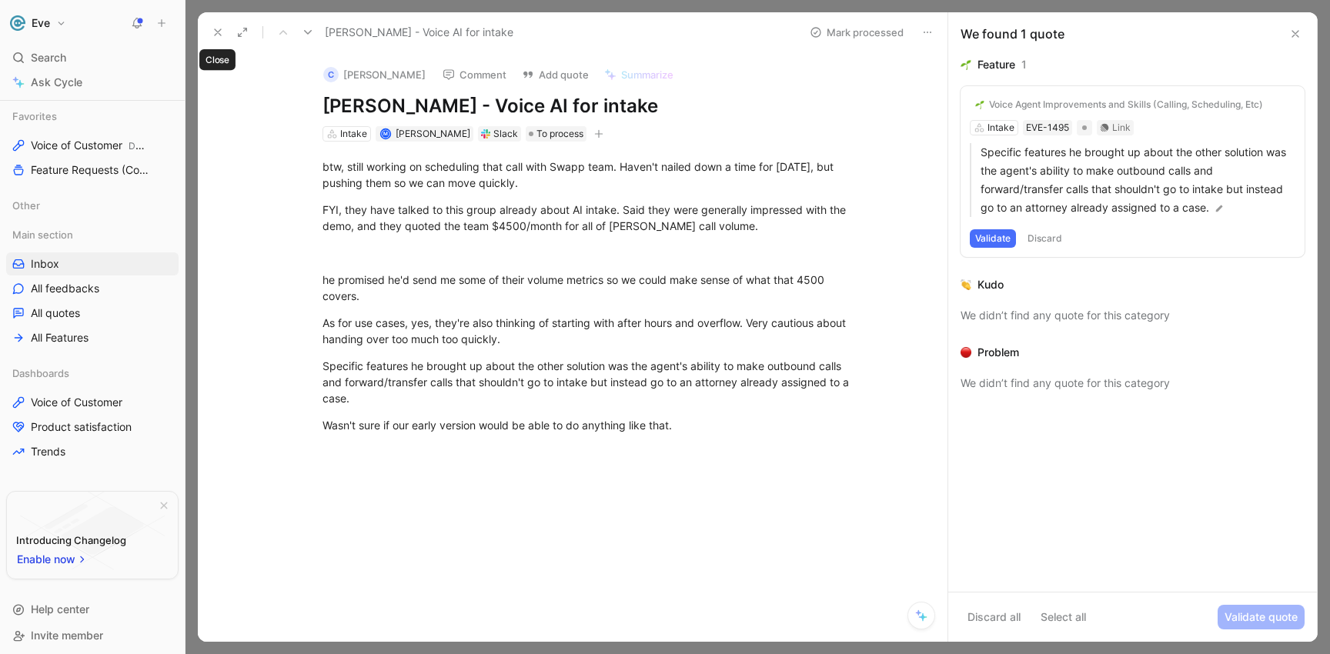
click at [226, 32] on button at bounding box center [218, 33] width 22 height 22
